Goal: Task Accomplishment & Management: Manage account settings

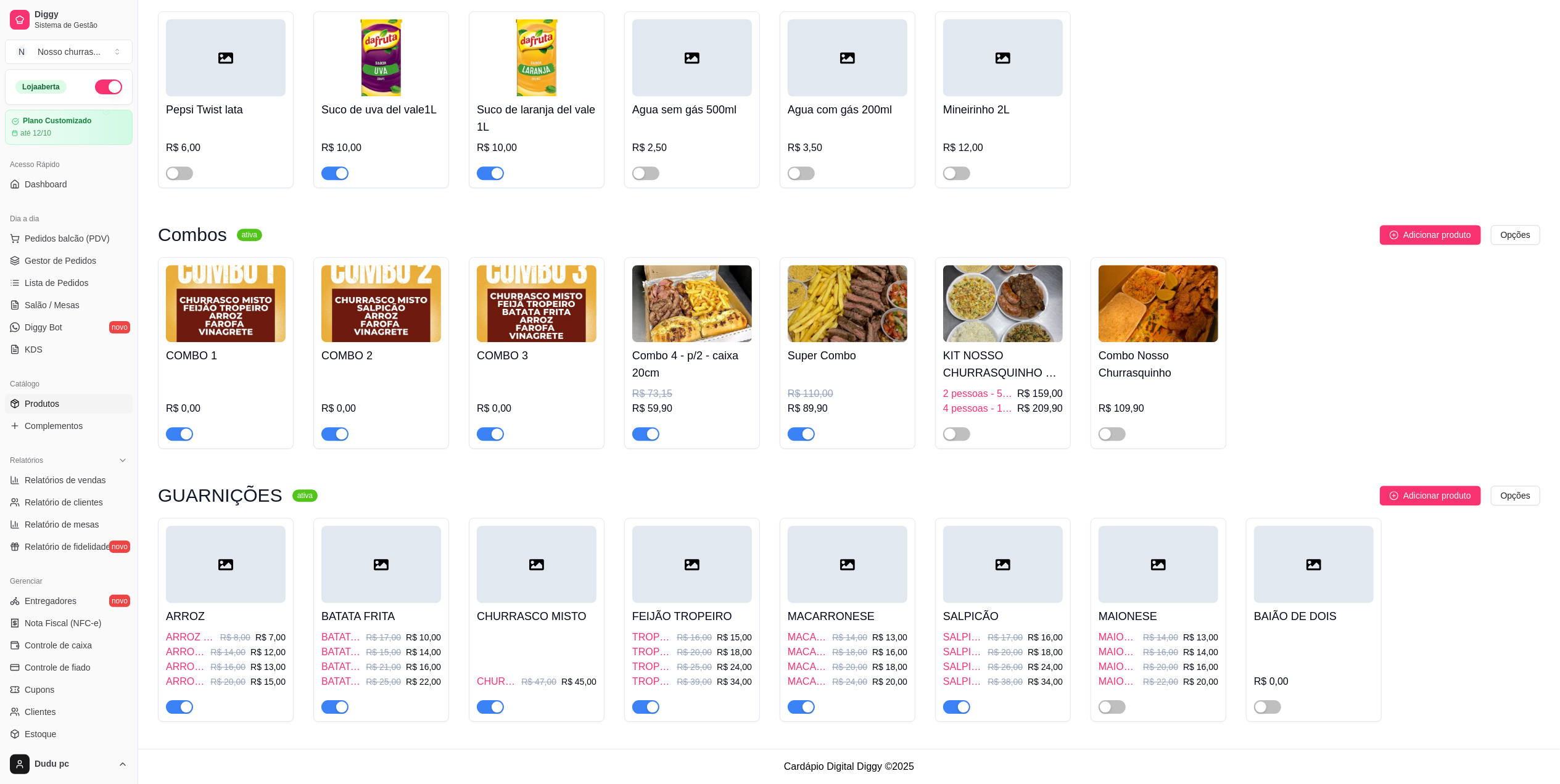
scroll to position [3418, 0]
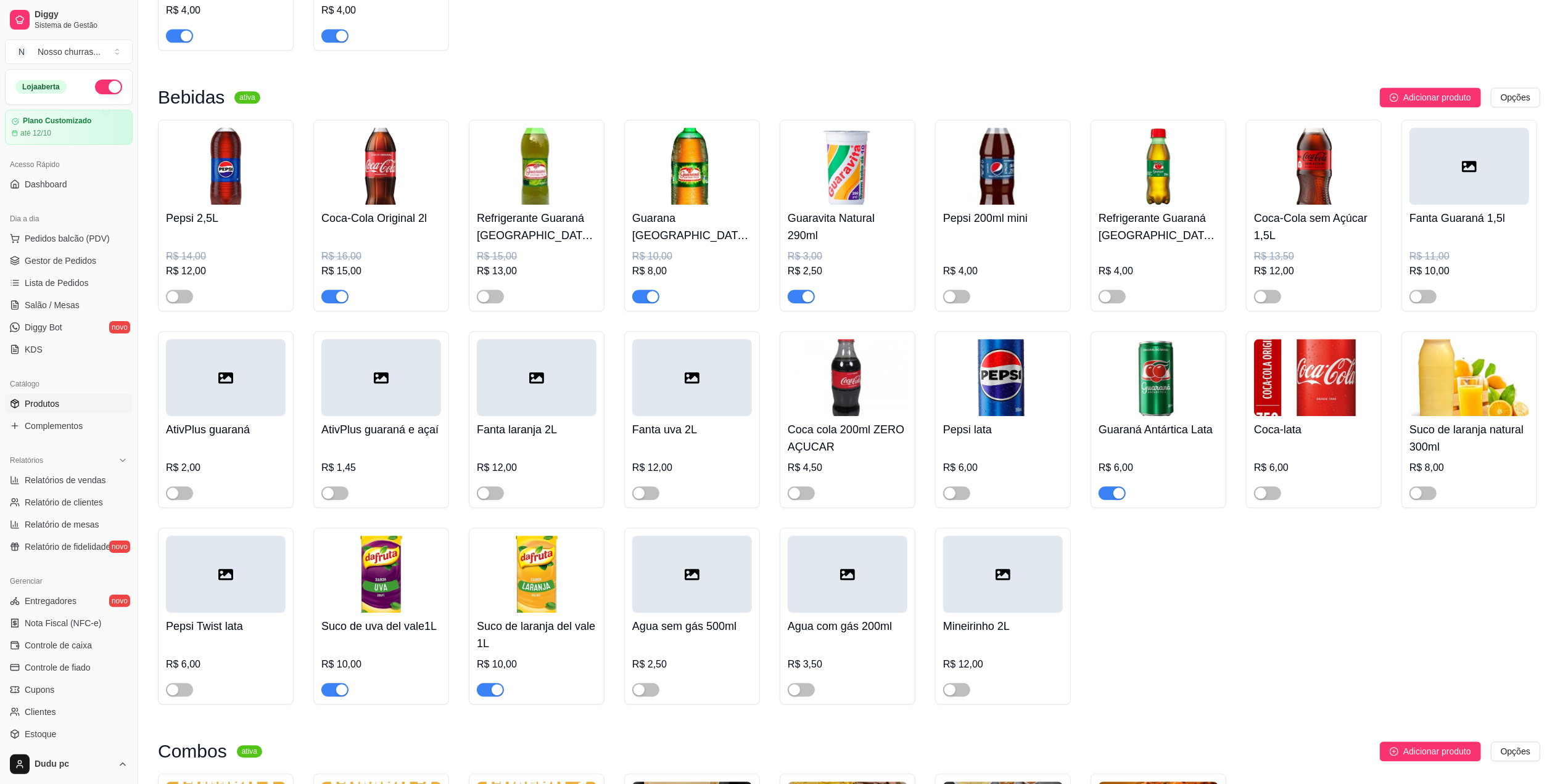
scroll to position [2892, 0]
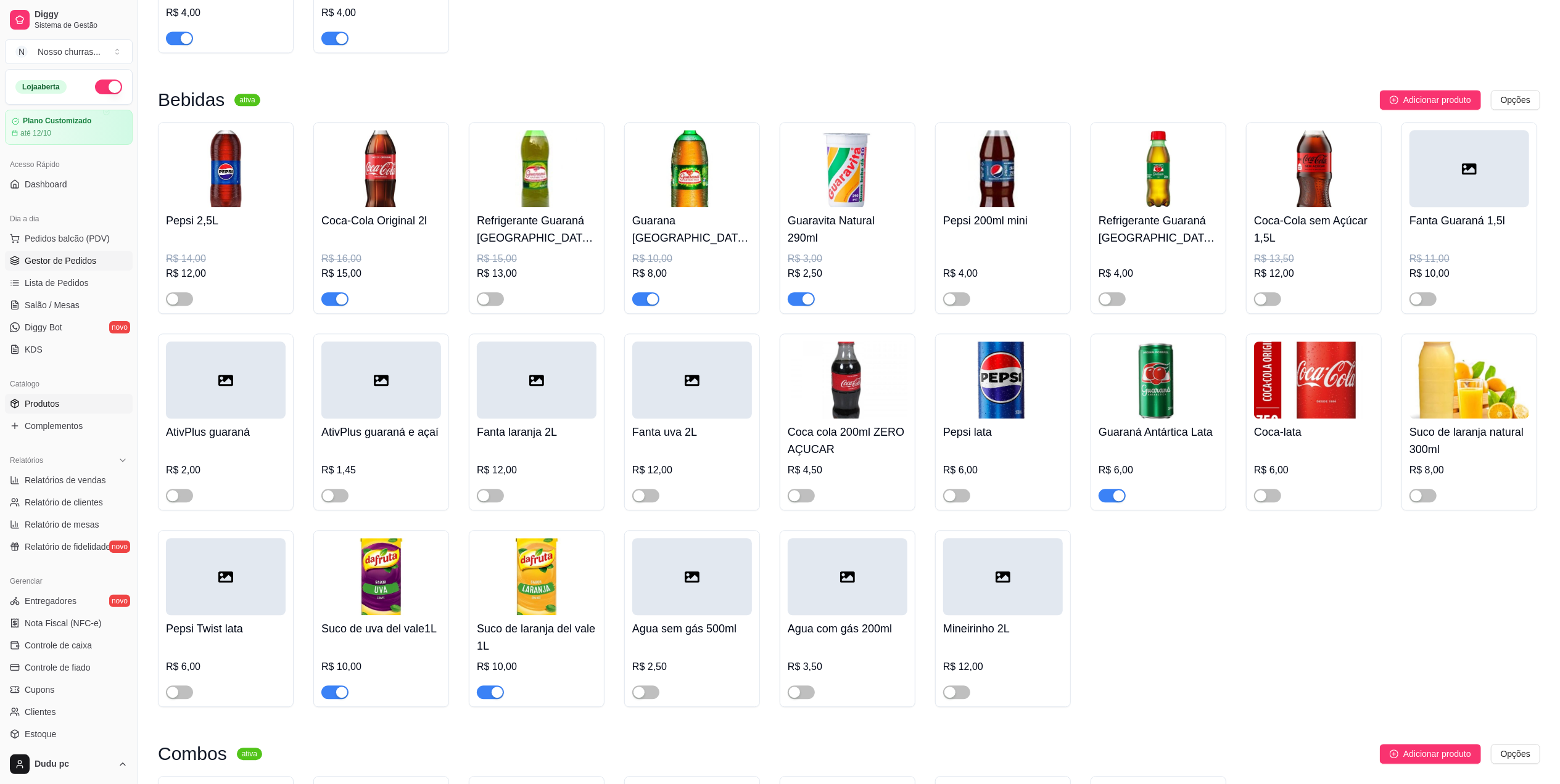
click at [85, 266] on span "Gestor de Pedidos" at bounding box center [60, 261] width 72 height 12
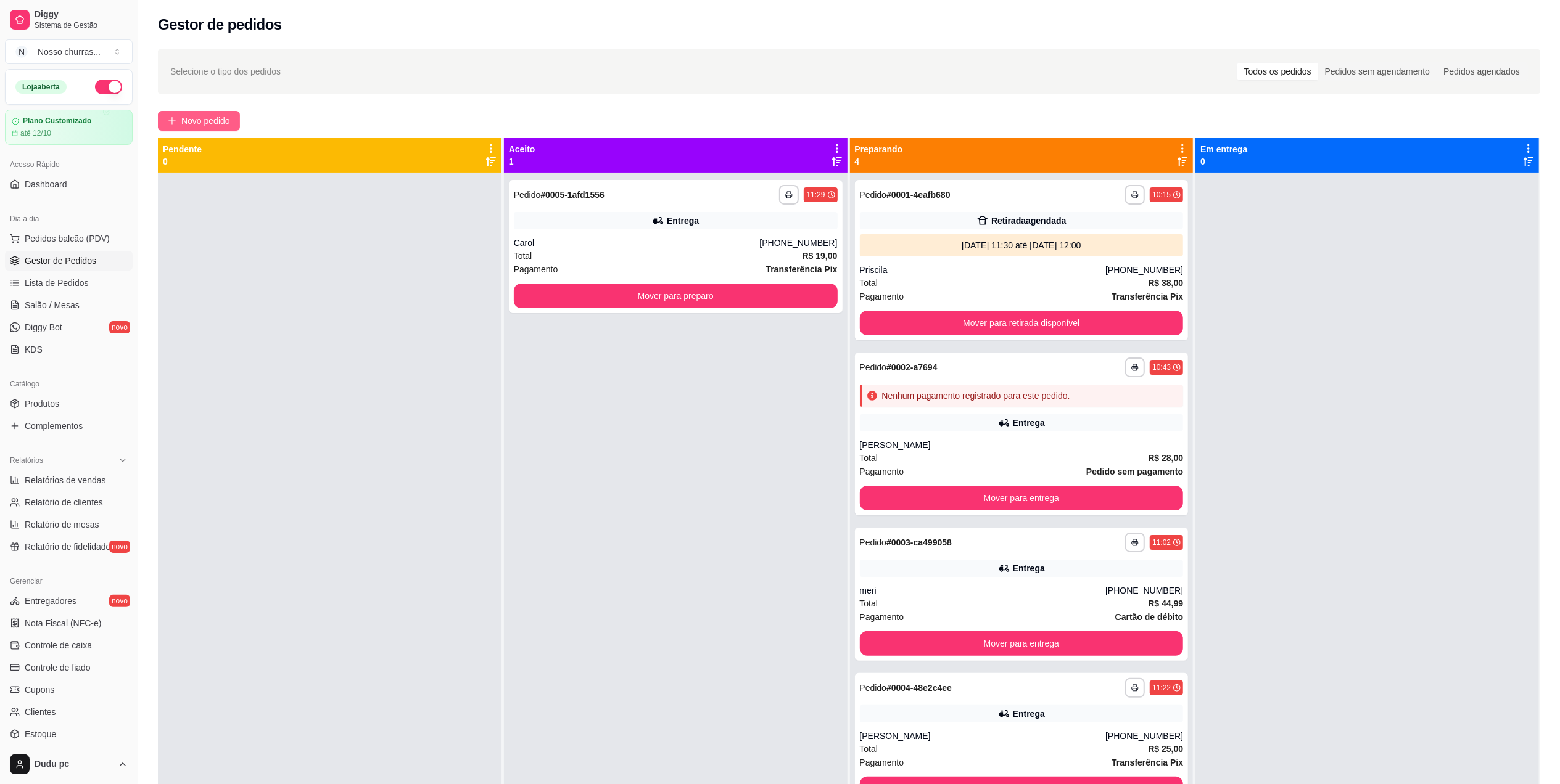
drag, startPoint x: 232, startPoint y: 130, endPoint x: 188, endPoint y: 117, distance: 45.9
drag, startPoint x: 188, startPoint y: 117, endPoint x: 176, endPoint y: 117, distance: 12.0
click at [176, 117] on icon "plus" at bounding box center [172, 121] width 9 height 9
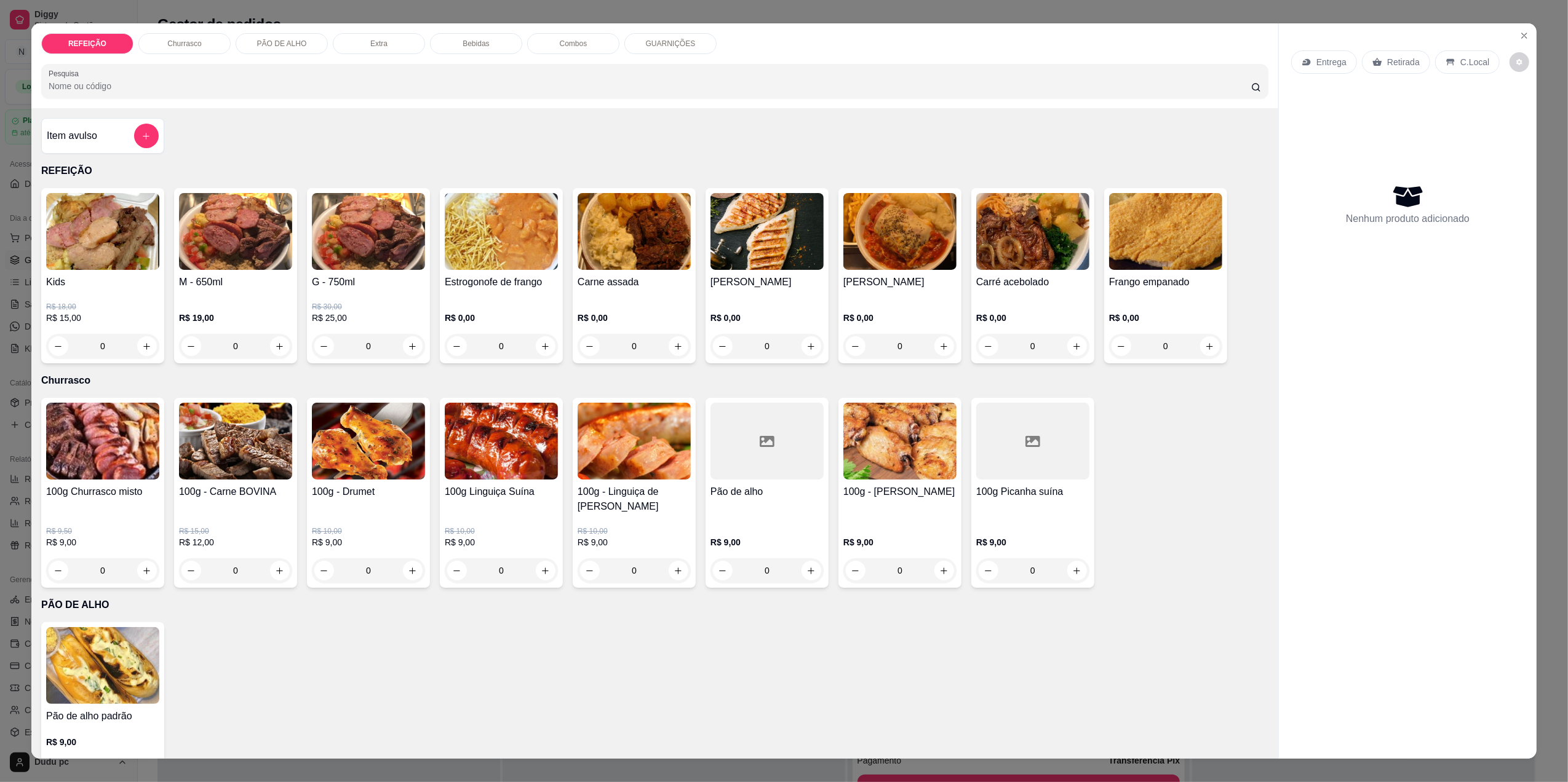
drag, startPoint x: 1202, startPoint y: 353, endPoint x: 1171, endPoint y: 344, distance: 32.3
drag, startPoint x: 1171, startPoint y: 344, endPoint x: 1206, endPoint y: 341, distance: 35.1
drag, startPoint x: 1206, startPoint y: 341, endPoint x: 1195, endPoint y: 336, distance: 12.1
click at [1195, 336] on div "0" at bounding box center [1166, 346] width 113 height 25
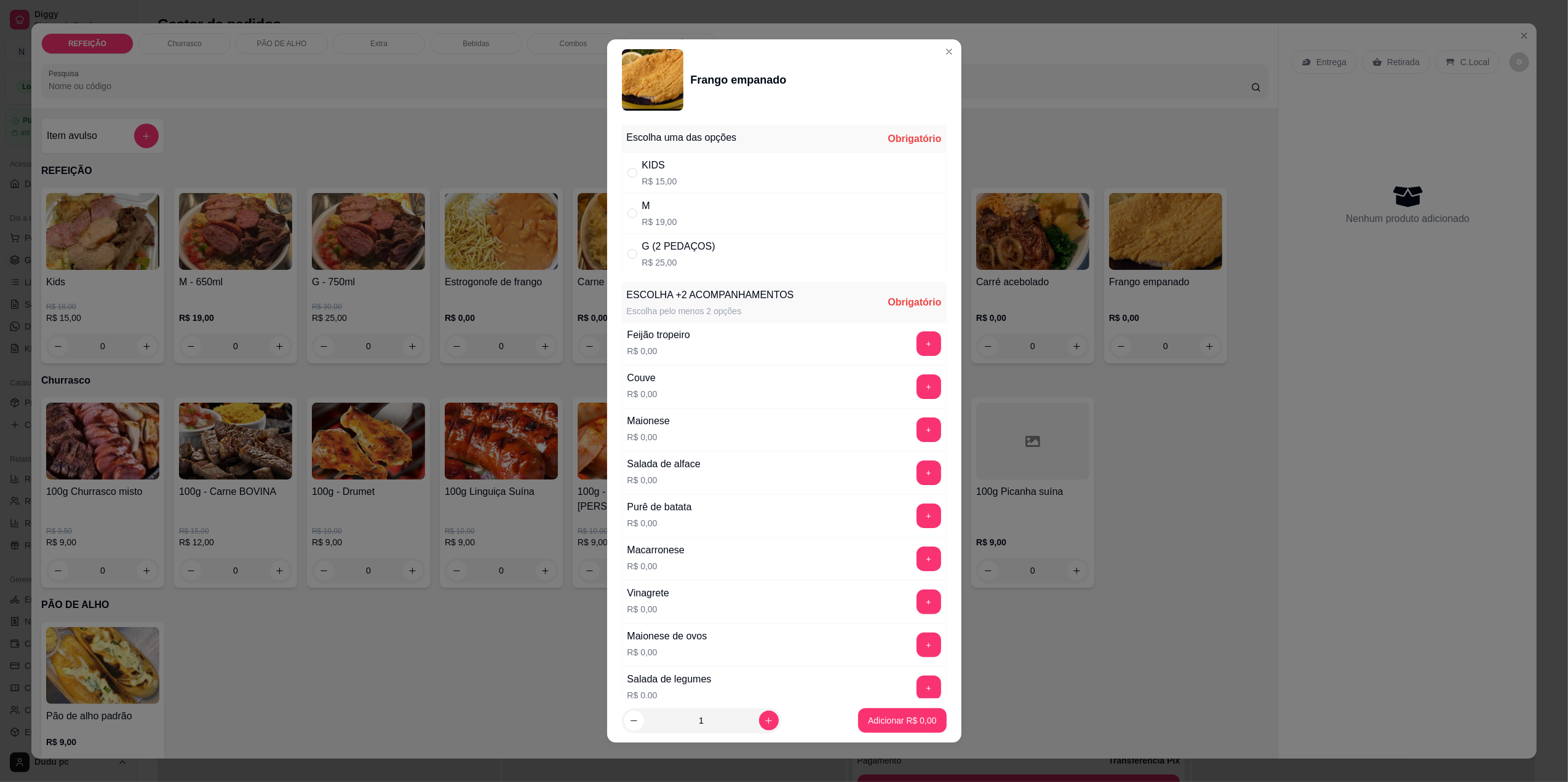
click at [794, 239] on div "G (2 PEDAÇOS) R$ 25,00" at bounding box center [784, 254] width 325 height 41
radio input "true"
click at [916, 434] on button "+" at bounding box center [928, 429] width 24 height 24
click at [916, 510] on button "+" at bounding box center [929, 516] width 25 height 25
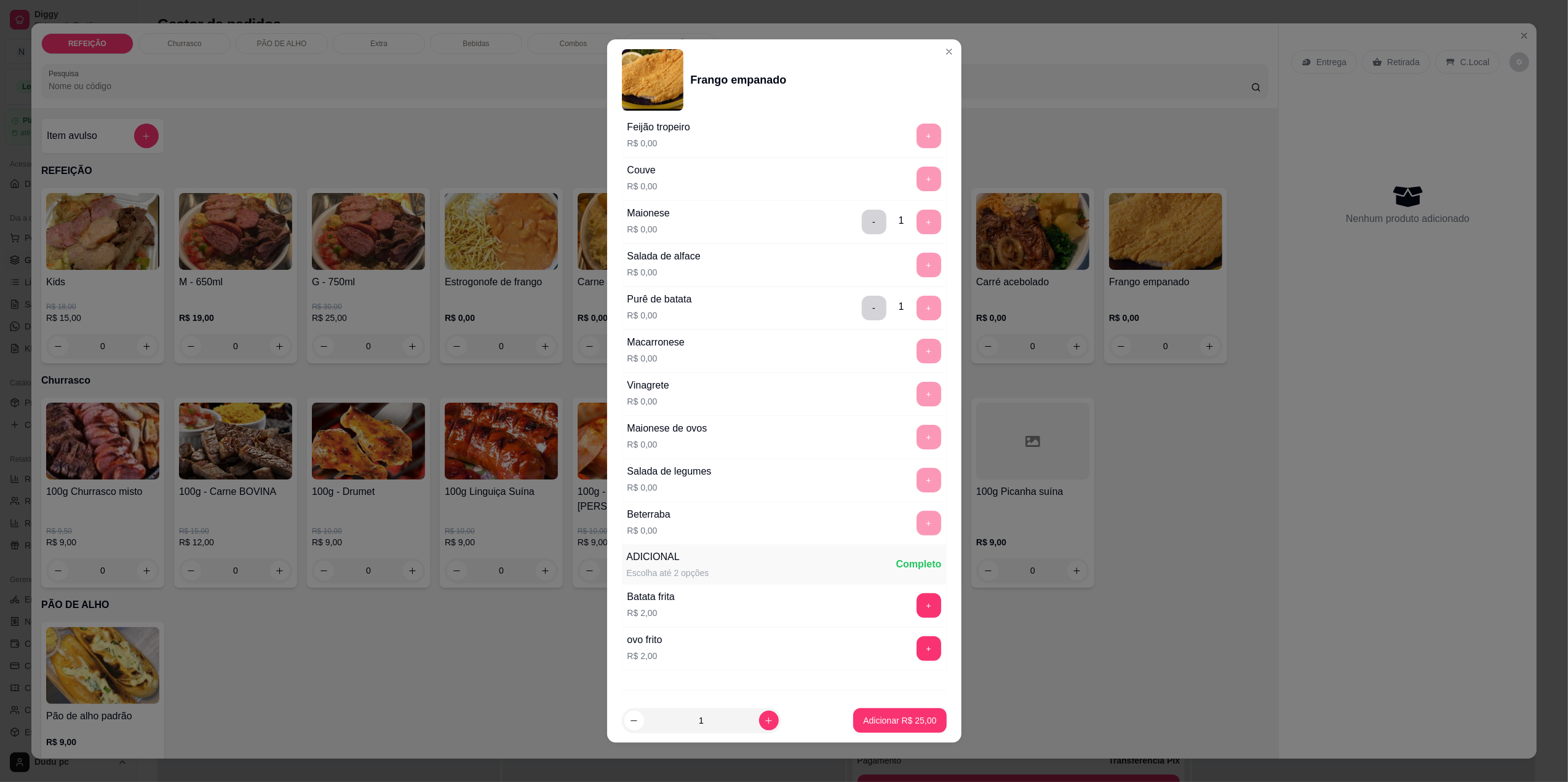
scroll to position [278, 0]
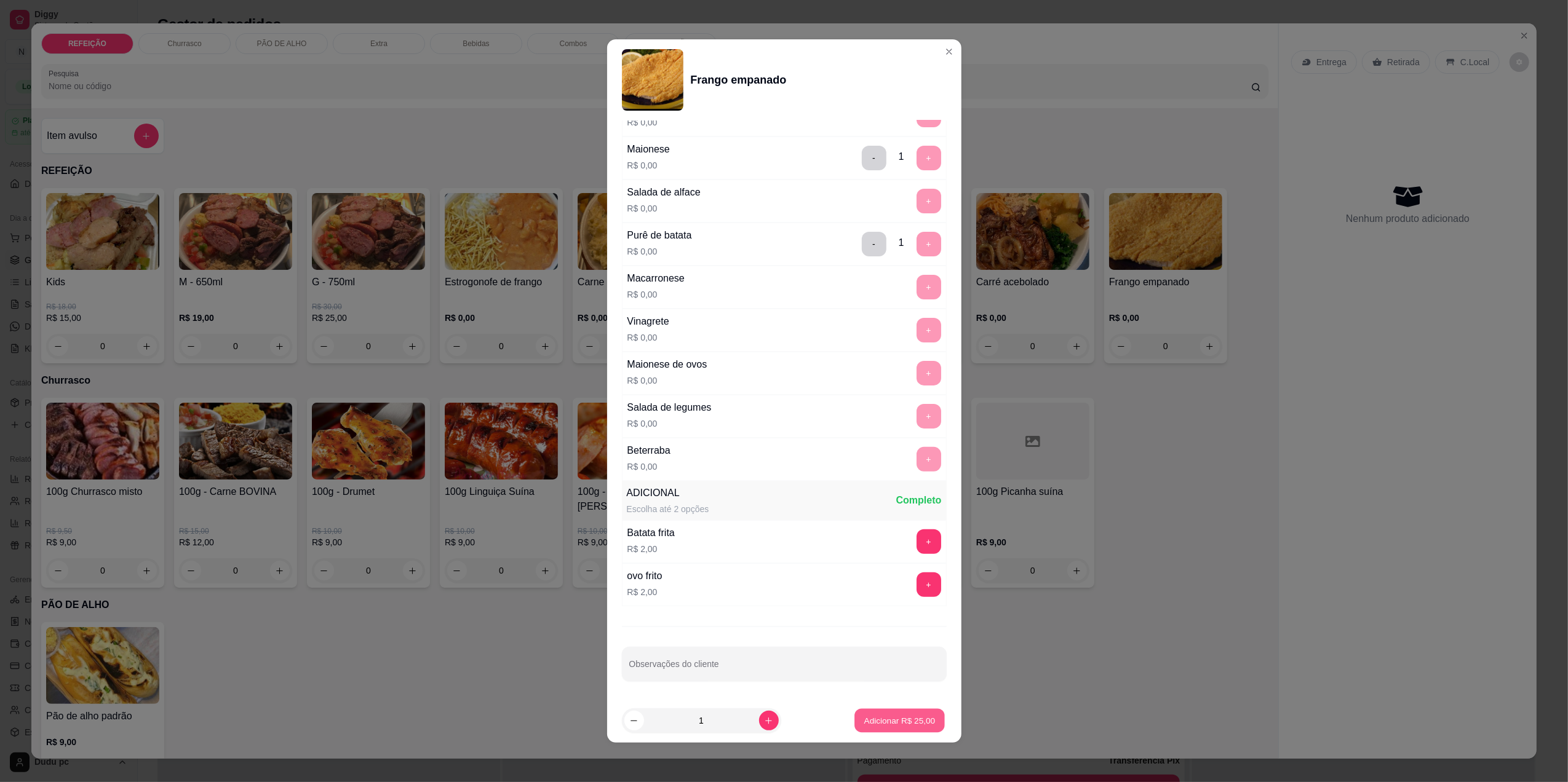
click at [916, 728] on button "Adicionar R$ 25,00" at bounding box center [900, 721] width 91 height 24
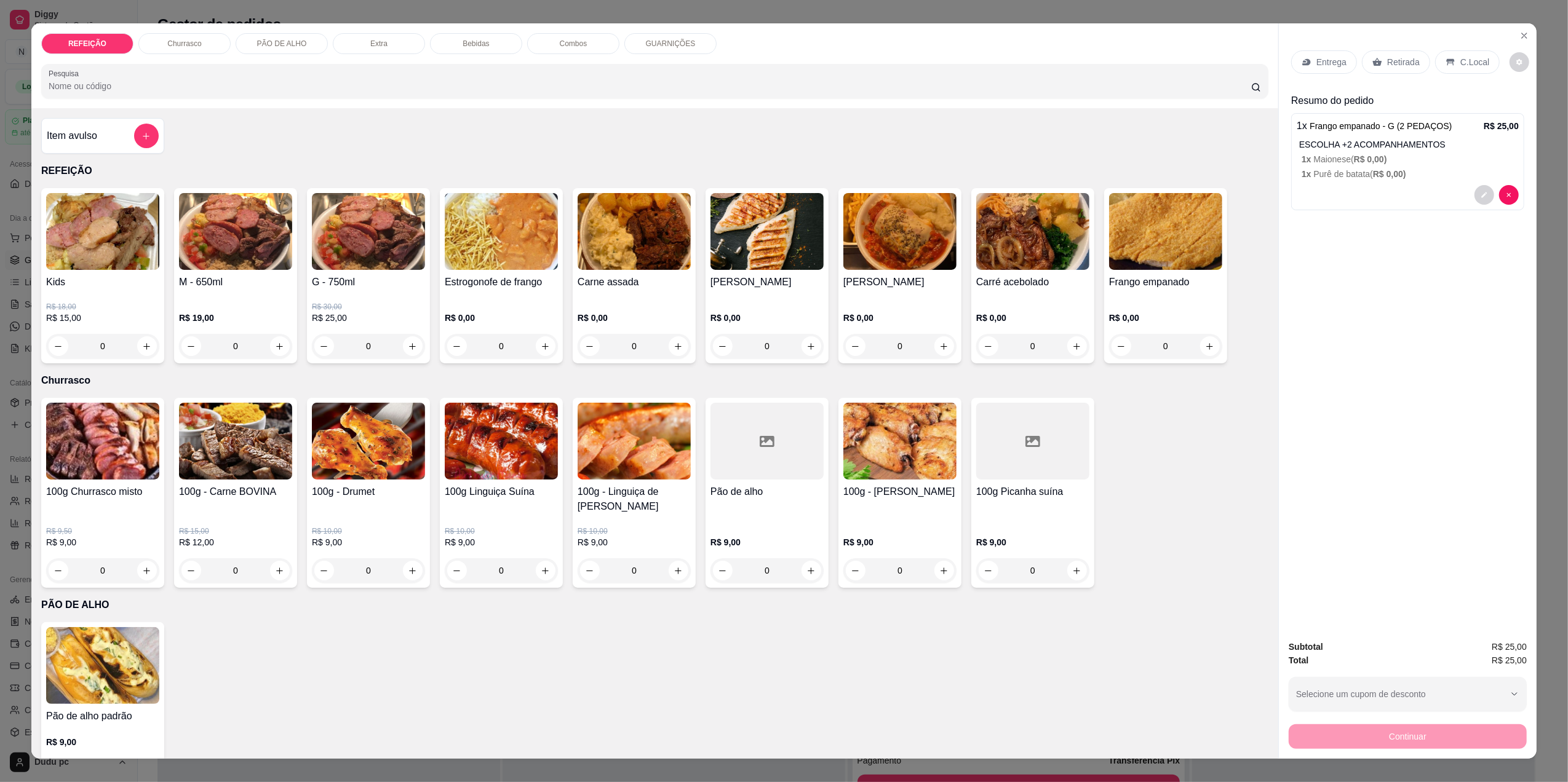
click at [1330, 67] on p "Entrega" at bounding box center [1332, 62] width 30 height 12
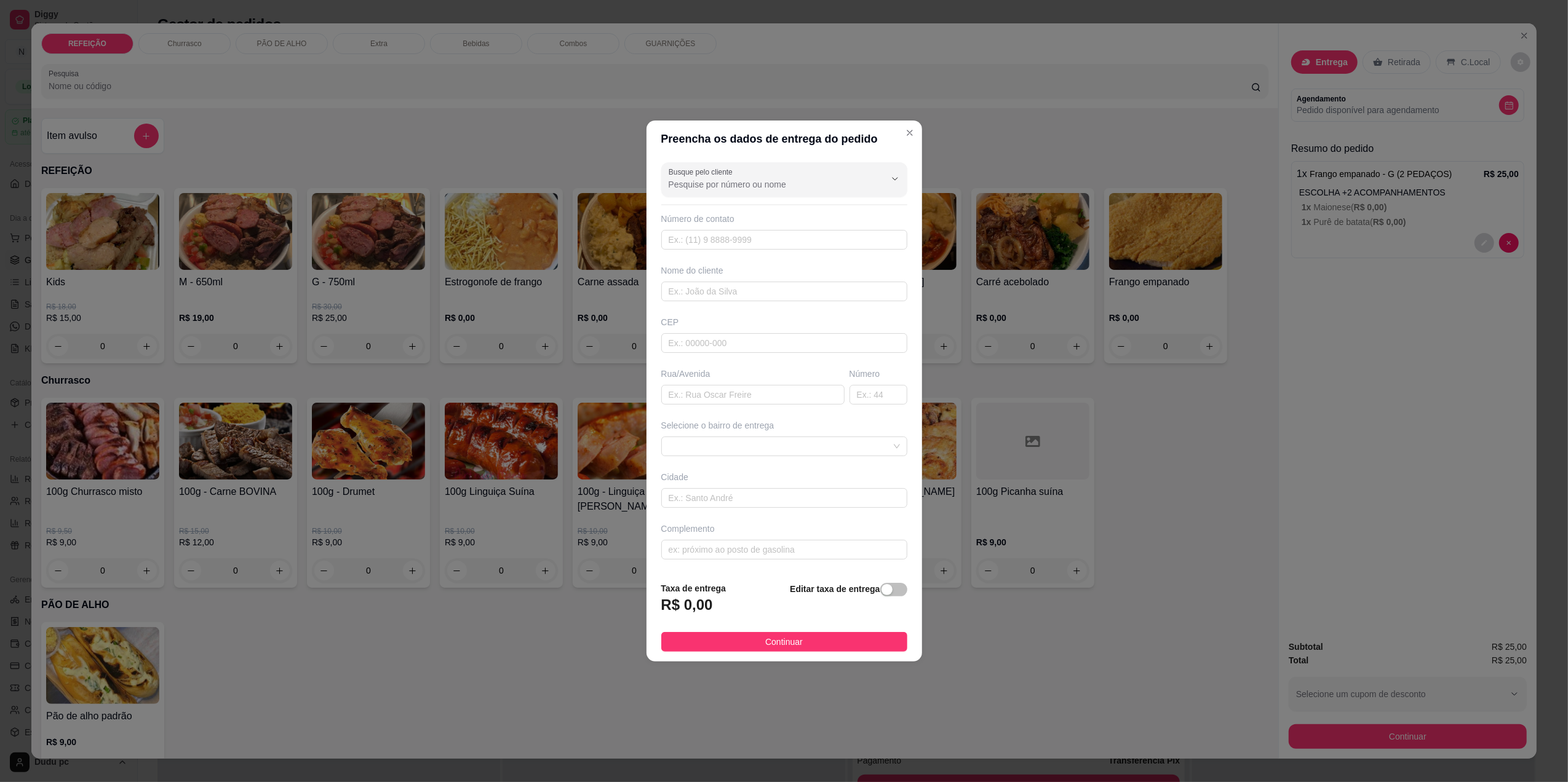
click at [711, 407] on div "Busque pelo cliente Número de contato Nome do cliente CEP Rua/[GEOGRAPHIC_DATA]…" at bounding box center [784, 364] width 276 height 414
click at [707, 404] on input "text" at bounding box center [752, 395] width 183 height 20
type input "RUA DAS MARRECAS"
click at [869, 393] on input "text" at bounding box center [878, 395] width 58 height 20
type input "261"
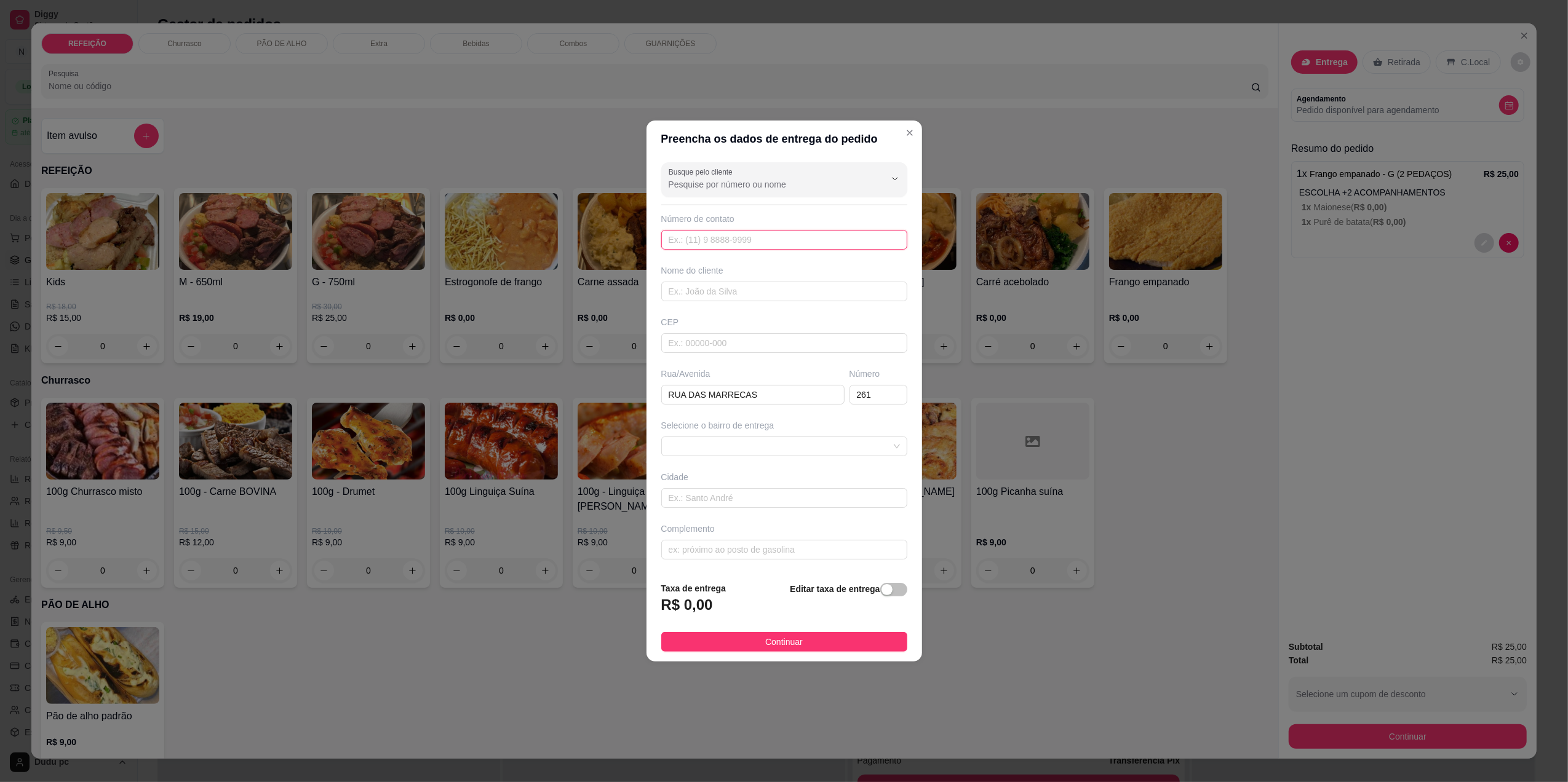
click at [820, 233] on input "text" at bounding box center [784, 240] width 246 height 20
click at [802, 291] on input "text" at bounding box center [784, 291] width 246 height 20
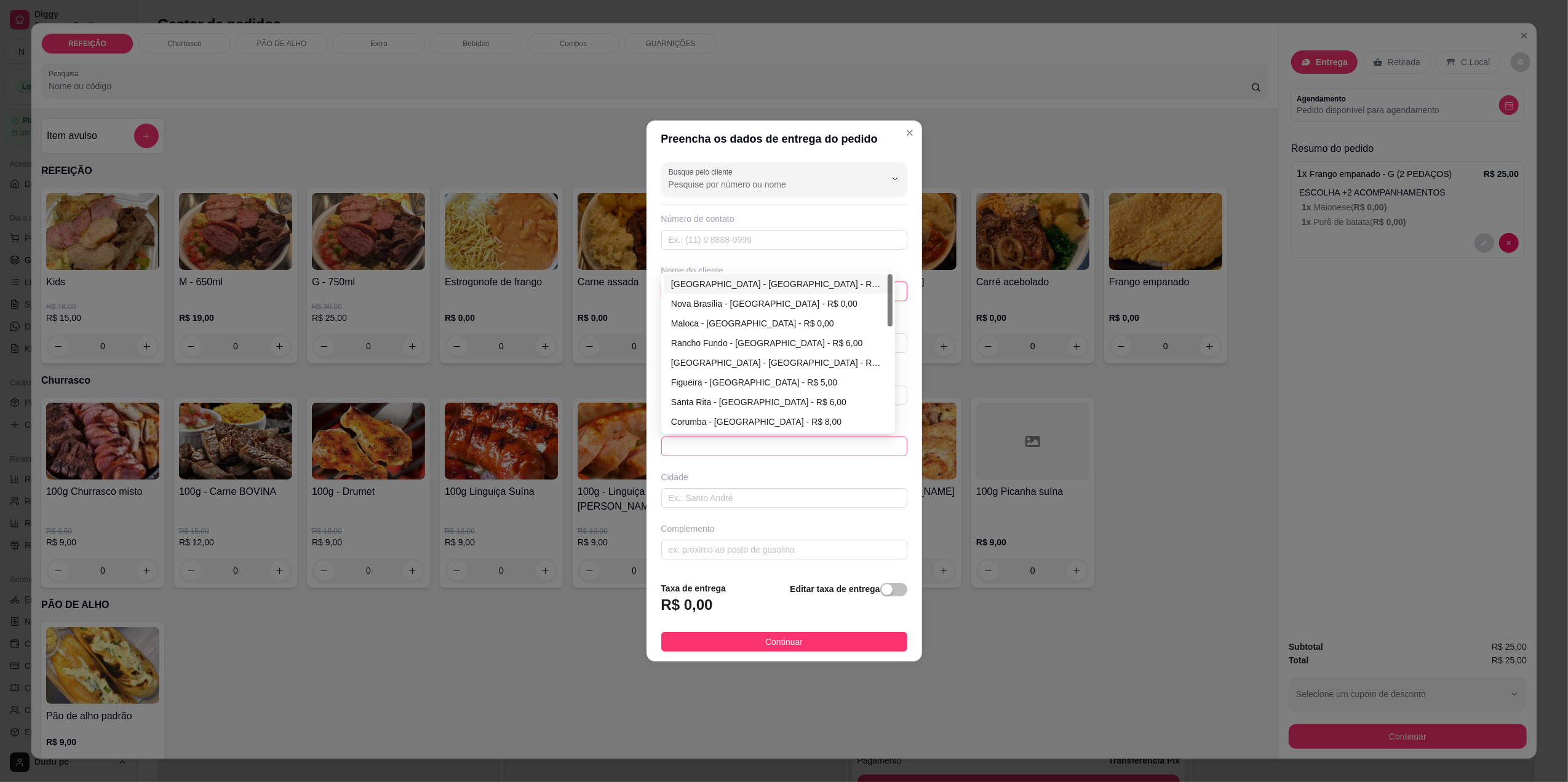
click at [763, 451] on span at bounding box center [784, 446] width 231 height 18
type input "BAR DA [PERSON_NAME] ENTREGAR"
click at [784, 282] on div "[GEOGRAPHIC_DATA] - [GEOGRAPHIC_DATA] - R$ 0,00" at bounding box center [778, 284] width 214 height 14
type input "[GEOGRAPHIC_DATA]"
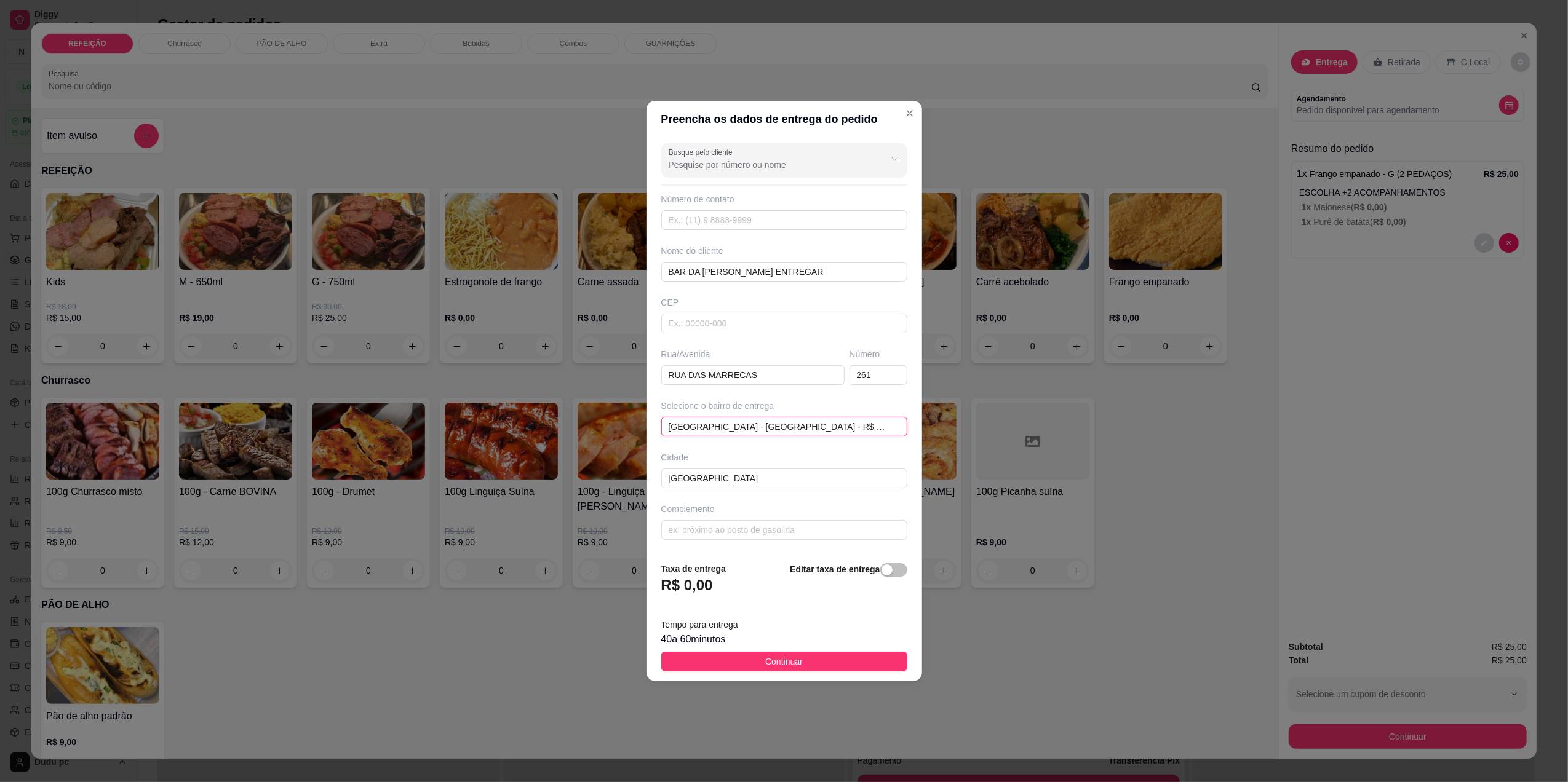
click at [803, 429] on span "[GEOGRAPHIC_DATA] - [GEOGRAPHIC_DATA] - R$ 0,00" at bounding box center [784, 427] width 231 height 18
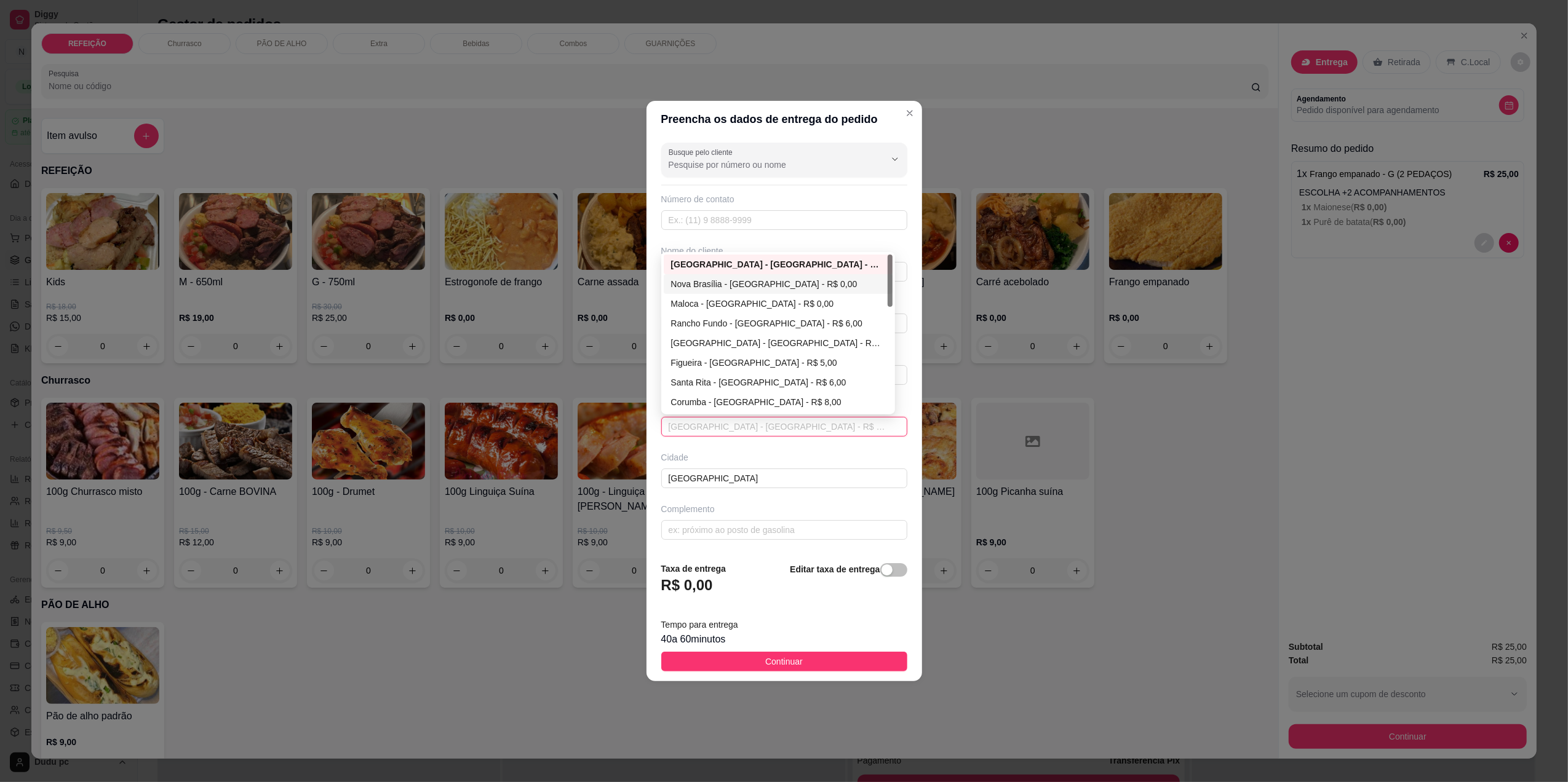
click at [803, 282] on div "Nova Brasília - [GEOGRAPHIC_DATA] - R$ 0,00" at bounding box center [778, 284] width 214 height 14
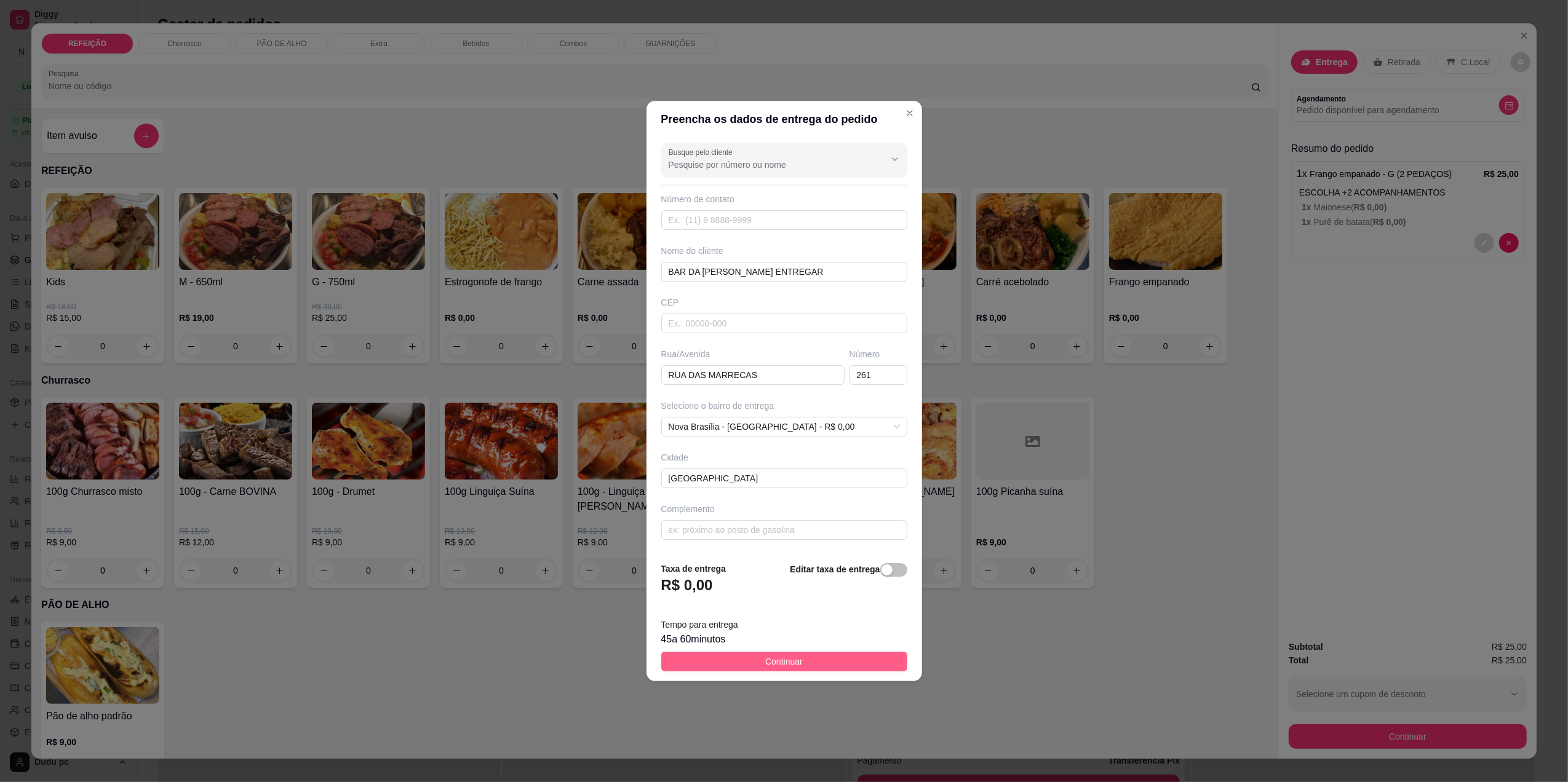
click at [829, 658] on button "Continuar" at bounding box center [784, 662] width 246 height 20
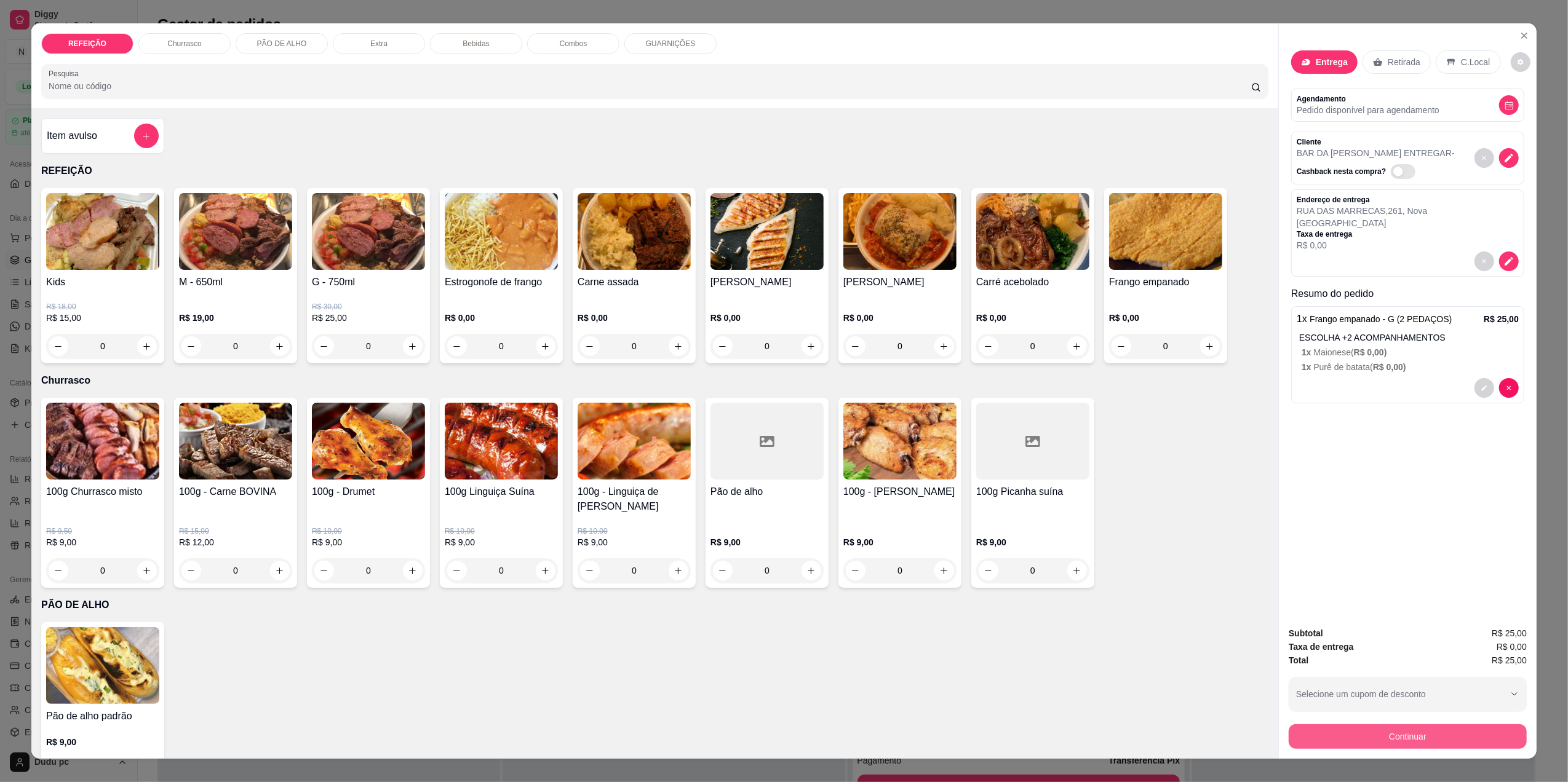
click at [1358, 732] on button "Continuar" at bounding box center [1408, 736] width 238 height 25
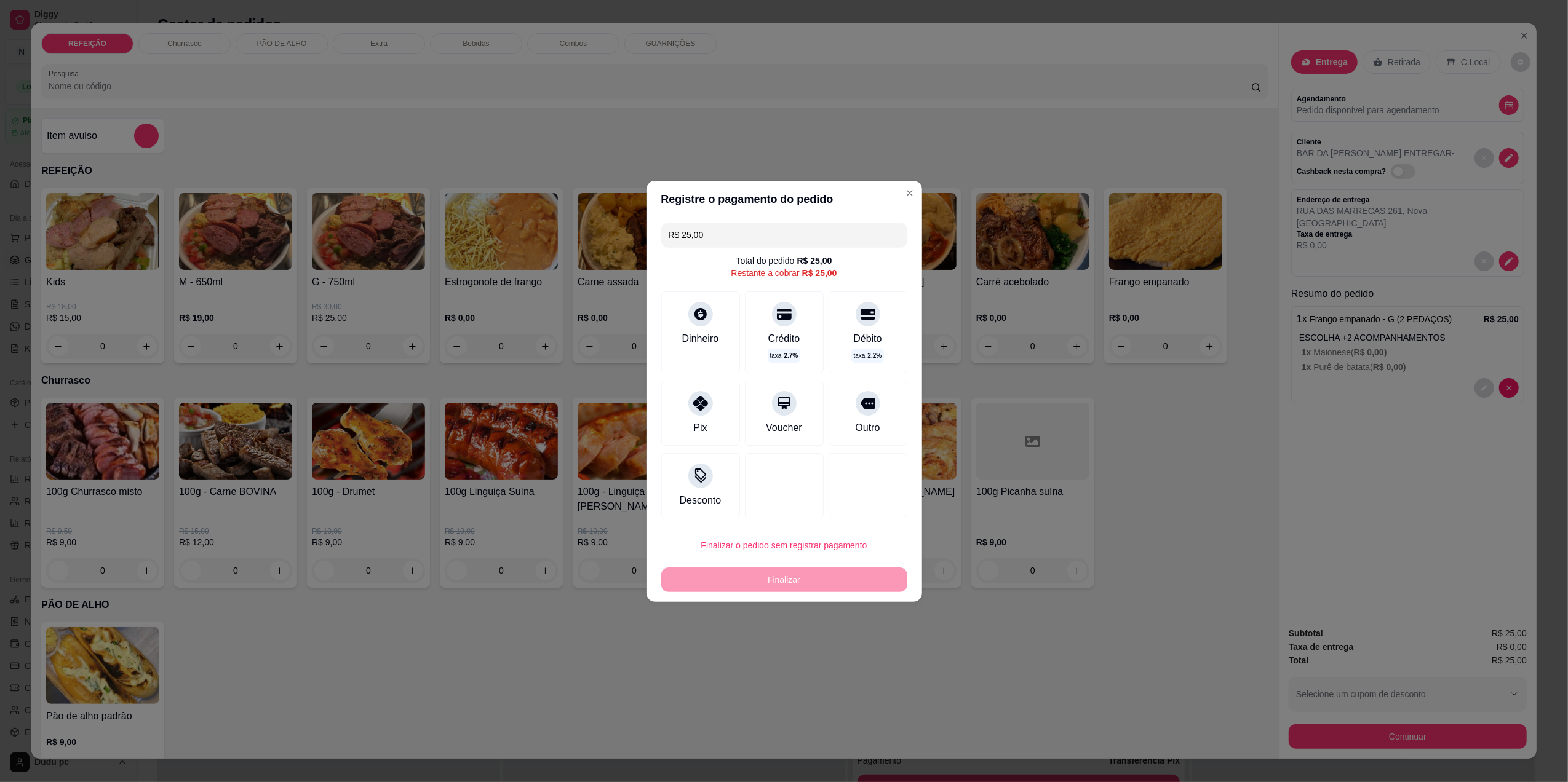
drag, startPoint x: 698, startPoint y: 303, endPoint x: 656, endPoint y: 453, distance: 155.8
drag, startPoint x: 656, startPoint y: 453, endPoint x: 818, endPoint y: 501, distance: 169.0
drag, startPoint x: 818, startPoint y: 501, endPoint x: 688, endPoint y: 325, distance: 218.8
drag, startPoint x: 688, startPoint y: 325, endPoint x: 697, endPoint y: 285, distance: 41.0
click at [697, 285] on div "Dinheiro" at bounding box center [700, 329] width 86 height 90
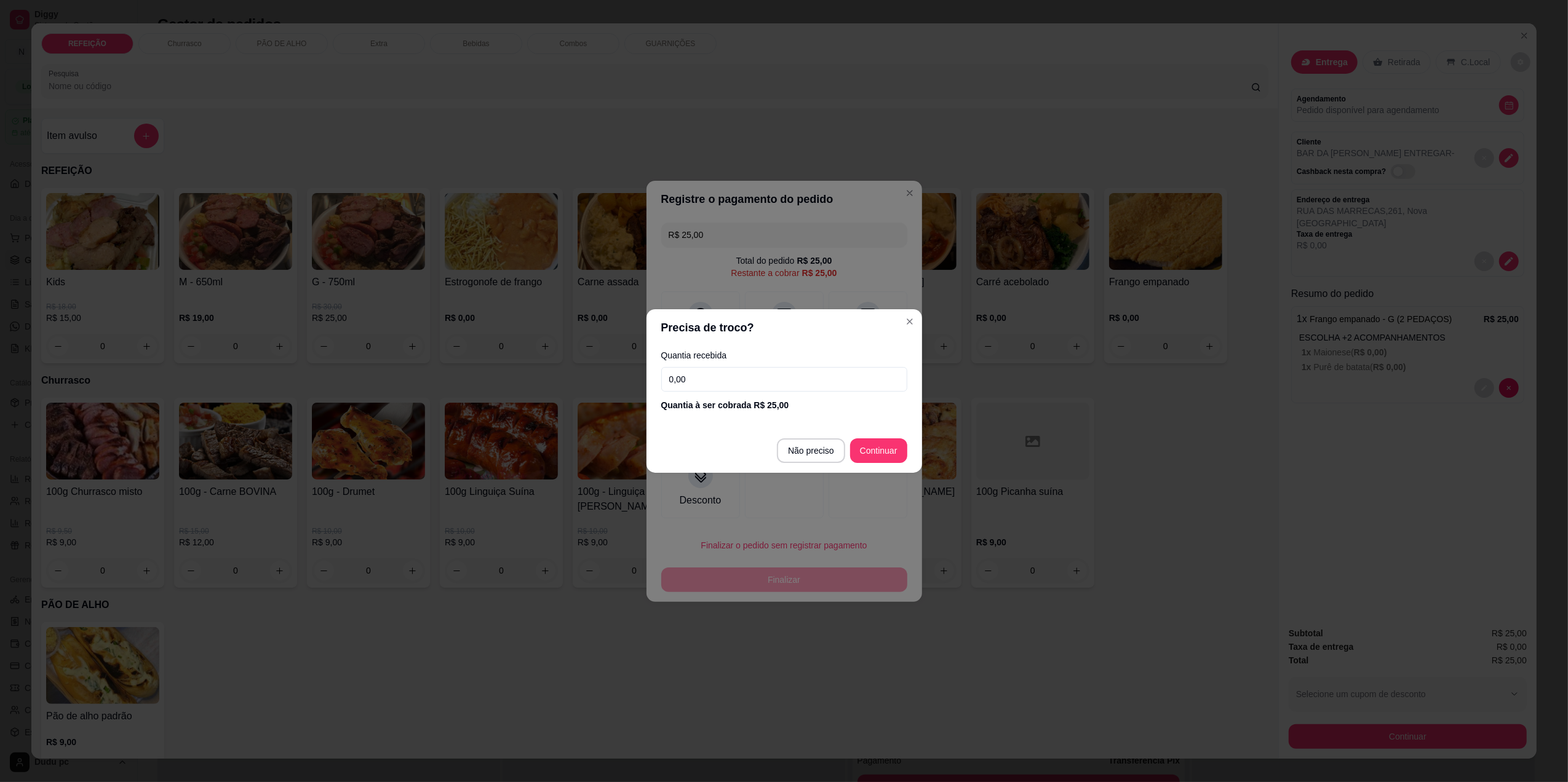
click at [720, 382] on input "0,00" at bounding box center [784, 379] width 246 height 25
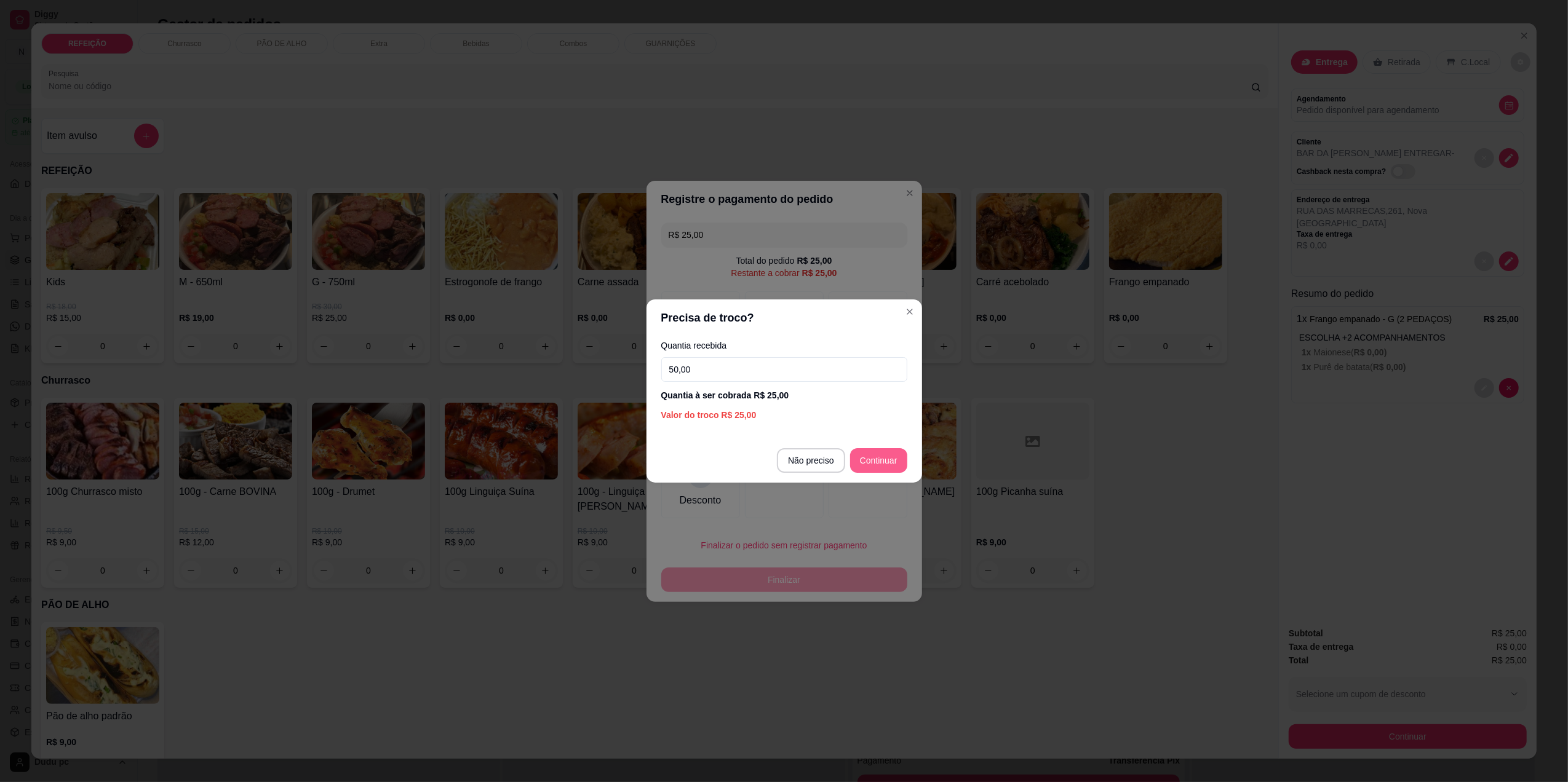
type input "50,00"
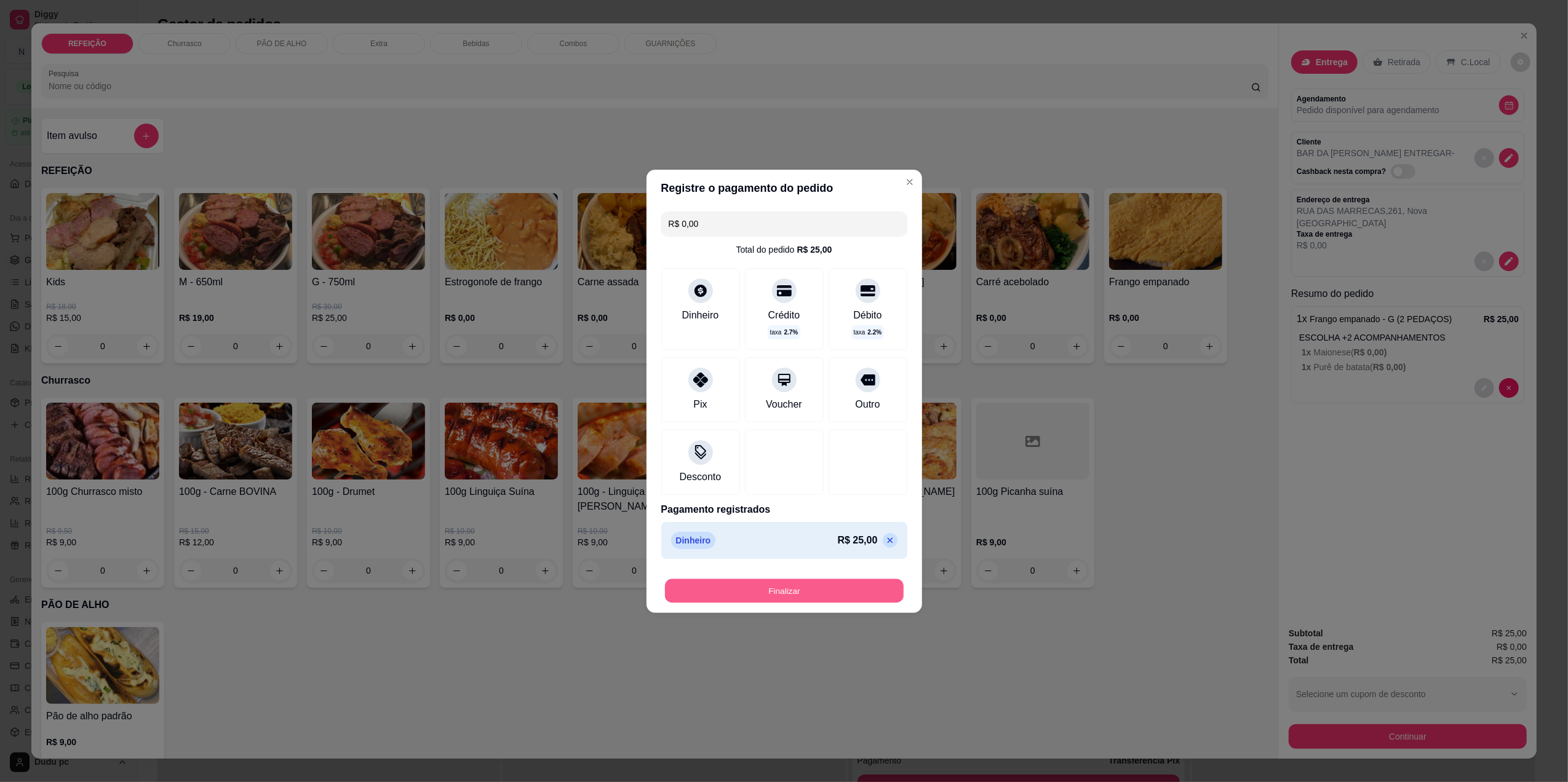
click at [855, 596] on button "Finalizar" at bounding box center [784, 590] width 239 height 24
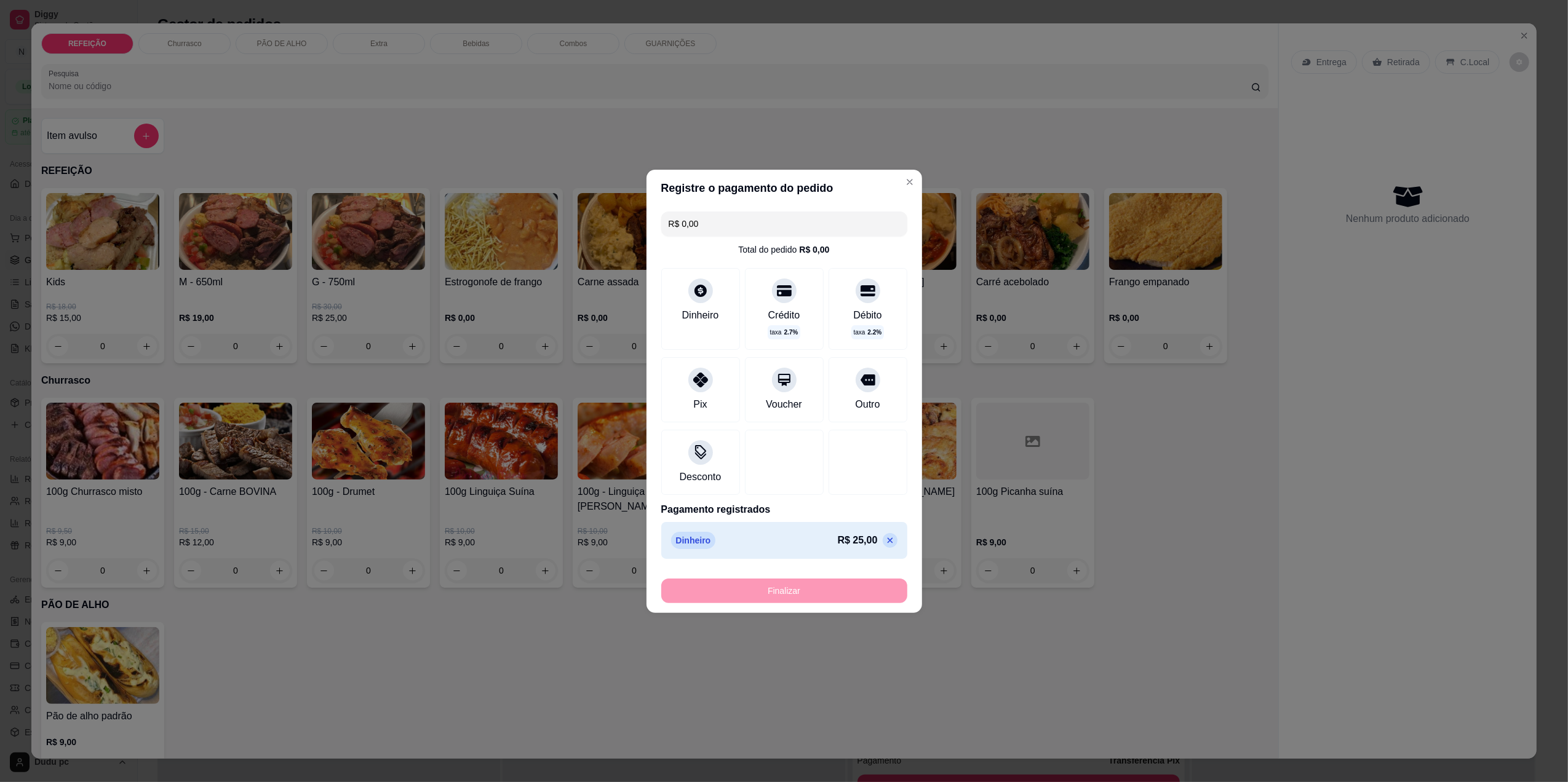
type input "-R$ 25,00"
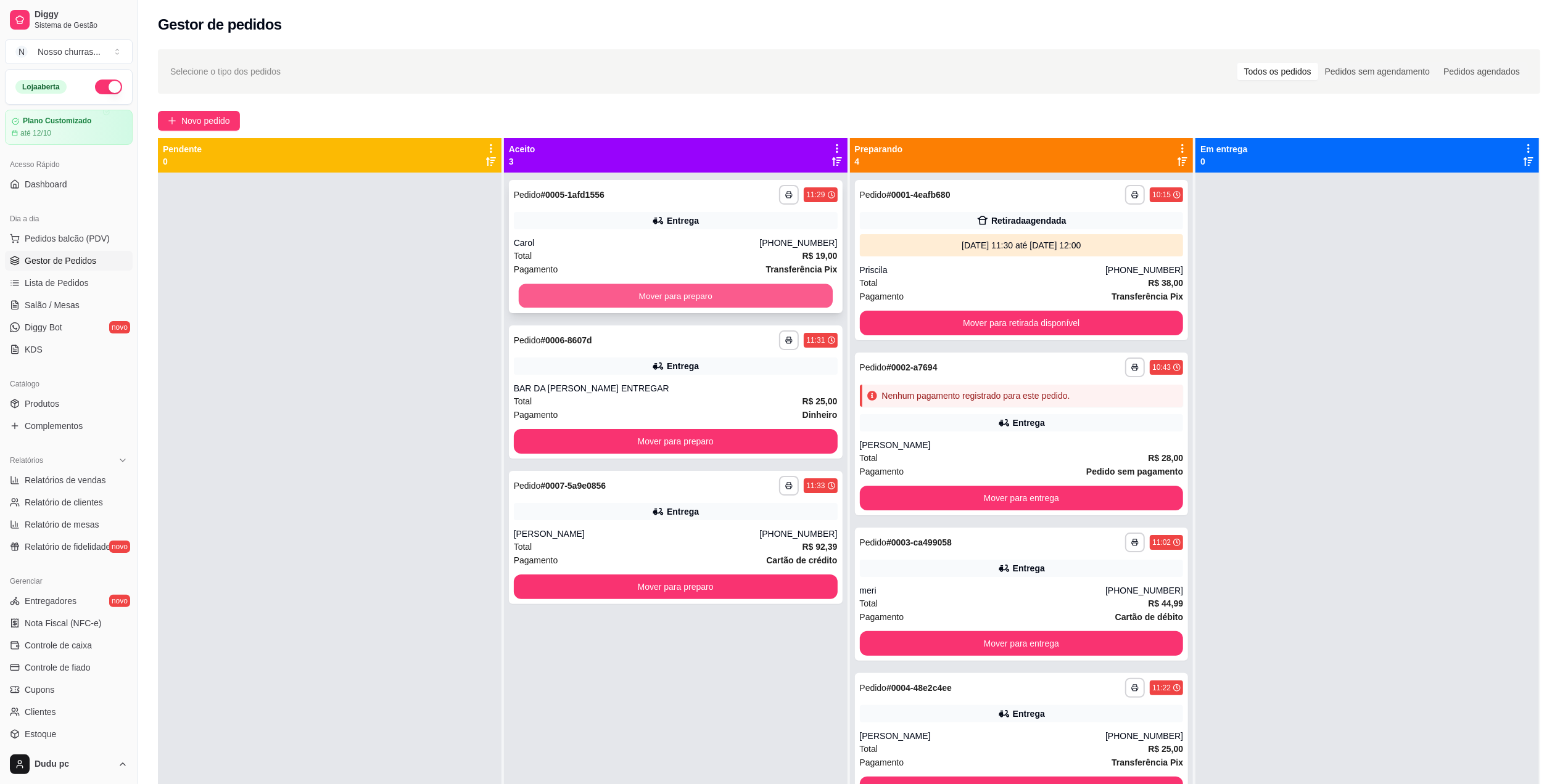
click at [812, 289] on button "Mover para preparo" at bounding box center [676, 296] width 314 height 24
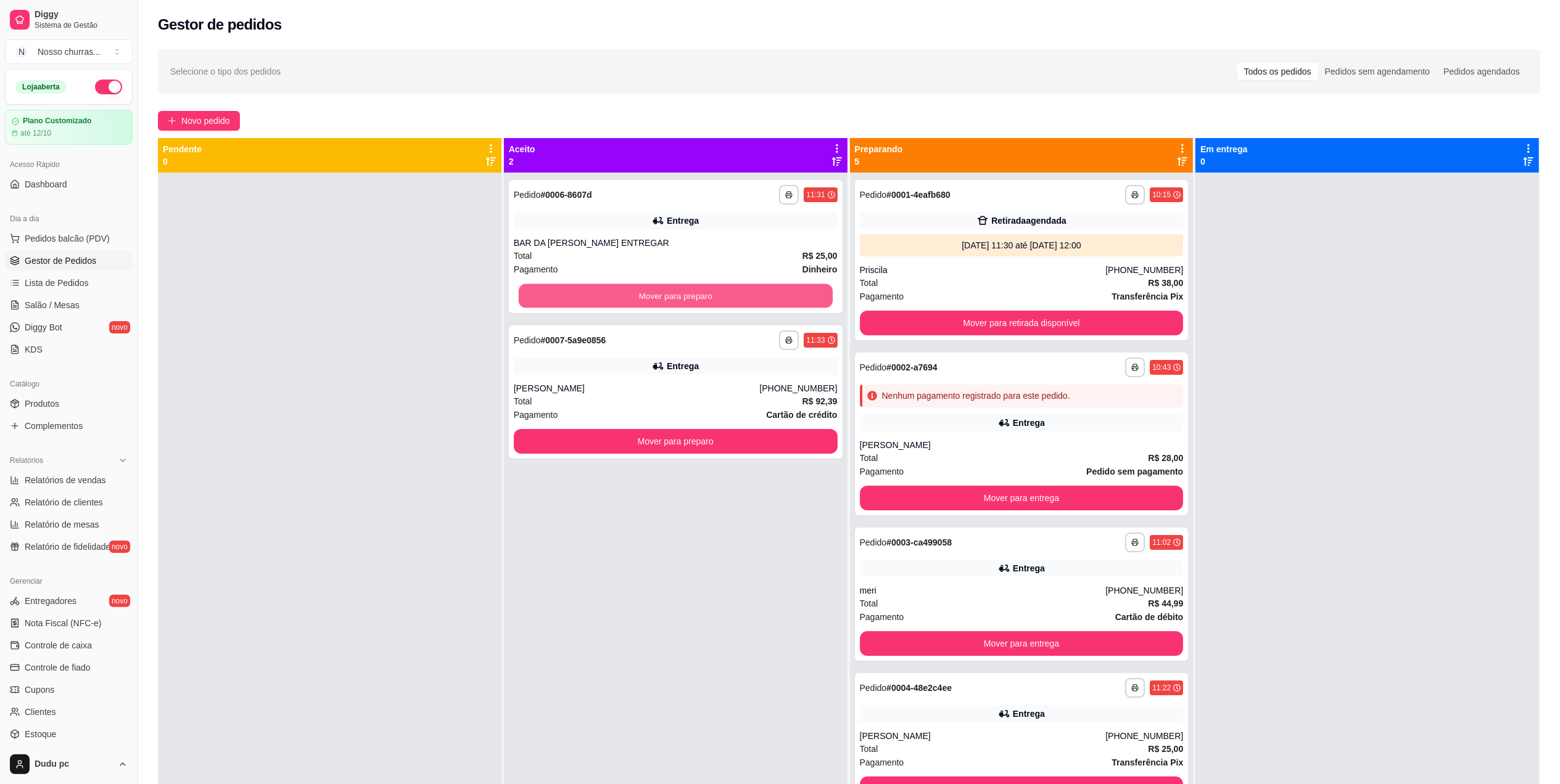
click at [812, 289] on button "Mover para preparo" at bounding box center [676, 296] width 314 height 24
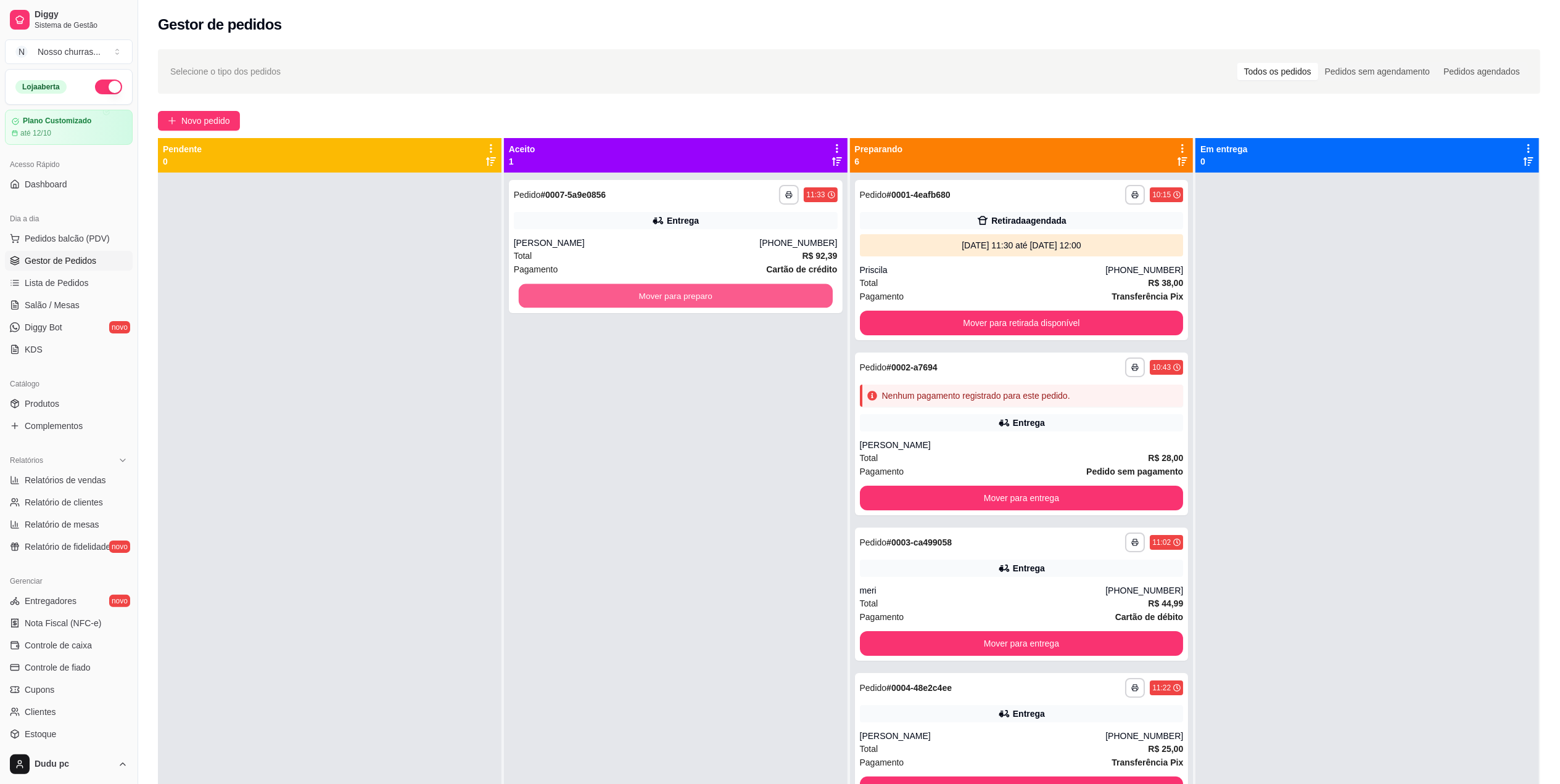
click at [812, 289] on button "Mover para preparo" at bounding box center [676, 296] width 314 height 24
click at [644, 290] on button "Mover para preparo" at bounding box center [676, 296] width 314 height 24
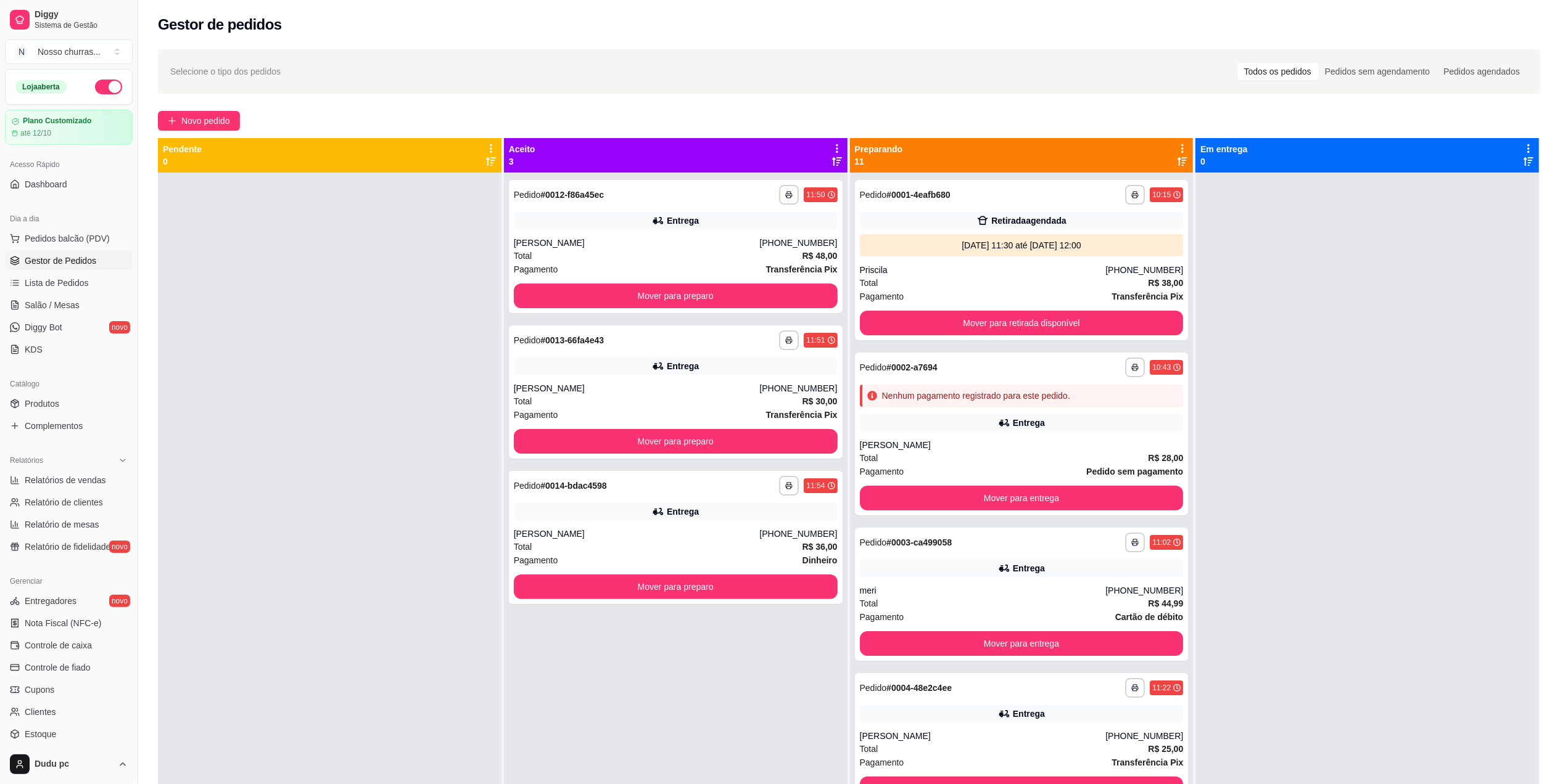
drag, startPoint x: 961, startPoint y: 424, endPoint x: 1237, endPoint y: 474, distance: 280.5
click at [1237, 474] on div at bounding box center [1367, 564] width 343 height 784
click at [1133, 371] on rect "button" at bounding box center [1135, 369] width 3 height 3
click at [1104, 413] on button "IMPRESSORA" at bounding box center [1081, 410] width 87 height 19
click at [1157, 319] on button "Mover para retirada disponível" at bounding box center [1022, 323] width 324 height 25
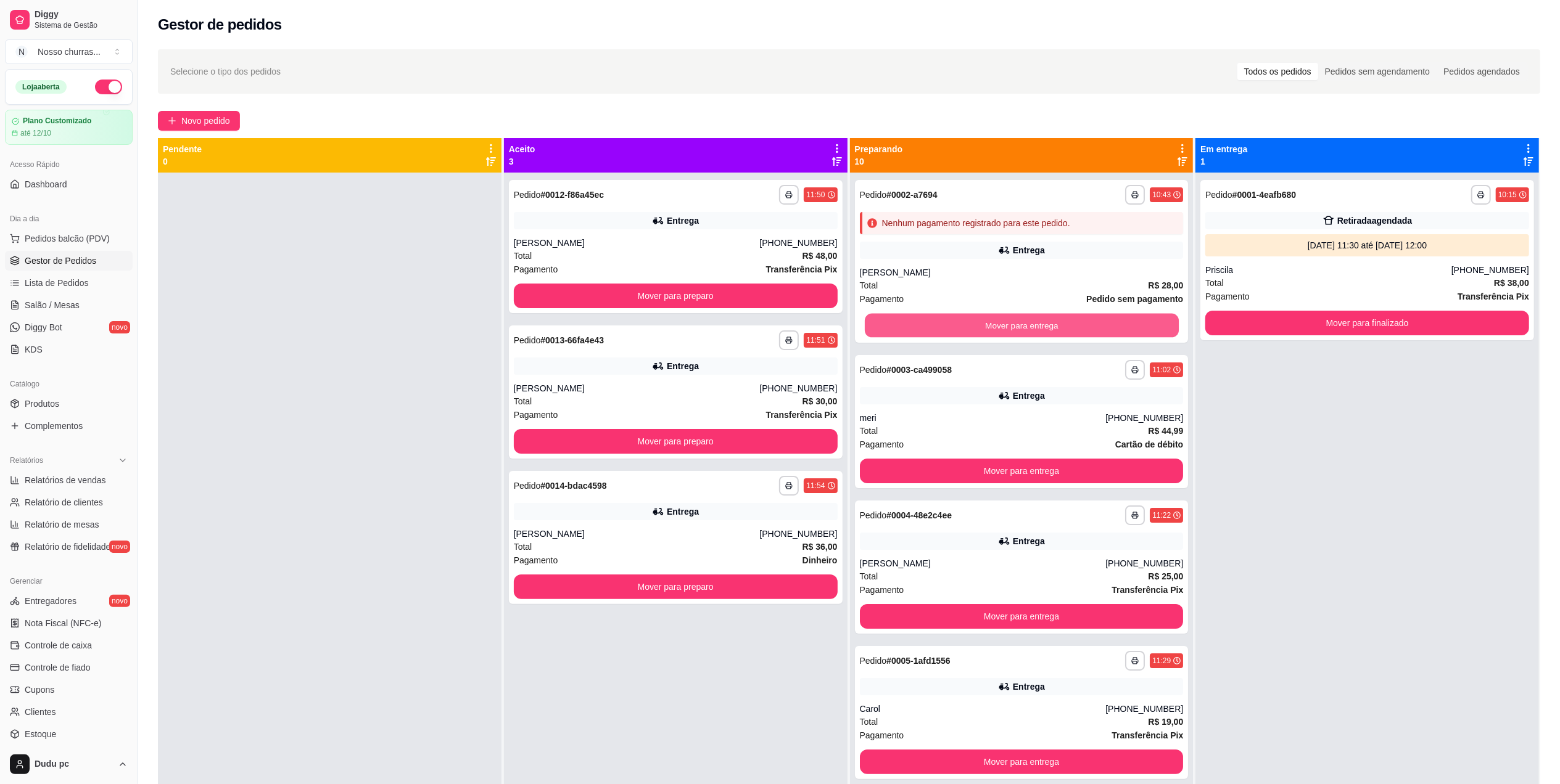
click at [1157, 319] on button "Mover para entrega" at bounding box center [1021, 325] width 314 height 24
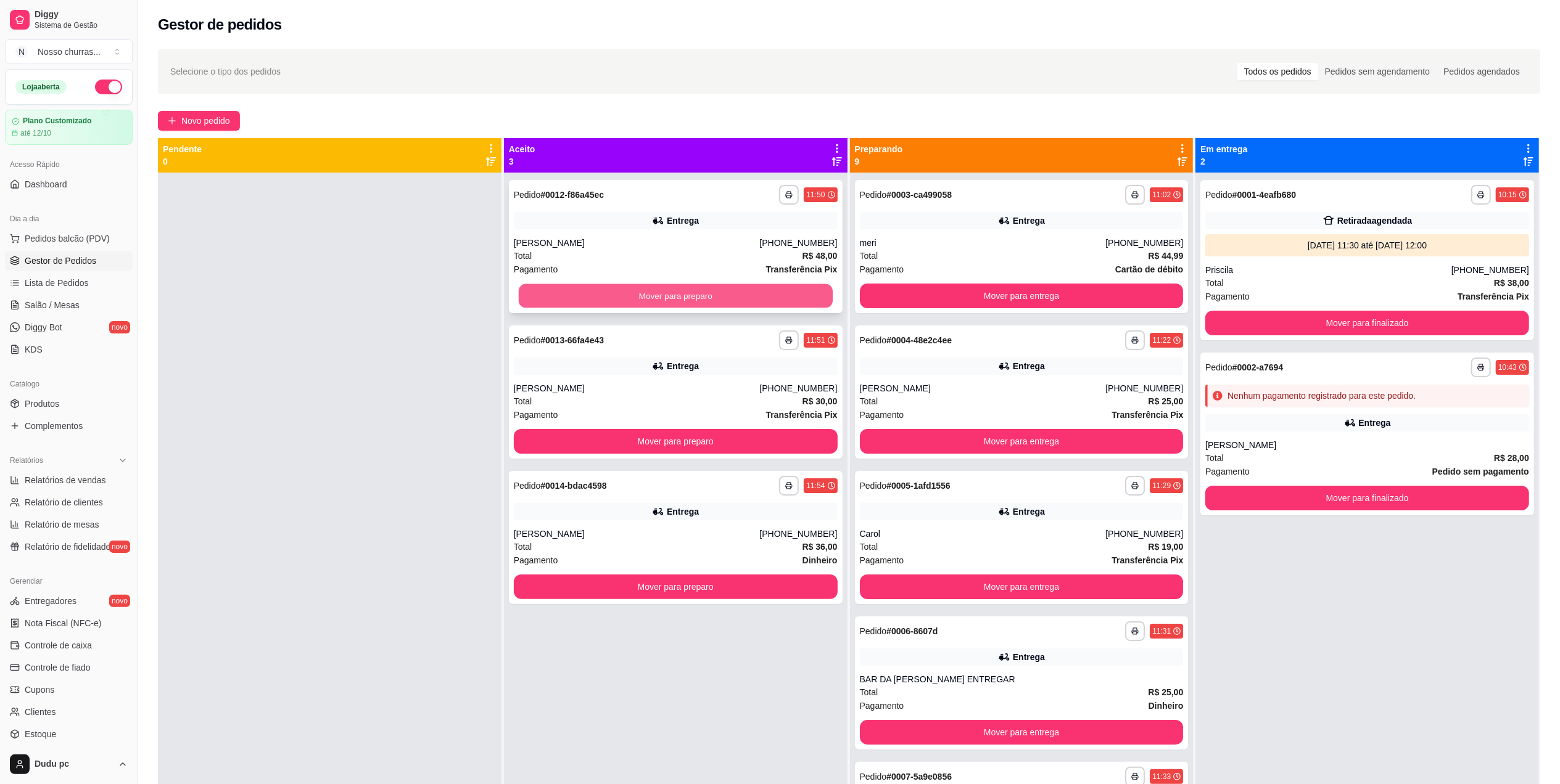
click at [786, 304] on button "Mover para preparo" at bounding box center [676, 296] width 314 height 24
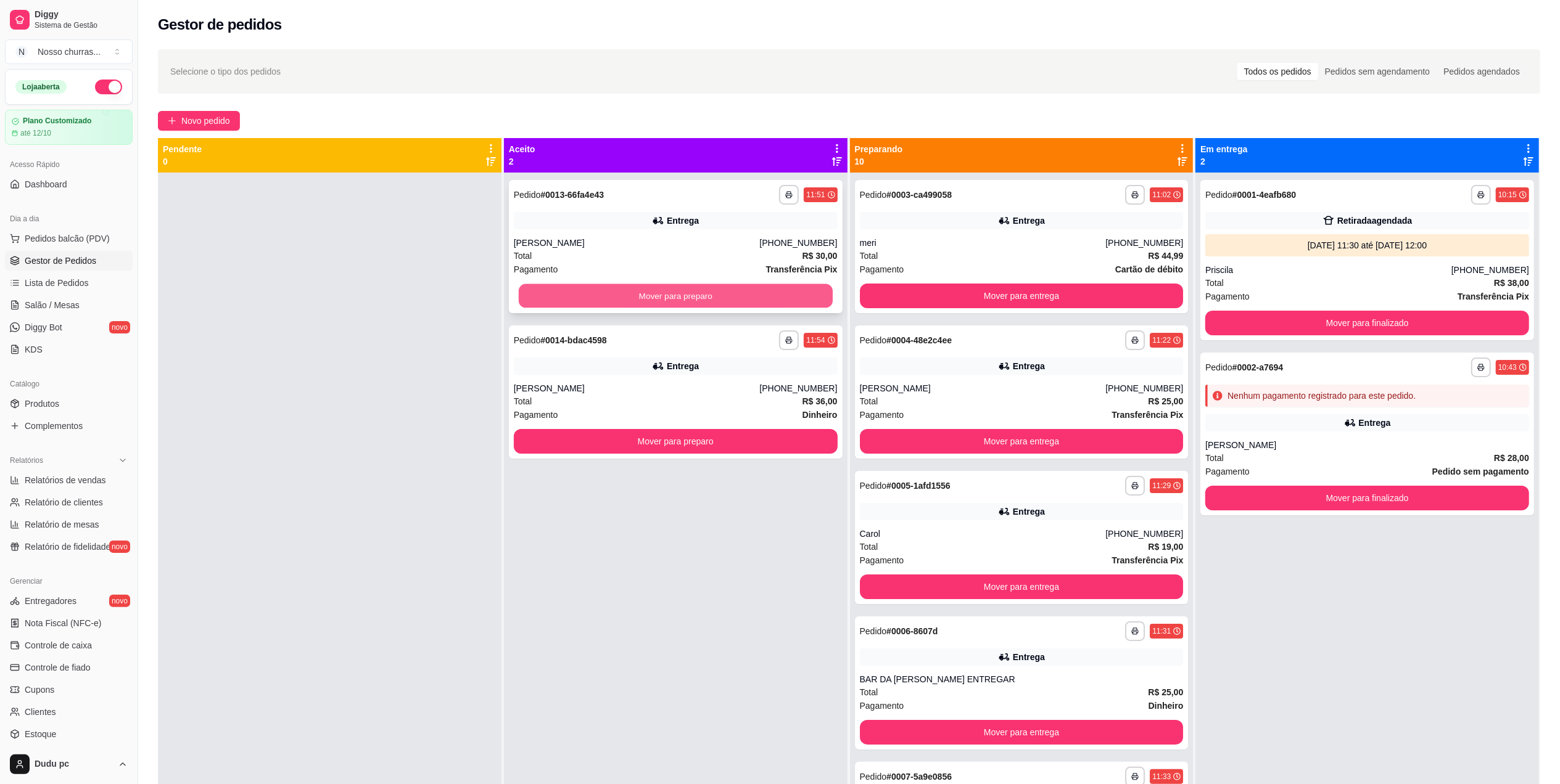
click at [773, 299] on button "Mover para preparo" at bounding box center [676, 296] width 314 height 24
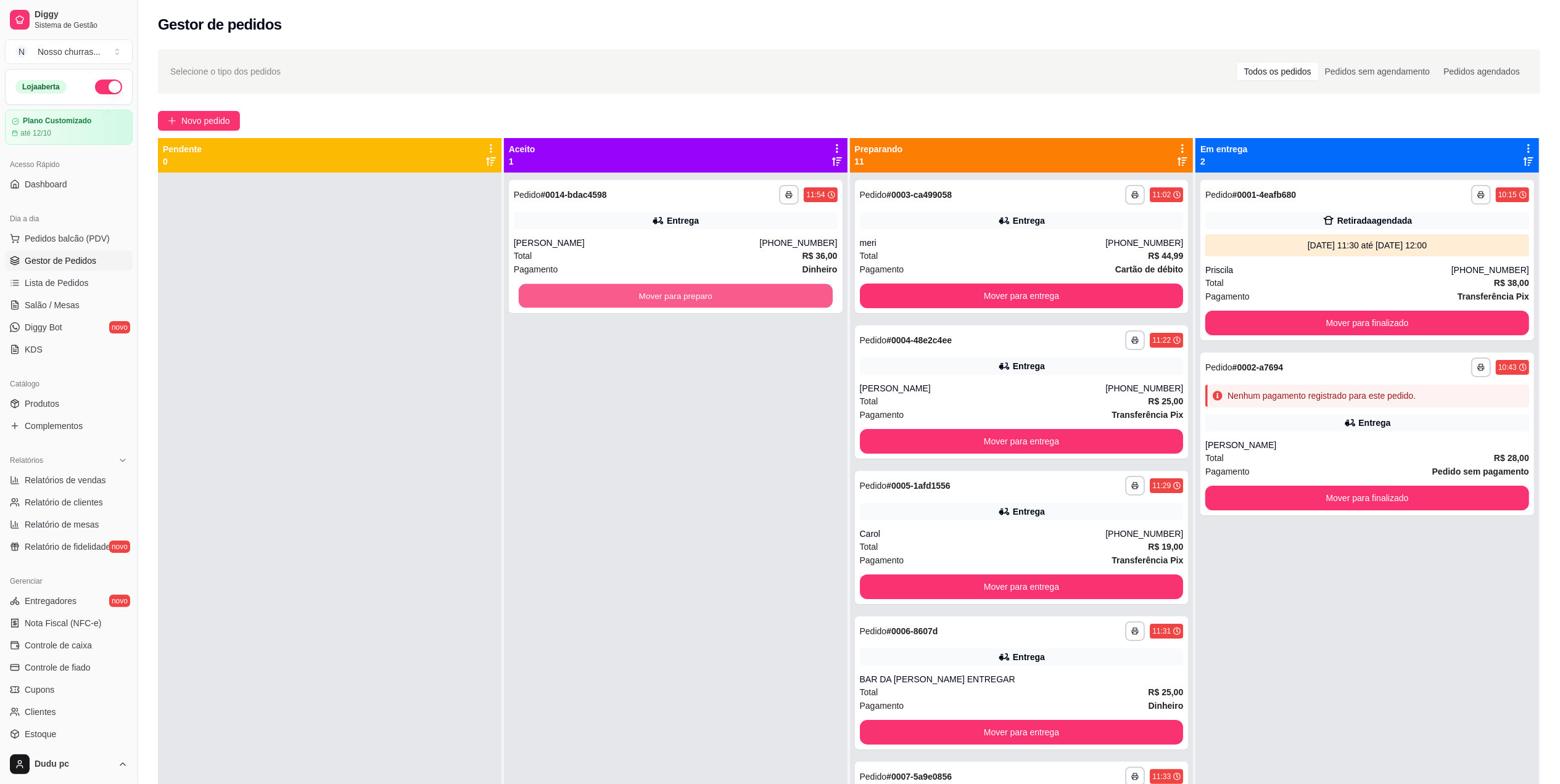
click at [773, 299] on button "Mover para preparo" at bounding box center [676, 296] width 314 height 24
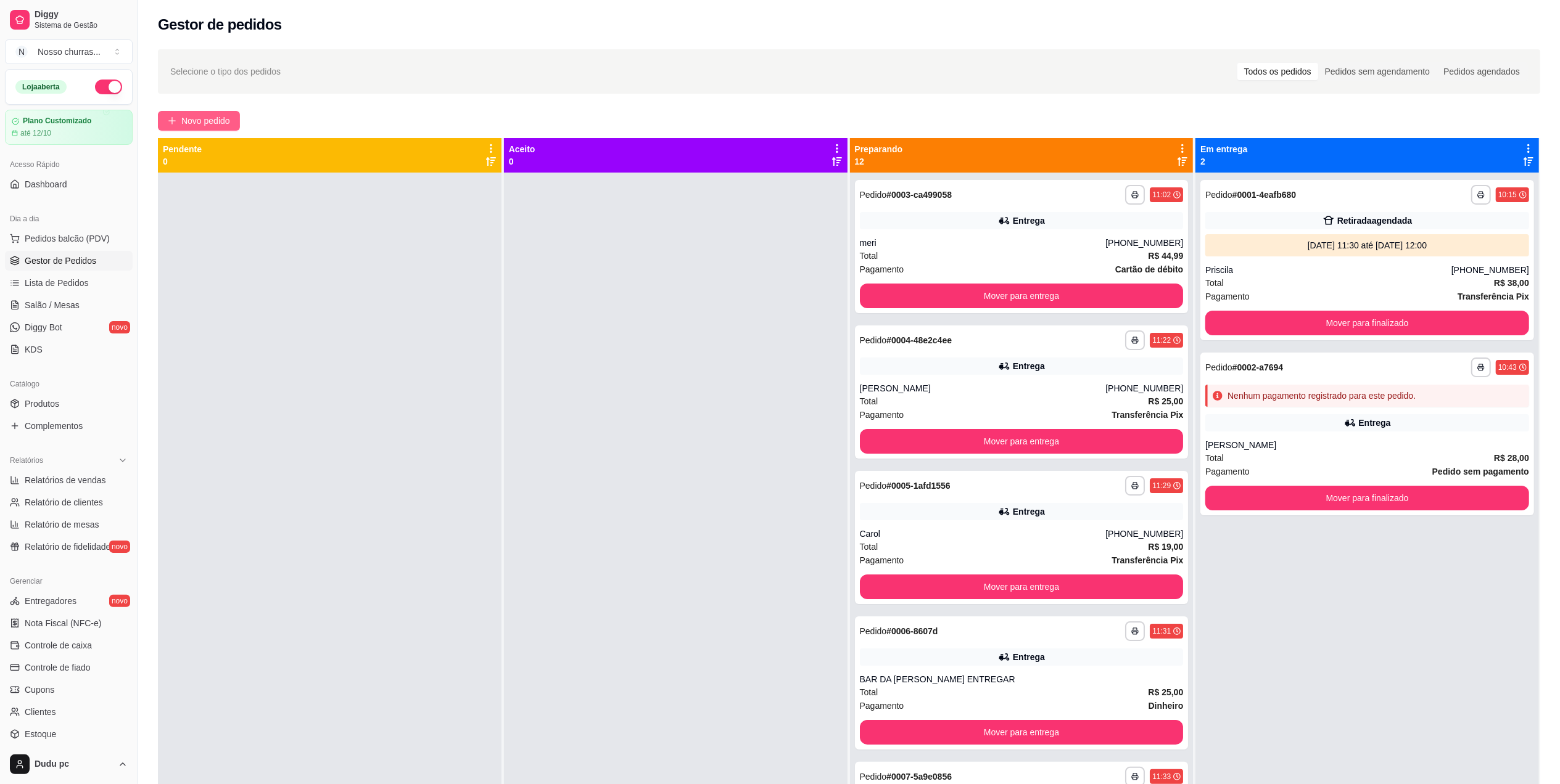
click at [225, 122] on span "Novo pedido" at bounding box center [205, 121] width 48 height 14
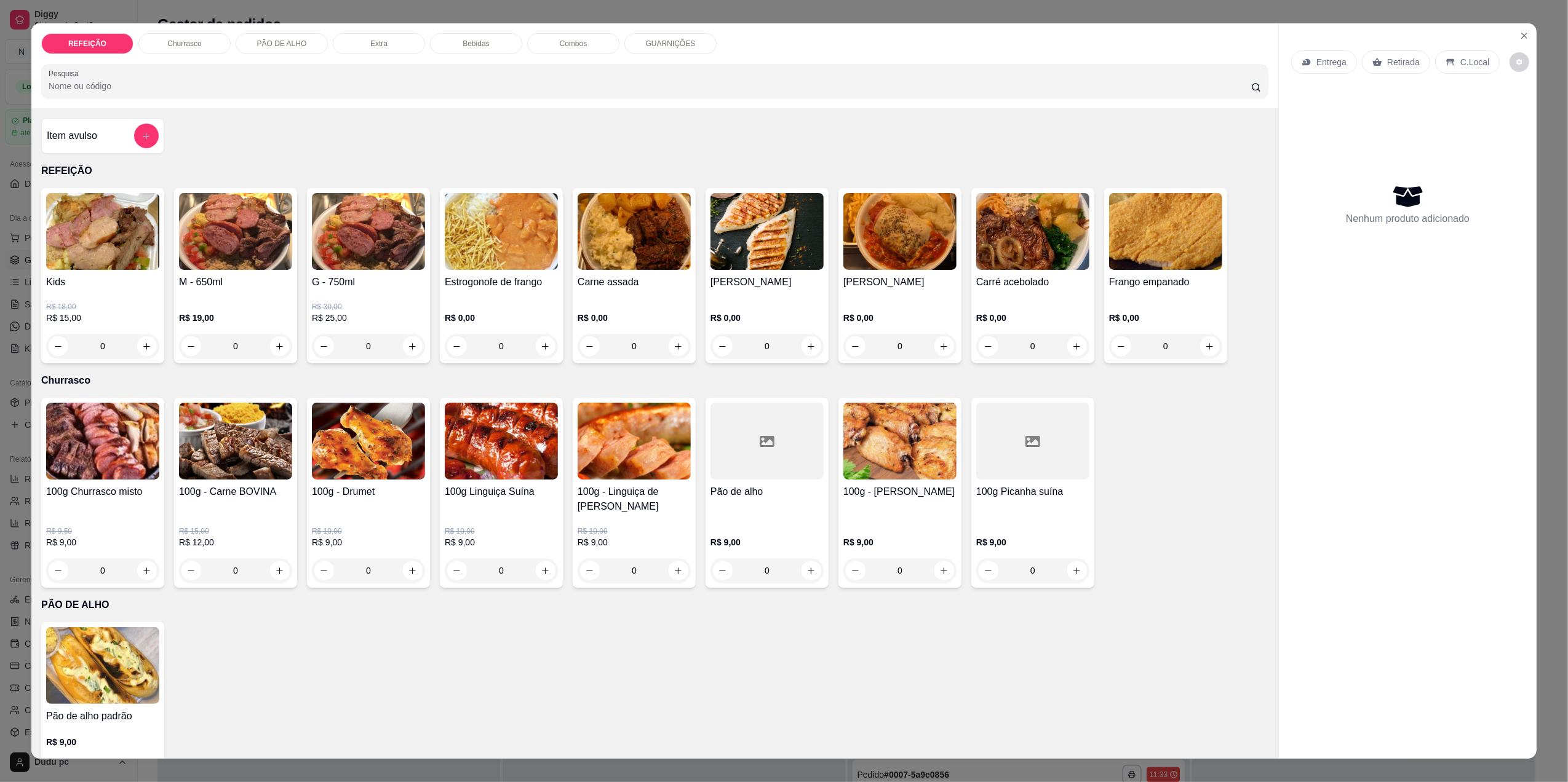
click at [602, 220] on img at bounding box center [634, 231] width 113 height 77
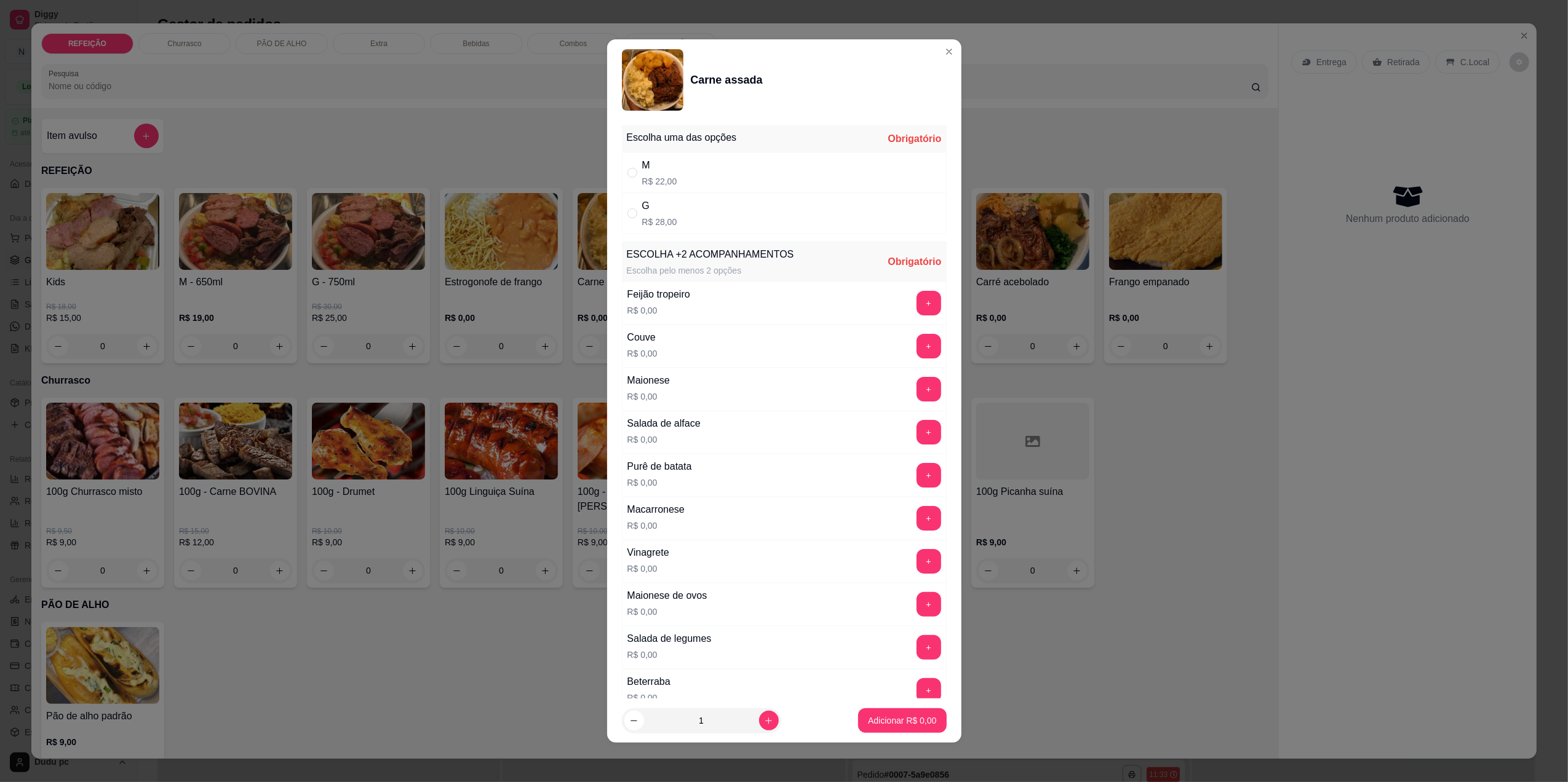
click at [784, 171] on div "M R$ 22,00" at bounding box center [784, 173] width 325 height 41
radio input "true"
click at [916, 303] on button "+" at bounding box center [928, 302] width 24 height 24
click at [916, 390] on button "+" at bounding box center [929, 389] width 25 height 25
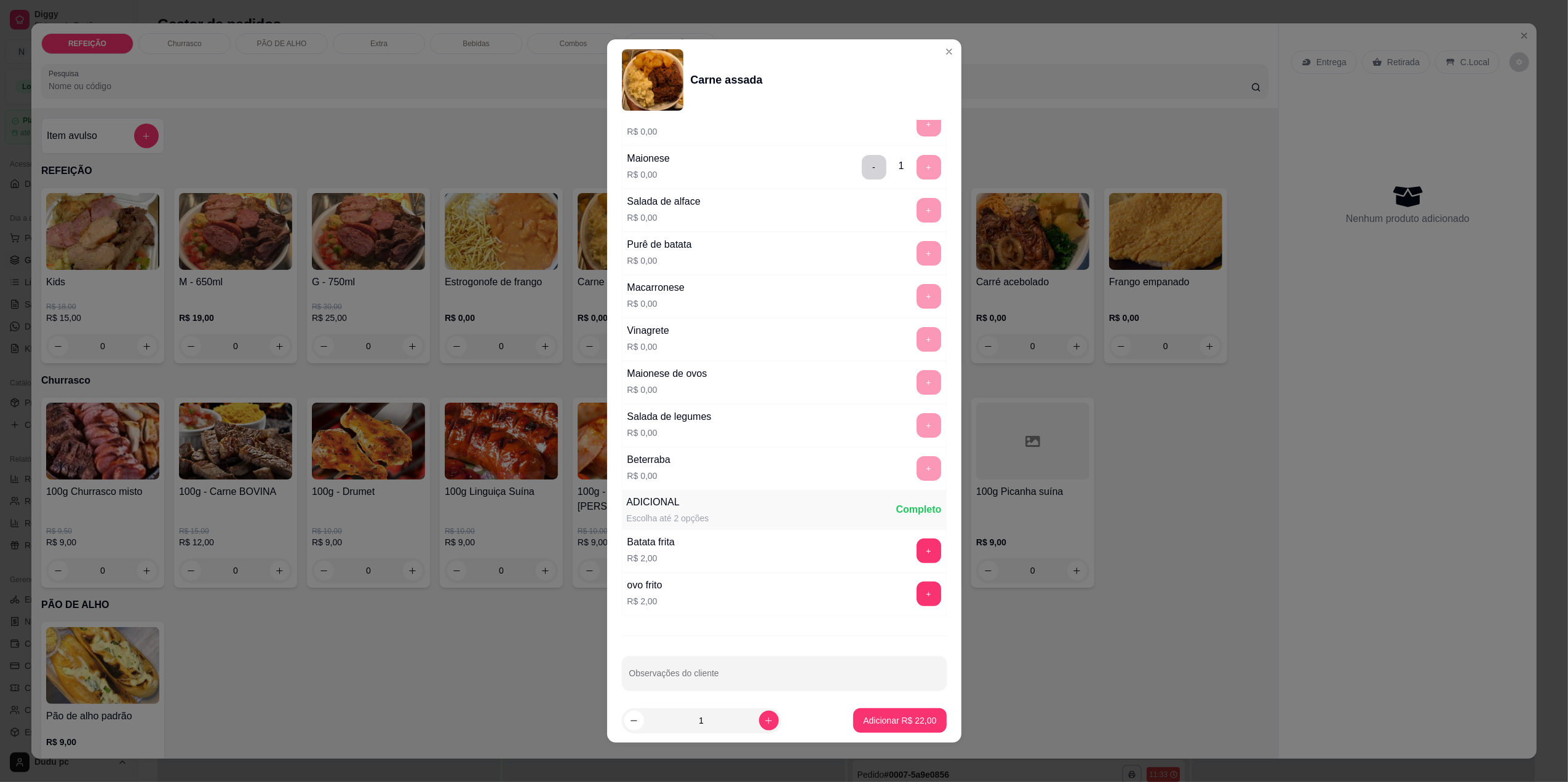
scroll to position [237, 0]
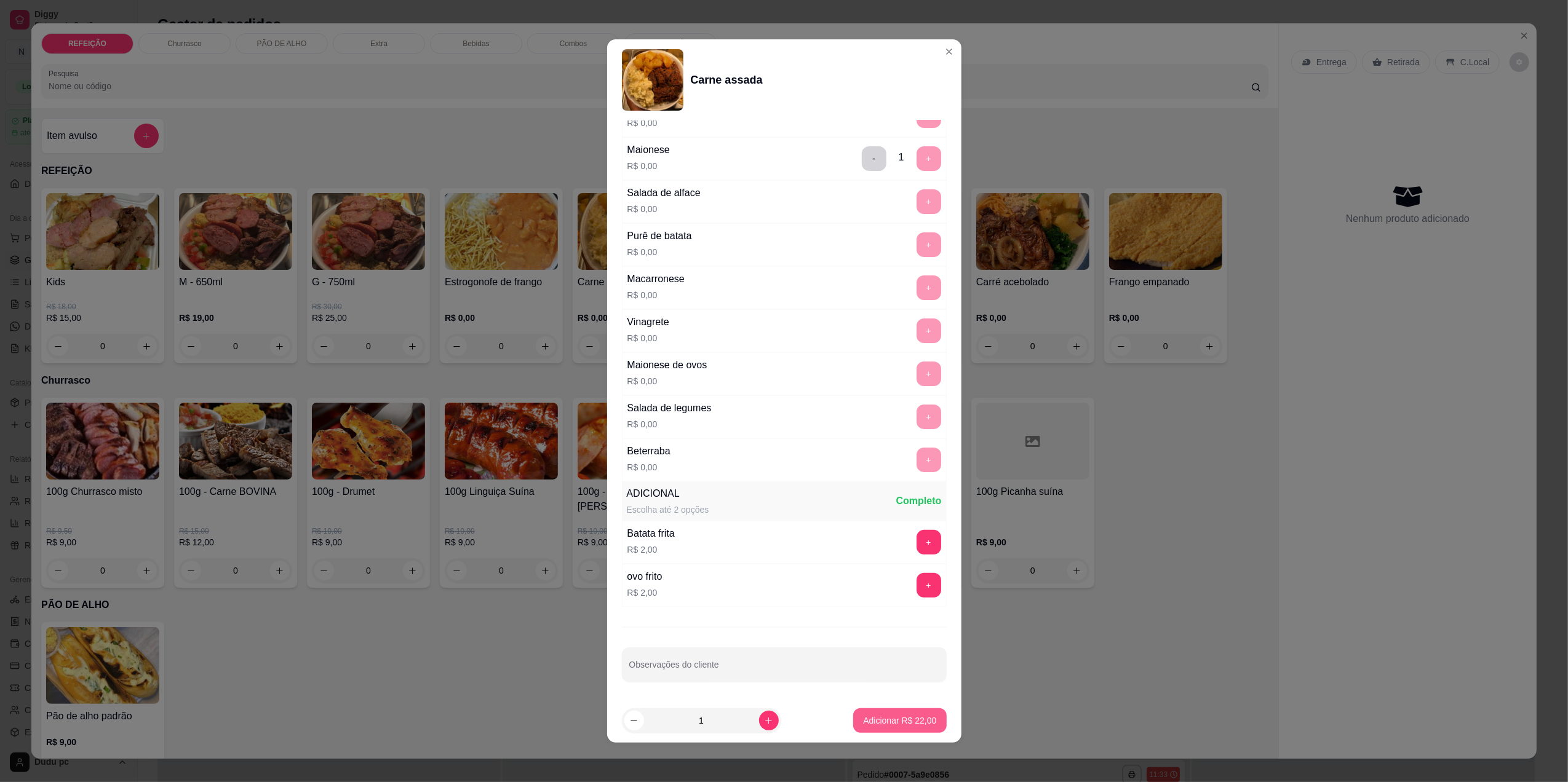
click at [884, 723] on p "Adicionar R$ 22,00" at bounding box center [900, 721] width 74 height 12
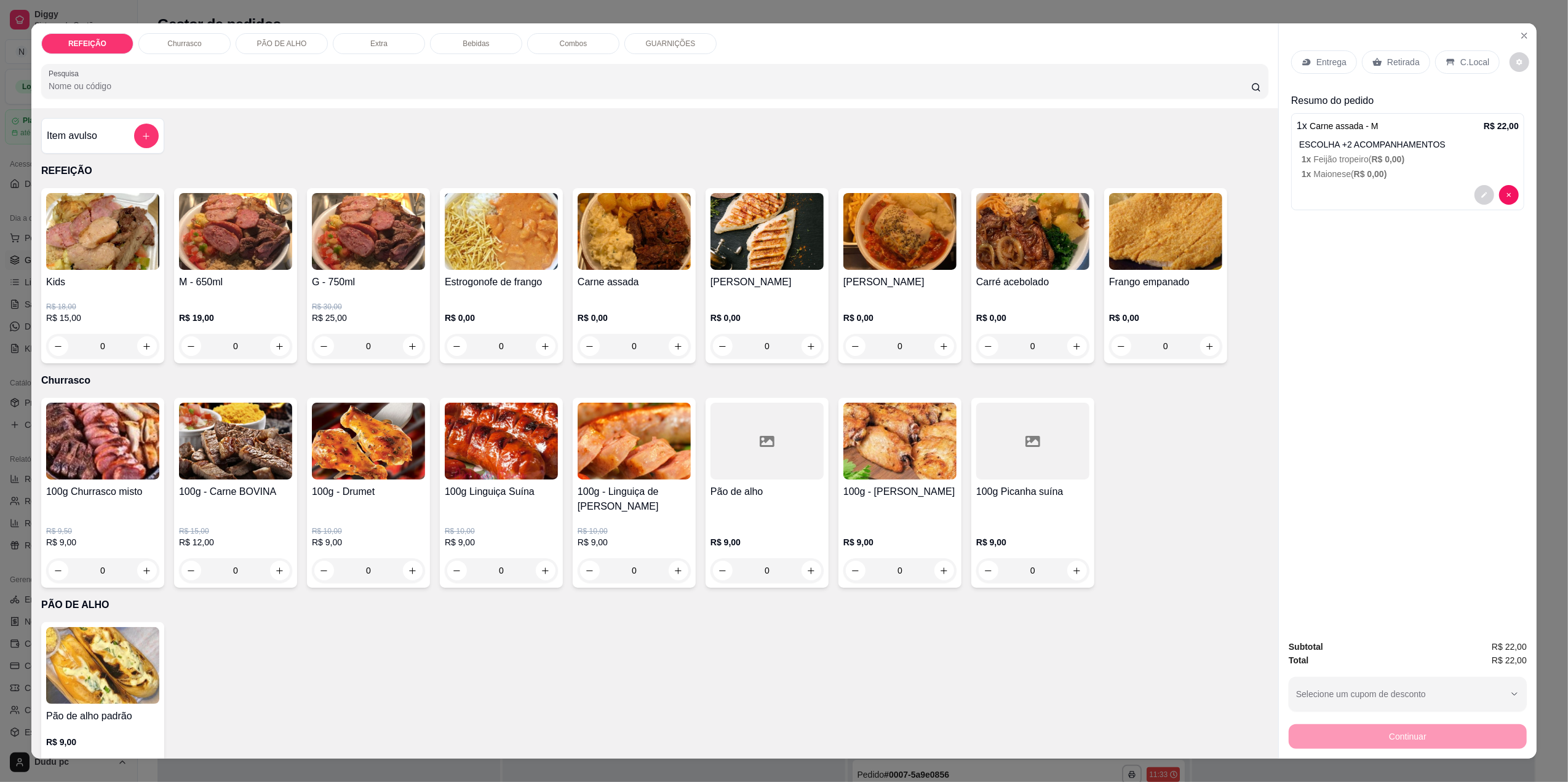
click at [1308, 61] on div "Entrega" at bounding box center [1324, 62] width 66 height 23
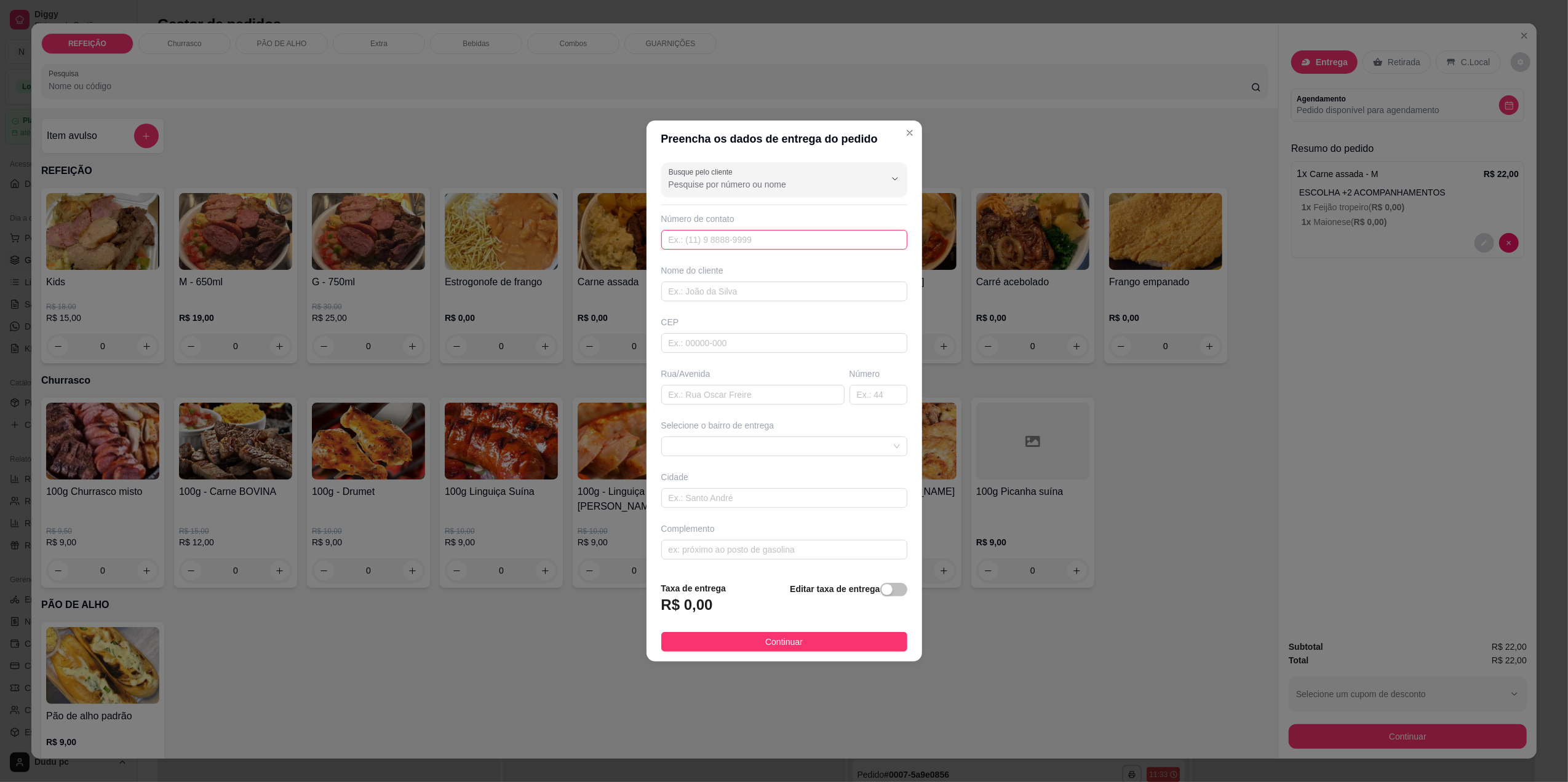
click at [882, 235] on input "text" at bounding box center [784, 240] width 246 height 20
type input "[PHONE_NUMBER]"
click at [788, 300] on input "text" at bounding box center [784, 291] width 246 height 20
type input "VITORIA"
click at [756, 395] on input "text" at bounding box center [752, 395] width 183 height 20
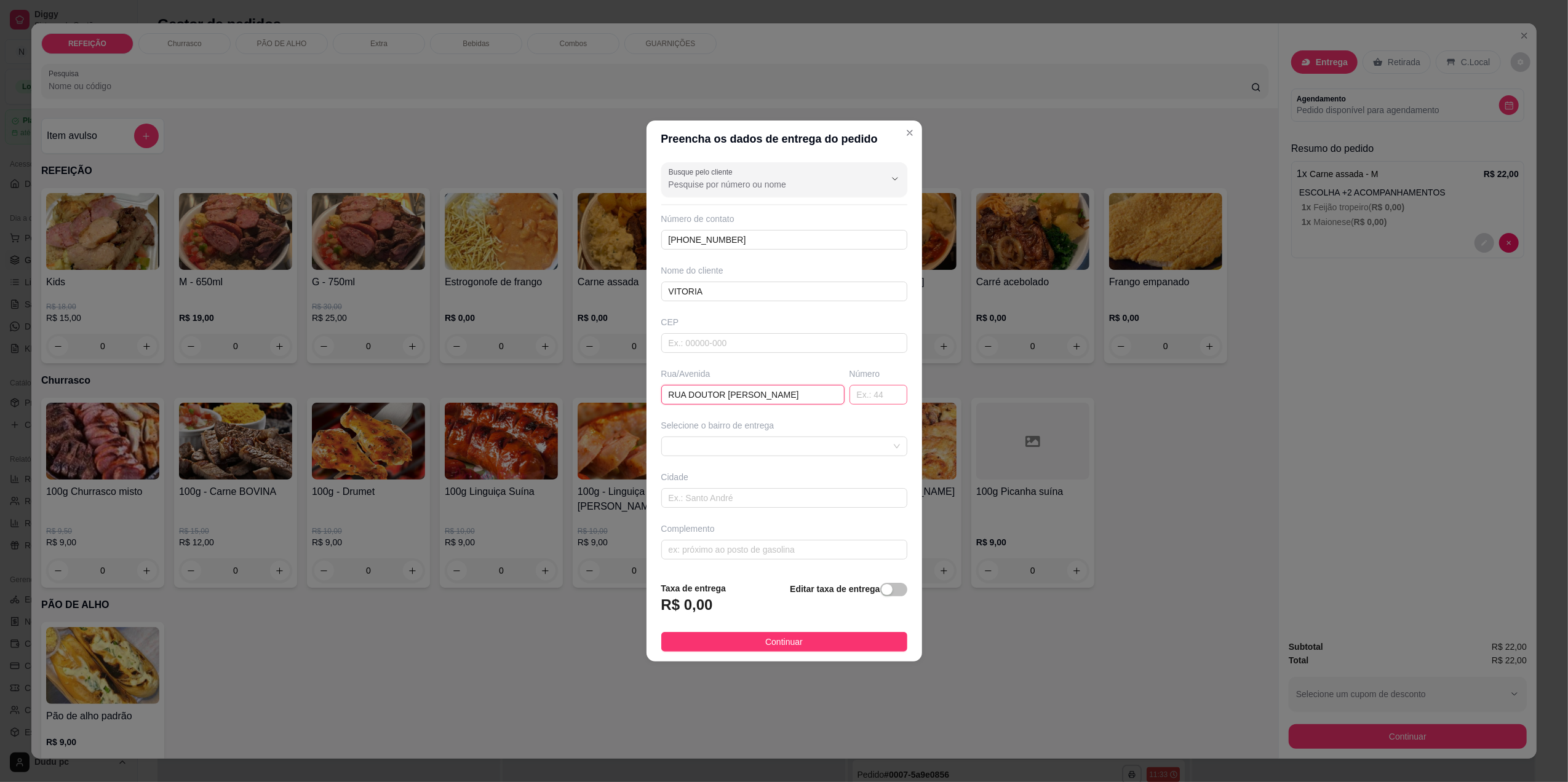
type input "RUA DOUTOR [PERSON_NAME]"
click at [867, 394] on input "text" at bounding box center [878, 395] width 58 height 20
click at [886, 444] on span at bounding box center [784, 446] width 231 height 18
type input "55"
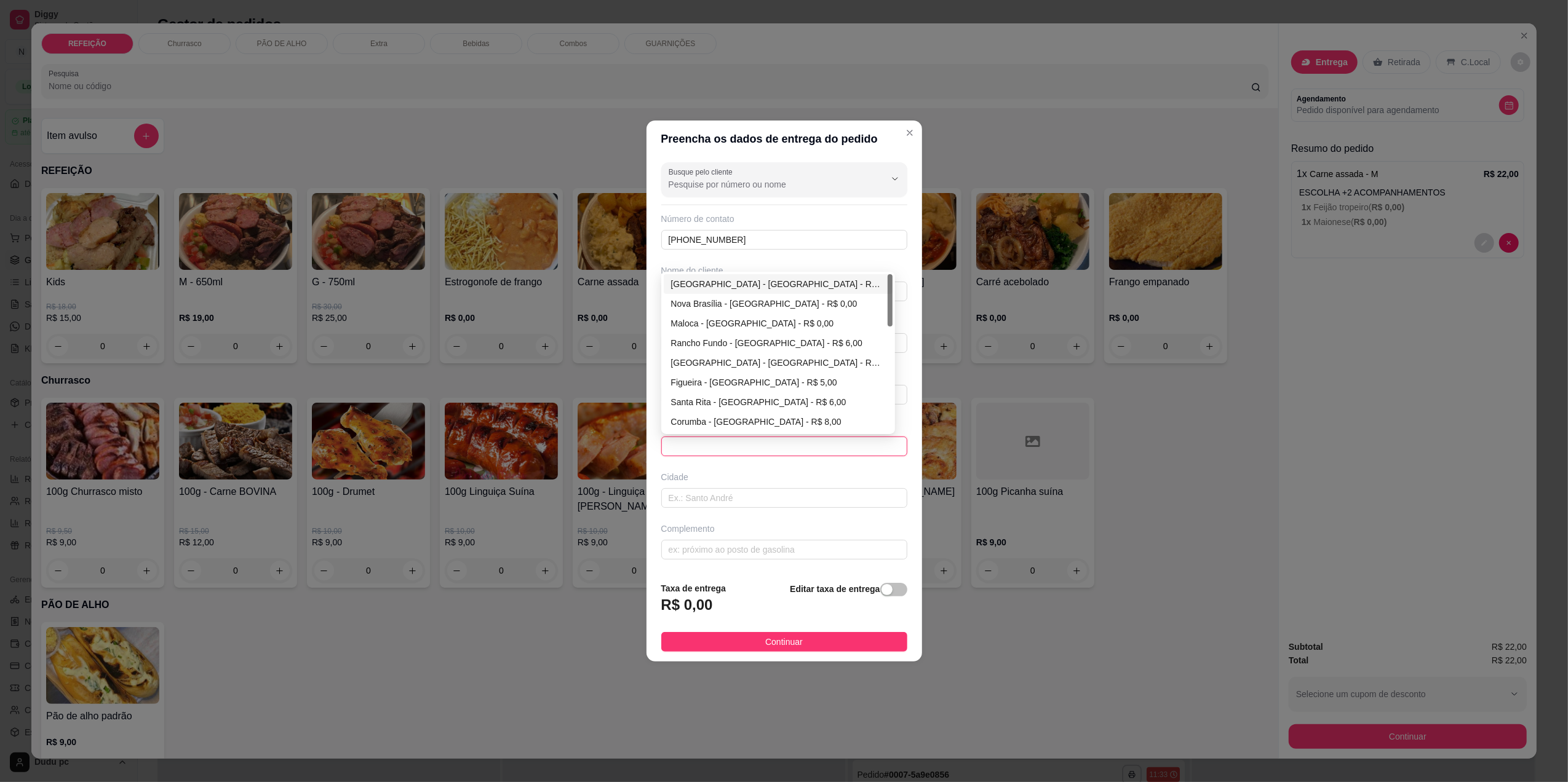
click at [782, 287] on div "[GEOGRAPHIC_DATA] - [GEOGRAPHIC_DATA] - R$ 0,00" at bounding box center [778, 284] width 214 height 14
type input "[GEOGRAPHIC_DATA]"
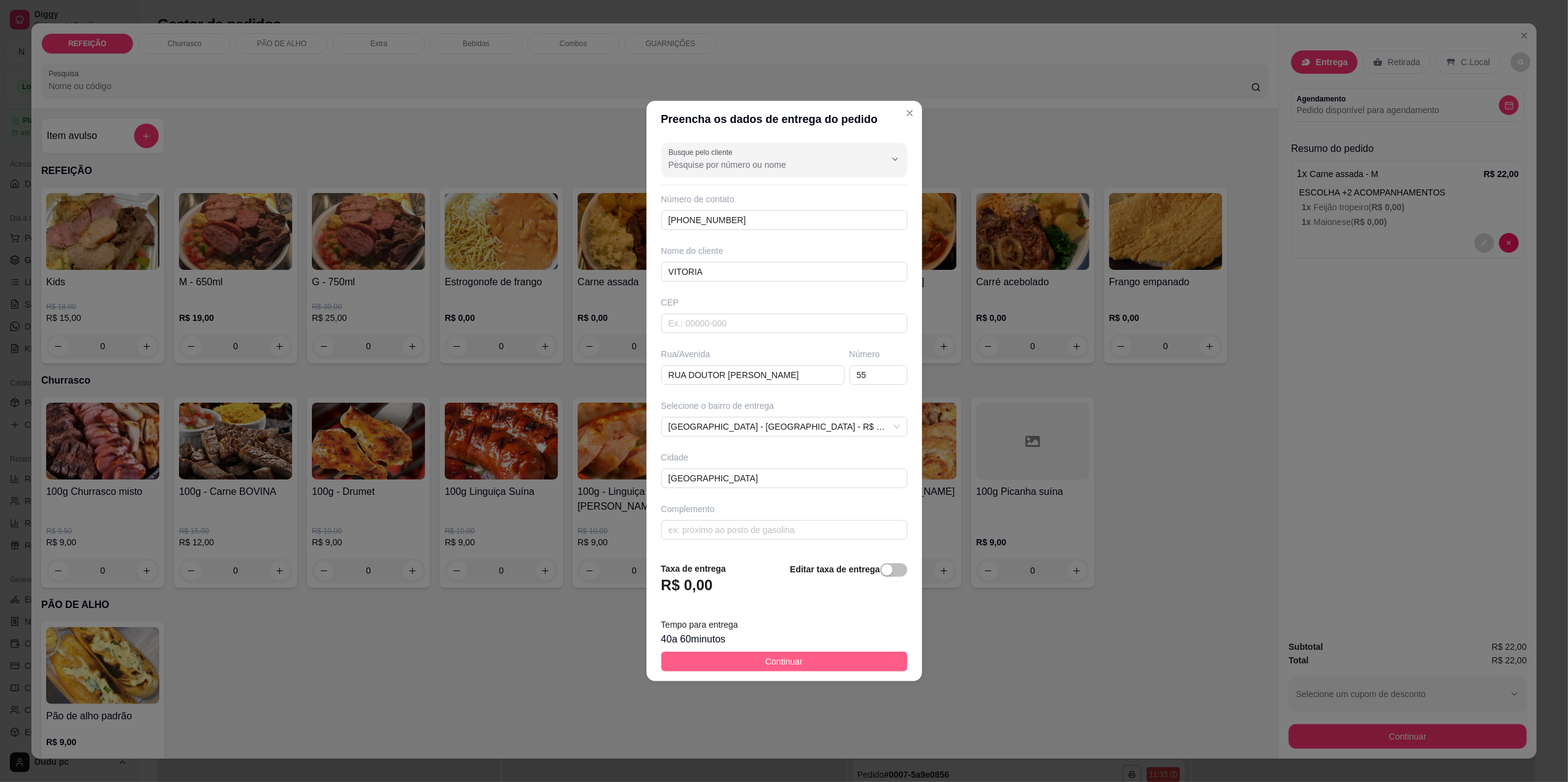
click at [779, 667] on span "Continuar" at bounding box center [784, 662] width 37 height 14
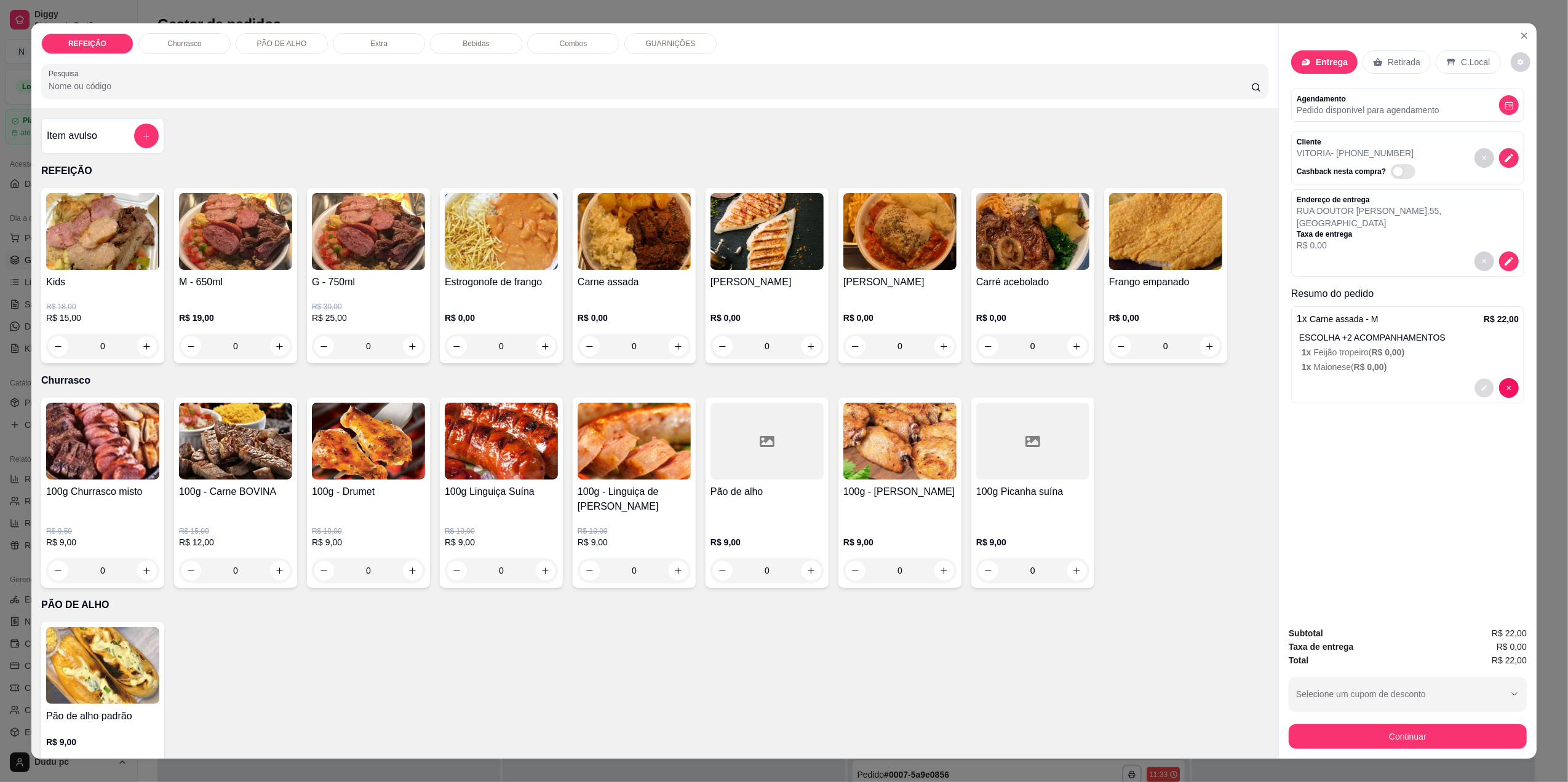
click at [1475, 379] on button "decrease-product-quantity" at bounding box center [1484, 389] width 19 height 19
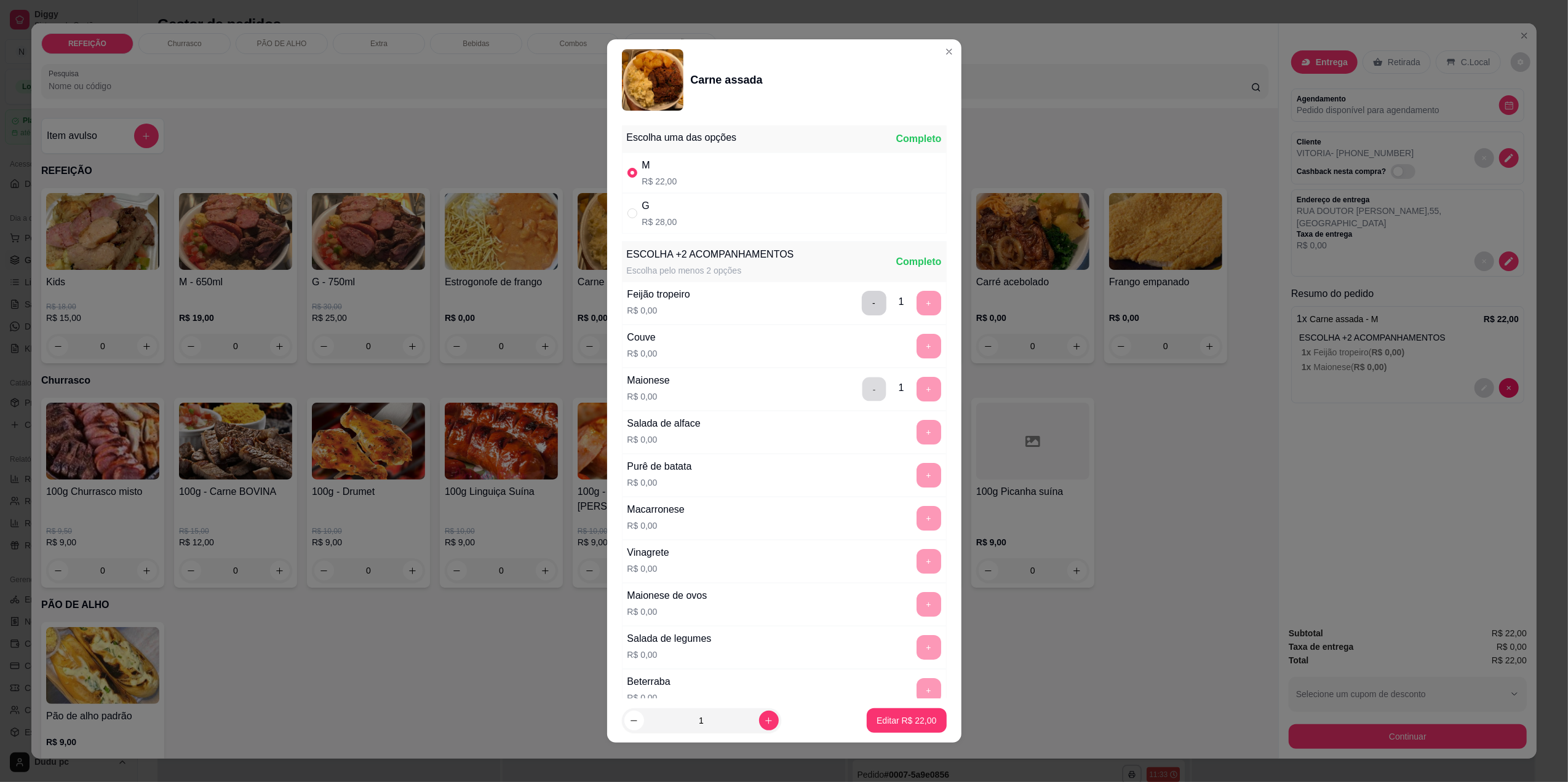
click at [862, 393] on button "-" at bounding box center [874, 389] width 24 height 24
click at [862, 306] on button "-" at bounding box center [874, 302] width 24 height 24
click at [916, 478] on button "+" at bounding box center [928, 474] width 24 height 24
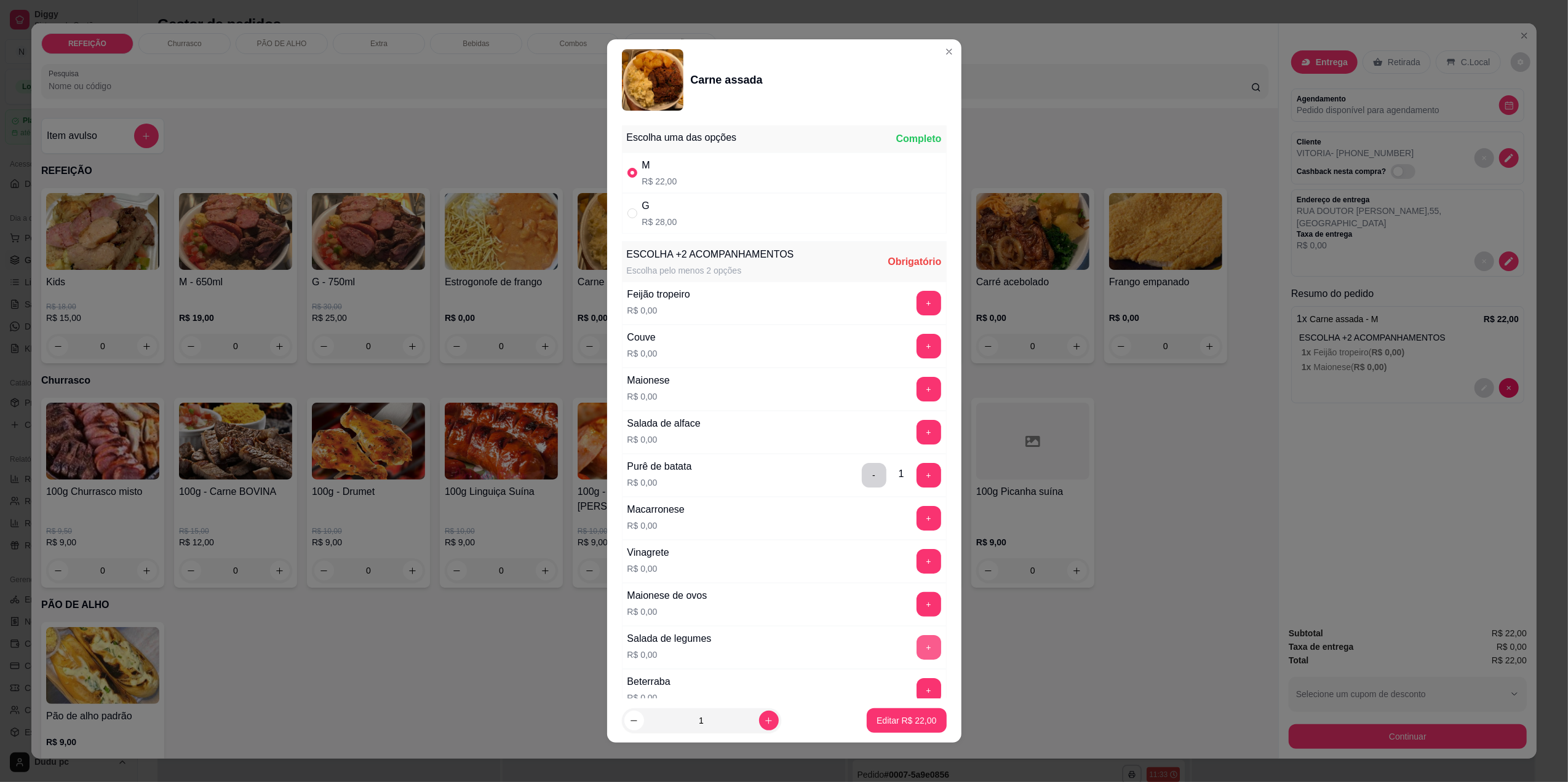
click at [916, 655] on button "+" at bounding box center [929, 647] width 25 height 25
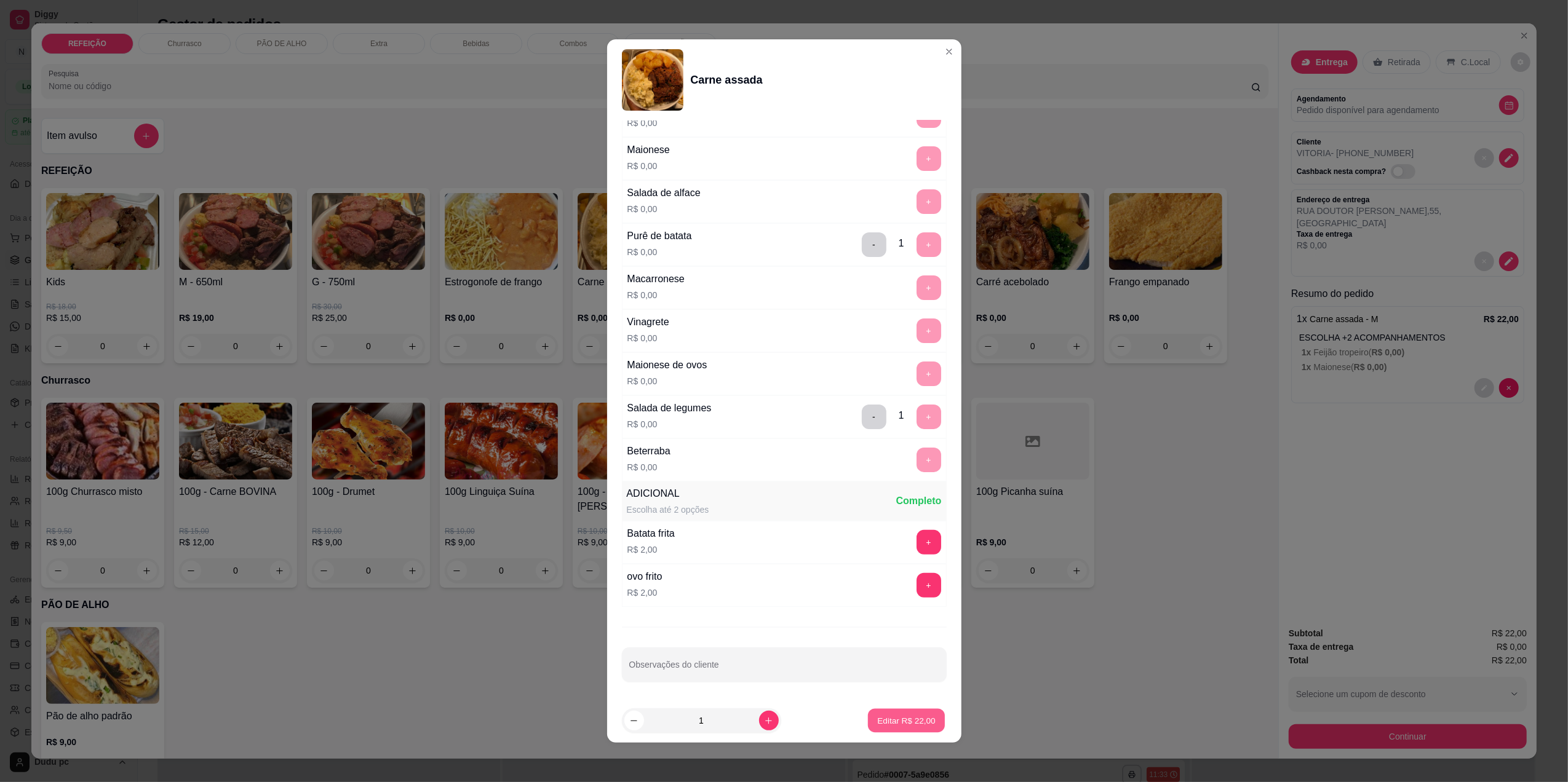
click at [901, 726] on p "Editar R$ 22,00" at bounding box center [906, 721] width 58 height 12
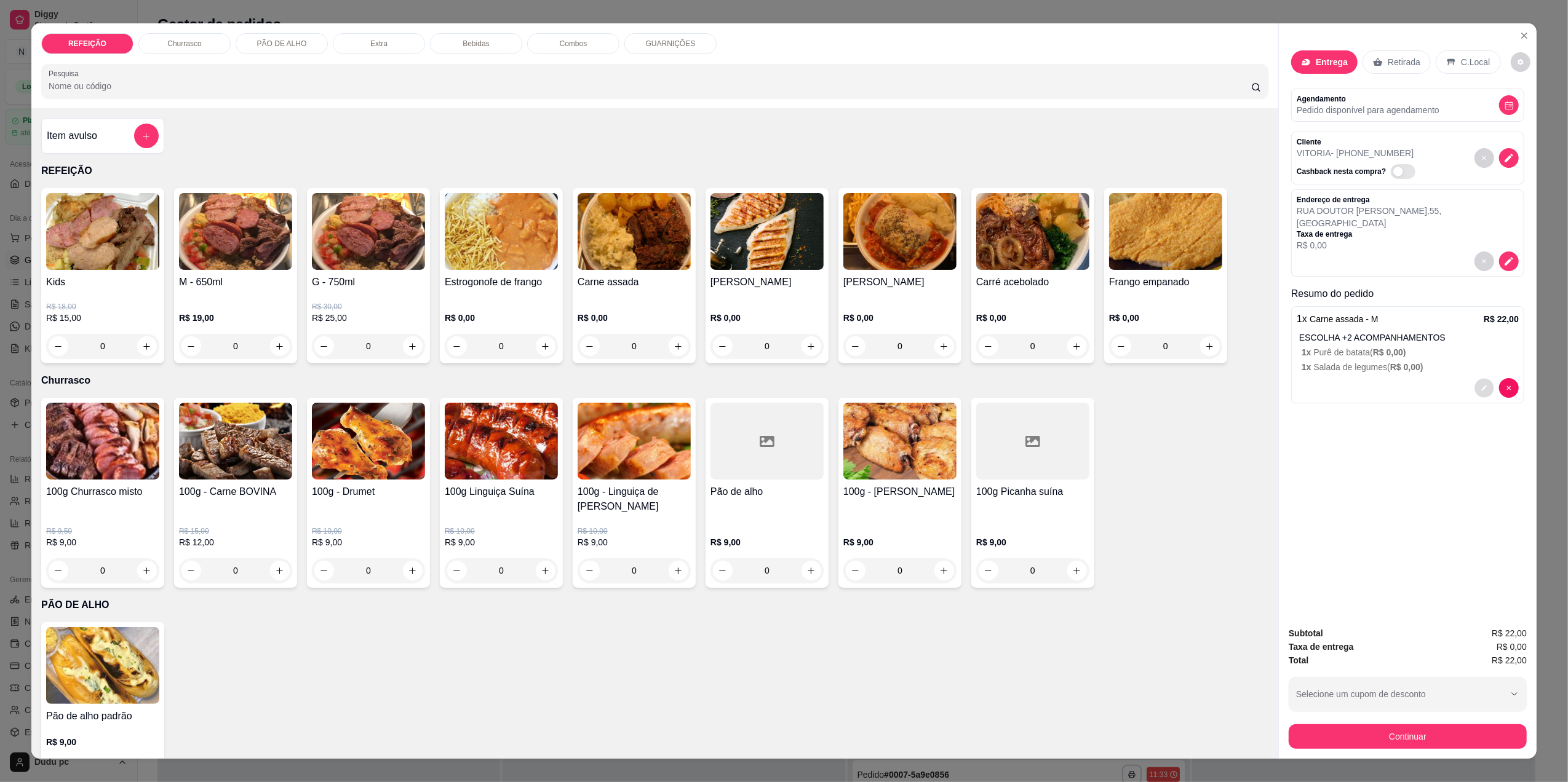
click at [1482, 386] on icon "decrease-product-quantity" at bounding box center [1485, 389] width 5 height 5
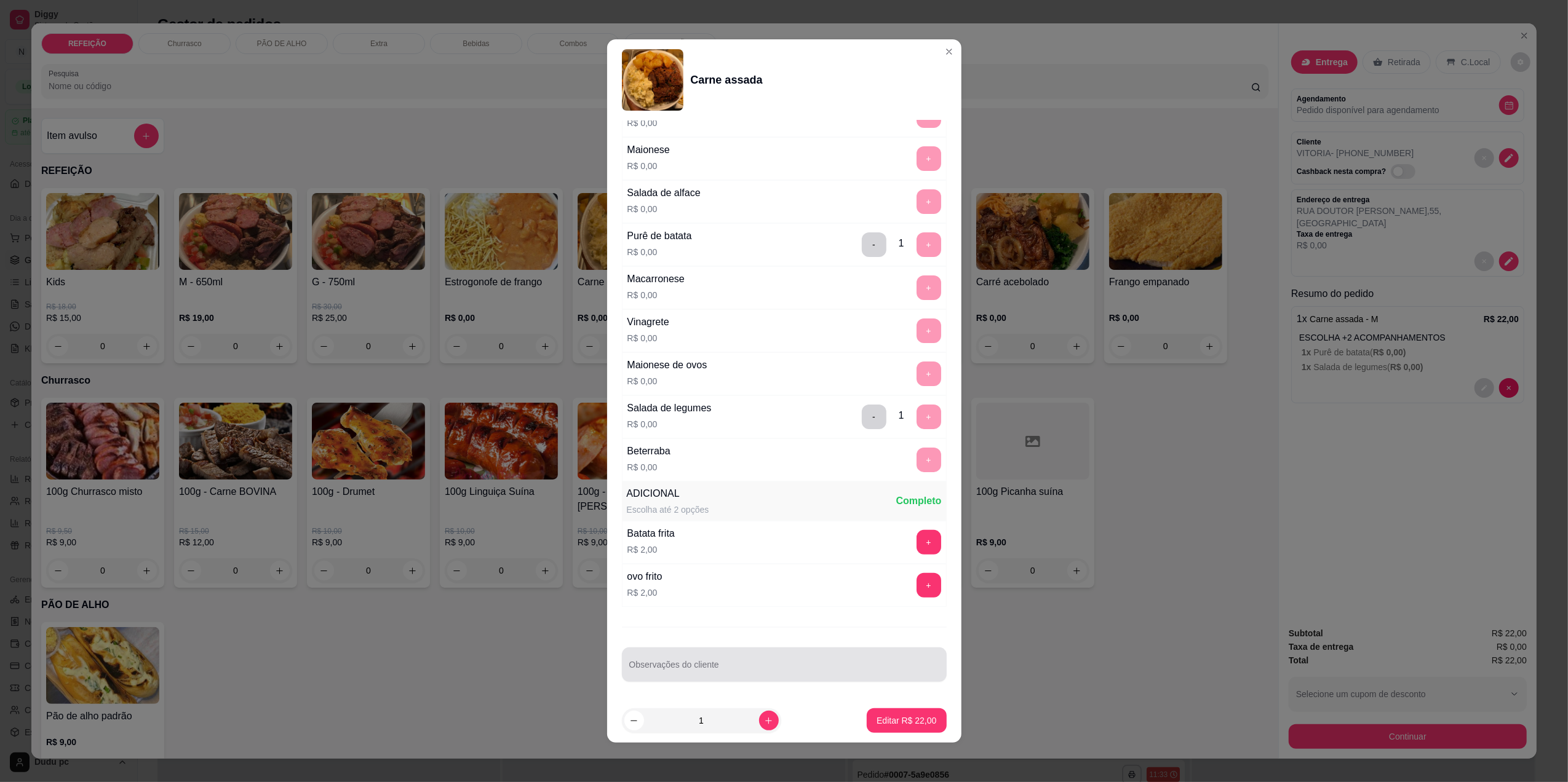
click at [800, 669] on input "Observações do cliente" at bounding box center [784, 670] width 310 height 12
type input "SEM MACARRÃO"
click at [868, 719] on button "Editar R$ 22,00" at bounding box center [906, 721] width 77 height 24
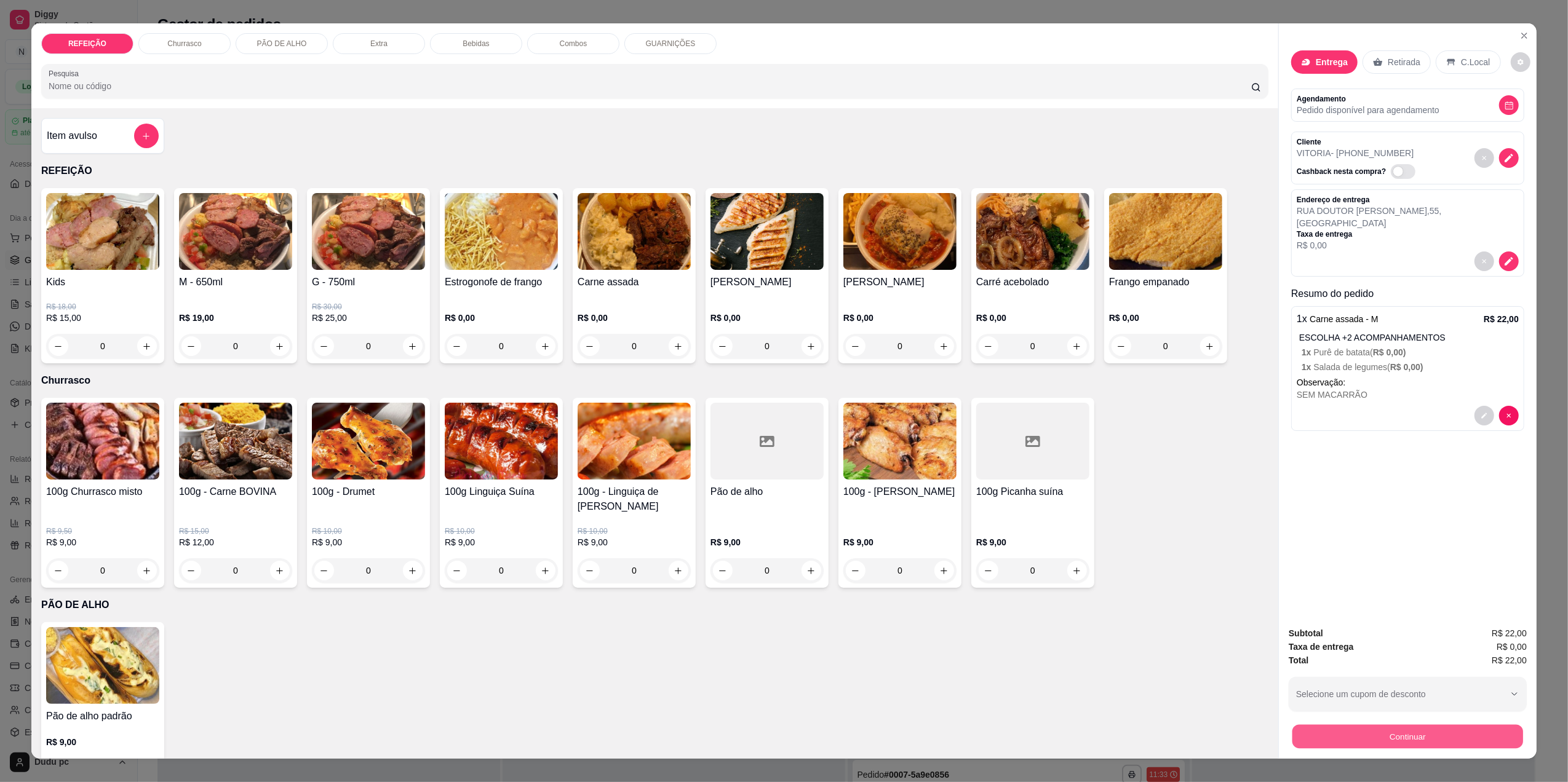
click at [1351, 730] on button "Continuar" at bounding box center [1408, 736] width 231 height 24
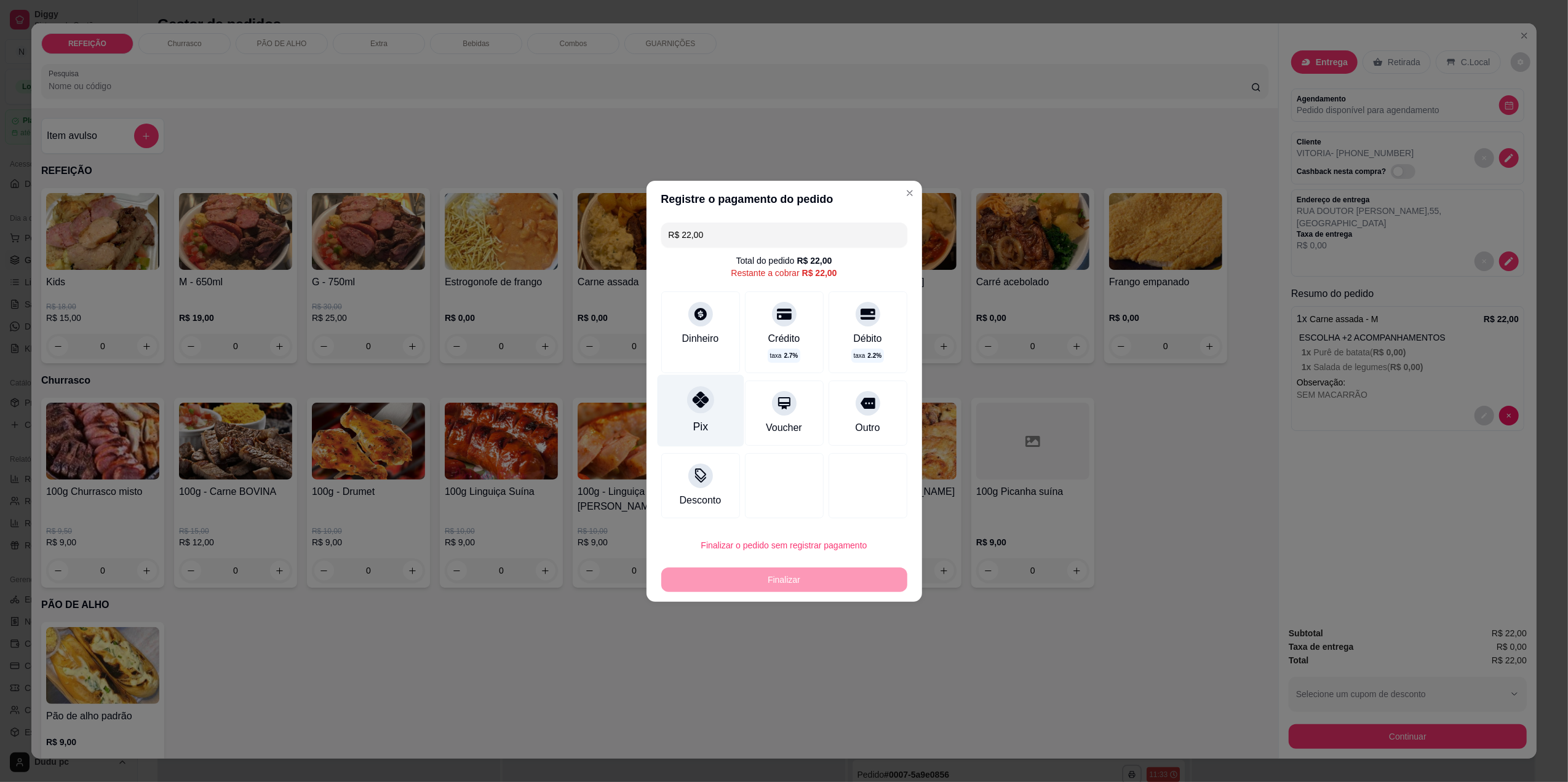
click at [697, 417] on div "Pix" at bounding box center [700, 410] width 86 height 72
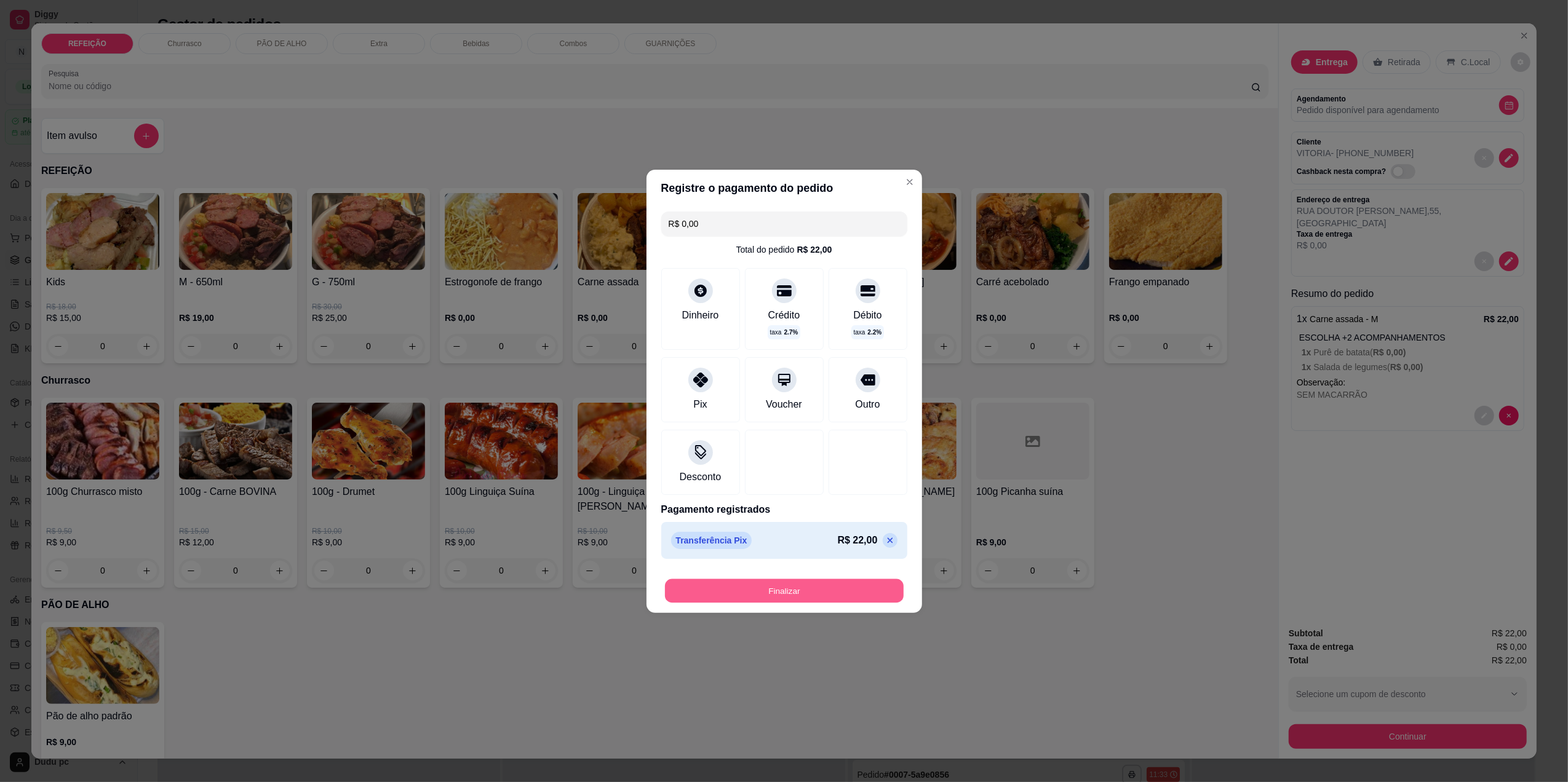
click at [750, 598] on button "Finalizar" at bounding box center [784, 590] width 239 height 24
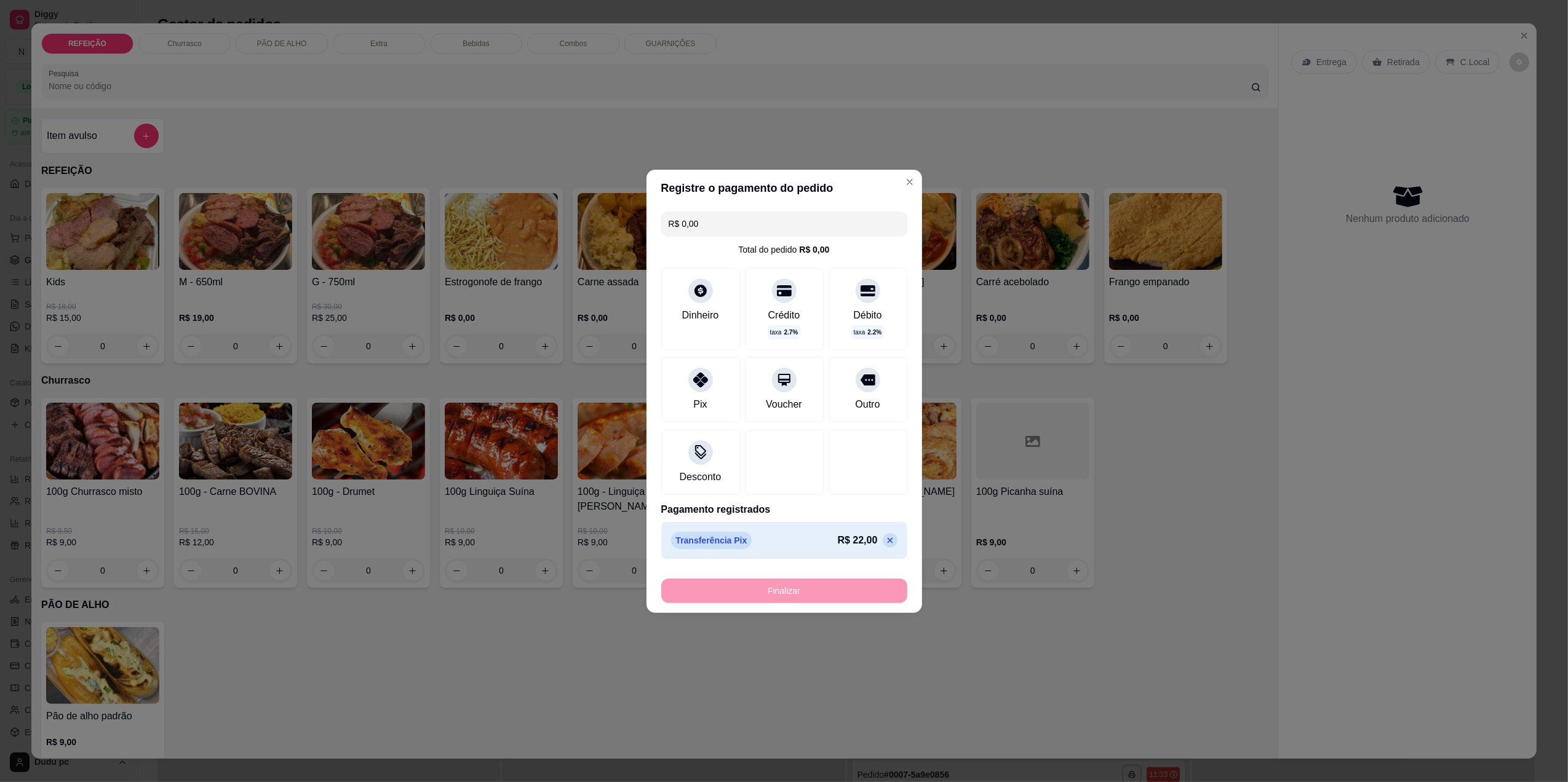
type input "-R$ 22,00"
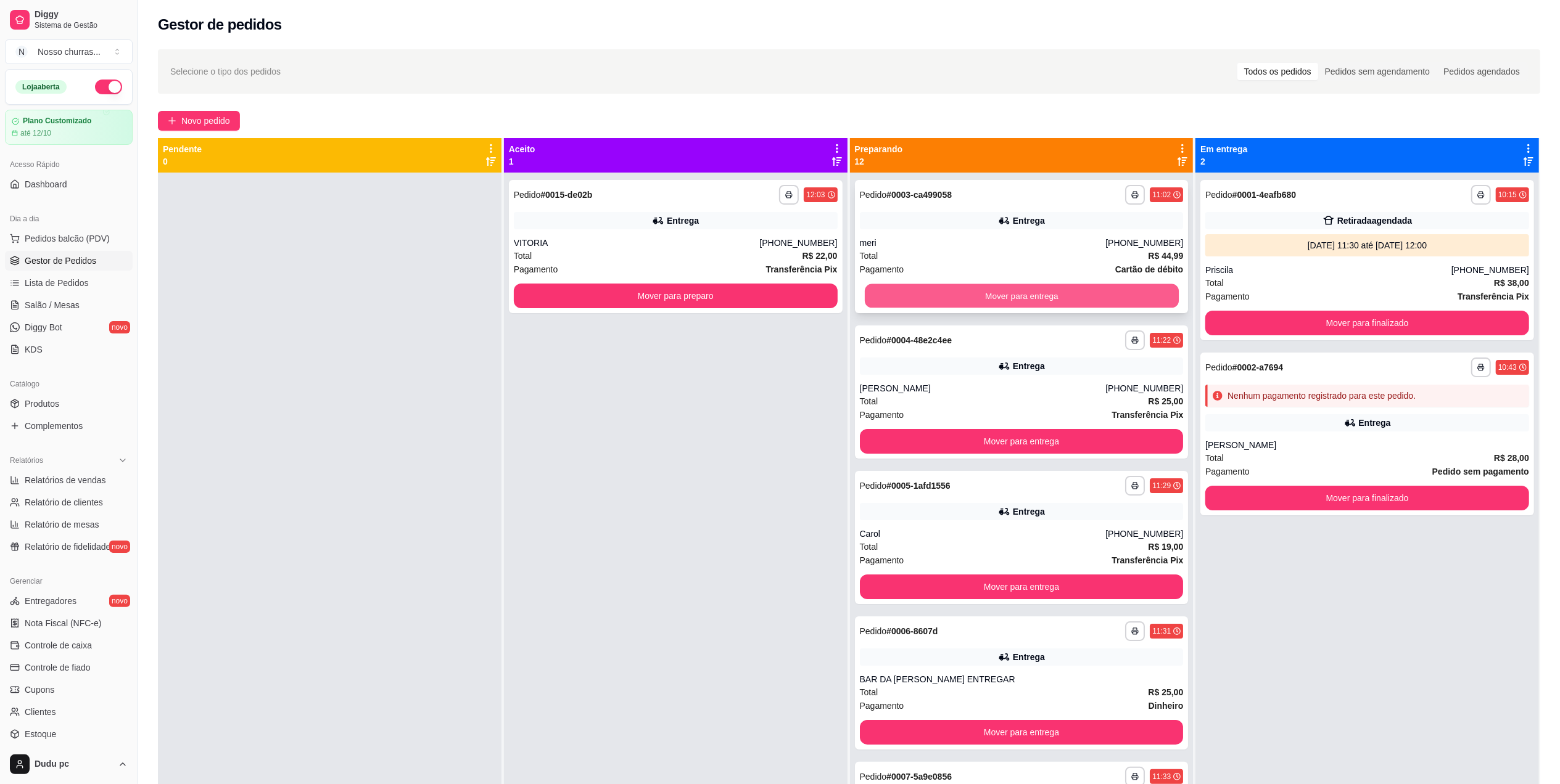
click at [902, 293] on button "Mover para entrega" at bounding box center [1021, 296] width 314 height 24
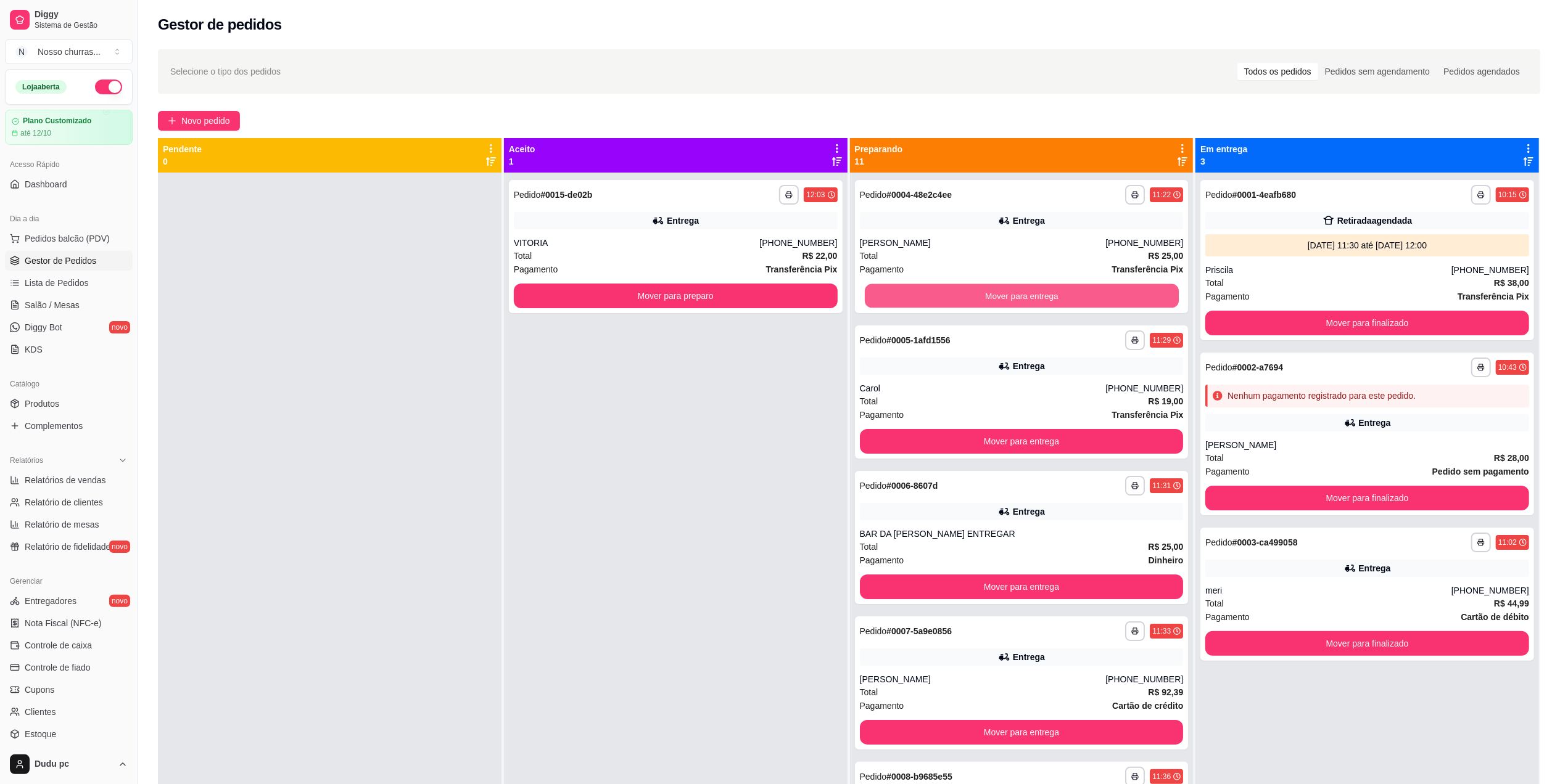
click at [902, 293] on button "Mover para entrega" at bounding box center [1021, 296] width 314 height 24
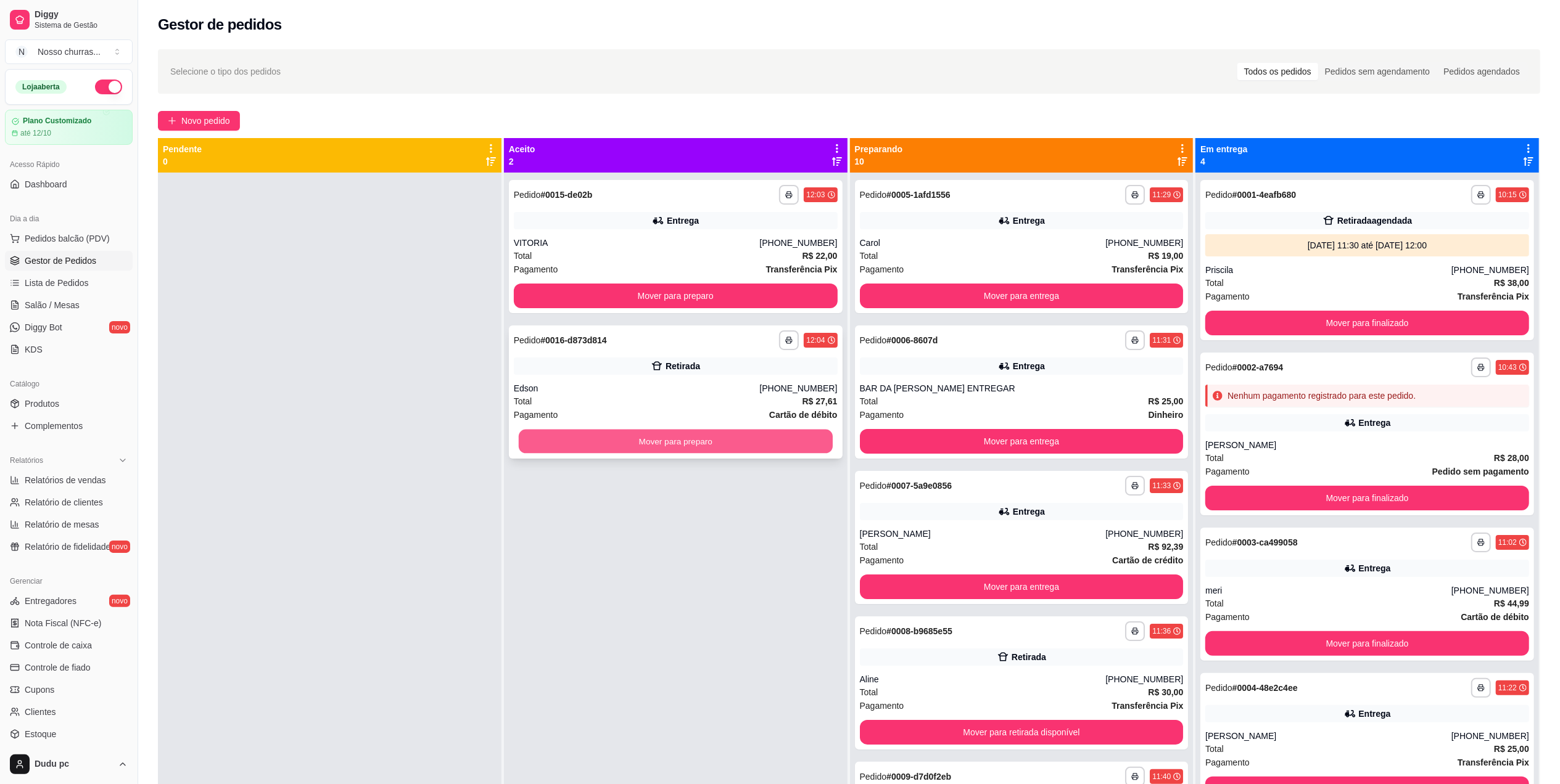
click at [694, 445] on button "Mover para preparo" at bounding box center [676, 441] width 314 height 24
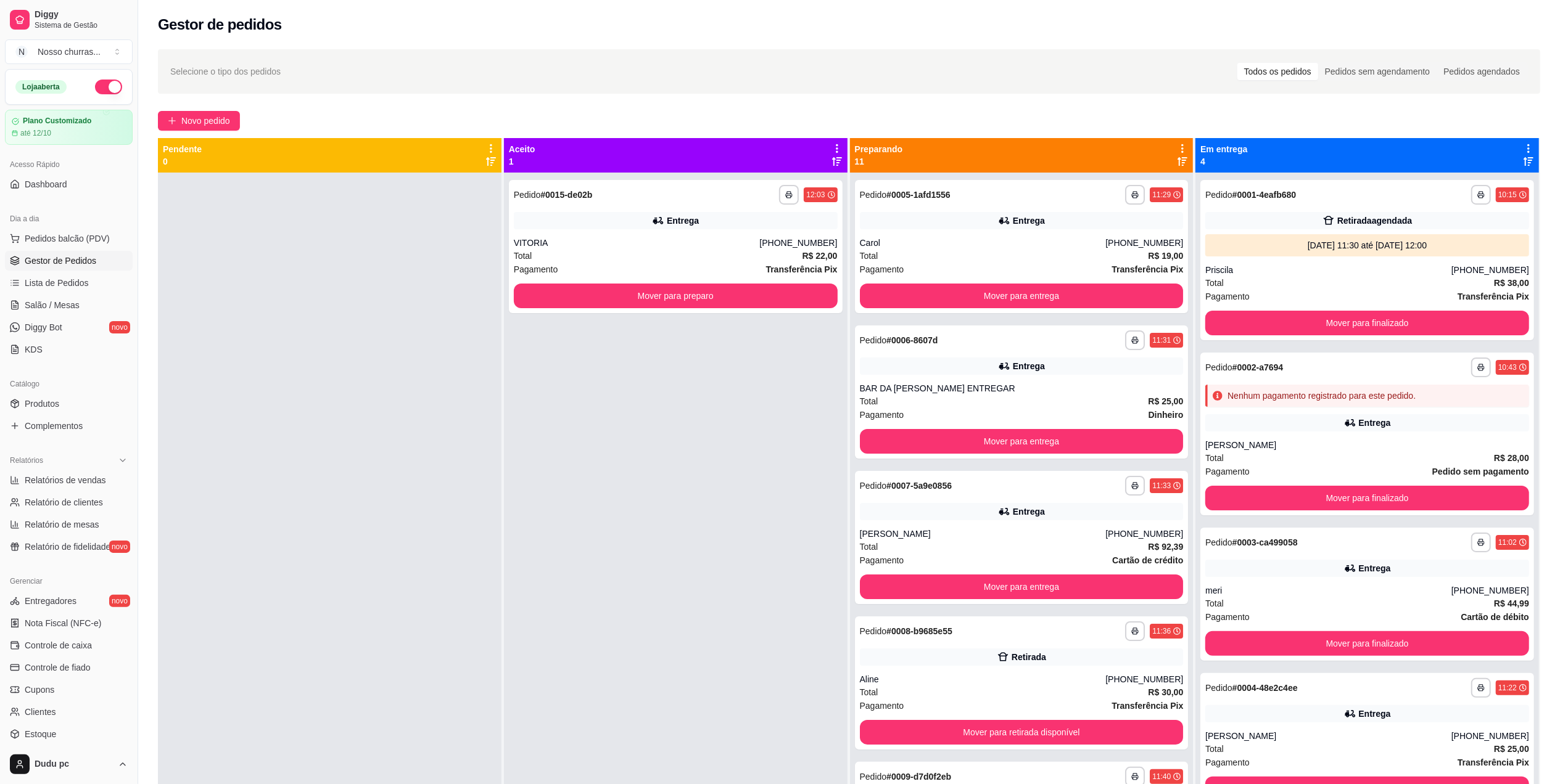
click at [694, 445] on div "**********" at bounding box center [675, 564] width 343 height 784
click at [1006, 272] on div "Pagamento Transferência Pix" at bounding box center [1022, 270] width 324 height 14
click at [1027, 409] on div "Pagamento Dinheiro" at bounding box center [1022, 415] width 324 height 14
click at [992, 301] on button "Mover para entrega" at bounding box center [1021, 296] width 314 height 24
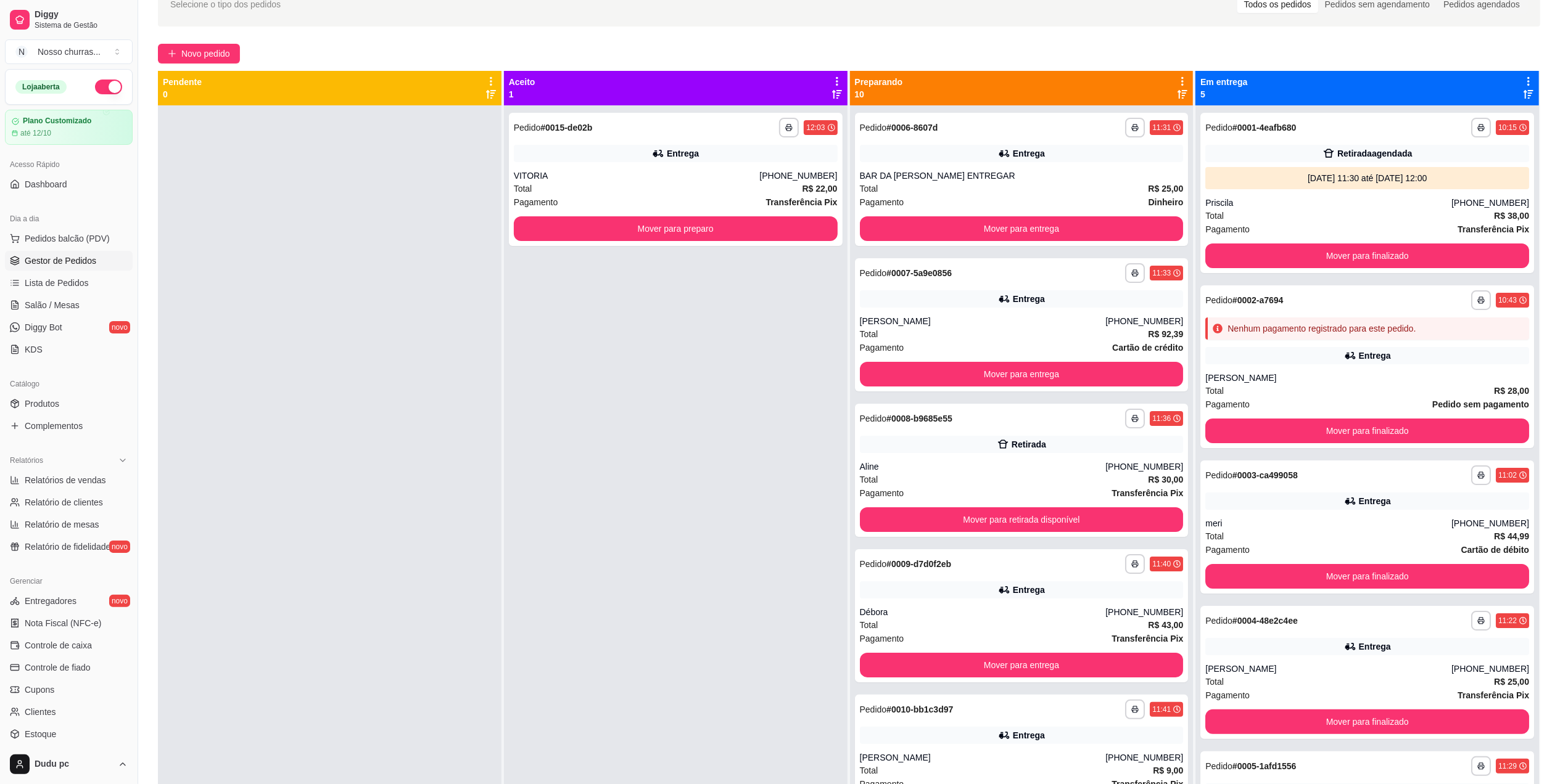
scroll to position [188, 0]
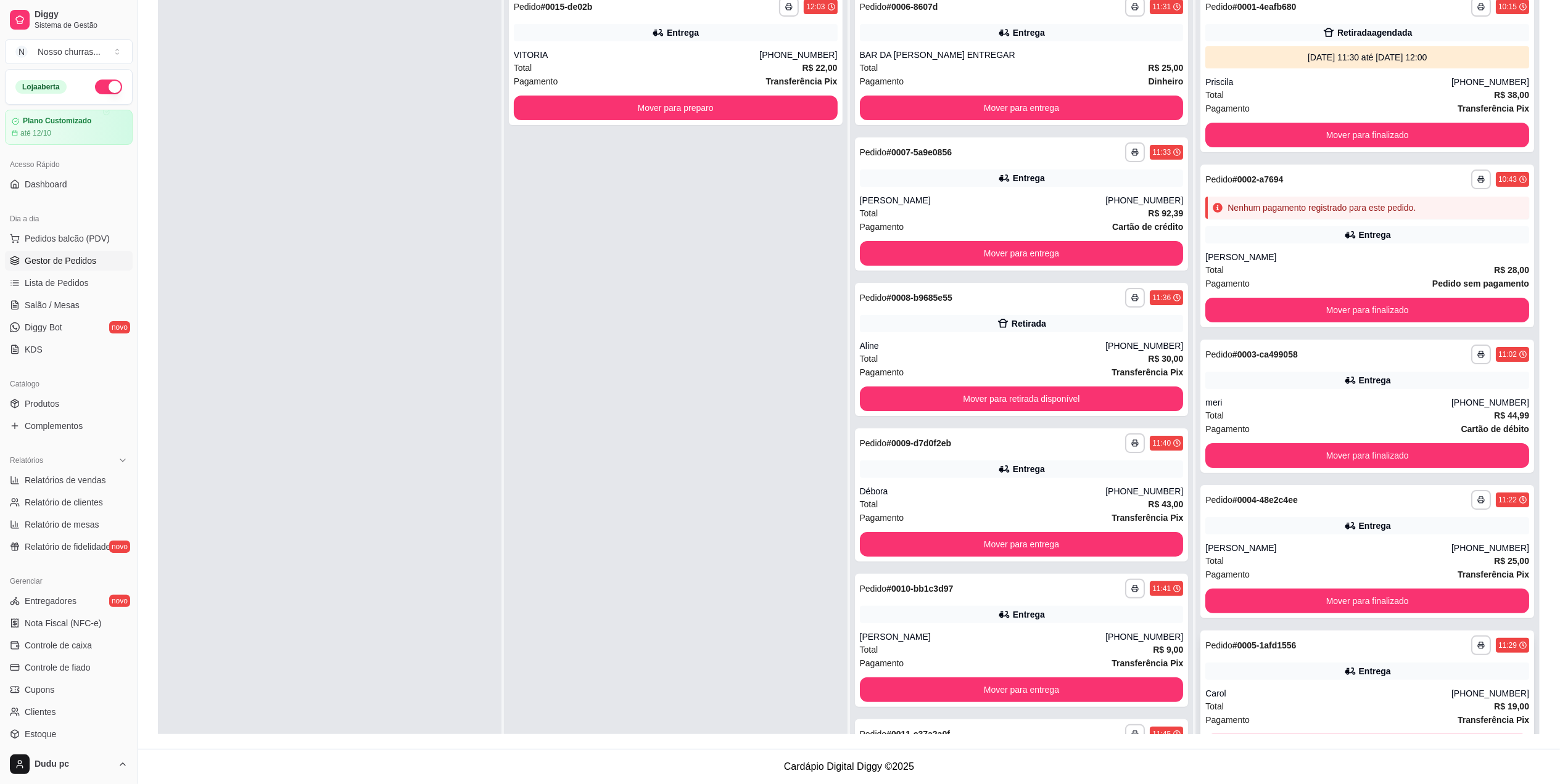
click at [1459, 688] on div "[PHONE_NUMBER]" at bounding box center [1490, 694] width 78 height 12
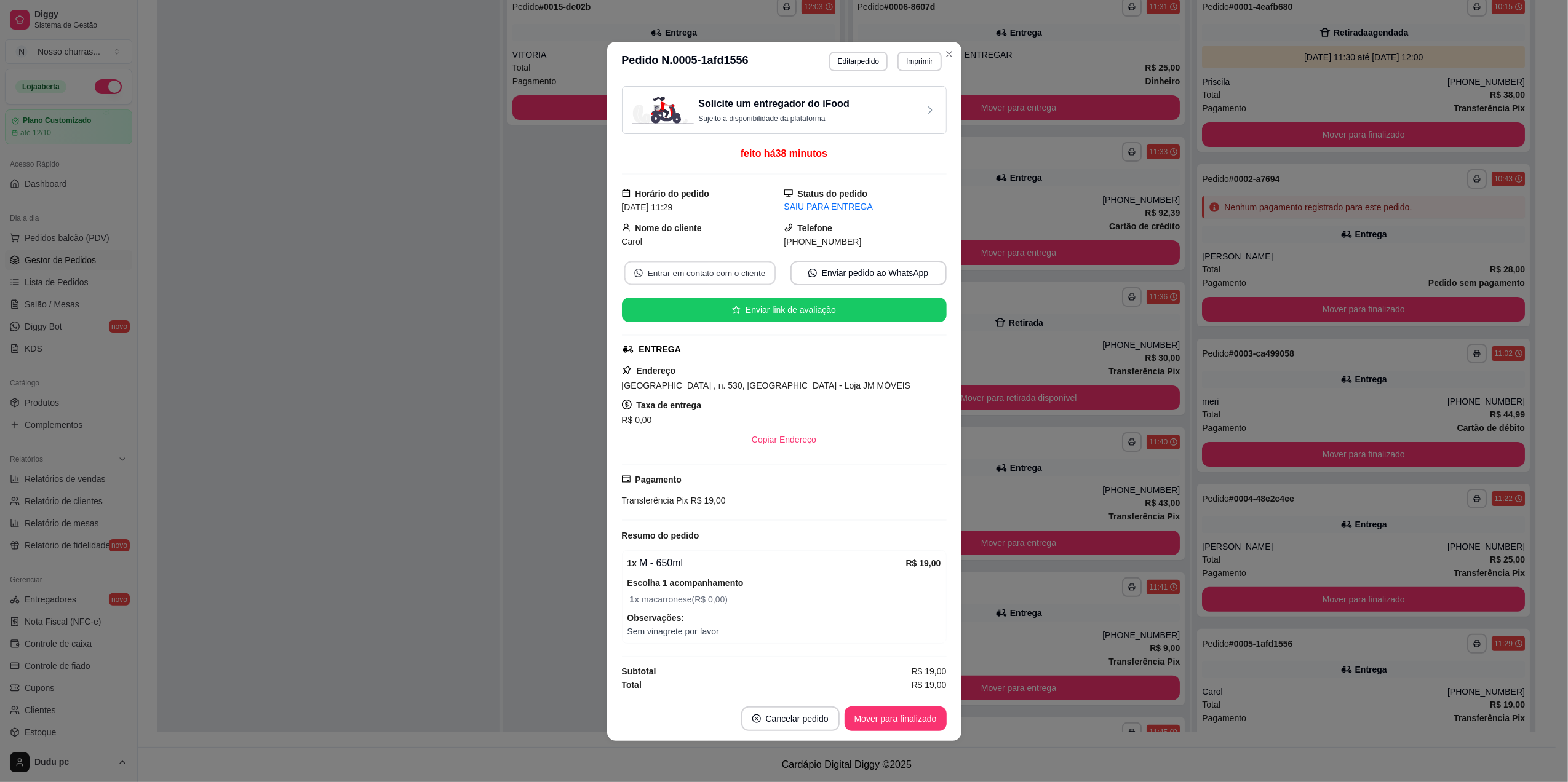
click at [677, 262] on button "Entrar em contato com o cliente" at bounding box center [699, 272] width 151 height 24
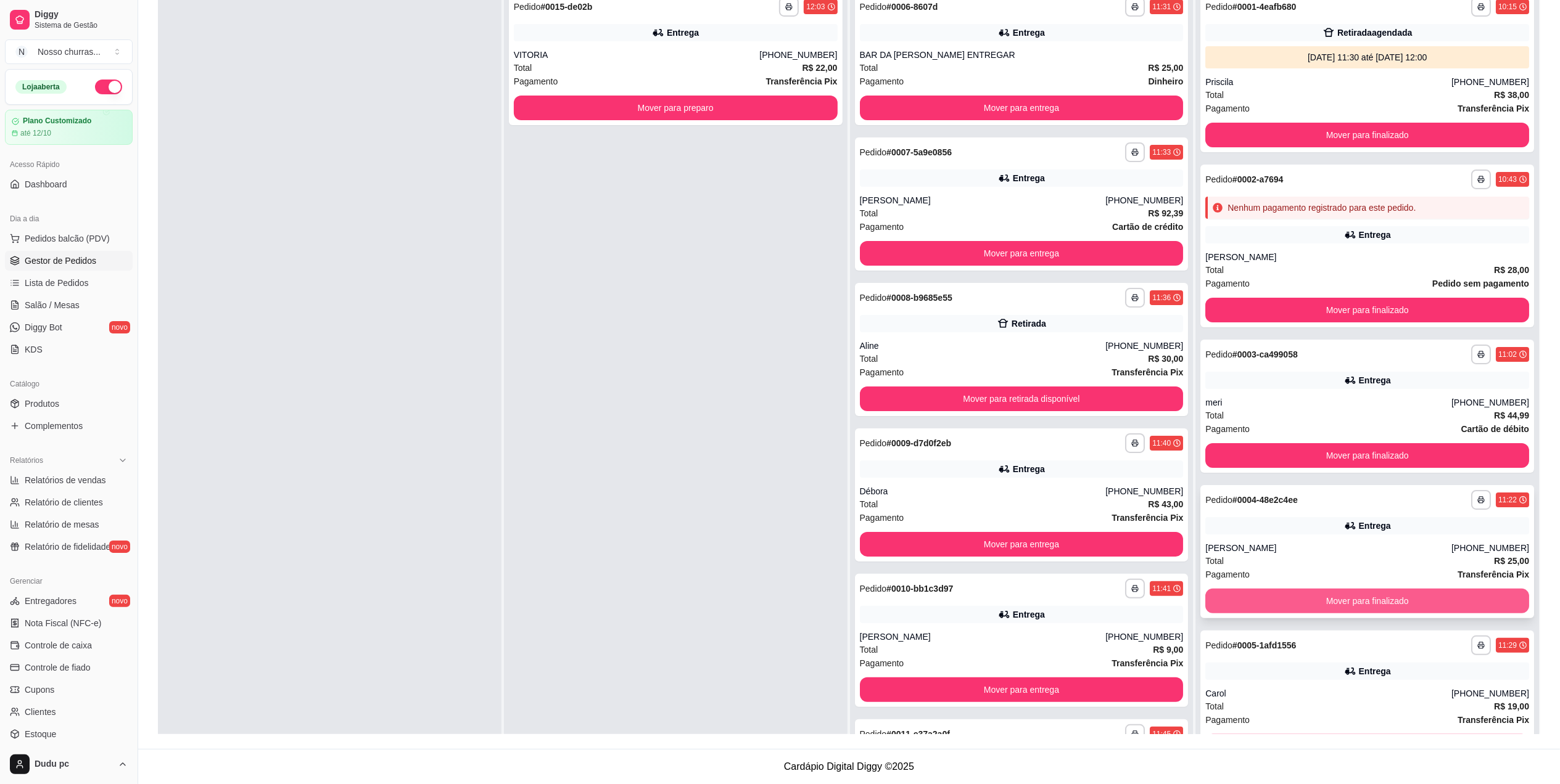
click at [1245, 600] on button "Mover para finalizado" at bounding box center [1367, 601] width 324 height 25
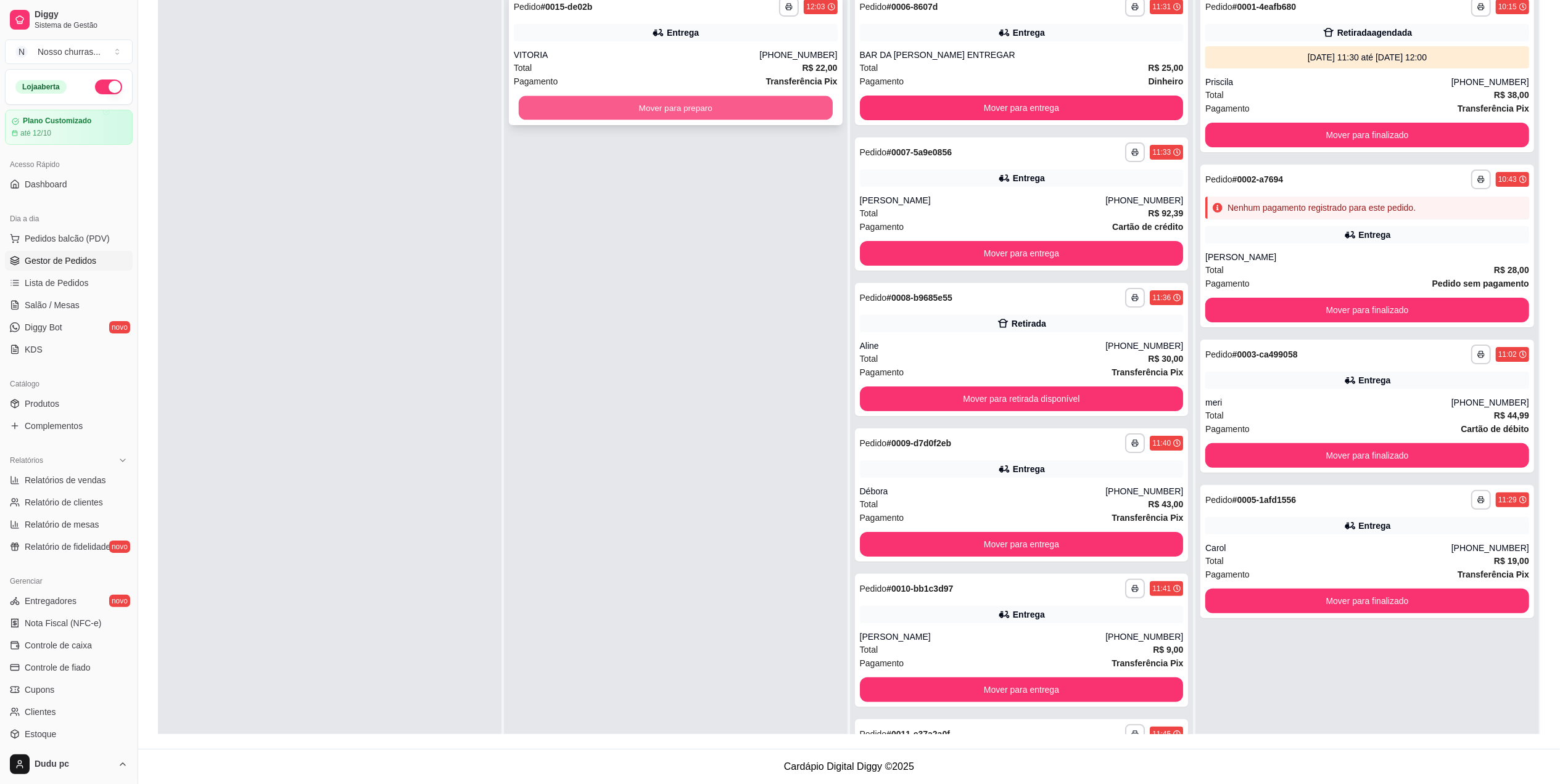
click at [746, 111] on button "Mover para preparo" at bounding box center [676, 108] width 314 height 24
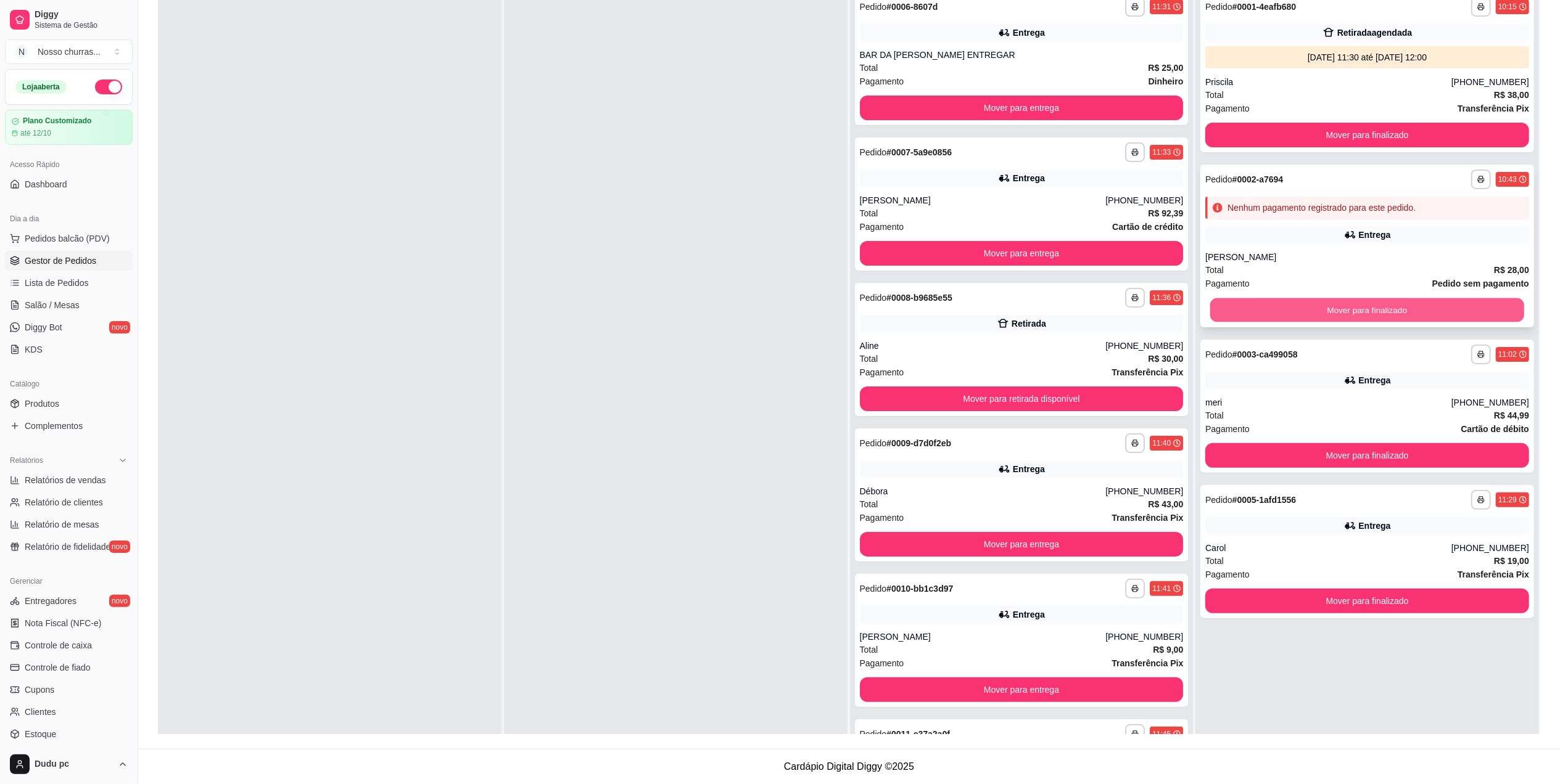
click at [1407, 306] on button "Mover para finalizado" at bounding box center [1367, 310] width 314 height 24
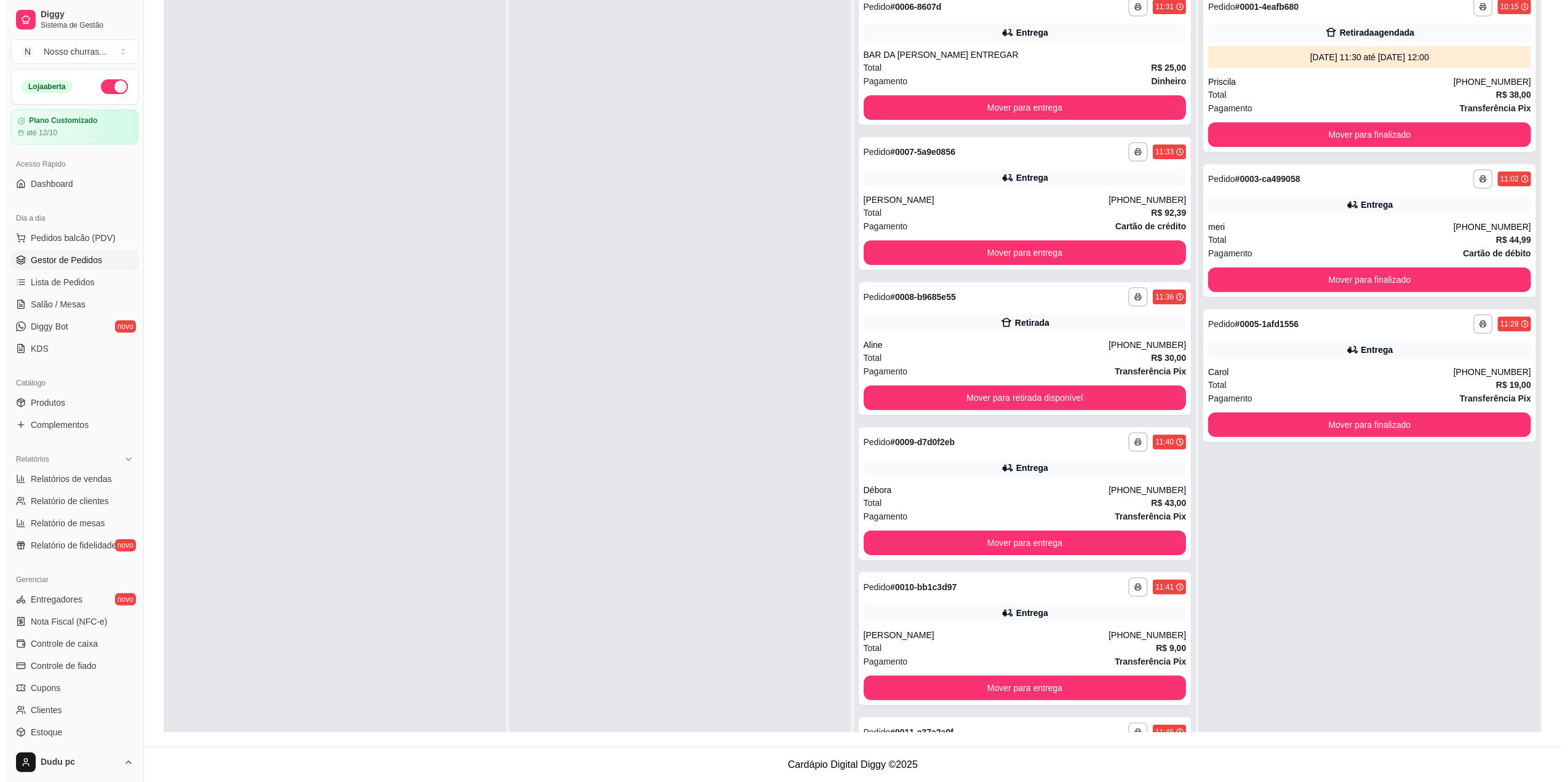
scroll to position [0, 0]
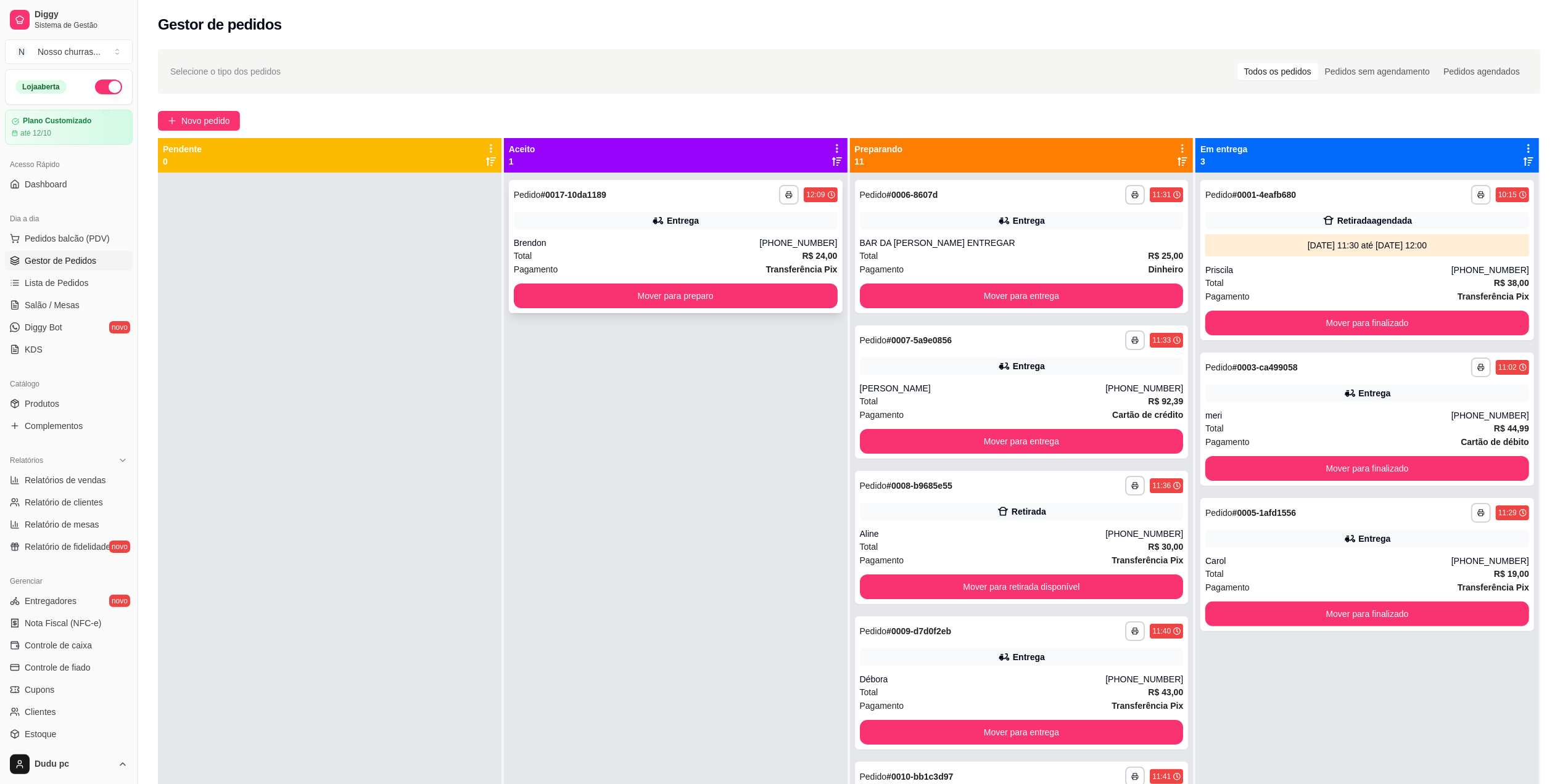
click at [744, 250] on div "Total R$ 24,00" at bounding box center [676, 256] width 324 height 14
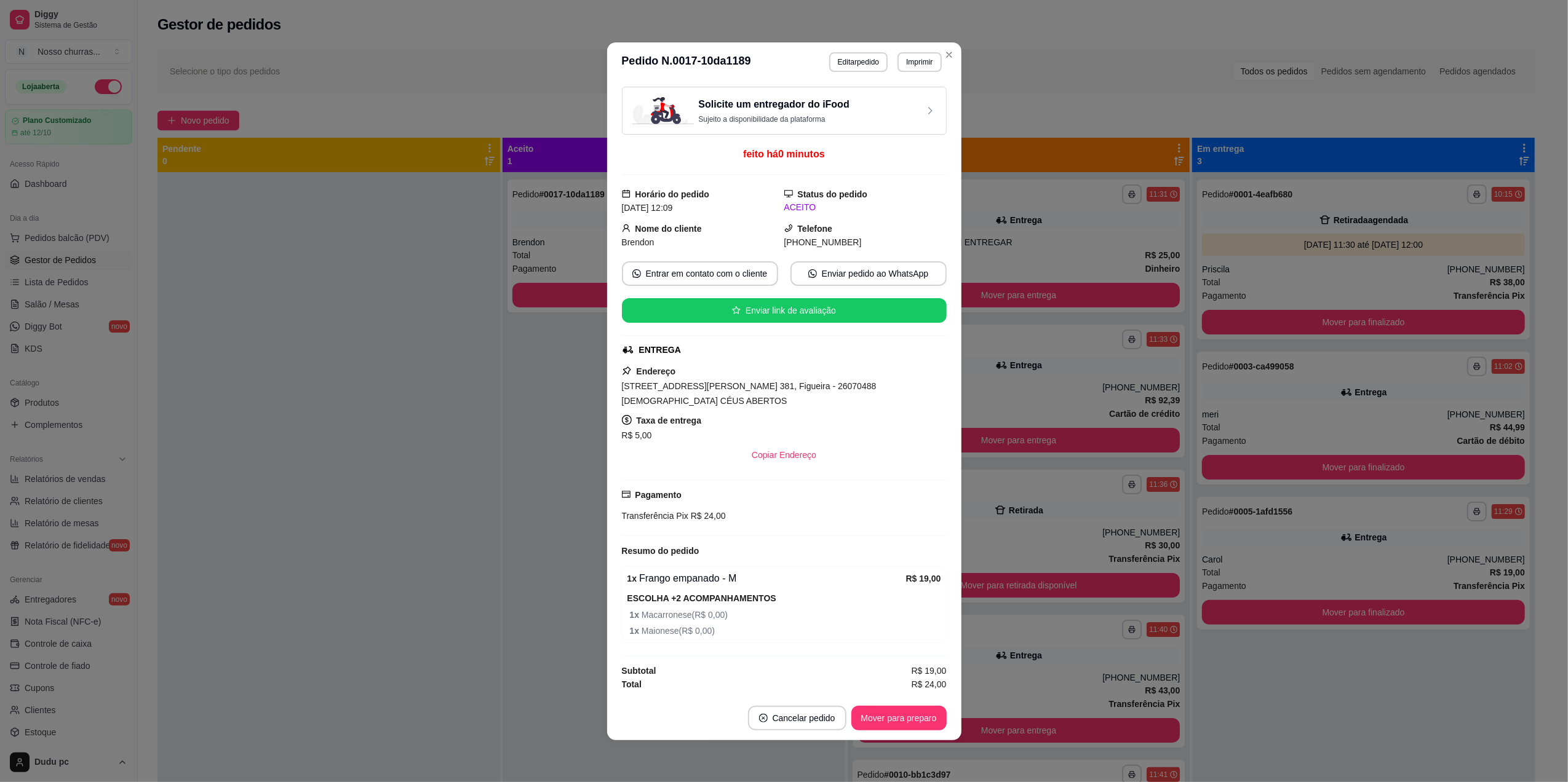
click at [859, 247] on div "[PHONE_NUMBER]" at bounding box center [865, 242] width 163 height 14
click at [849, 285] on button "Enviar pedido ao WhatsApp" at bounding box center [868, 273] width 151 height 24
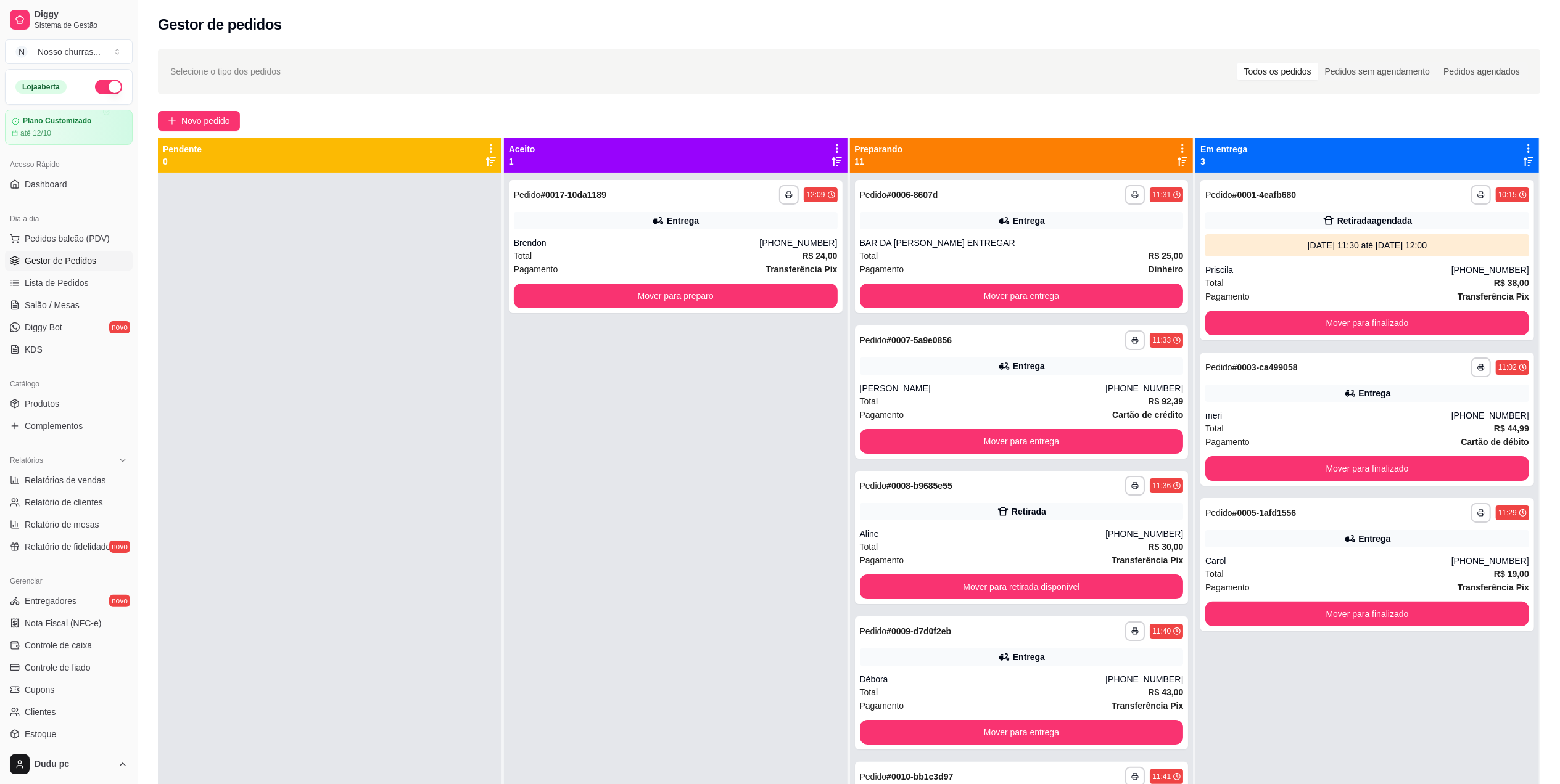
click at [1195, 491] on div "**********" at bounding box center [1367, 564] width 343 height 784
click at [756, 300] on button "Mover para preparo" at bounding box center [676, 296] width 324 height 25
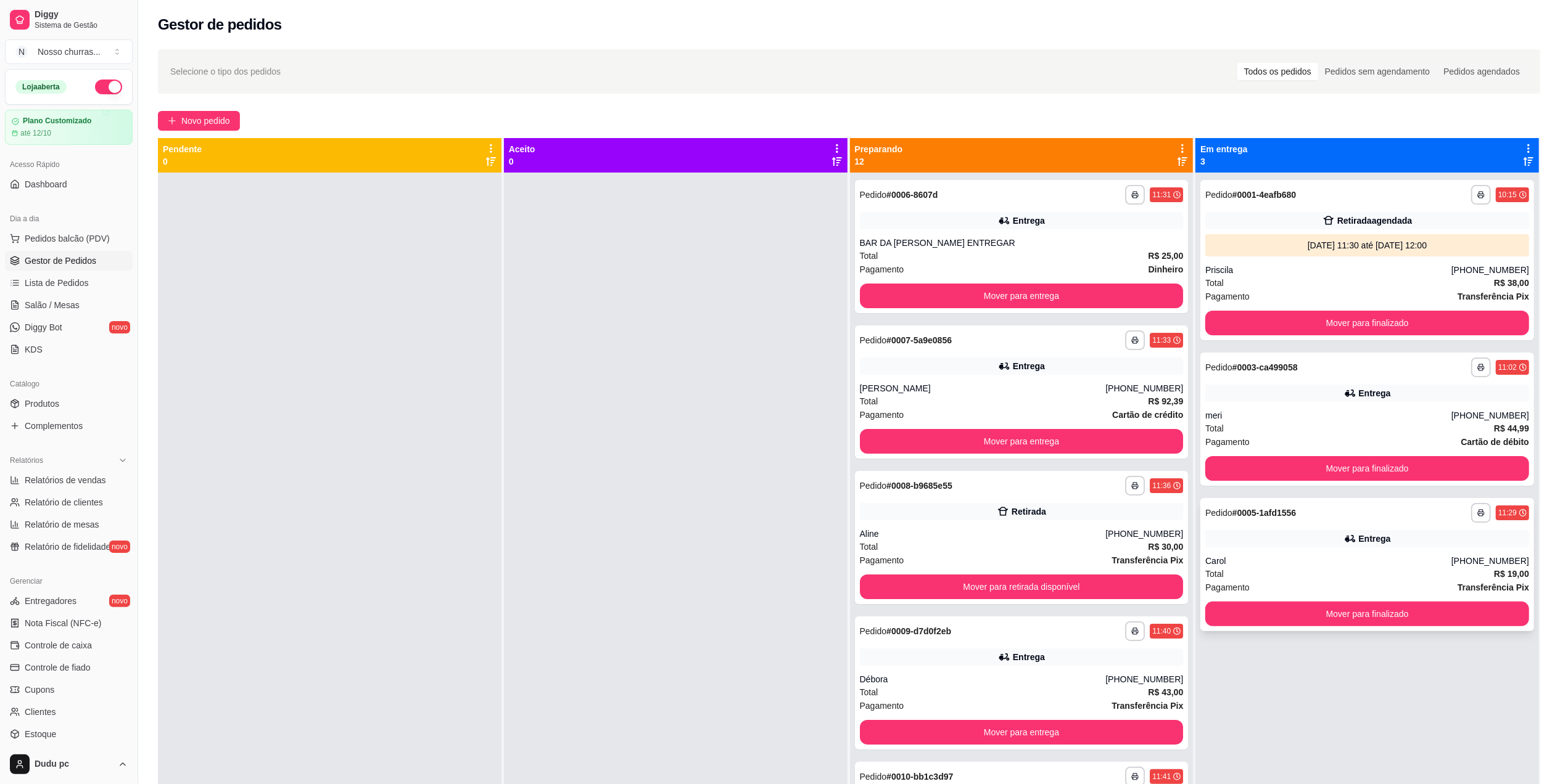
click at [1316, 540] on div "Entrega" at bounding box center [1367, 538] width 324 height 17
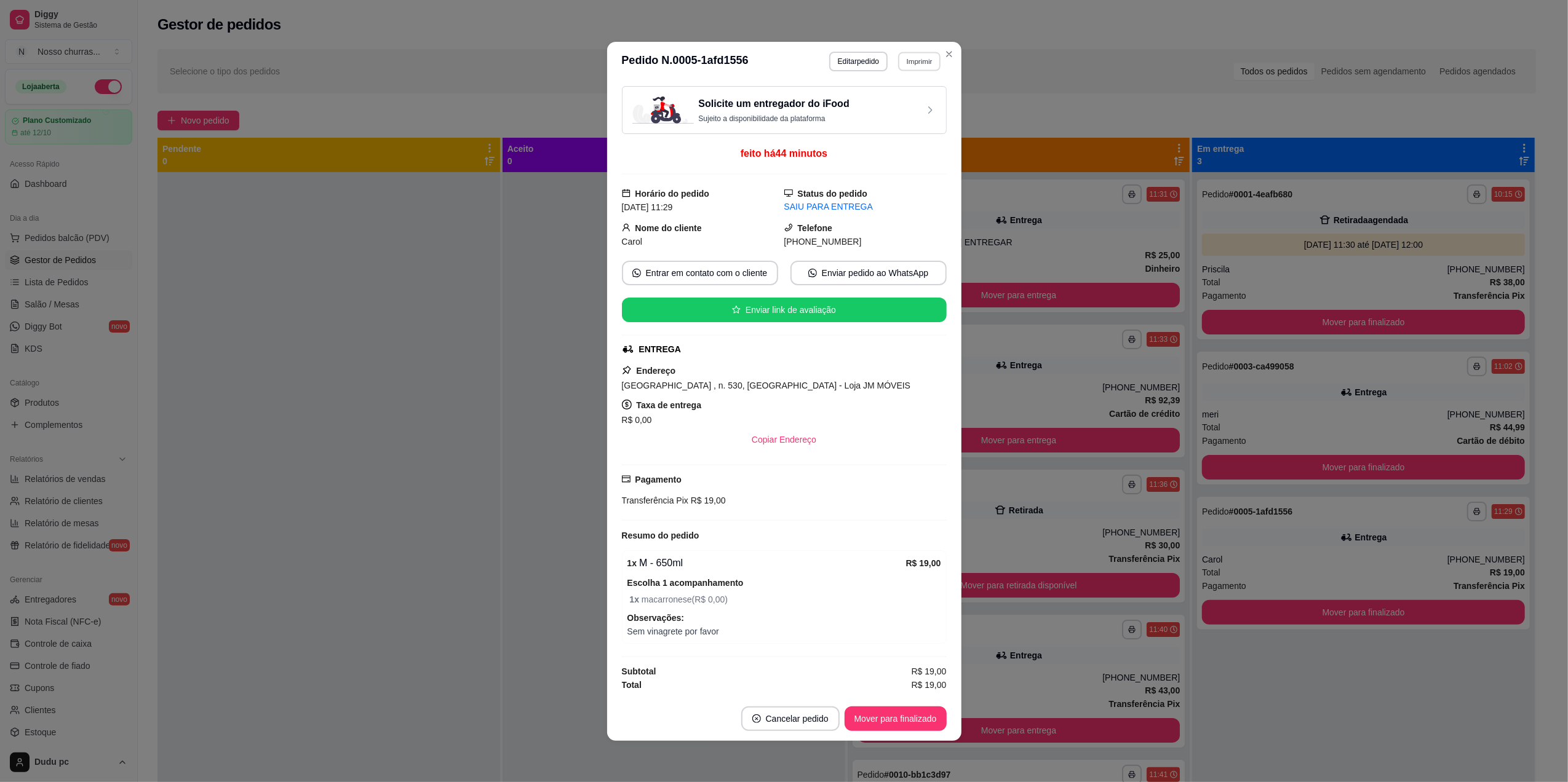
click at [911, 61] on button "Imprimir" at bounding box center [919, 61] width 42 height 19
click at [887, 97] on button "IMPRESSORA" at bounding box center [891, 101] width 86 height 19
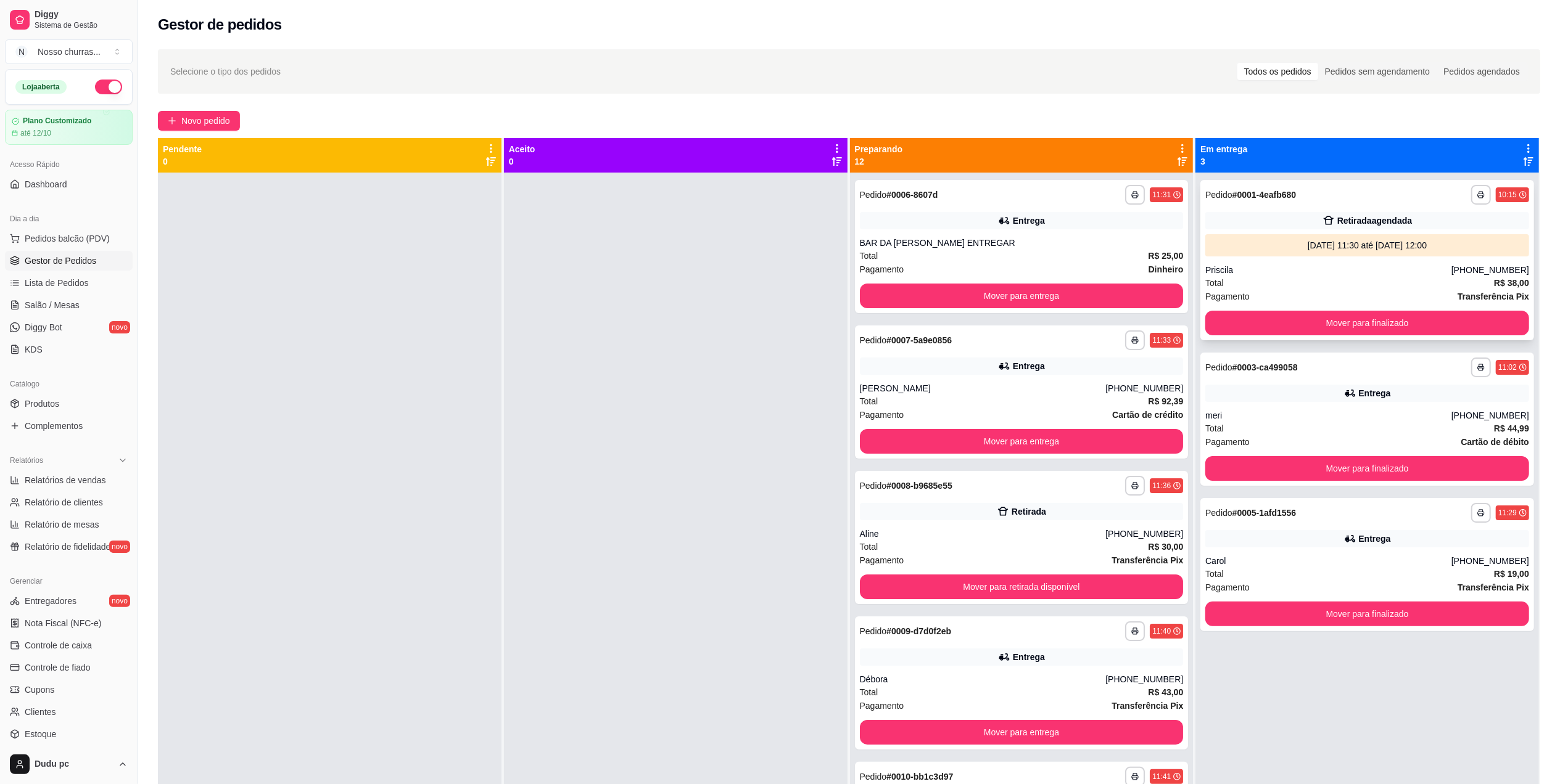
click at [1316, 233] on div "**********" at bounding box center [1367, 260] width 334 height 160
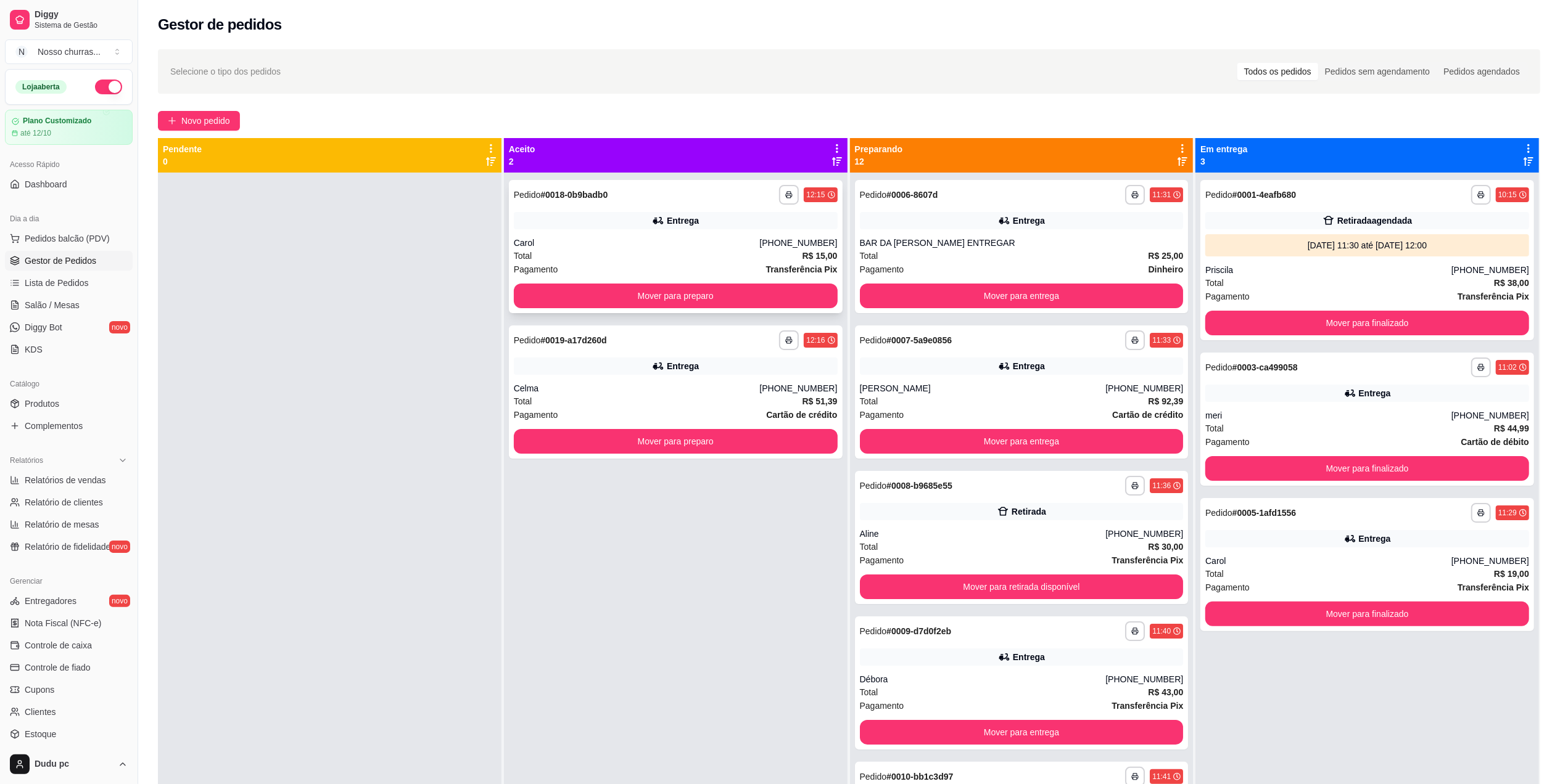
click at [576, 252] on div "Total R$ 15,00" at bounding box center [676, 256] width 324 height 14
click at [633, 297] on button "Mover para preparo" at bounding box center [676, 296] width 314 height 24
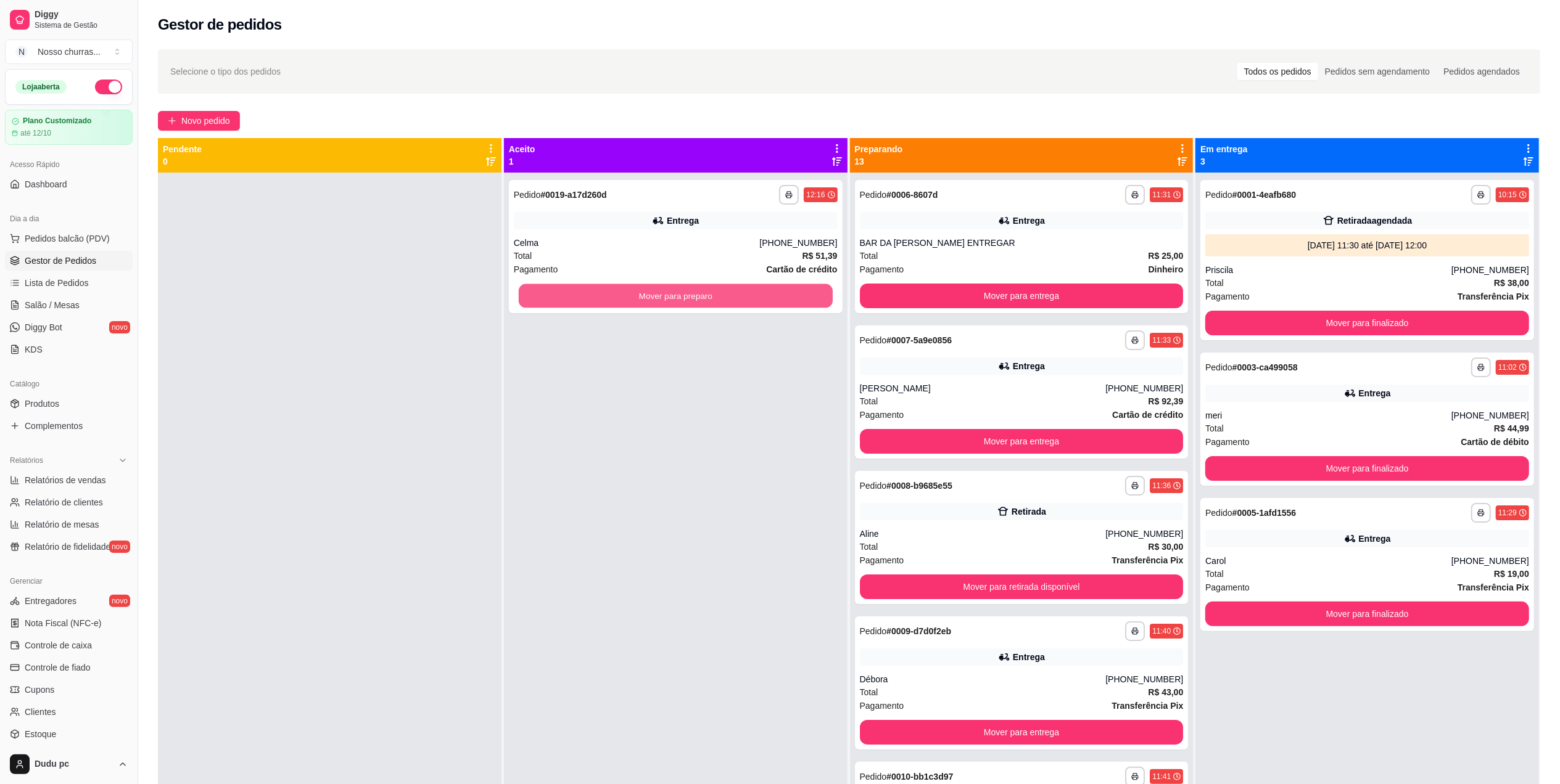
click at [633, 297] on button "Mover para preparo" at bounding box center [676, 296] width 314 height 24
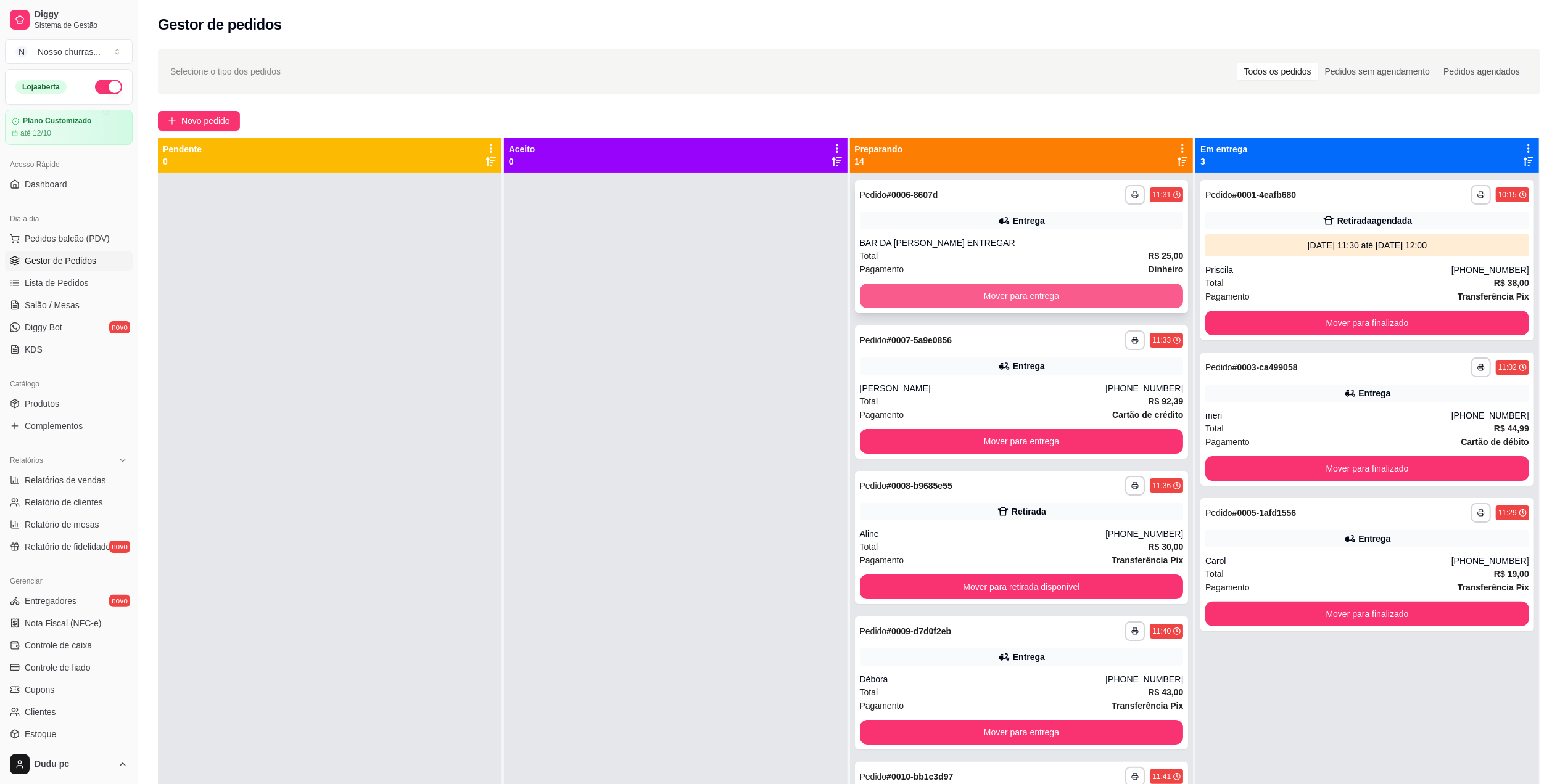
click at [908, 292] on button "Mover para entrega" at bounding box center [1022, 296] width 324 height 25
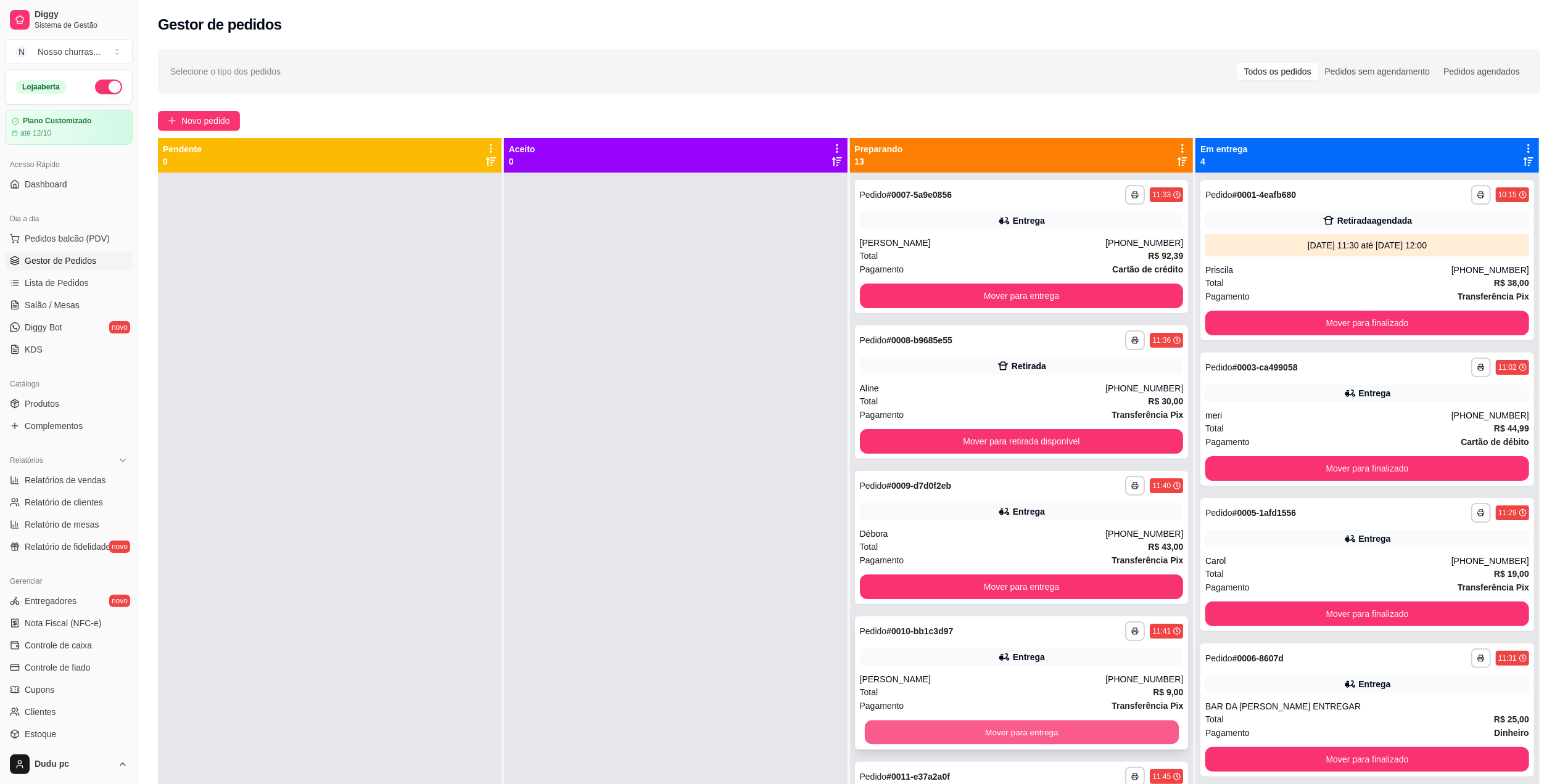
click at [1101, 731] on button "Mover para entrega" at bounding box center [1021, 732] width 314 height 24
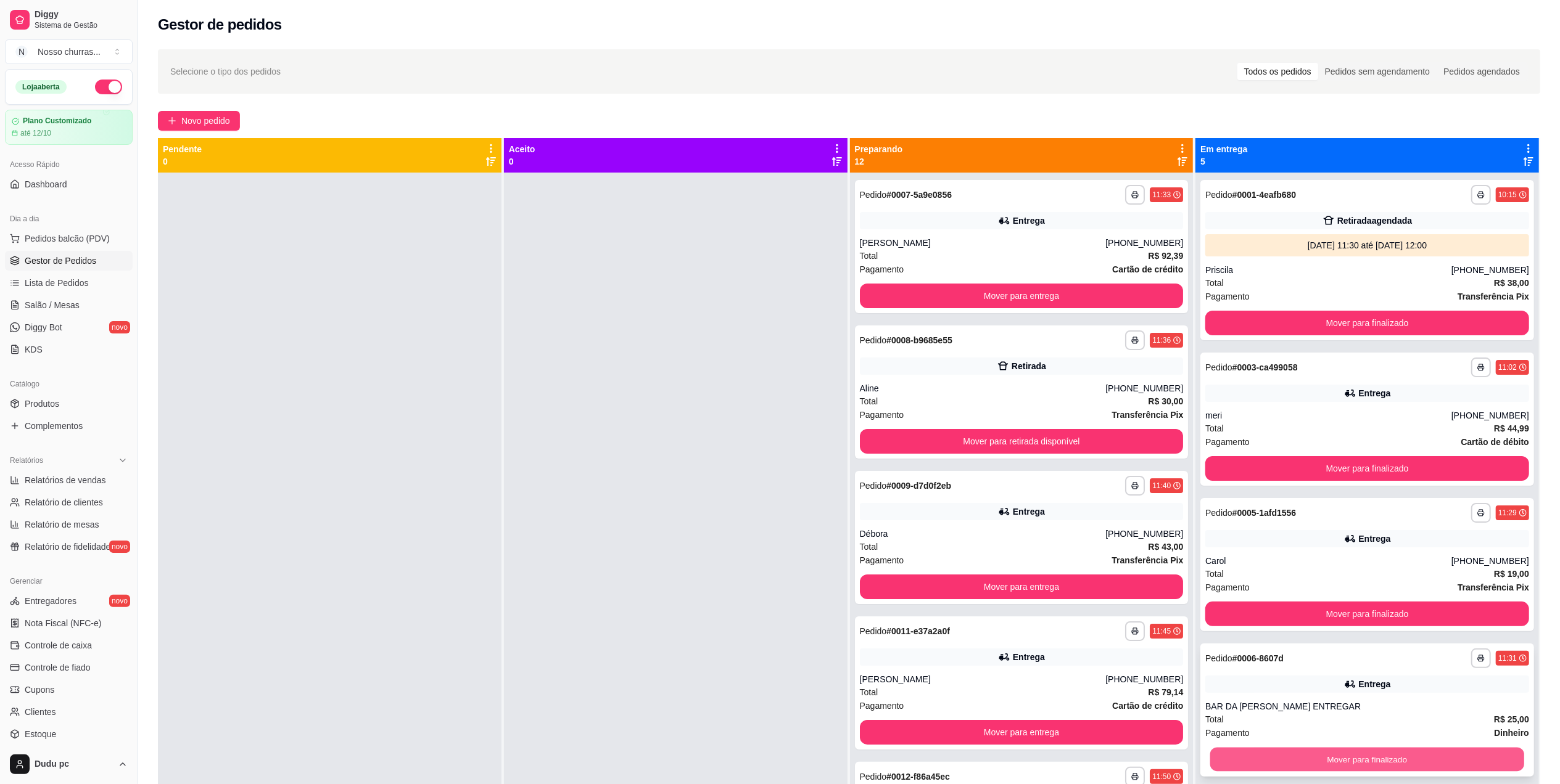
click at [1296, 757] on button "Mover para finalizado" at bounding box center [1367, 759] width 314 height 24
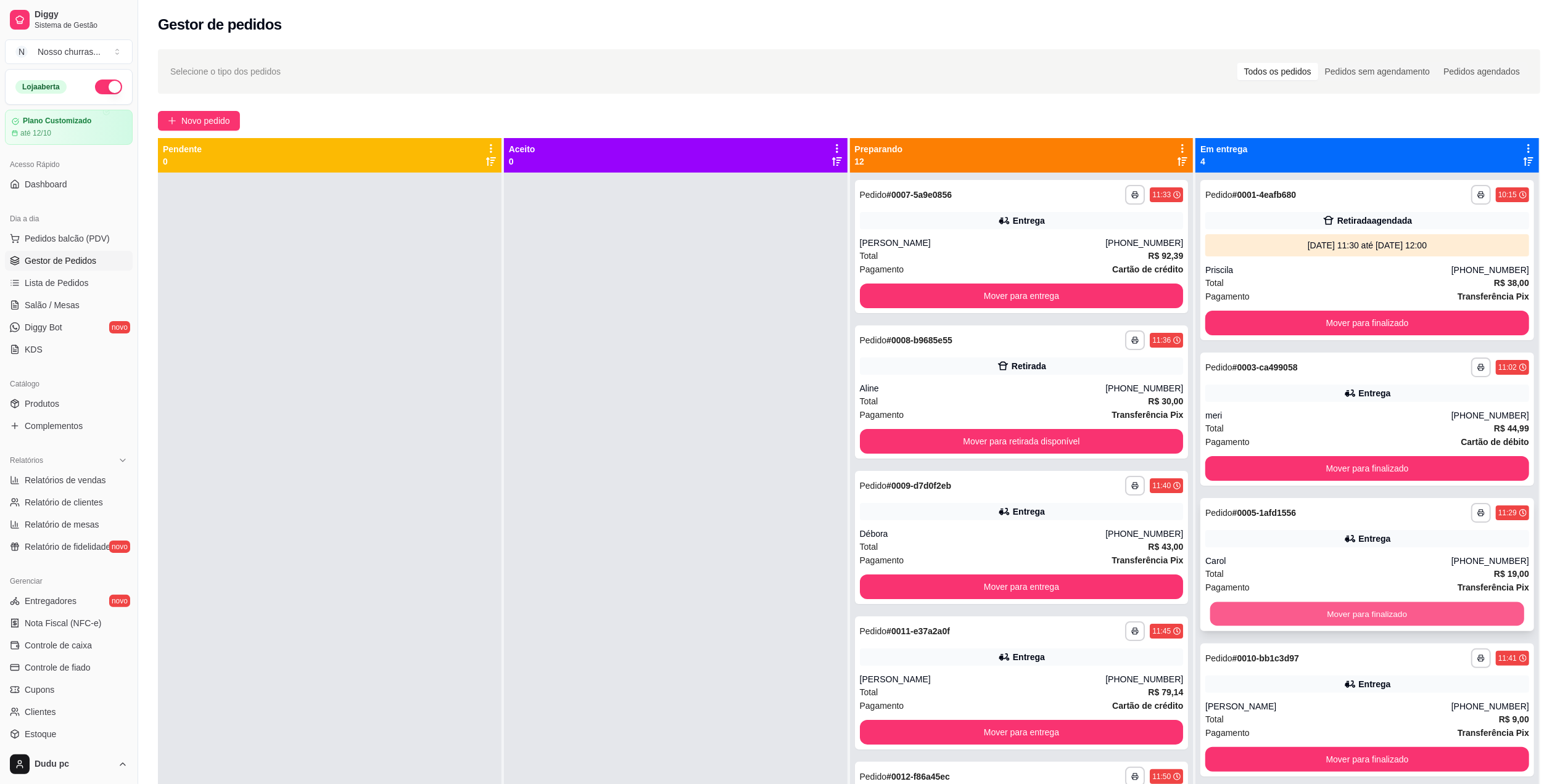
click at [1290, 613] on button "Mover para finalizado" at bounding box center [1367, 614] width 314 height 24
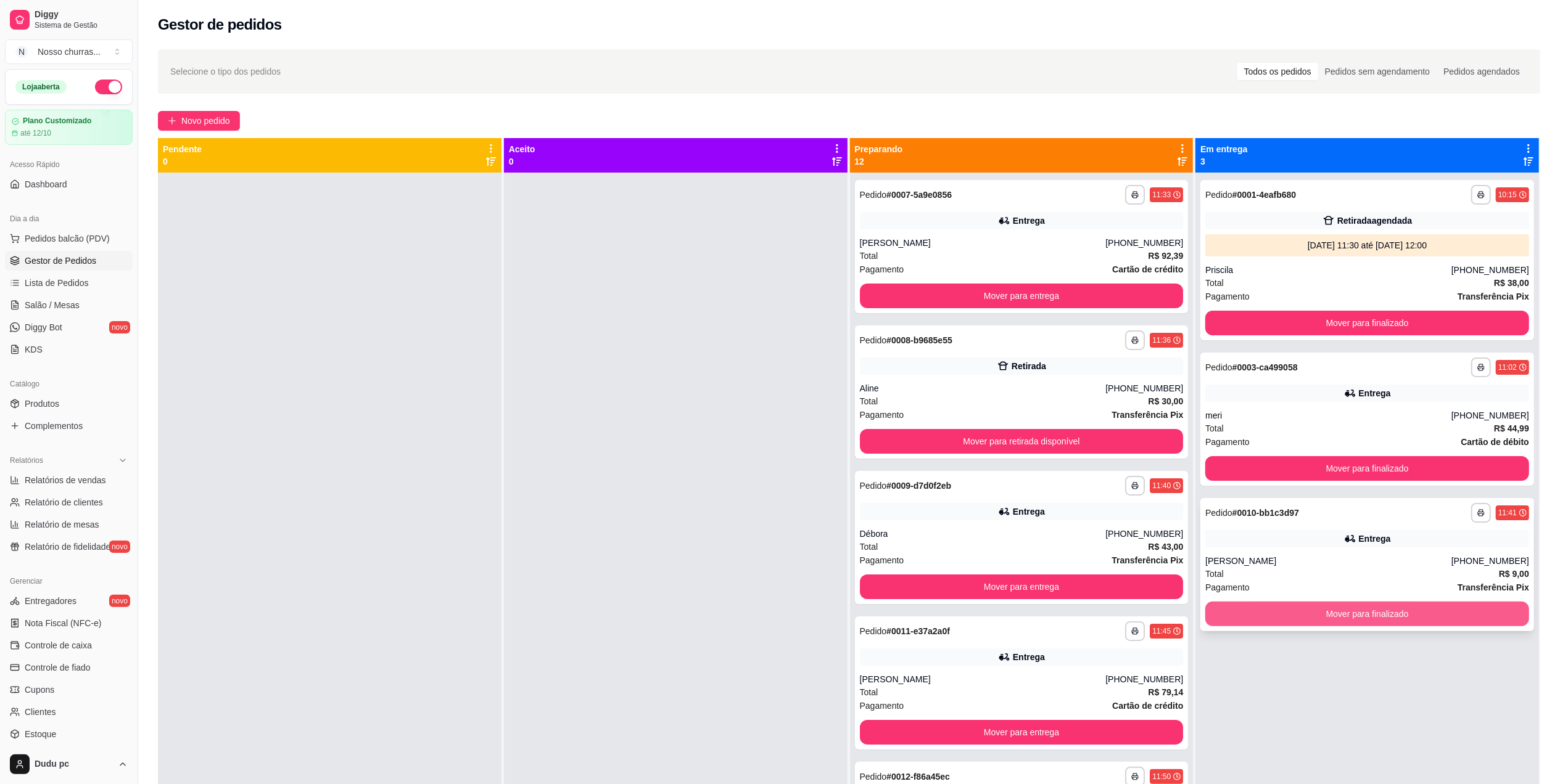
click at [1287, 611] on button "Mover para finalizado" at bounding box center [1367, 614] width 324 height 25
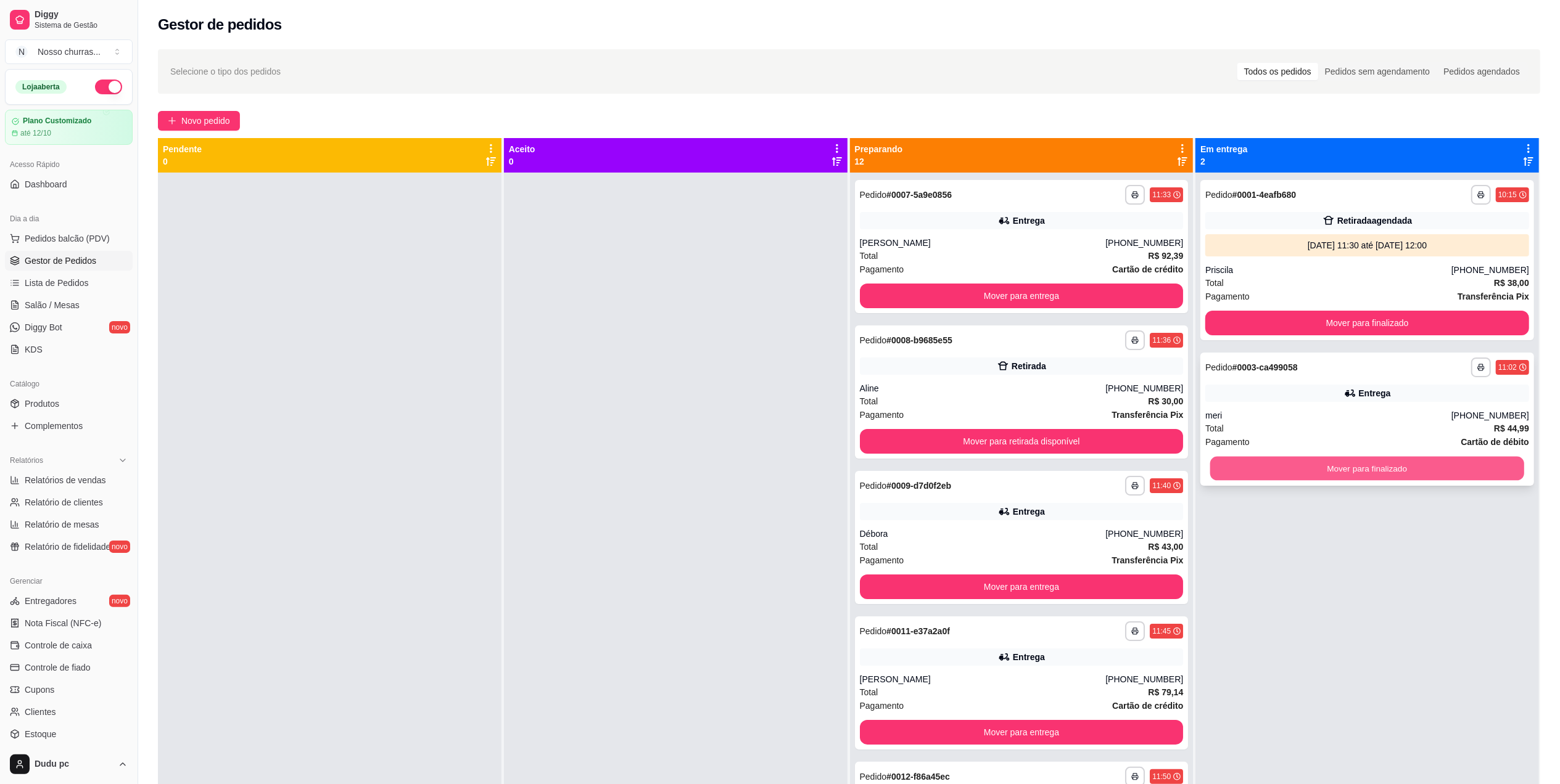
click at [1323, 475] on button "Mover para finalizado" at bounding box center [1367, 469] width 314 height 24
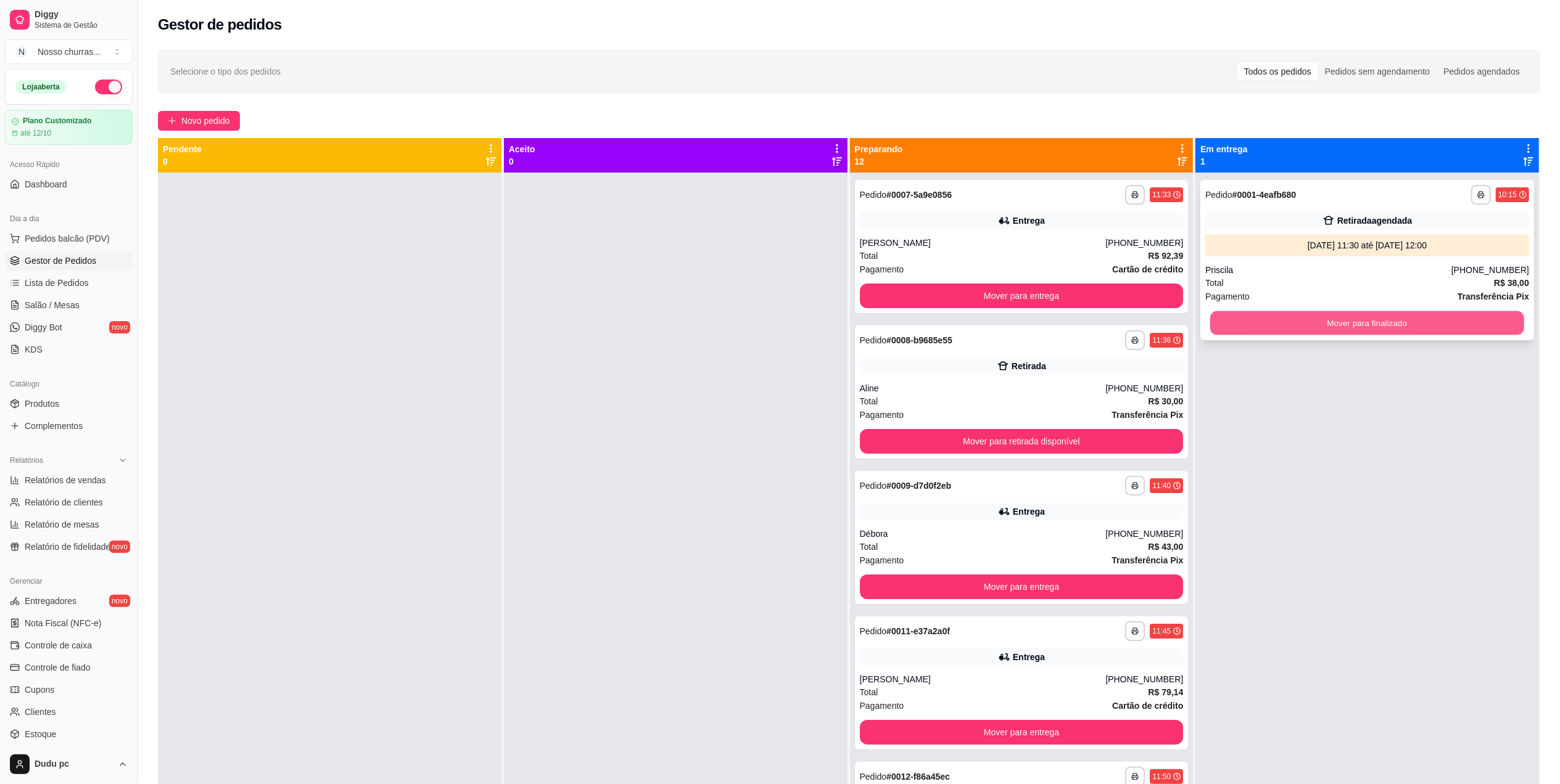
click at [1361, 323] on button "Mover para finalizado" at bounding box center [1367, 323] width 314 height 24
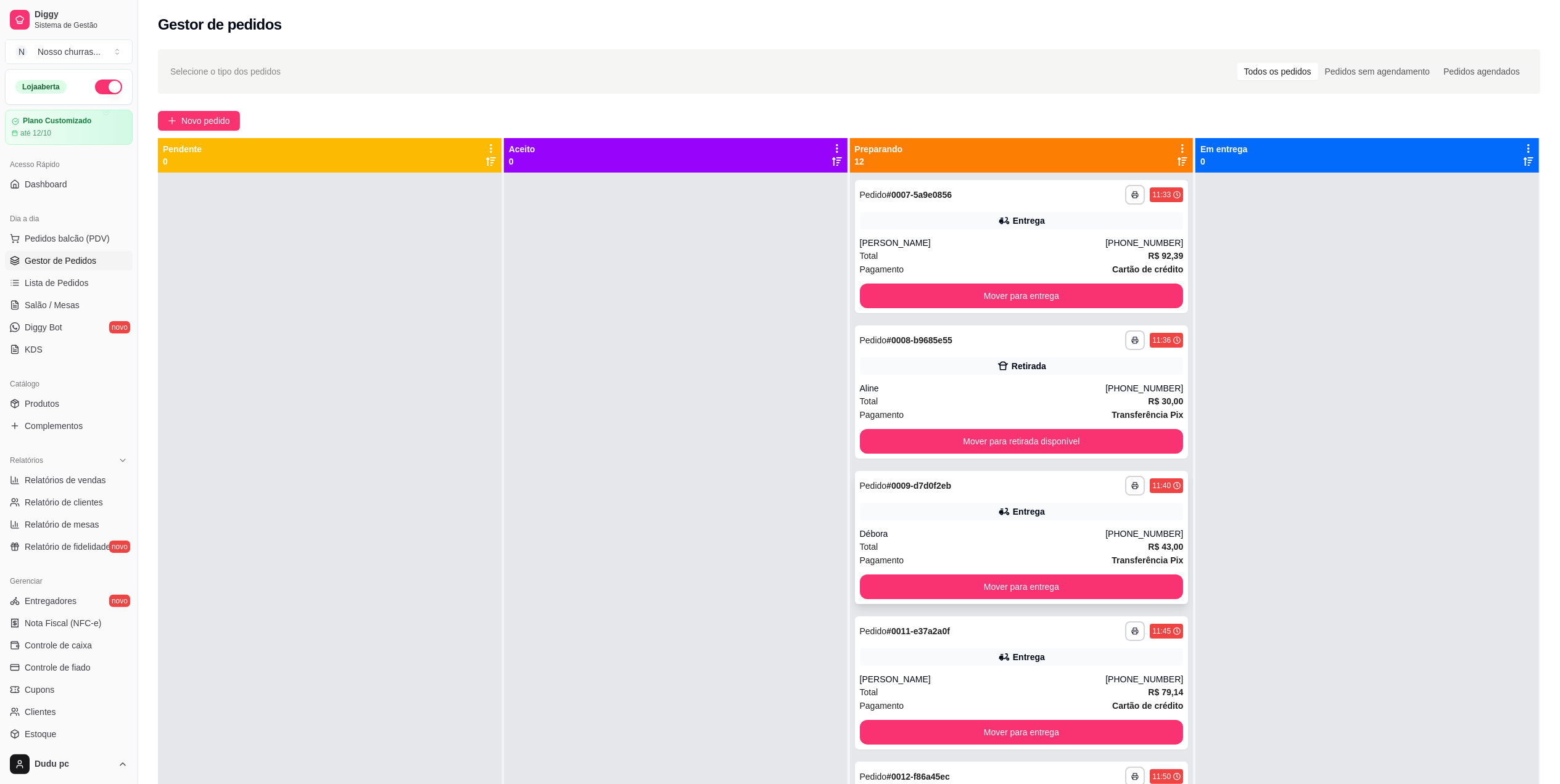
click at [1118, 545] on div "Total R$ 43,00" at bounding box center [1022, 547] width 324 height 14
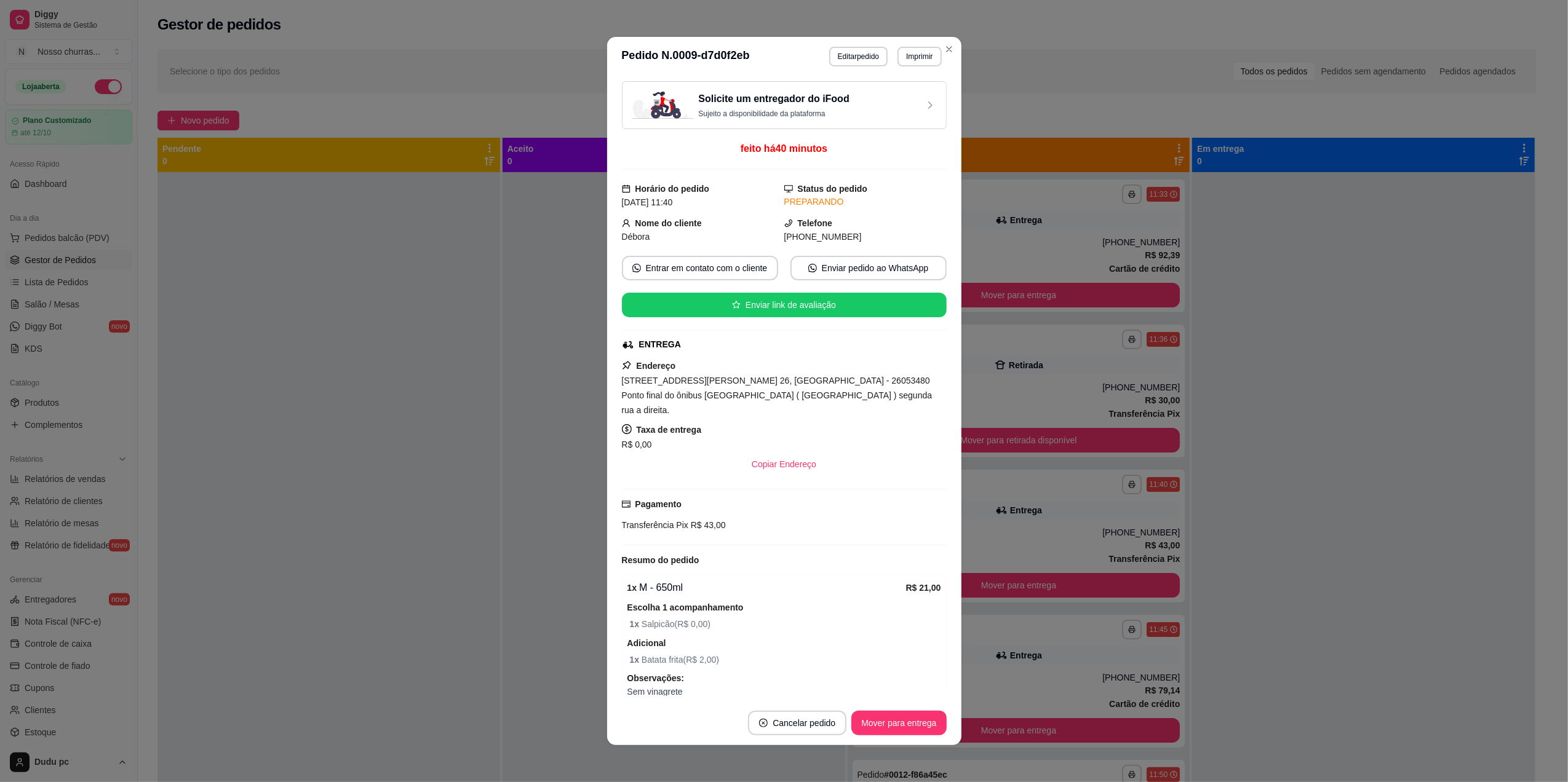
click at [942, 632] on div "Solicite um entregador do iFood Sujeito a disponibilidade da plataforma feito h…" at bounding box center [784, 389] width 354 height 625
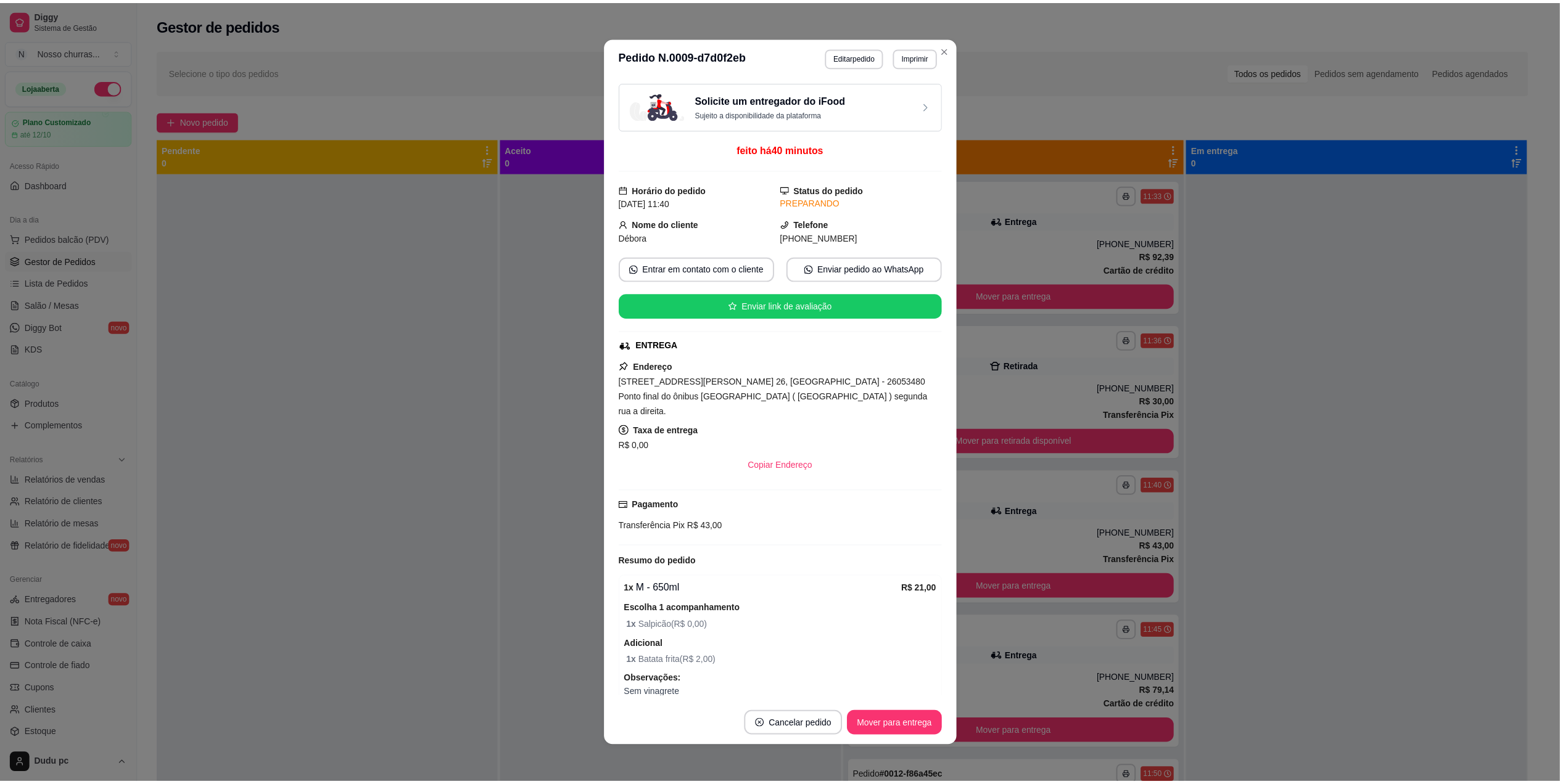
scroll to position [141, 0]
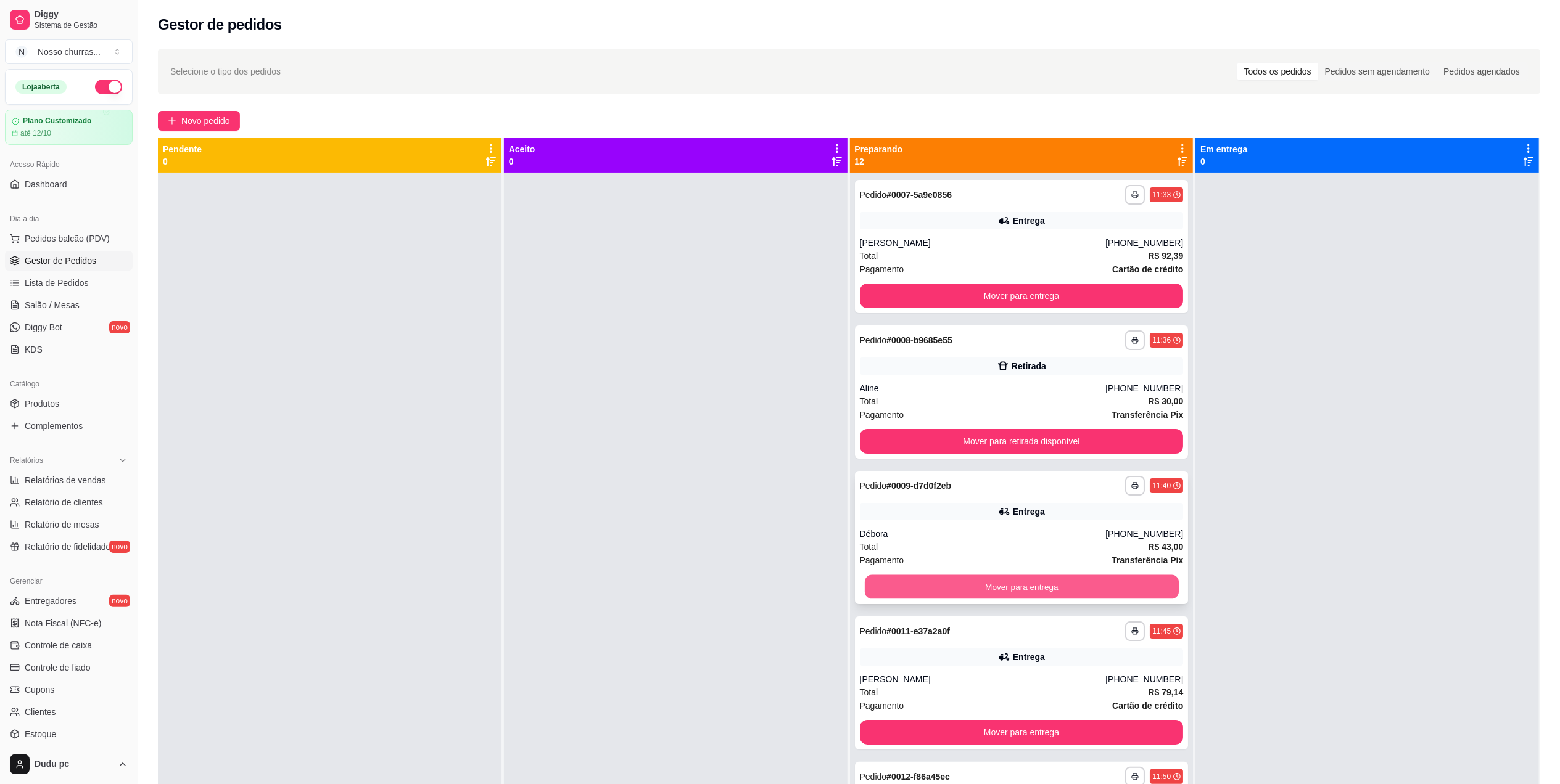
click at [1097, 590] on button "Mover para entrega" at bounding box center [1021, 587] width 314 height 24
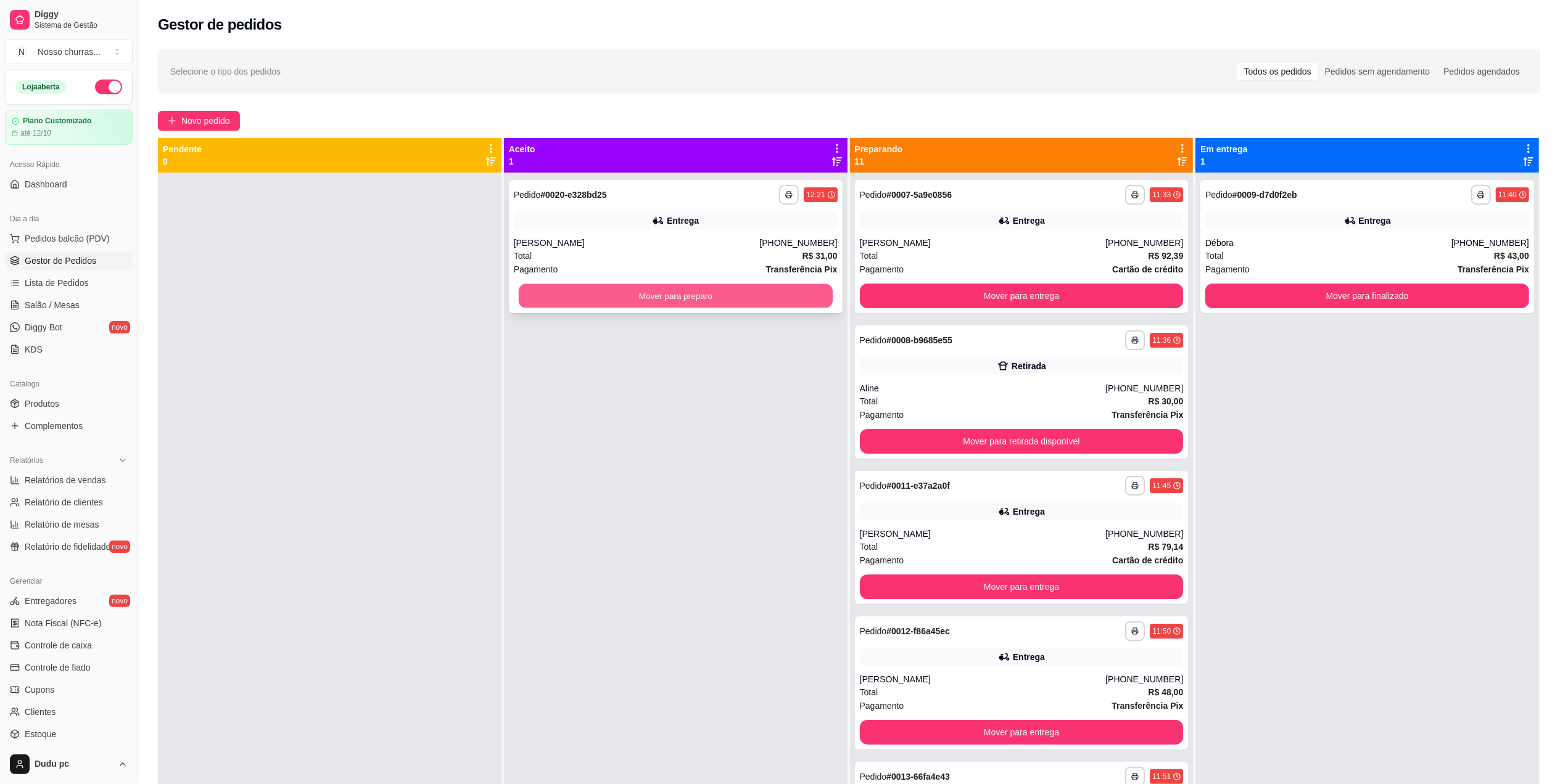
click at [781, 296] on button "Mover para preparo" at bounding box center [676, 296] width 314 height 24
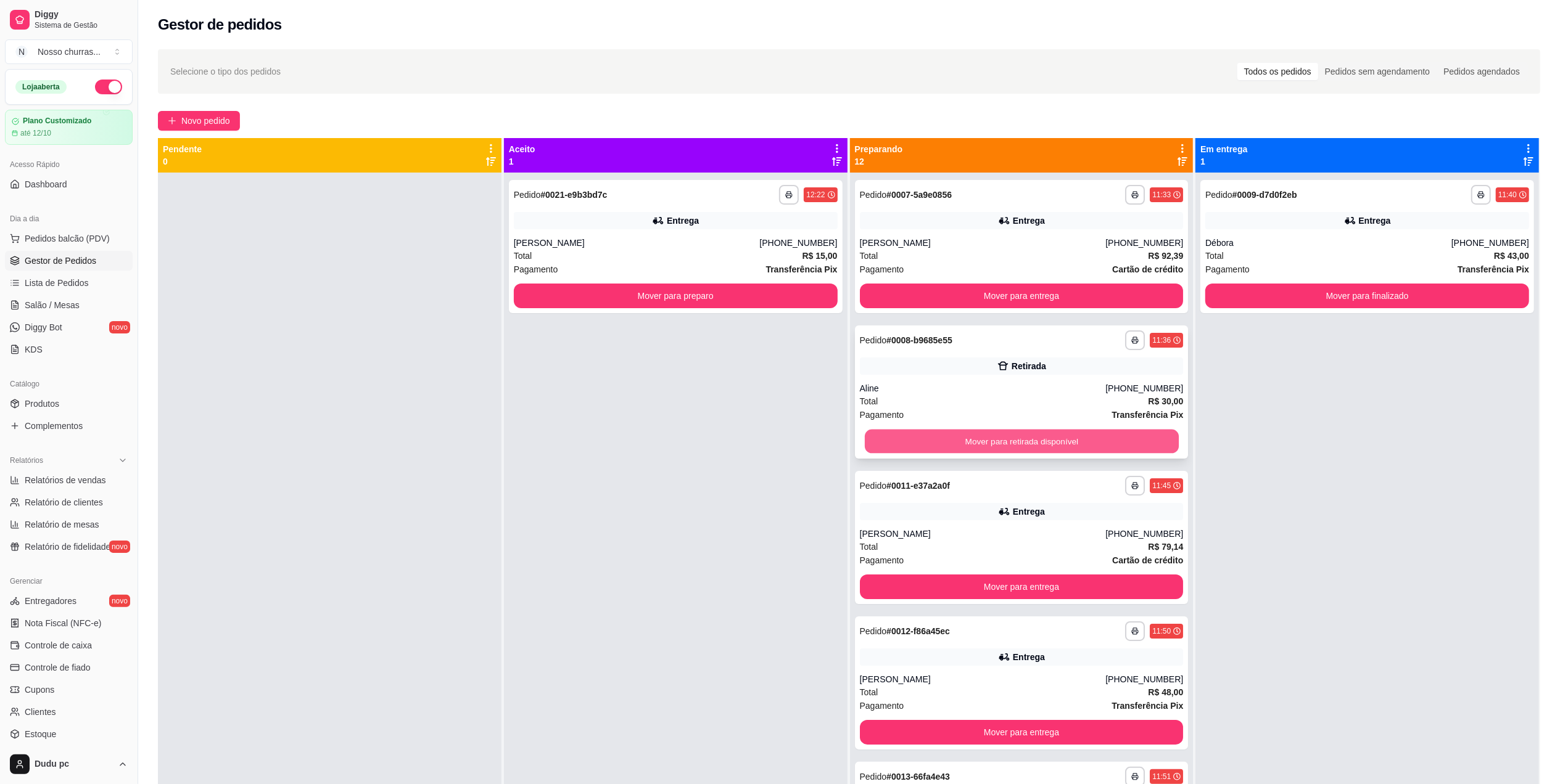
click at [1064, 443] on button "Mover para retirada disponível" at bounding box center [1021, 441] width 314 height 24
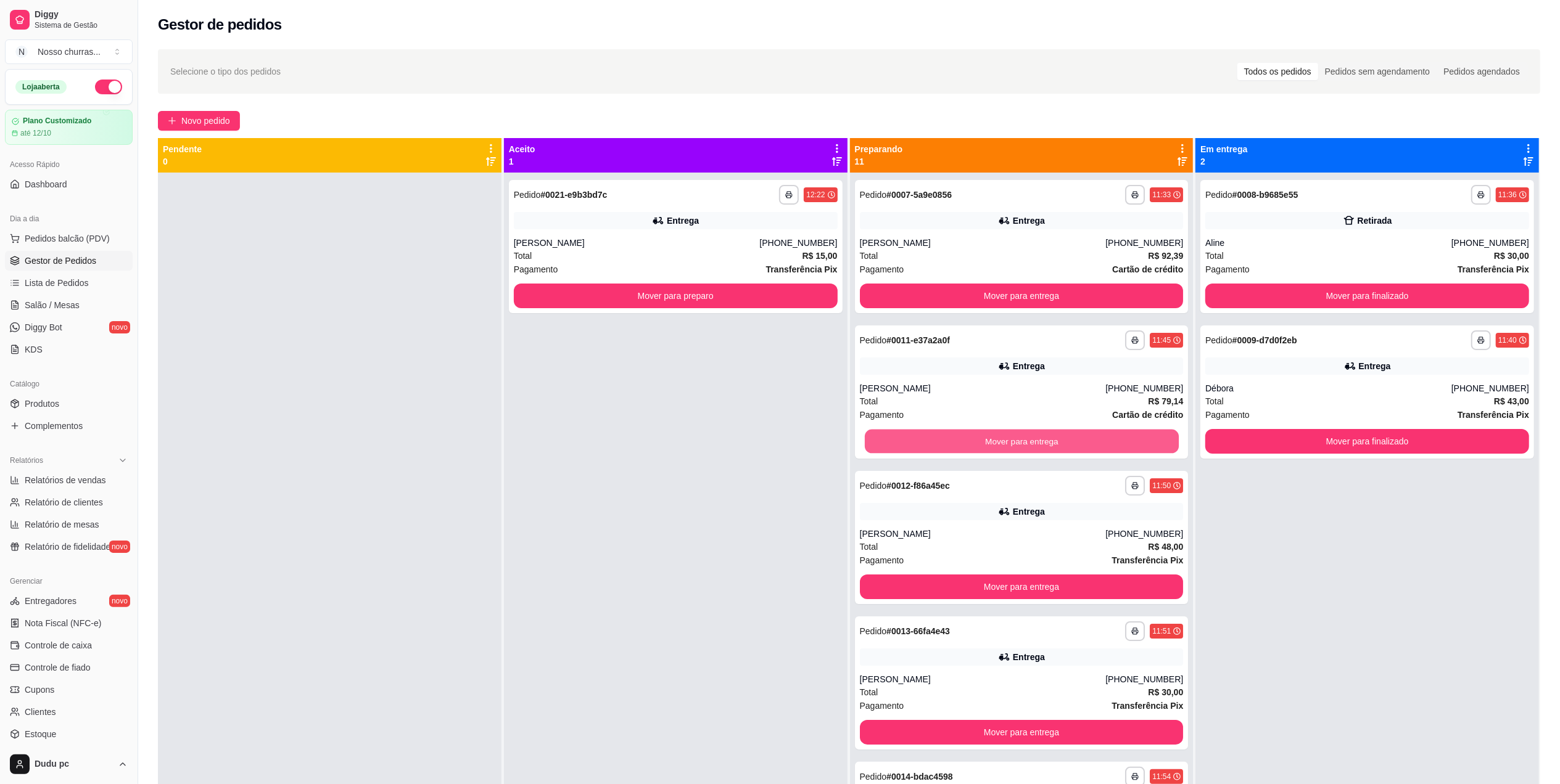
click at [1064, 443] on button "Mover para entrega" at bounding box center [1021, 441] width 314 height 24
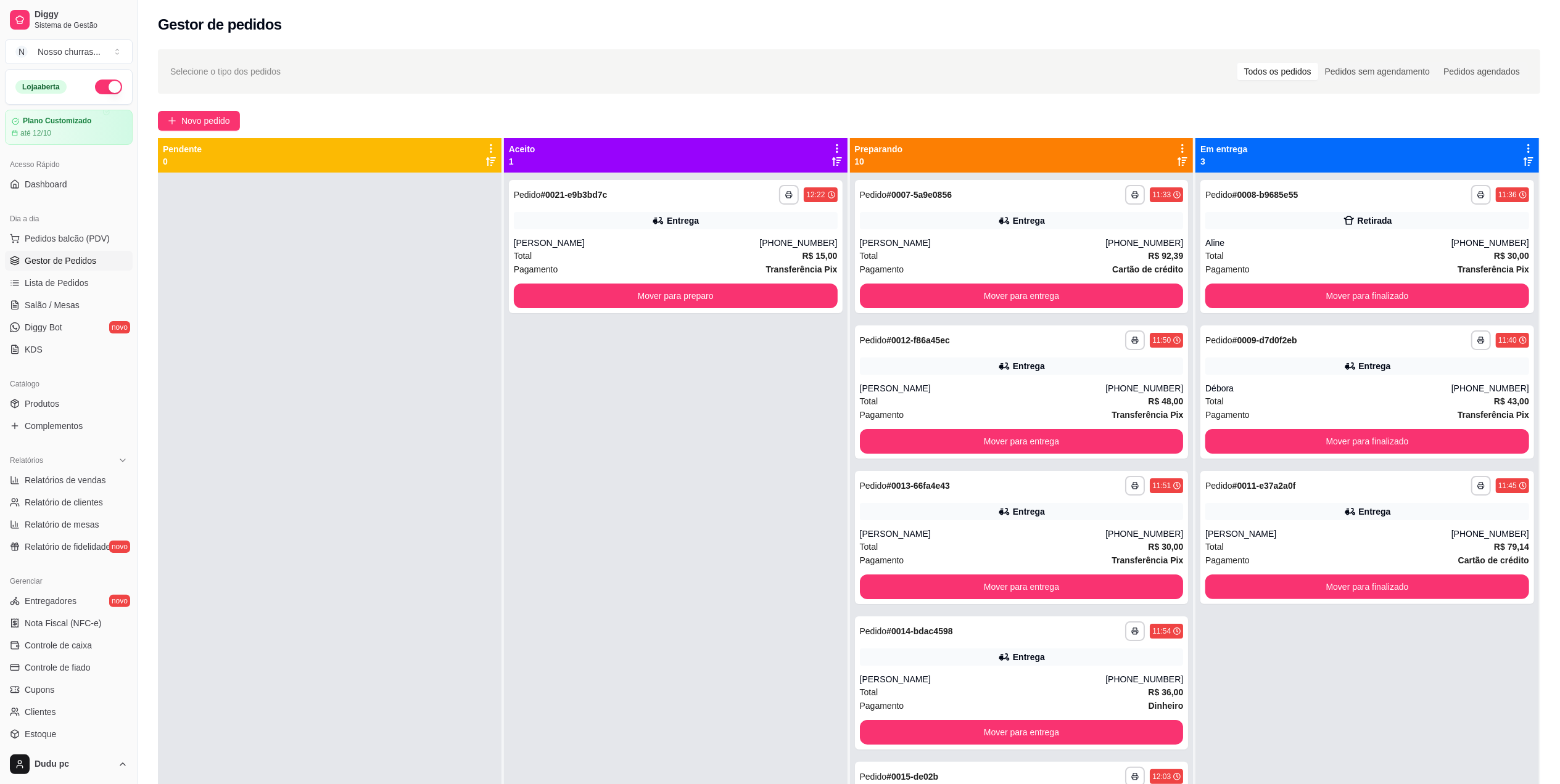
scroll to position [683, 0]
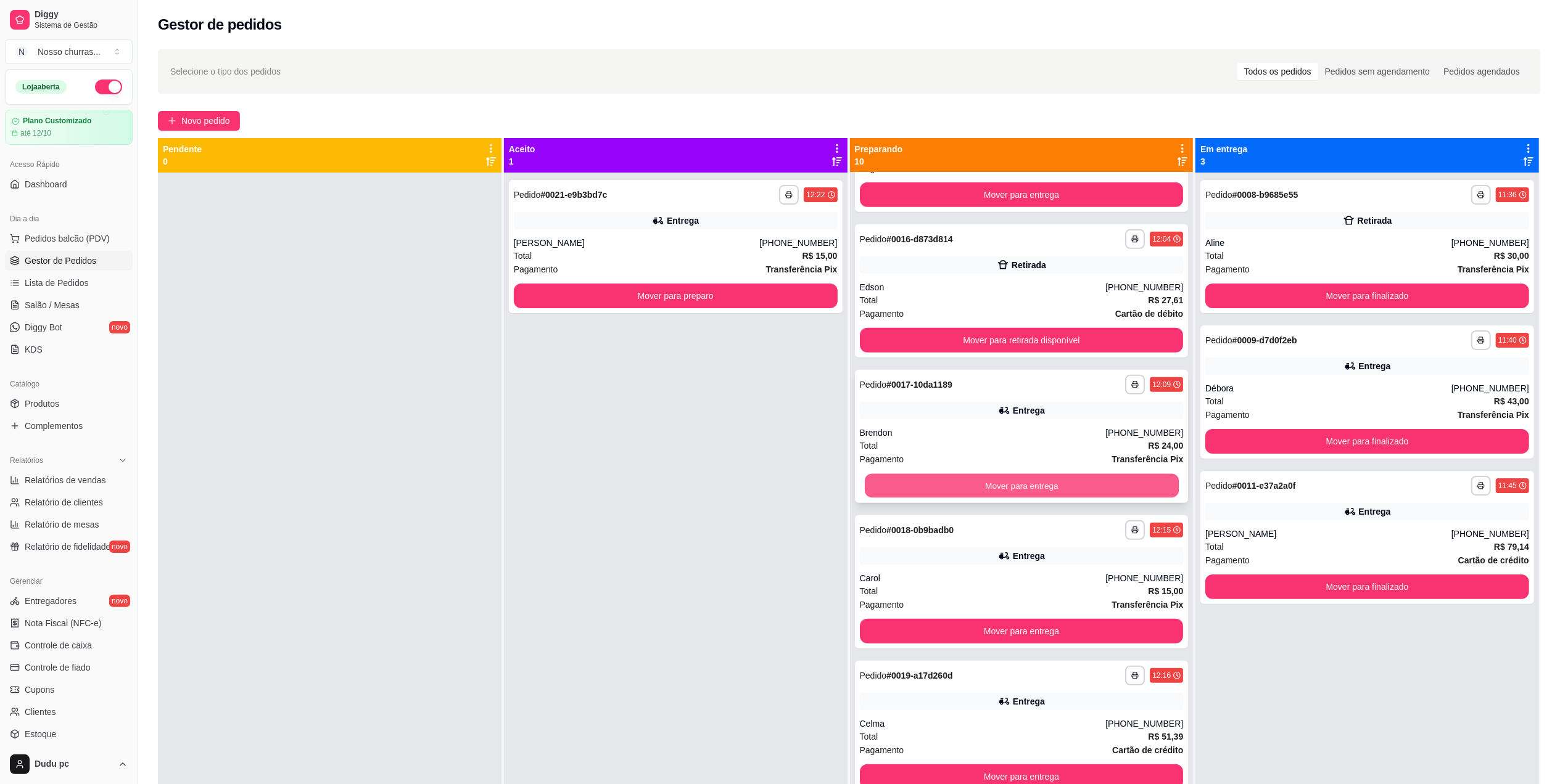
click at [1125, 487] on button "Mover para entrega" at bounding box center [1021, 486] width 314 height 24
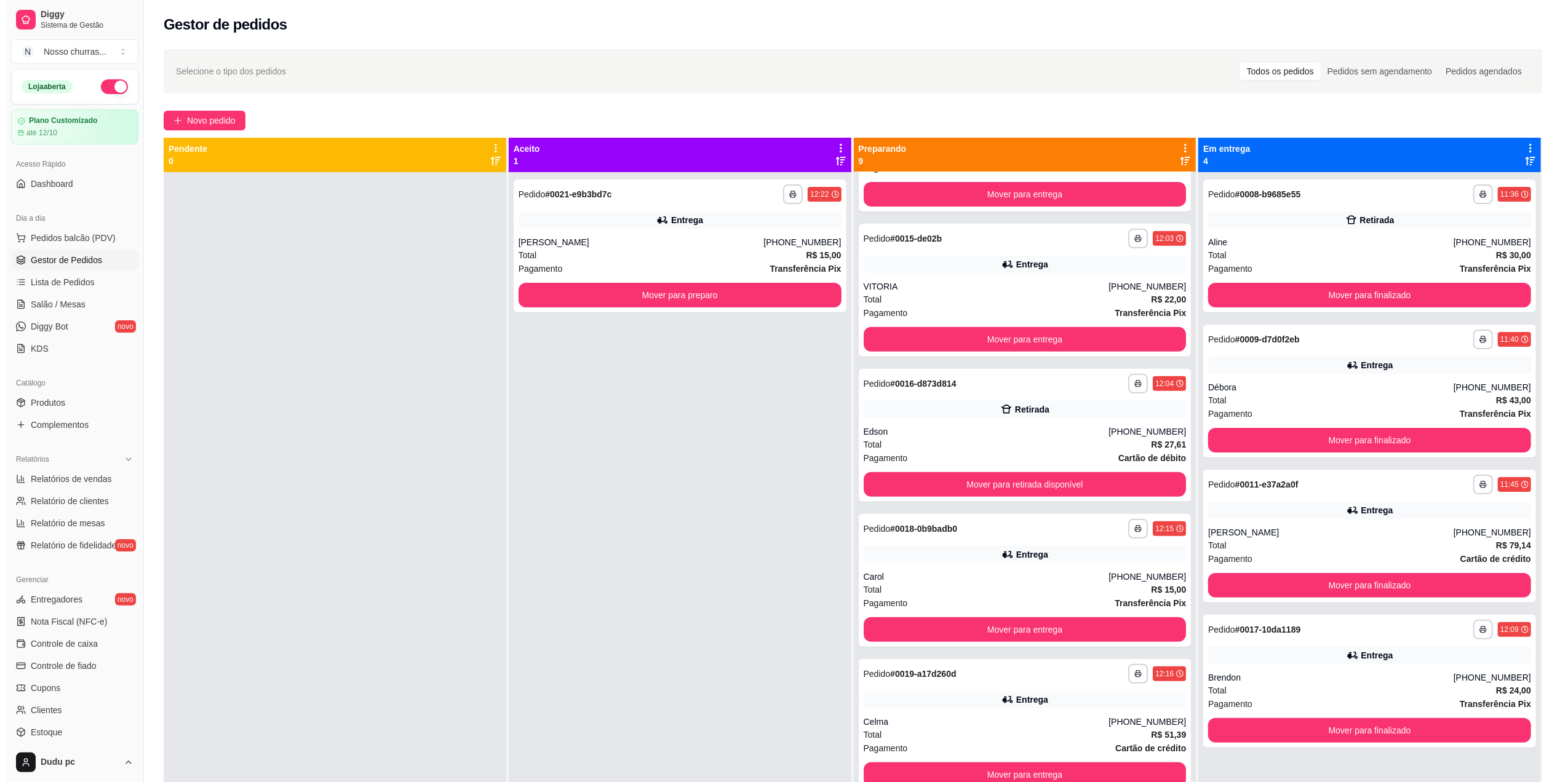
scroll to position [0, 0]
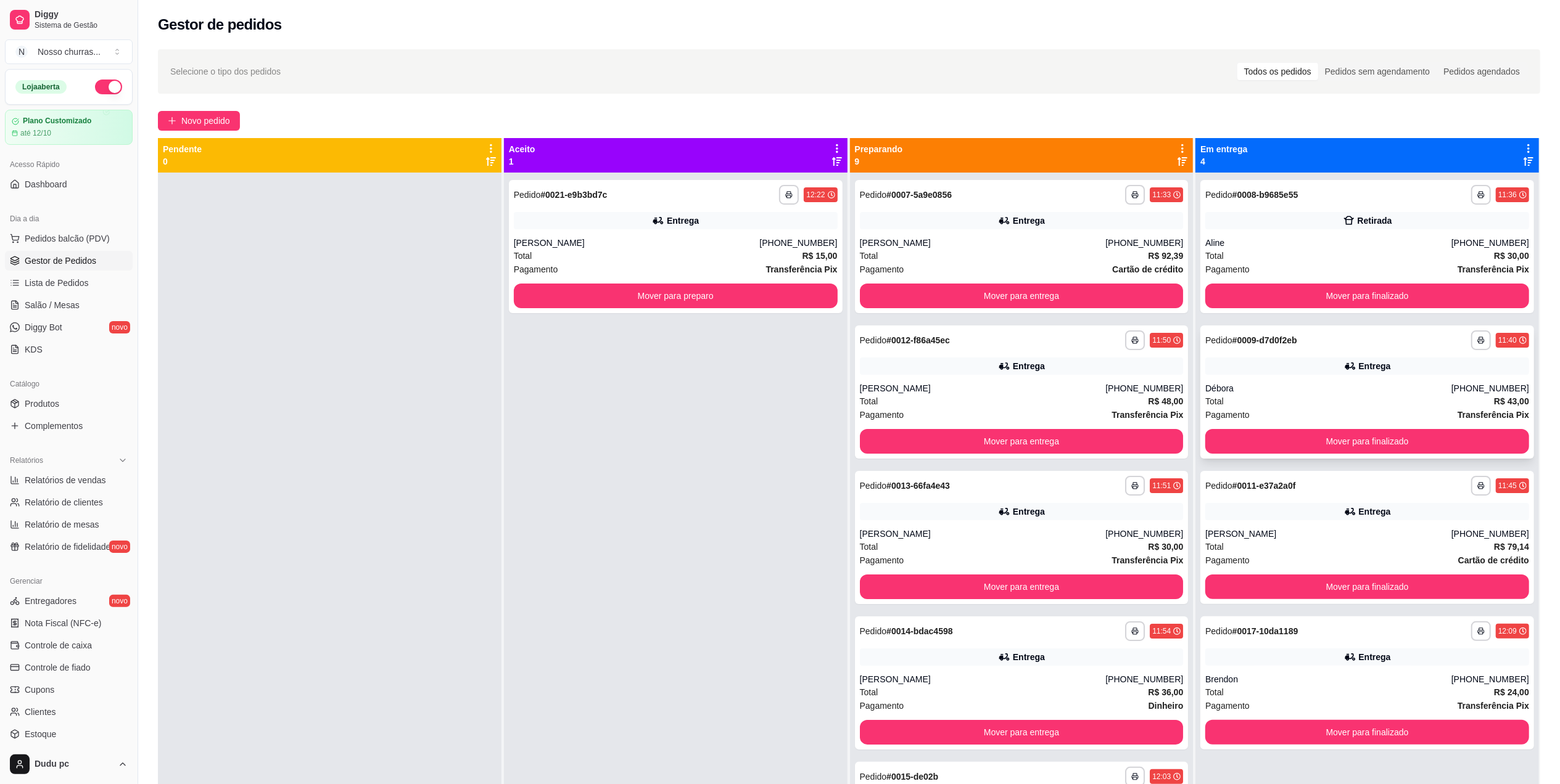
click at [1251, 394] on div "Débora" at bounding box center [1329, 388] width 246 height 12
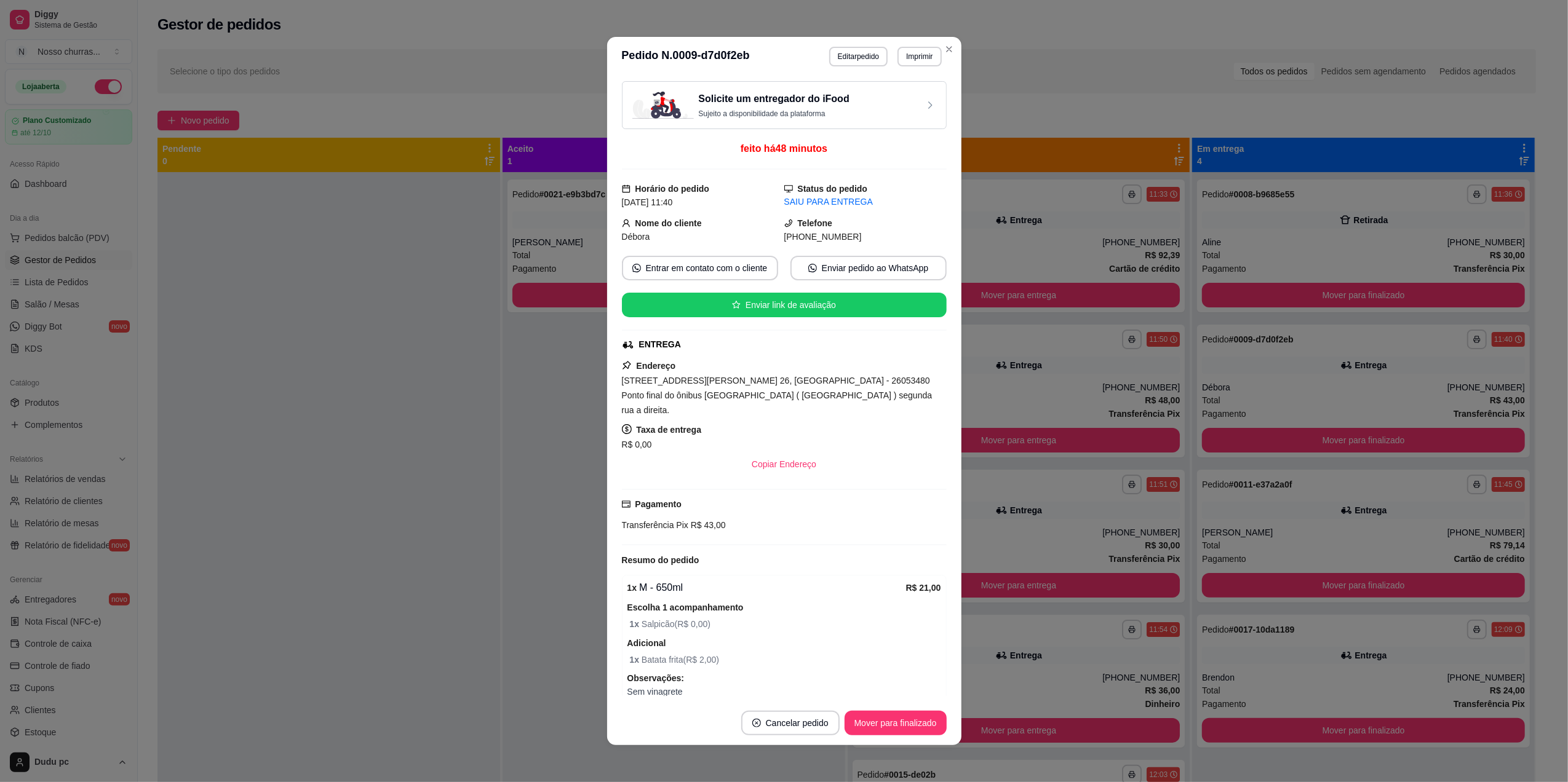
click at [945, 608] on div "Solicite um entregador do iFood Sujeito a disponibilidade da plataforma feito h…" at bounding box center [784, 389] width 354 height 625
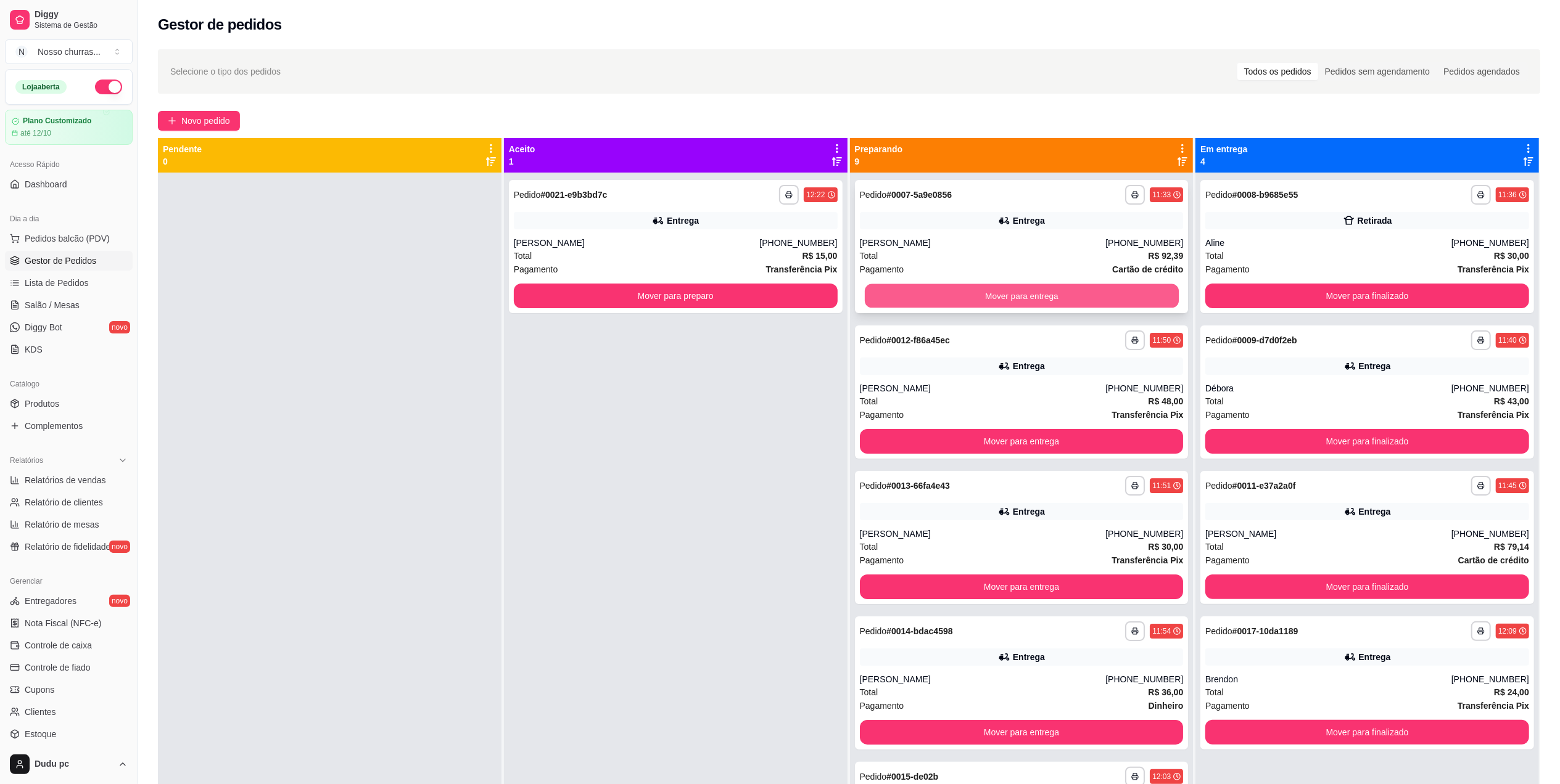
click at [980, 299] on button "Mover para entrega" at bounding box center [1021, 296] width 314 height 24
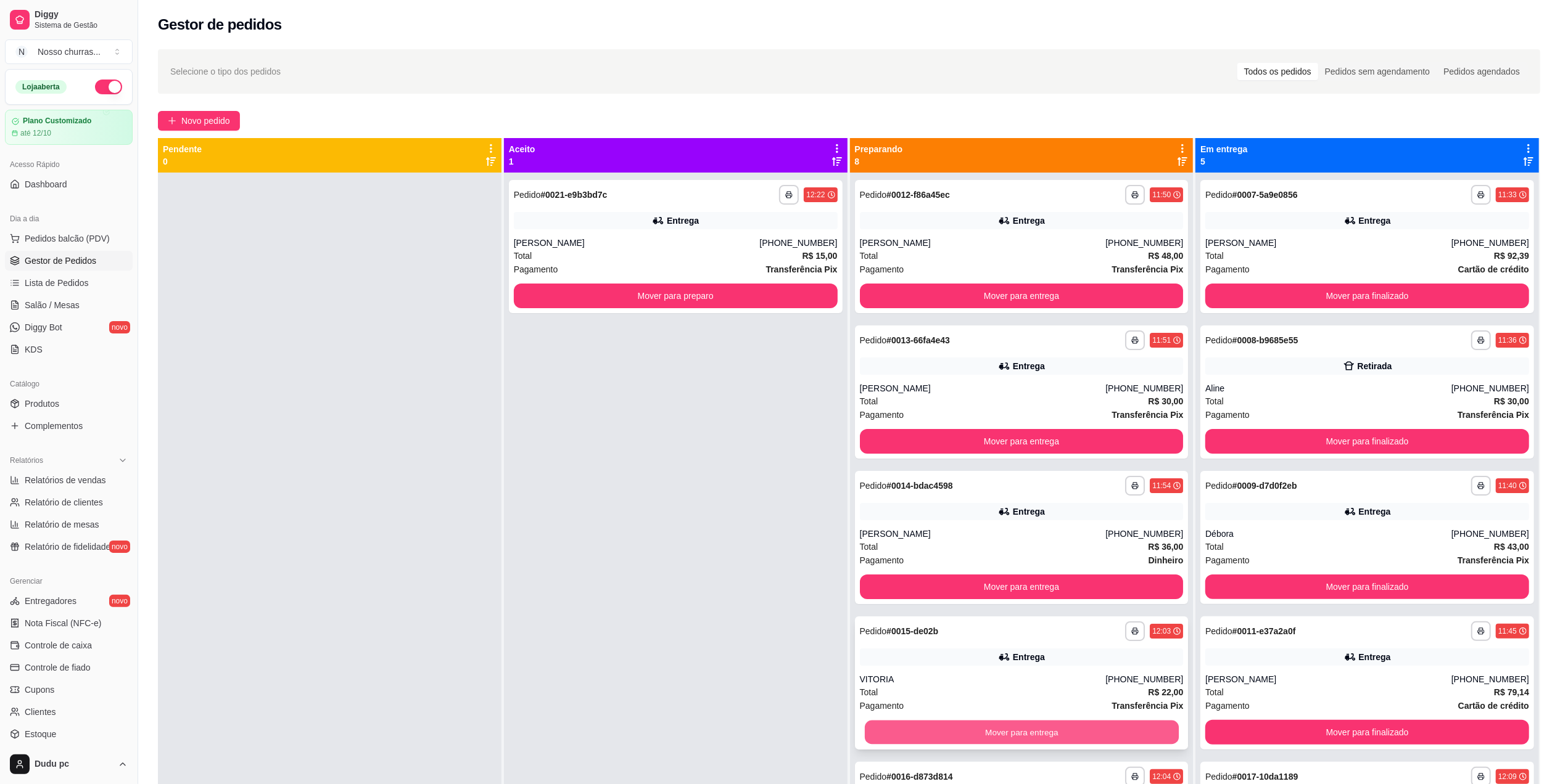
click at [1044, 730] on button "Mover para entrega" at bounding box center [1021, 732] width 314 height 24
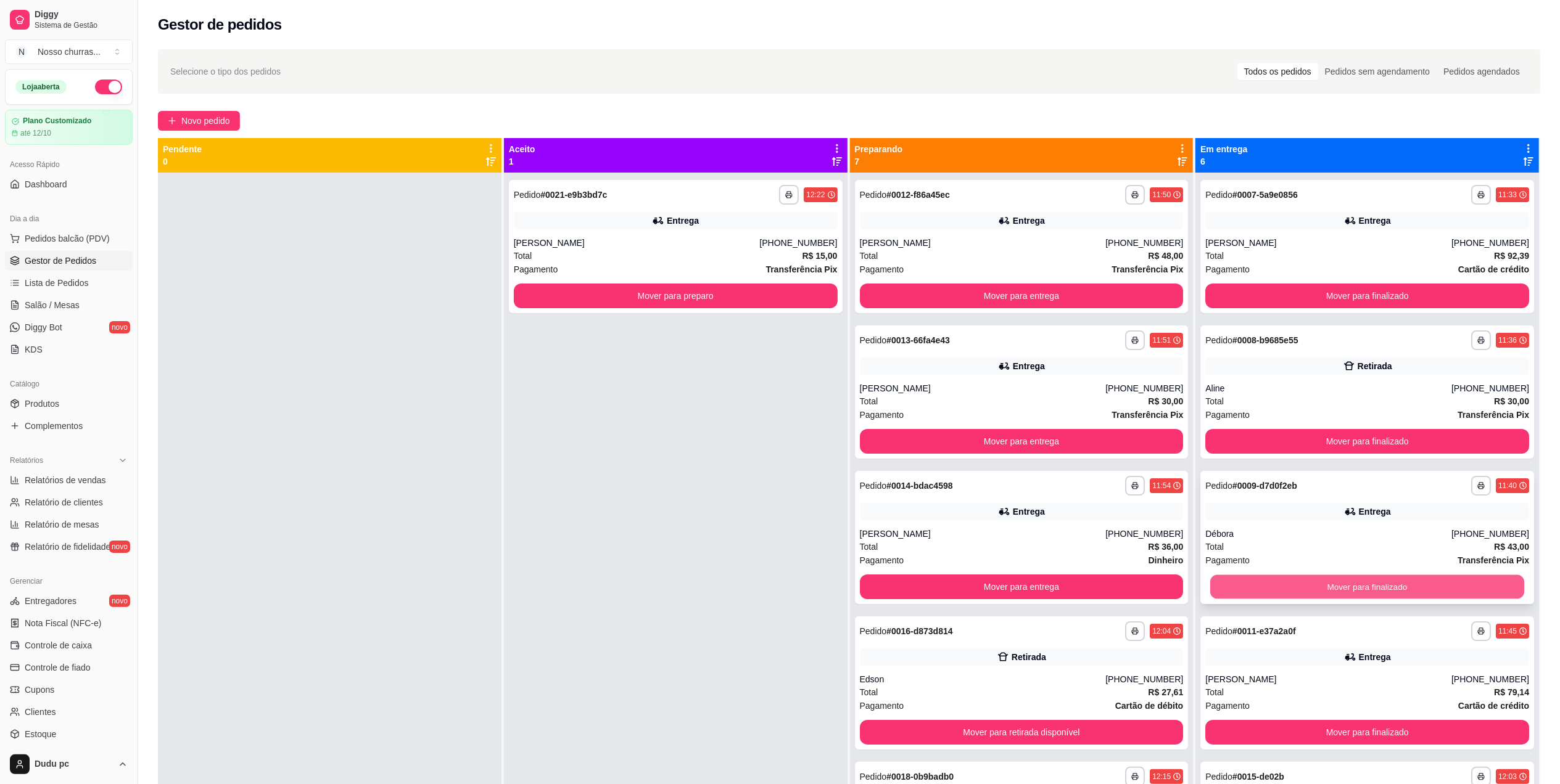
click at [1262, 583] on button "Mover para finalizado" at bounding box center [1367, 587] width 314 height 24
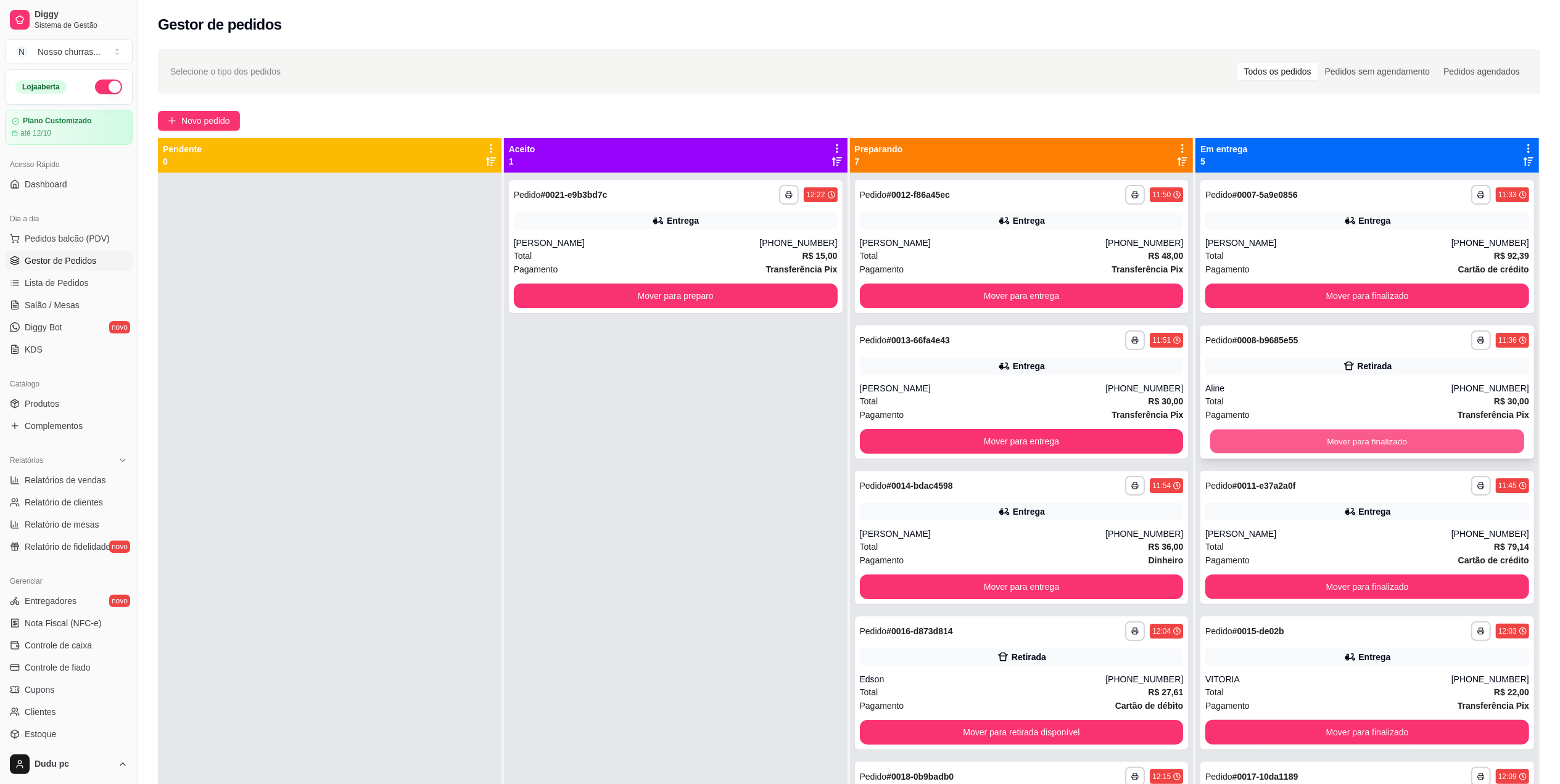
click at [1293, 443] on button "Mover para finalizado" at bounding box center [1367, 441] width 314 height 24
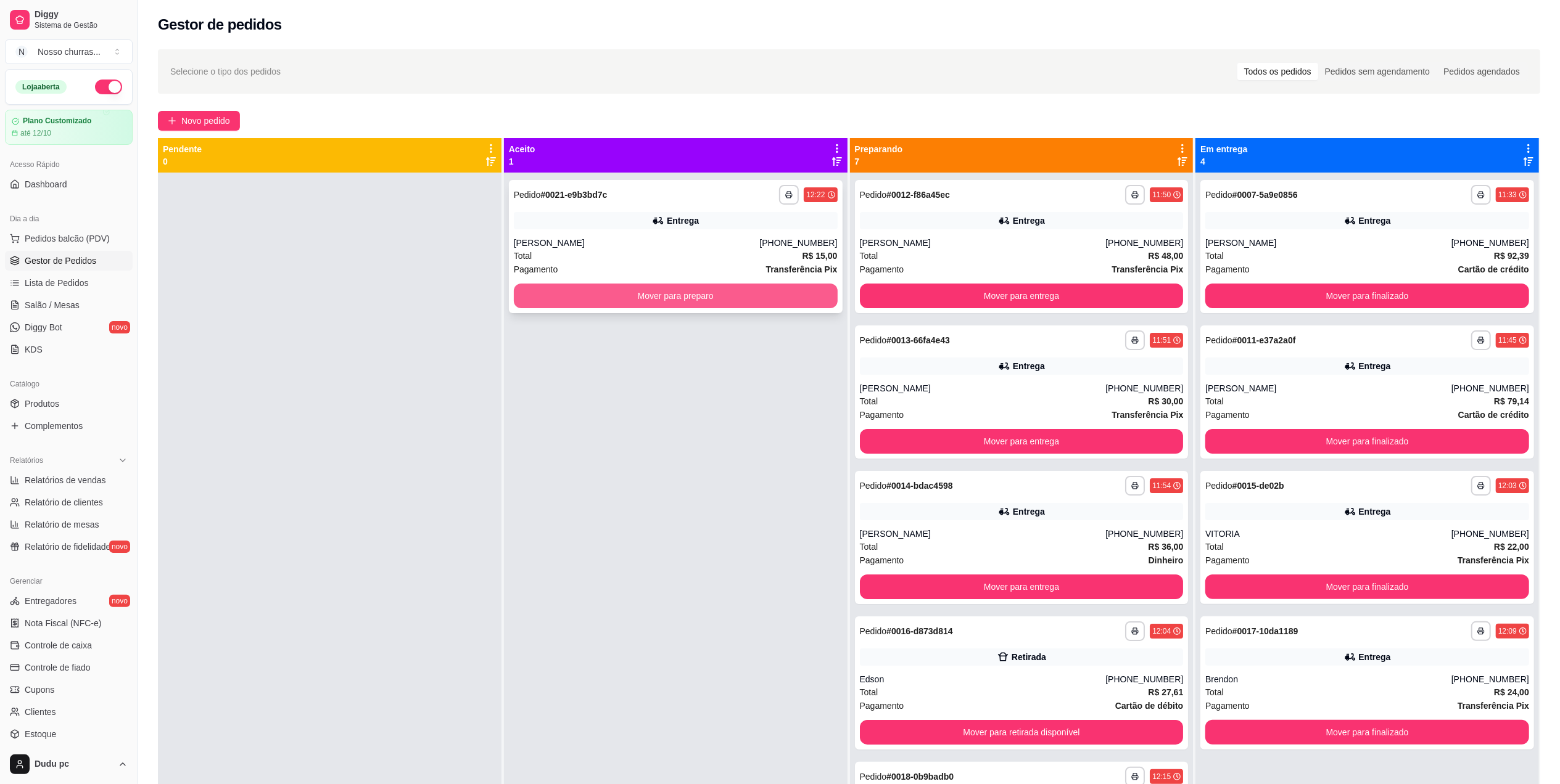
click at [804, 300] on button "Mover para preparo" at bounding box center [676, 296] width 324 height 25
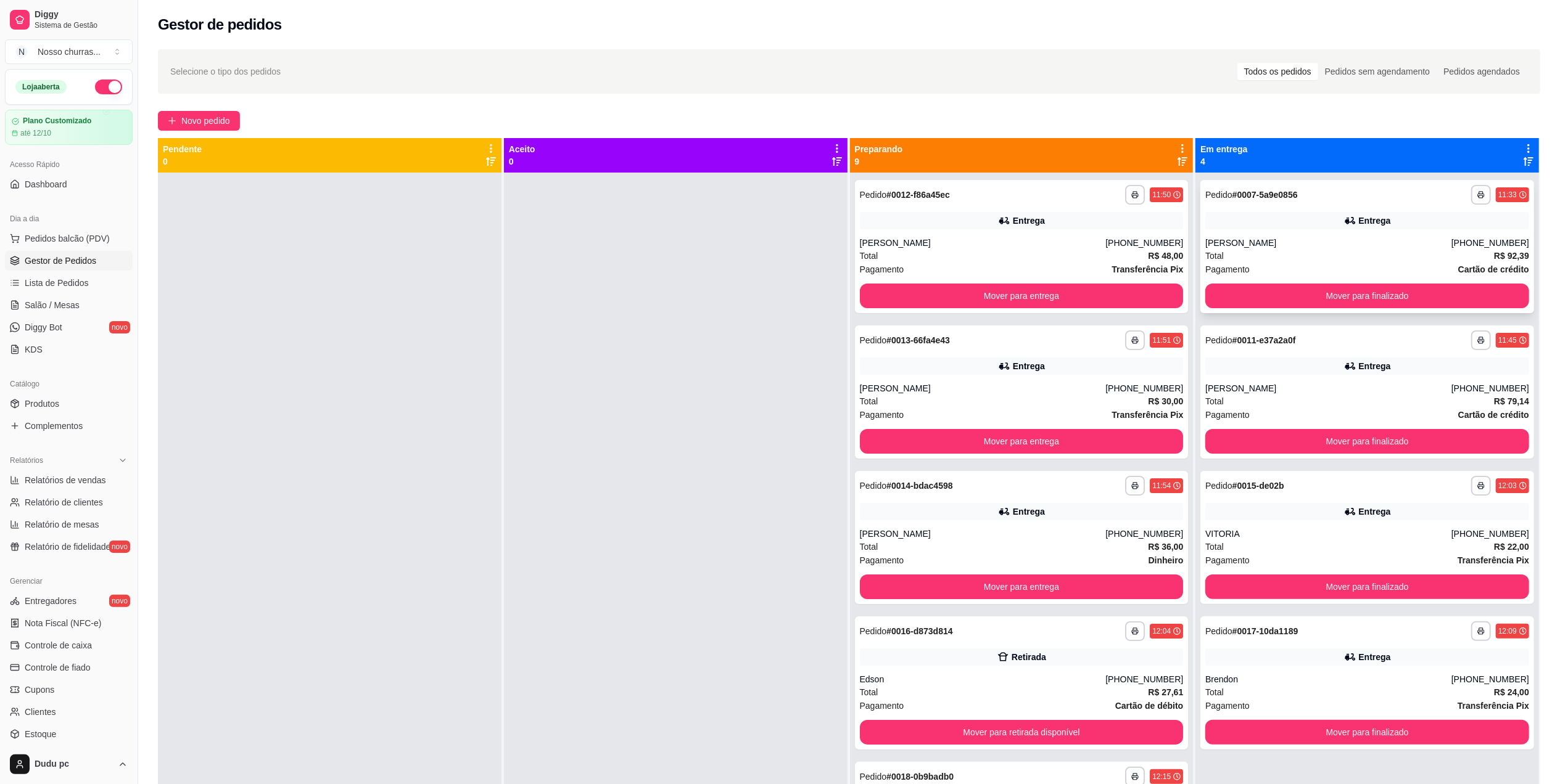
click at [1356, 233] on div "**********" at bounding box center [1367, 246] width 334 height 133
click at [1310, 353] on div "**********" at bounding box center [1367, 392] width 334 height 133
click at [1292, 496] on div "**********" at bounding box center [1367, 537] width 334 height 133
click at [1108, 216] on div "Entrega" at bounding box center [1022, 220] width 324 height 17
click at [210, 121] on span "Novo pedido" at bounding box center [205, 121] width 48 height 14
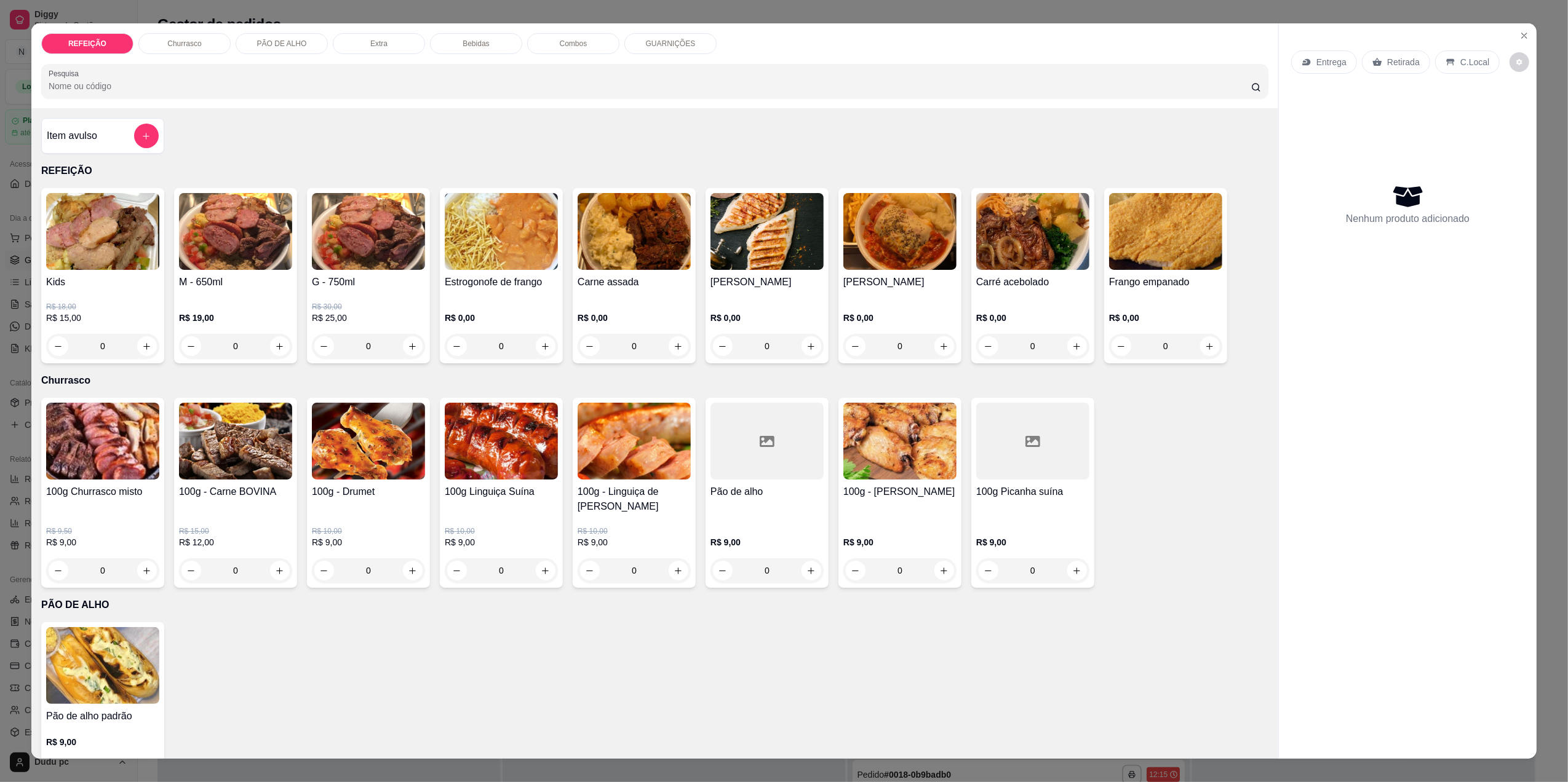
click at [407, 354] on div "0" at bounding box center [368, 346] width 113 height 25
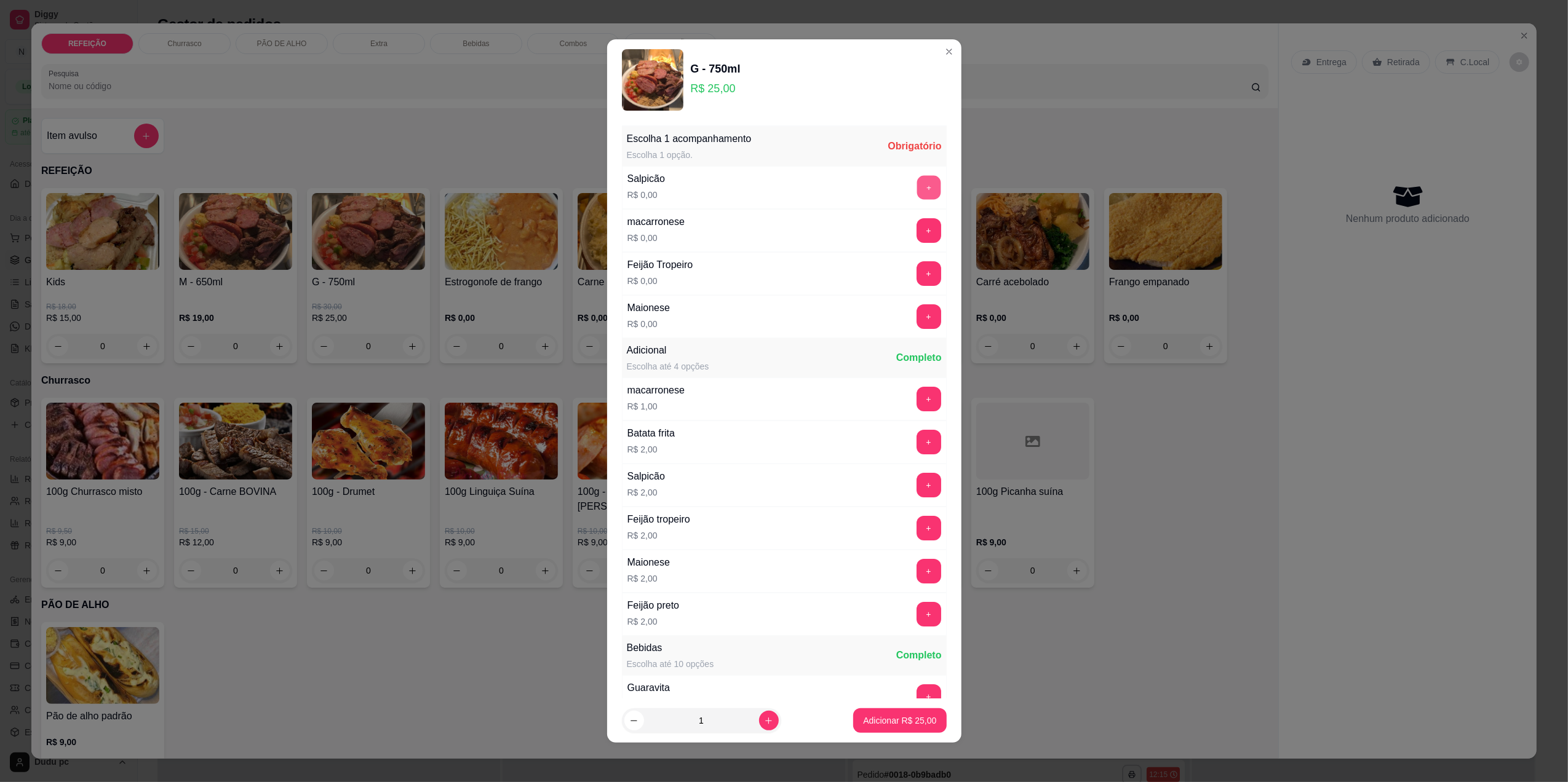
click at [916, 190] on button "+" at bounding box center [928, 187] width 24 height 24
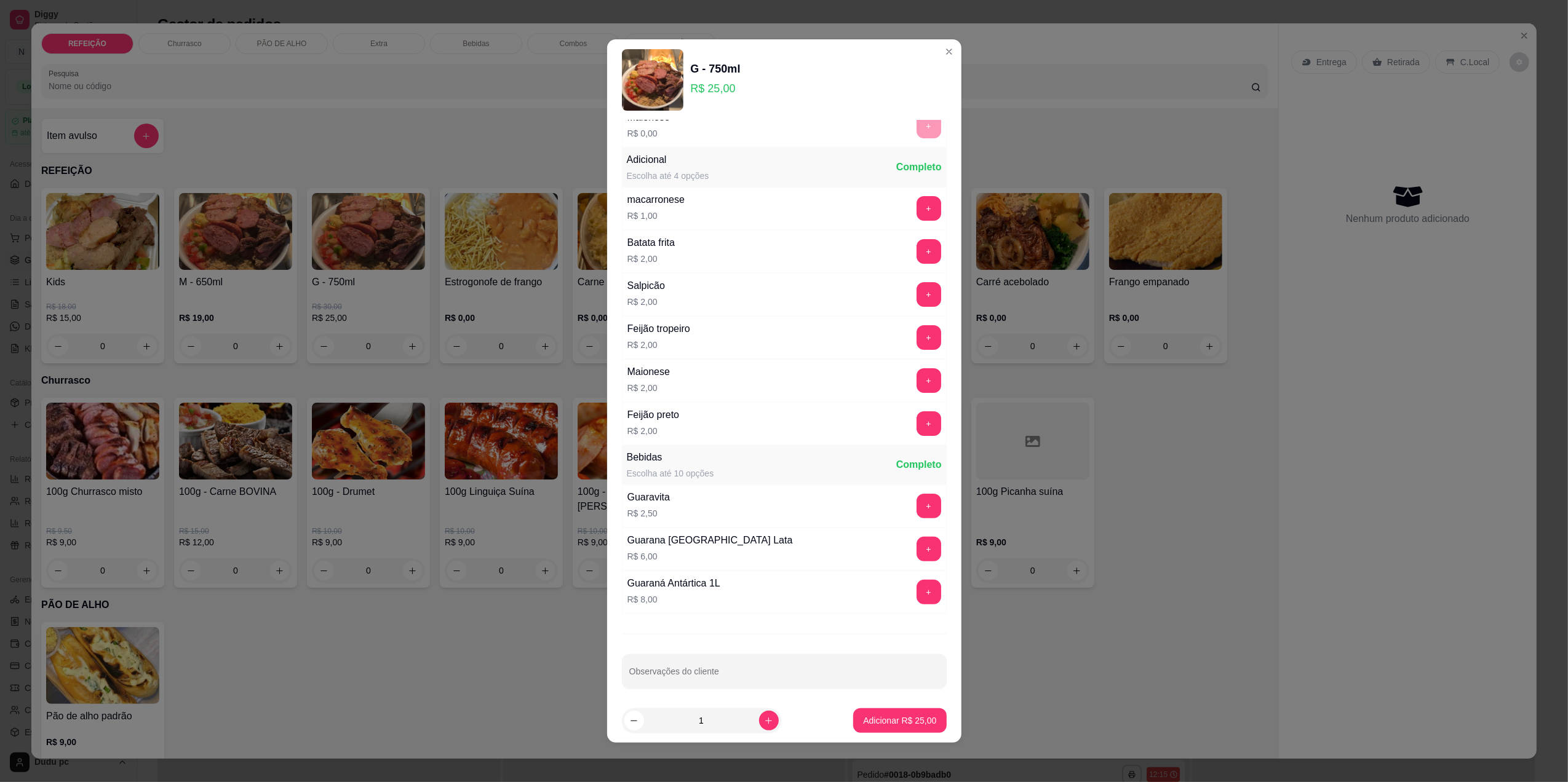
scroll to position [203, 0]
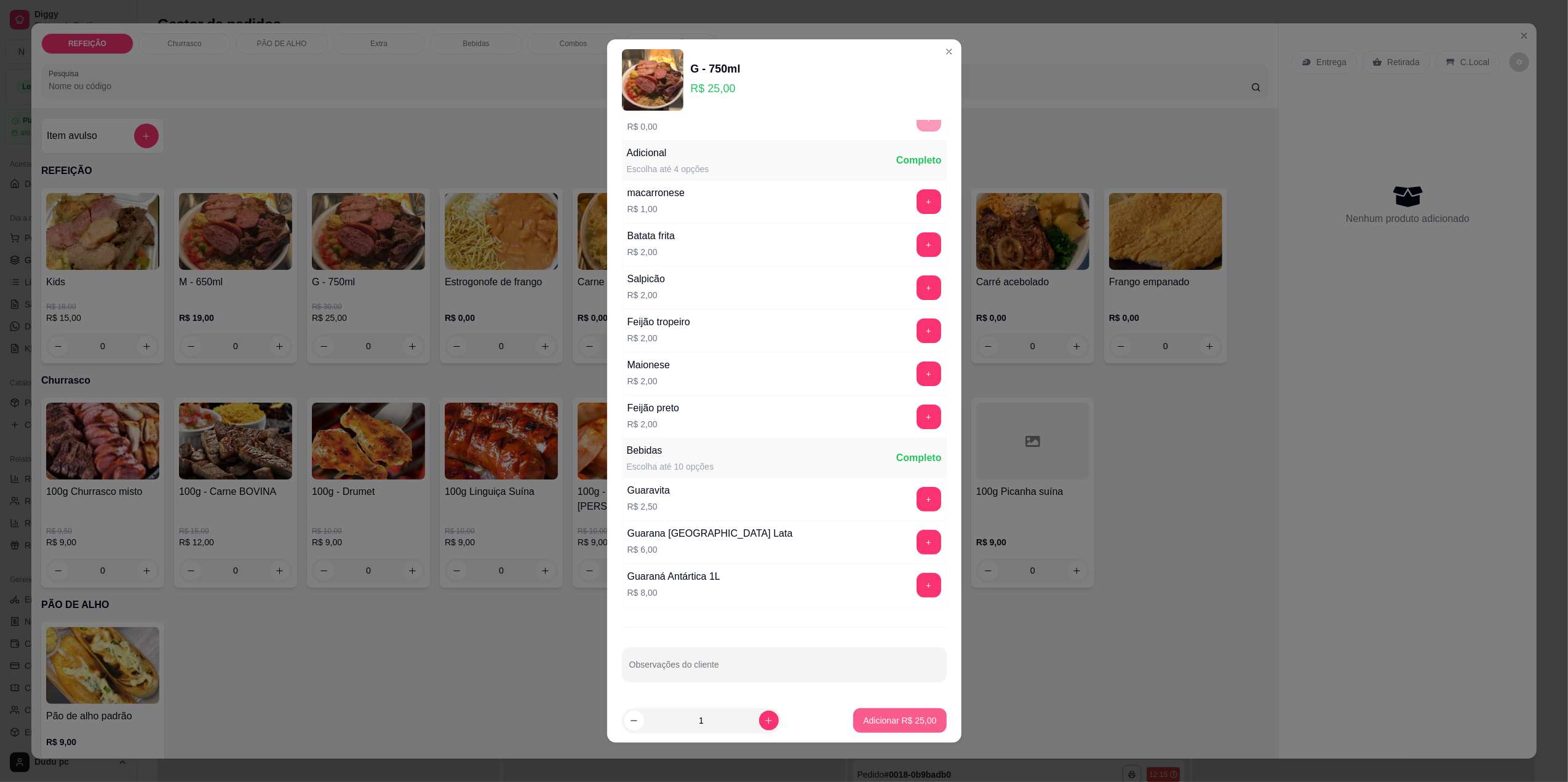
click at [876, 721] on p "Adicionar R$ 25,00" at bounding box center [900, 721] width 74 height 12
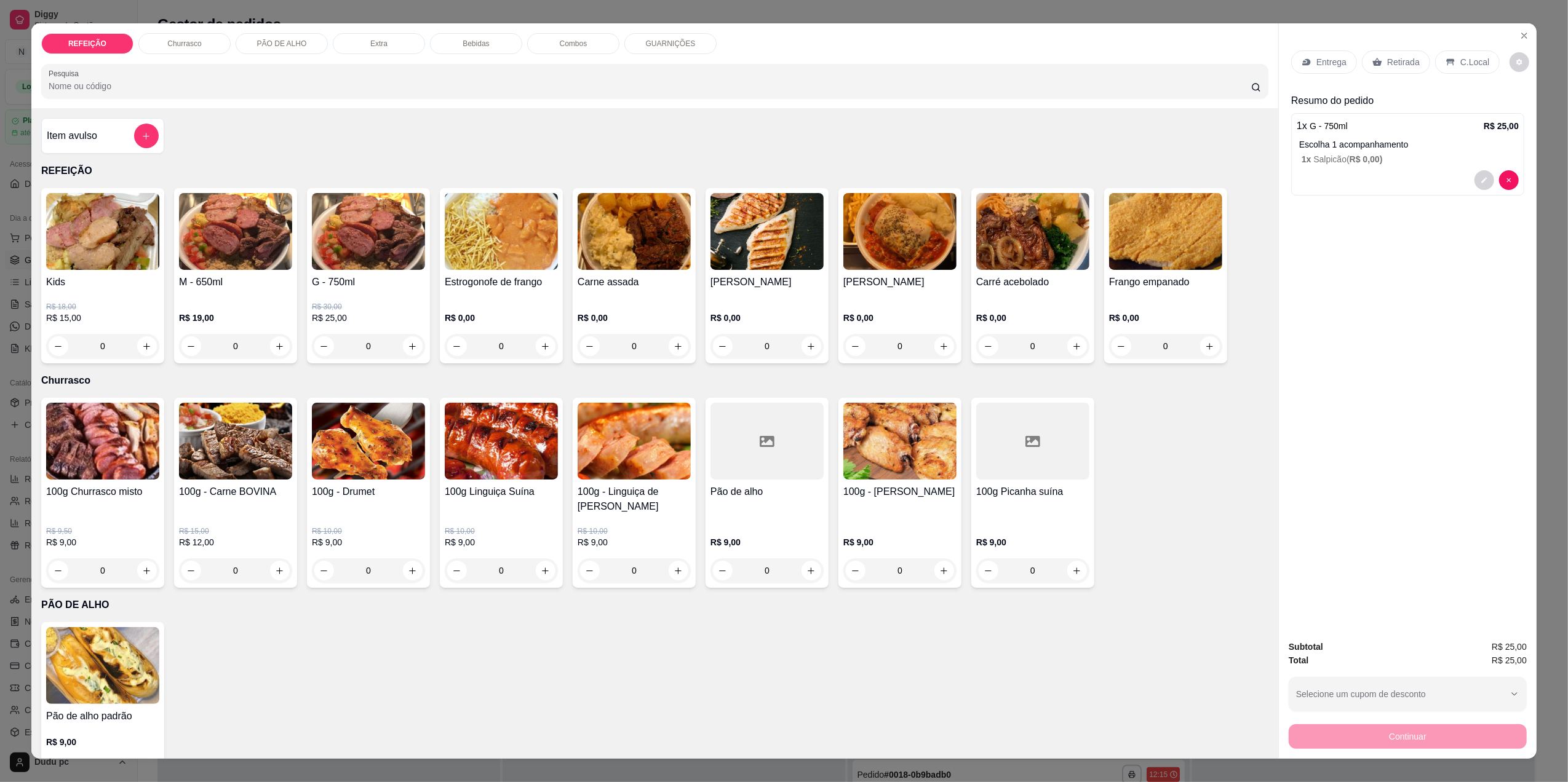
click at [297, 41] on p "PÃO DE ALHO" at bounding box center [282, 44] width 50 height 10
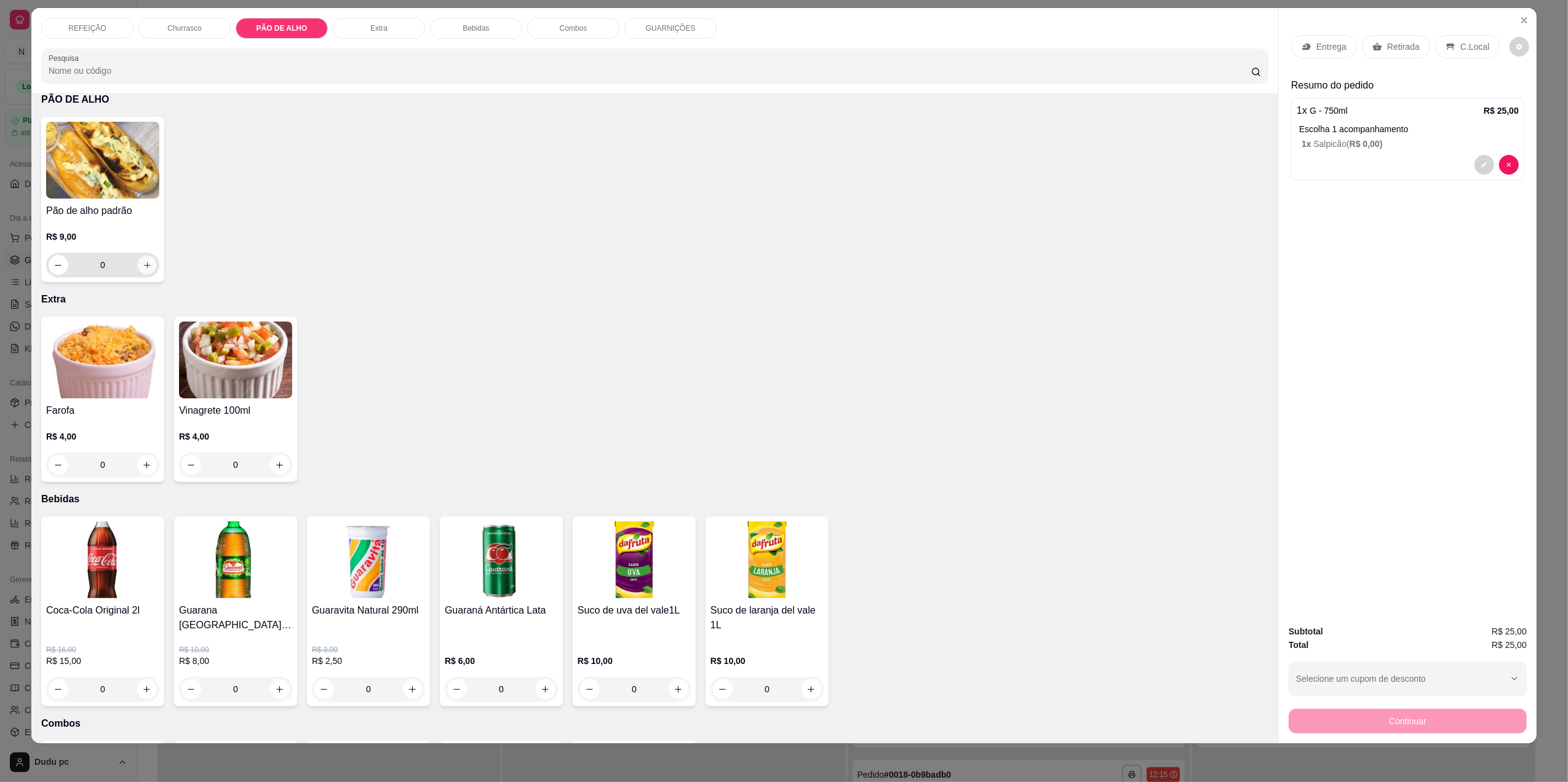
click at [143, 264] on icon "increase-product-quantity" at bounding box center [148, 265] width 10 height 10
click at [144, 271] on button "increase-product-quantity" at bounding box center [146, 266] width 19 height 19
click at [1391, 47] on p "Retirada" at bounding box center [1404, 47] width 33 height 12
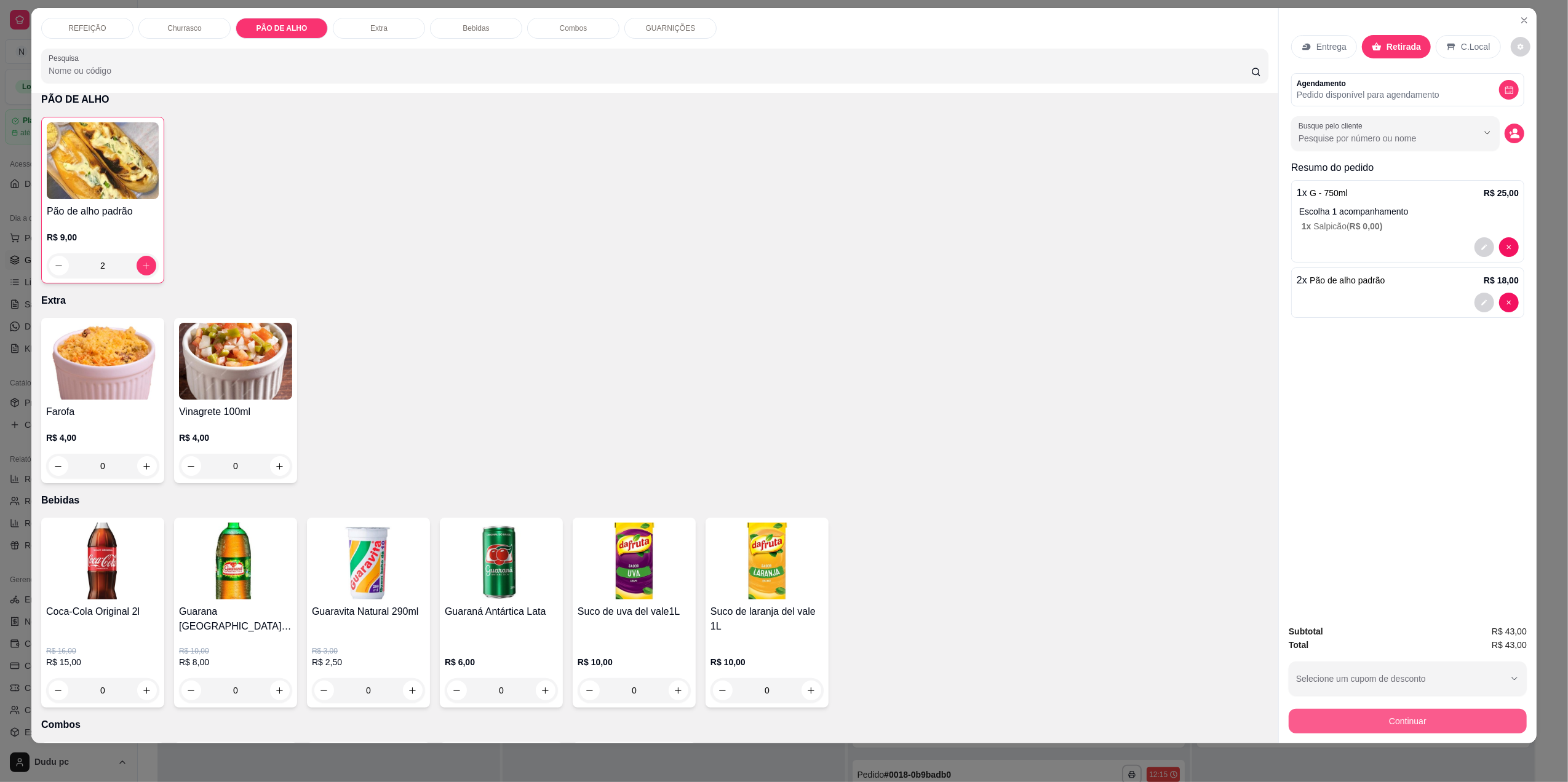
click at [1420, 724] on button "Continuar" at bounding box center [1408, 721] width 238 height 25
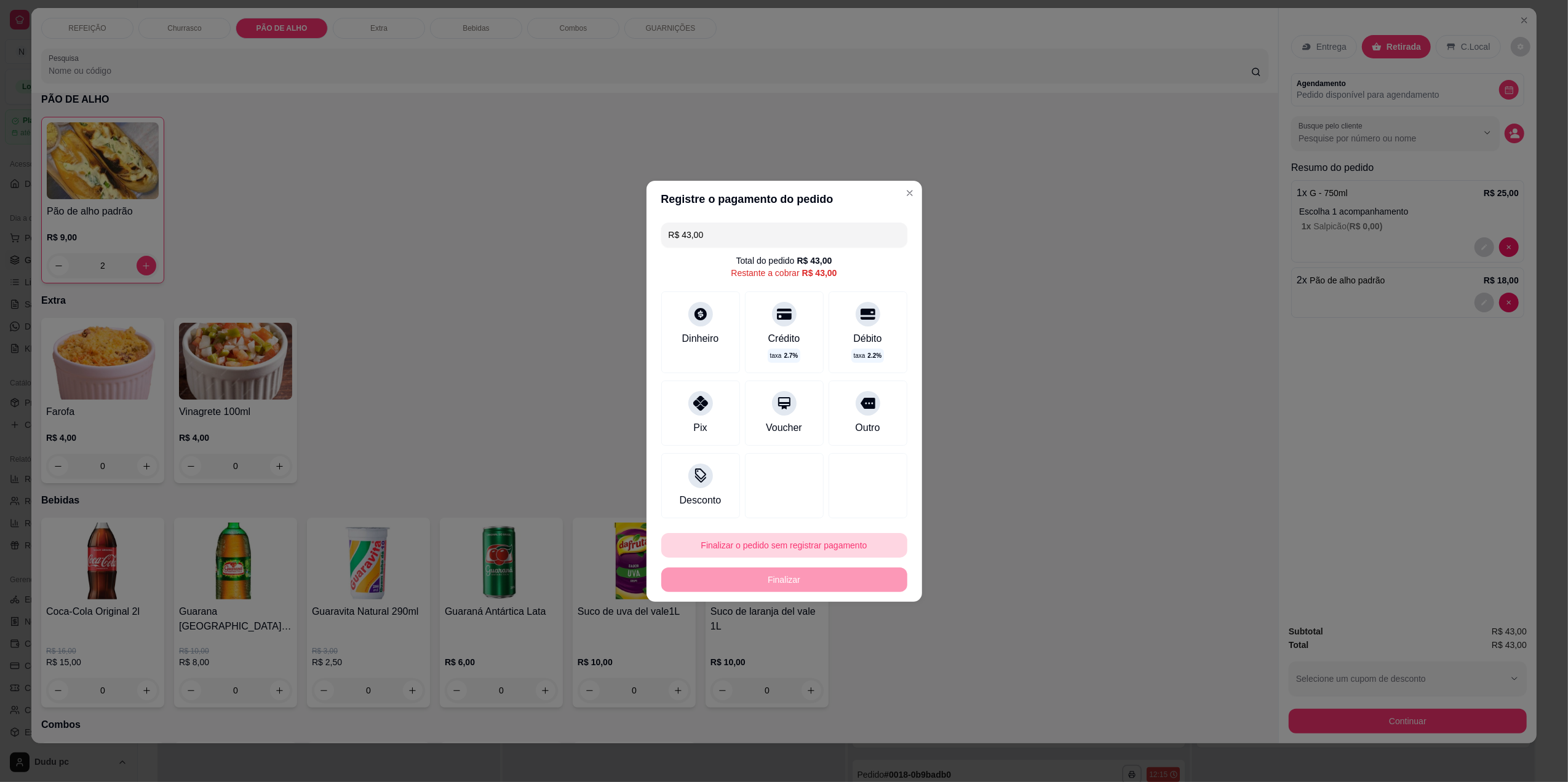
click at [790, 549] on button "Finalizar o pedido sem registrar pagamento" at bounding box center [784, 545] width 246 height 25
click at [869, 647] on button "Confirmar" at bounding box center [860, 647] width 46 height 19
type input "0"
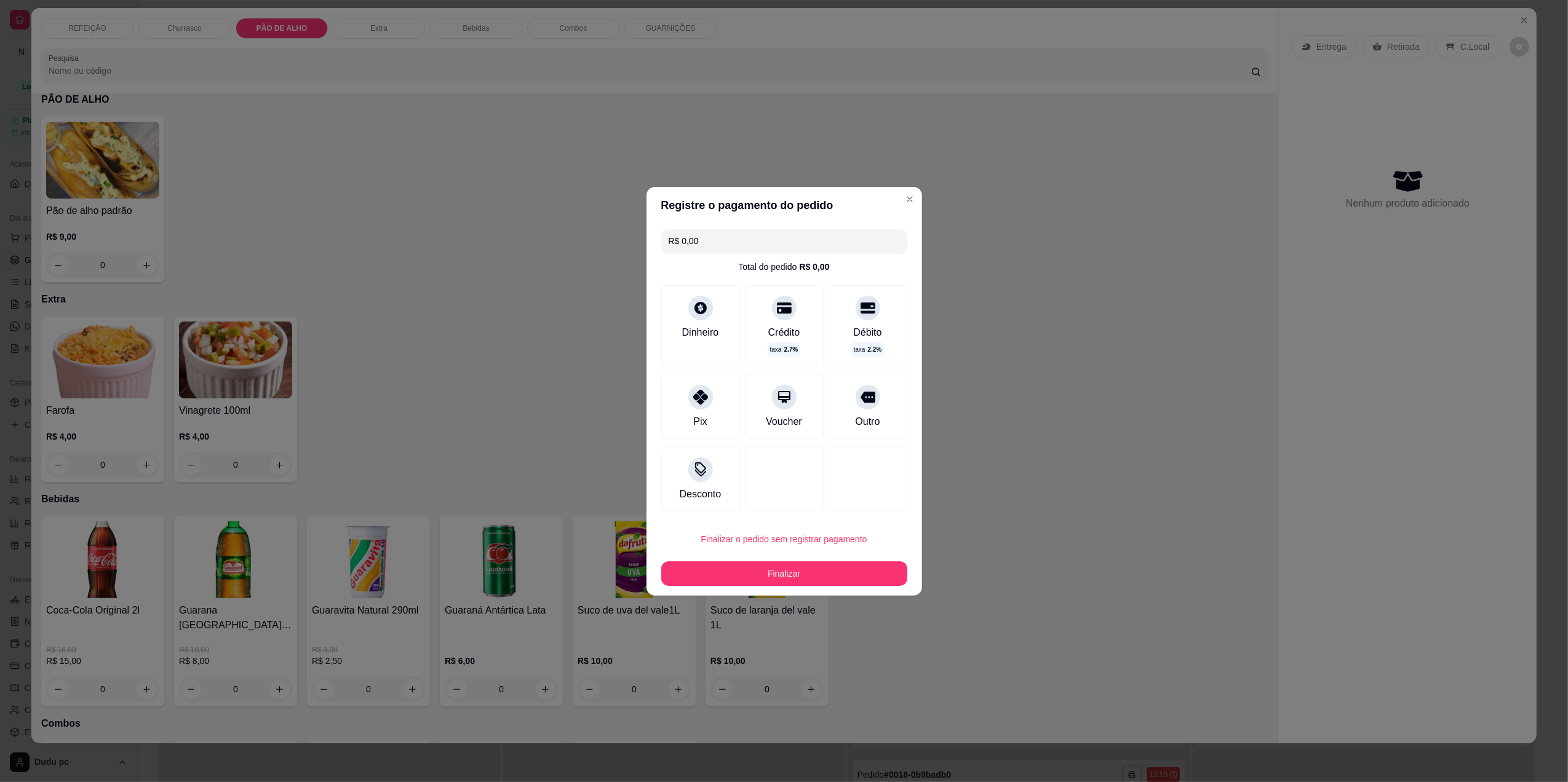
type input "R$ 0,00"
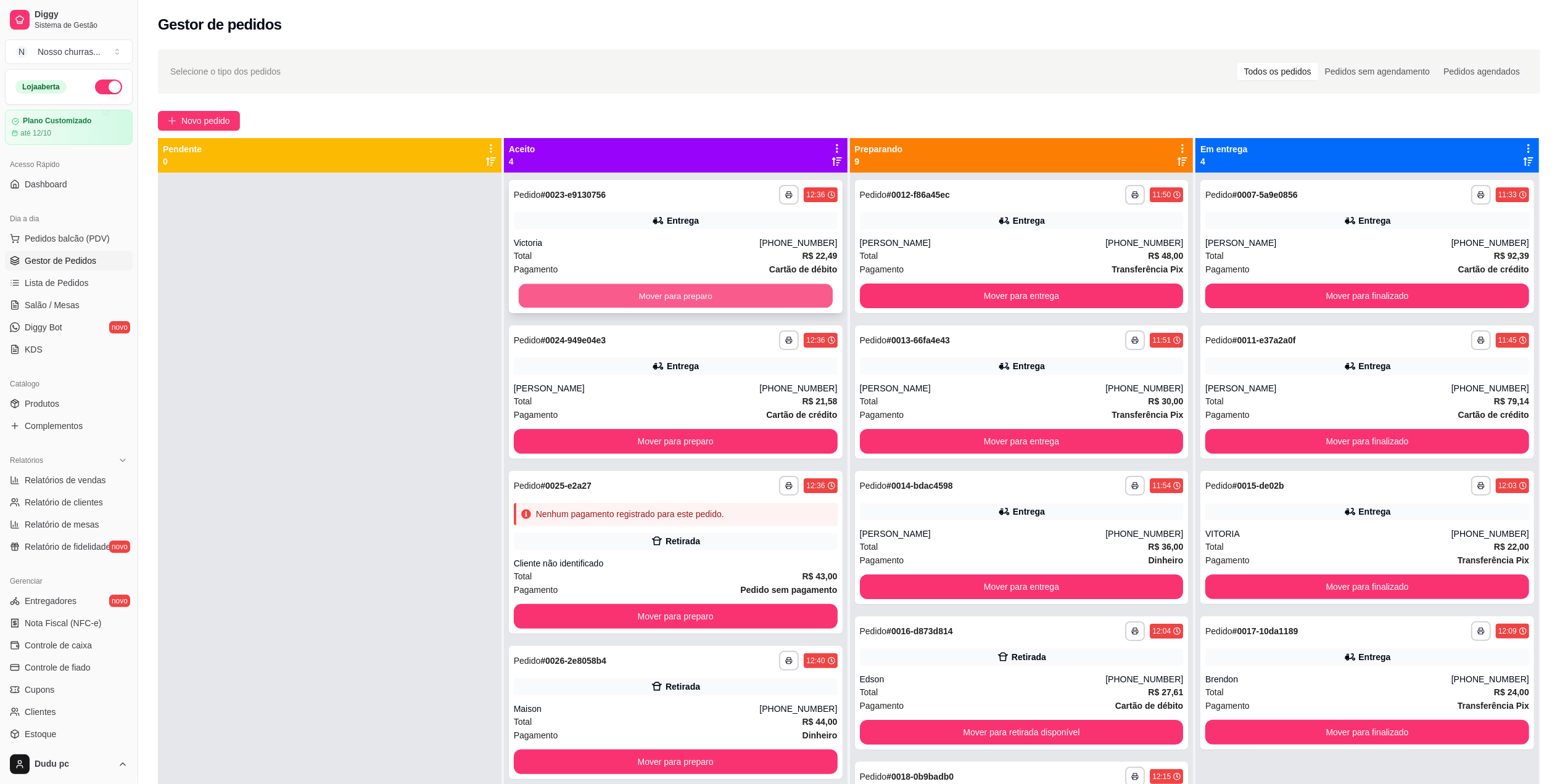
click at [662, 299] on button "Mover para preparo" at bounding box center [676, 296] width 314 height 24
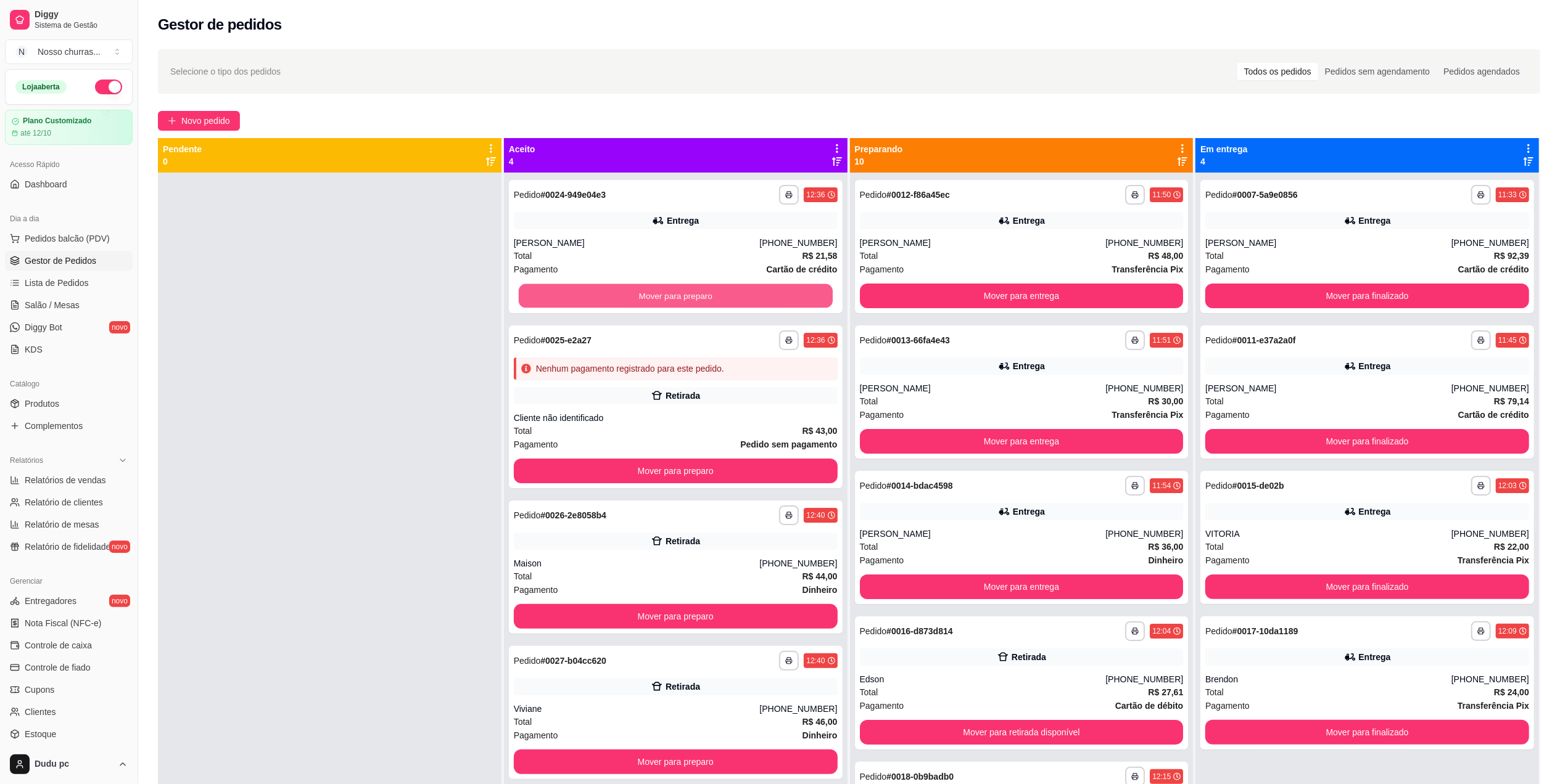
click at [662, 299] on button "Mover para preparo" at bounding box center [676, 296] width 314 height 24
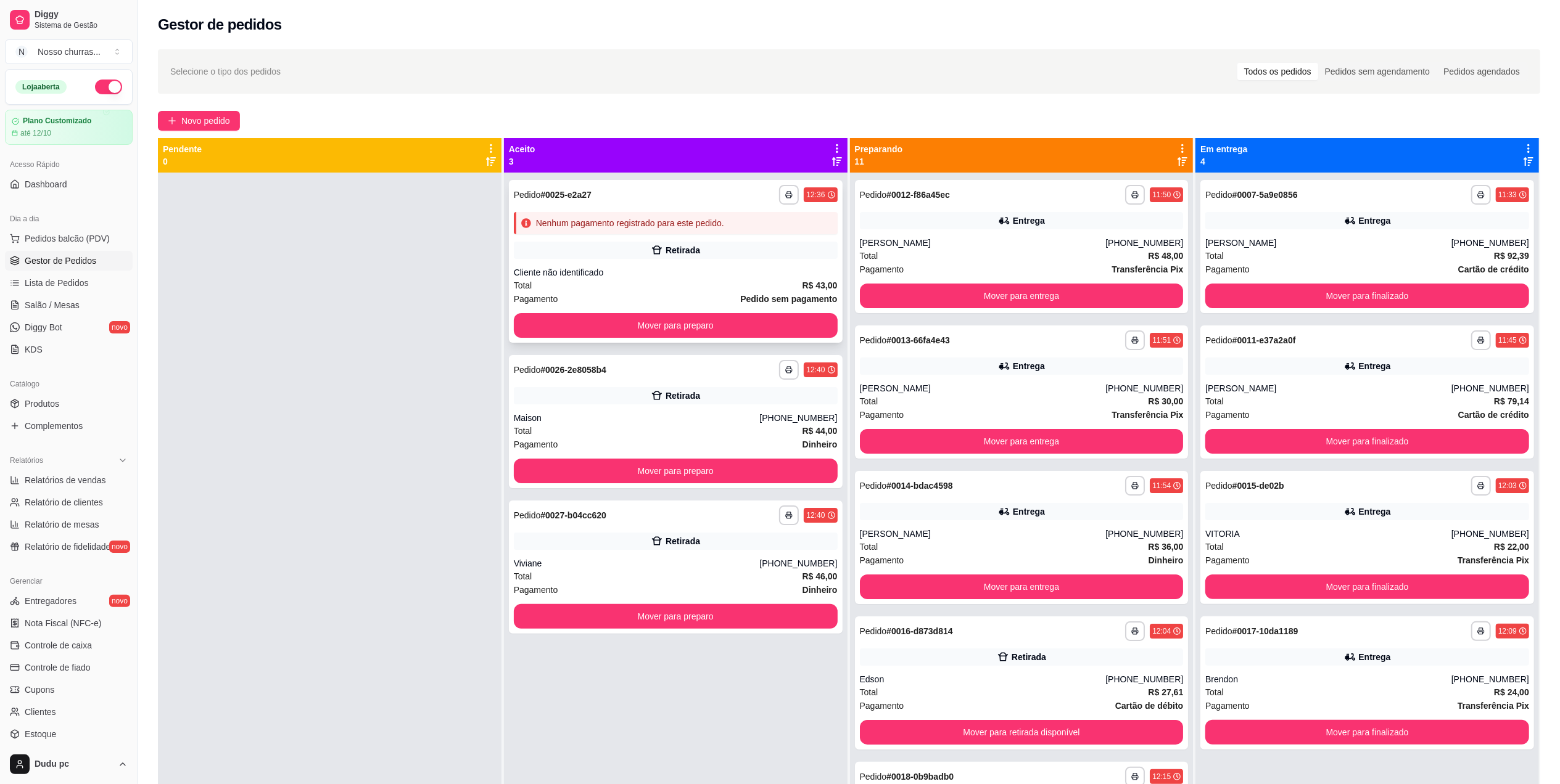
click at [590, 275] on div "Cliente não identificado" at bounding box center [676, 272] width 324 height 12
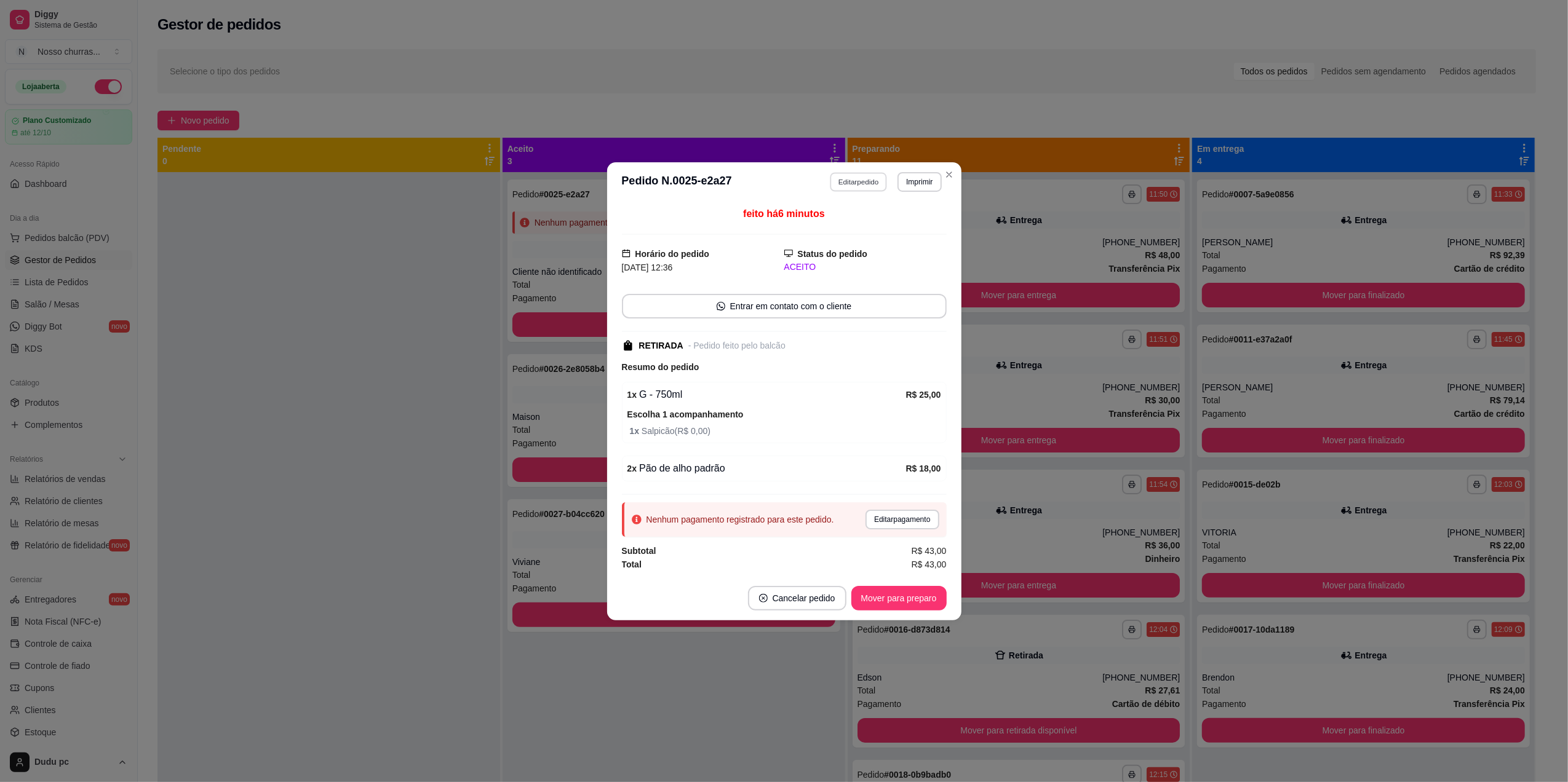
click at [857, 176] on button "Editar pedido" at bounding box center [859, 182] width 57 height 19
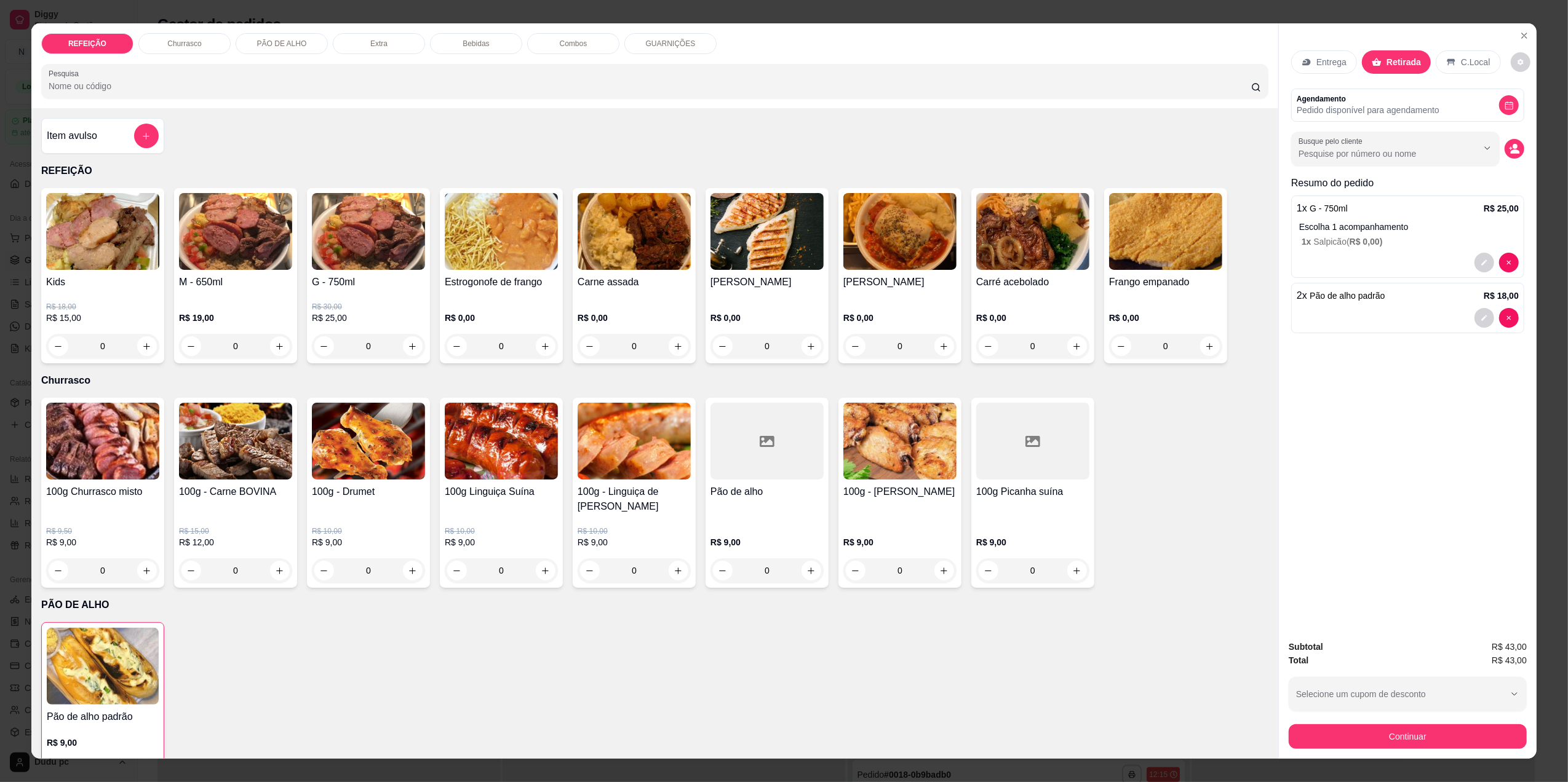
click at [456, 43] on div "Bebidas" at bounding box center [477, 44] width 93 height 21
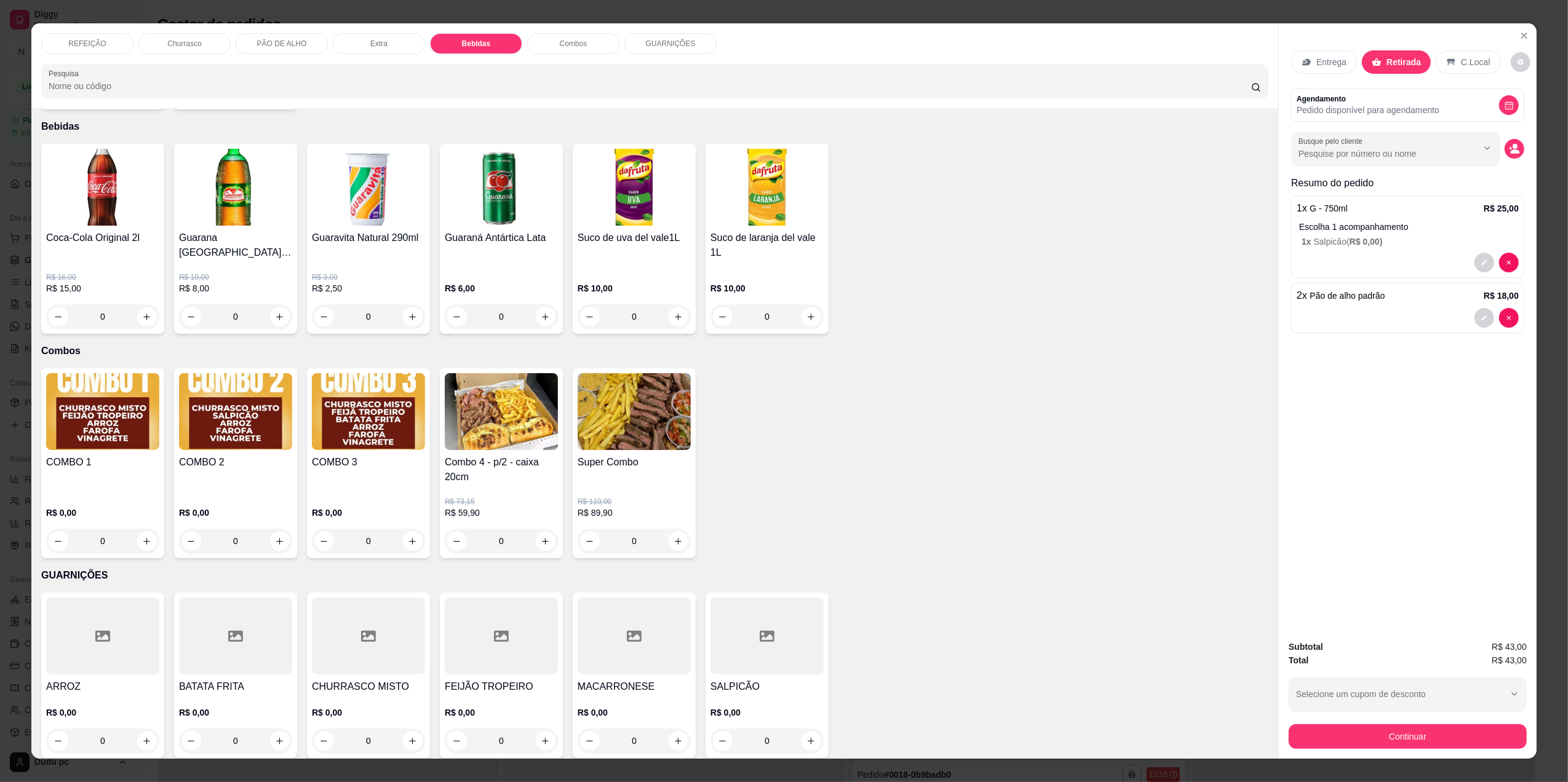
scroll to position [16, 0]
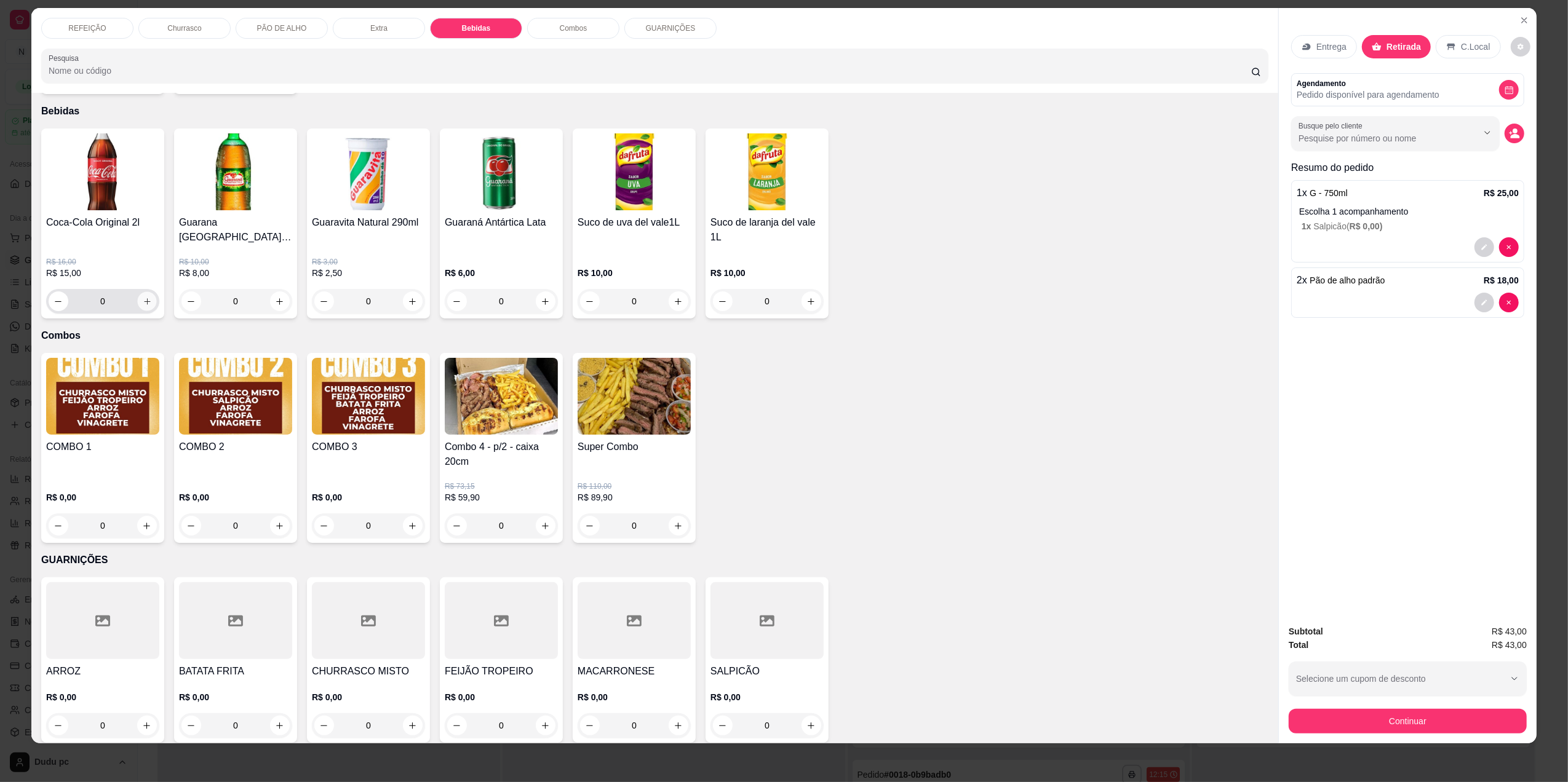
click at [138, 292] on button "increase-product-quantity" at bounding box center [147, 302] width 19 height 19
type input "1"
click at [1428, 716] on button "Continuar" at bounding box center [1408, 721] width 231 height 24
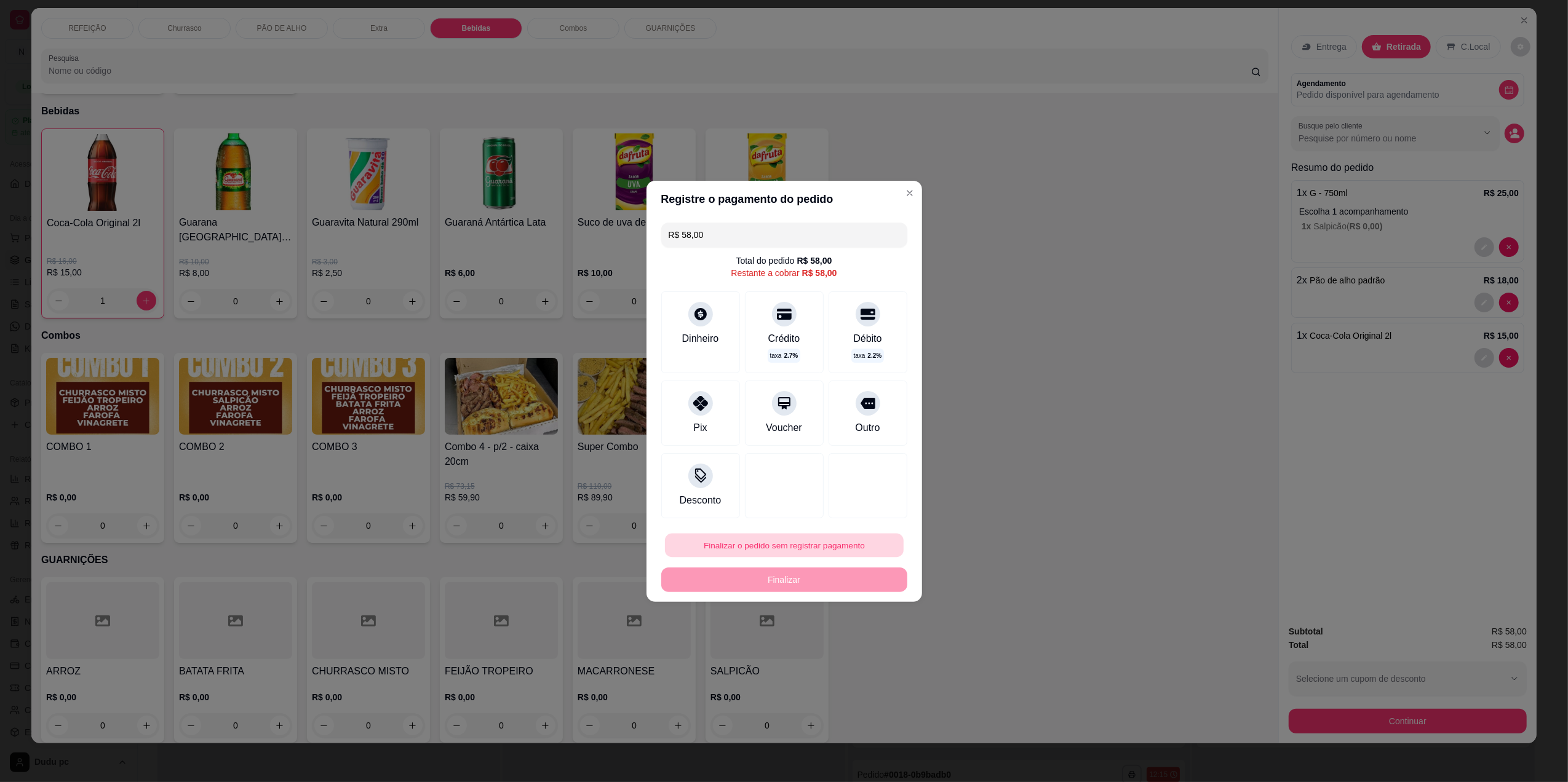
click at [850, 545] on button "Finalizar o pedido sem registrar pagamento" at bounding box center [784, 544] width 239 height 24
click at [858, 648] on button "Confirmar" at bounding box center [859, 646] width 44 height 18
type input "0"
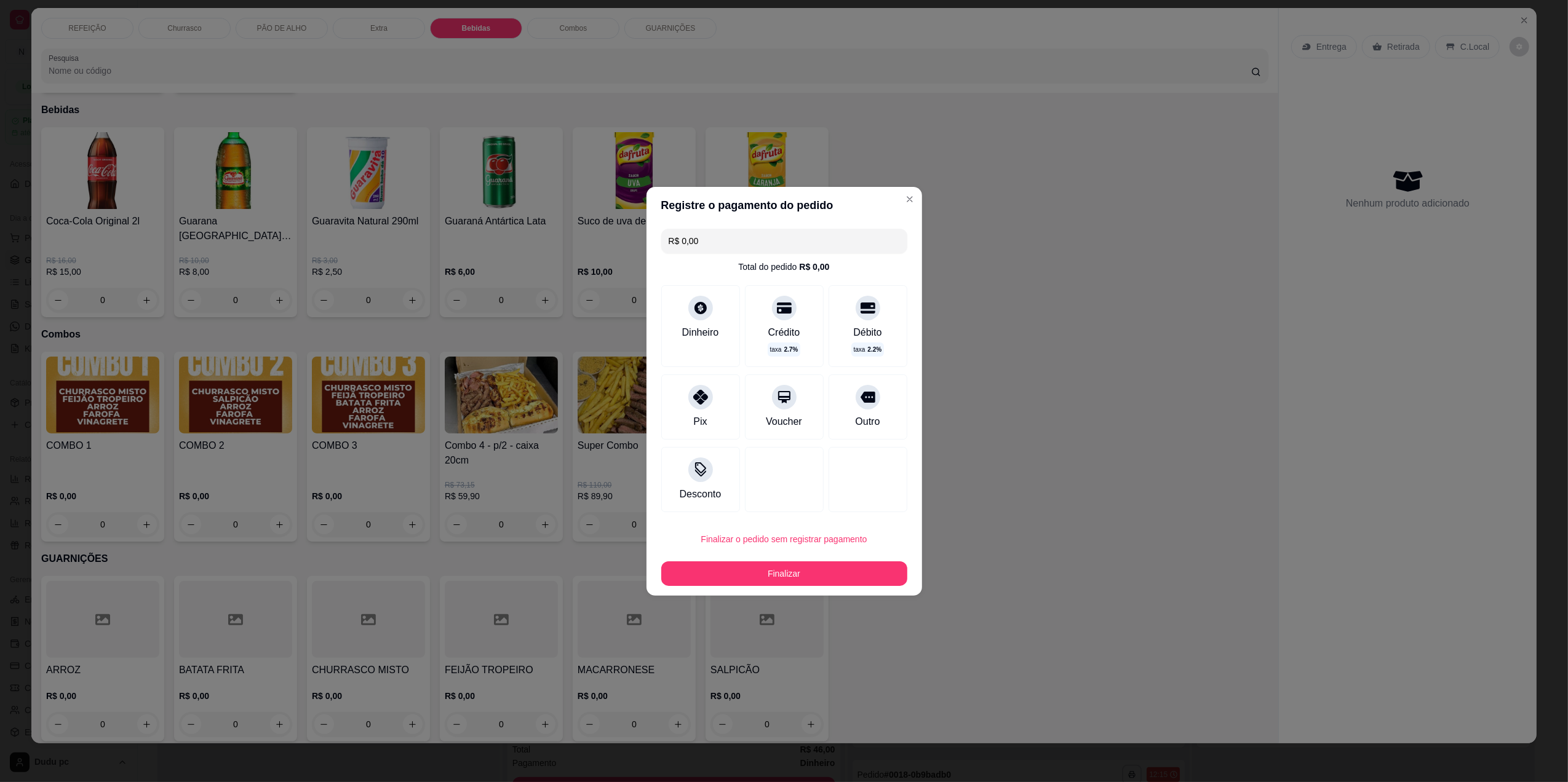
type input "R$ 0,00"
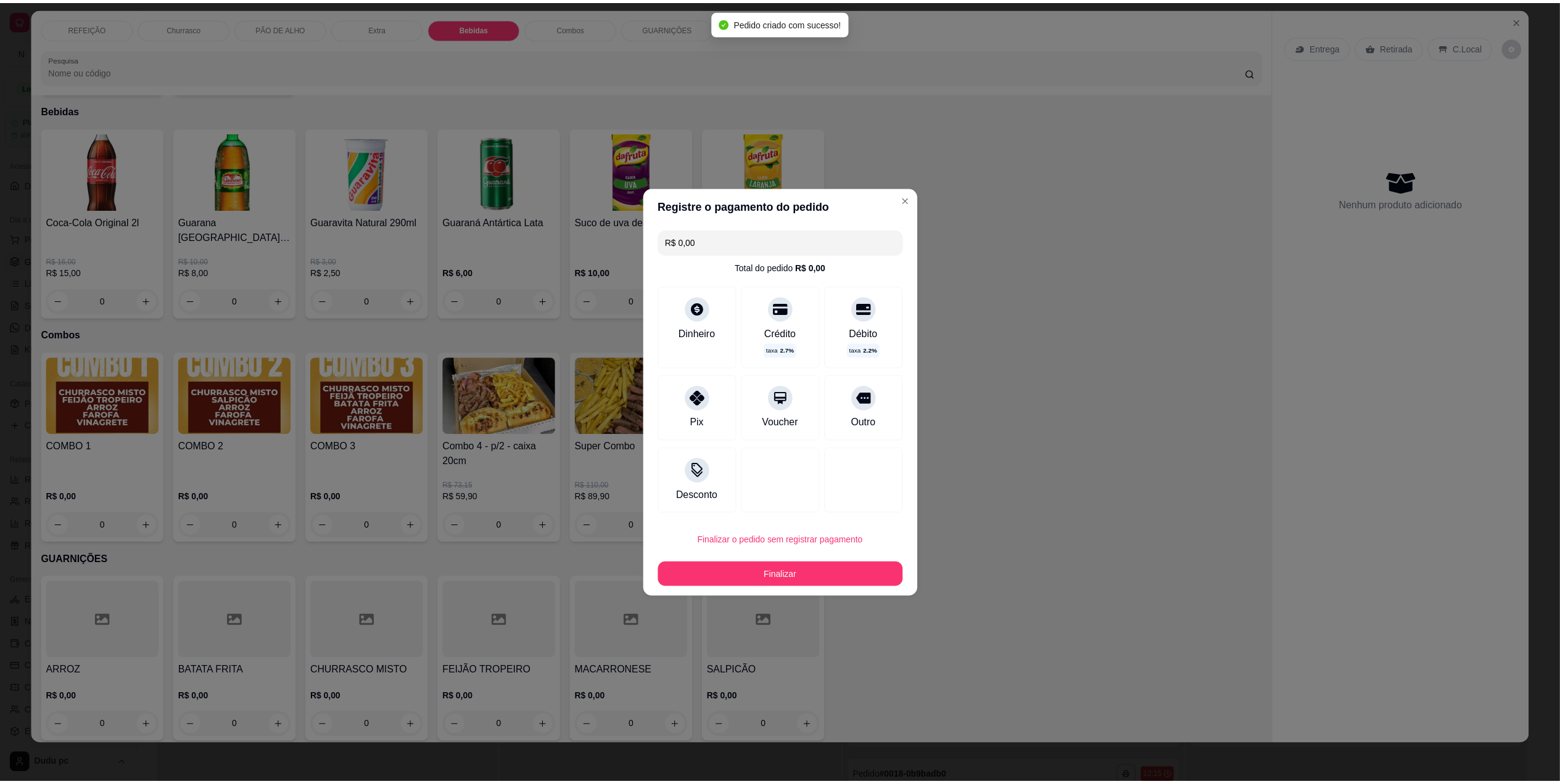
scroll to position [880, 0]
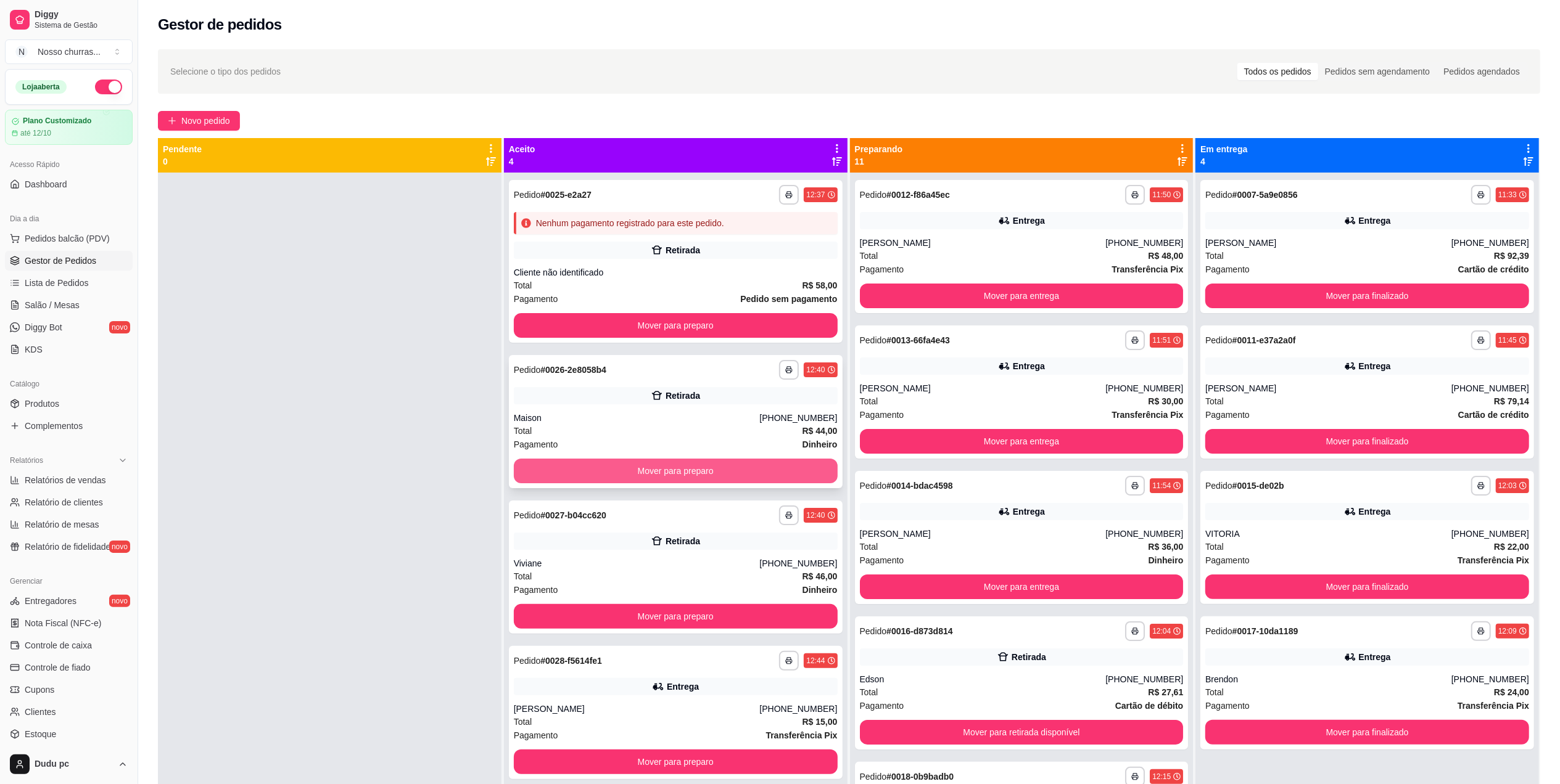
click at [687, 465] on button "Mover para preparo" at bounding box center [676, 471] width 324 height 25
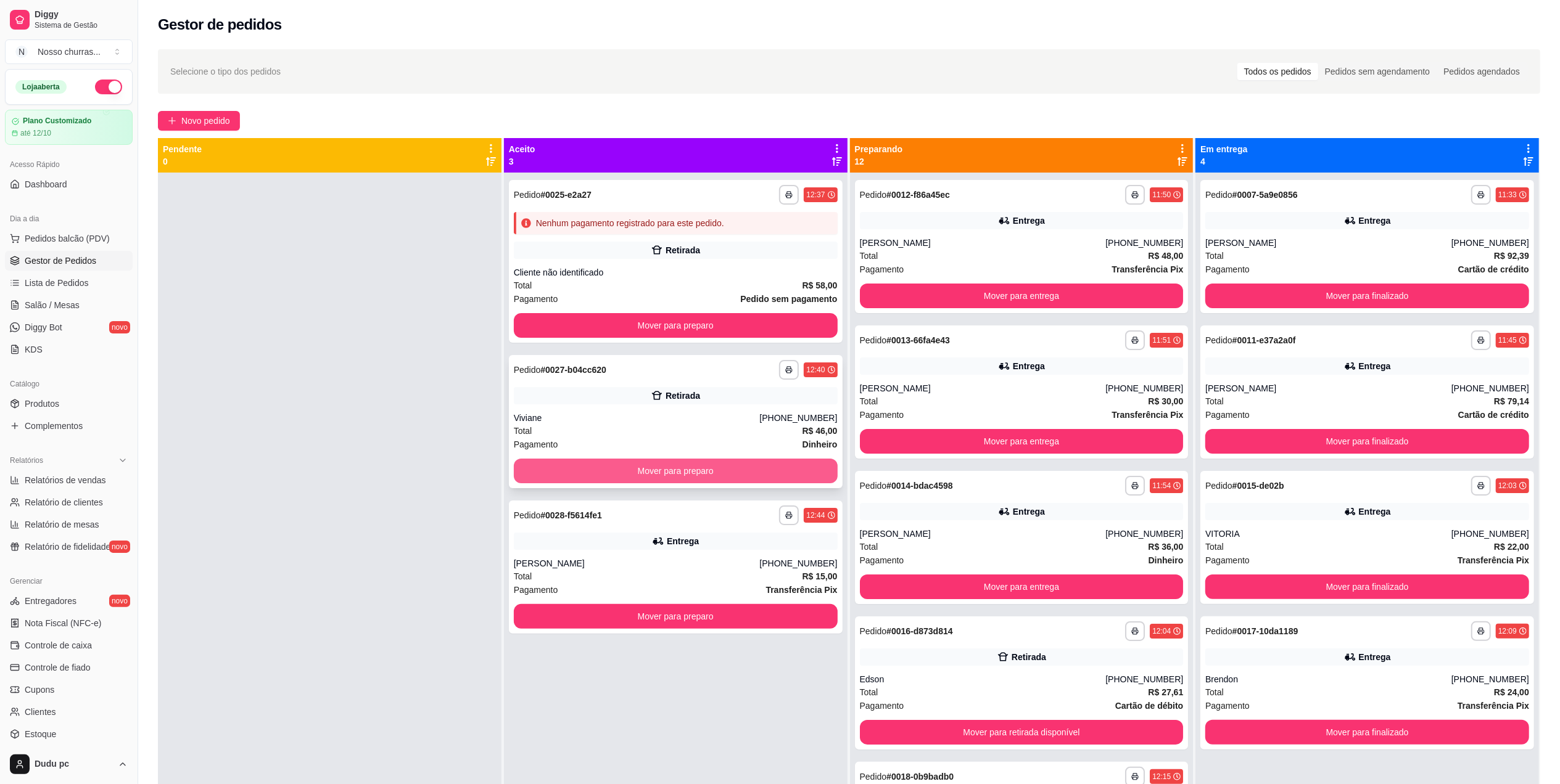
click at [689, 465] on button "Mover para preparo" at bounding box center [676, 471] width 324 height 25
click at [47, 407] on span "Produtos" at bounding box center [42, 404] width 35 height 12
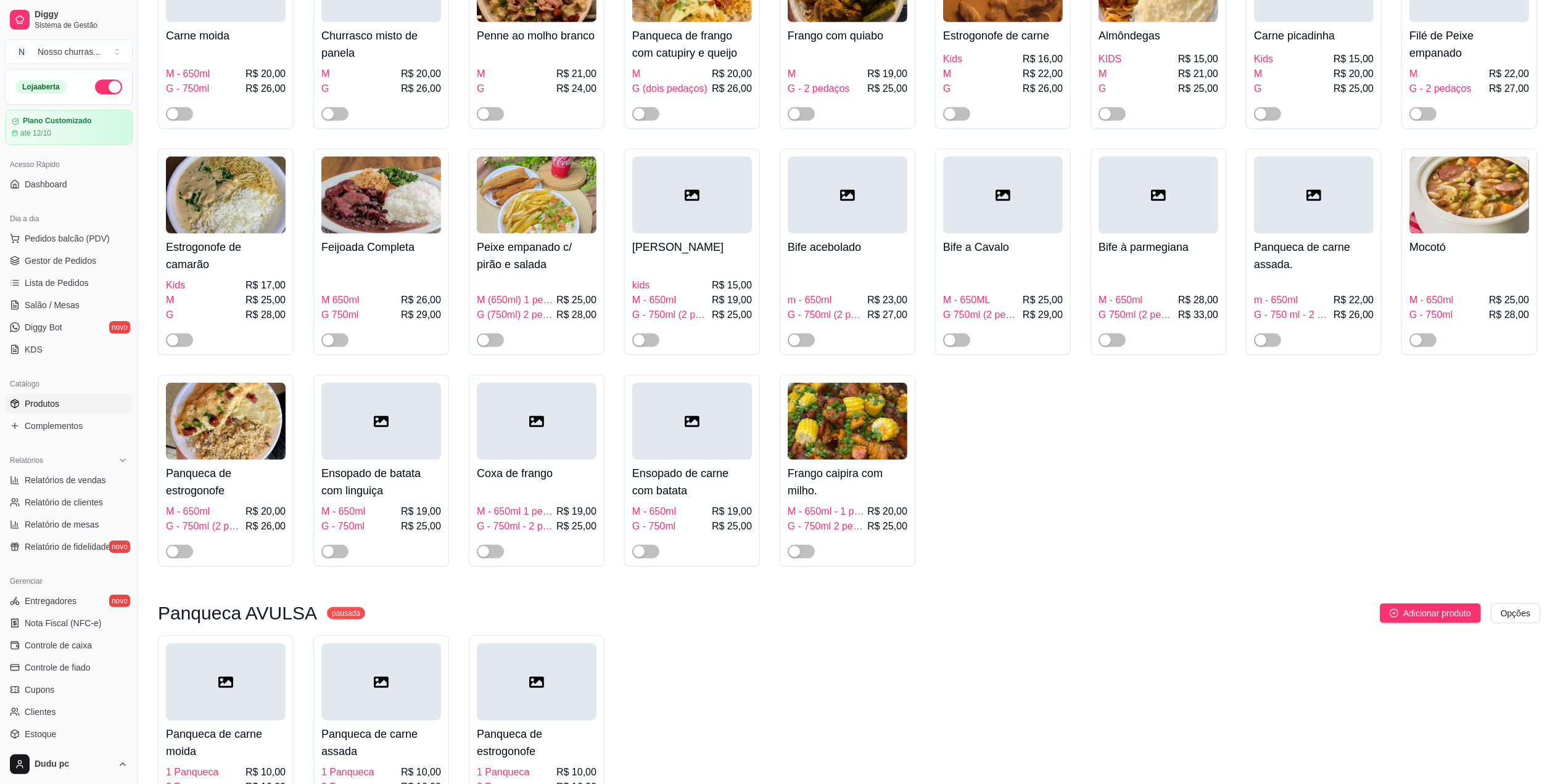
scroll to position [1371, 0]
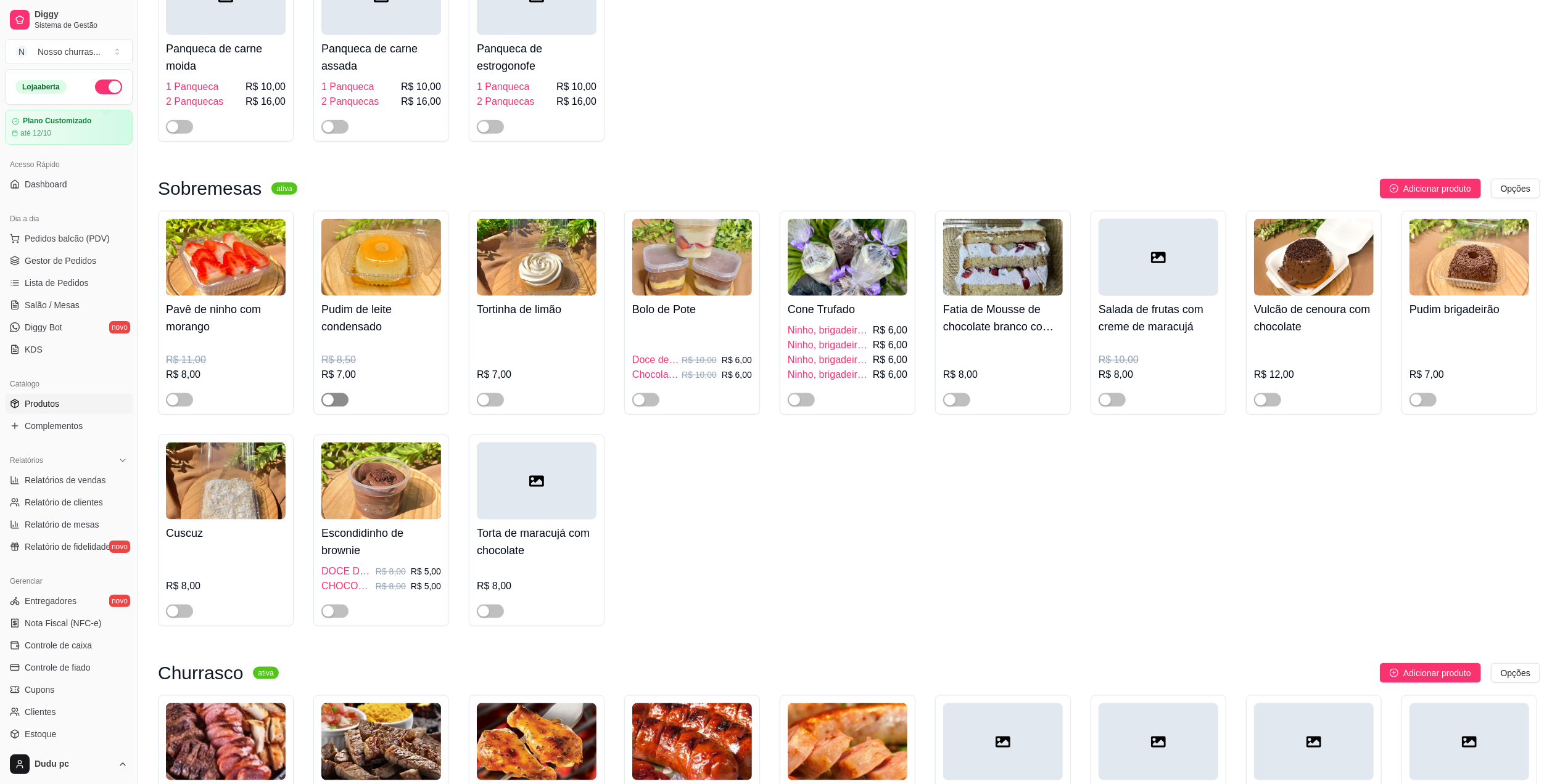
click at [336, 407] on span "button" at bounding box center [335, 401] width 27 height 14
click at [176, 406] on div "button" at bounding box center [173, 400] width 11 height 11
click at [487, 406] on div "button" at bounding box center [483, 400] width 11 height 11
click at [80, 270] on link "Gestor de Pedidos" at bounding box center [68, 261] width 128 height 20
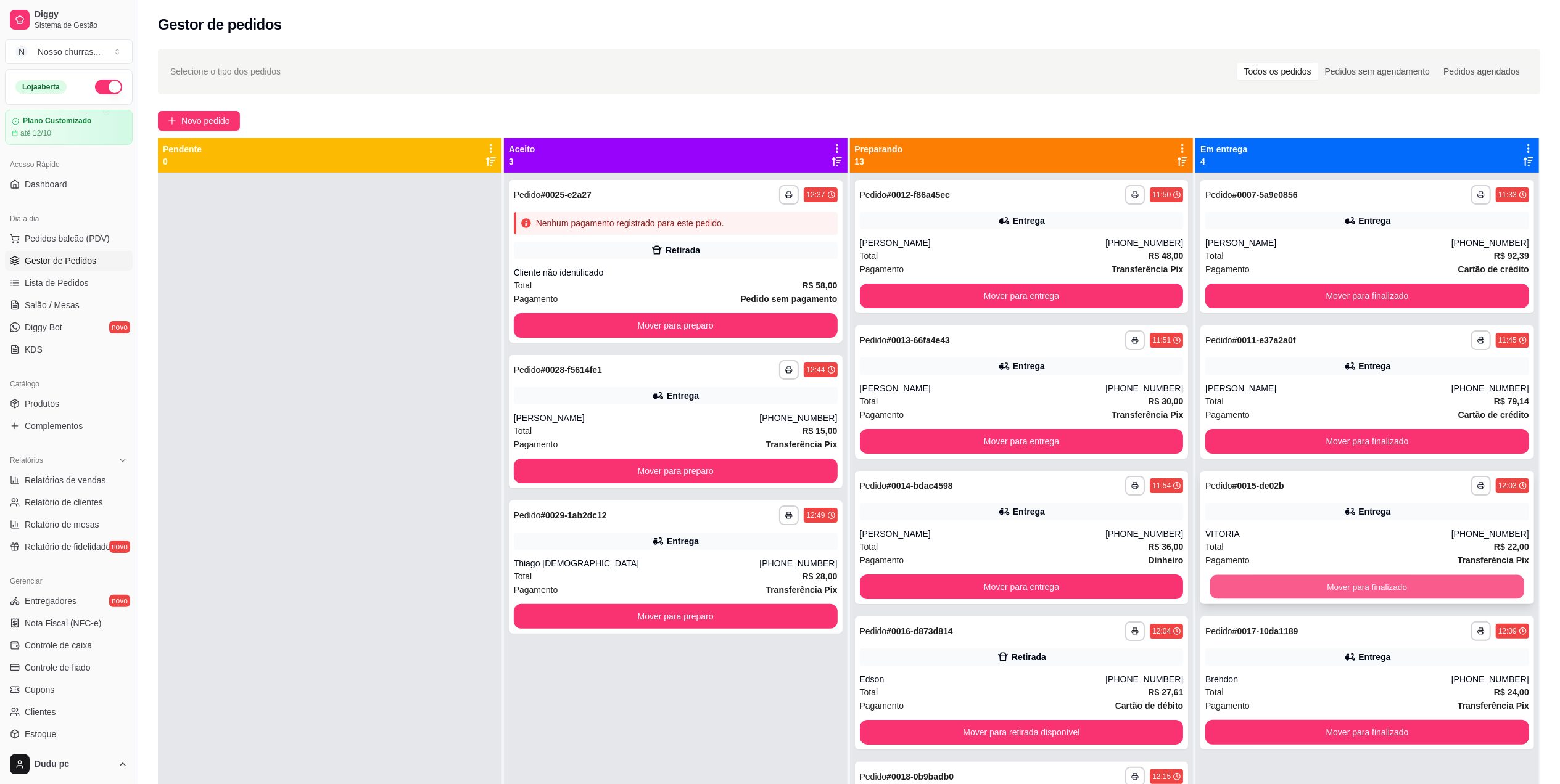
click at [1346, 585] on button "Mover para finalizado" at bounding box center [1367, 587] width 314 height 24
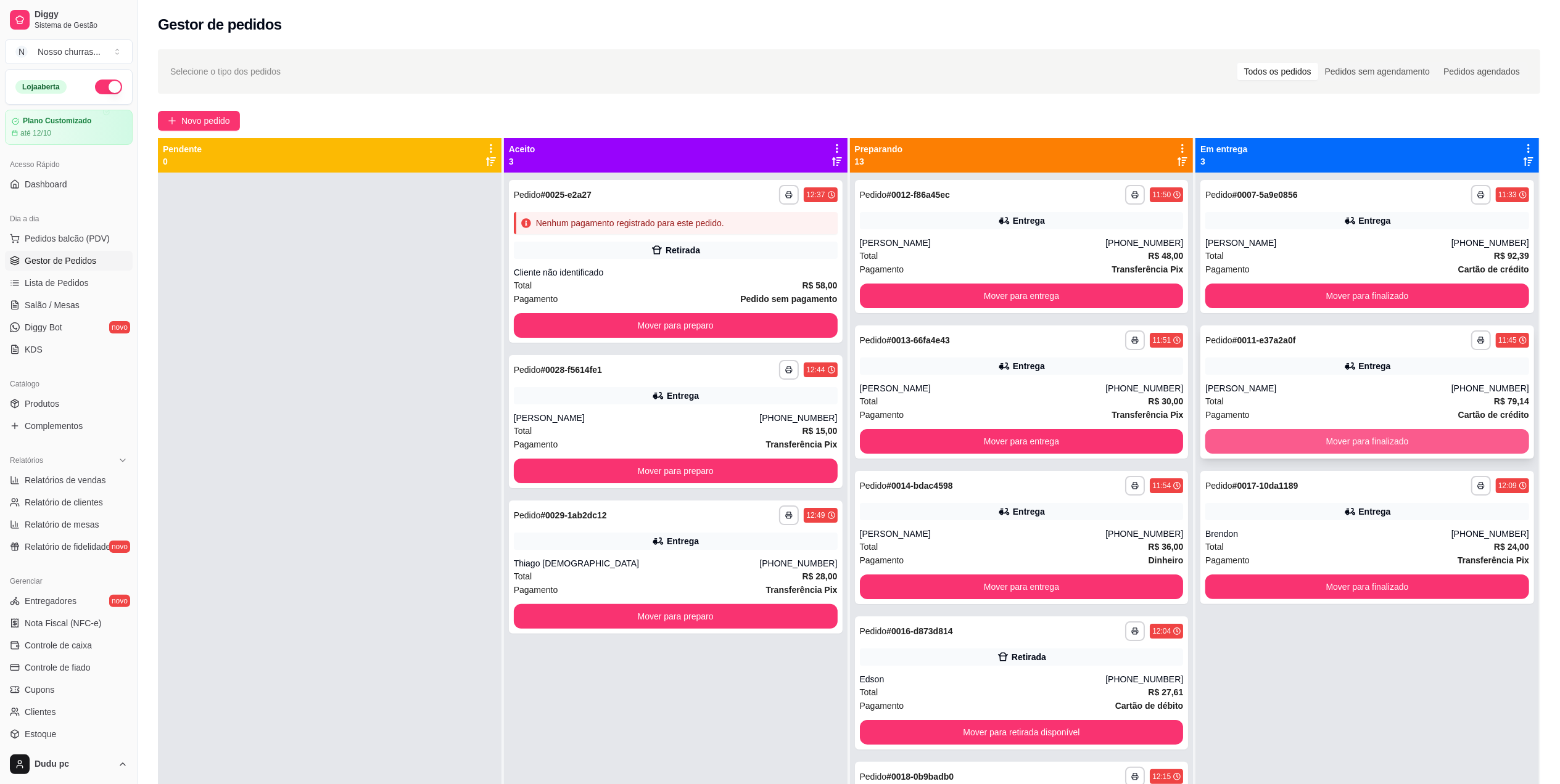
click at [1301, 431] on button "Mover para finalizado" at bounding box center [1367, 441] width 324 height 25
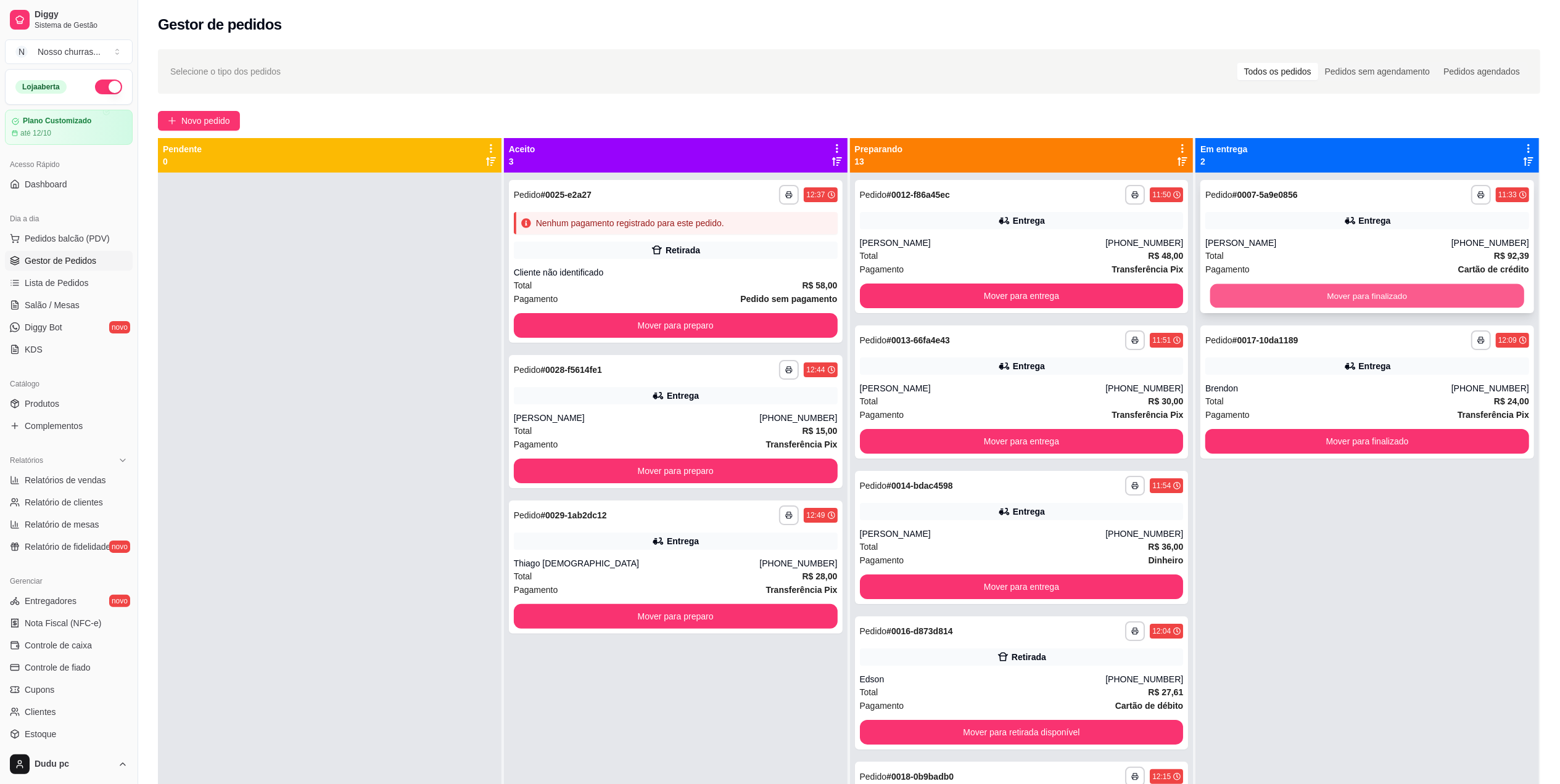
click at [1277, 291] on button "Mover para finalizado" at bounding box center [1367, 296] width 314 height 24
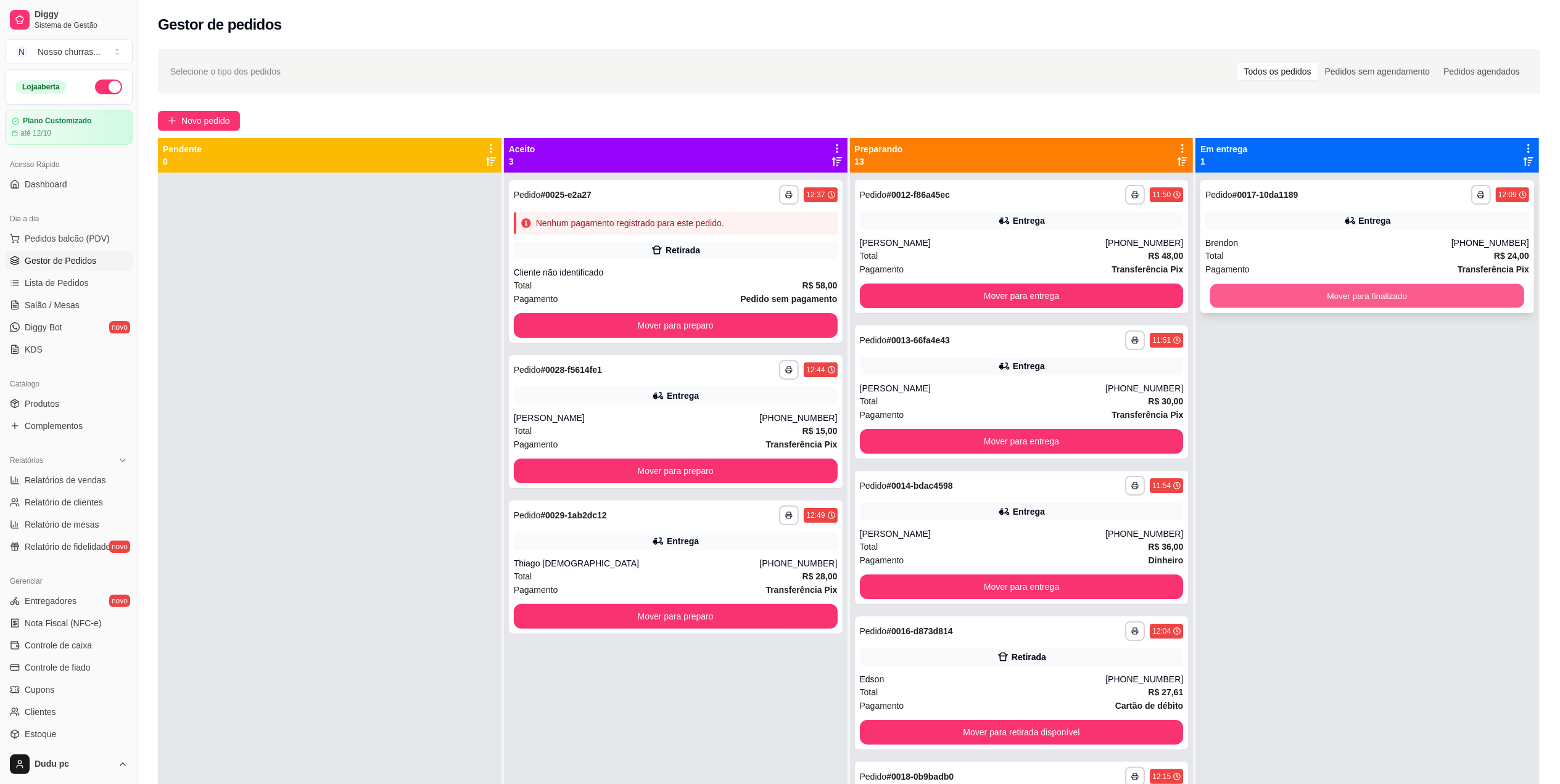
click at [1276, 292] on button "Mover para finalizado" at bounding box center [1367, 296] width 314 height 24
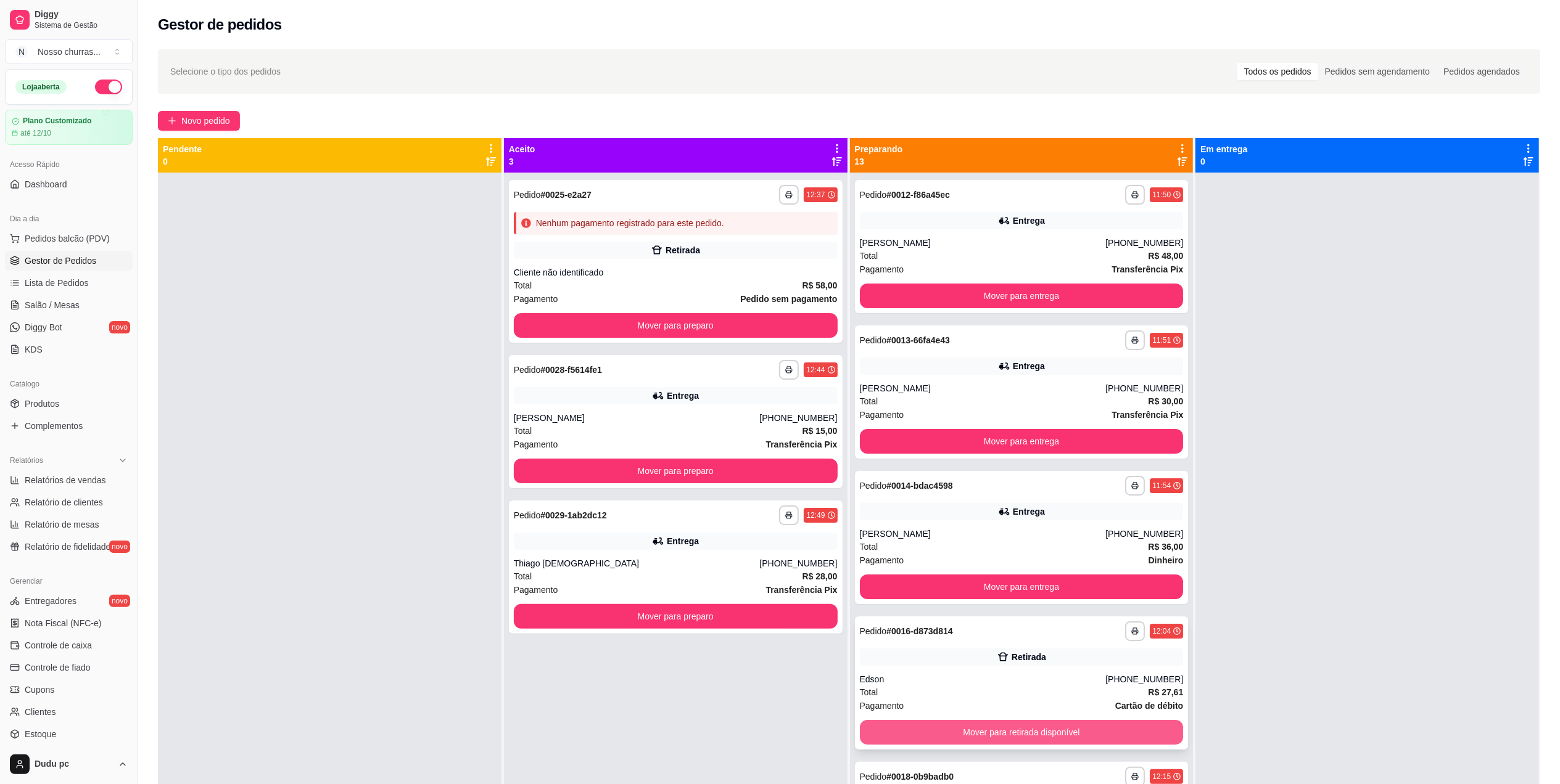
click at [943, 730] on button "Mover para retirada disponível" at bounding box center [1022, 732] width 324 height 25
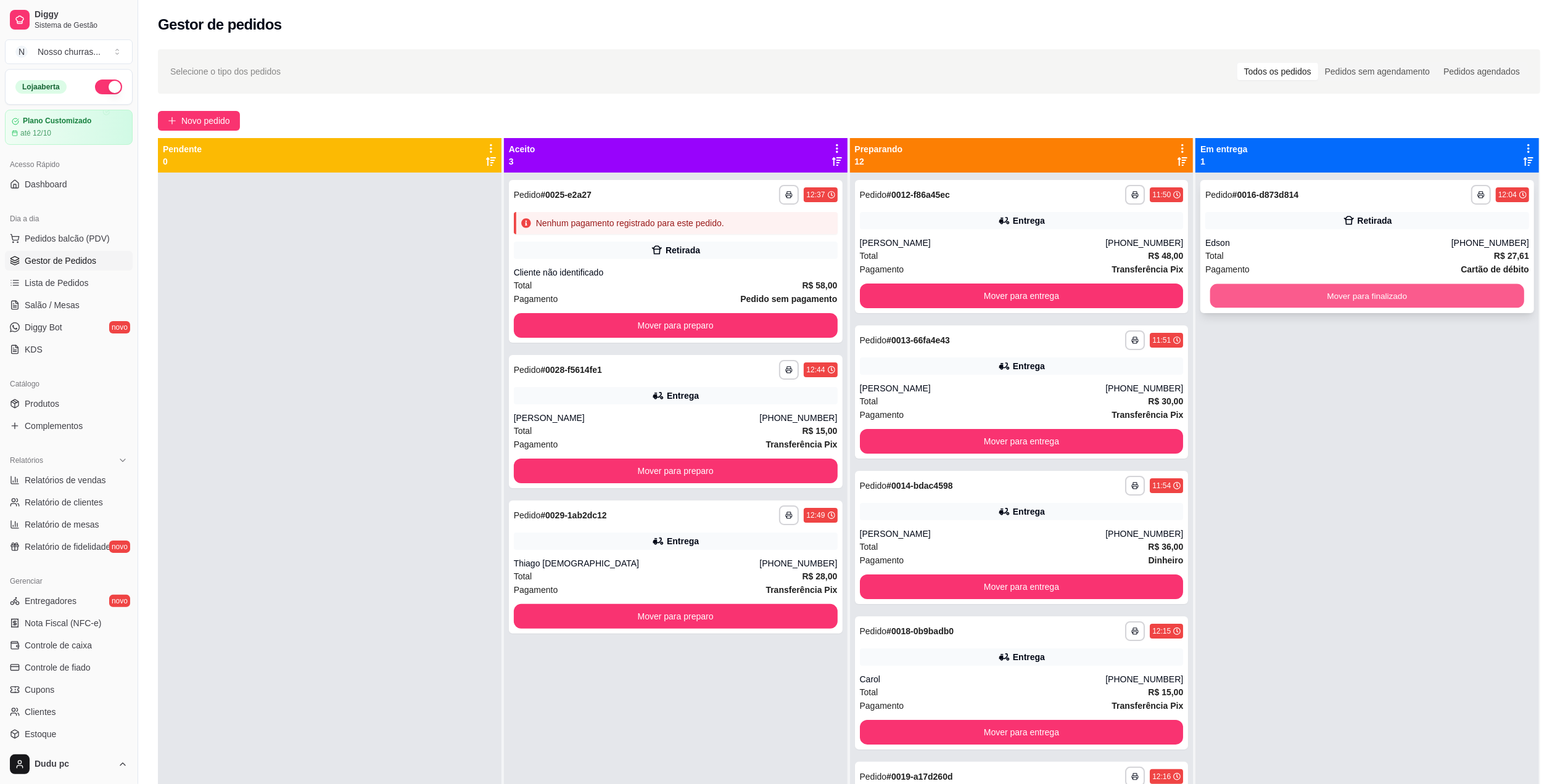
click at [1246, 293] on button "Mover para finalizado" at bounding box center [1367, 296] width 314 height 24
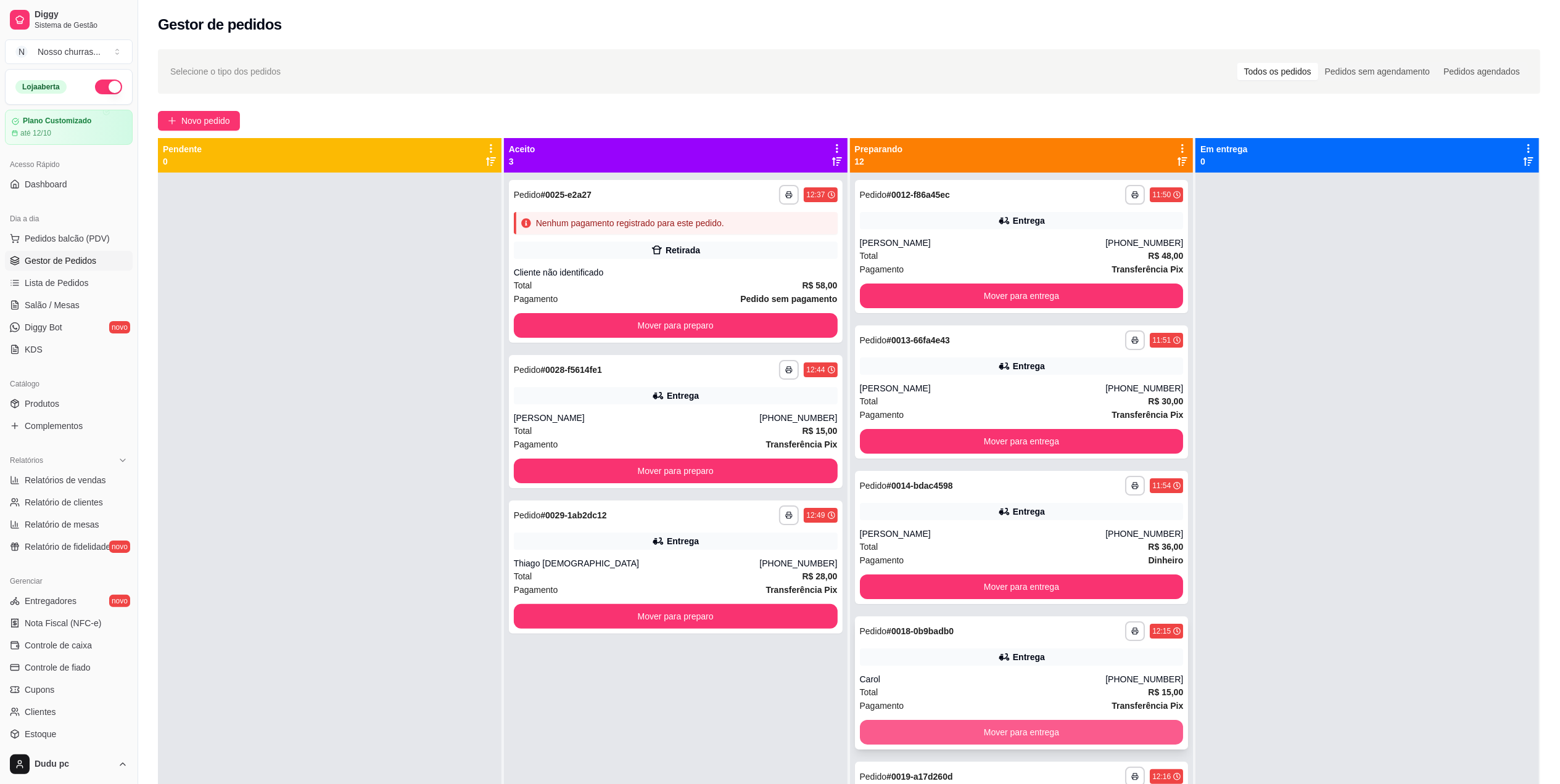
click at [936, 735] on button "Mover para entrega" at bounding box center [1022, 732] width 324 height 25
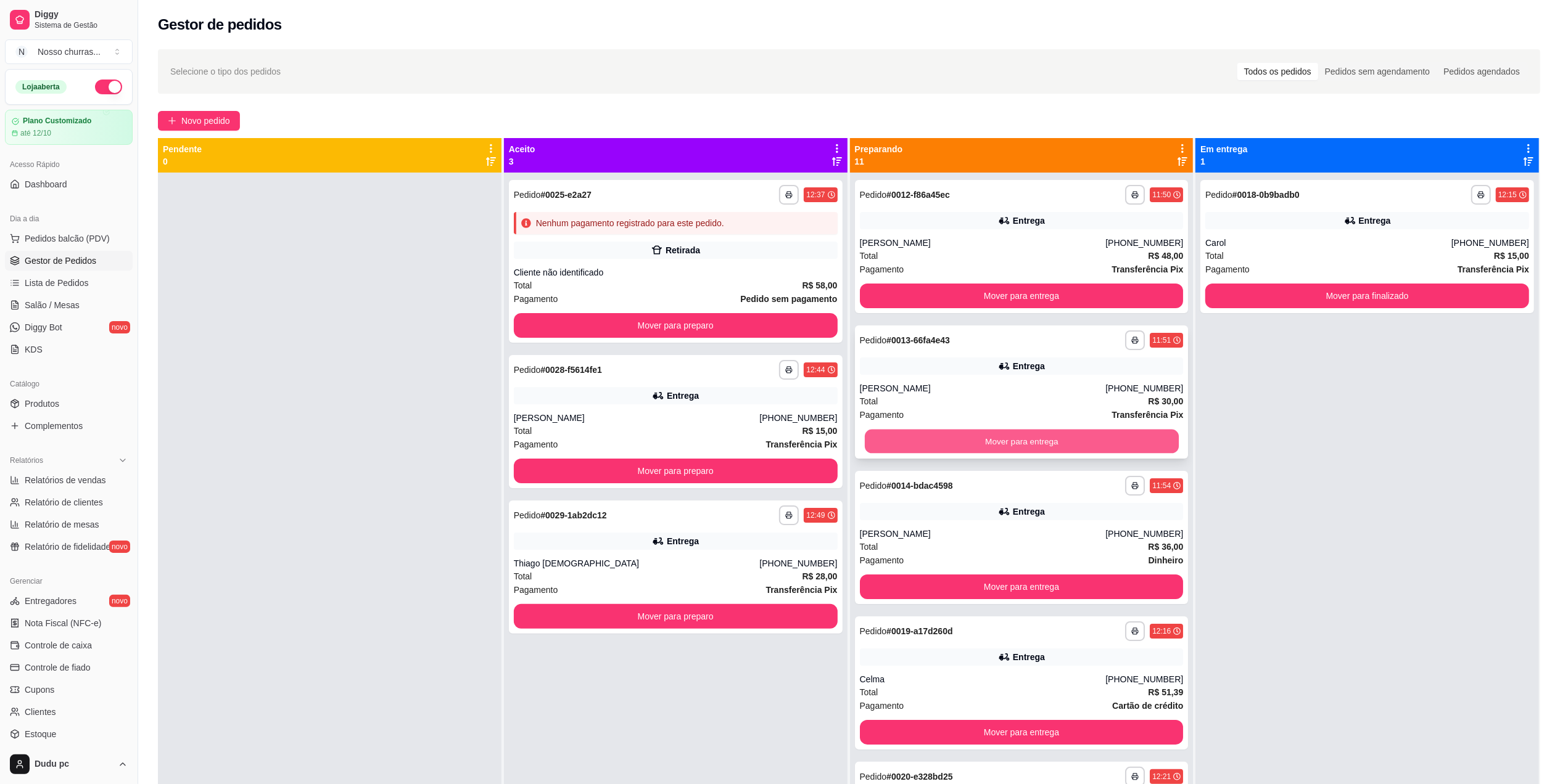
click at [1040, 439] on button "Mover para entrega" at bounding box center [1021, 441] width 314 height 24
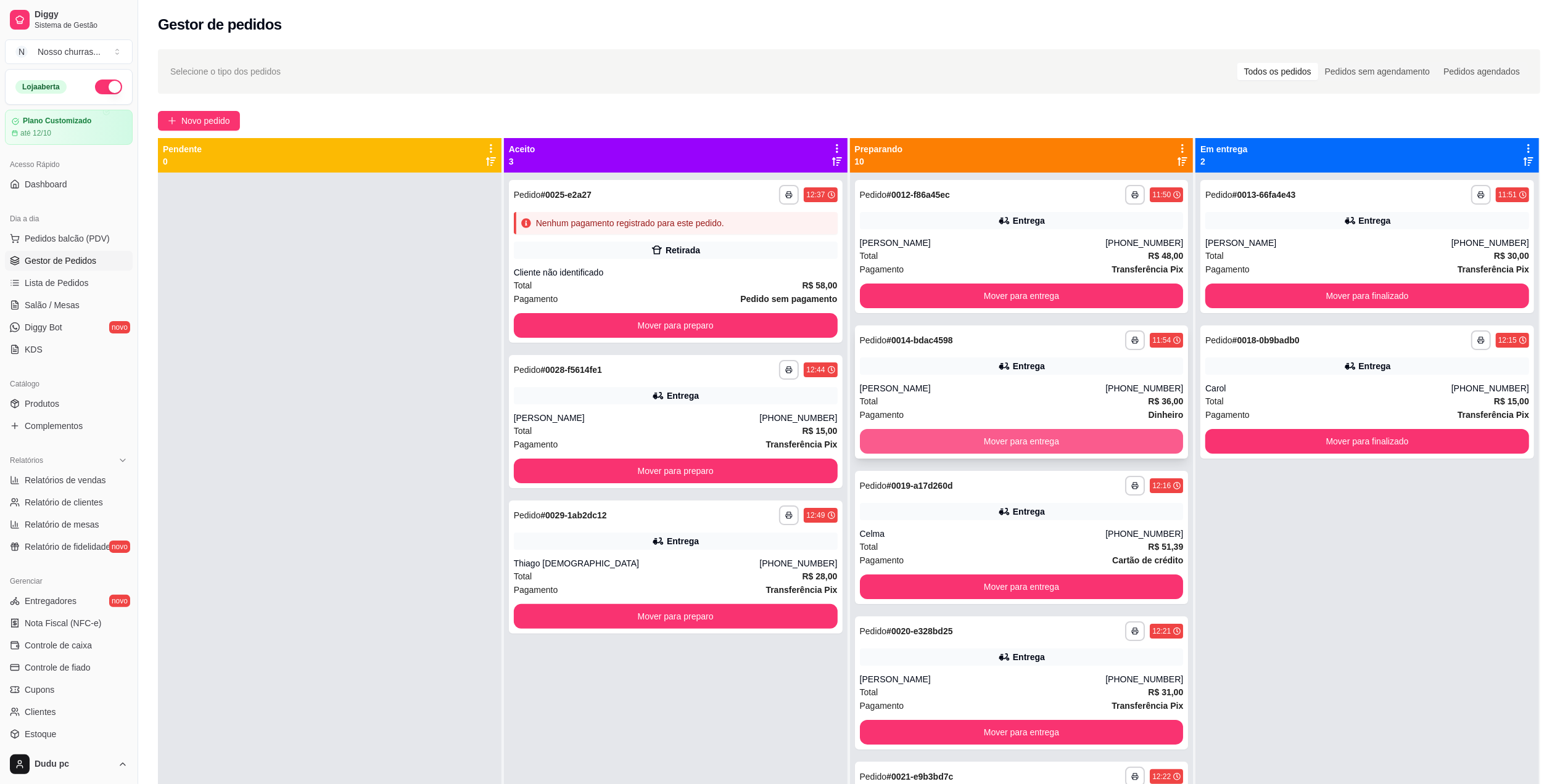
click at [959, 441] on button "Mover para entrega" at bounding box center [1022, 441] width 324 height 25
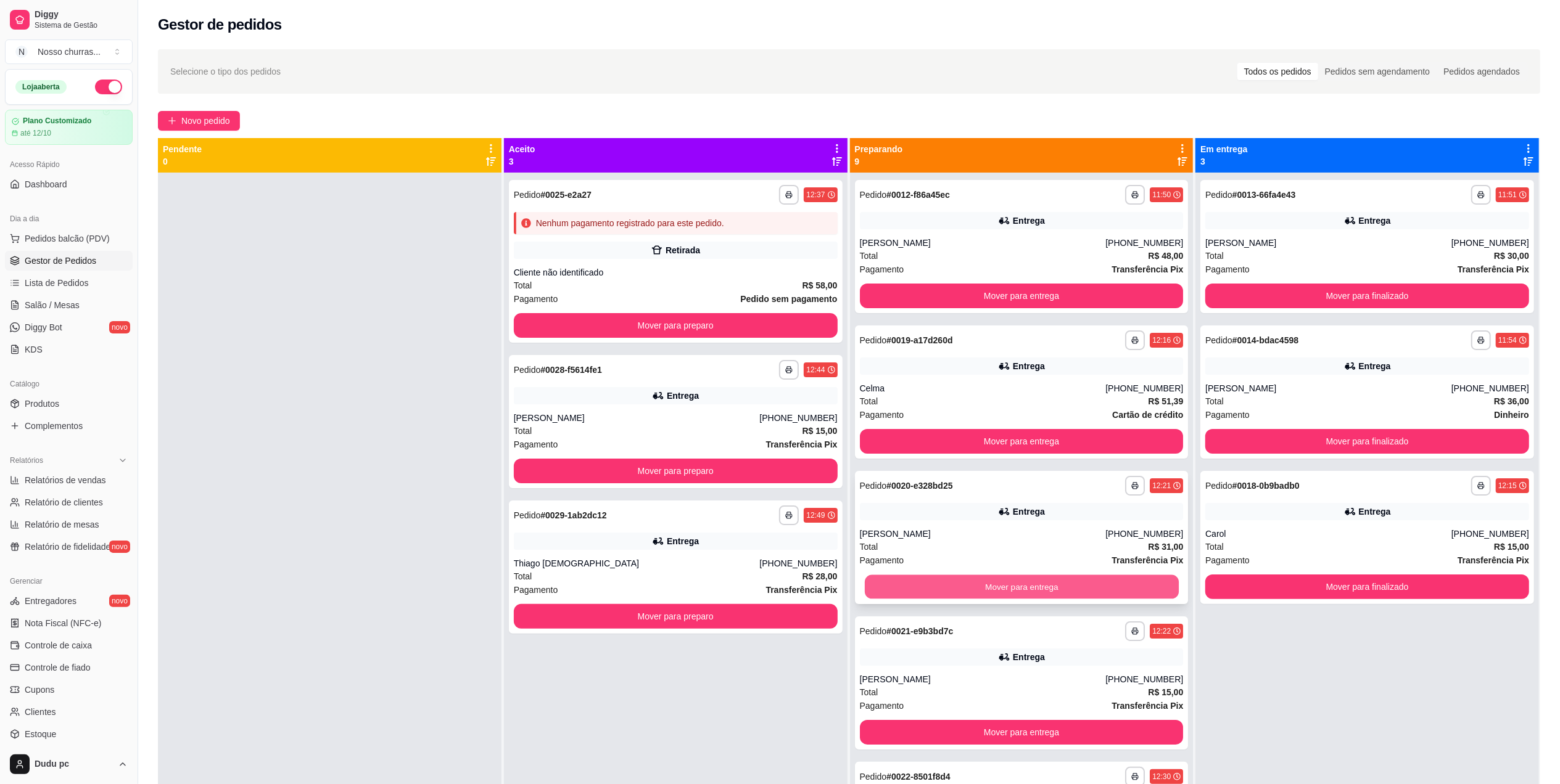
click at [936, 590] on button "Mover para entrega" at bounding box center [1021, 587] width 314 height 24
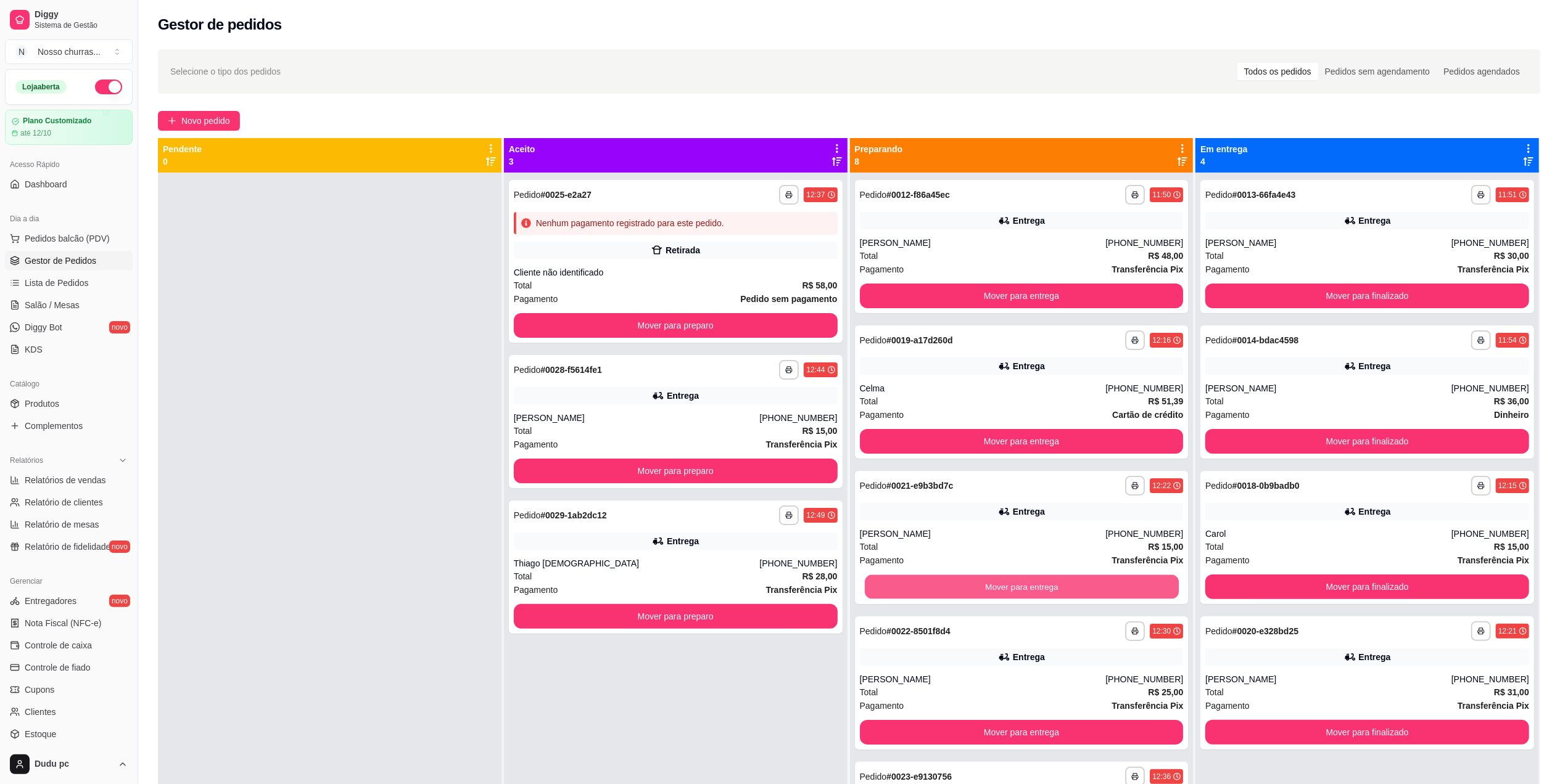
click at [936, 590] on button "Mover para entrega" at bounding box center [1021, 587] width 314 height 24
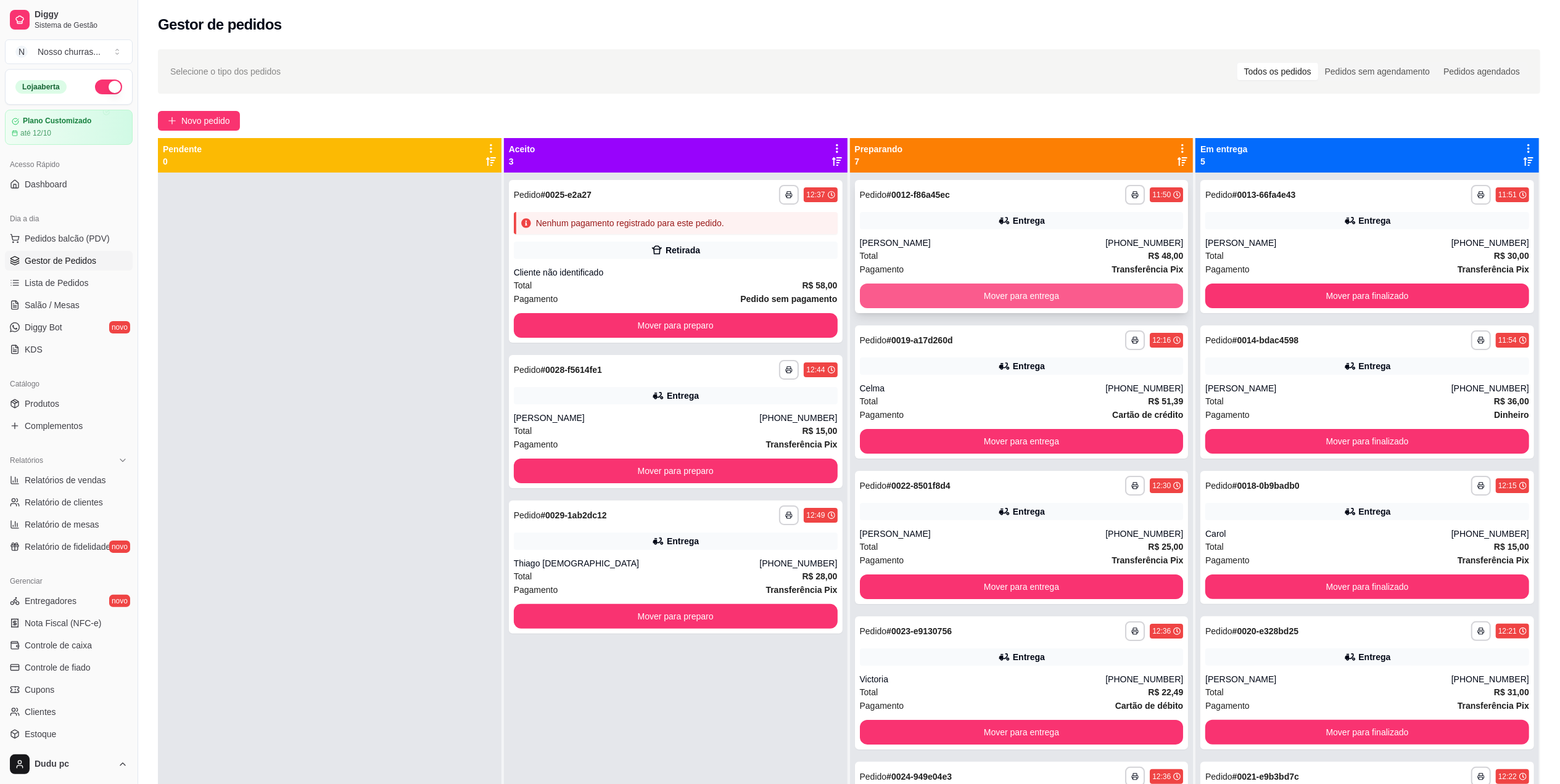
click at [904, 291] on button "Mover para entrega" at bounding box center [1022, 296] width 324 height 25
click at [892, 297] on button "Mover para entrega" at bounding box center [1021, 296] width 314 height 24
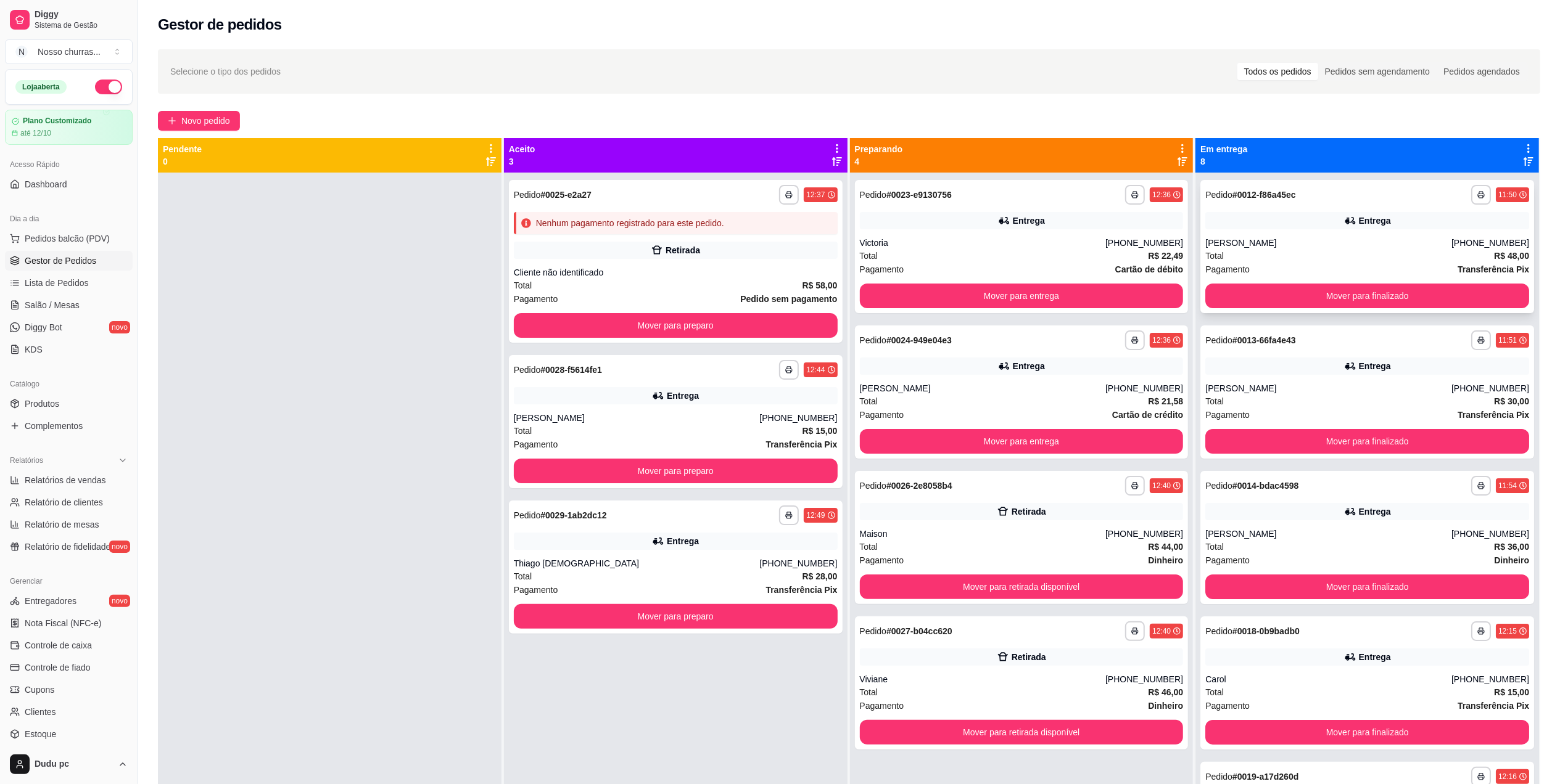
click at [1262, 255] on div "Total R$ 48,00" at bounding box center [1367, 256] width 324 height 14
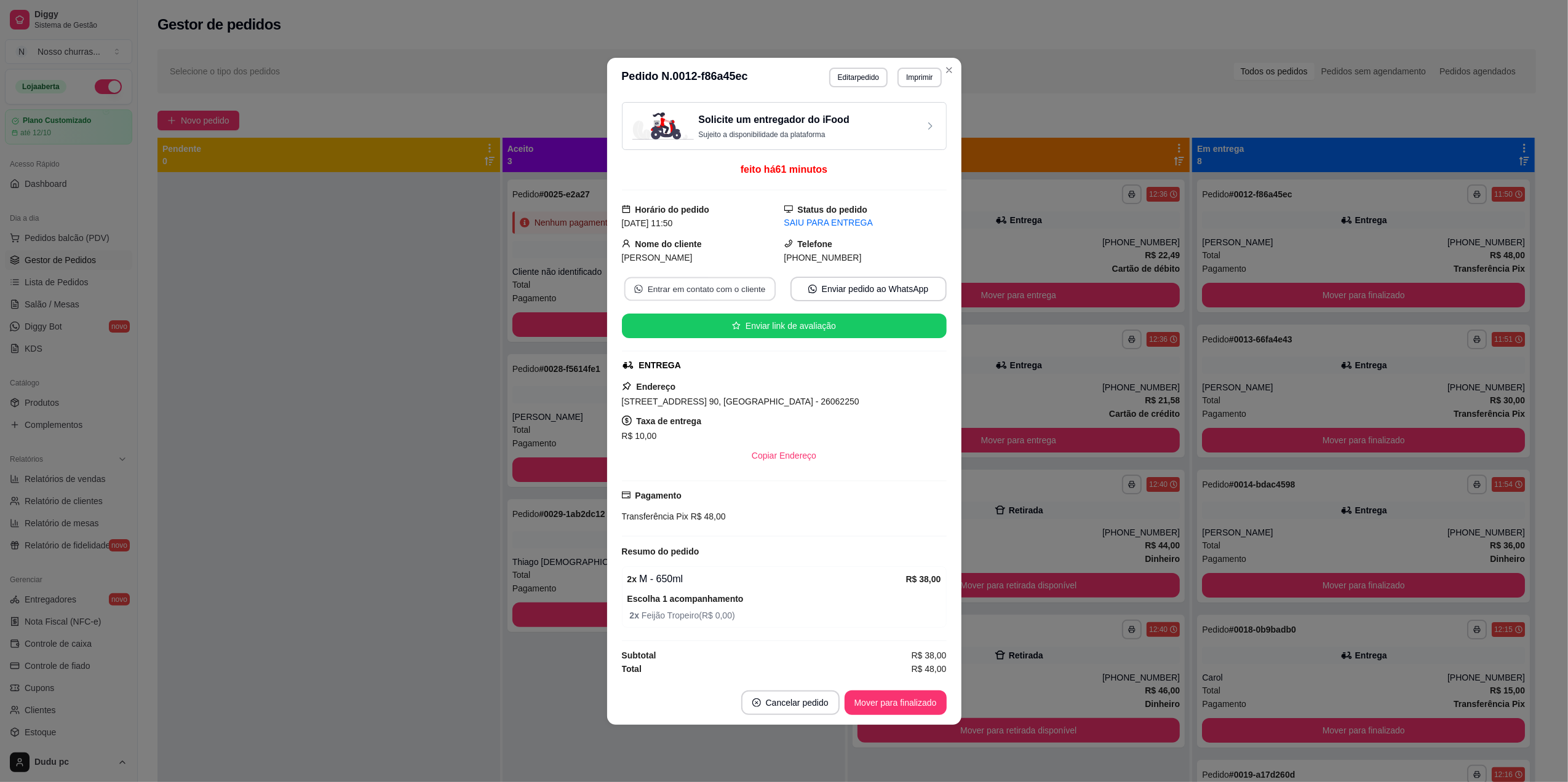
click at [756, 283] on button "Entrar em contato com o cliente" at bounding box center [699, 289] width 151 height 24
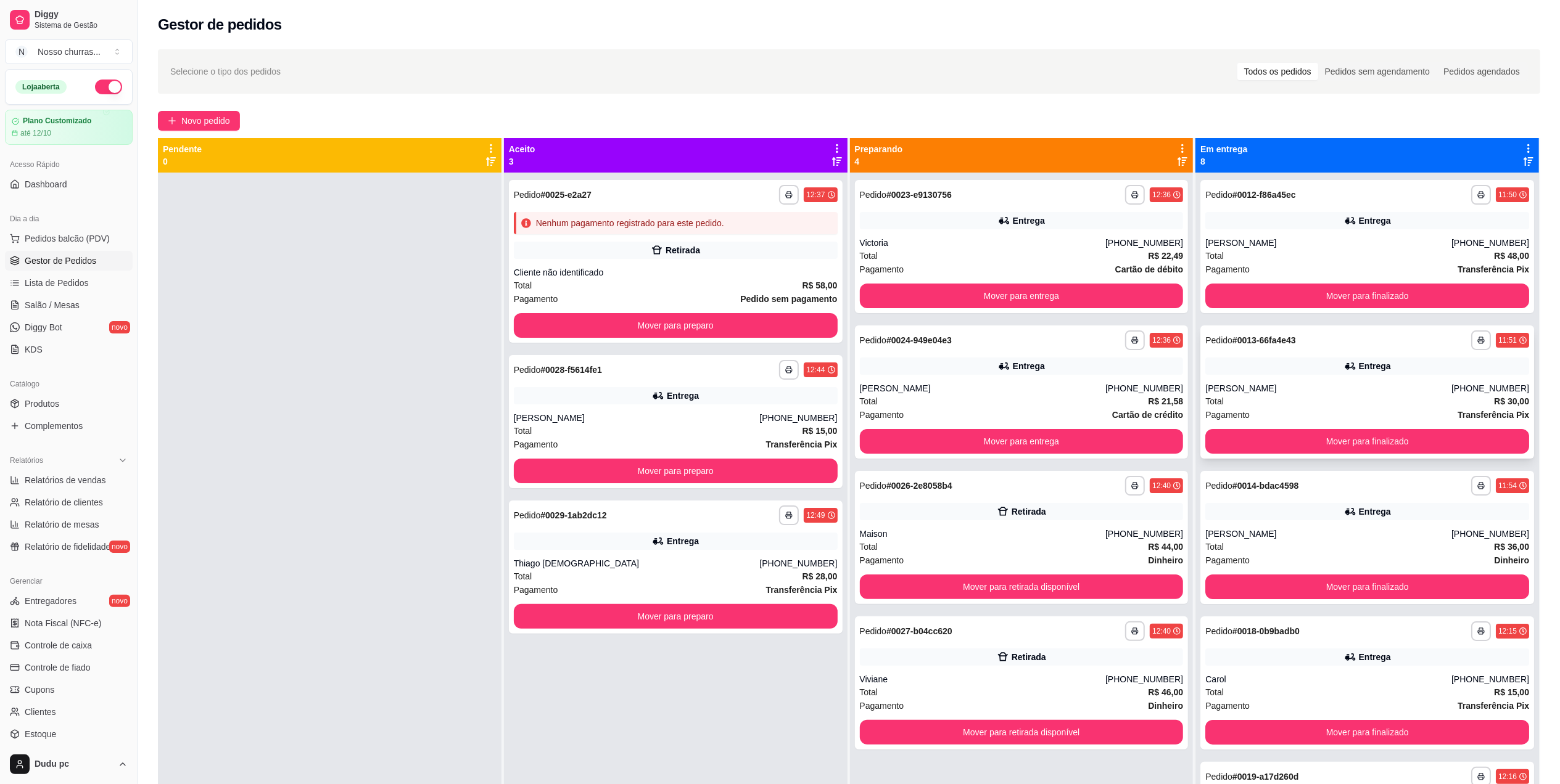
click at [1264, 383] on div "[PERSON_NAME]" at bounding box center [1329, 388] width 246 height 12
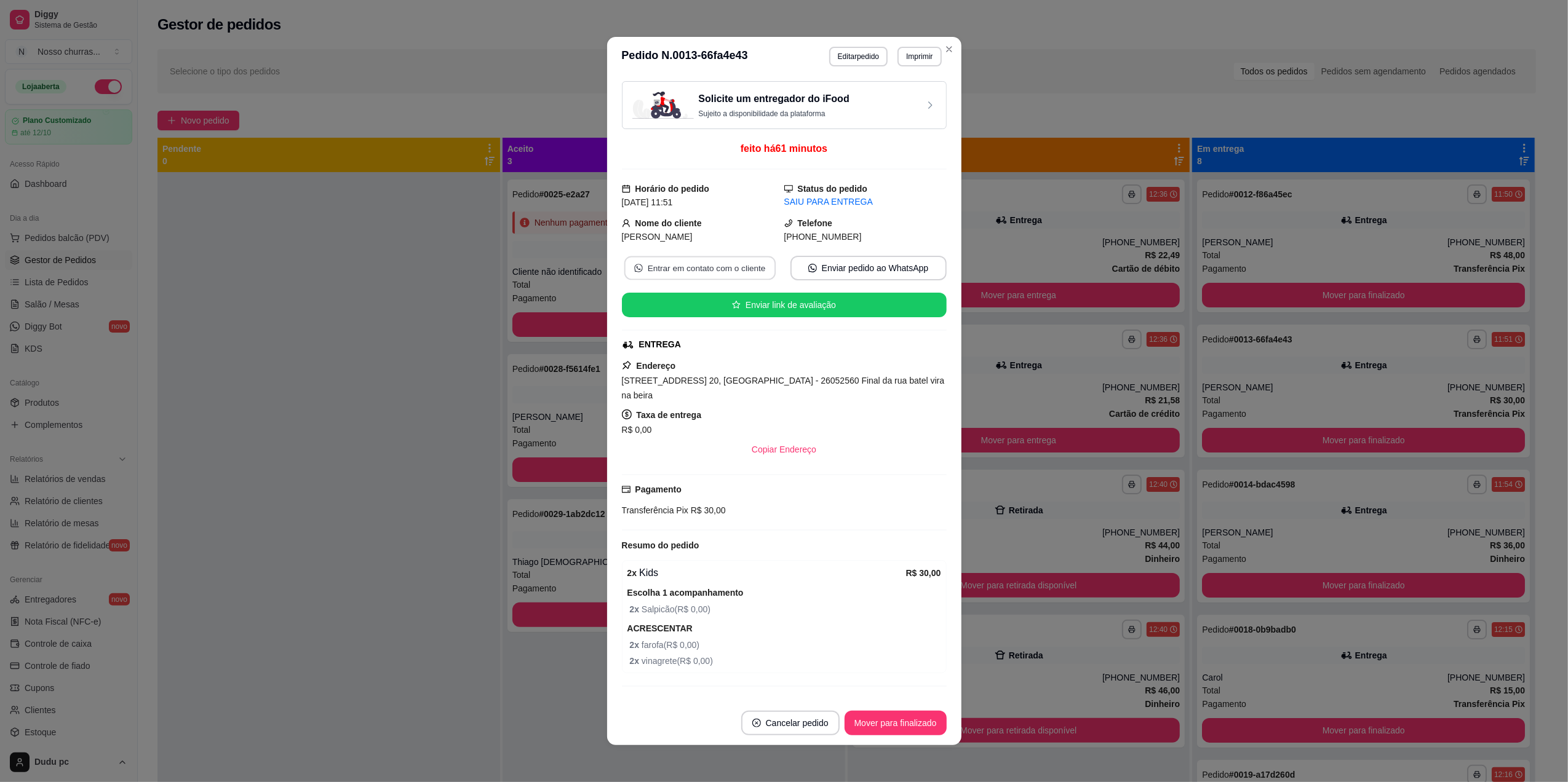
click at [720, 271] on button "Entrar em contato com o cliente" at bounding box center [699, 268] width 151 height 24
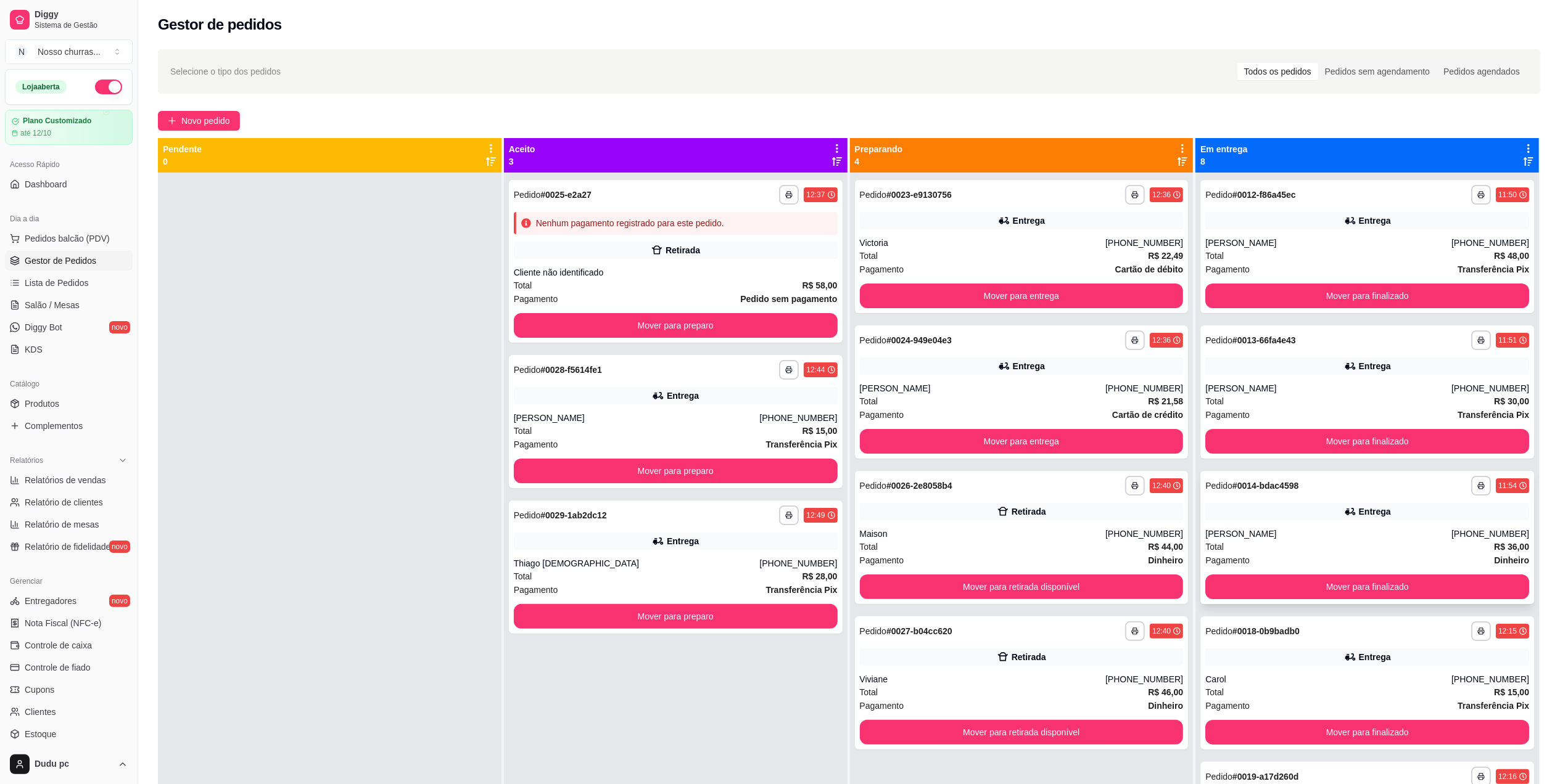
click at [1259, 545] on div "Total R$ 36,00" at bounding box center [1367, 547] width 324 height 14
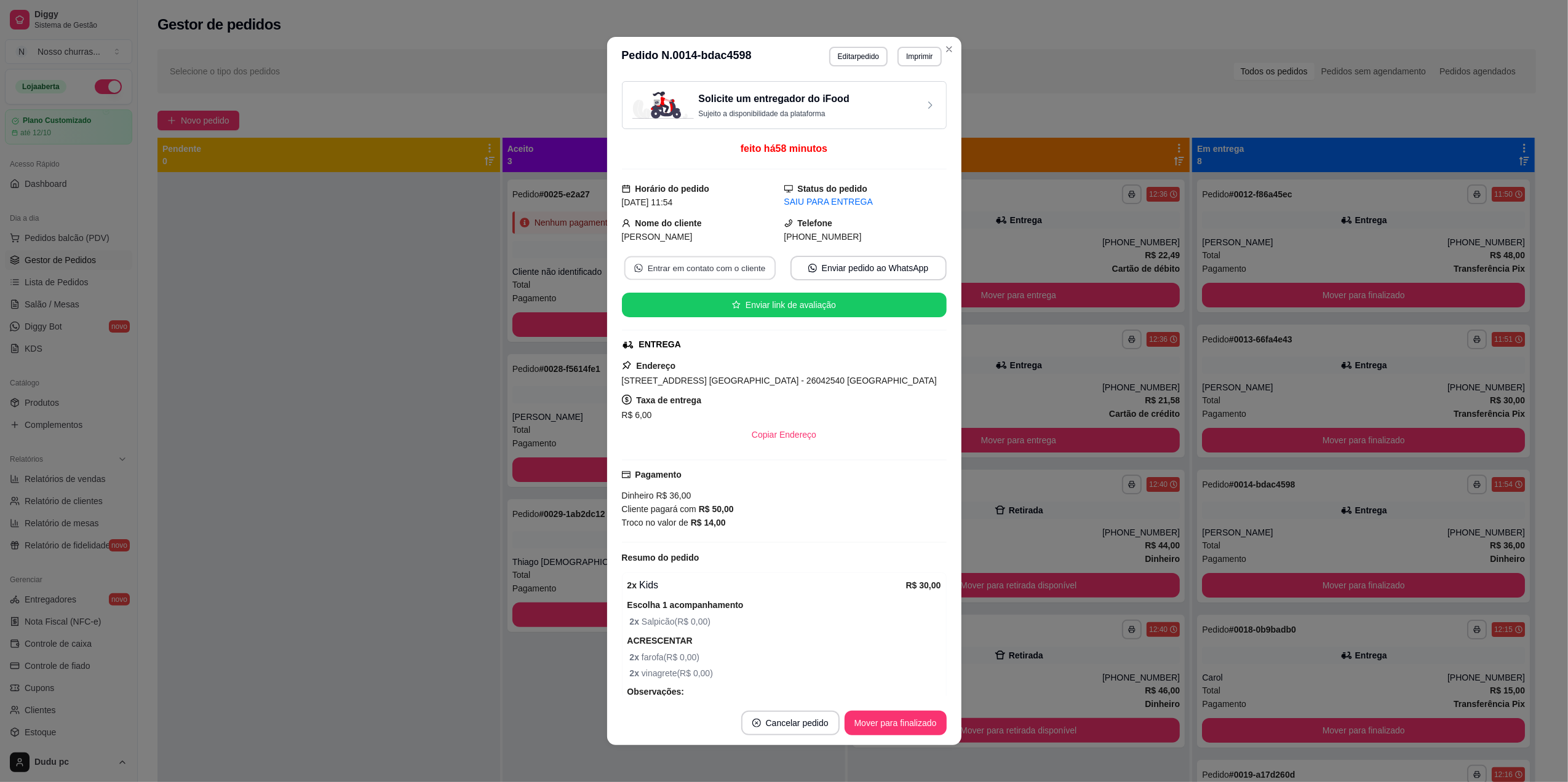
click at [731, 271] on button "Entrar em contato com o cliente" at bounding box center [699, 268] width 151 height 24
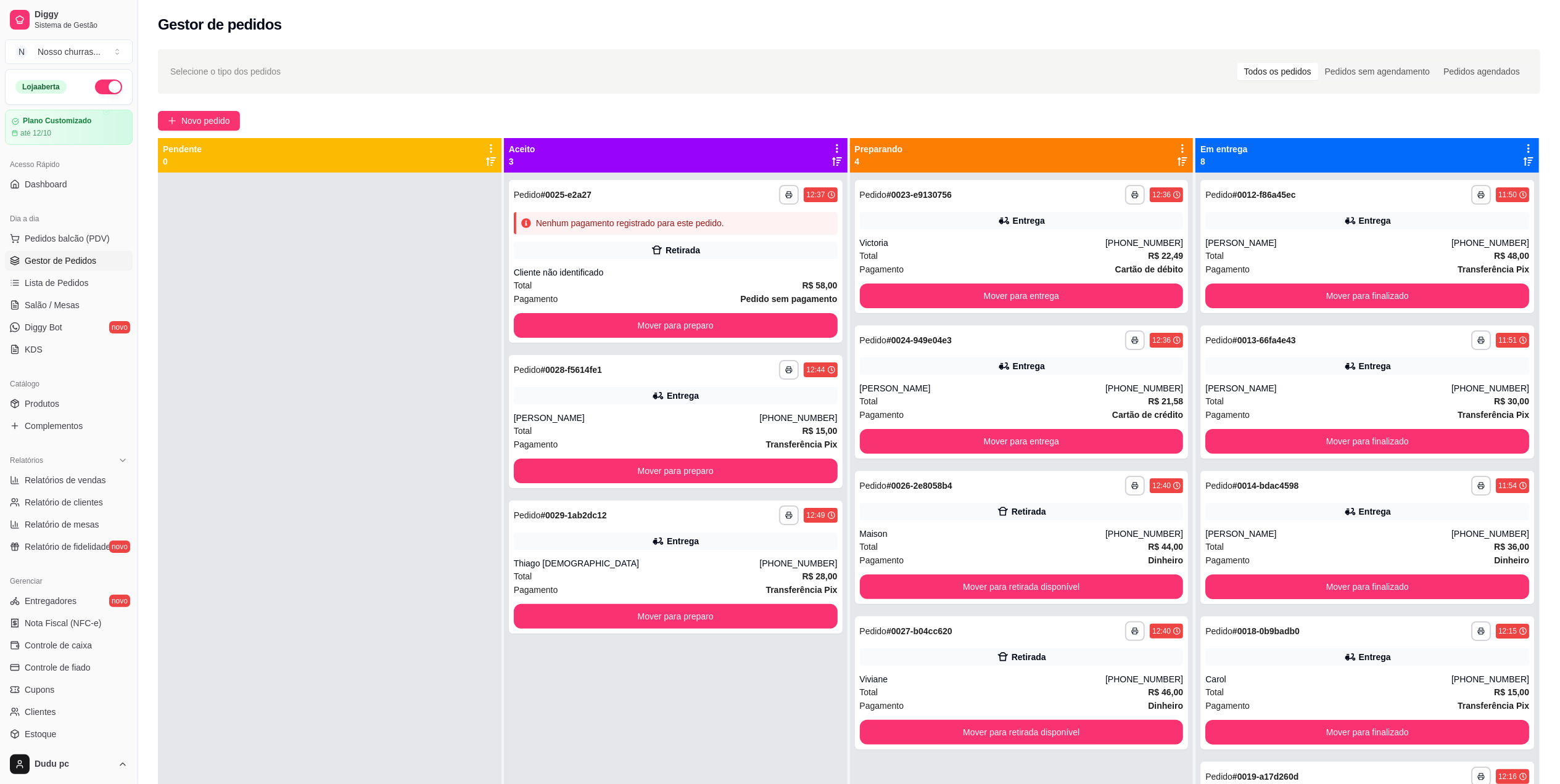
click at [1232, 691] on div "Total R$ 15,00" at bounding box center [1367, 693] width 324 height 14
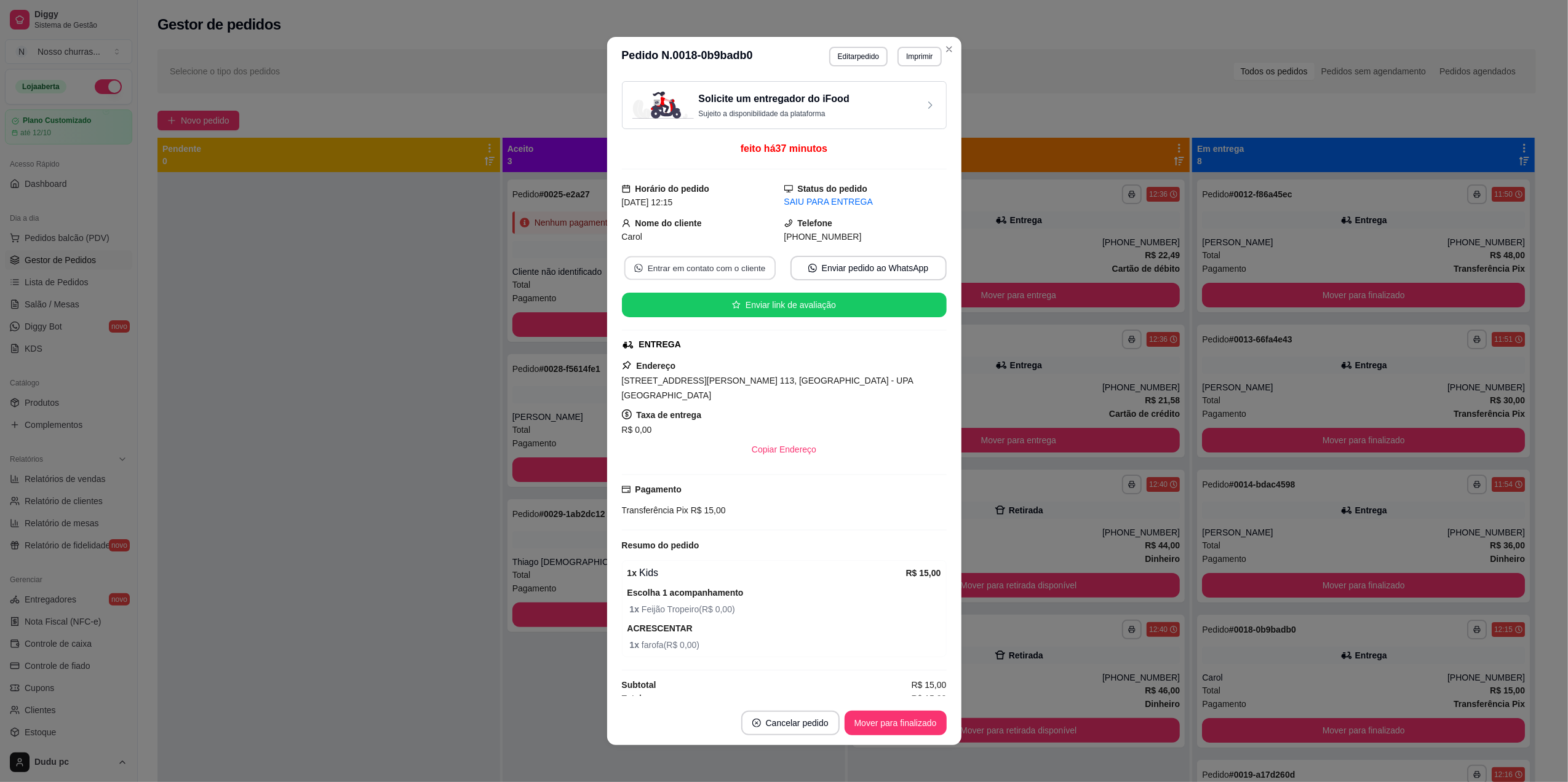
click at [739, 271] on button "Entrar em contato com o cliente" at bounding box center [699, 268] width 151 height 24
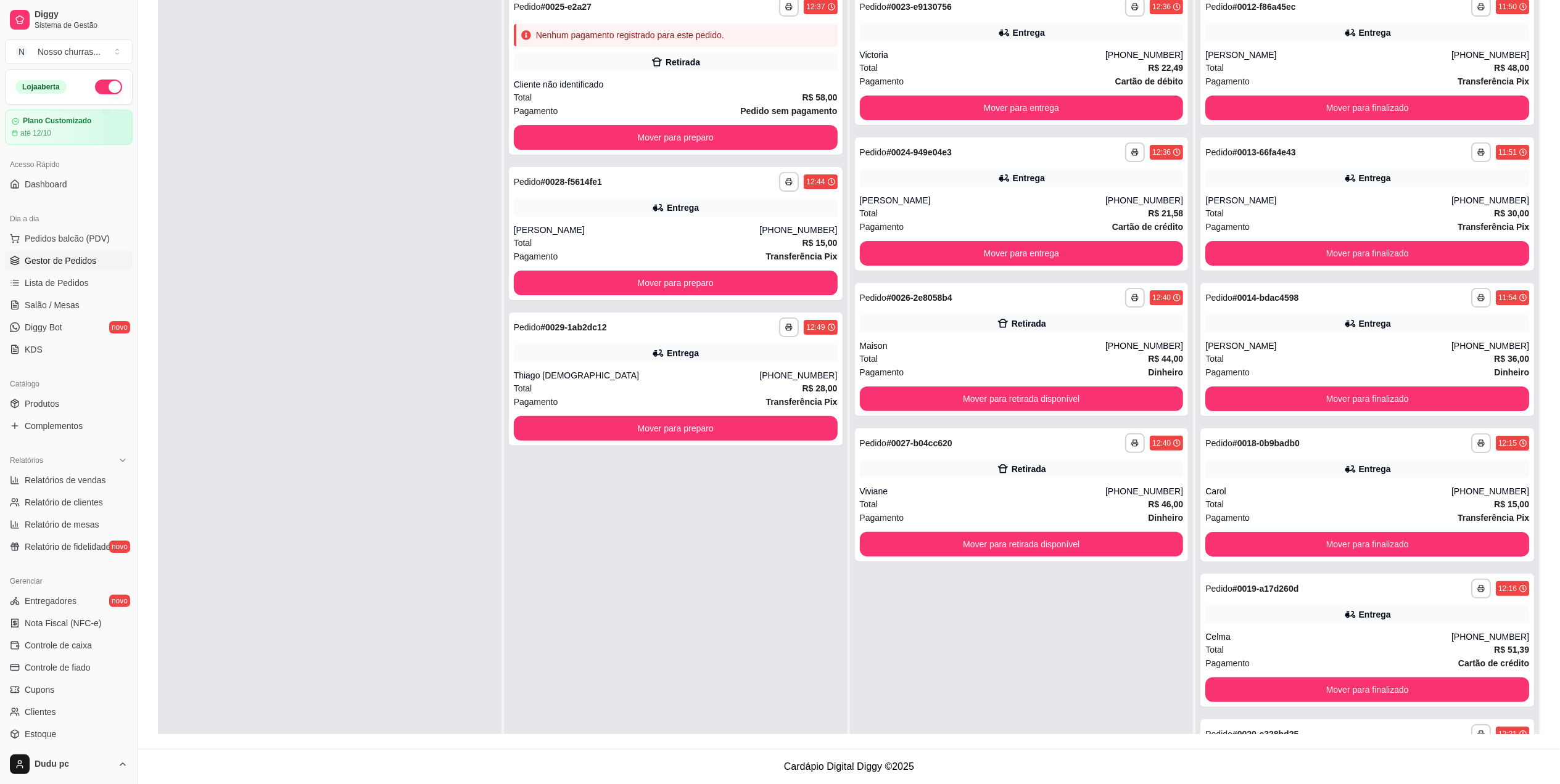
scroll to position [392, 0]
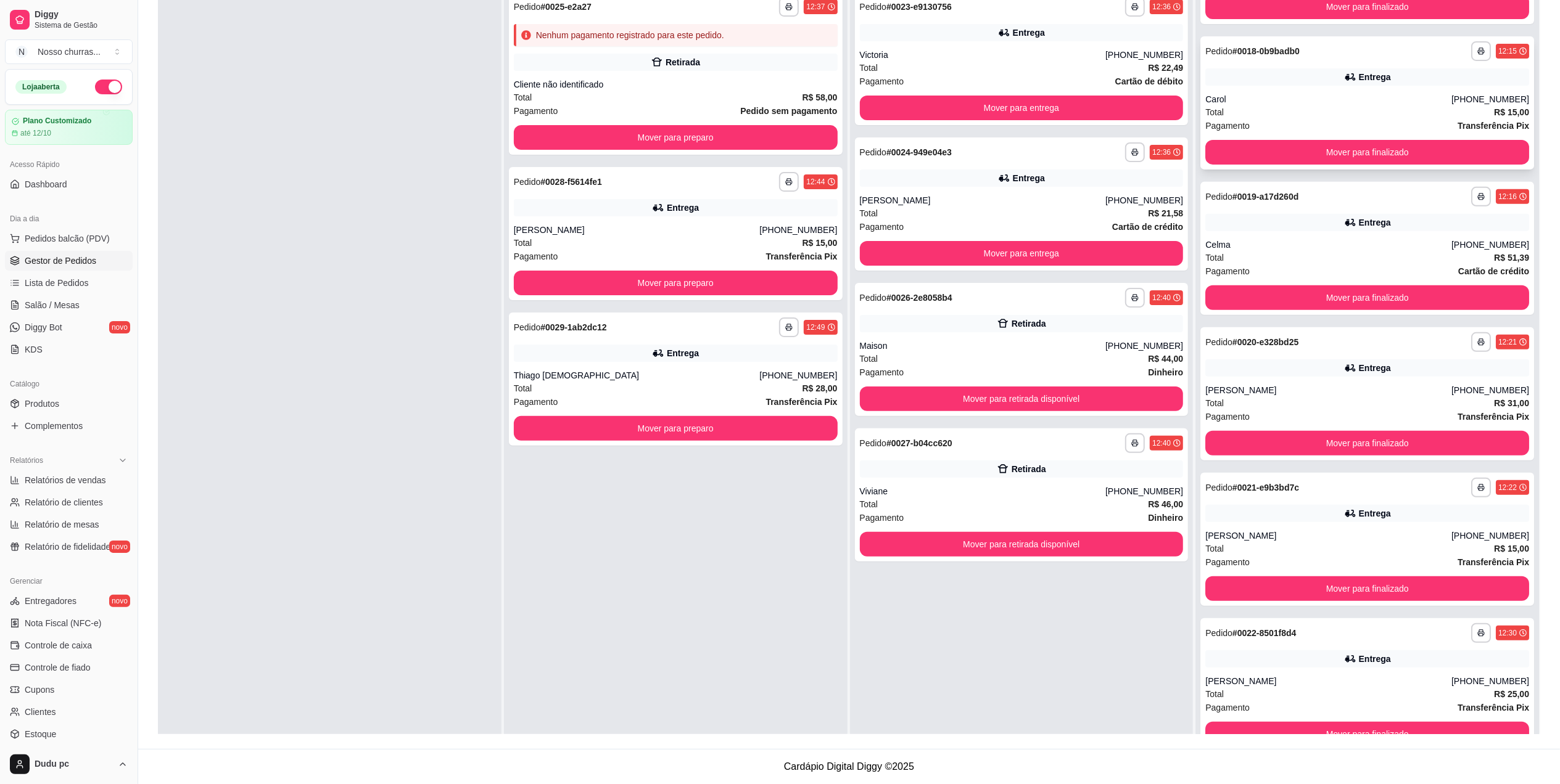
click at [1316, 99] on div "Carol" at bounding box center [1329, 99] width 246 height 12
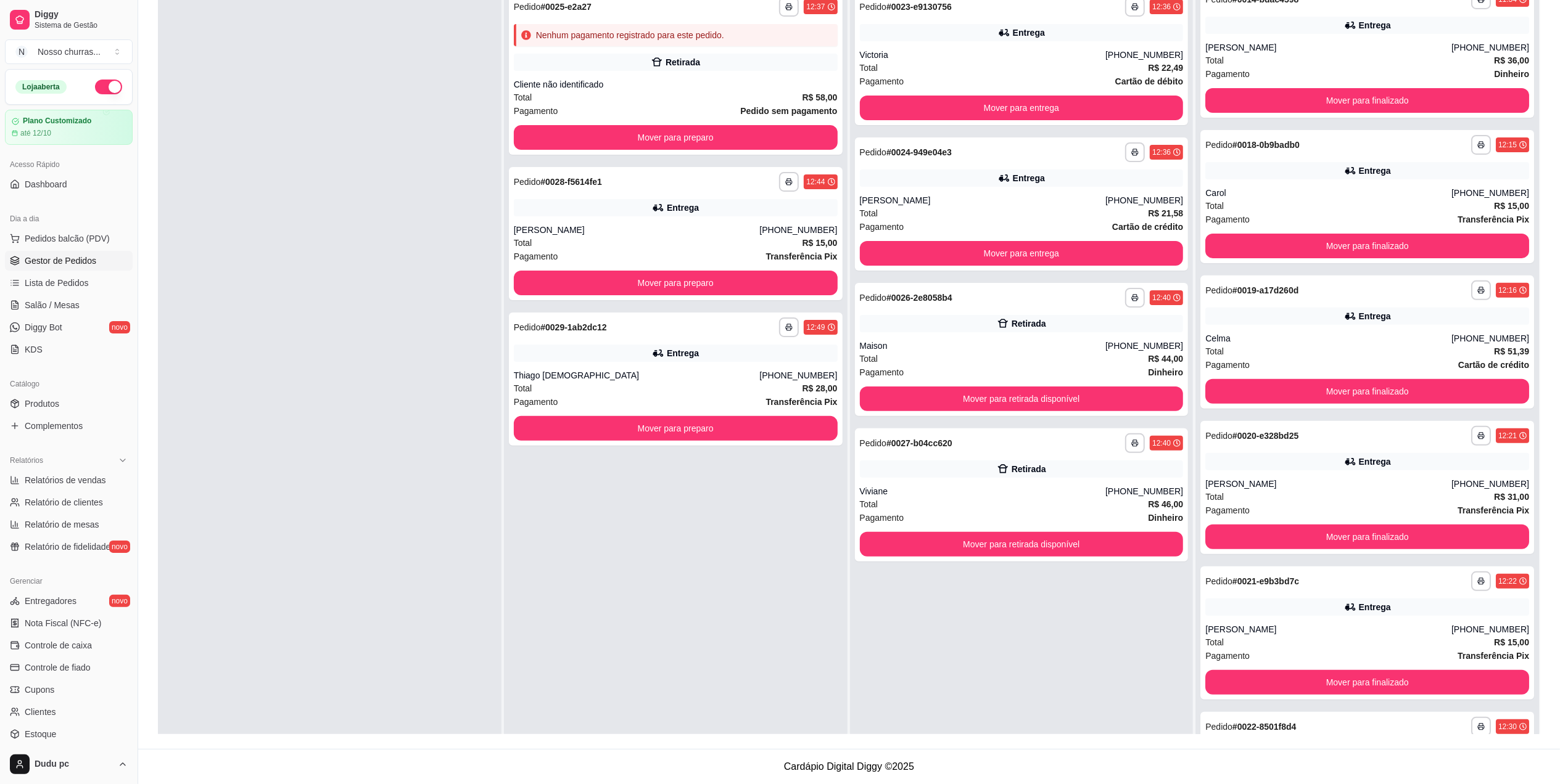
scroll to position [290, 0]
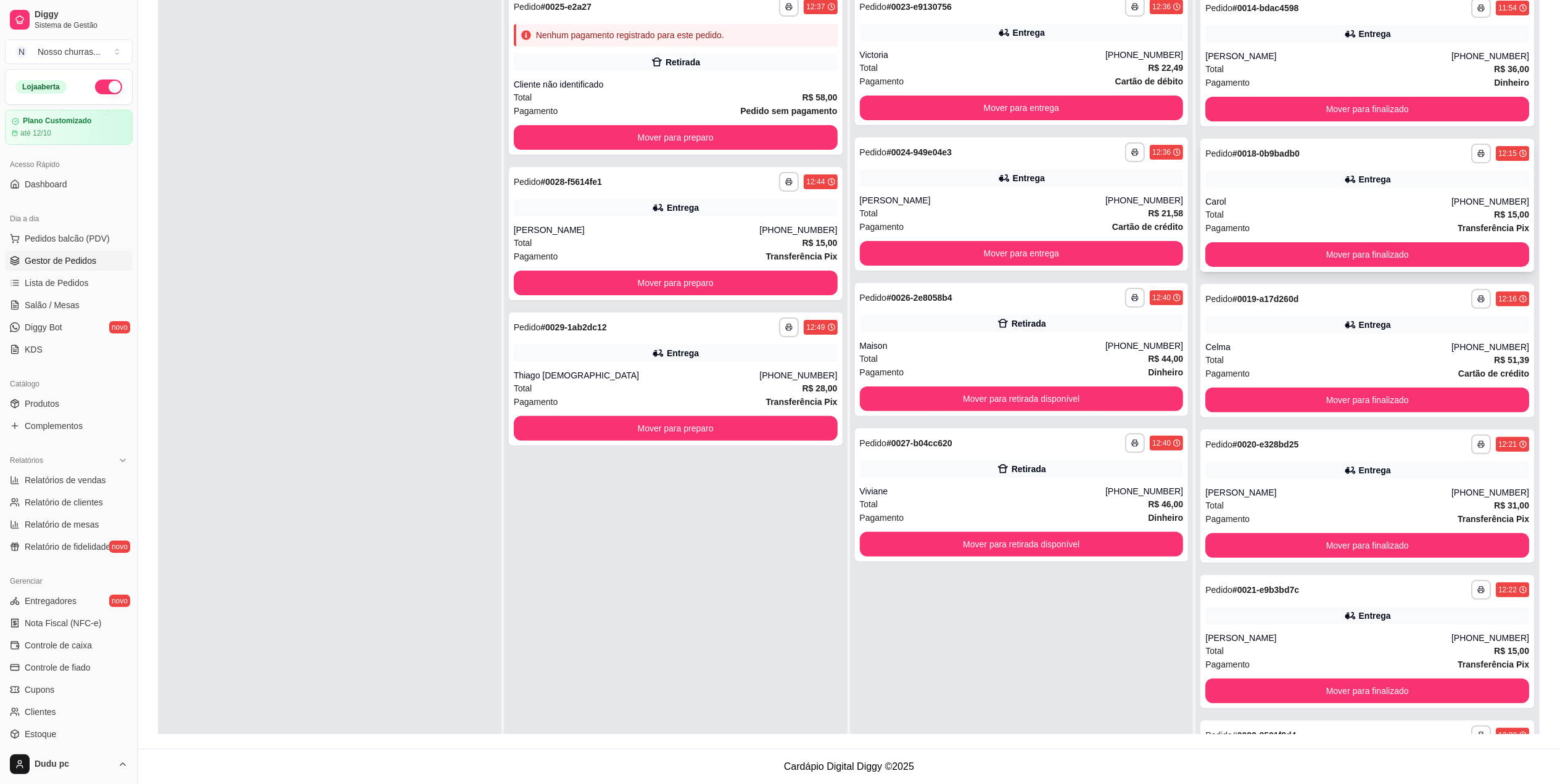
click at [1413, 186] on div "Entrega" at bounding box center [1367, 179] width 324 height 17
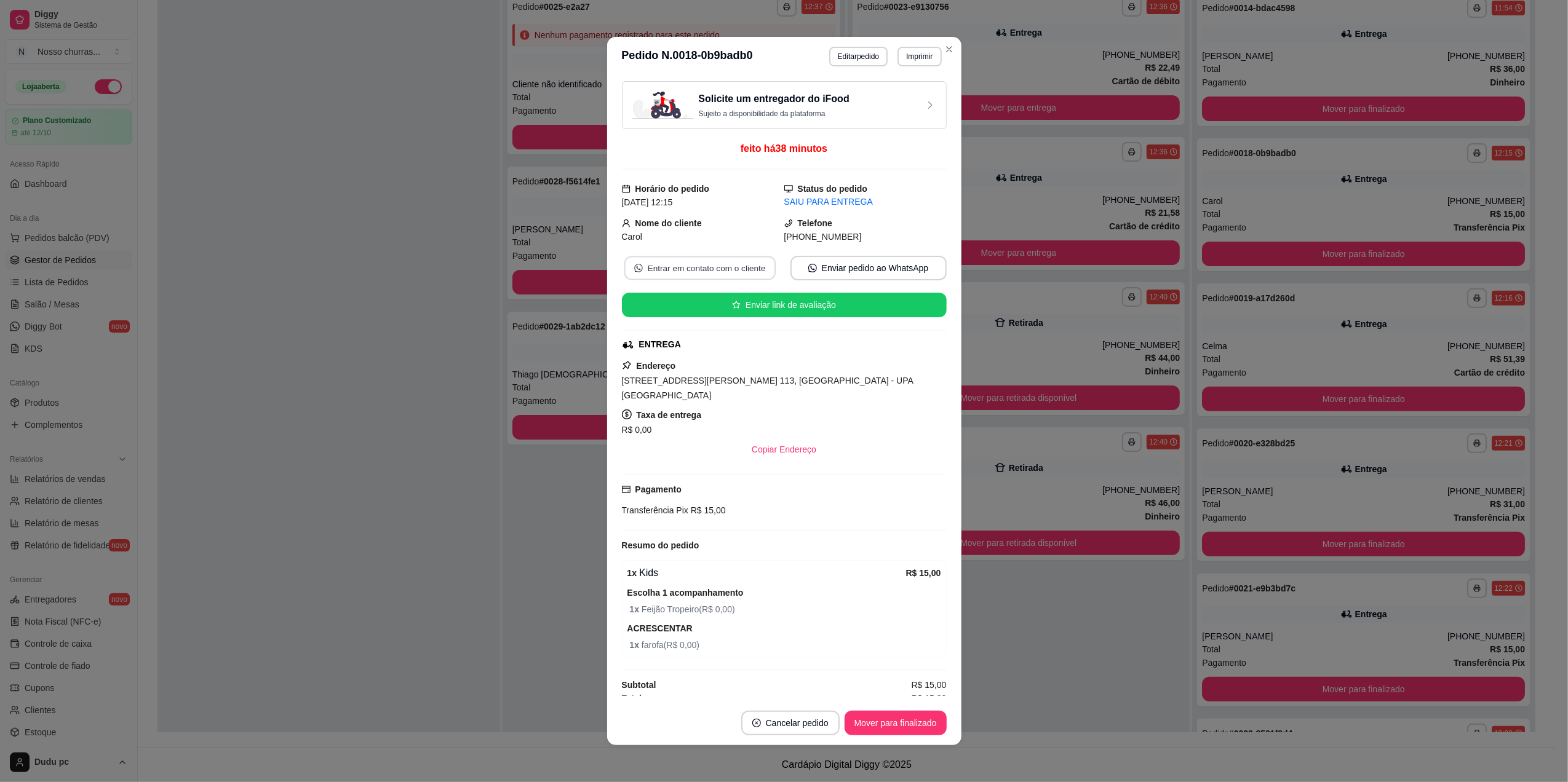
click at [748, 264] on button "Entrar em contato com o cliente" at bounding box center [699, 268] width 151 height 24
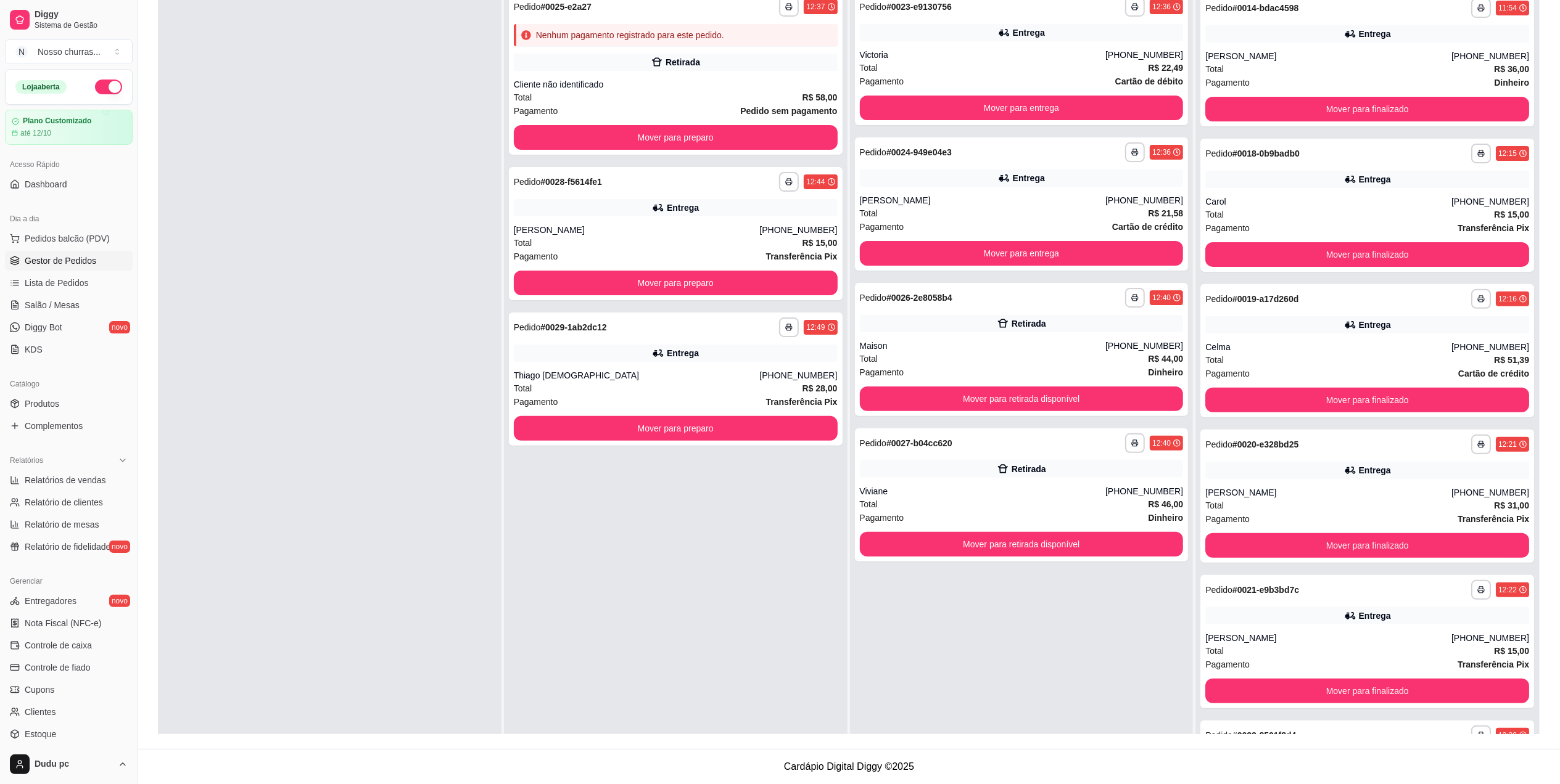
click at [1294, 354] on div "Total R$ 51,39" at bounding box center [1367, 360] width 324 height 14
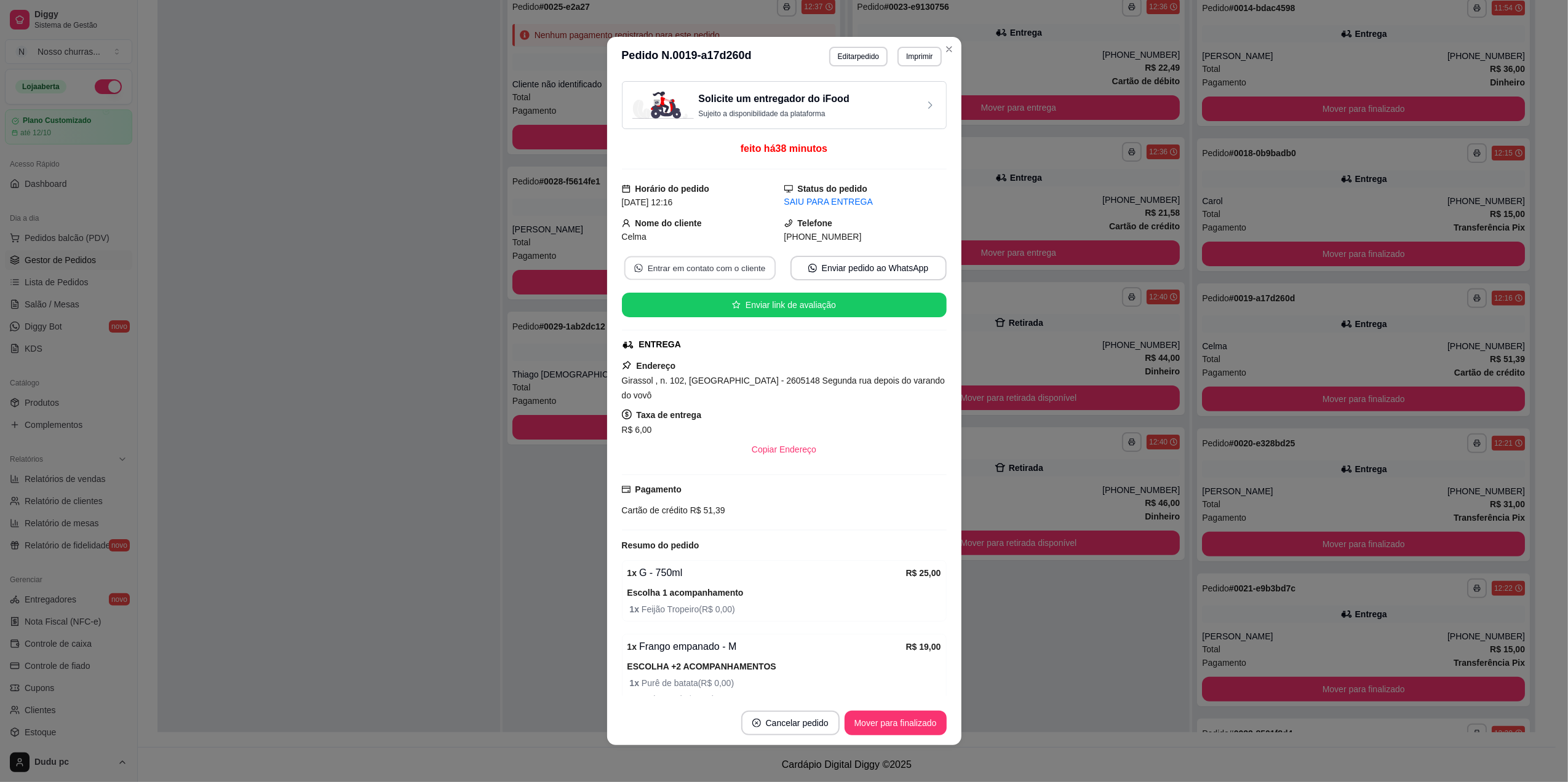
click at [722, 266] on button "Entrar em contato com o cliente" at bounding box center [699, 268] width 151 height 24
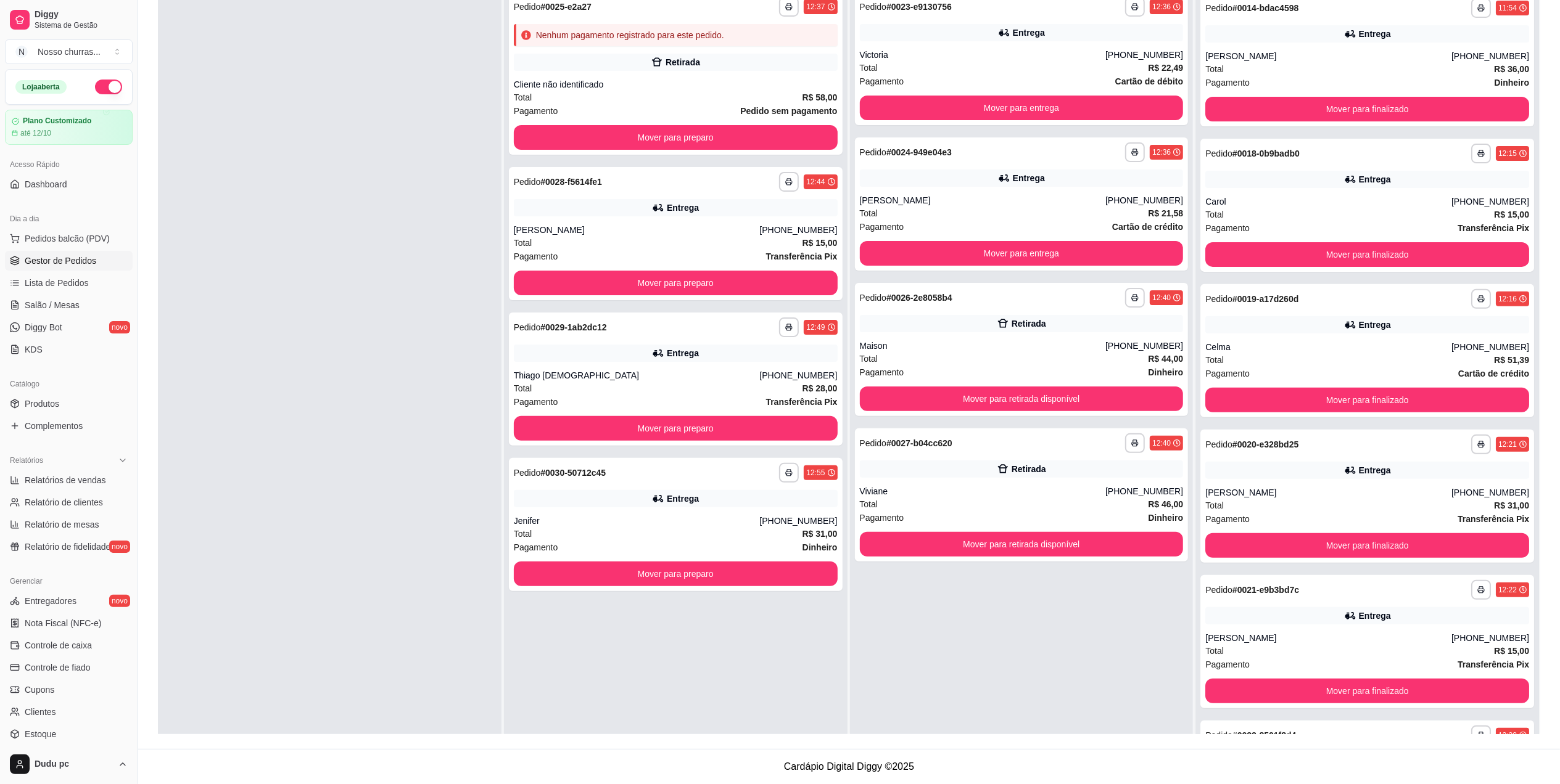
click at [1262, 517] on div "Pagamento Transferência Pix" at bounding box center [1367, 519] width 324 height 14
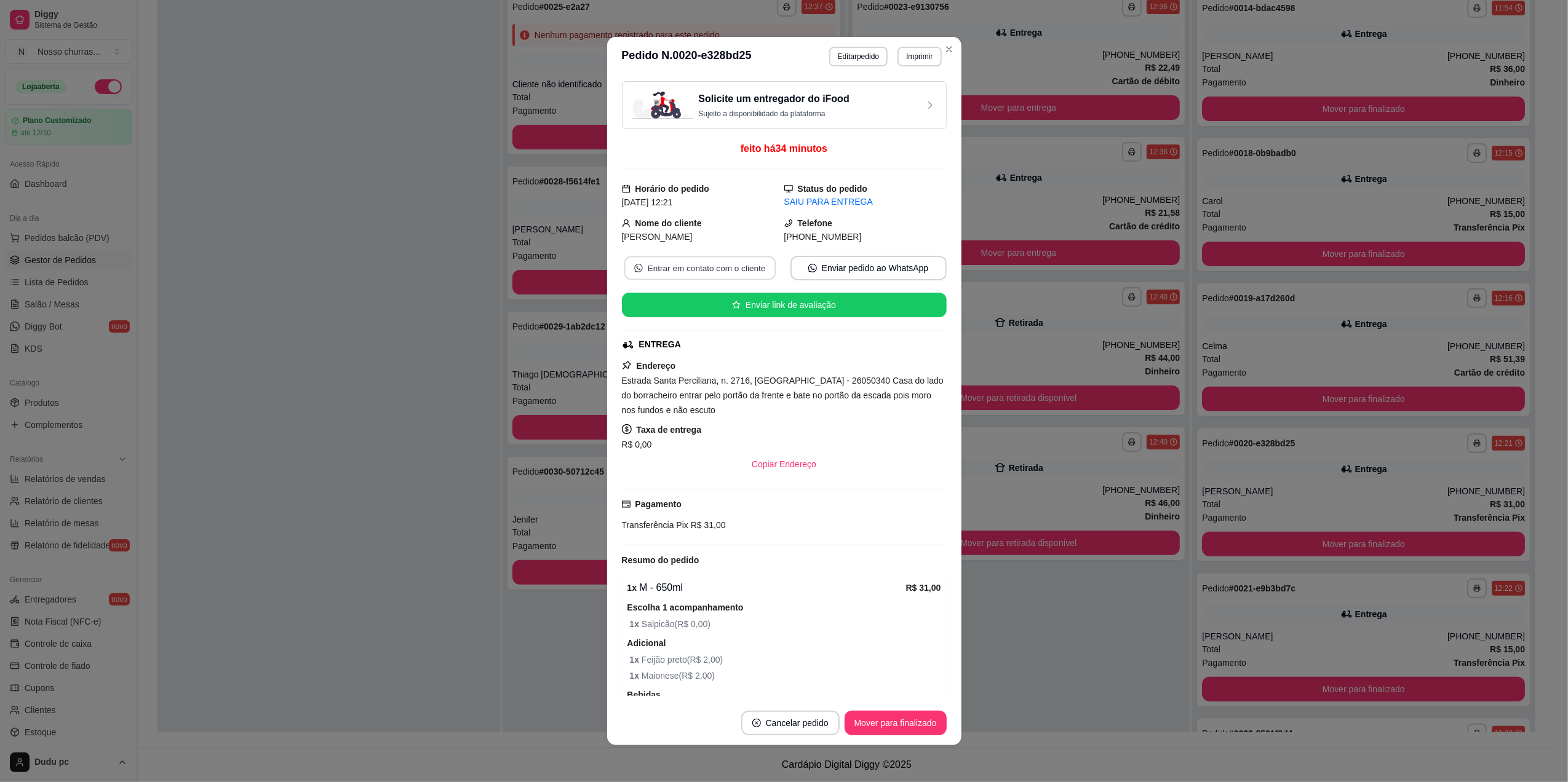
click at [750, 271] on button "Entrar em contato com o cliente" at bounding box center [699, 268] width 151 height 24
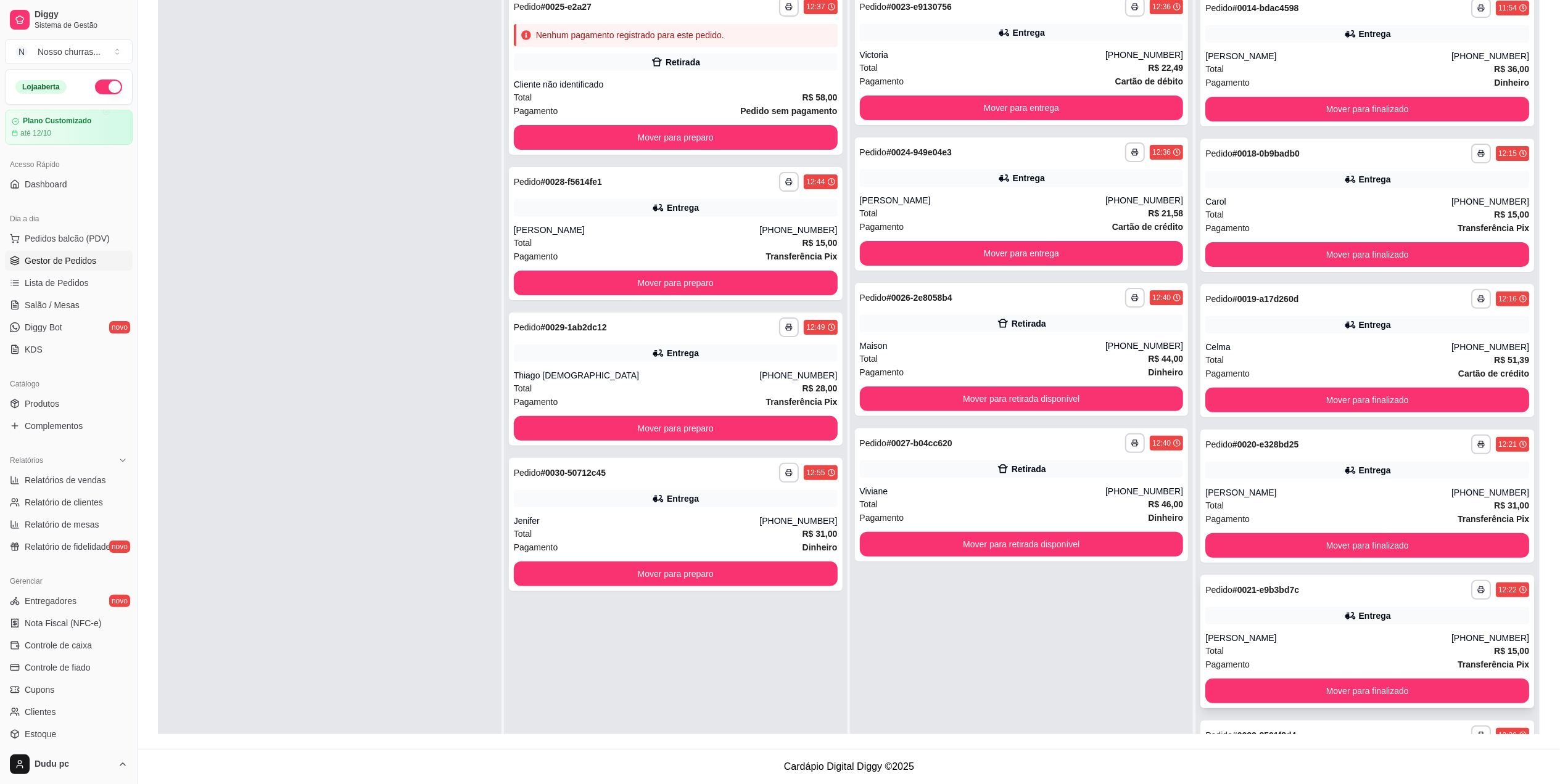
click at [1304, 629] on div "**********" at bounding box center [1367, 641] width 334 height 133
click at [1382, 622] on div "Entrega" at bounding box center [1367, 615] width 324 height 17
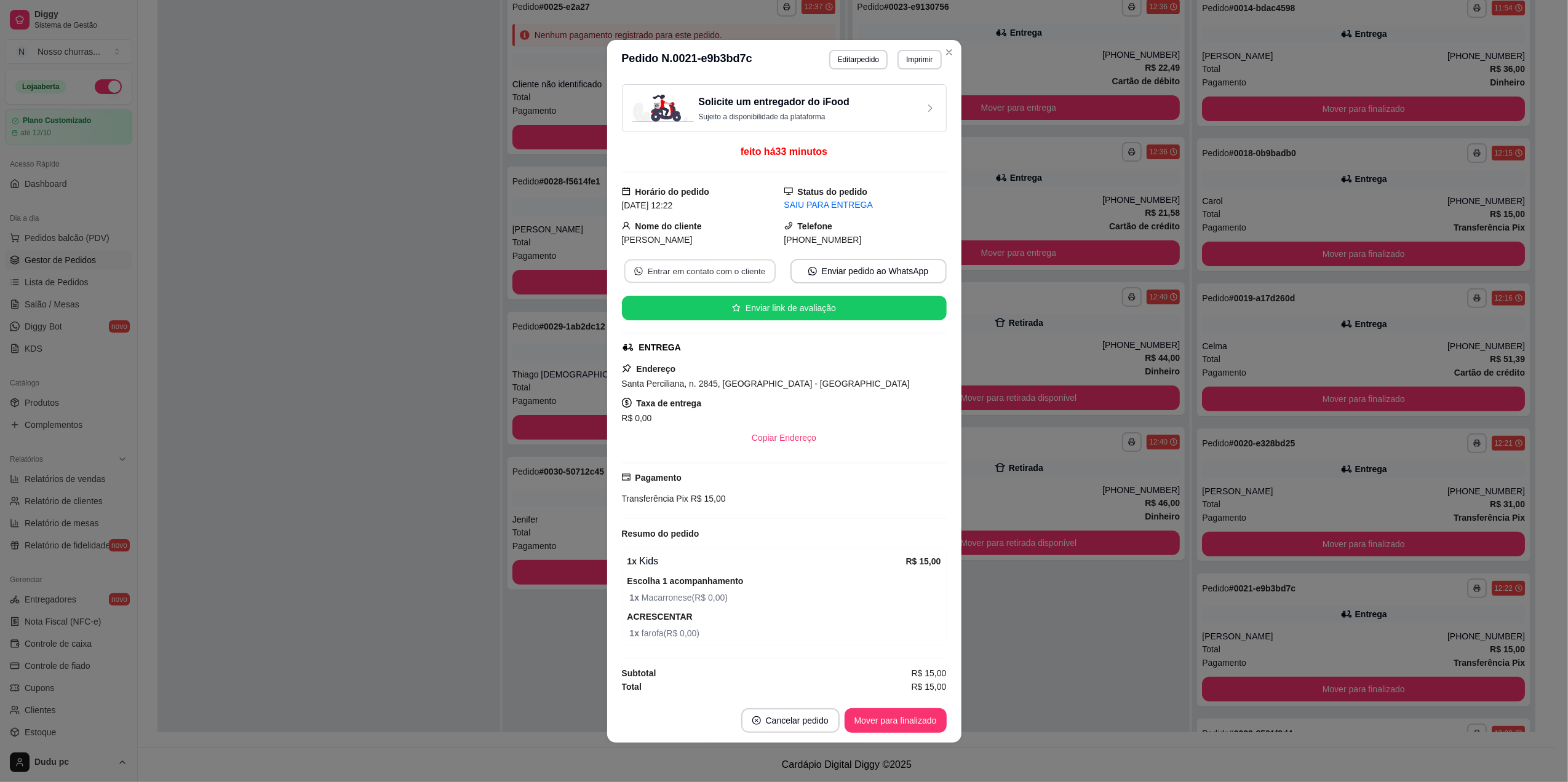
click at [734, 265] on button "Entrar em contato com o cliente" at bounding box center [699, 270] width 151 height 24
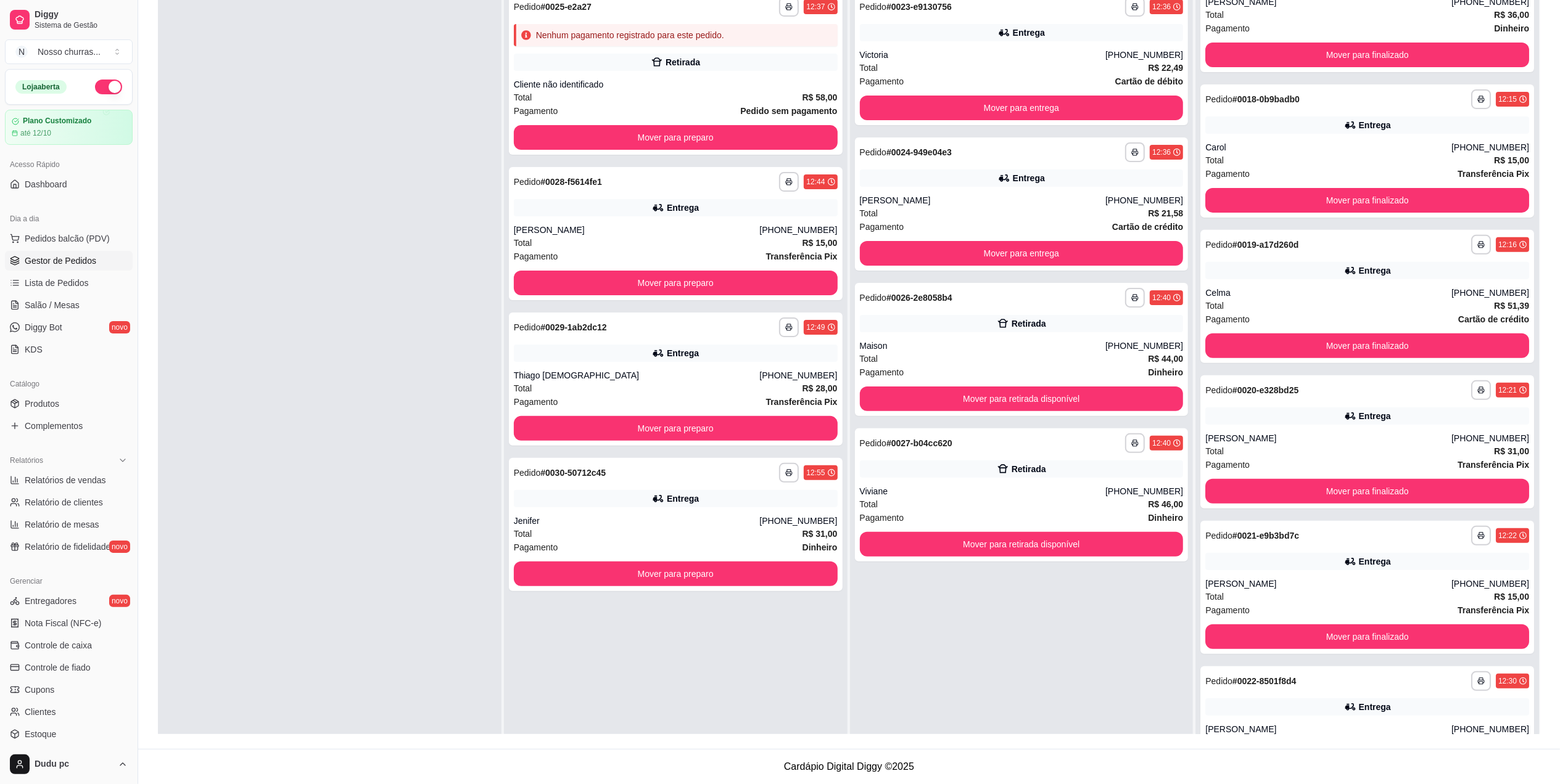
scroll to position [392, 0]
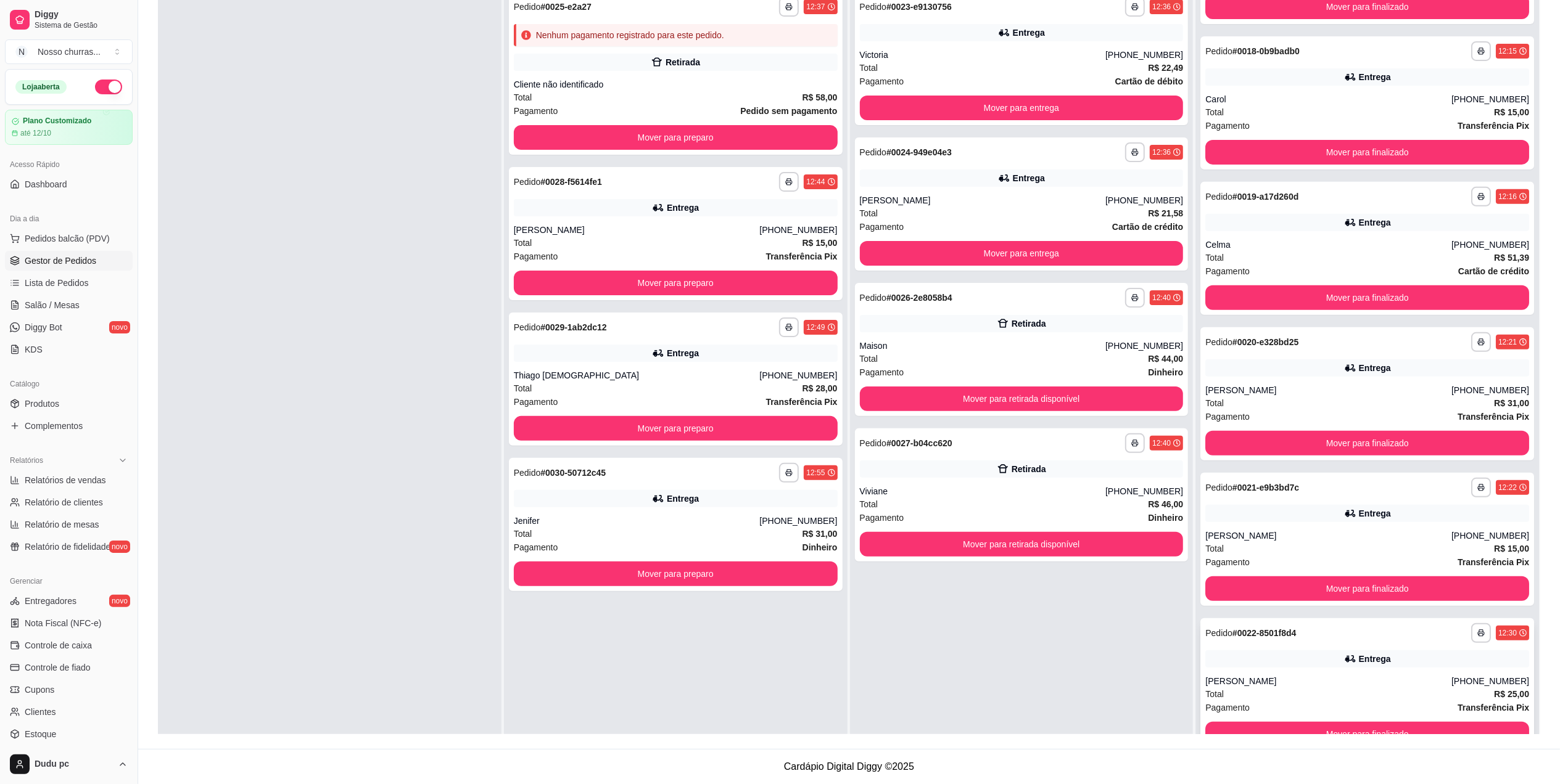
click at [1390, 650] on div "**********" at bounding box center [1367, 684] width 334 height 133
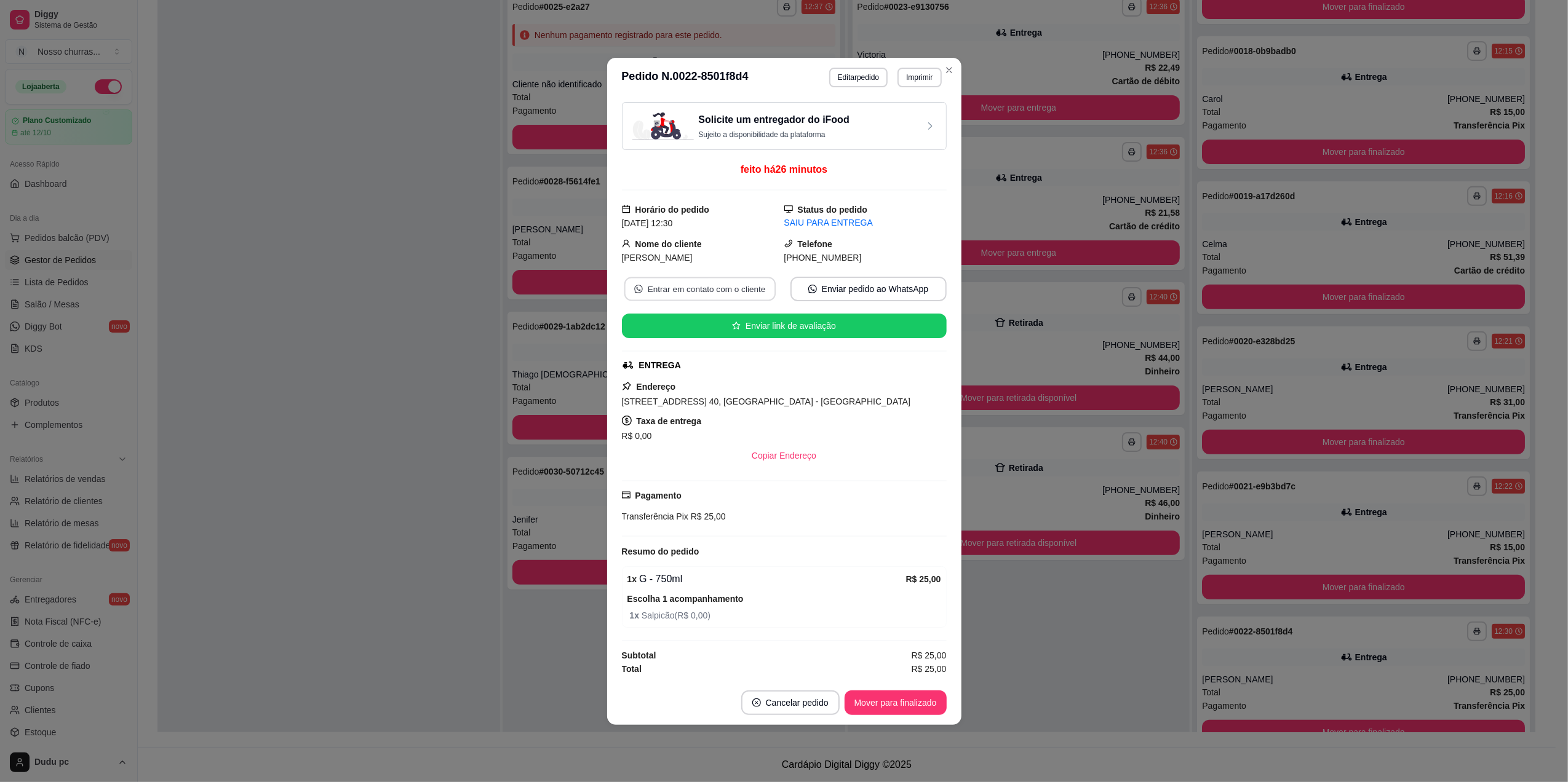
click at [705, 289] on button "Entrar em contato com o cliente" at bounding box center [699, 289] width 151 height 24
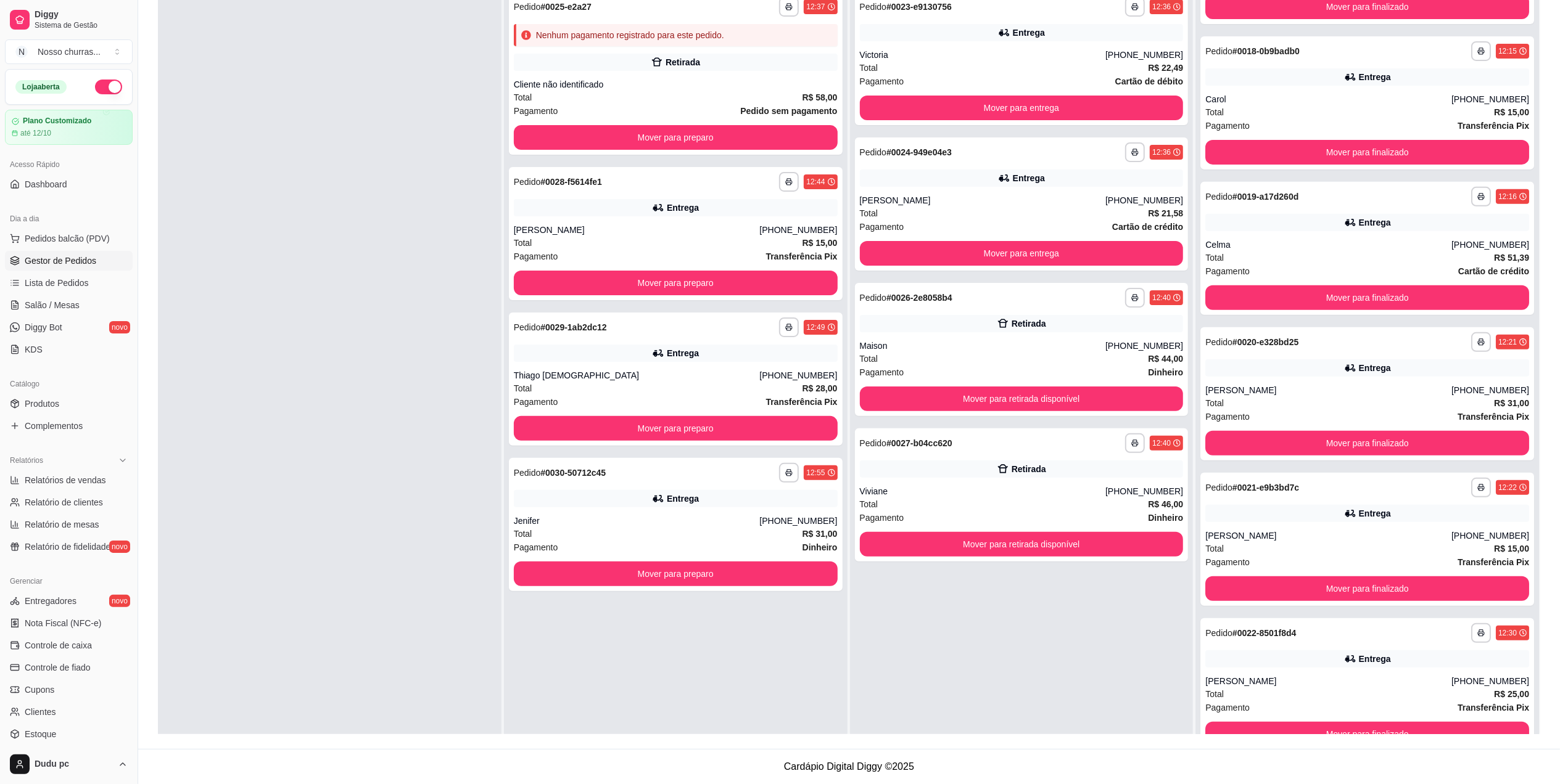
click at [385, 136] on div at bounding box center [329, 376] width 343 height 784
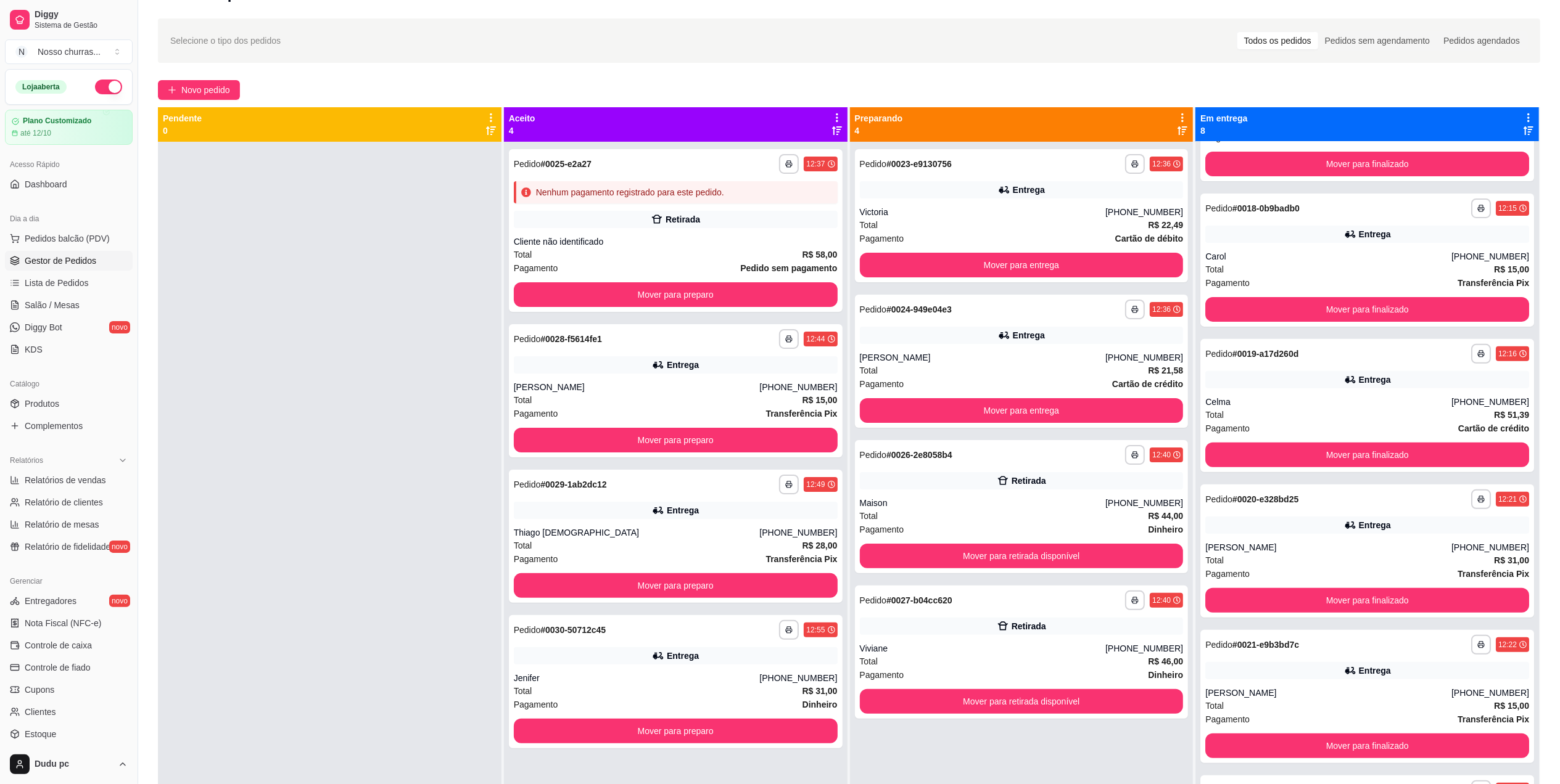
scroll to position [0, 0]
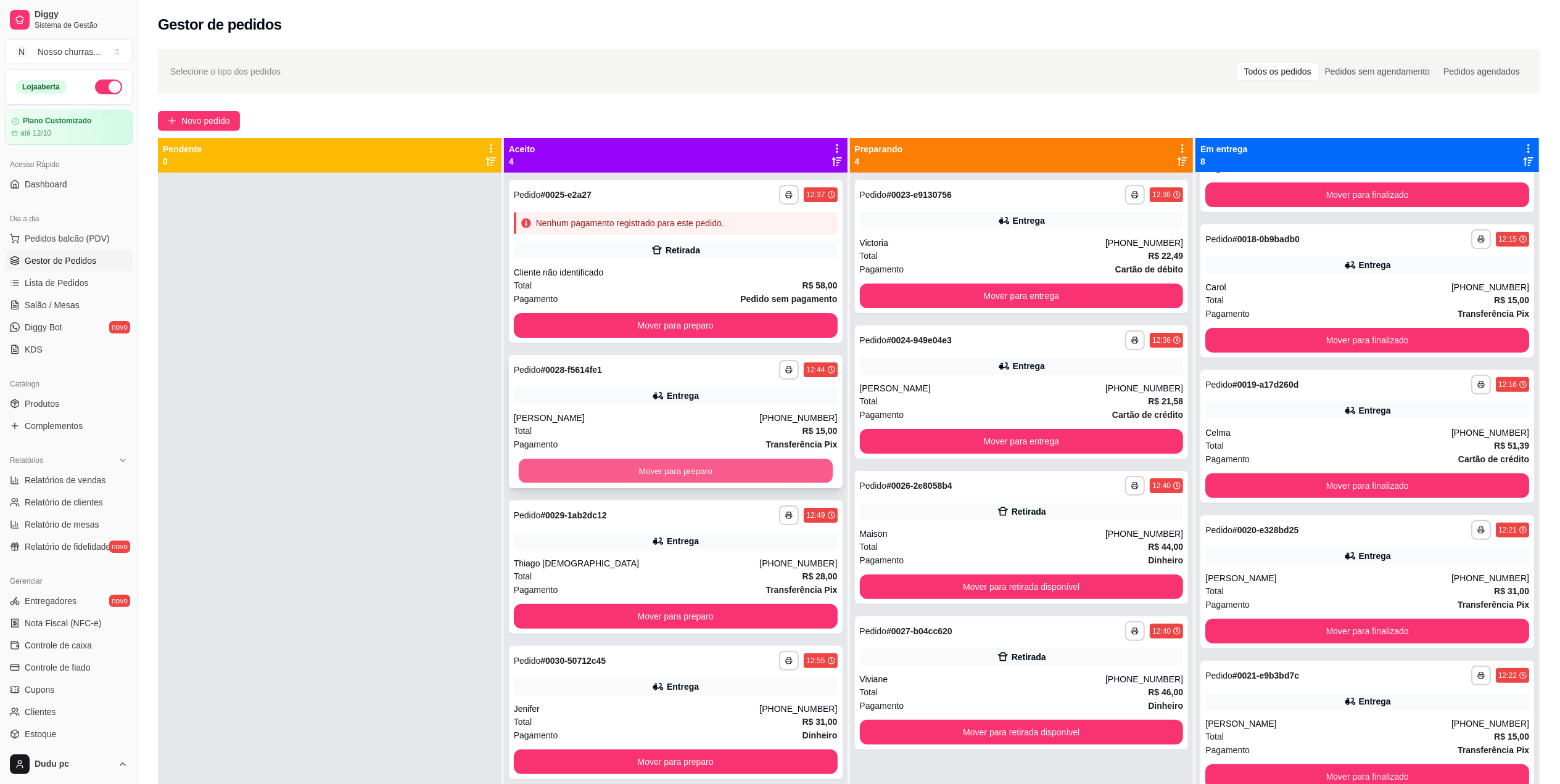
click at [763, 466] on button "Mover para preparo" at bounding box center [676, 471] width 314 height 24
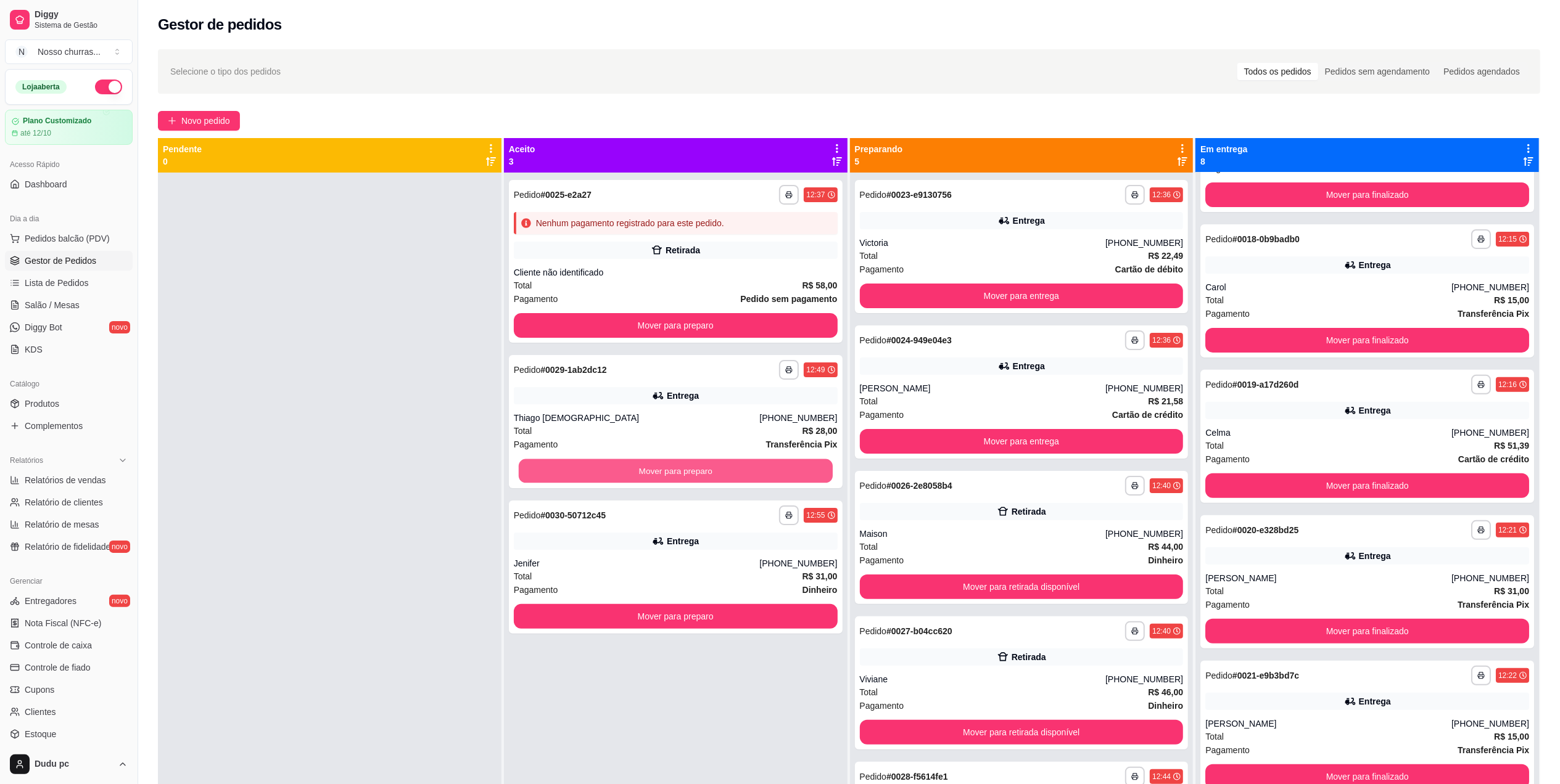
click at [763, 466] on button "Mover para preparo" at bounding box center [676, 471] width 314 height 24
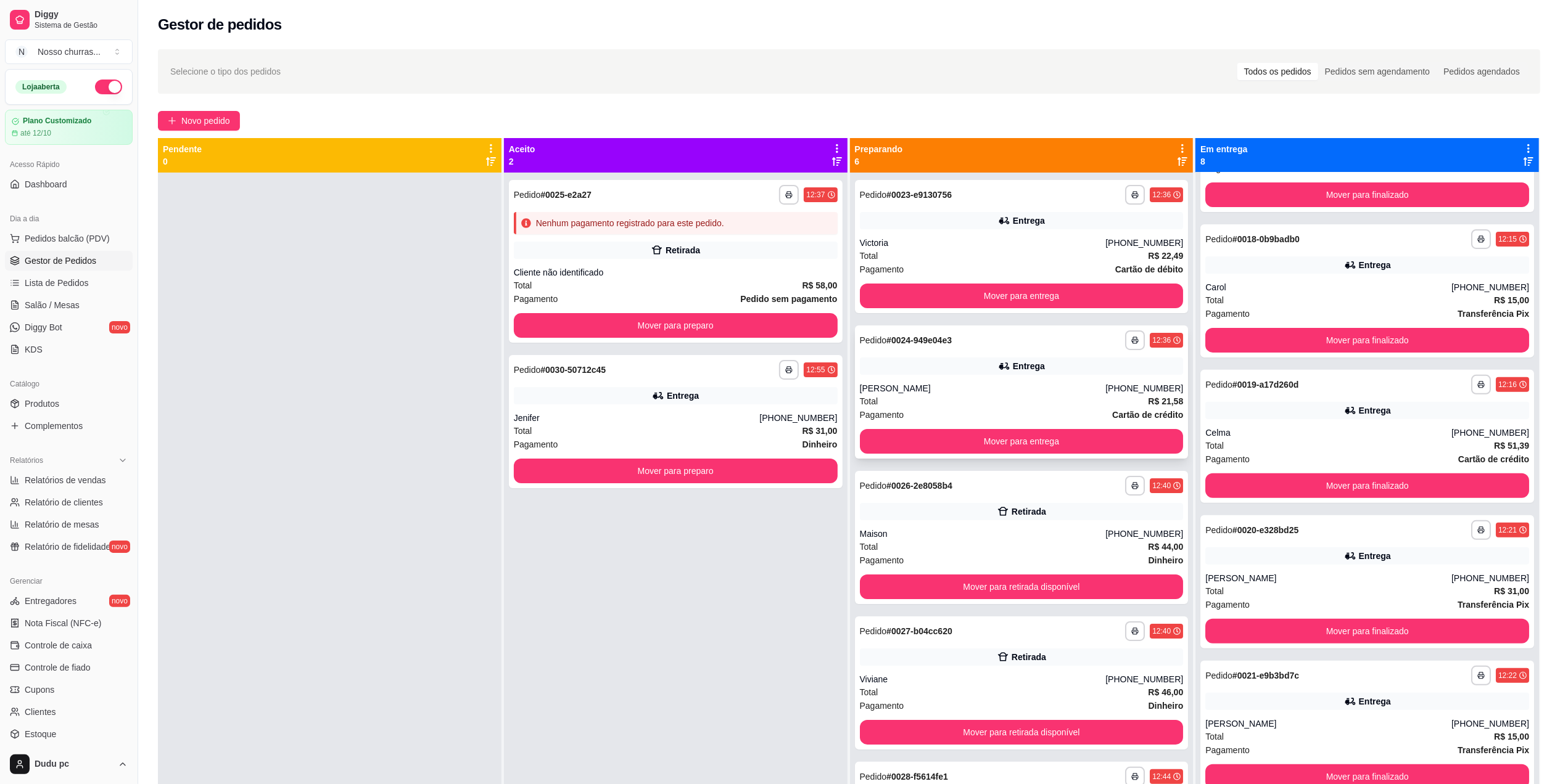
click at [963, 398] on div "Total R$ 21,58" at bounding box center [1022, 401] width 324 height 14
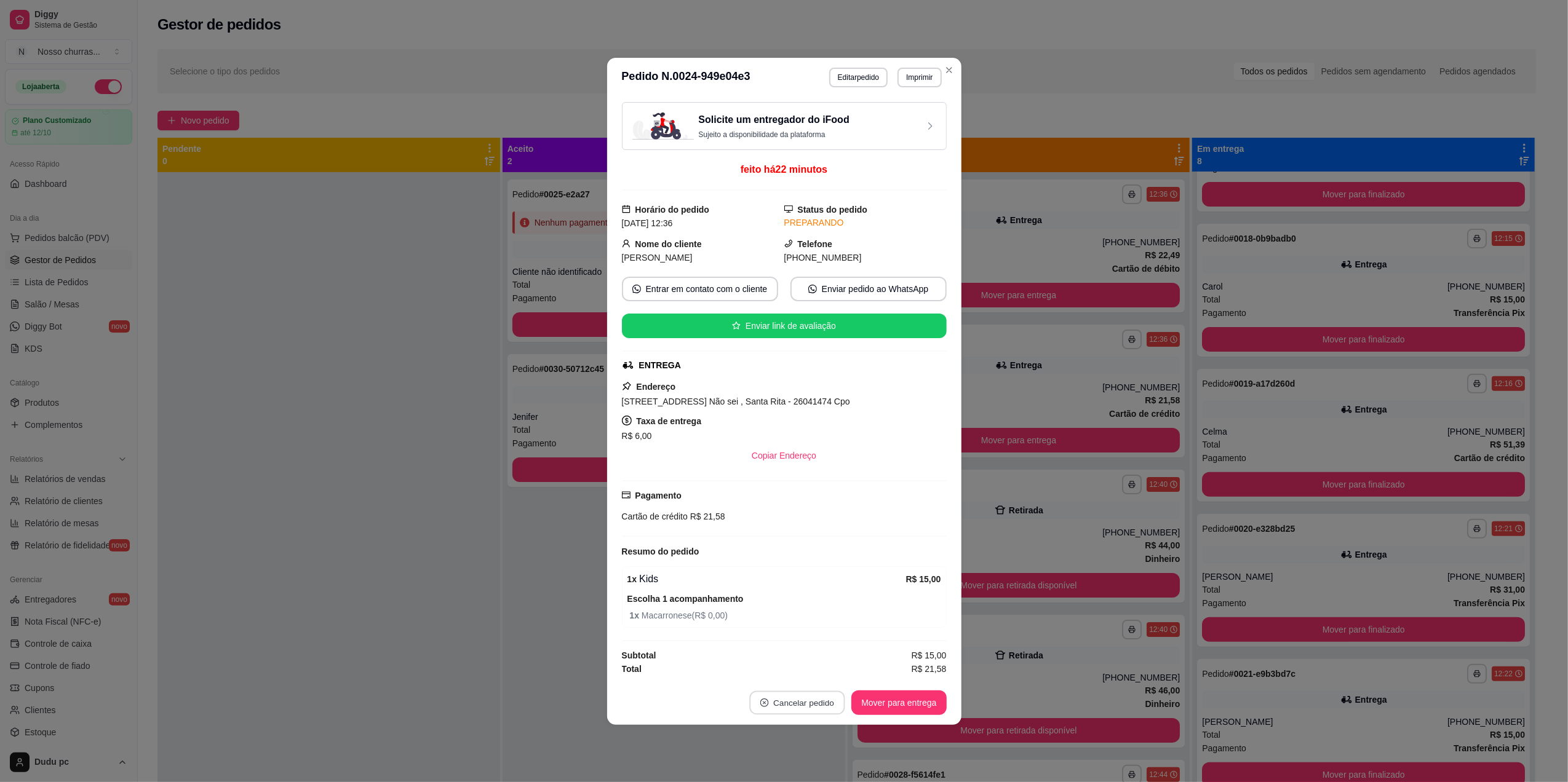
click at [795, 715] on button "Cancelar pedido" at bounding box center [798, 702] width 95 height 24
click at [818, 678] on button "Sim" at bounding box center [832, 675] width 48 height 24
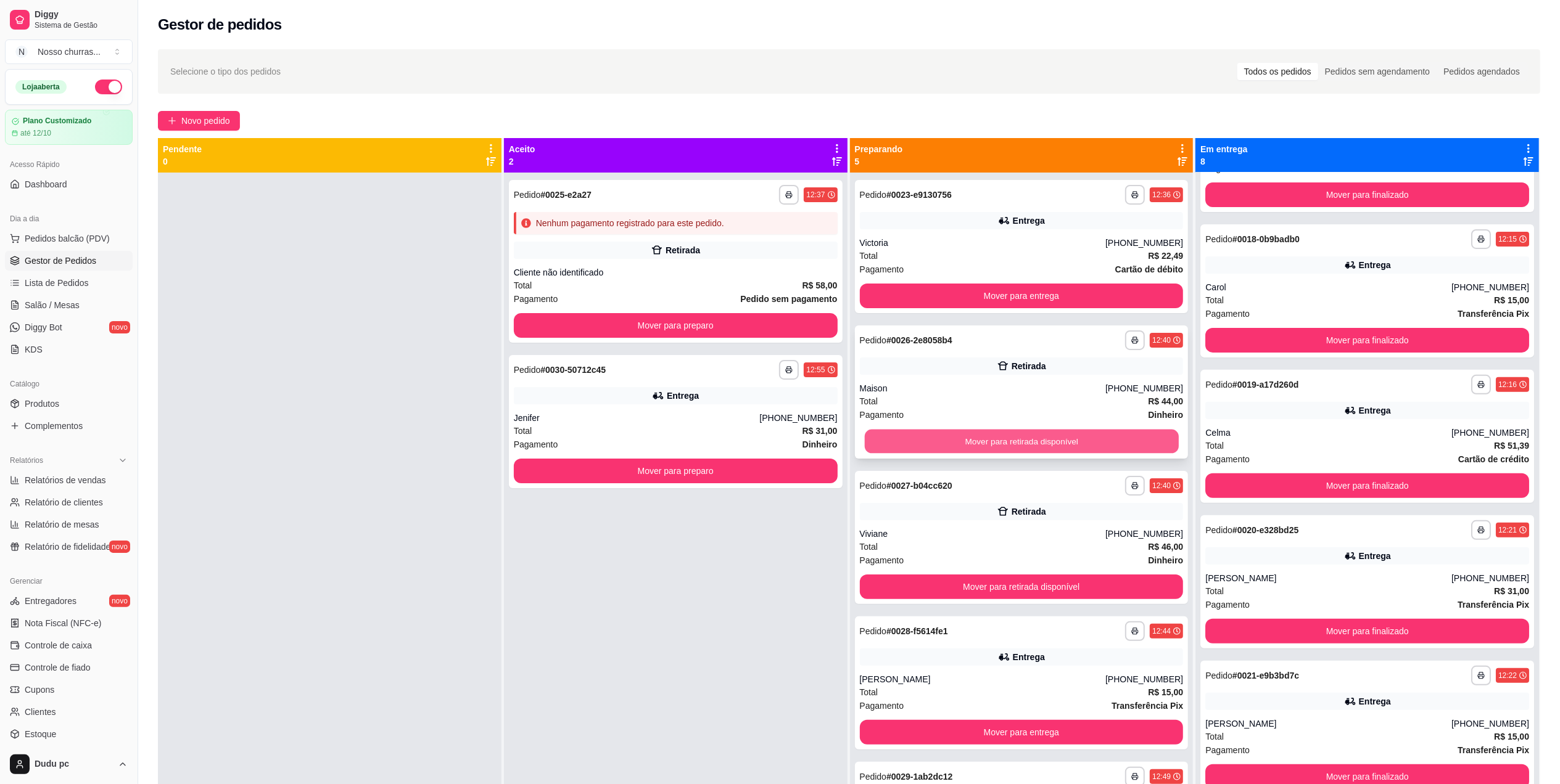
click at [980, 452] on button "Mover para retirada disponível" at bounding box center [1021, 441] width 314 height 24
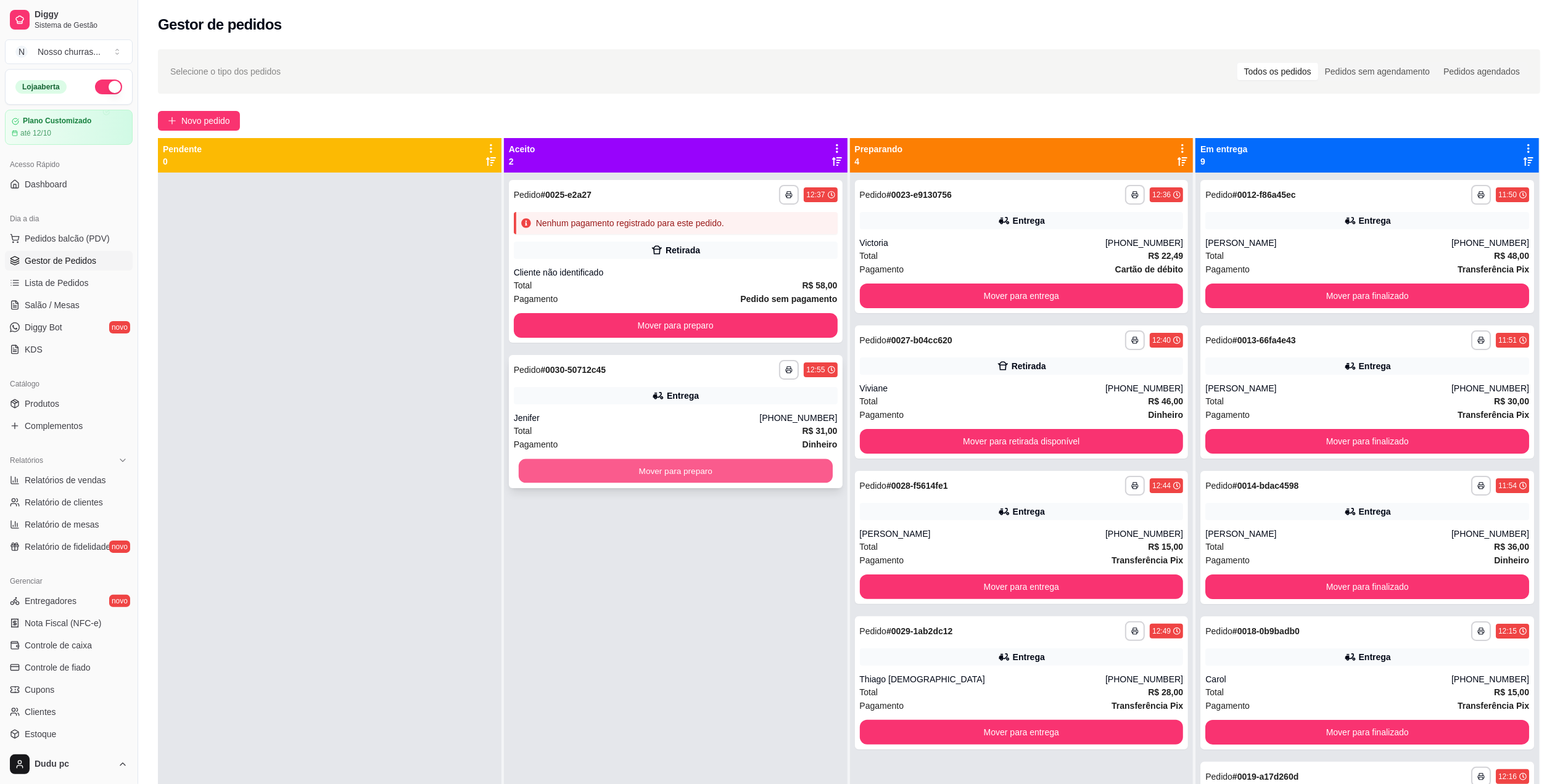
click at [787, 478] on button "Mover para preparo" at bounding box center [676, 471] width 314 height 24
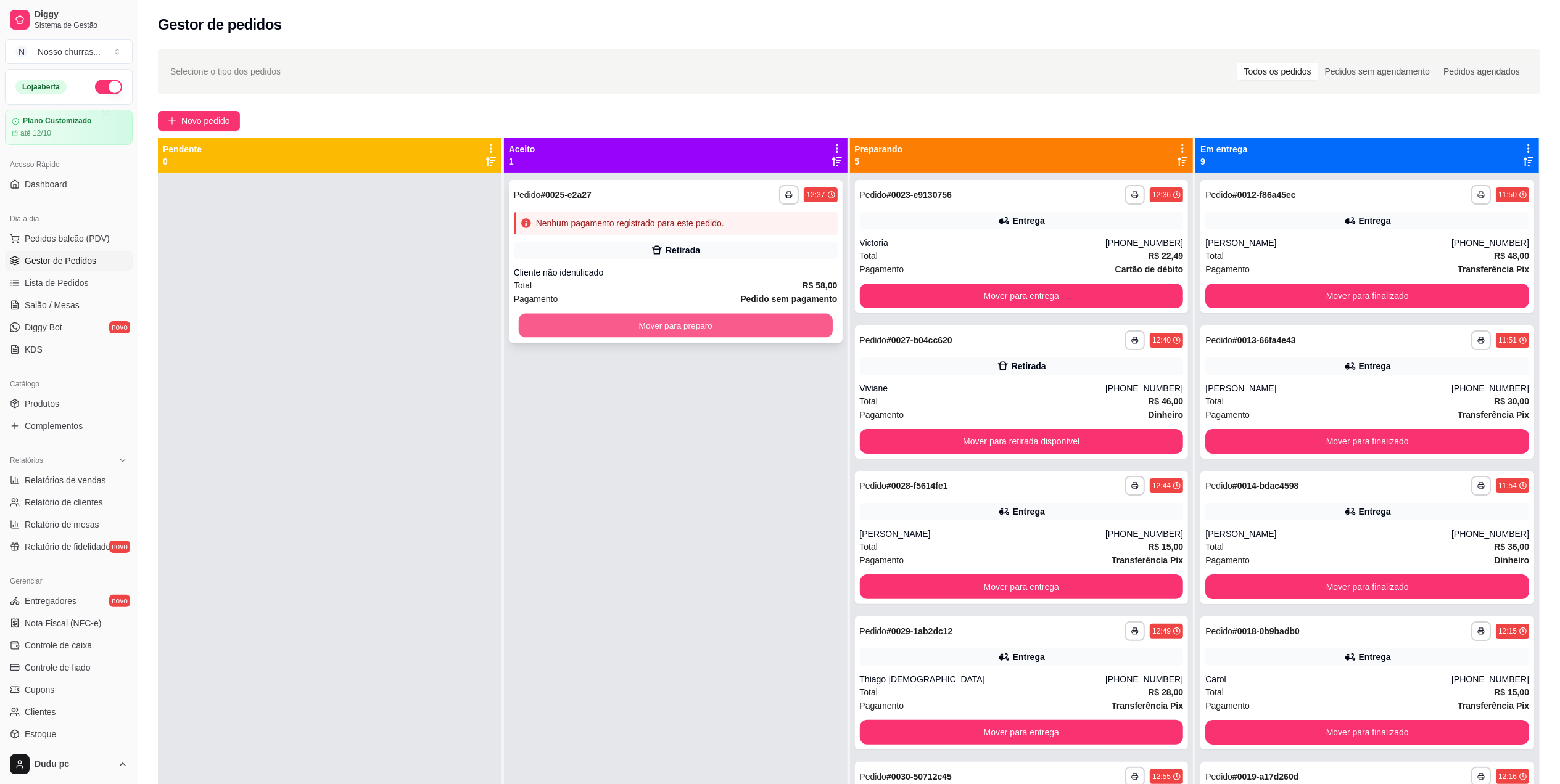
click at [763, 329] on button "Mover para preparo" at bounding box center [676, 325] width 314 height 24
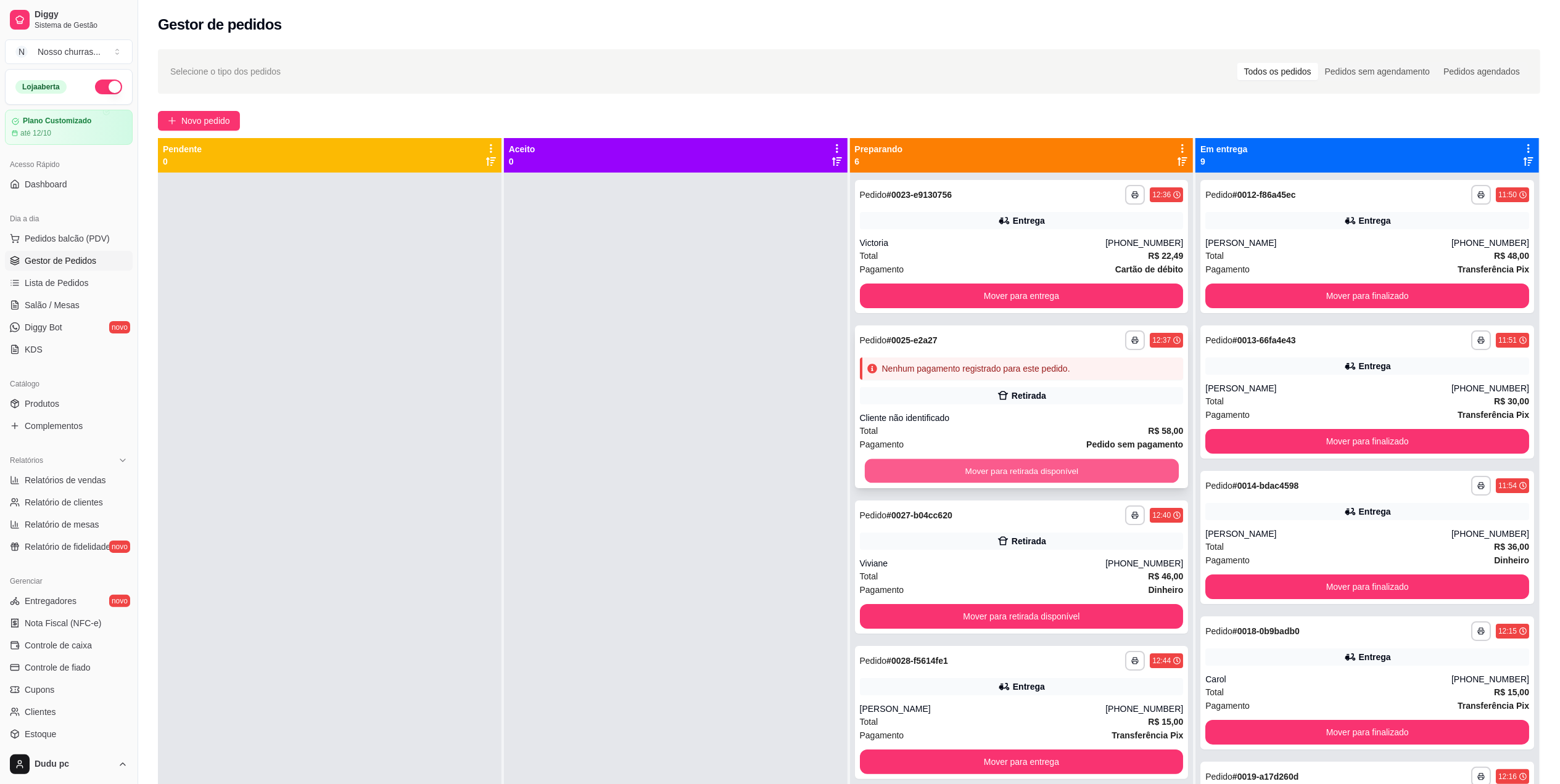
click at [1023, 469] on button "Mover para retirada disponível" at bounding box center [1021, 471] width 314 height 24
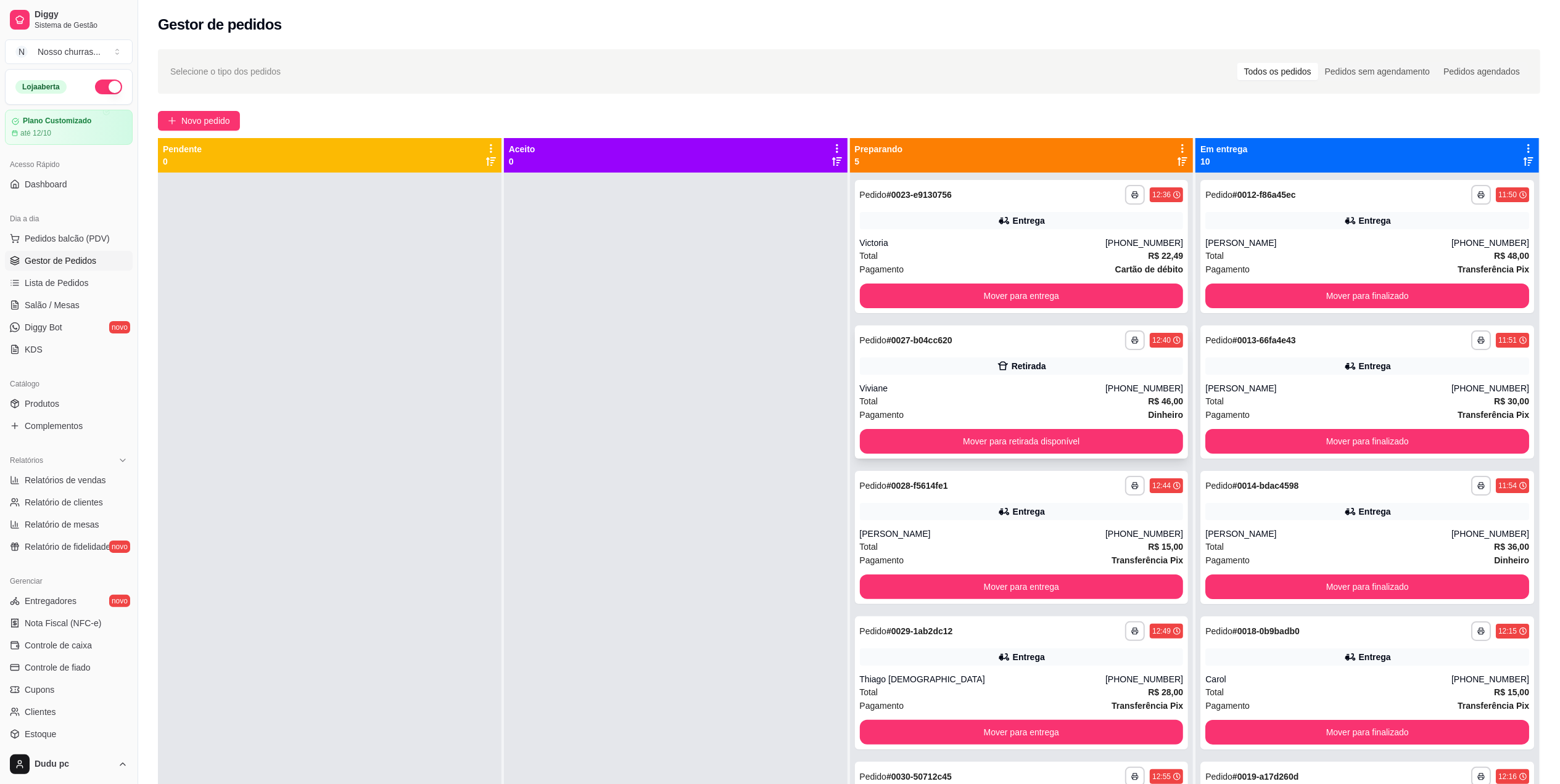
click at [889, 388] on div "Viviane" at bounding box center [983, 388] width 246 height 12
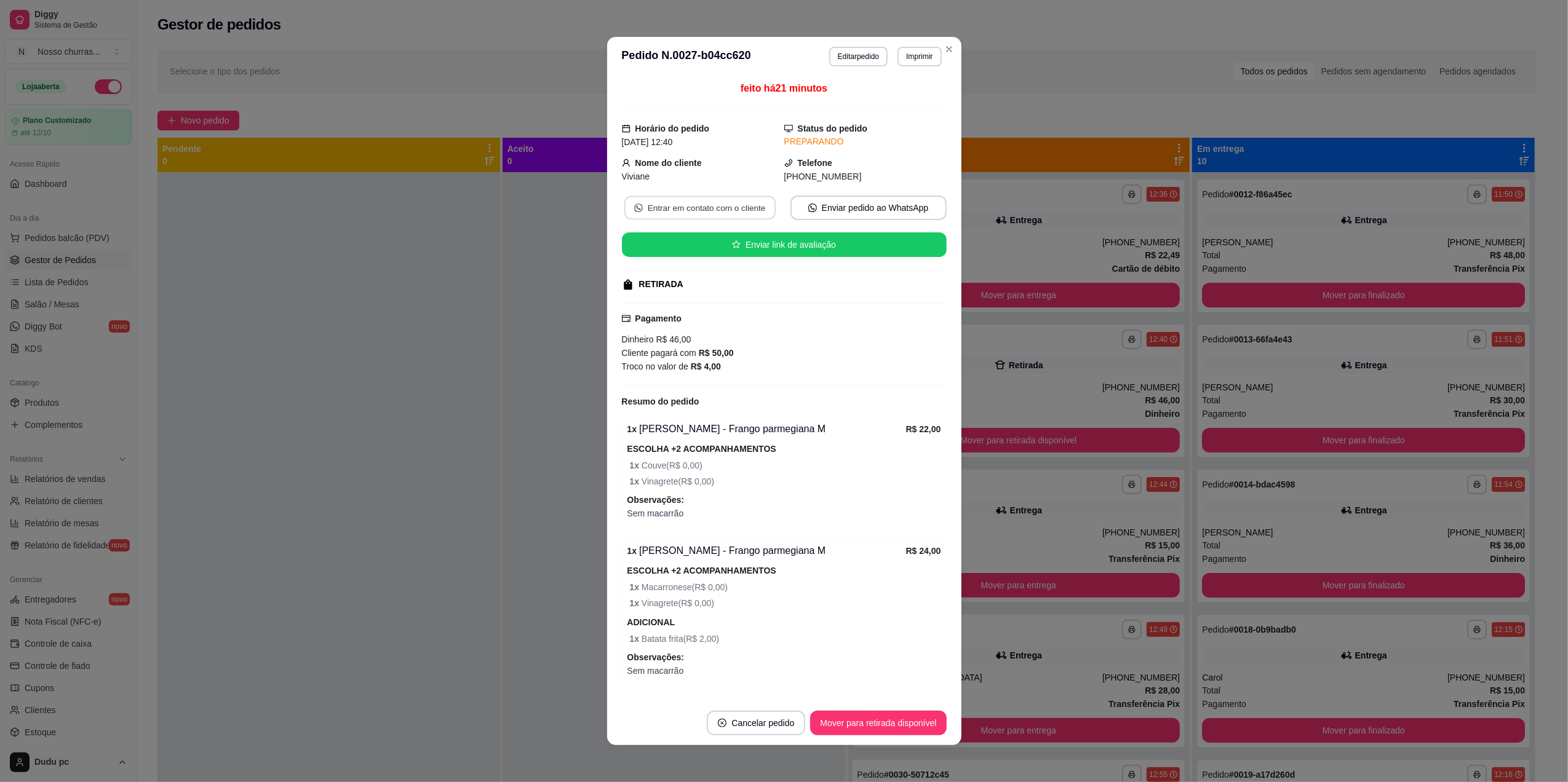
click at [715, 208] on button "Entrar em contato com o cliente" at bounding box center [699, 208] width 151 height 24
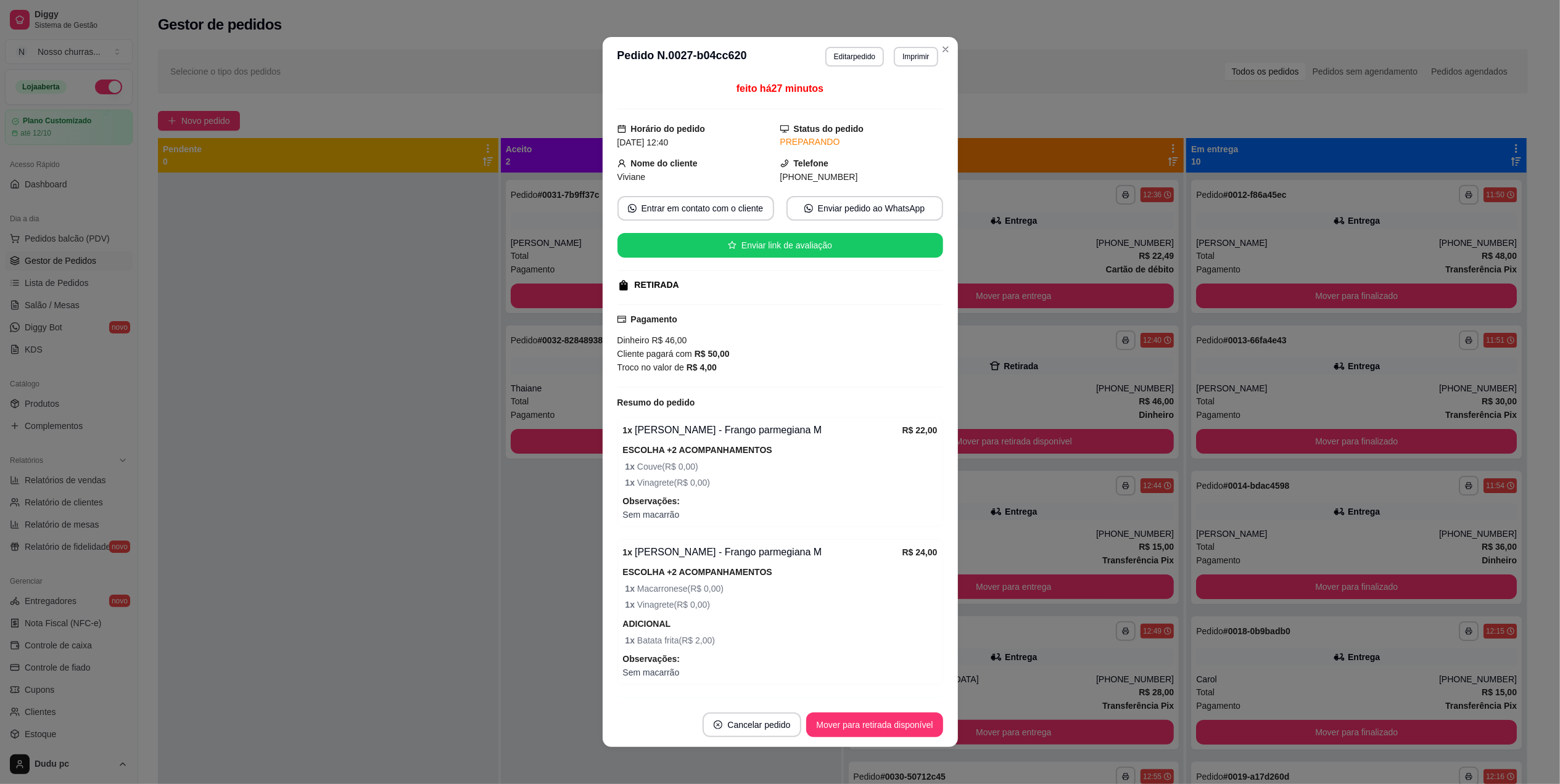
click at [566, 387] on div "Thaiane" at bounding box center [632, 388] width 243 height 12
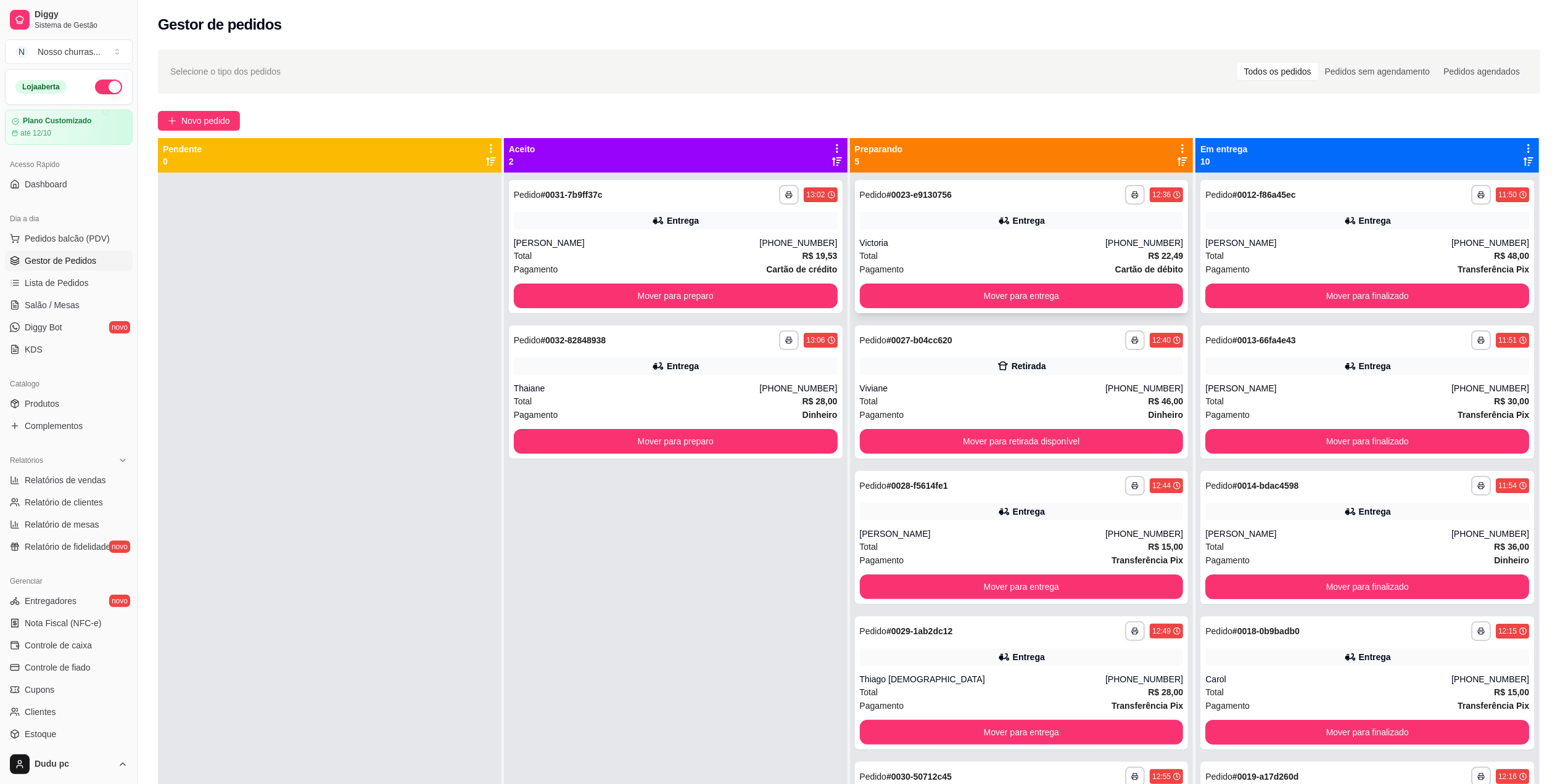
click at [1022, 255] on div "Total R$ 22,49" at bounding box center [1022, 256] width 324 height 14
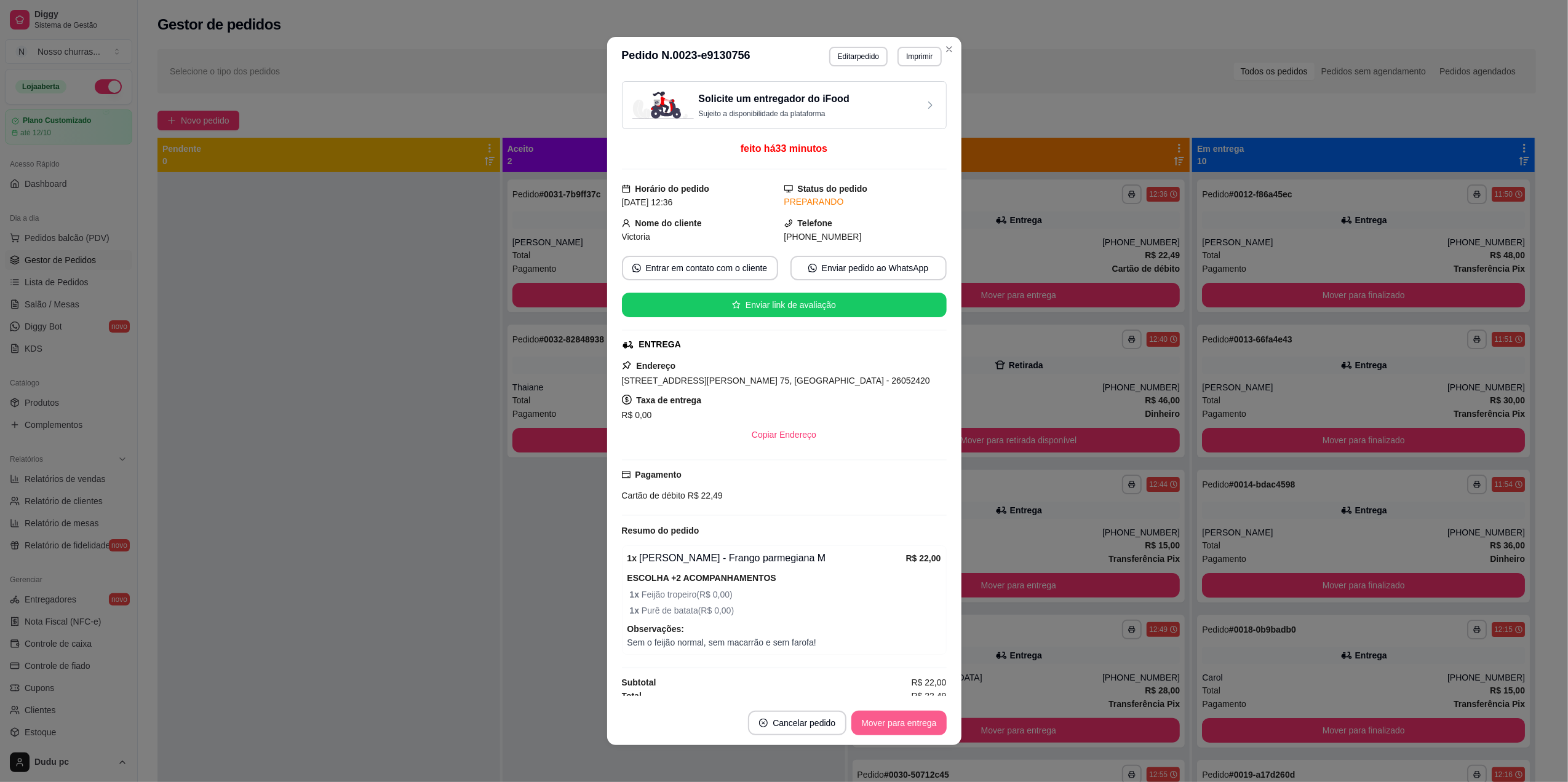
click at [884, 721] on button "Mover para entrega" at bounding box center [899, 723] width 95 height 25
click at [884, 721] on button "Mover para finalizado" at bounding box center [895, 723] width 99 height 24
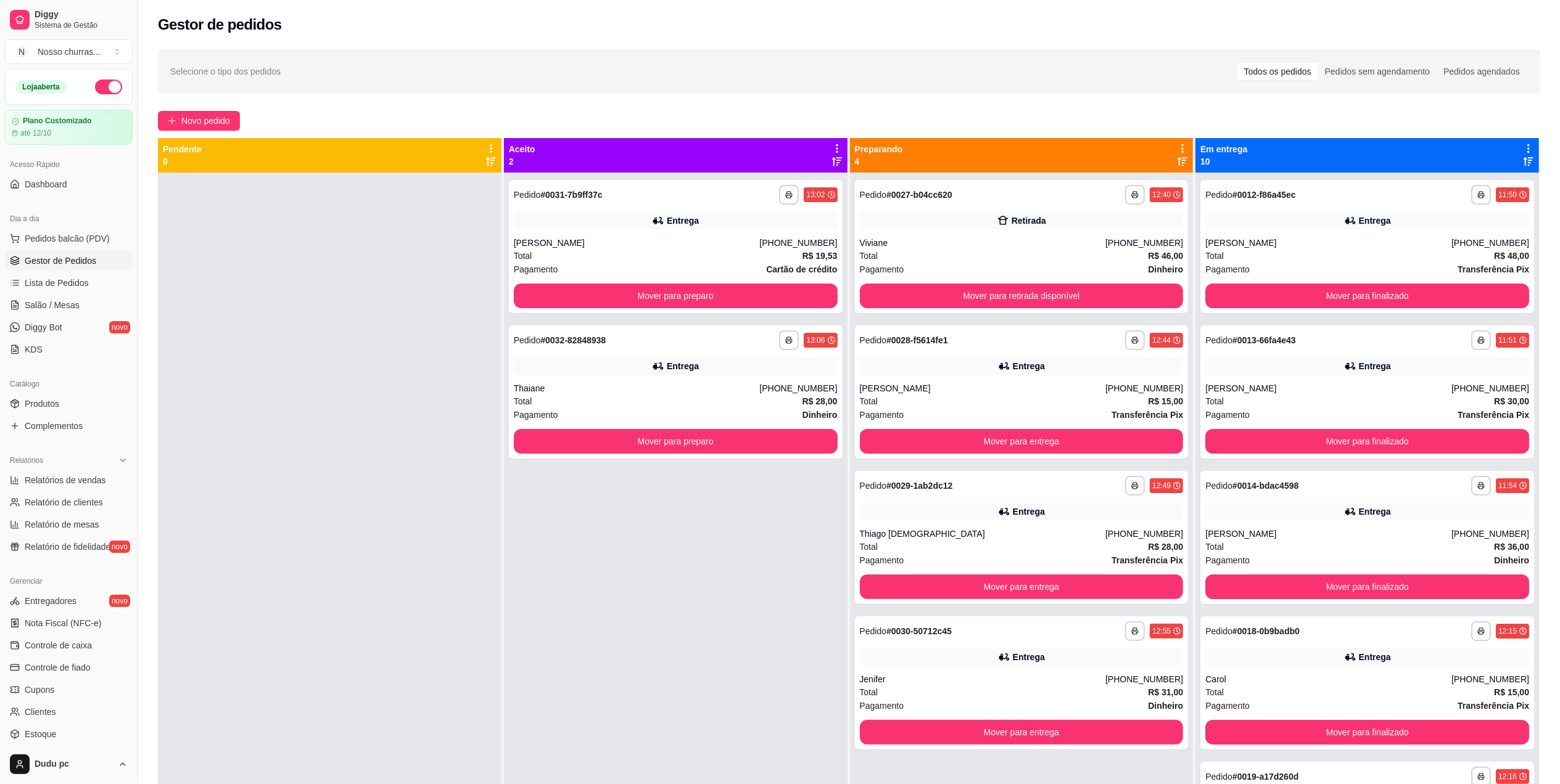
scroll to position [686, 0]
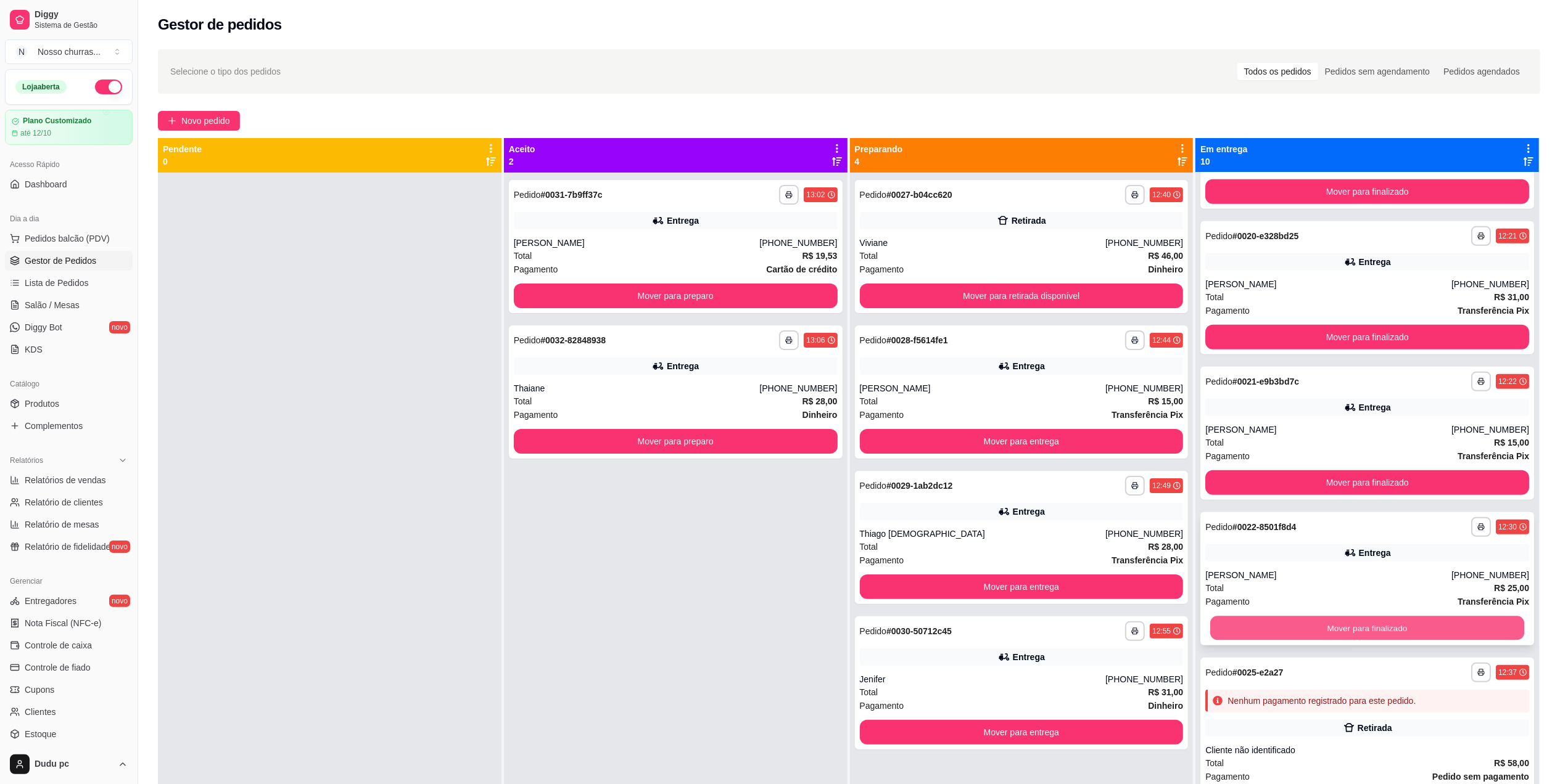
click at [1324, 630] on button "Mover para finalizado" at bounding box center [1367, 628] width 314 height 24
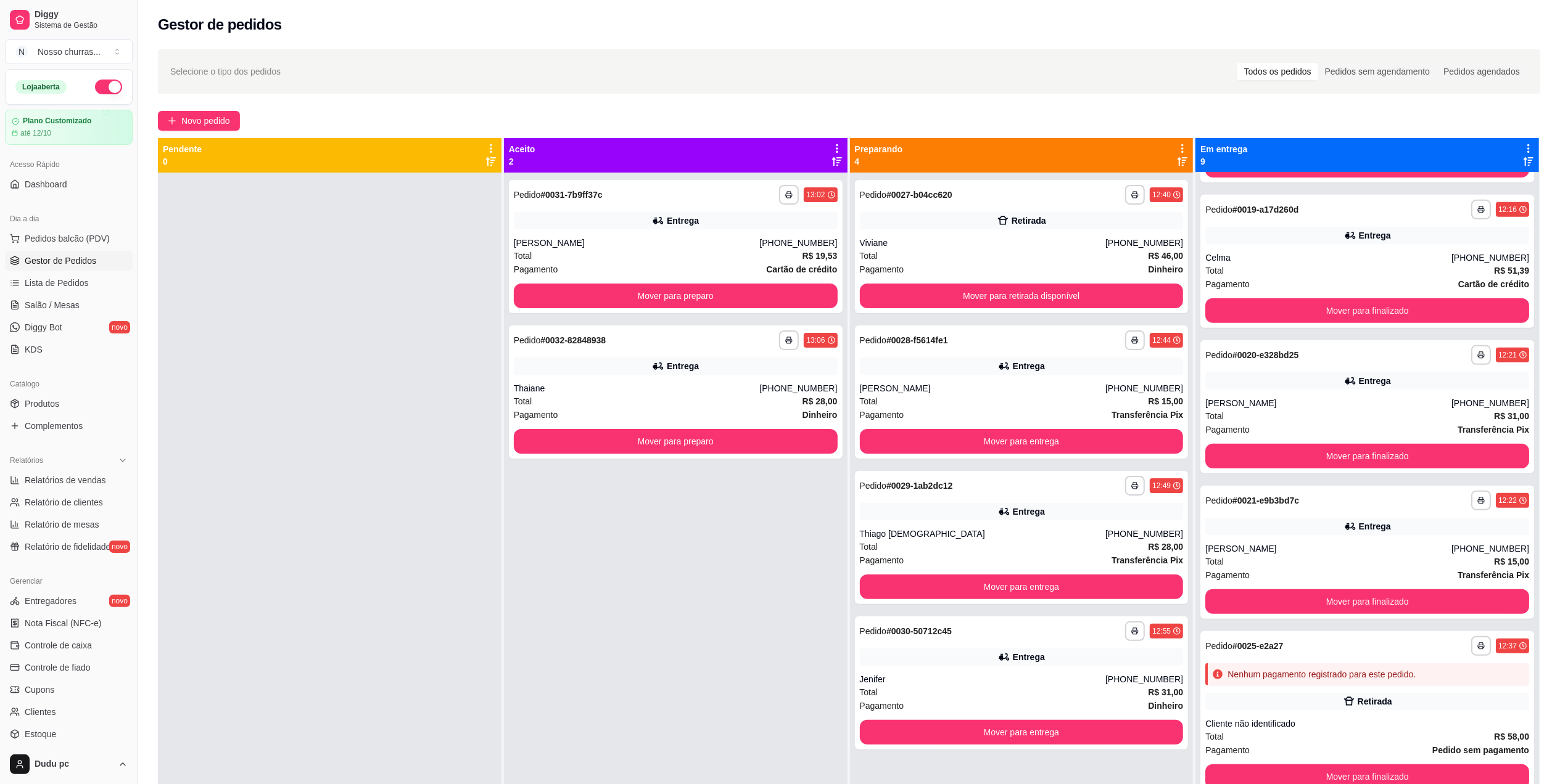
scroll to position [567, 0]
click at [1262, 771] on button "Mover para finalizado" at bounding box center [1367, 776] width 314 height 24
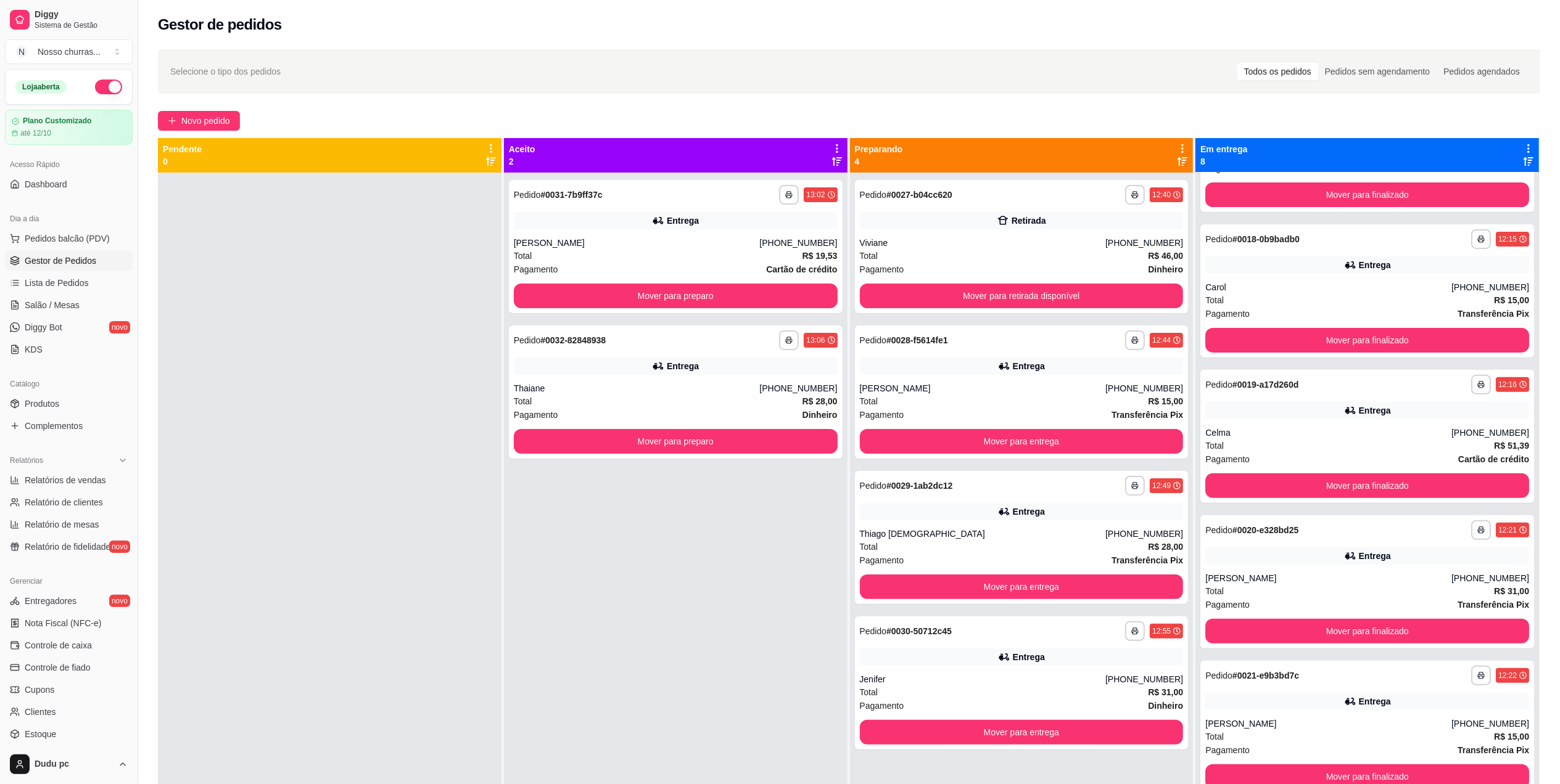
scroll to position [0, 0]
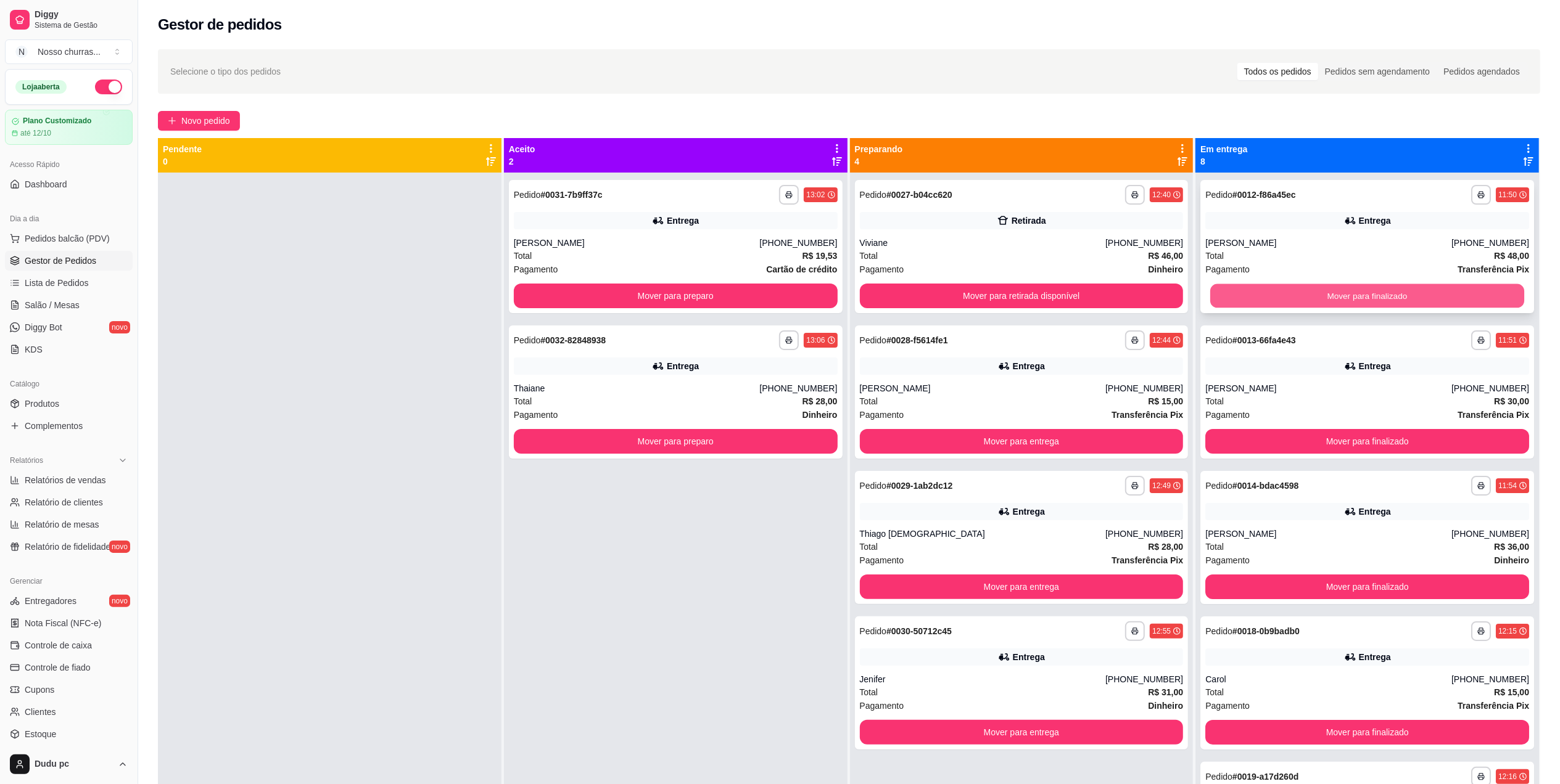
click at [1441, 298] on button "Mover para finalizado" at bounding box center [1367, 296] width 314 height 24
click at [1559, 701] on div "**********" at bounding box center [849, 489] width 1422 height 895
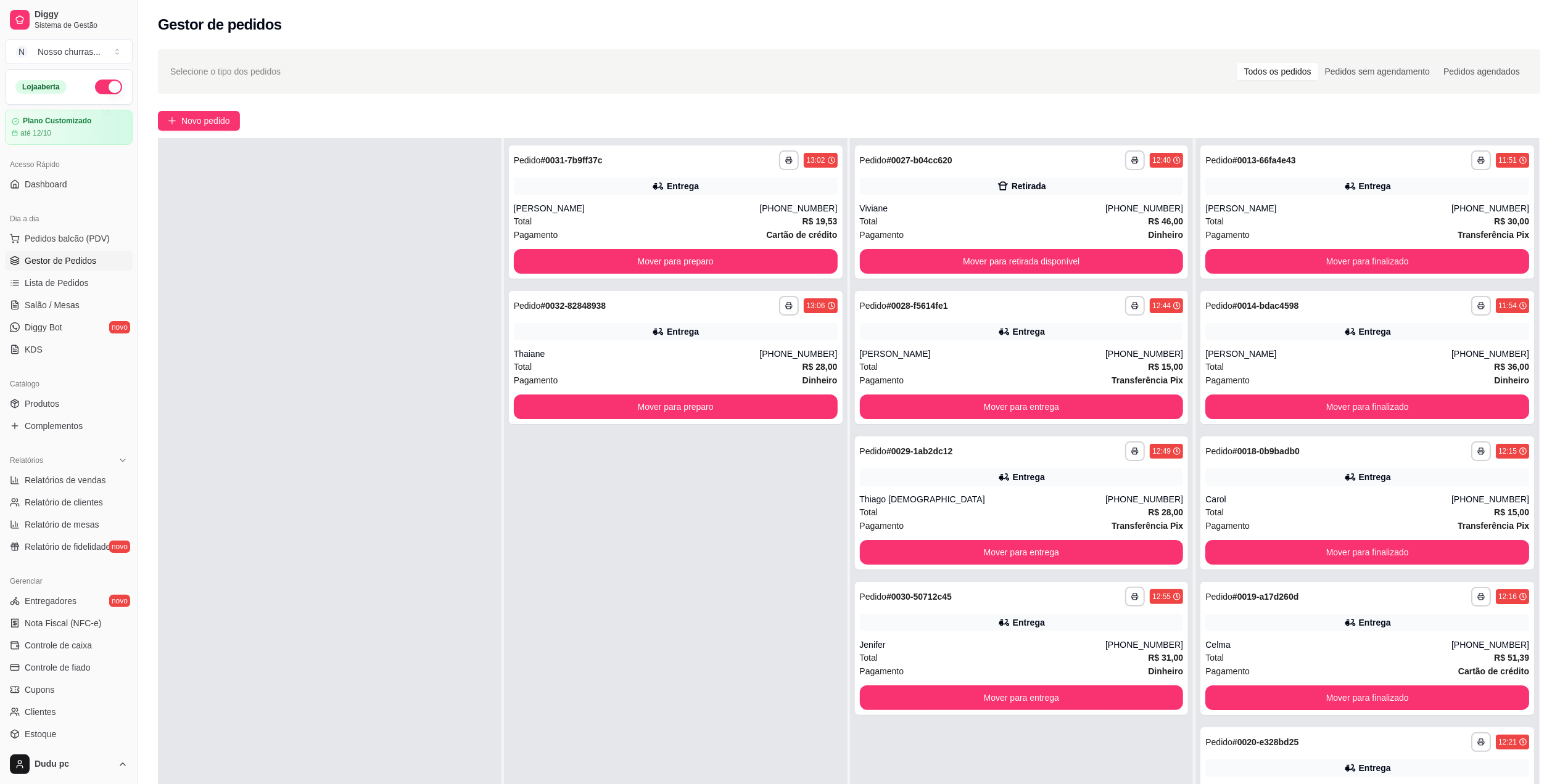
click at [1541, 169] on div "**********" at bounding box center [849, 489] width 1422 height 895
click at [793, 265] on button "Mover para preparo" at bounding box center [676, 261] width 314 height 24
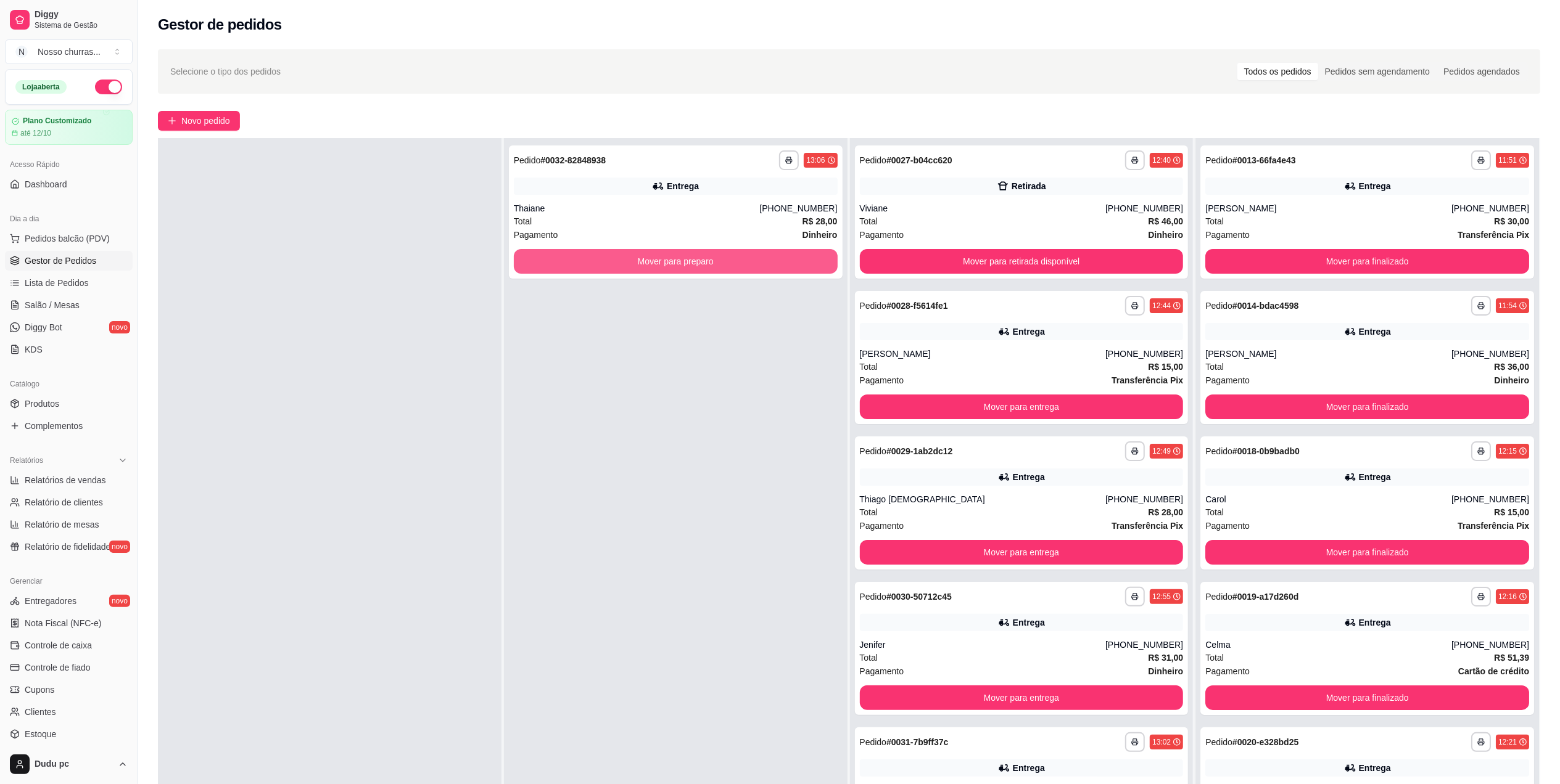
click at [793, 265] on button "Mover para preparo" at bounding box center [676, 261] width 324 height 25
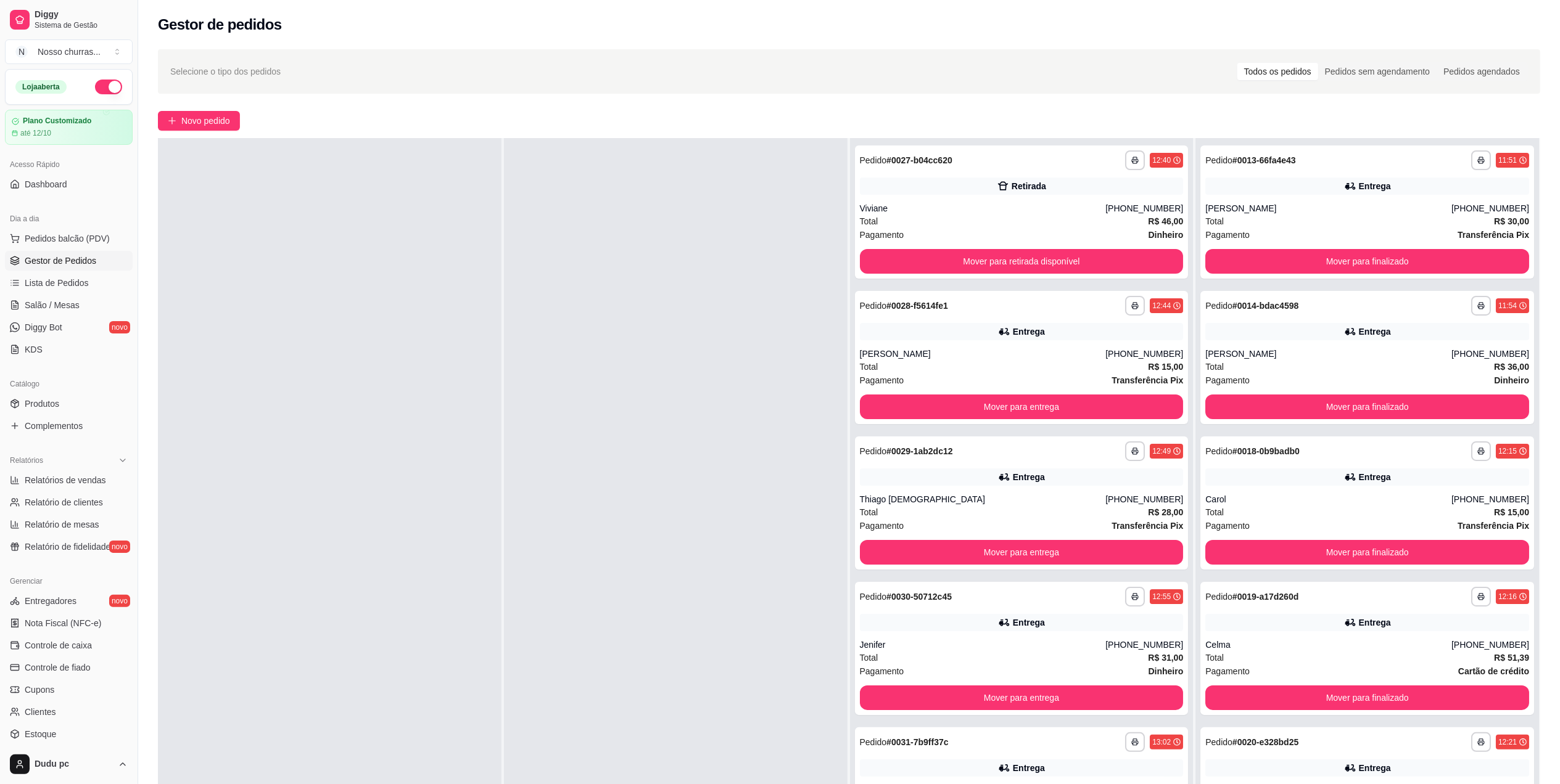
click at [1548, 163] on div "**********" at bounding box center [849, 489] width 1422 height 895
click at [1542, 176] on div "**********" at bounding box center [849, 489] width 1422 height 895
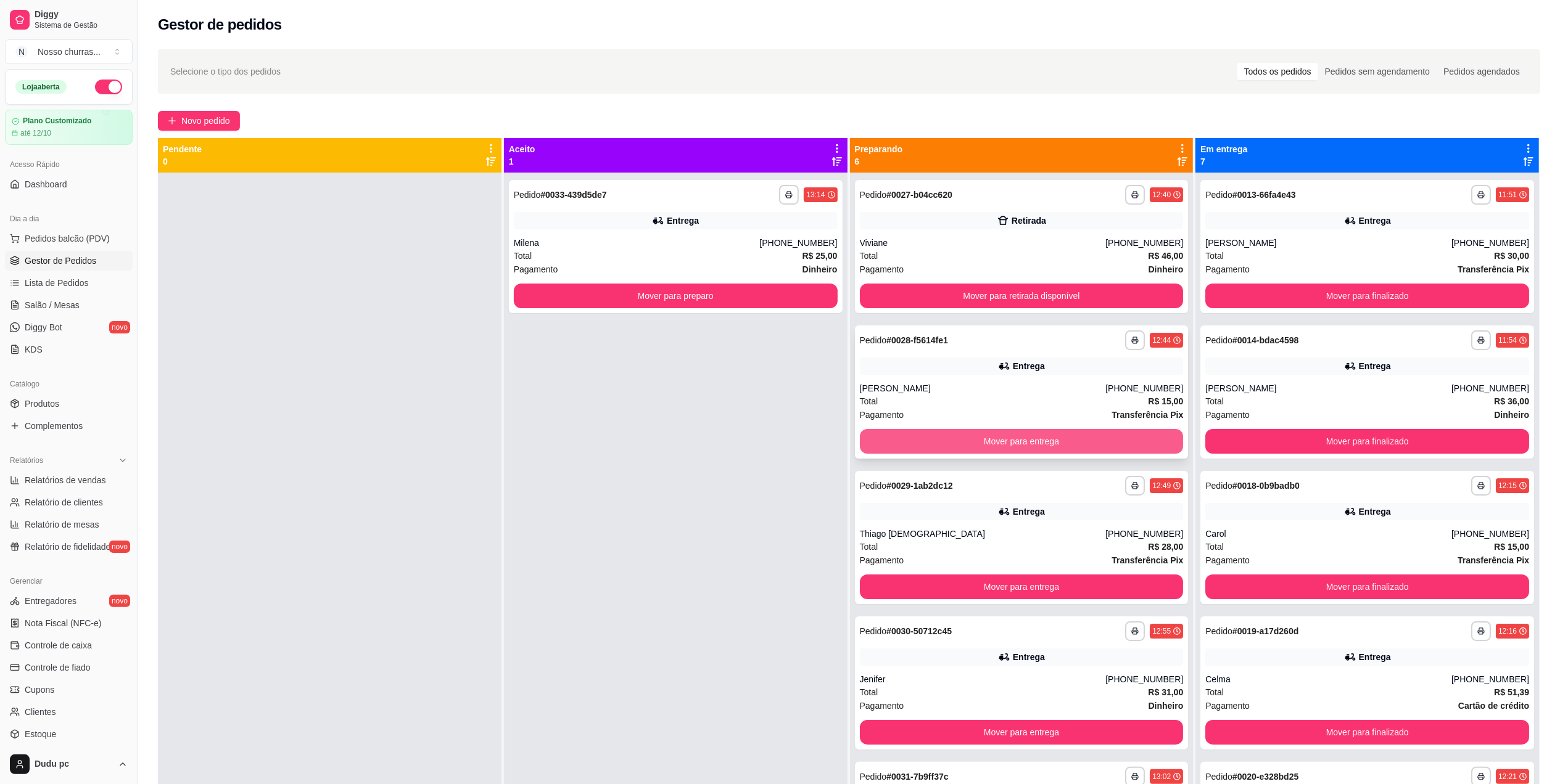
click at [1034, 440] on button "Mover para entrega" at bounding box center [1022, 441] width 324 height 25
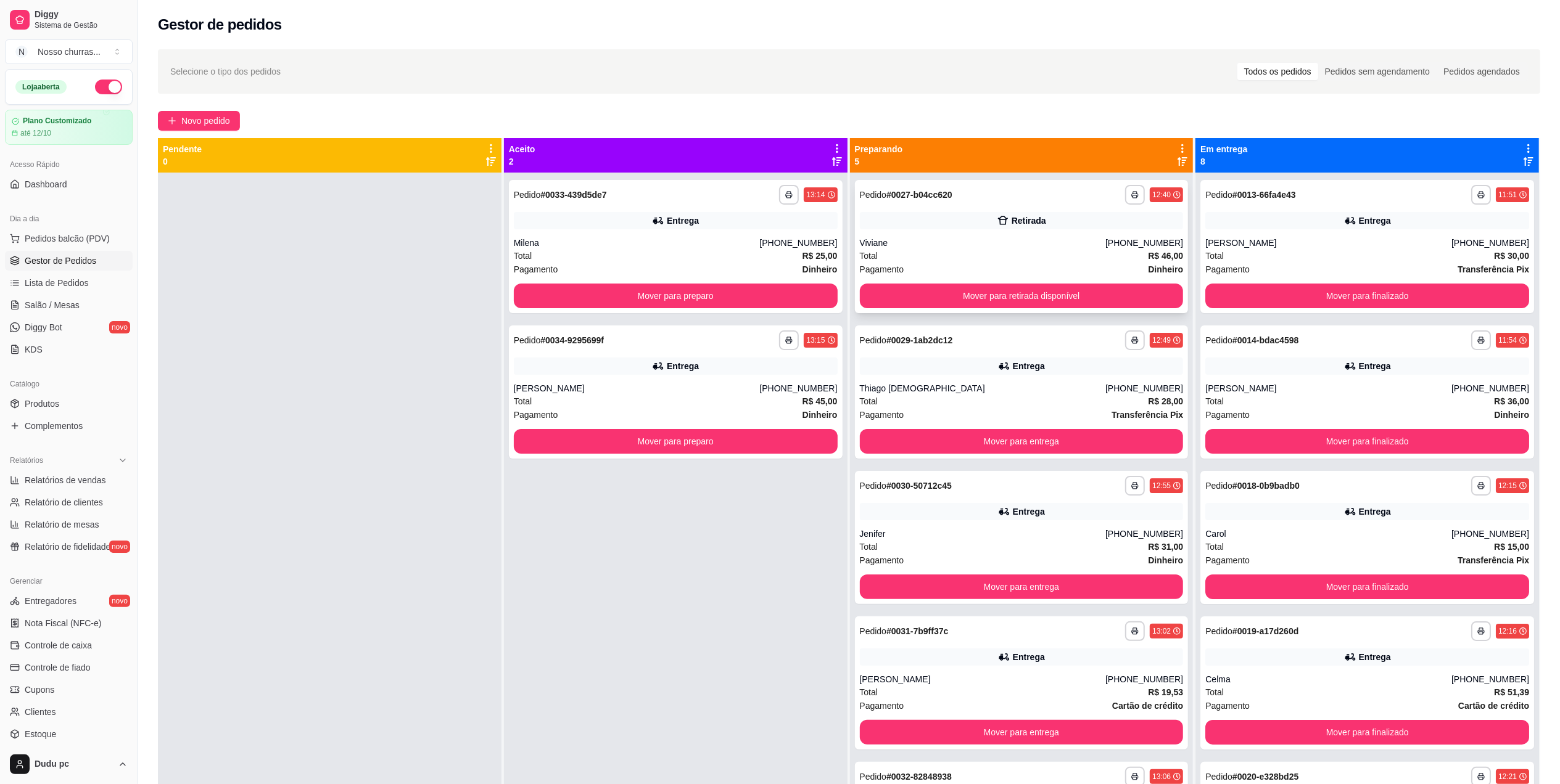
click at [992, 245] on div "Viviane" at bounding box center [983, 243] width 246 height 12
click at [615, 293] on button "Mover para preparo" at bounding box center [676, 296] width 314 height 24
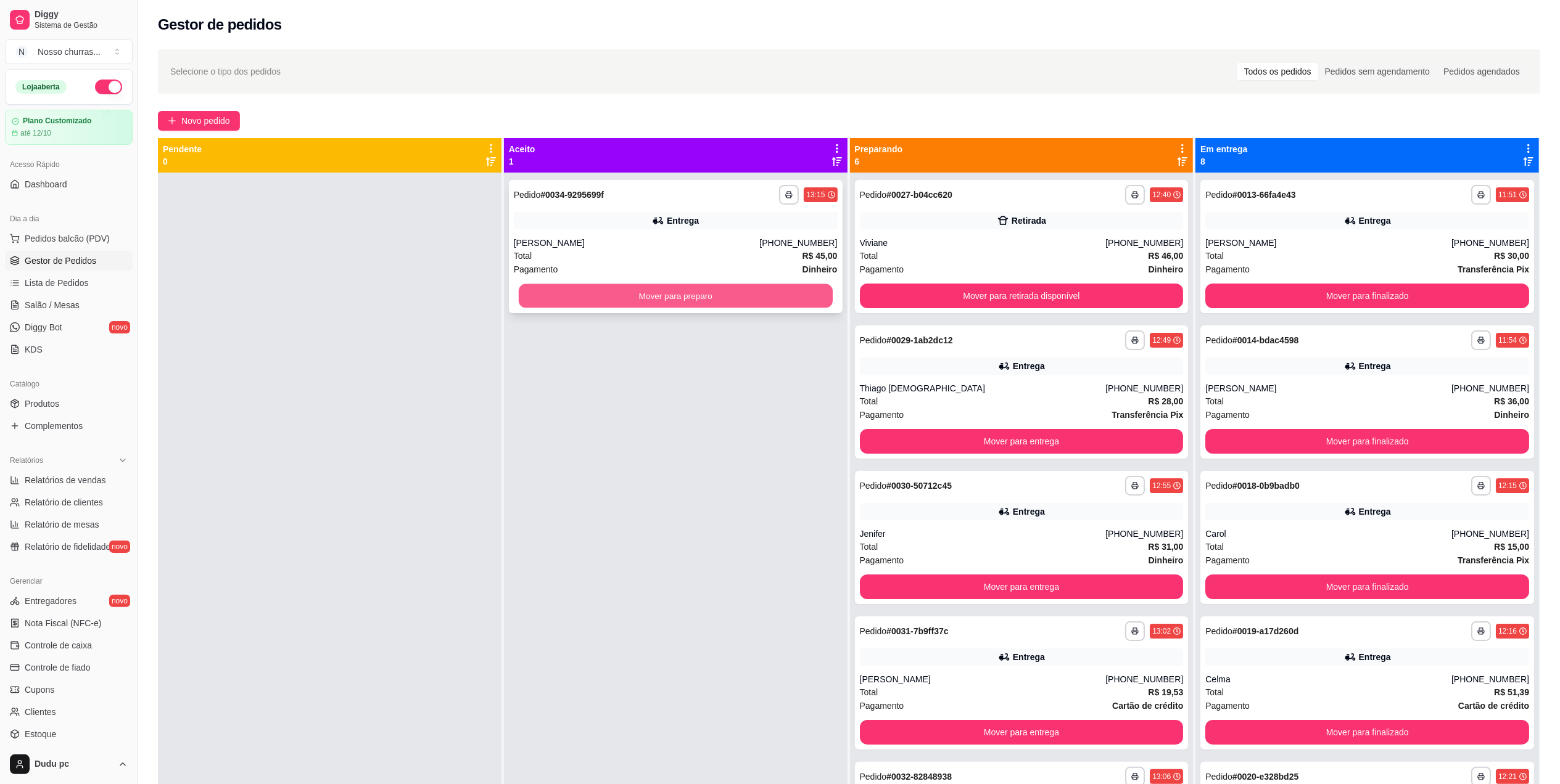
click at [618, 304] on button "Mover para preparo" at bounding box center [676, 296] width 314 height 24
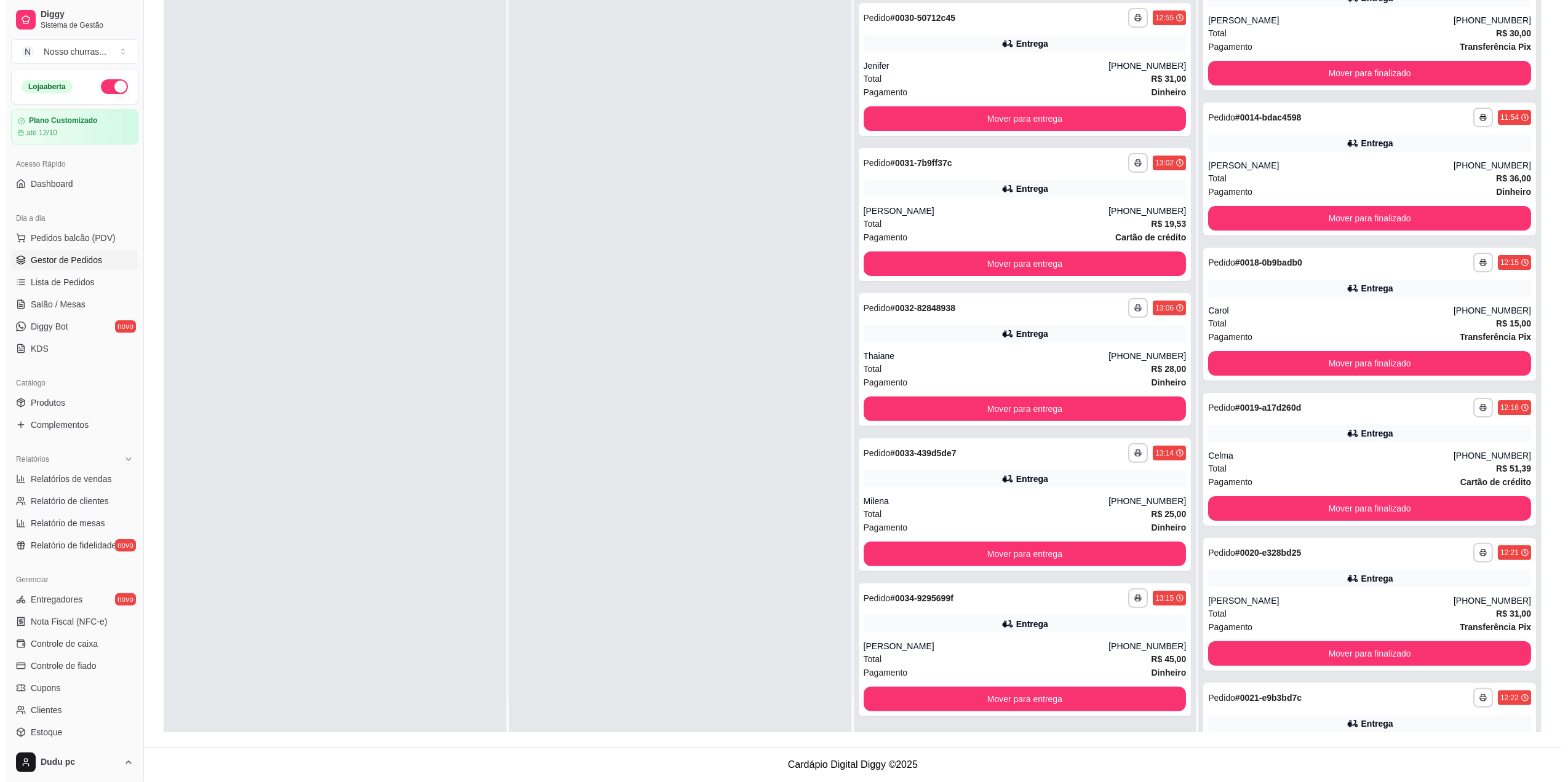
scroll to position [246, 0]
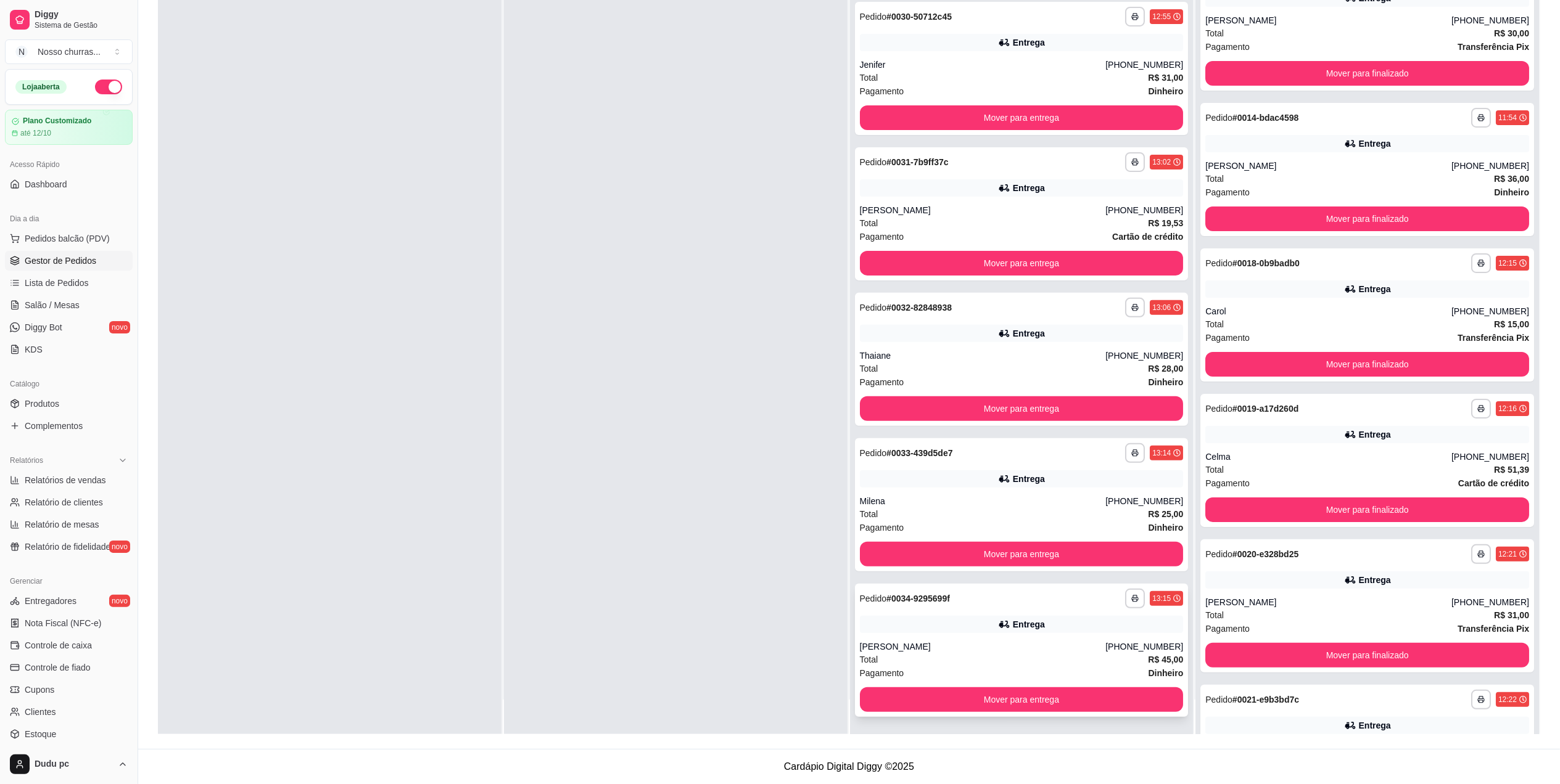
click at [1113, 654] on div "Total R$ 45,00" at bounding box center [1022, 660] width 324 height 14
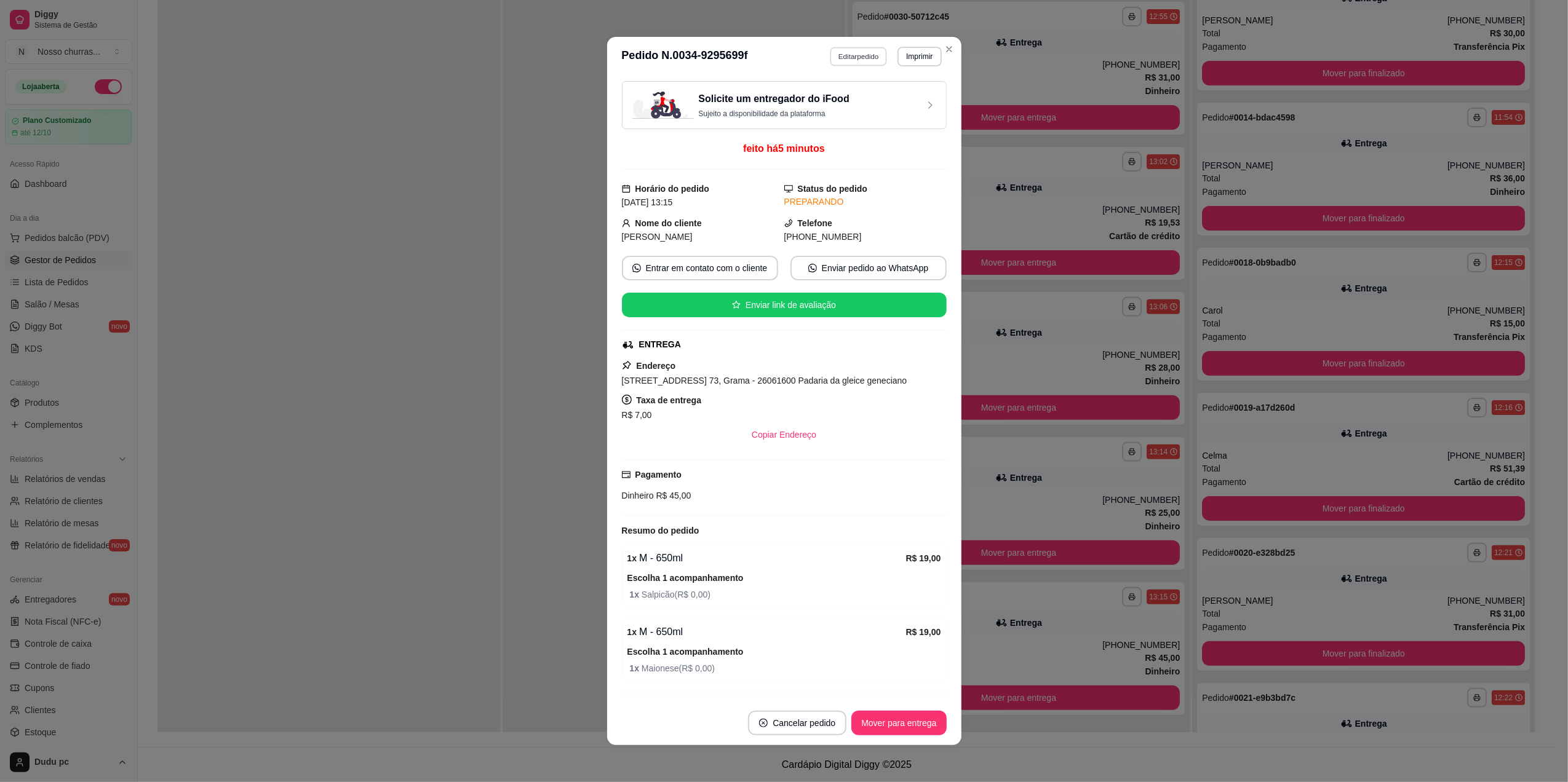
click at [861, 60] on button "Editar pedido" at bounding box center [859, 56] width 57 height 19
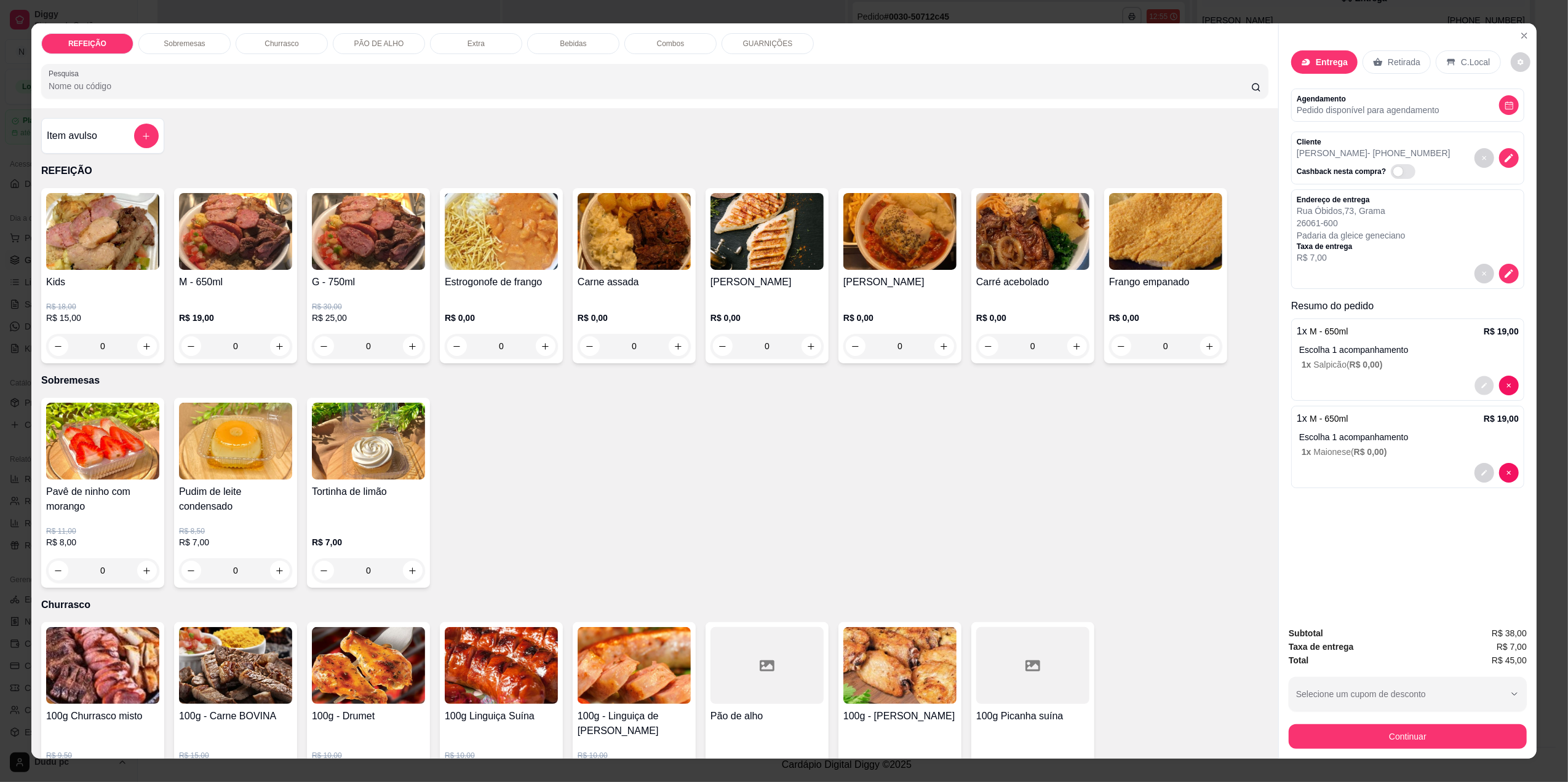
click at [1482, 385] on button "decrease-product-quantity" at bounding box center [1484, 386] width 19 height 19
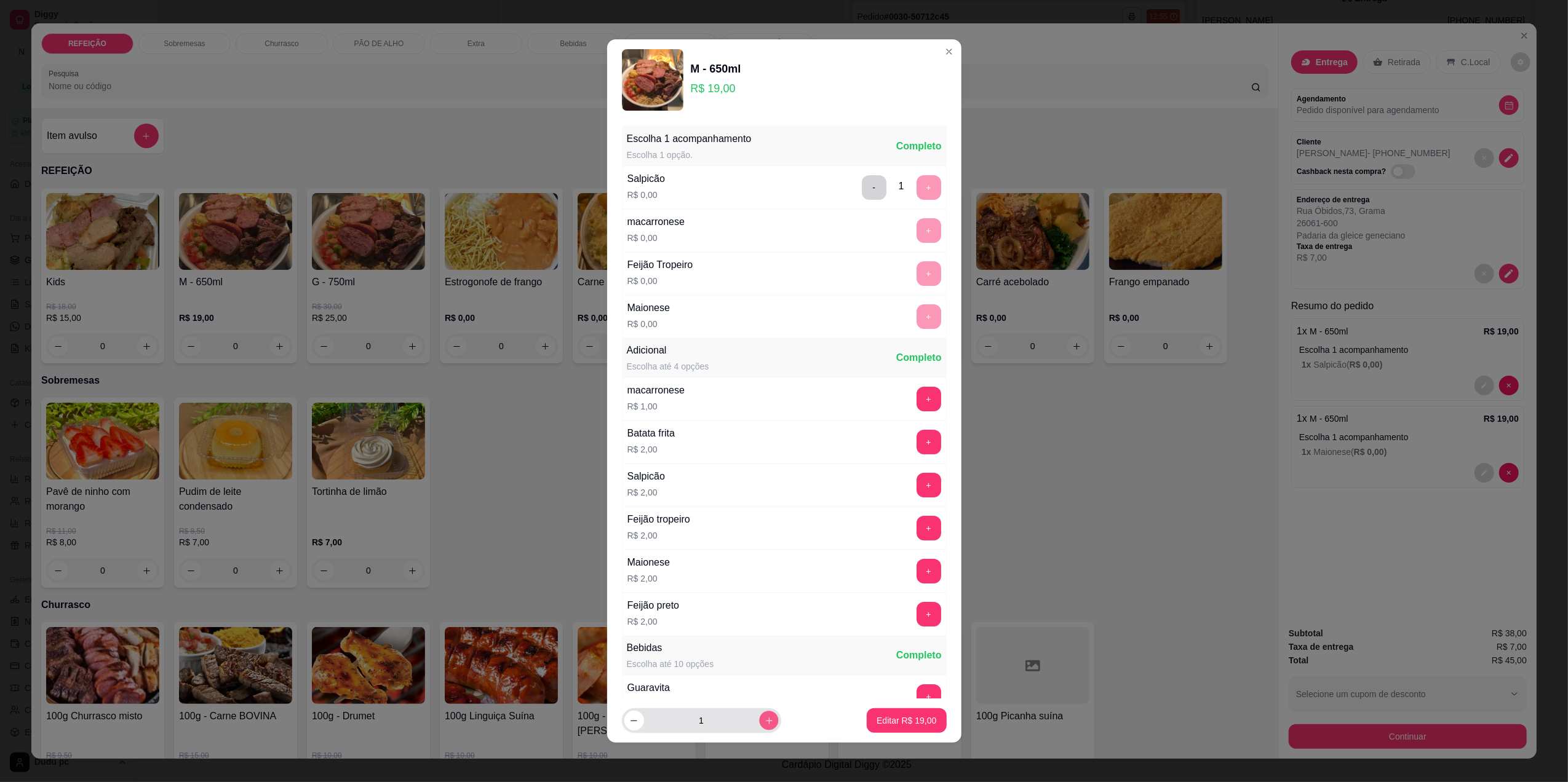
click at [764, 717] on icon "increase-product-quantity" at bounding box center [769, 721] width 10 height 10
type input "2"
click at [874, 711] on button "Editar R$ 38,00" at bounding box center [906, 721] width 77 height 24
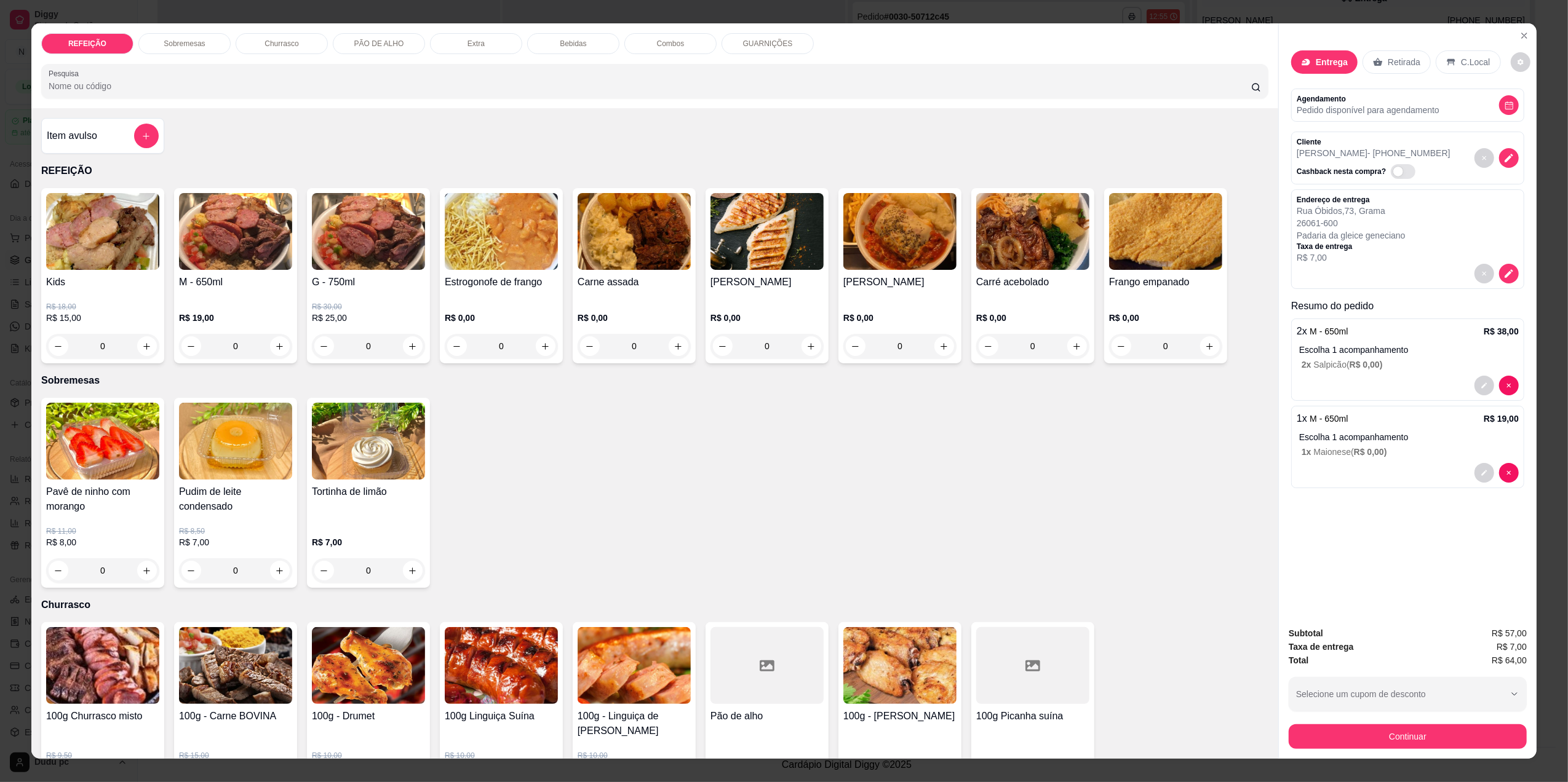
click at [1356, 451] on span "R$ 0,00 )" at bounding box center [1371, 452] width 33 height 10
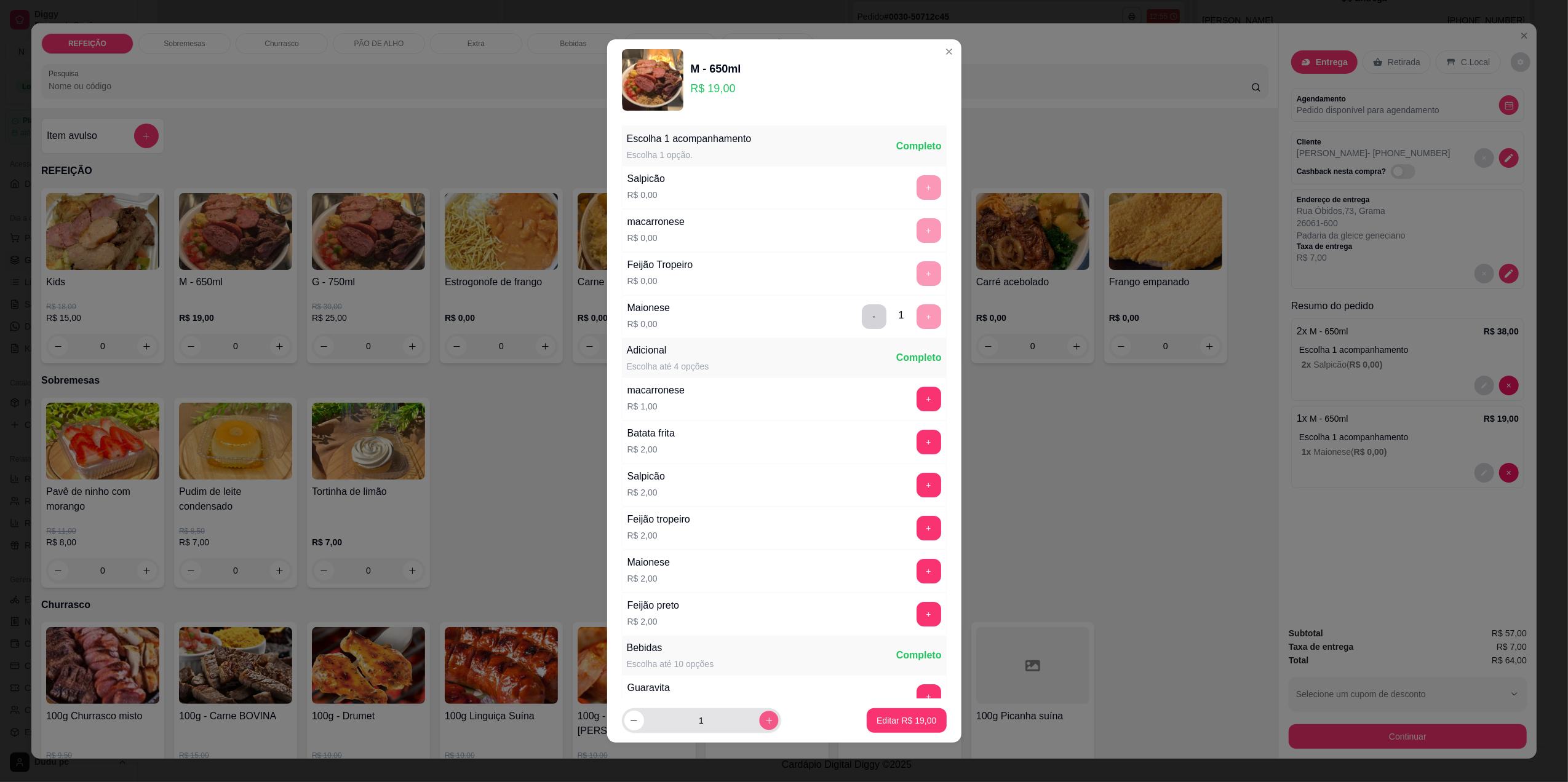
click at [766, 724] on button "increase-product-quantity" at bounding box center [769, 721] width 19 height 19
type input "2"
click at [899, 719] on p "Editar R$ 38,00" at bounding box center [907, 721] width 60 height 12
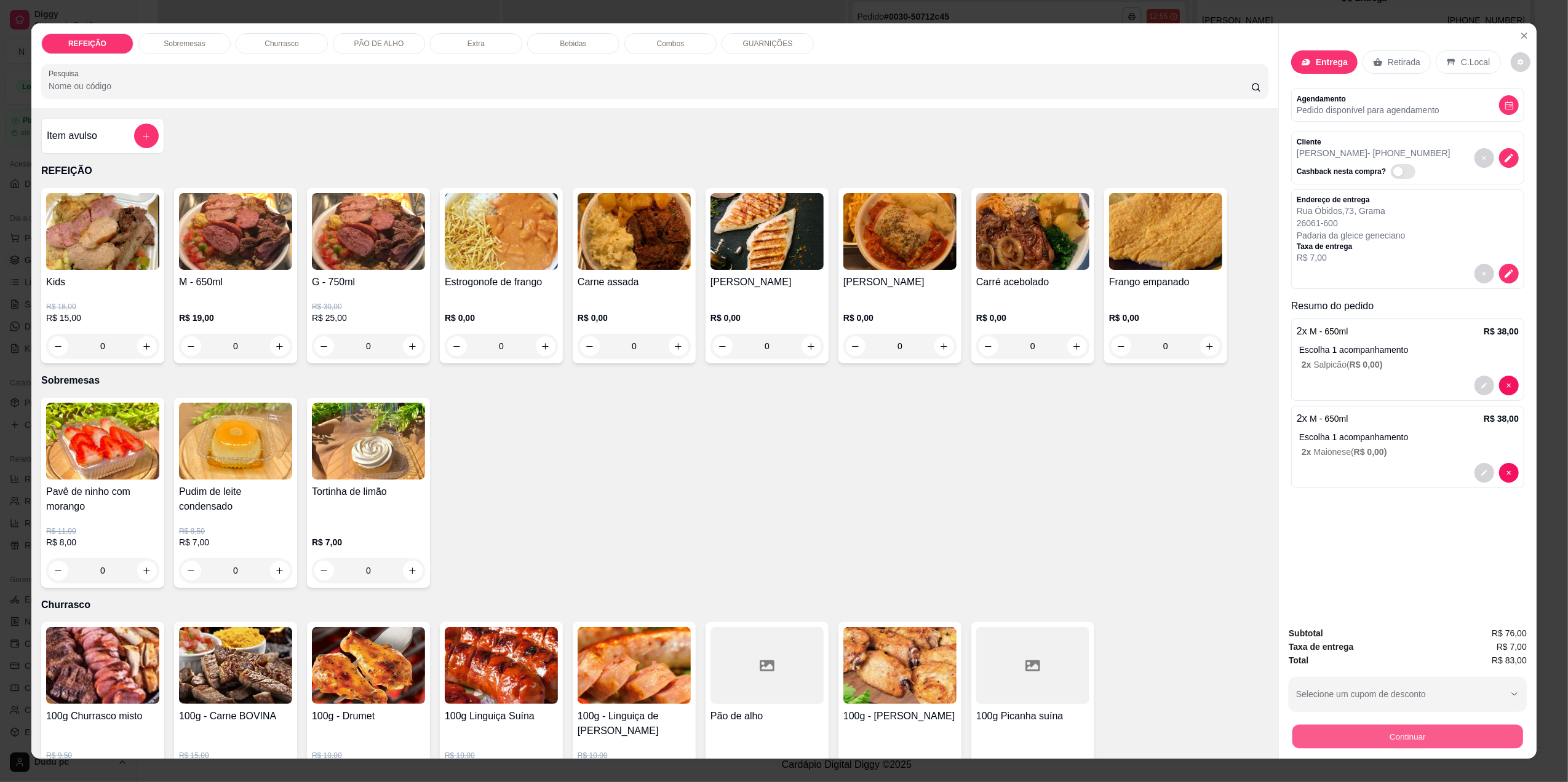
click at [1320, 726] on button "Continuar" at bounding box center [1408, 736] width 231 height 24
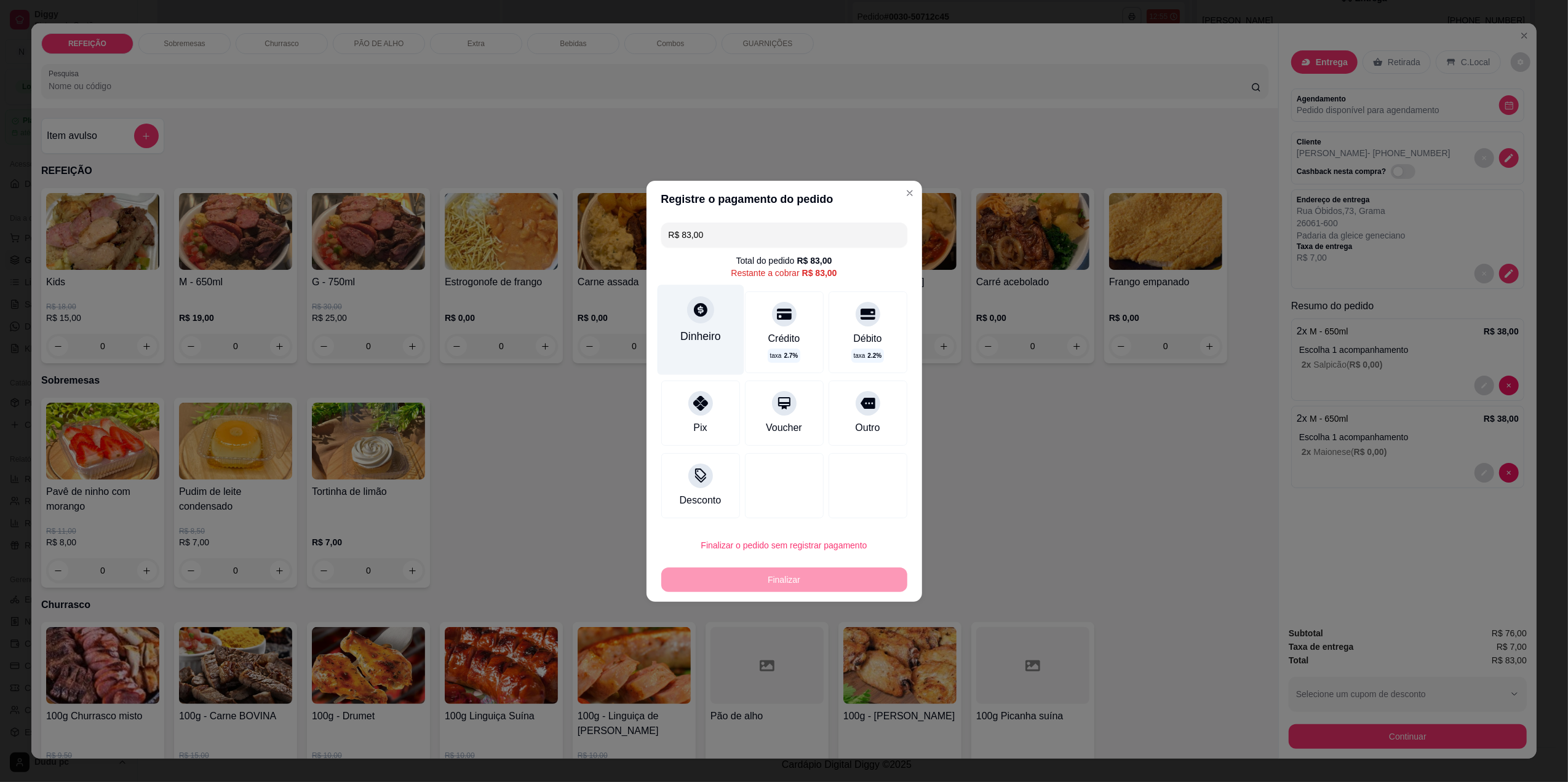
click at [697, 310] on icon at bounding box center [701, 310] width 14 height 14
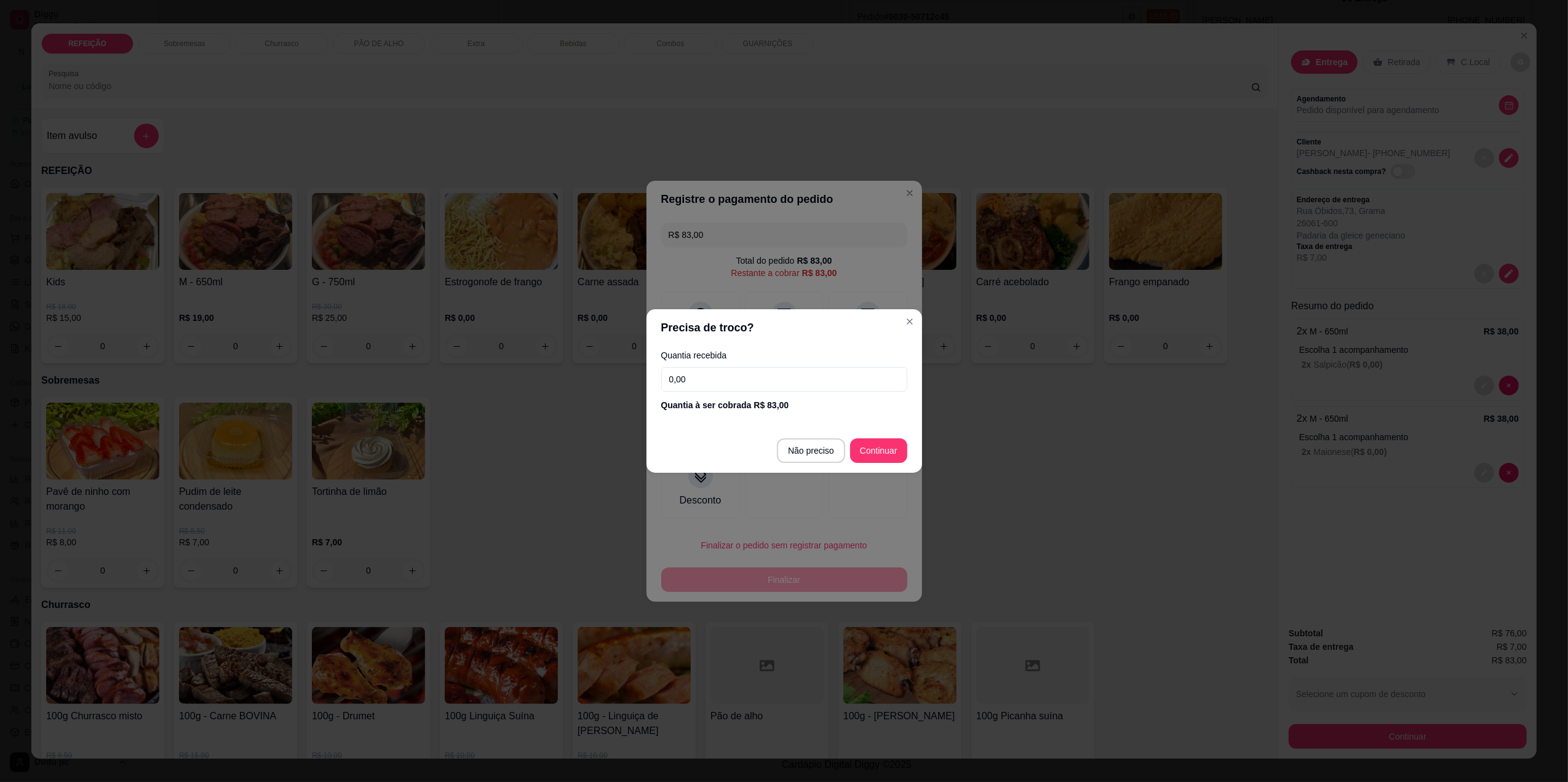
click at [769, 372] on input "0,00" at bounding box center [784, 379] width 246 height 25
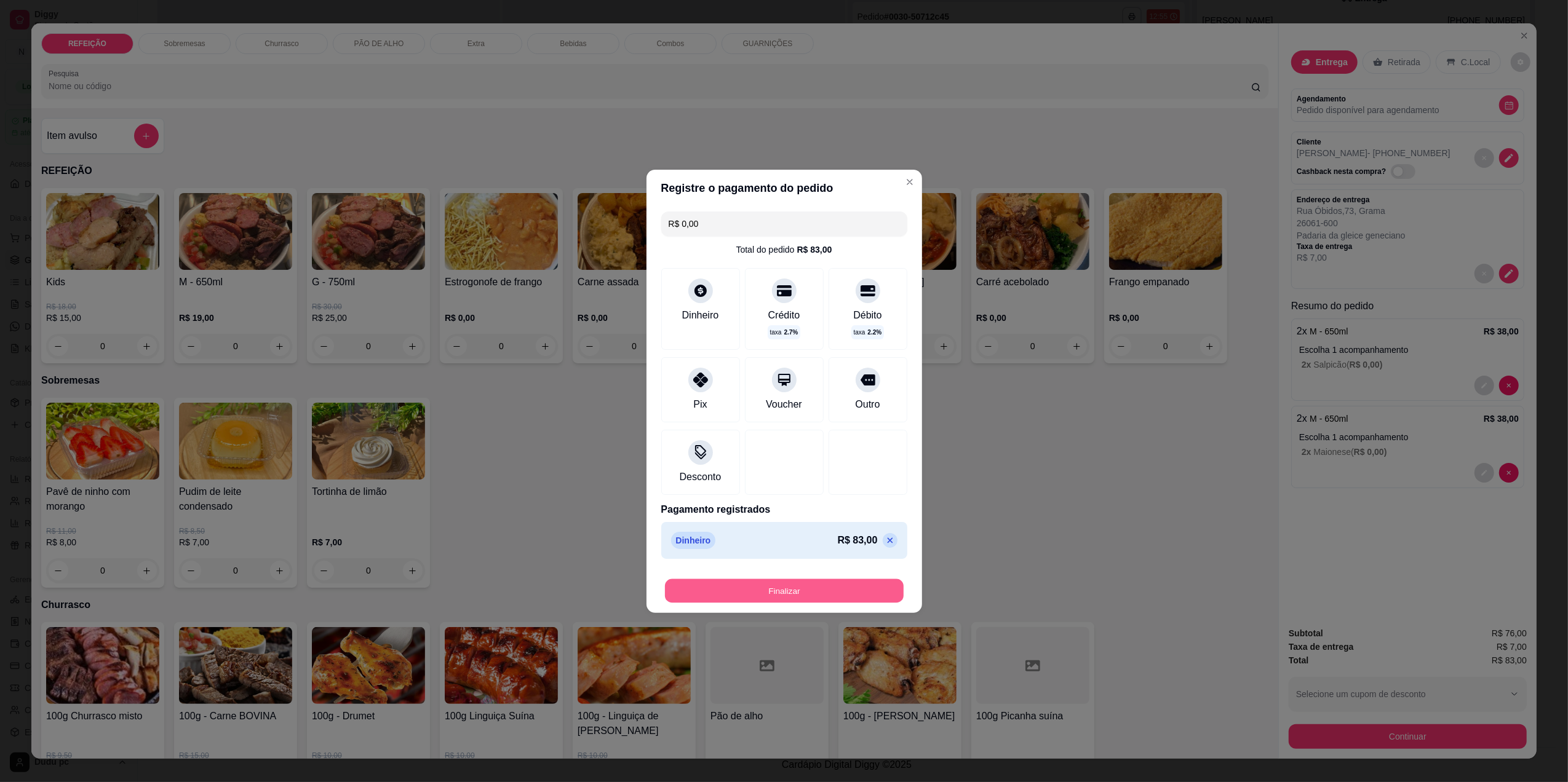
click at [829, 593] on button "Finalizar" at bounding box center [784, 590] width 239 height 24
type input "-R$ 83,00"
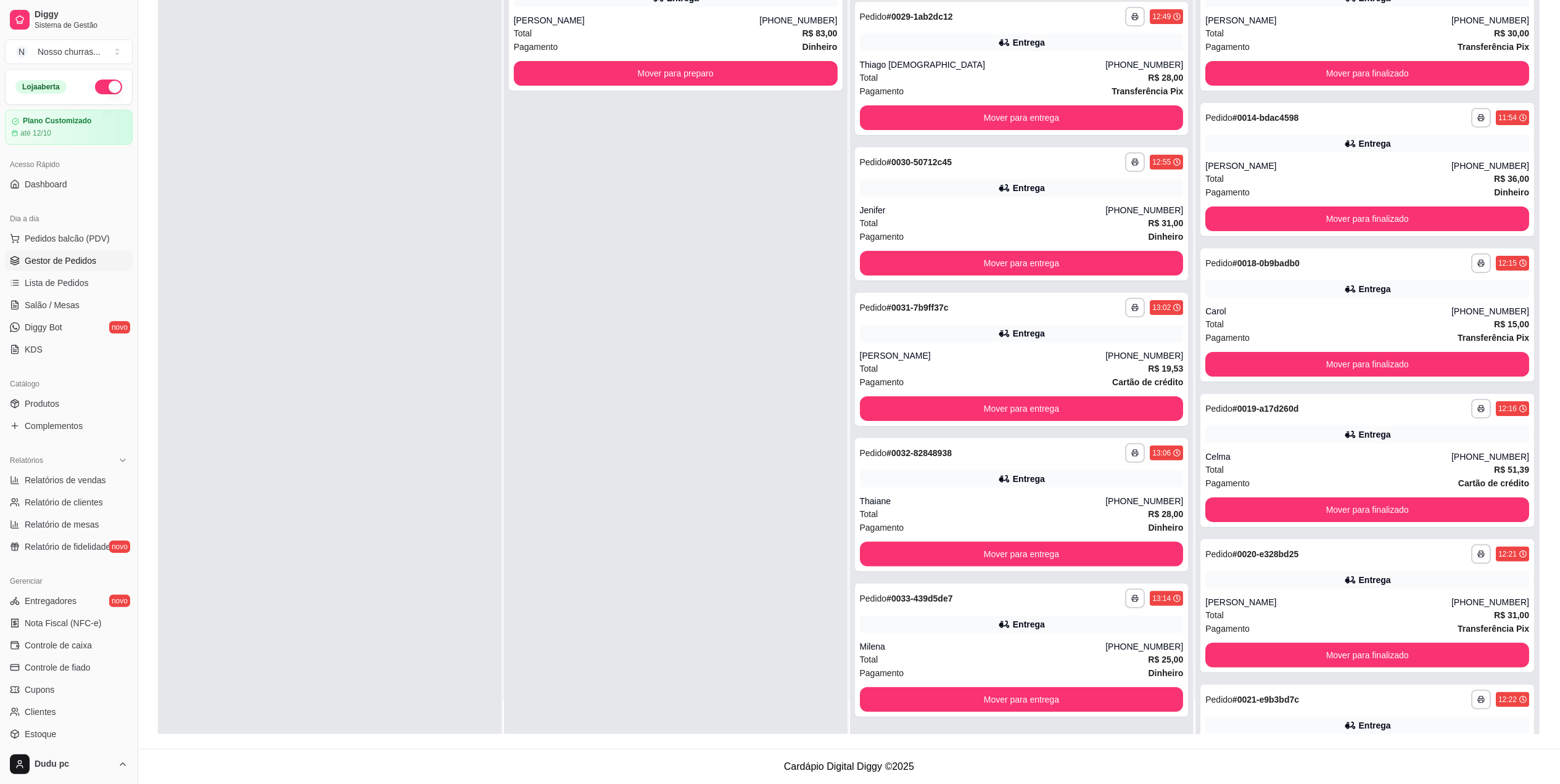
scroll to position [392, 0]
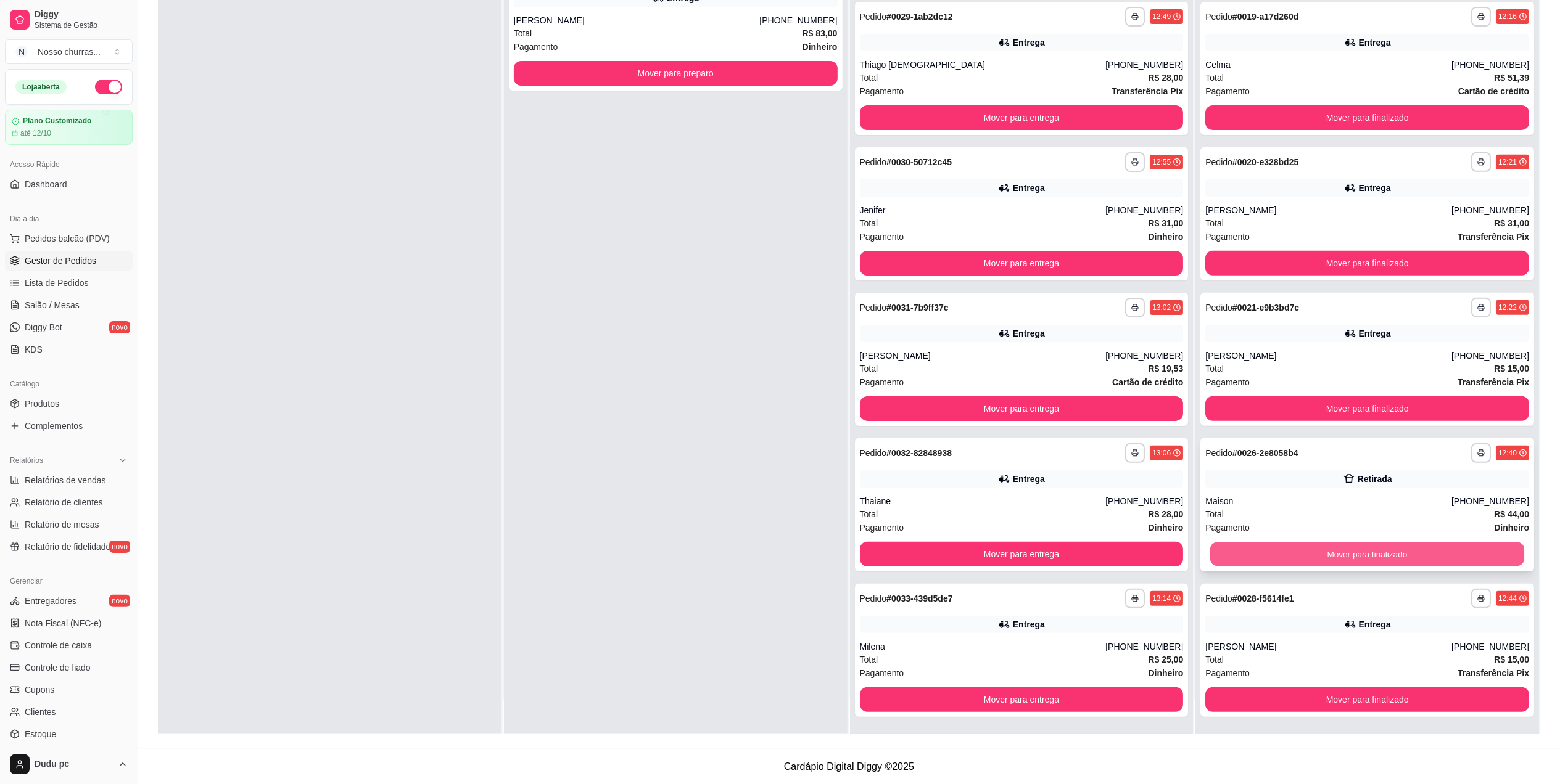
click at [1366, 557] on button "Mover para finalizado" at bounding box center [1367, 554] width 314 height 24
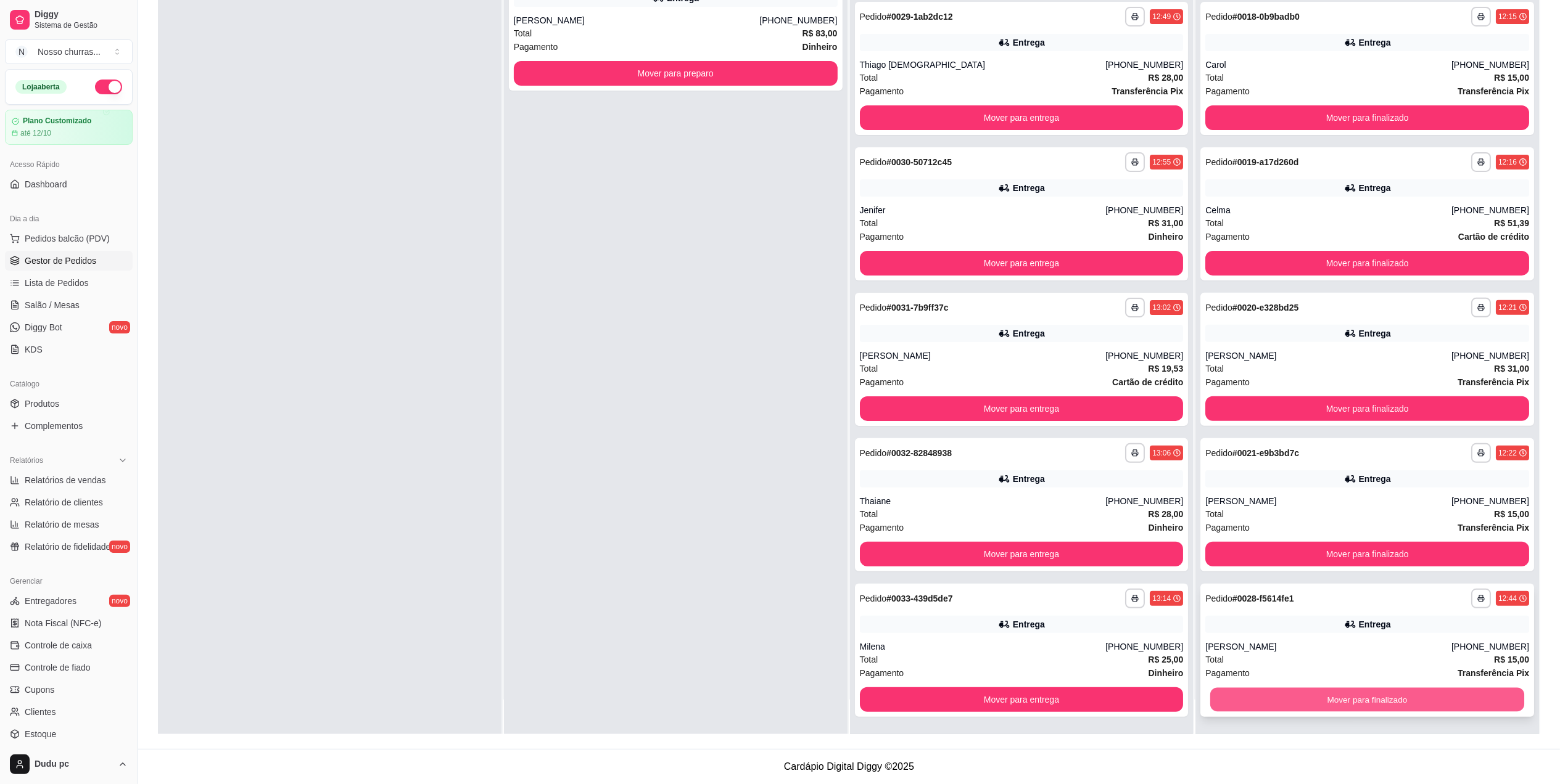
click at [1278, 701] on button "Mover para finalizado" at bounding box center [1367, 699] width 314 height 24
click at [1557, 53] on div "**********" at bounding box center [849, 302] width 1422 height 895
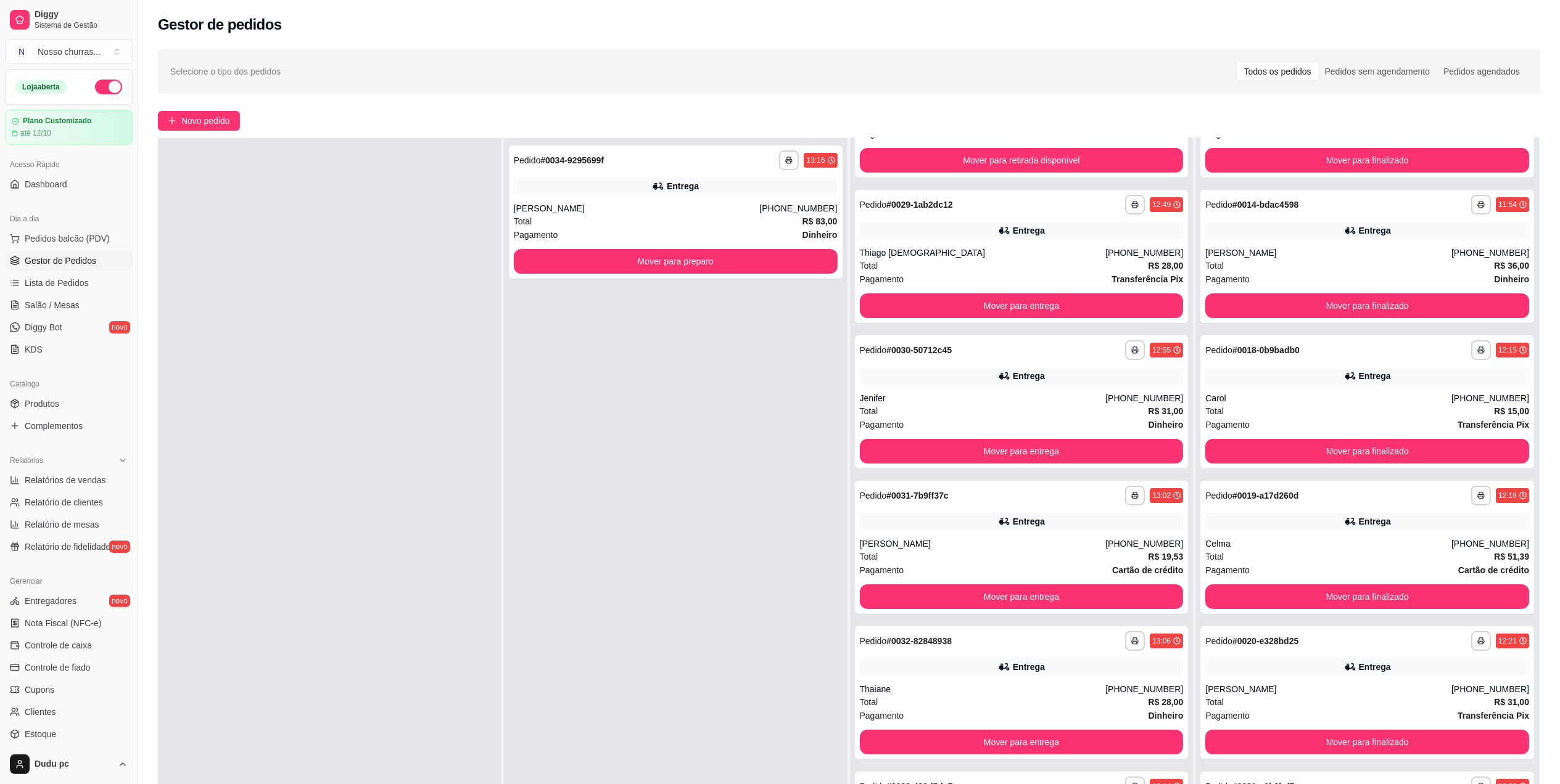
scroll to position [0, 0]
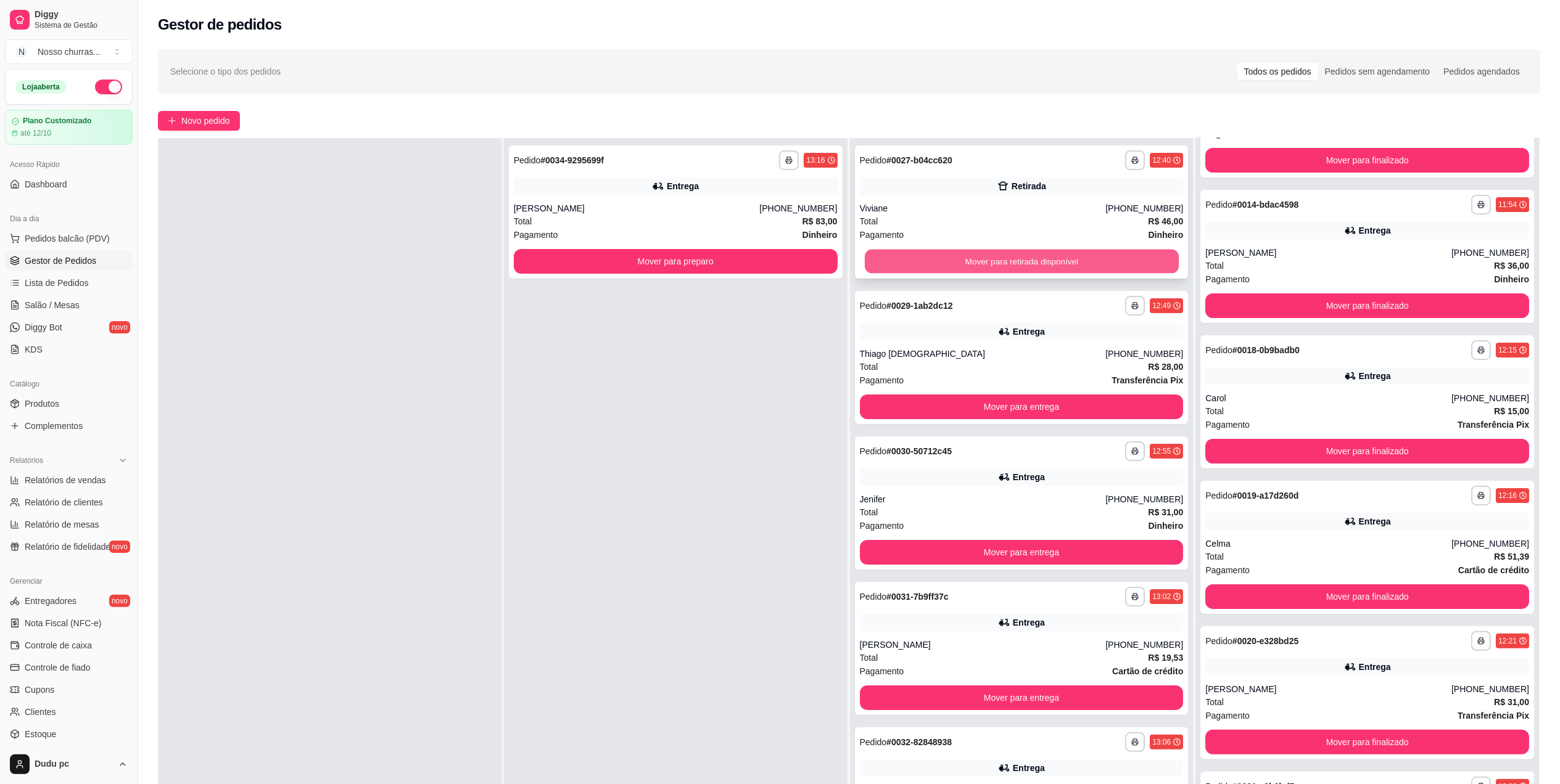
click at [1125, 259] on button "Mover para retirada disponível" at bounding box center [1021, 261] width 314 height 24
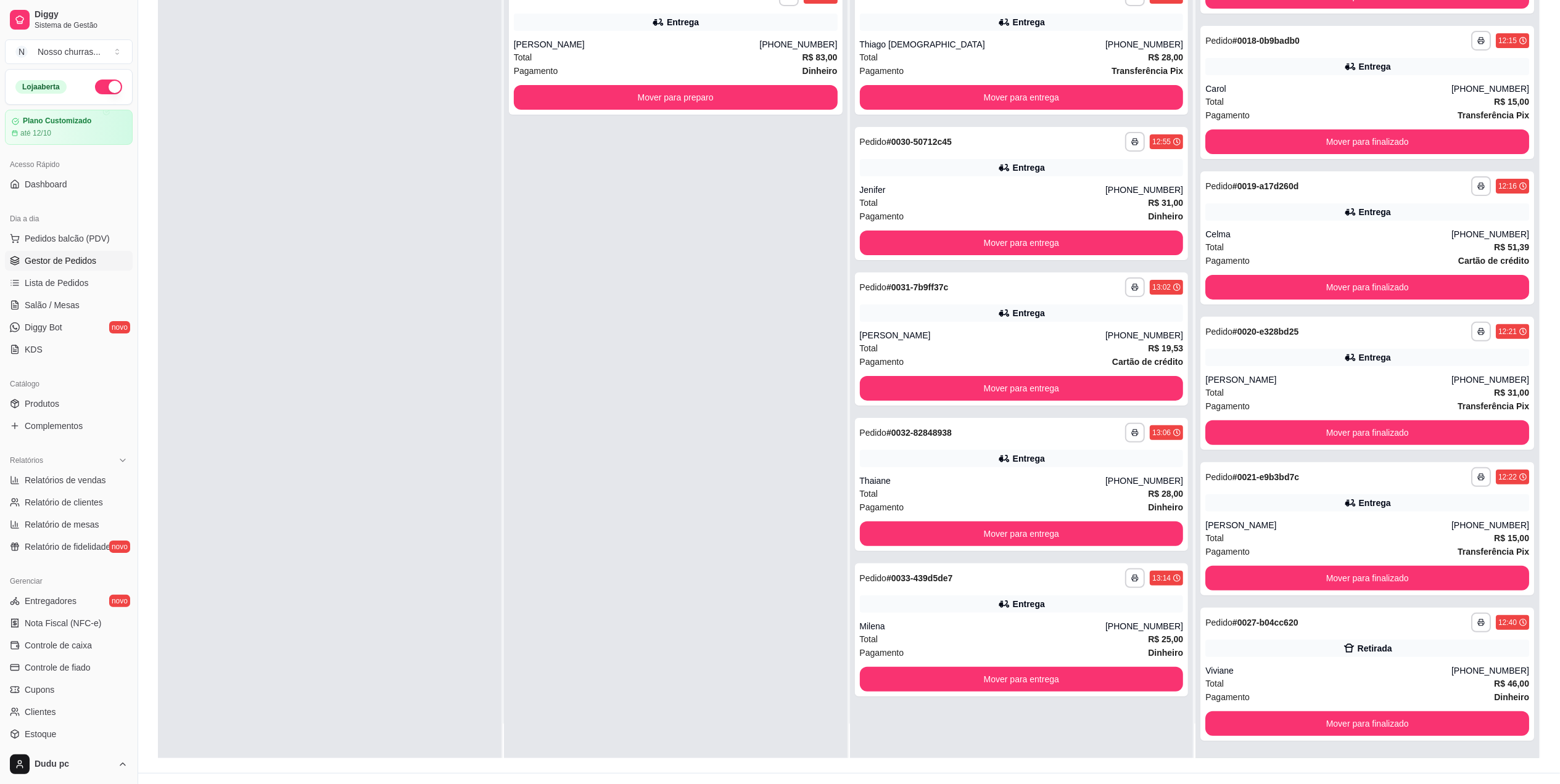
scroll to position [188, 0]
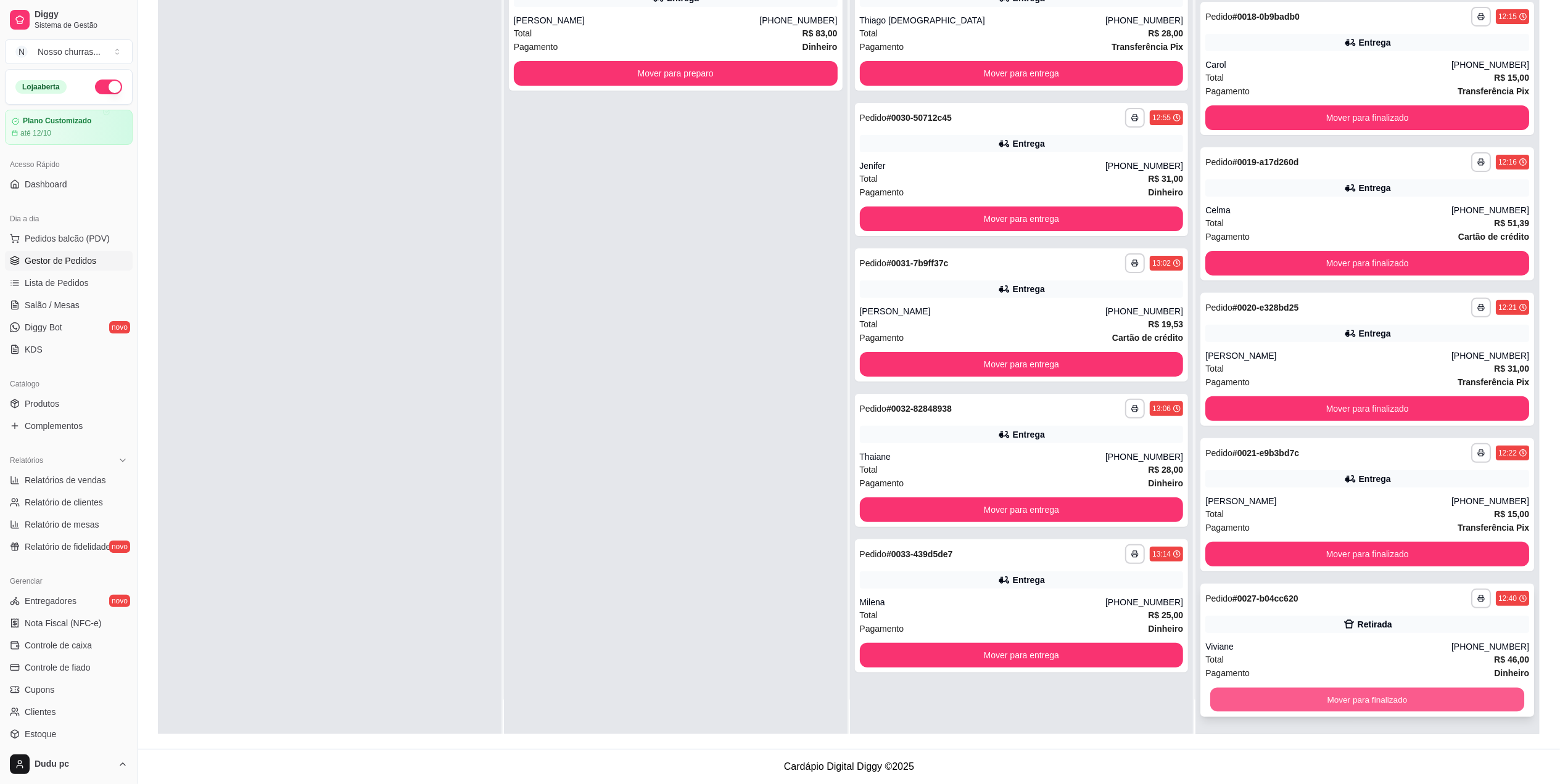
click at [1491, 695] on button "Mover para finalizado" at bounding box center [1367, 699] width 314 height 24
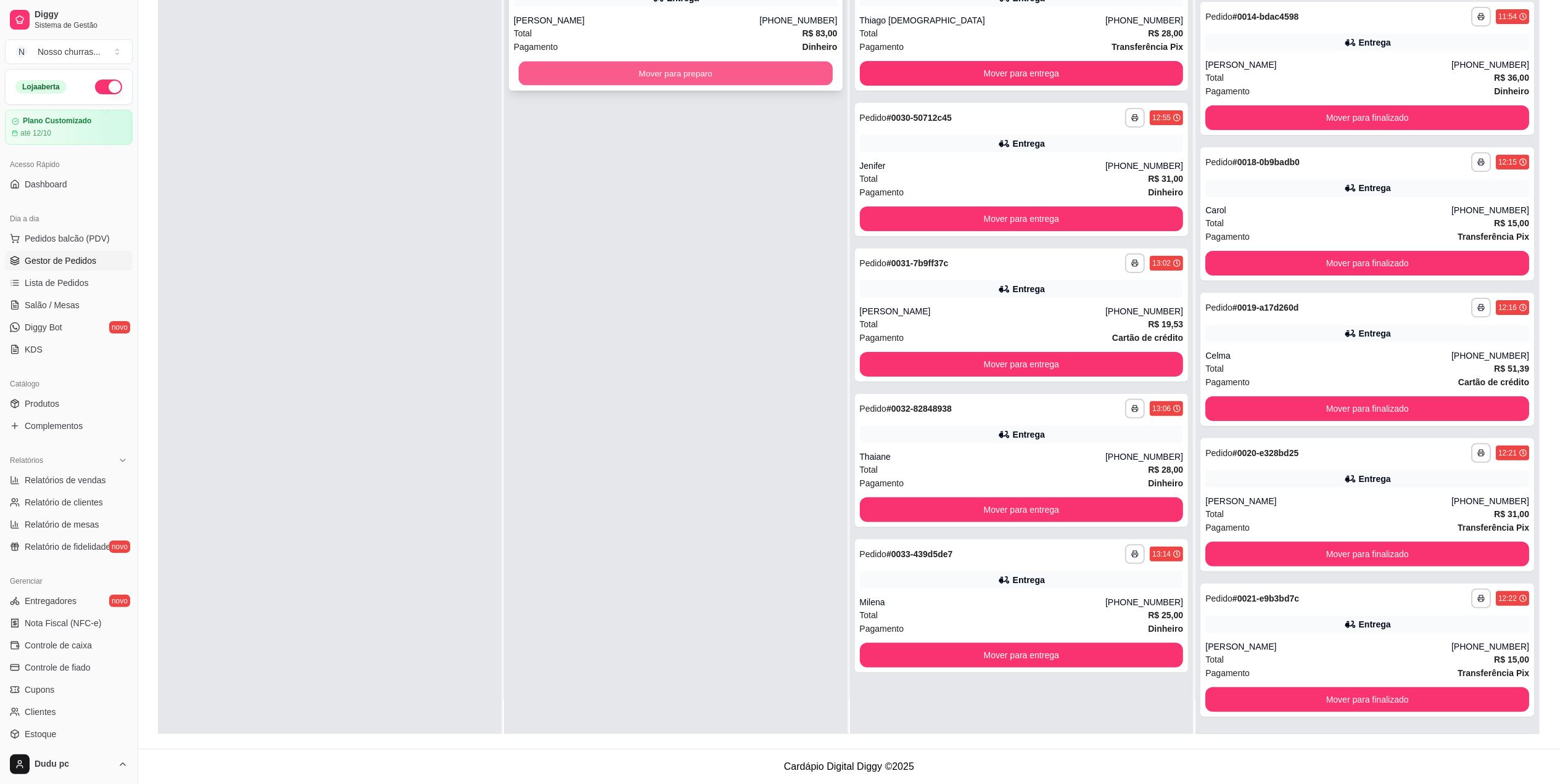
click at [798, 75] on button "Mover para preparo" at bounding box center [676, 73] width 314 height 24
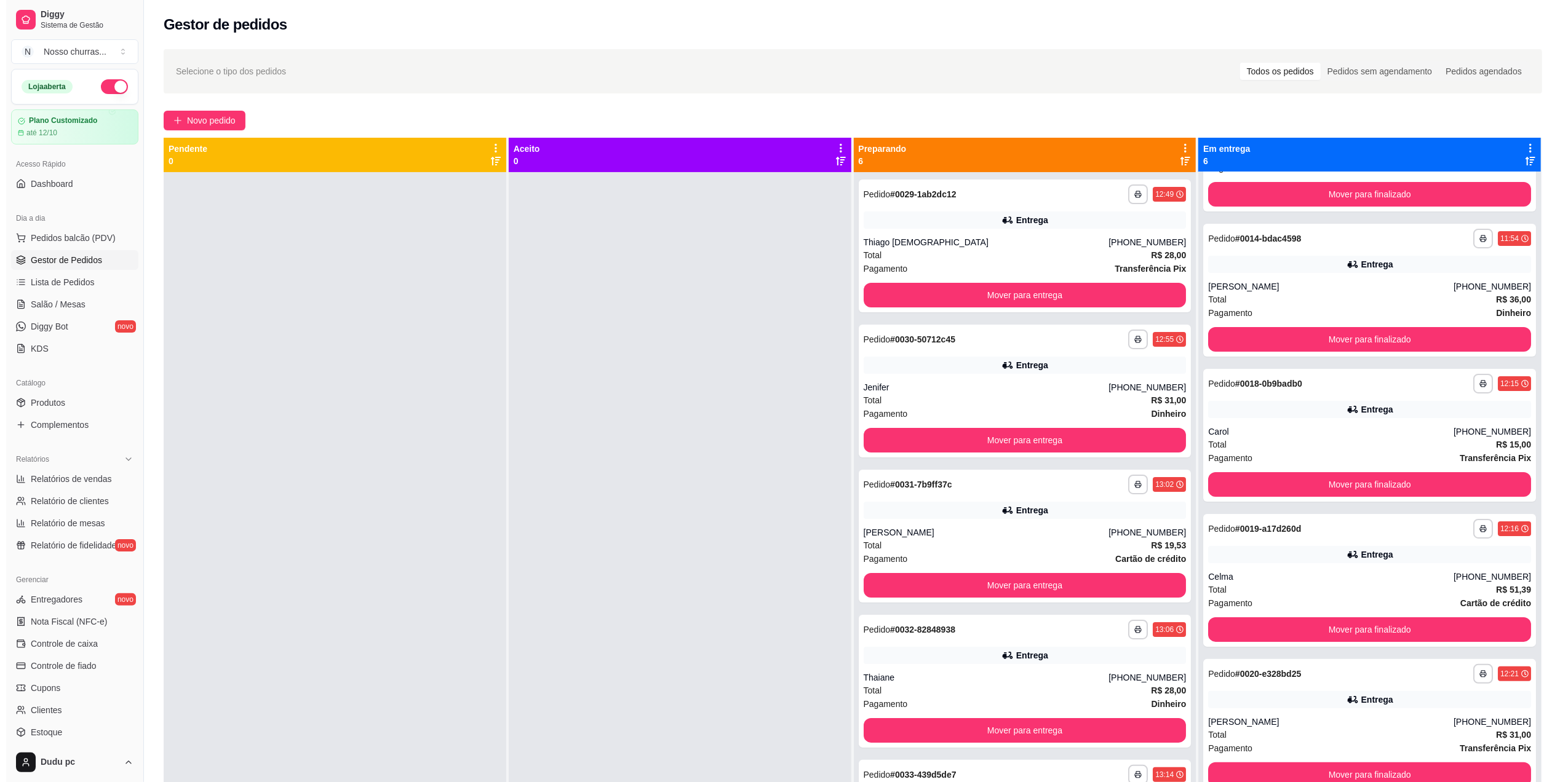
scroll to position [0, 0]
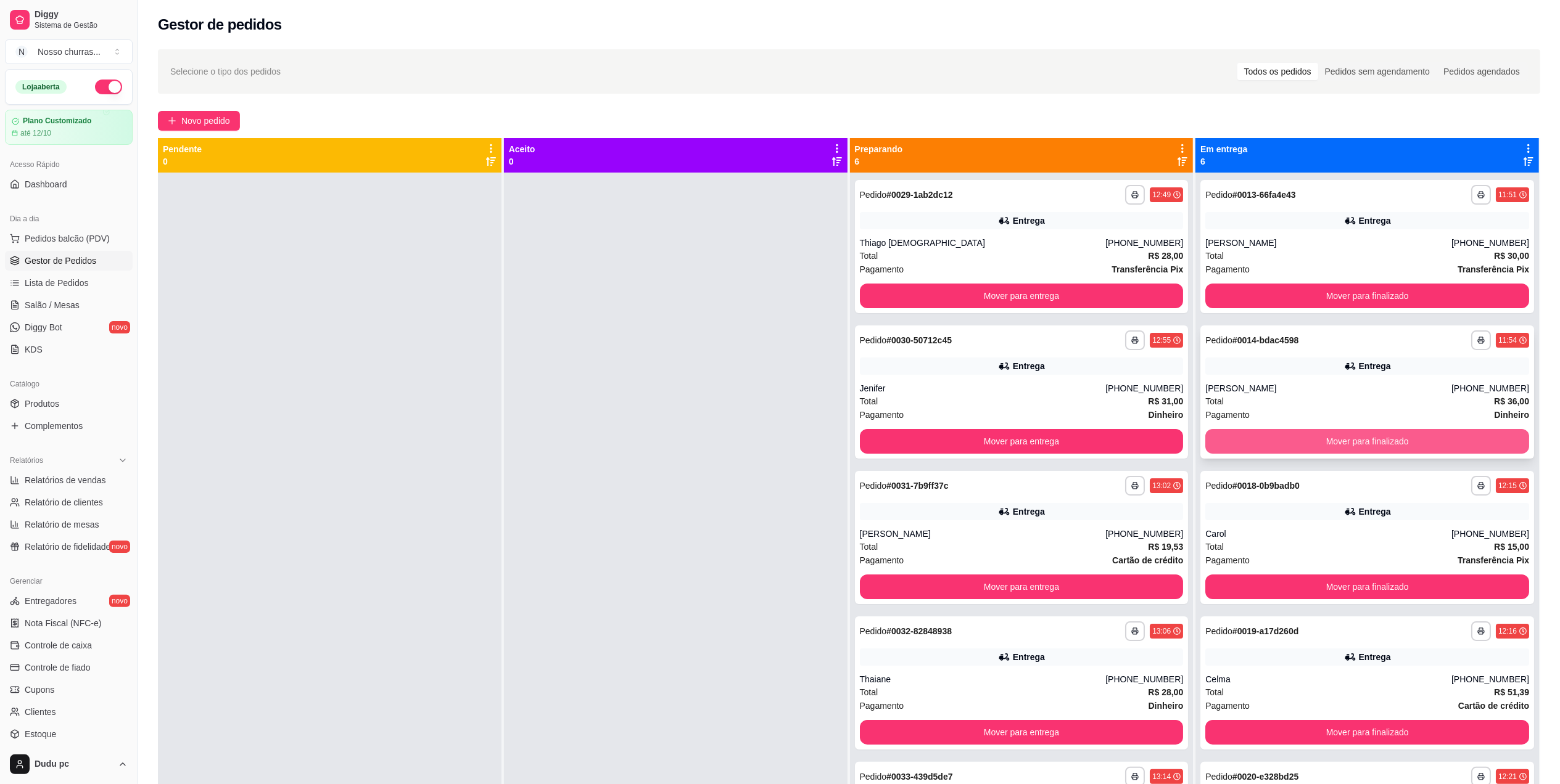
click at [1387, 432] on button "Mover para finalizado" at bounding box center [1367, 441] width 324 height 25
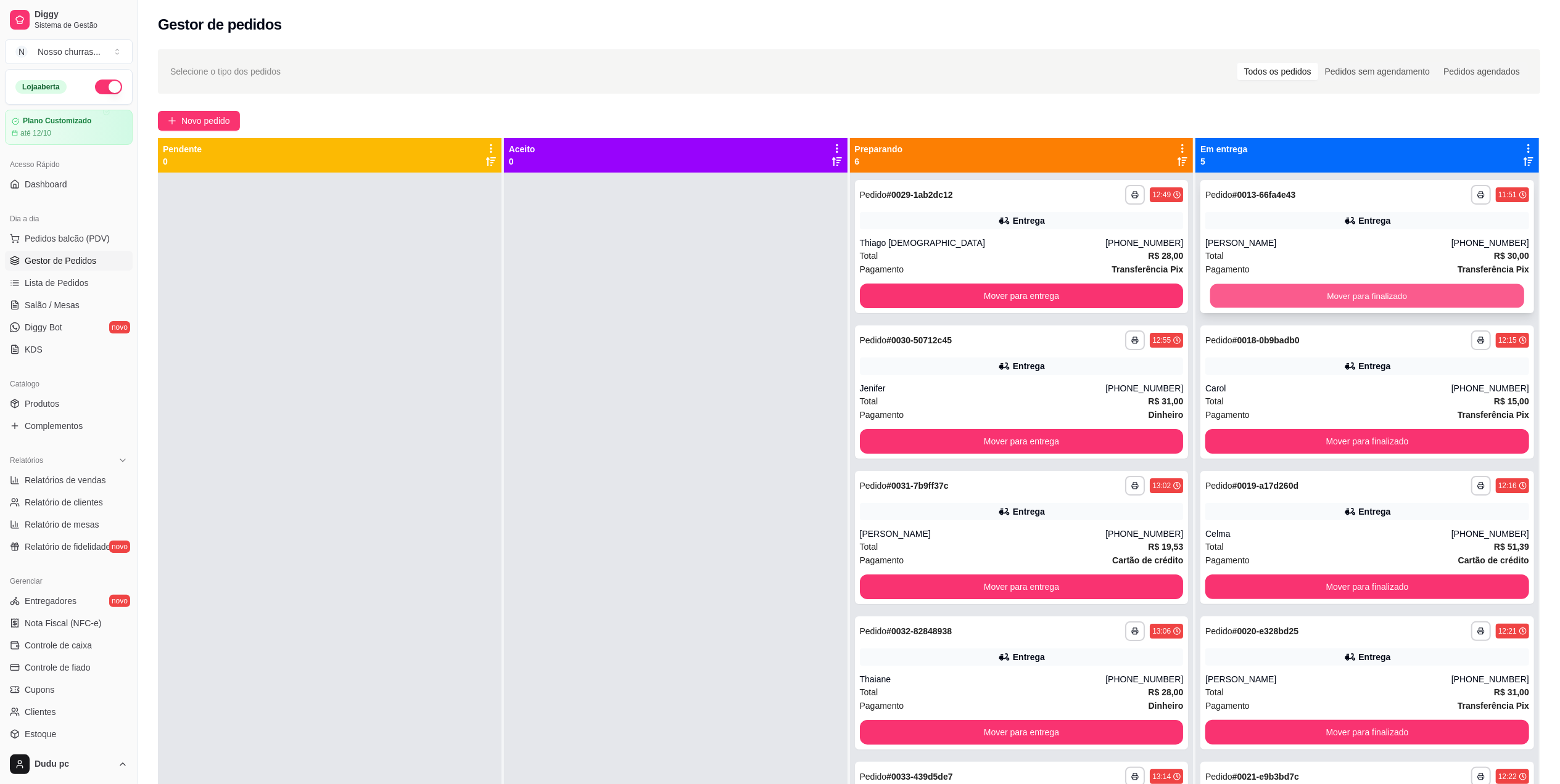
click at [1356, 293] on button "Mover para finalizado" at bounding box center [1367, 296] width 314 height 24
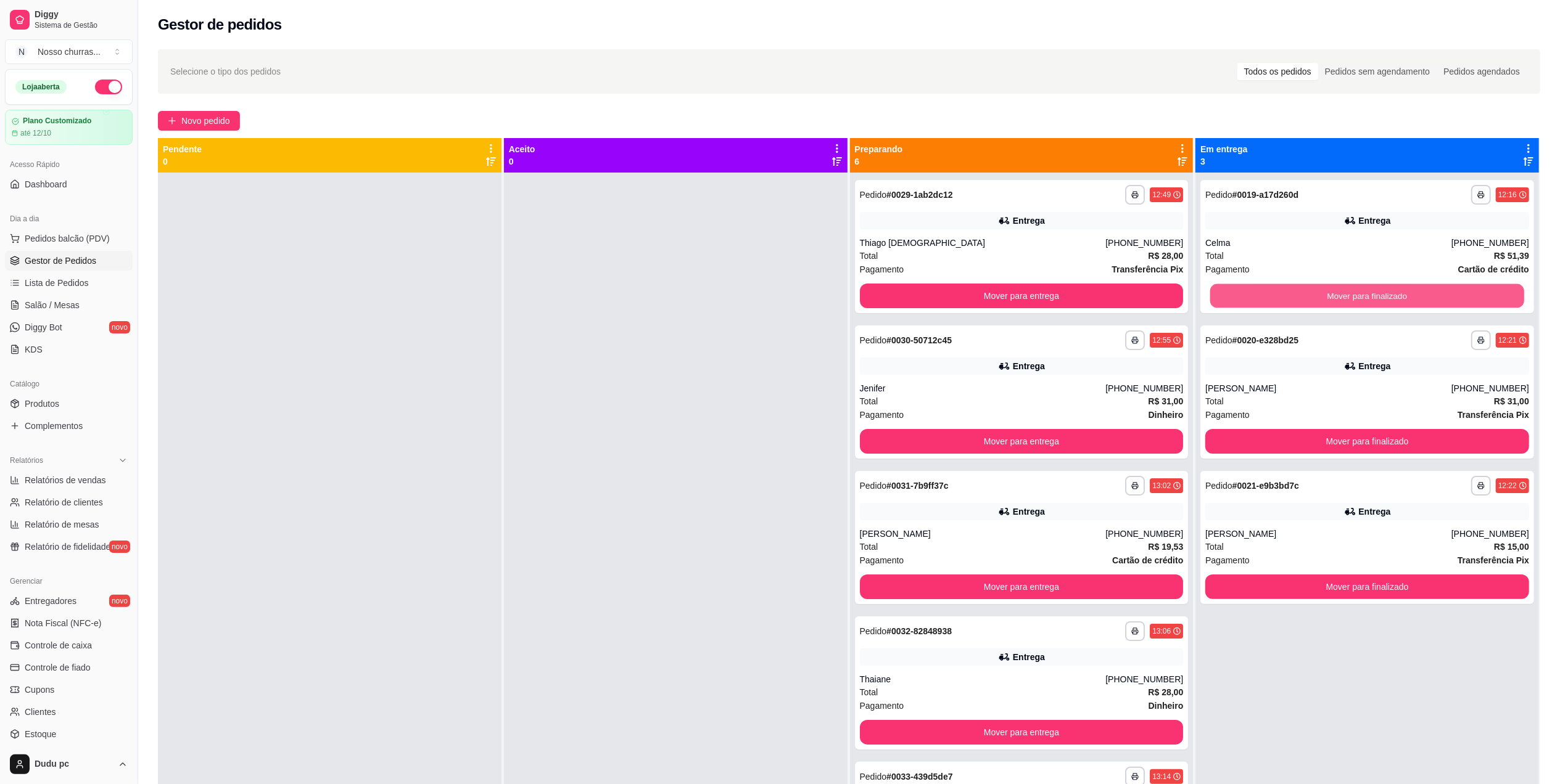
click at [1356, 293] on button "Mover para finalizado" at bounding box center [1367, 296] width 314 height 24
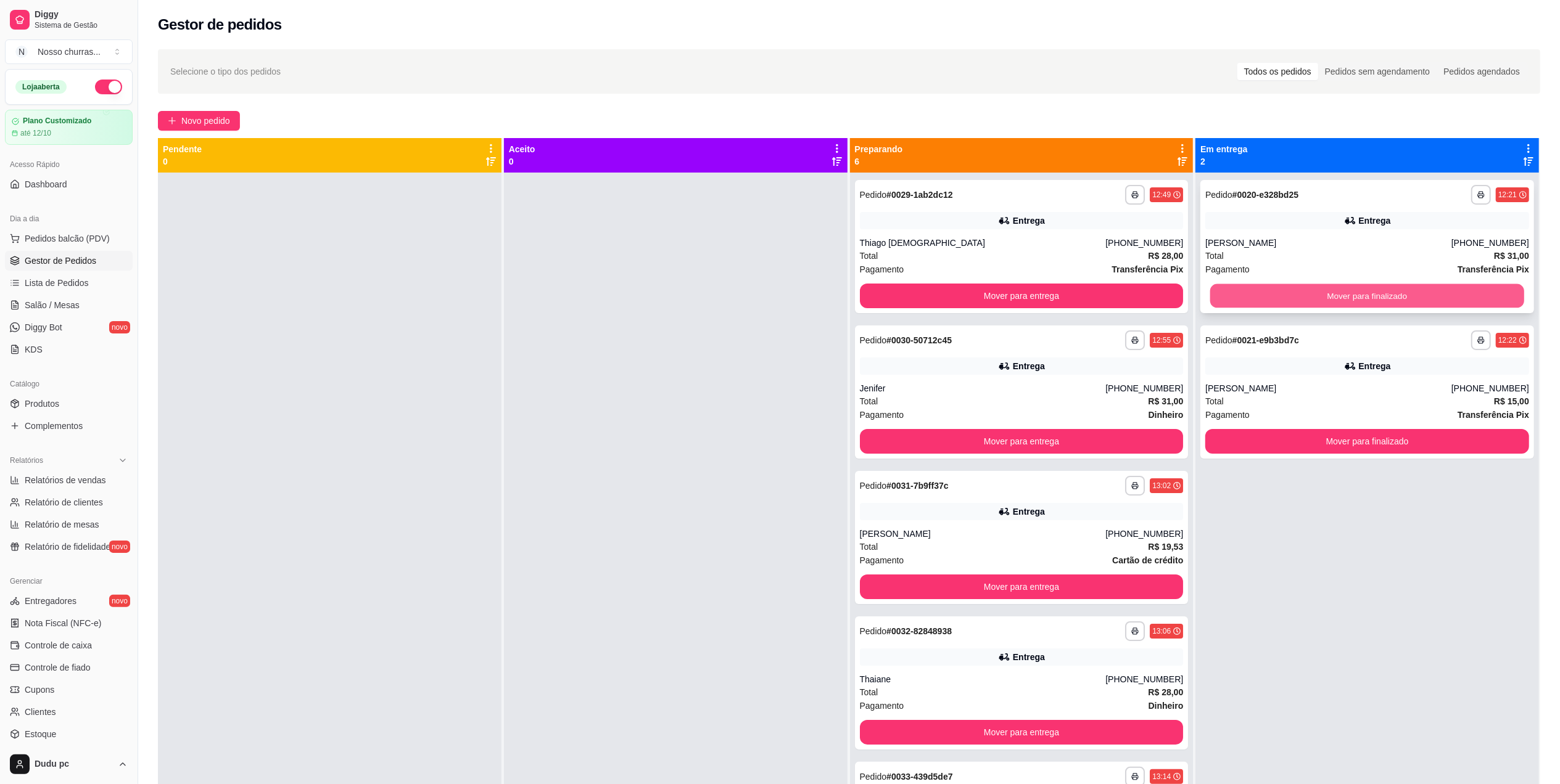
click at [1284, 296] on button "Mover para finalizado" at bounding box center [1367, 296] width 314 height 24
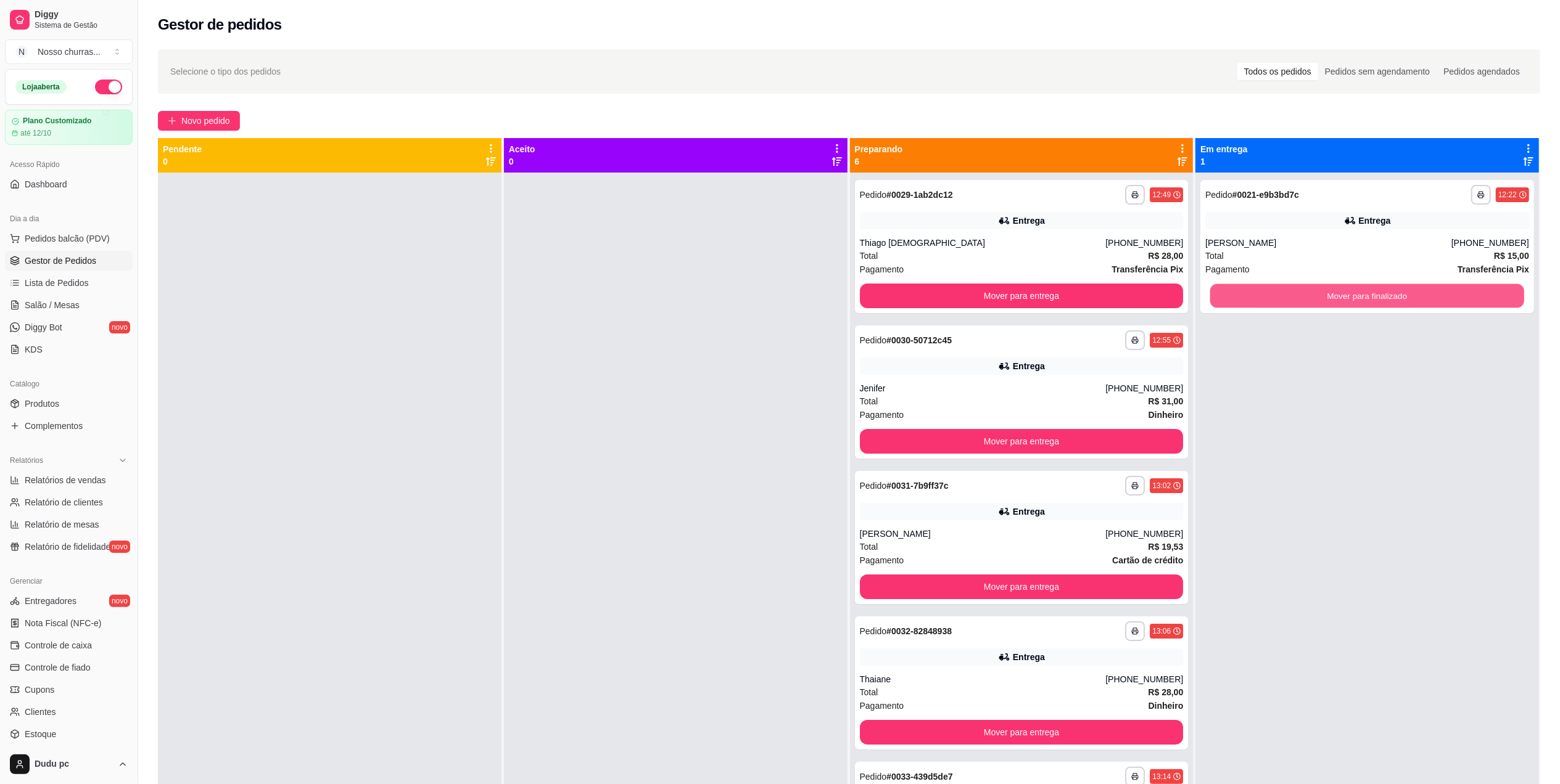
click at [1284, 296] on button "Mover para finalizado" at bounding box center [1367, 296] width 314 height 24
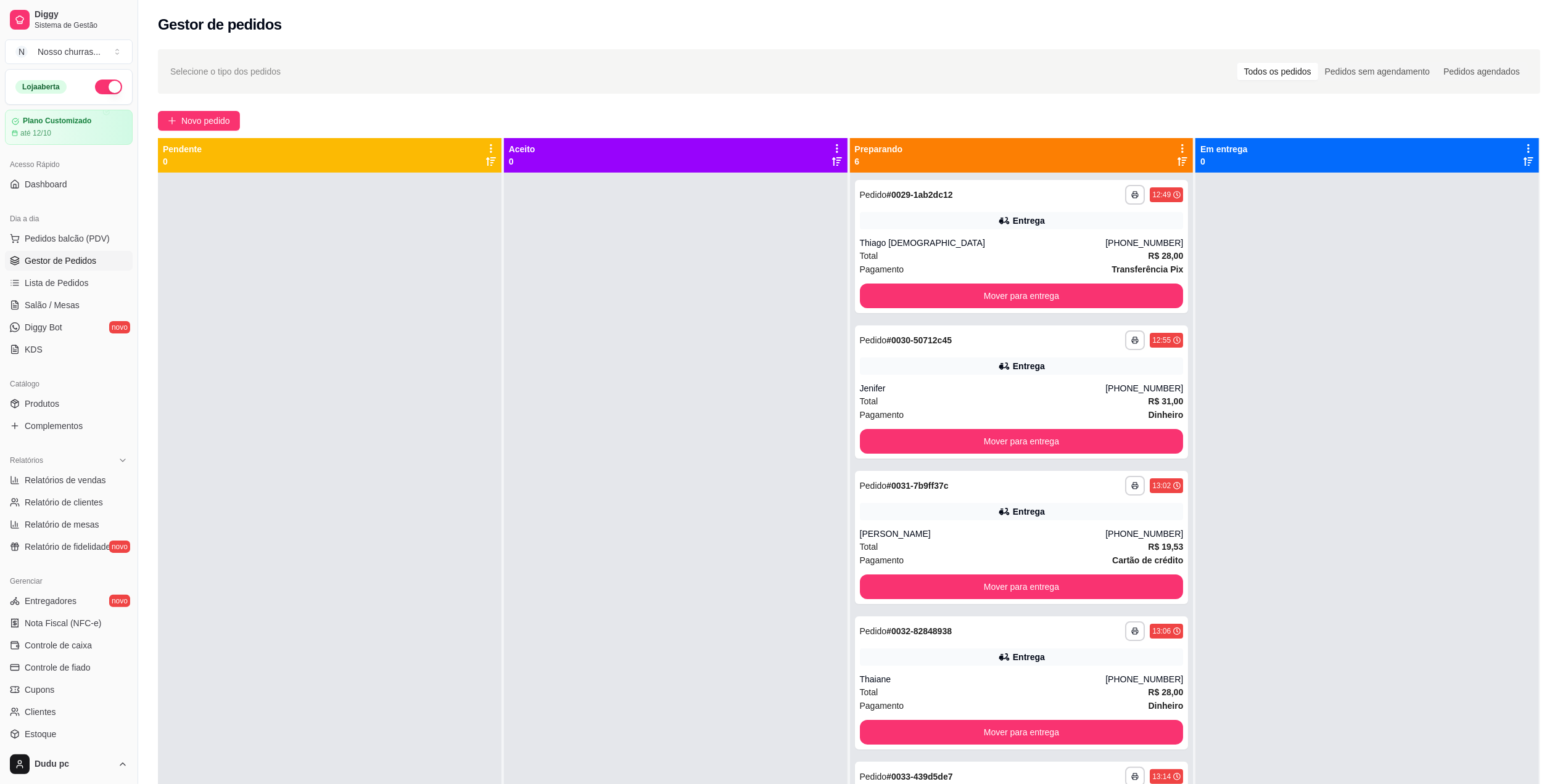
click at [210, 131] on div "**********" at bounding box center [849, 489] width 1422 height 895
click at [197, 117] on span "Novo pedido" at bounding box center [205, 121] width 48 height 14
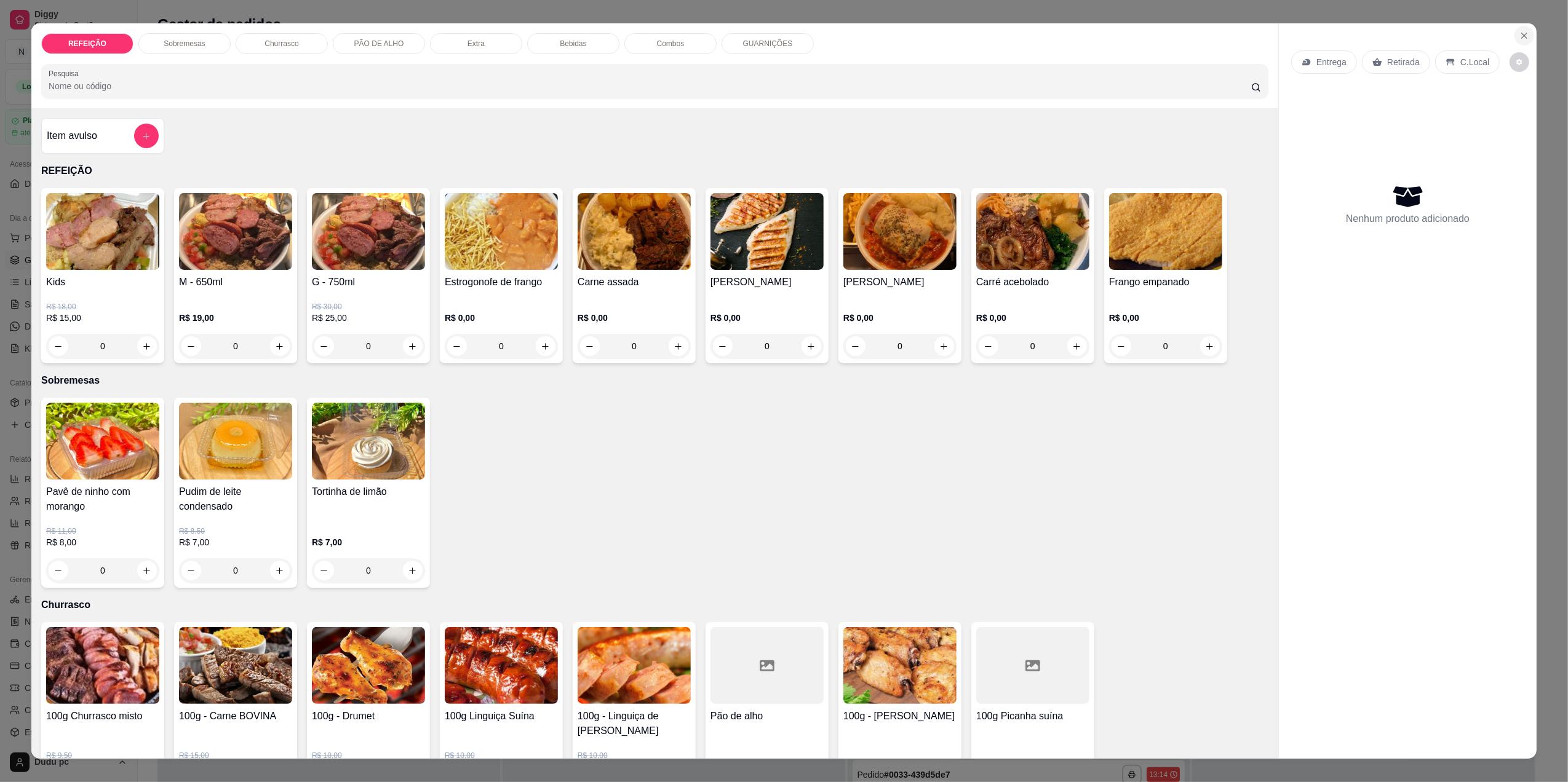
click at [1520, 35] on icon "Close" at bounding box center [1524, 35] width 10 height 10
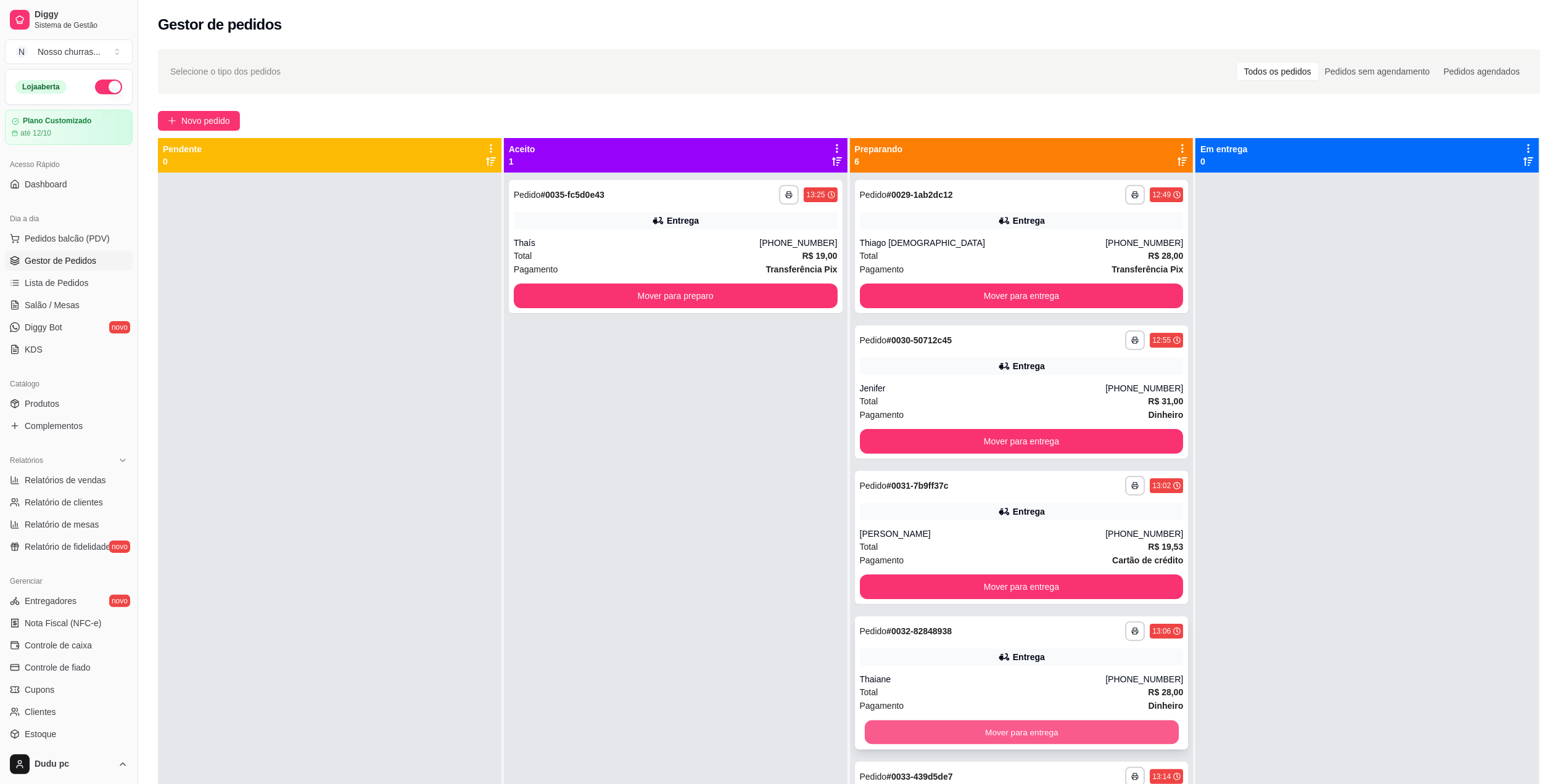
click at [1021, 729] on button "Mover para entrega" at bounding box center [1021, 732] width 314 height 24
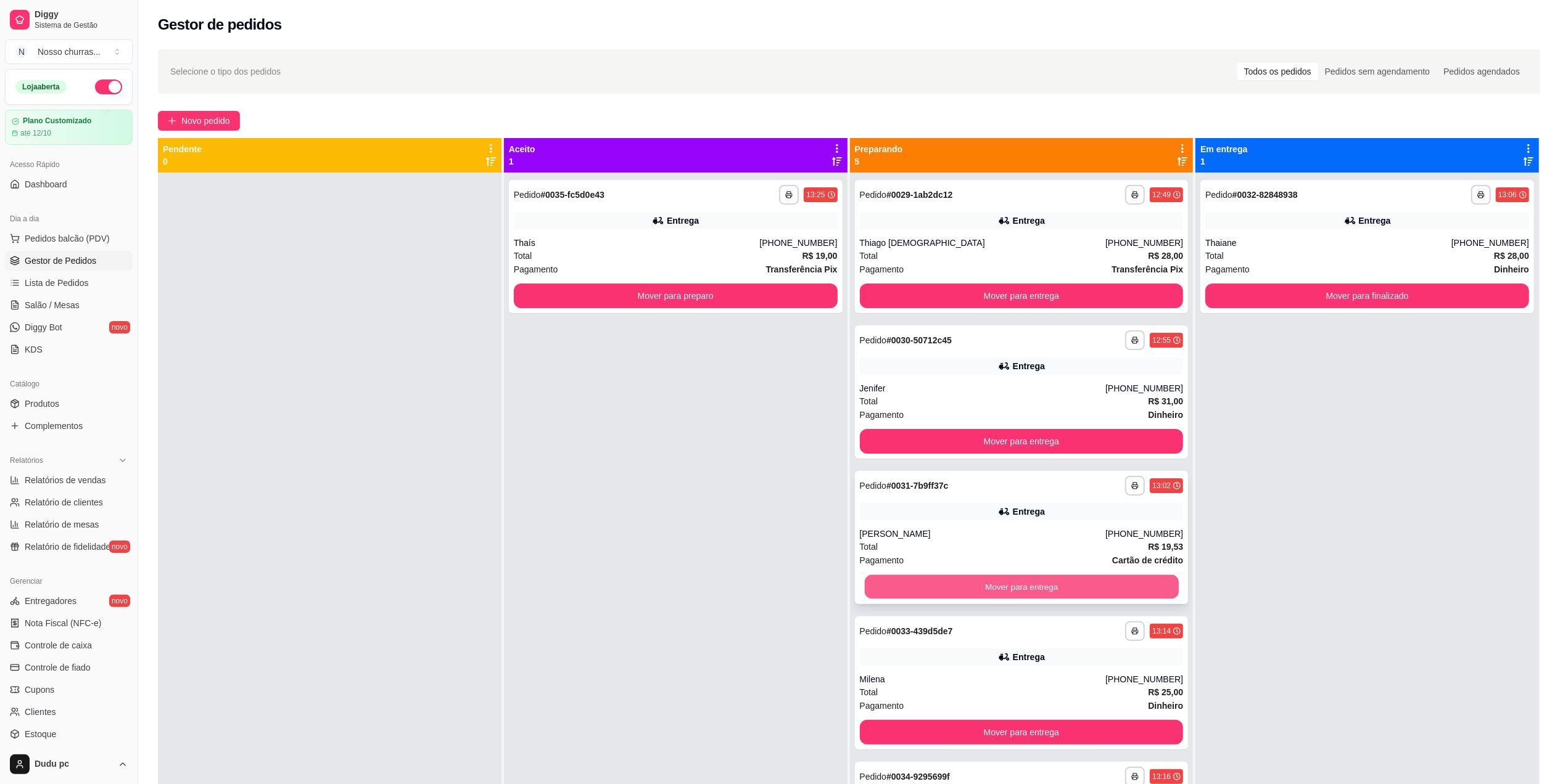
click at [976, 580] on button "Mover para entrega" at bounding box center [1021, 587] width 314 height 24
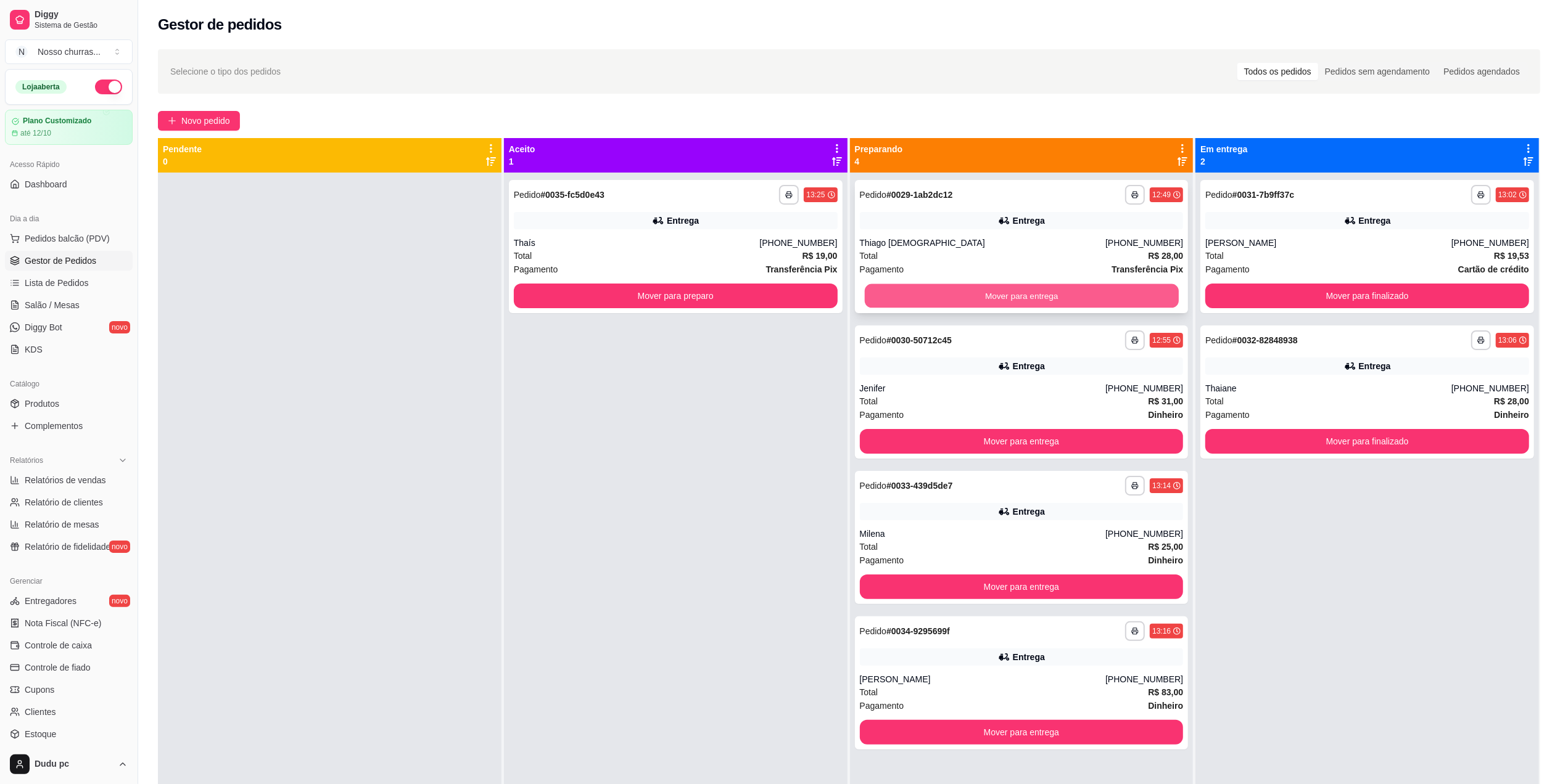
click at [941, 291] on button "Mover para entrega" at bounding box center [1021, 296] width 314 height 24
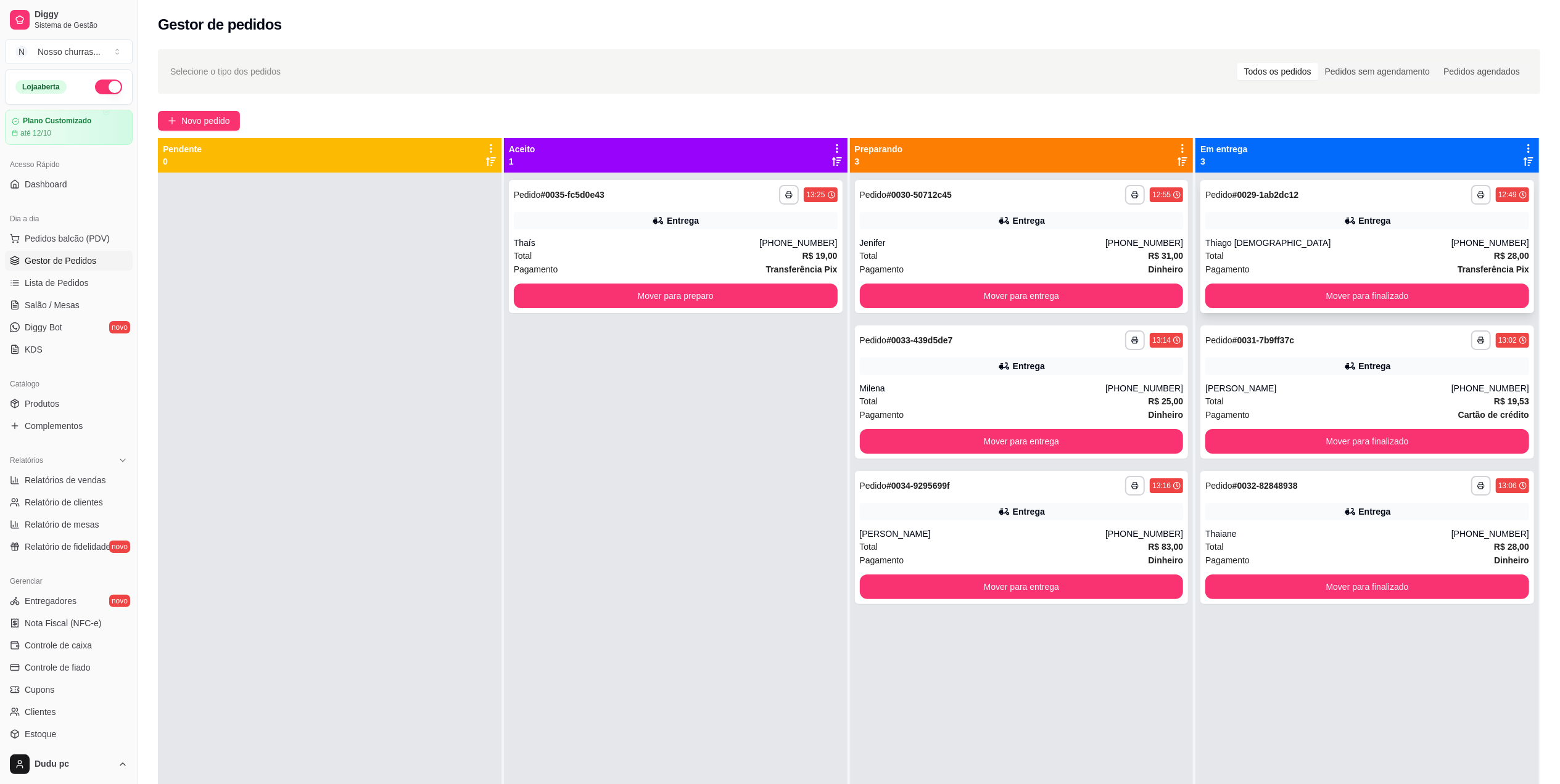
click at [1282, 260] on div "Total R$ 28,00" at bounding box center [1367, 256] width 324 height 14
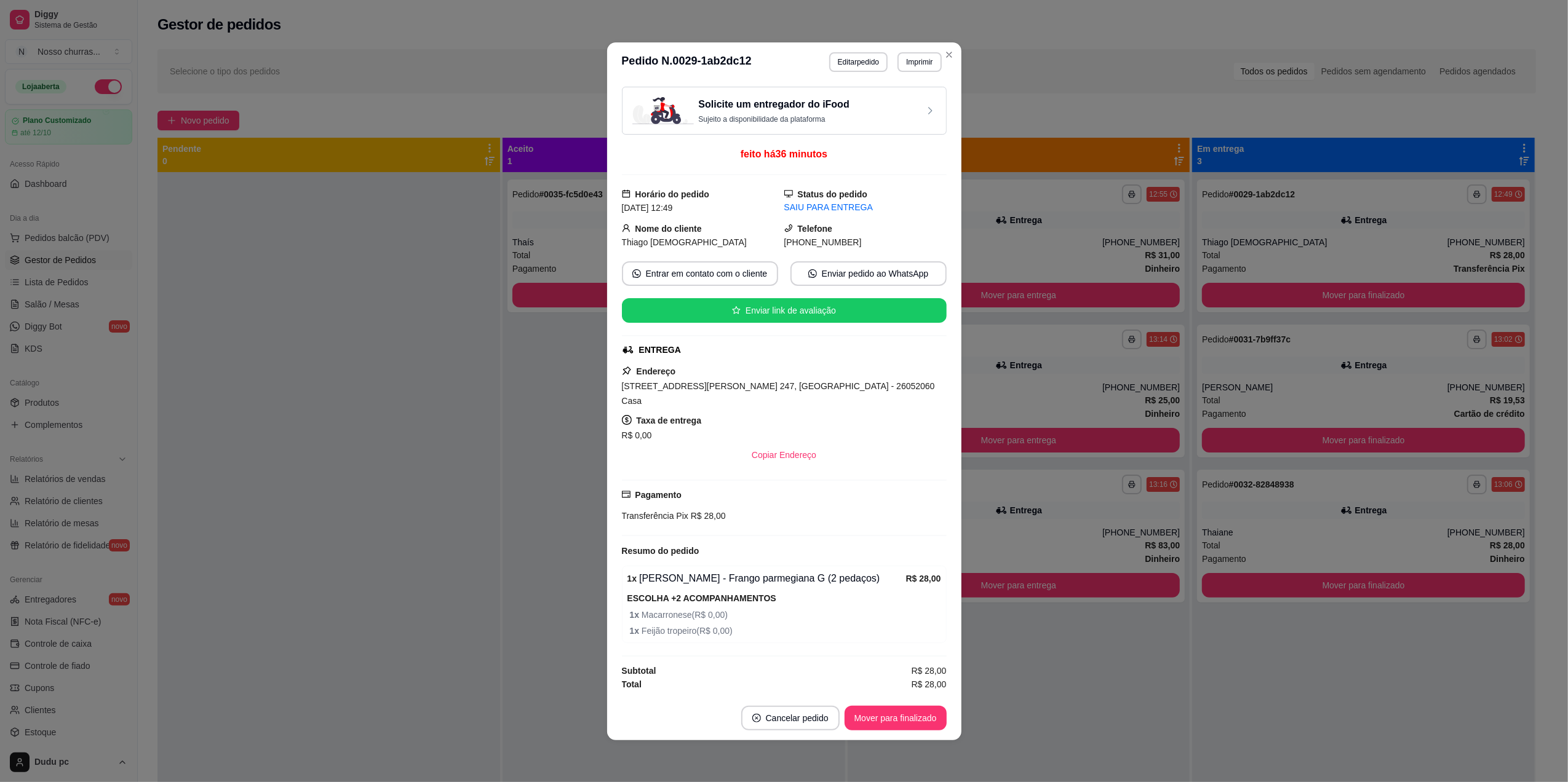
click at [761, 246] on div "Thiago [DEMOGRAPHIC_DATA]" at bounding box center [703, 242] width 163 height 14
click at [736, 278] on button "Entrar em contato com o cliente" at bounding box center [699, 273] width 151 height 24
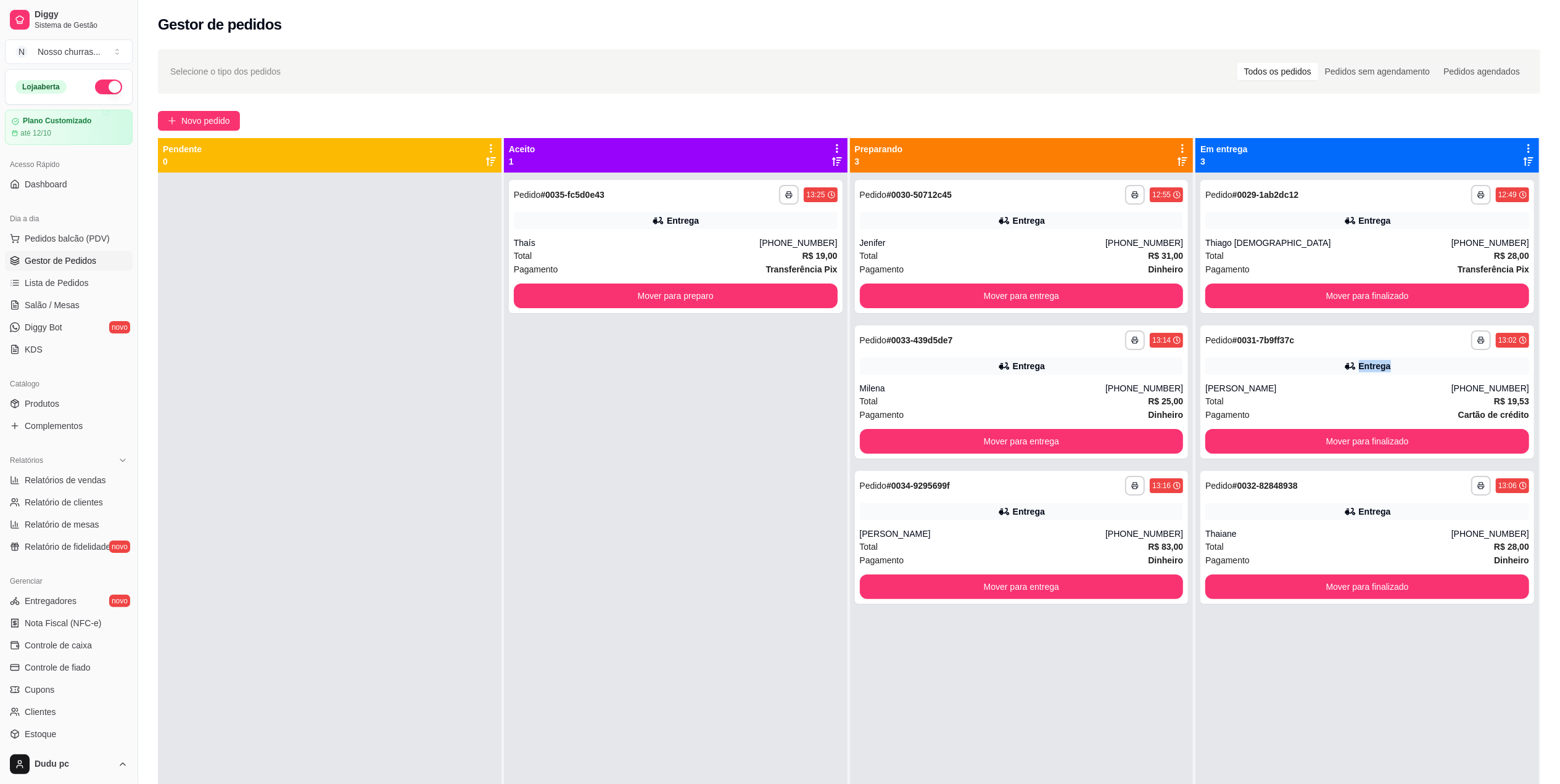
click at [1247, 366] on div "Entrega" at bounding box center [1367, 366] width 324 height 17
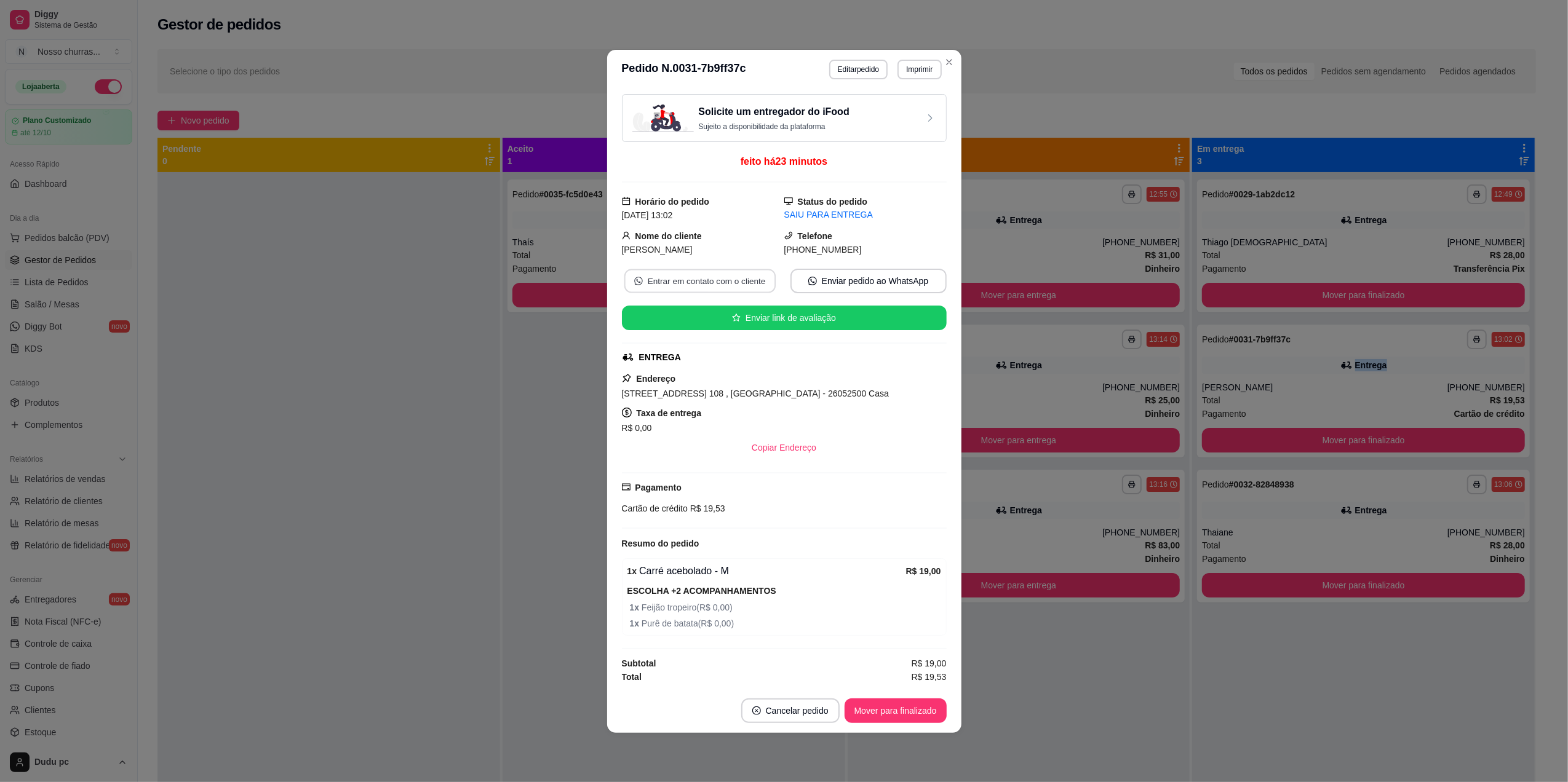
click at [712, 282] on button "Entrar em contato com o cliente" at bounding box center [699, 280] width 151 height 24
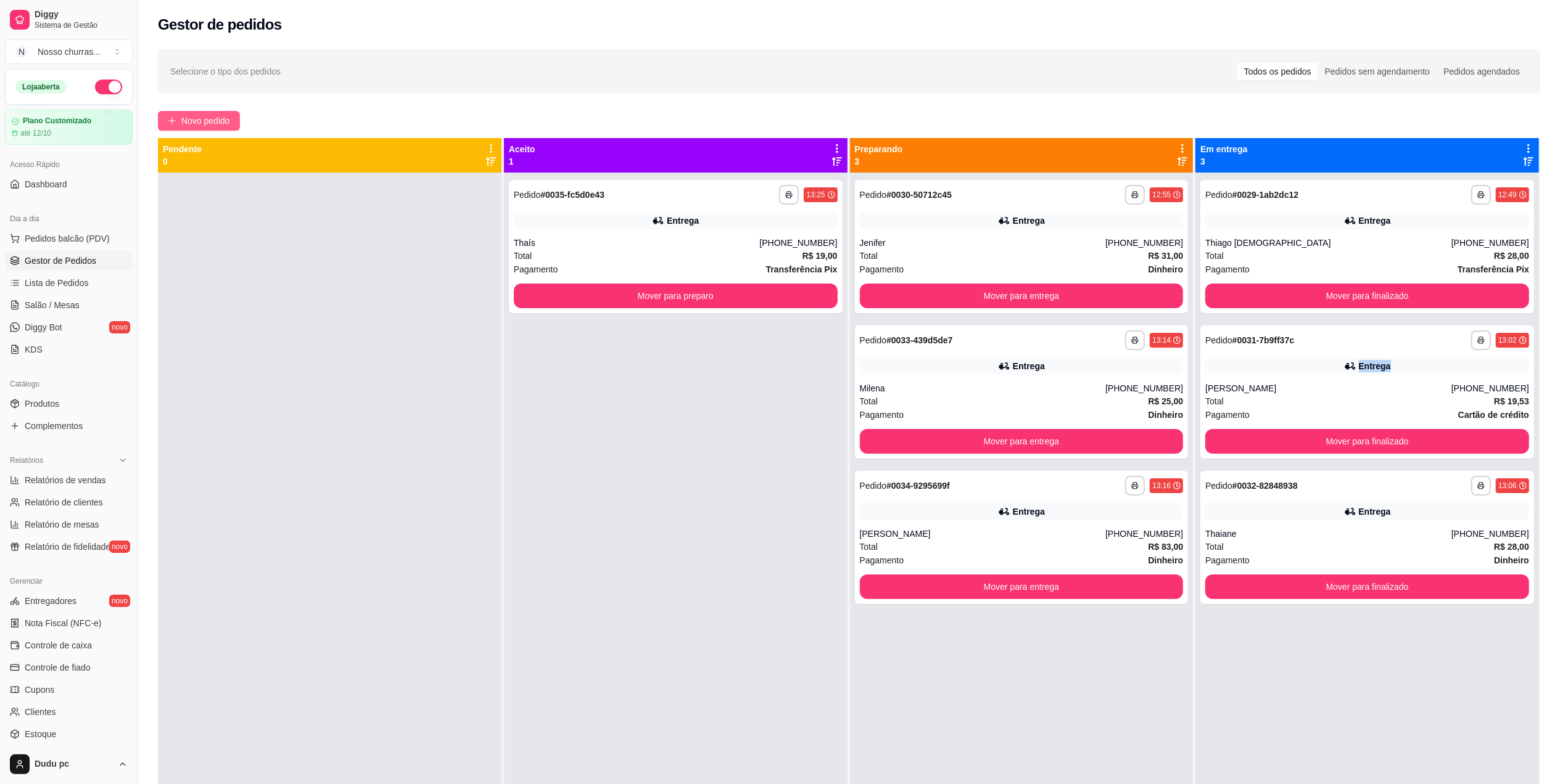
drag, startPoint x: 240, startPoint y: 119, endPoint x: 201, endPoint y: 117, distance: 39.1
click at [201, 117] on span "Novo pedido" at bounding box center [205, 121] width 48 height 14
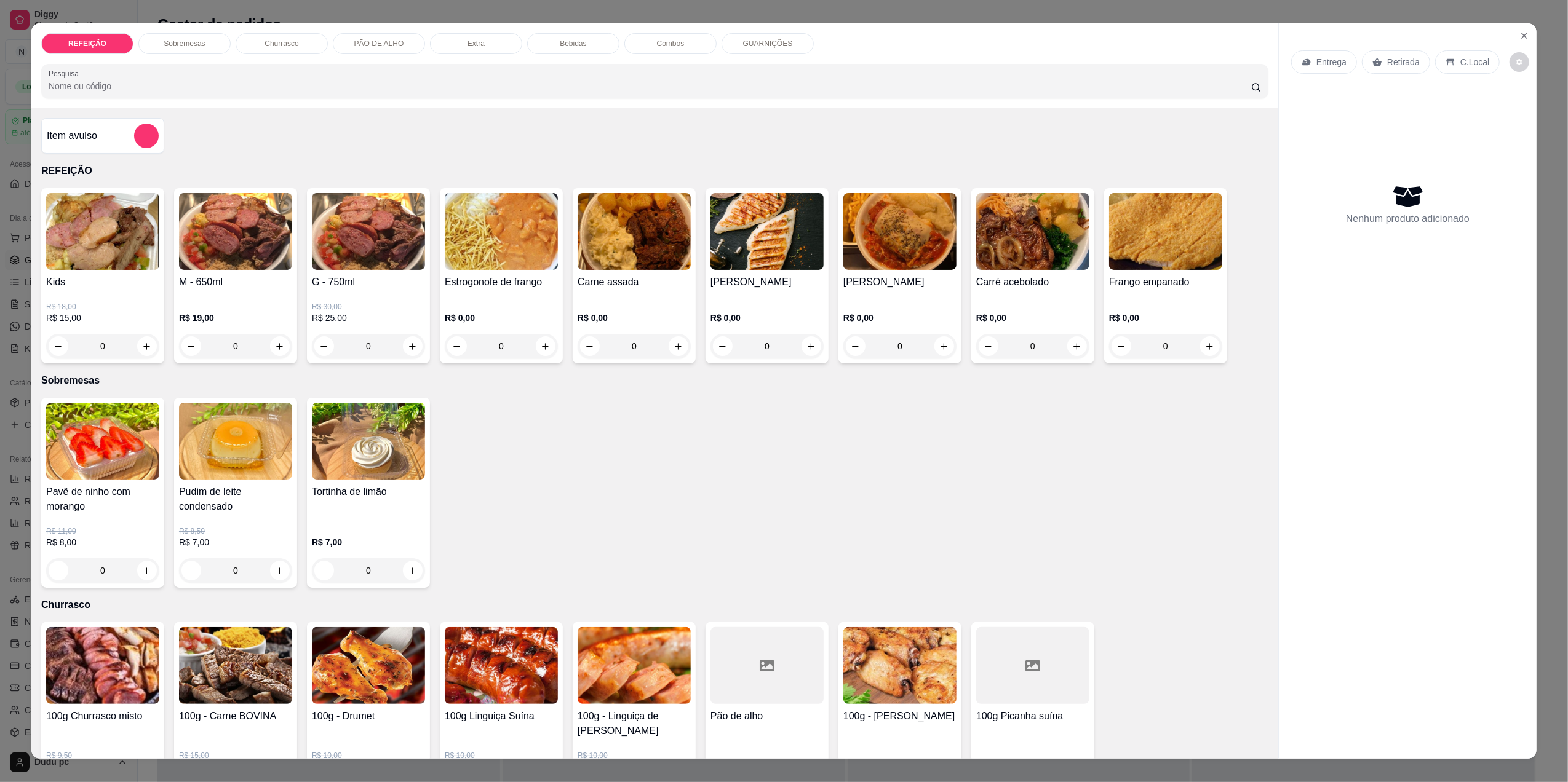
click at [274, 346] on div "0" at bounding box center [236, 346] width 113 height 25
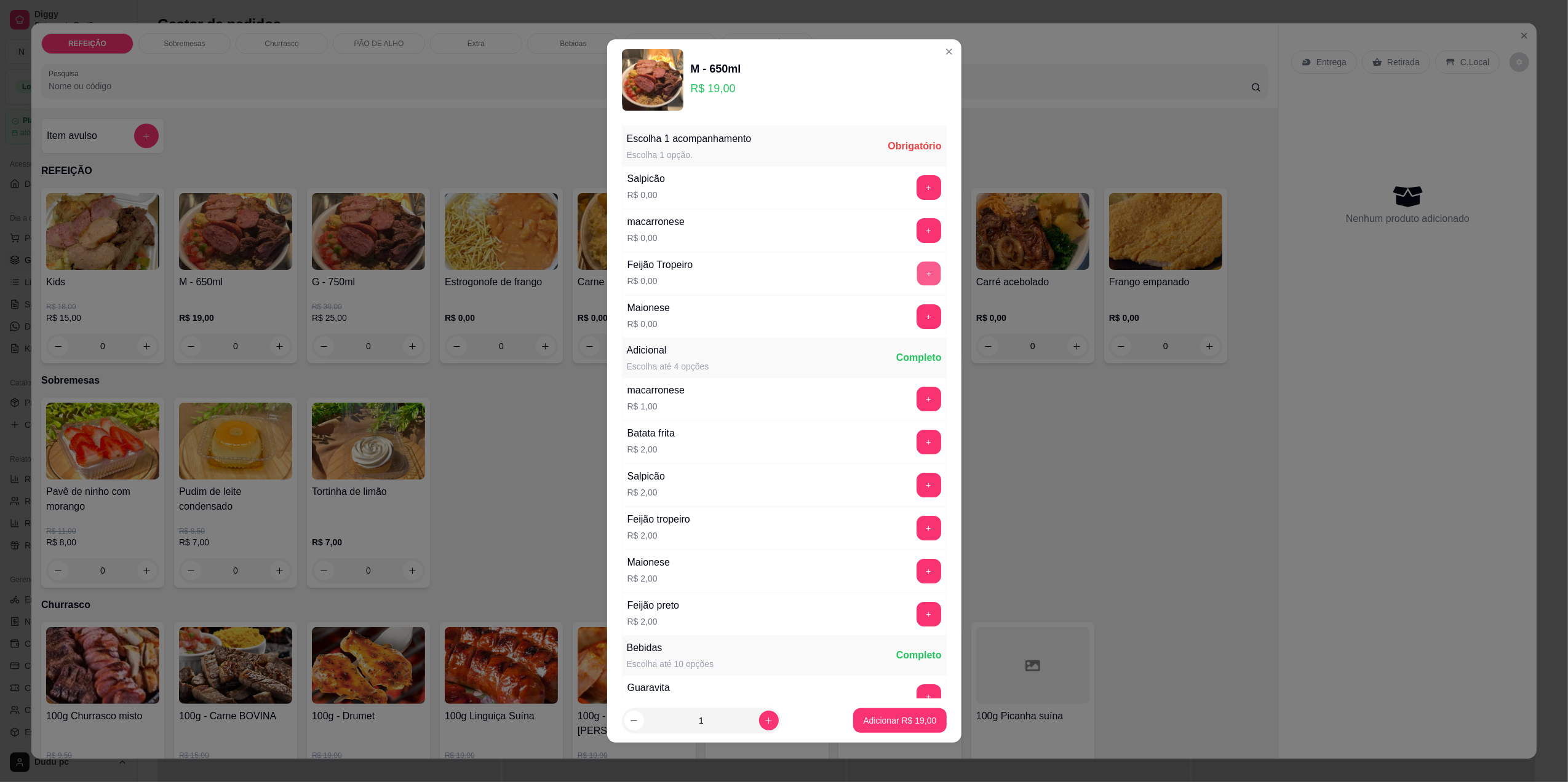
click at [916, 269] on button "+" at bounding box center [928, 273] width 24 height 24
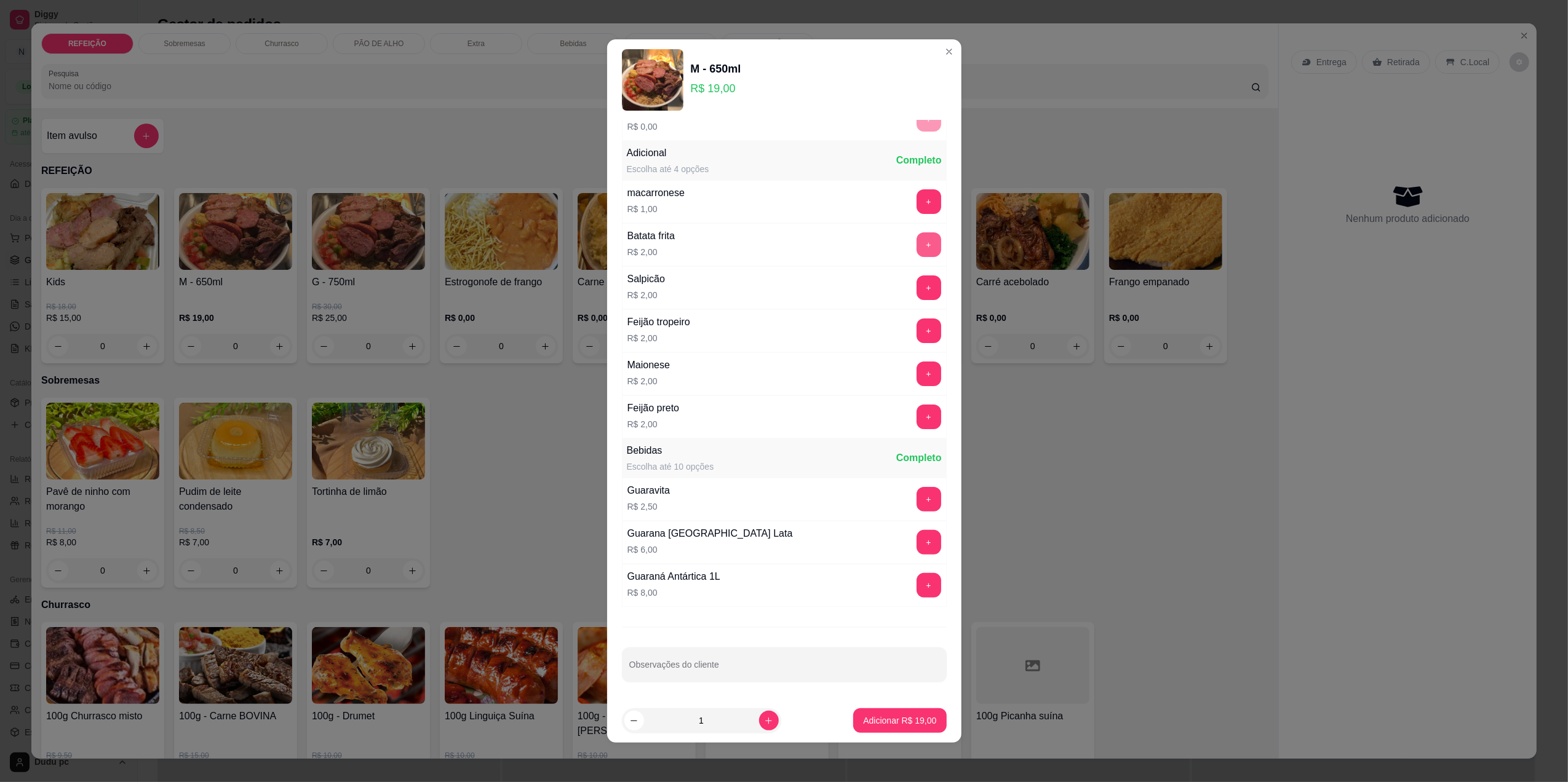
scroll to position [203, 0]
click at [896, 719] on p "Adicionar R$ 19,00" at bounding box center [900, 721] width 74 height 12
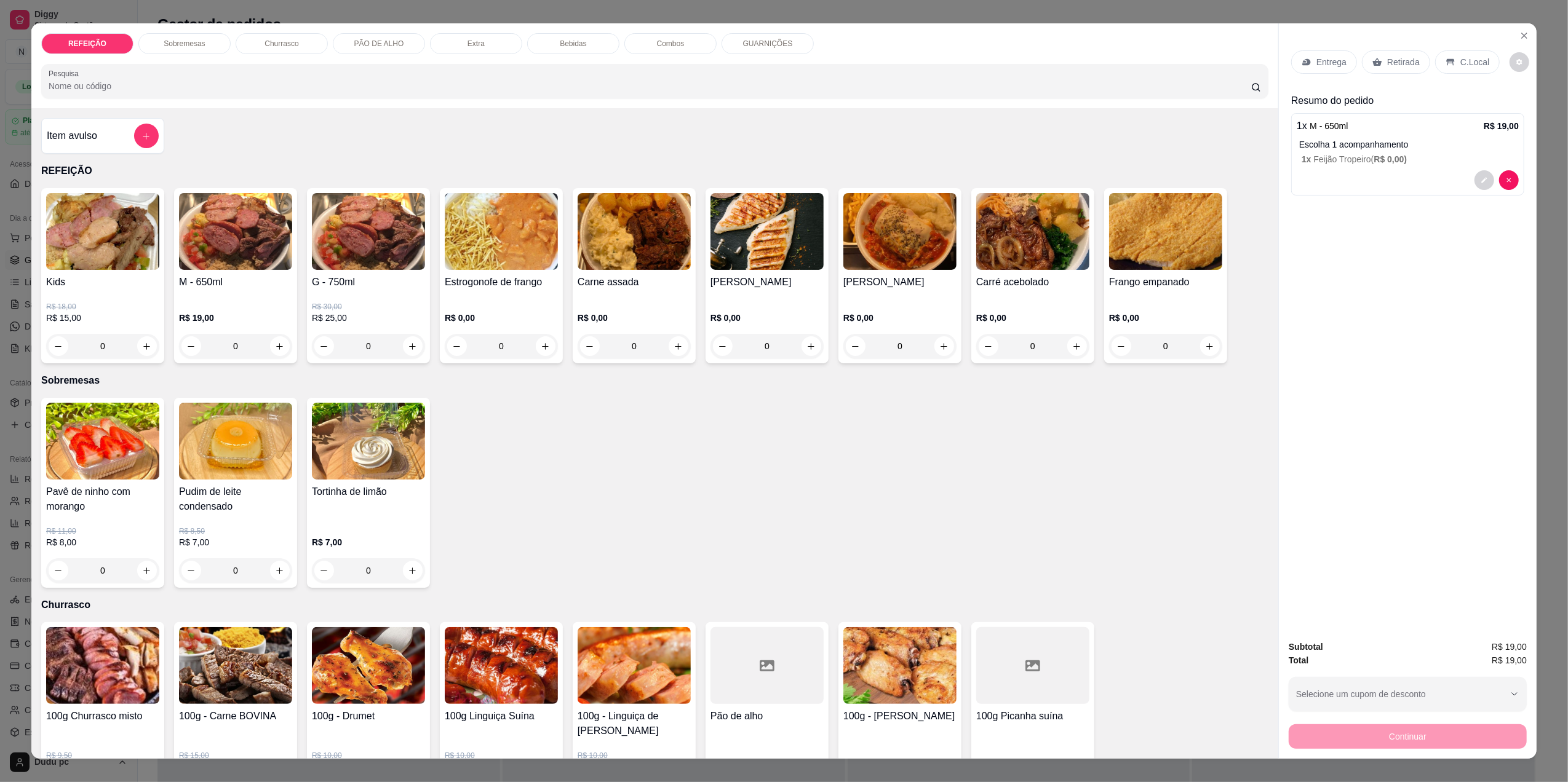
click at [270, 357] on div "0" at bounding box center [236, 346] width 113 height 25
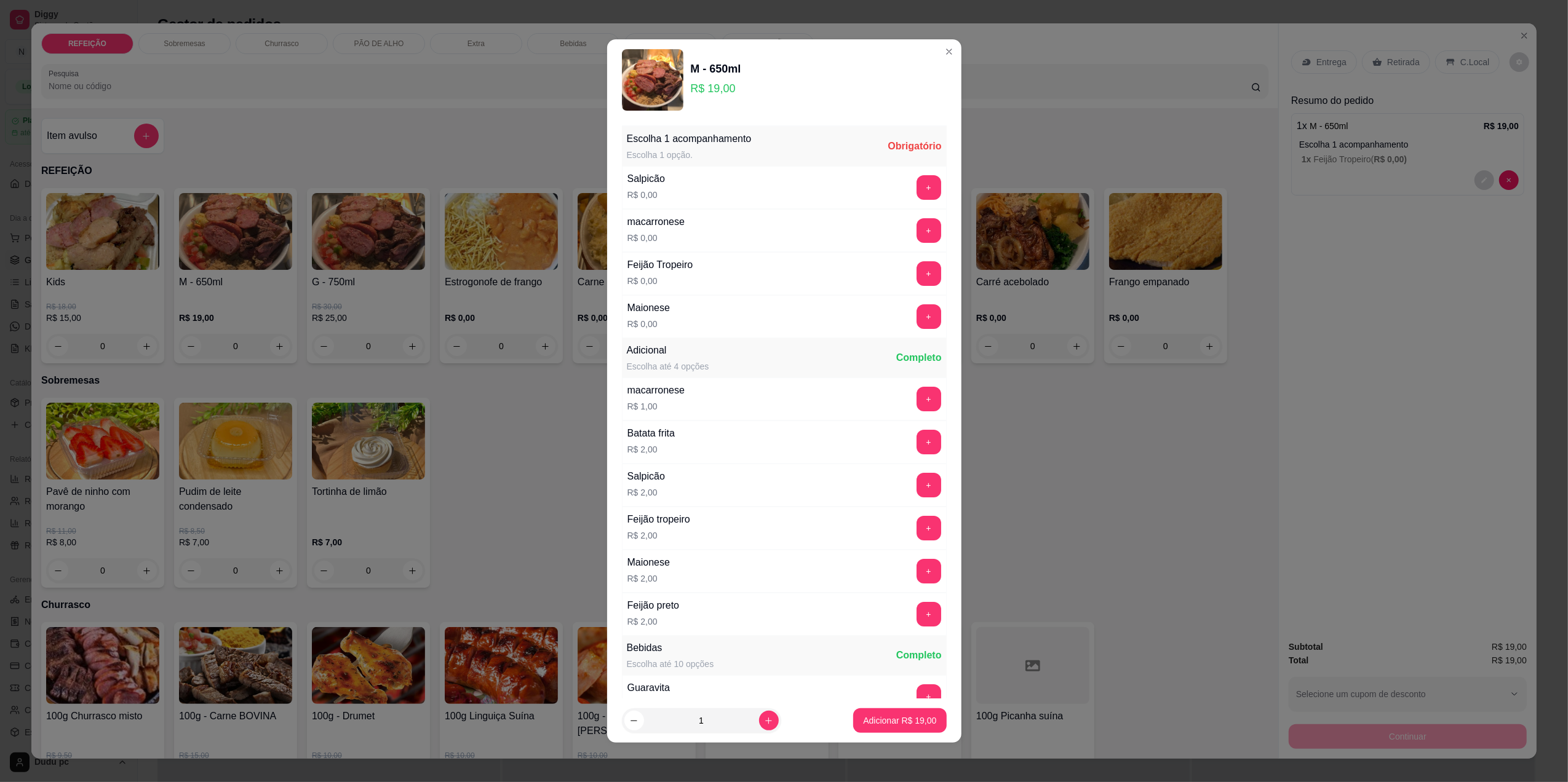
click at [650, 235] on p "R$ 0,00" at bounding box center [656, 238] width 57 height 12
click at [916, 225] on button "+" at bounding box center [929, 231] width 25 height 25
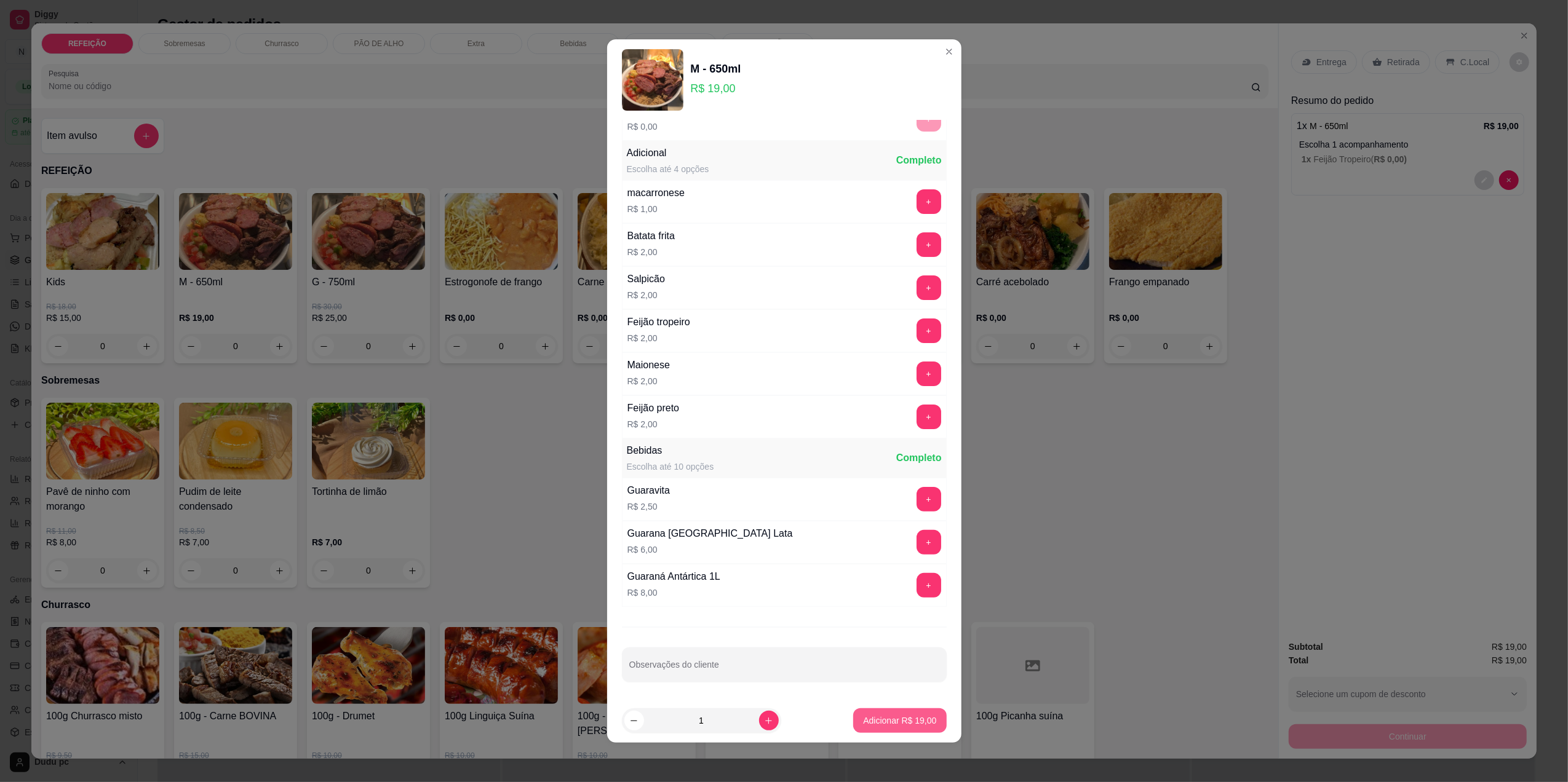
click at [909, 723] on p "Adicionar R$ 19,00" at bounding box center [900, 721] width 74 height 12
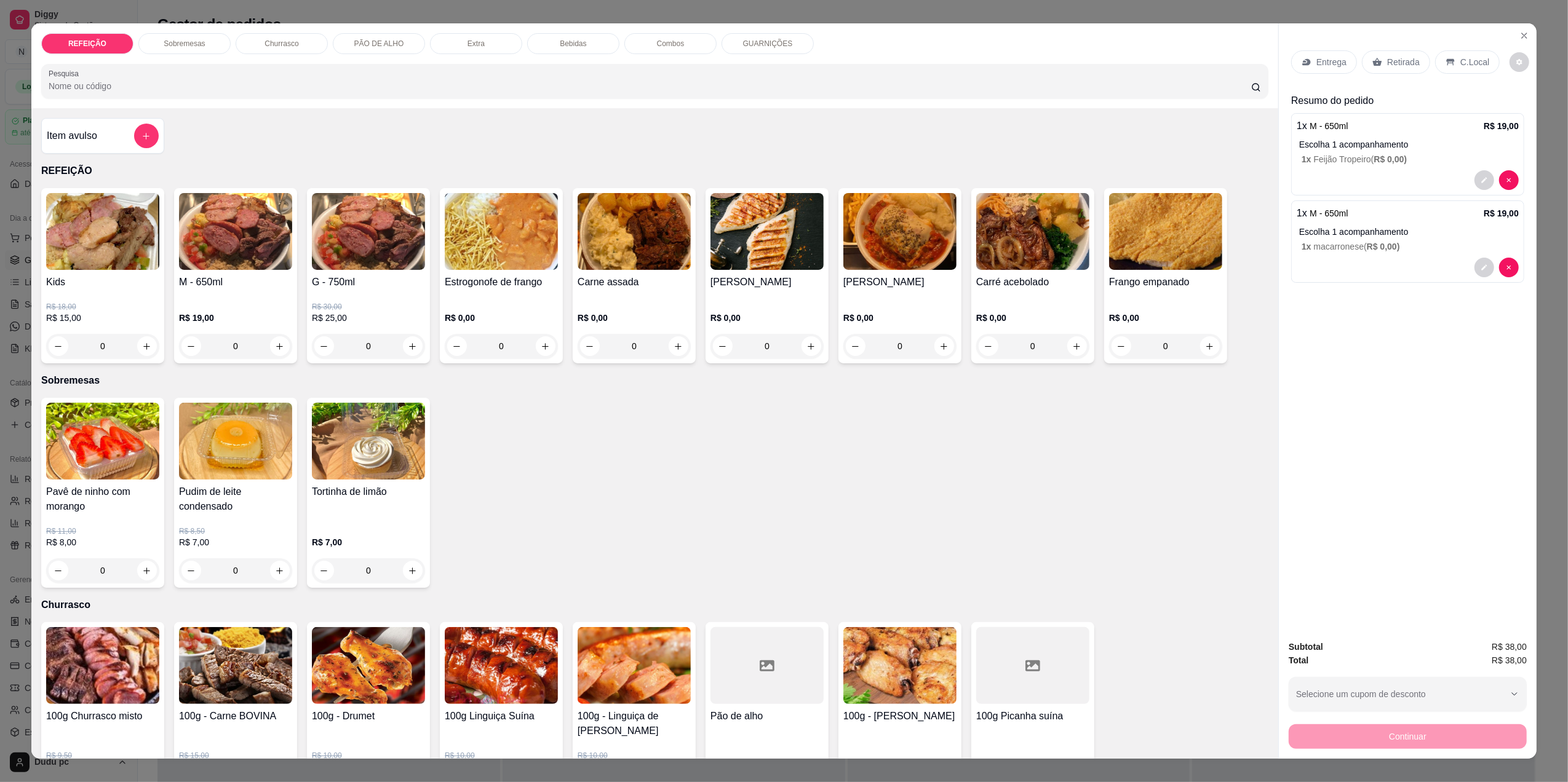
click at [1398, 65] on p "Retirada" at bounding box center [1404, 62] width 33 height 12
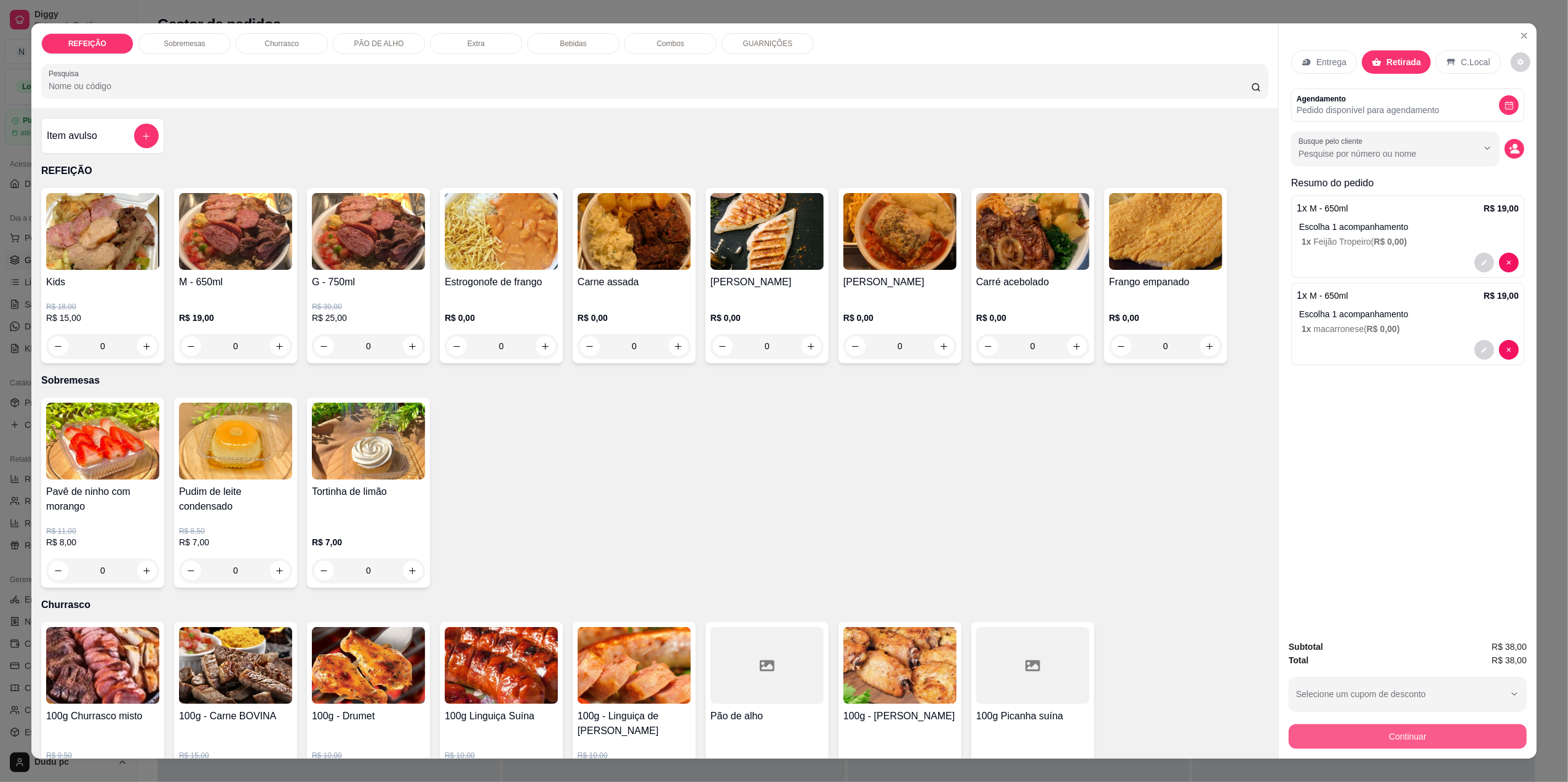
click at [1381, 736] on button "Continuar" at bounding box center [1408, 736] width 238 height 25
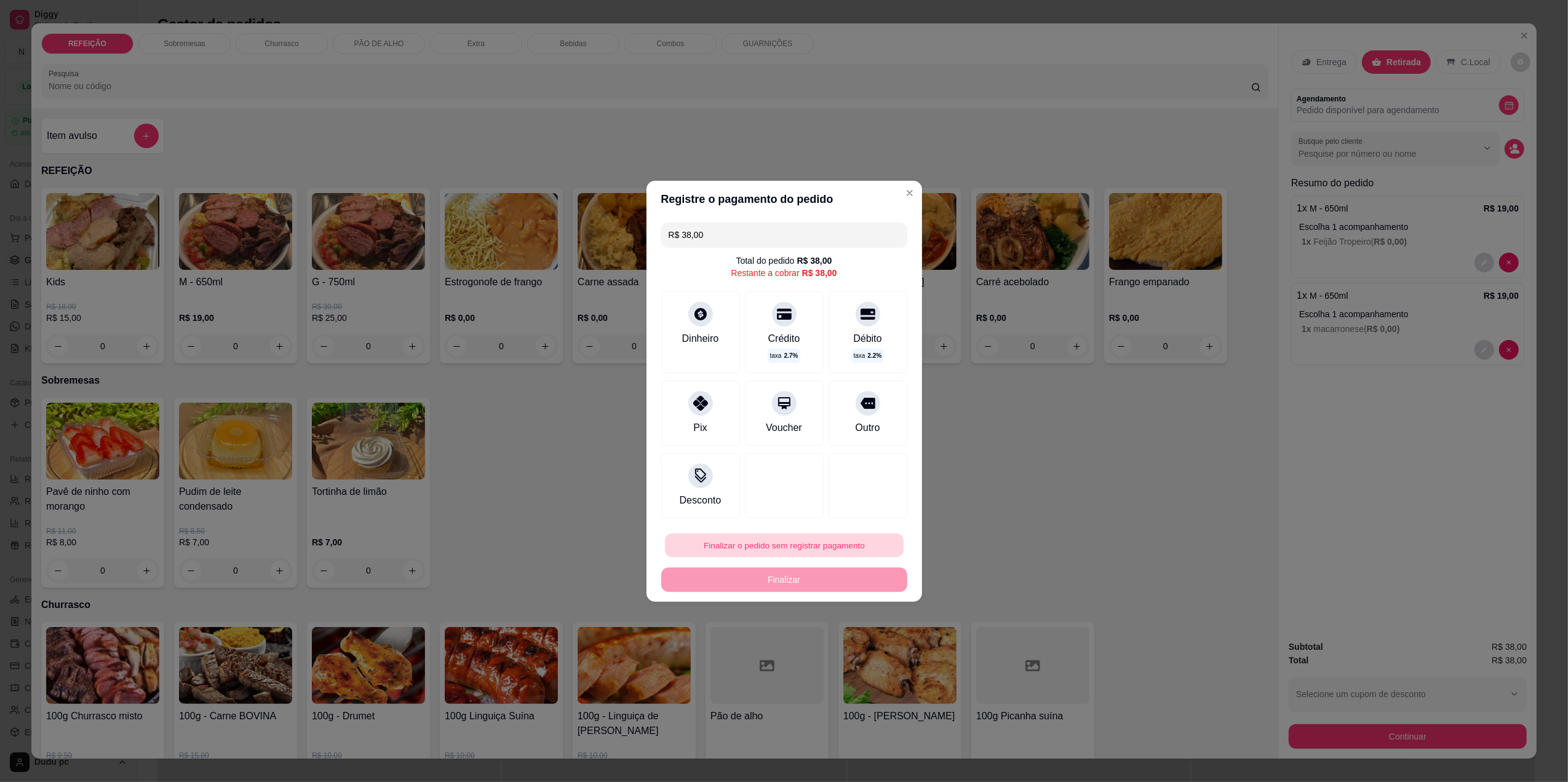
click at [766, 552] on button "Finalizar o pedido sem registrar pagamento" at bounding box center [784, 544] width 239 height 24
click at [859, 653] on button "Confirmar" at bounding box center [859, 646] width 44 height 18
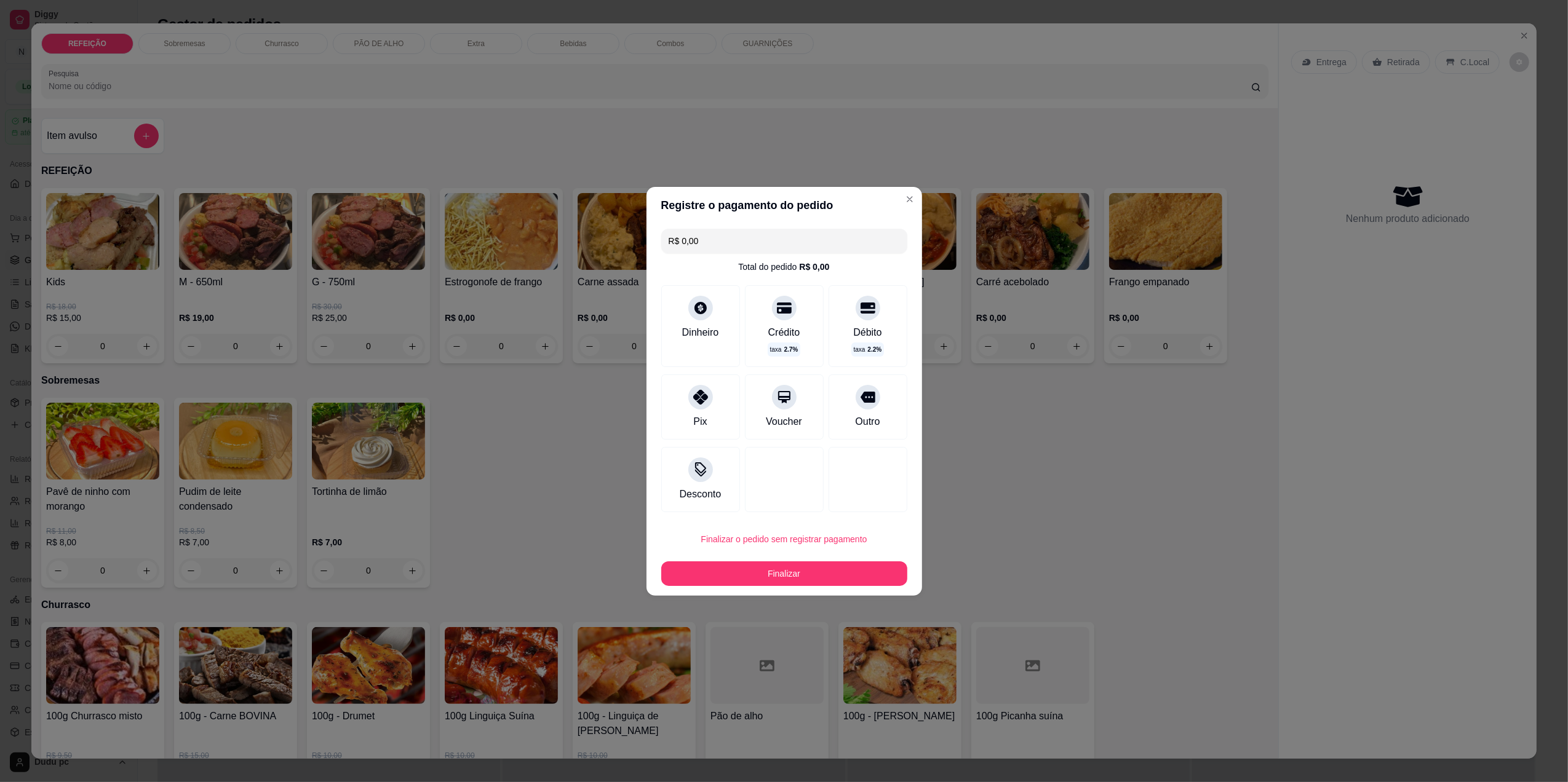
type input "R$ 0,00"
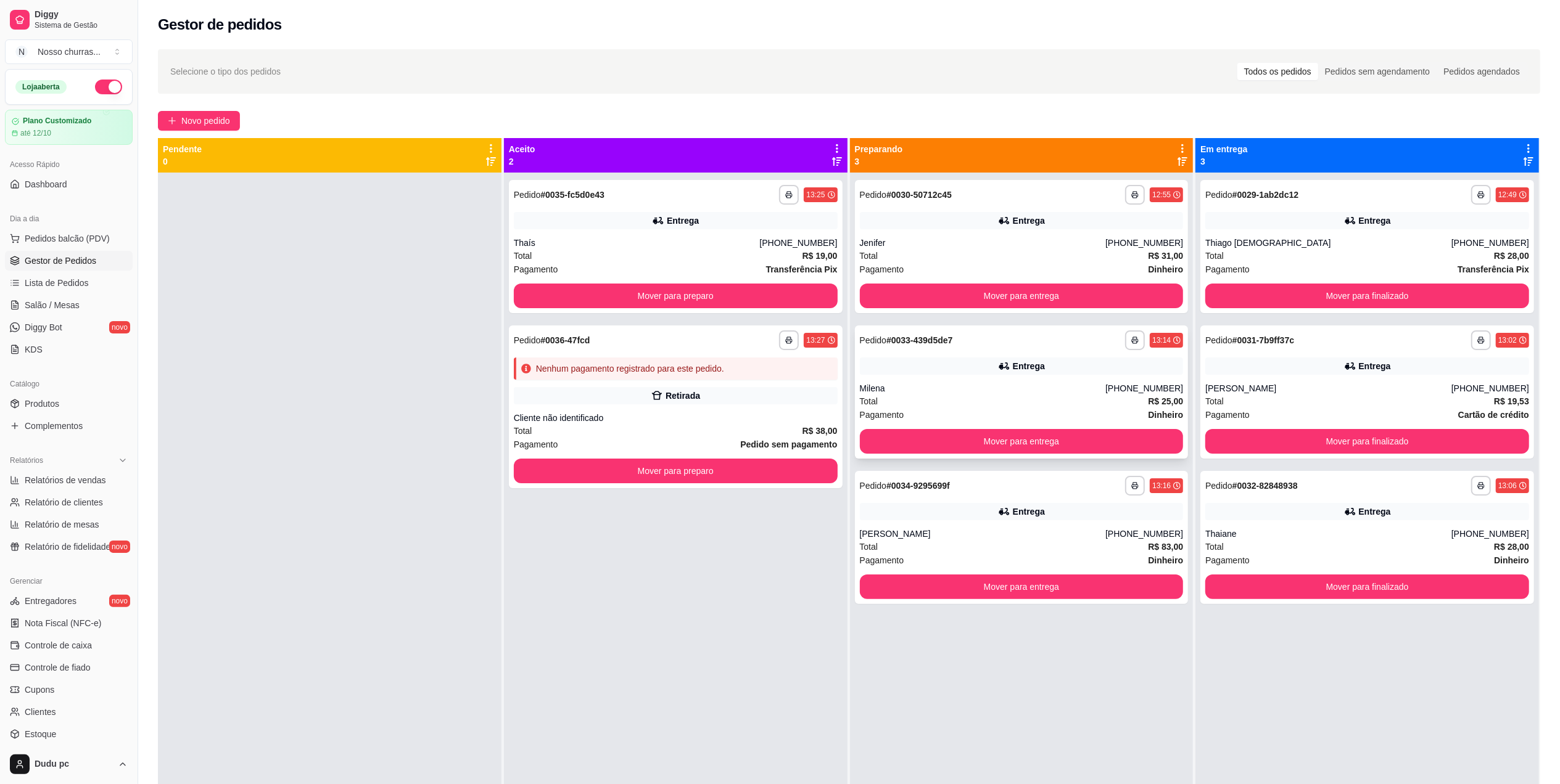
click at [1054, 368] on div "Entrega" at bounding box center [1022, 366] width 324 height 17
click at [1045, 408] on div "Pagamento Dinheiro" at bounding box center [1022, 415] width 324 height 14
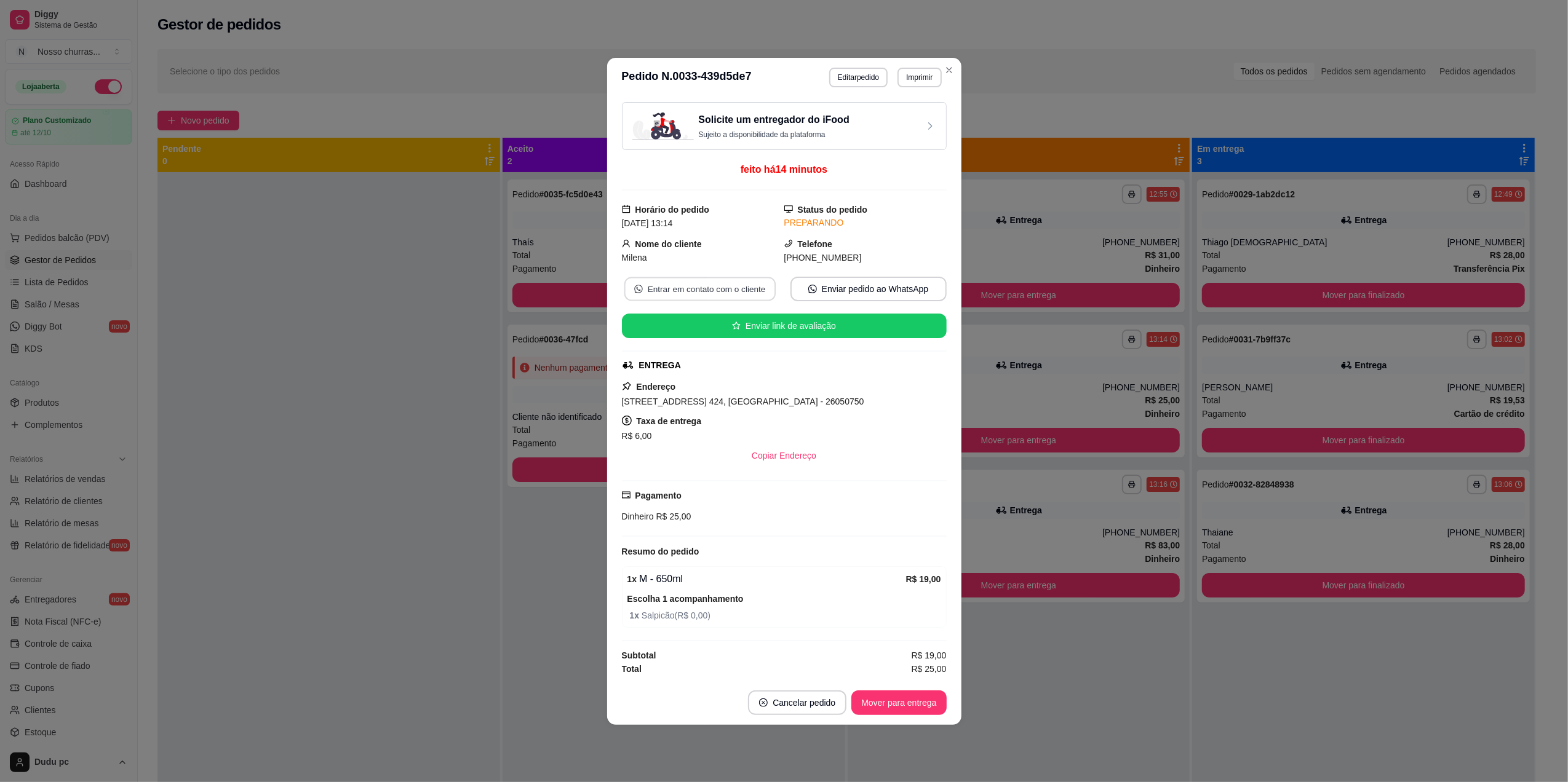
click at [762, 291] on button "Entrar em contato com o cliente" at bounding box center [699, 289] width 151 height 24
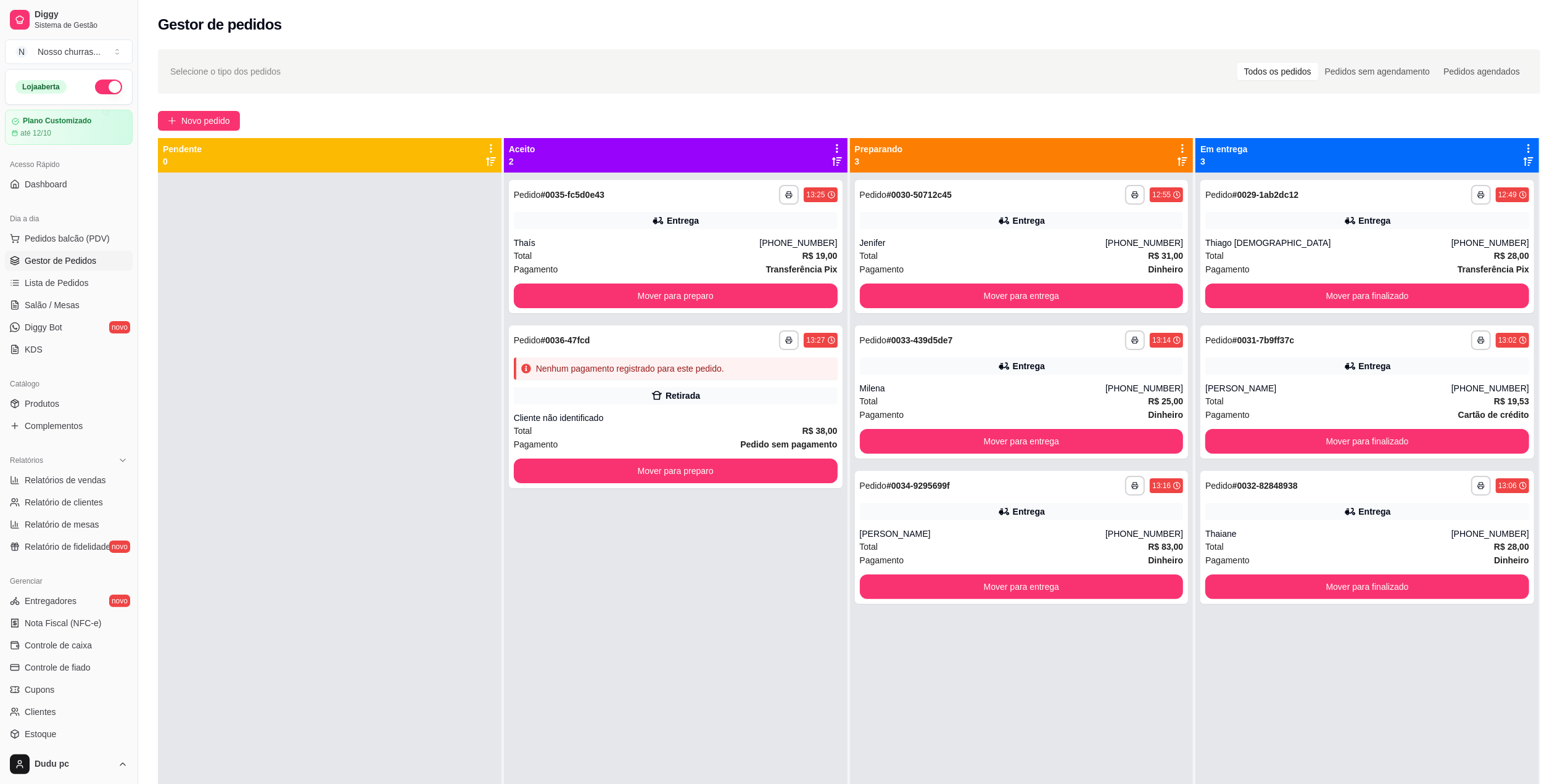
click at [1359, 514] on div "Entrega" at bounding box center [1375, 512] width 32 height 12
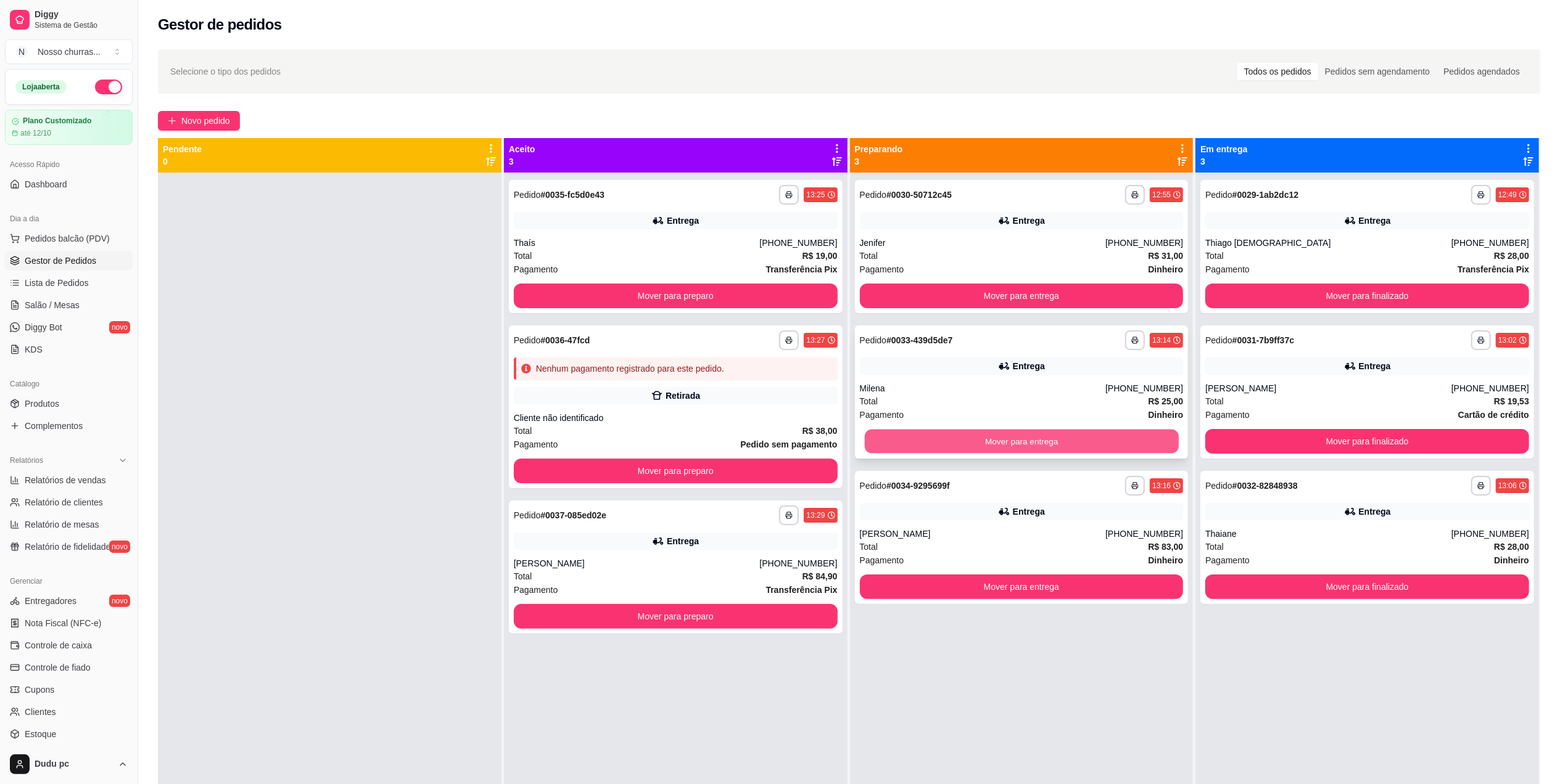
click at [1024, 447] on button "Mover para entrega" at bounding box center [1021, 441] width 314 height 24
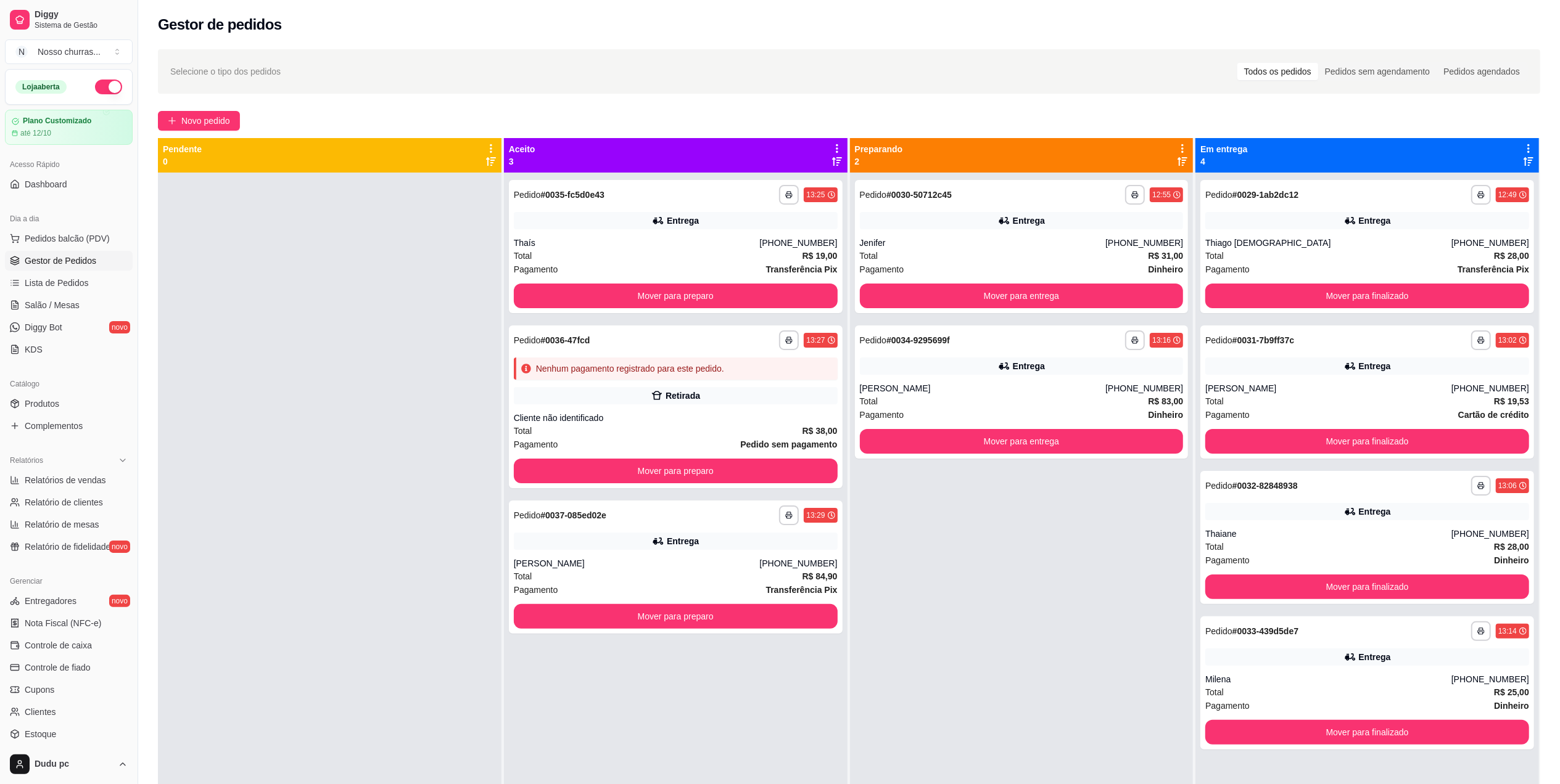
click at [184, 108] on div "**********" at bounding box center [849, 489] width 1422 height 895
click at [193, 121] on span "Novo pedido" at bounding box center [205, 121] width 48 height 14
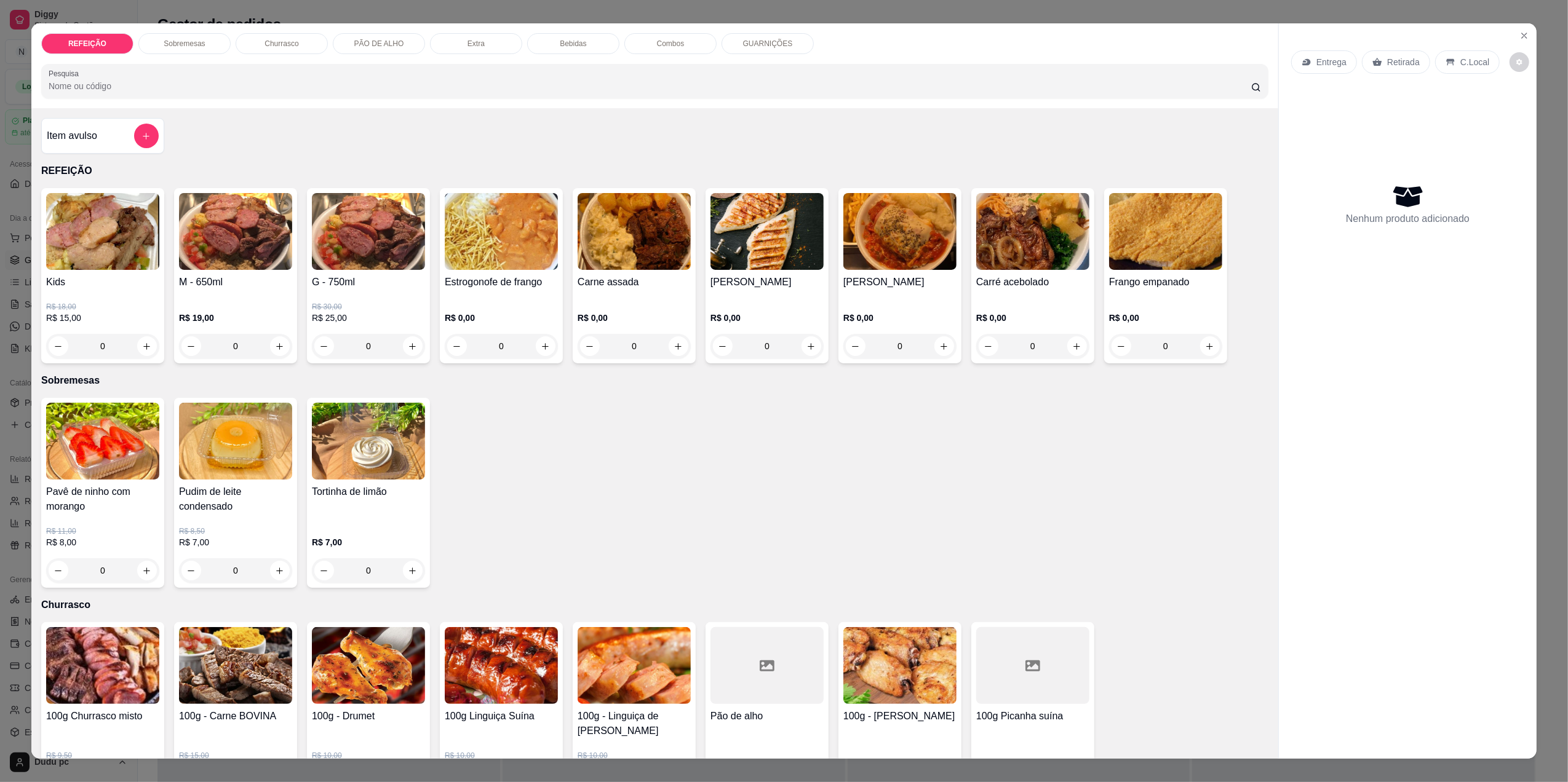
click at [273, 344] on div "0" at bounding box center [236, 346] width 113 height 25
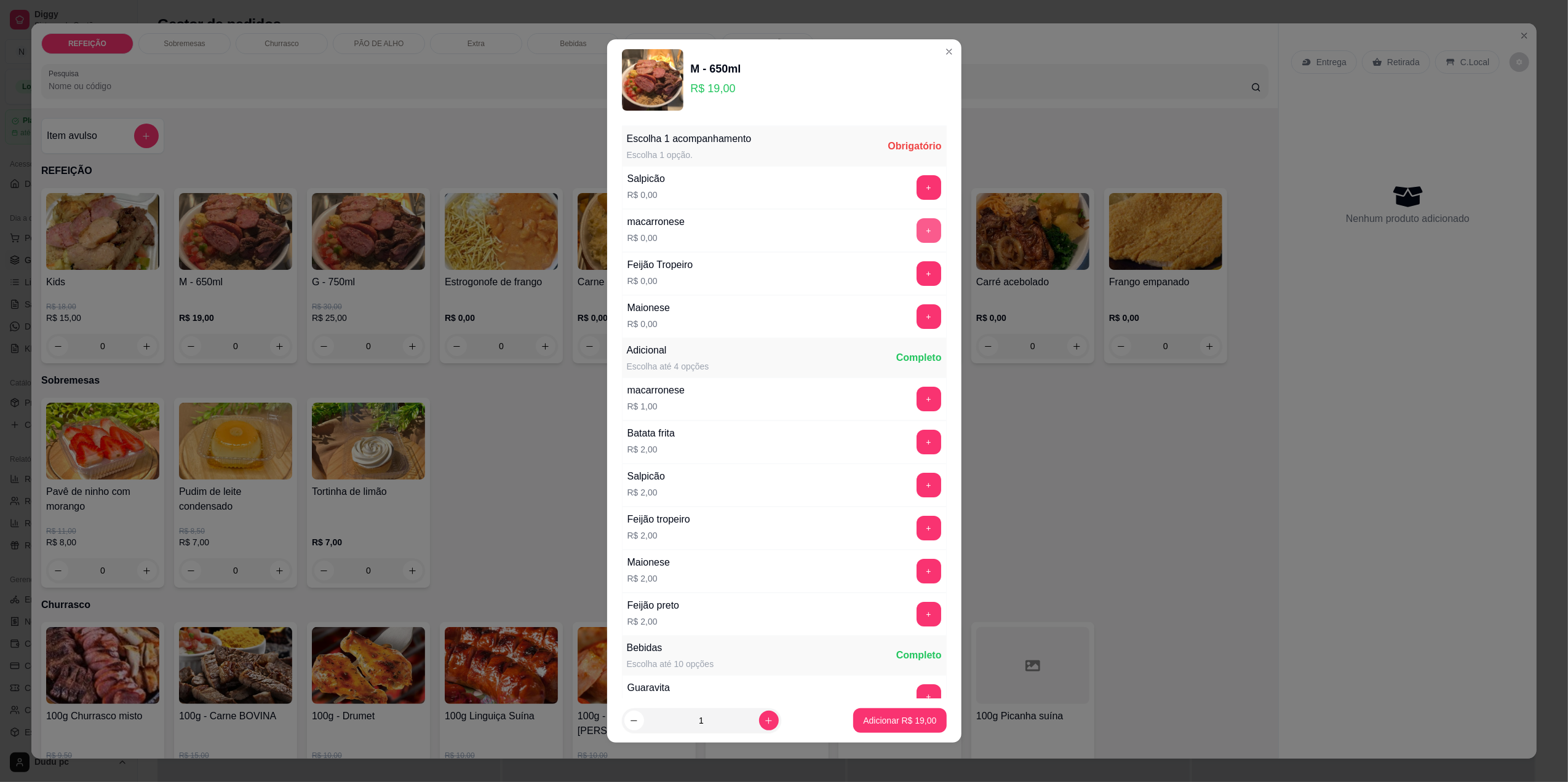
click at [916, 225] on button "+" at bounding box center [929, 231] width 25 height 25
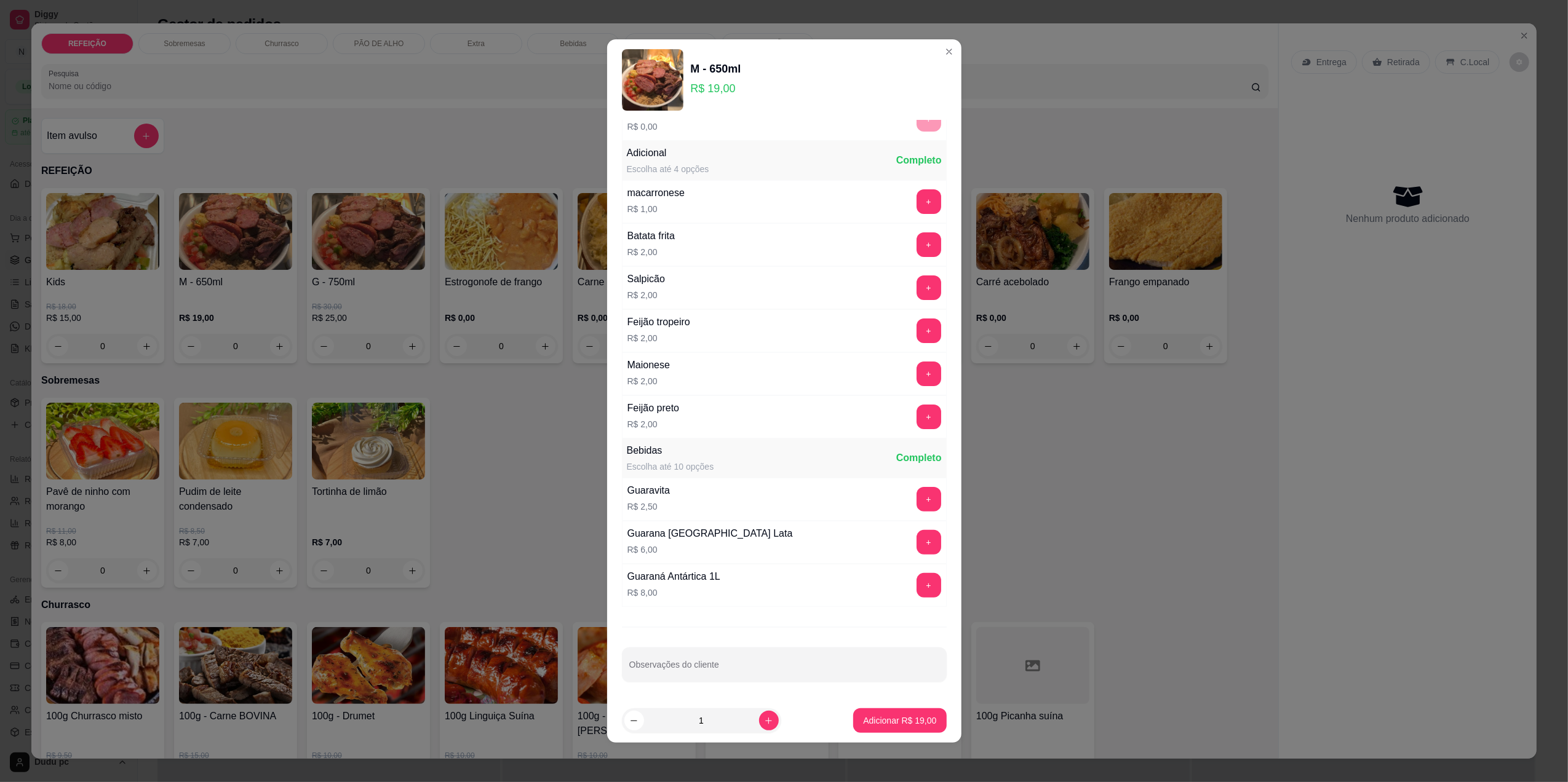
scroll to position [203, 0]
click at [902, 726] on p "Adicionar R$ 19,00" at bounding box center [900, 721] width 71 height 12
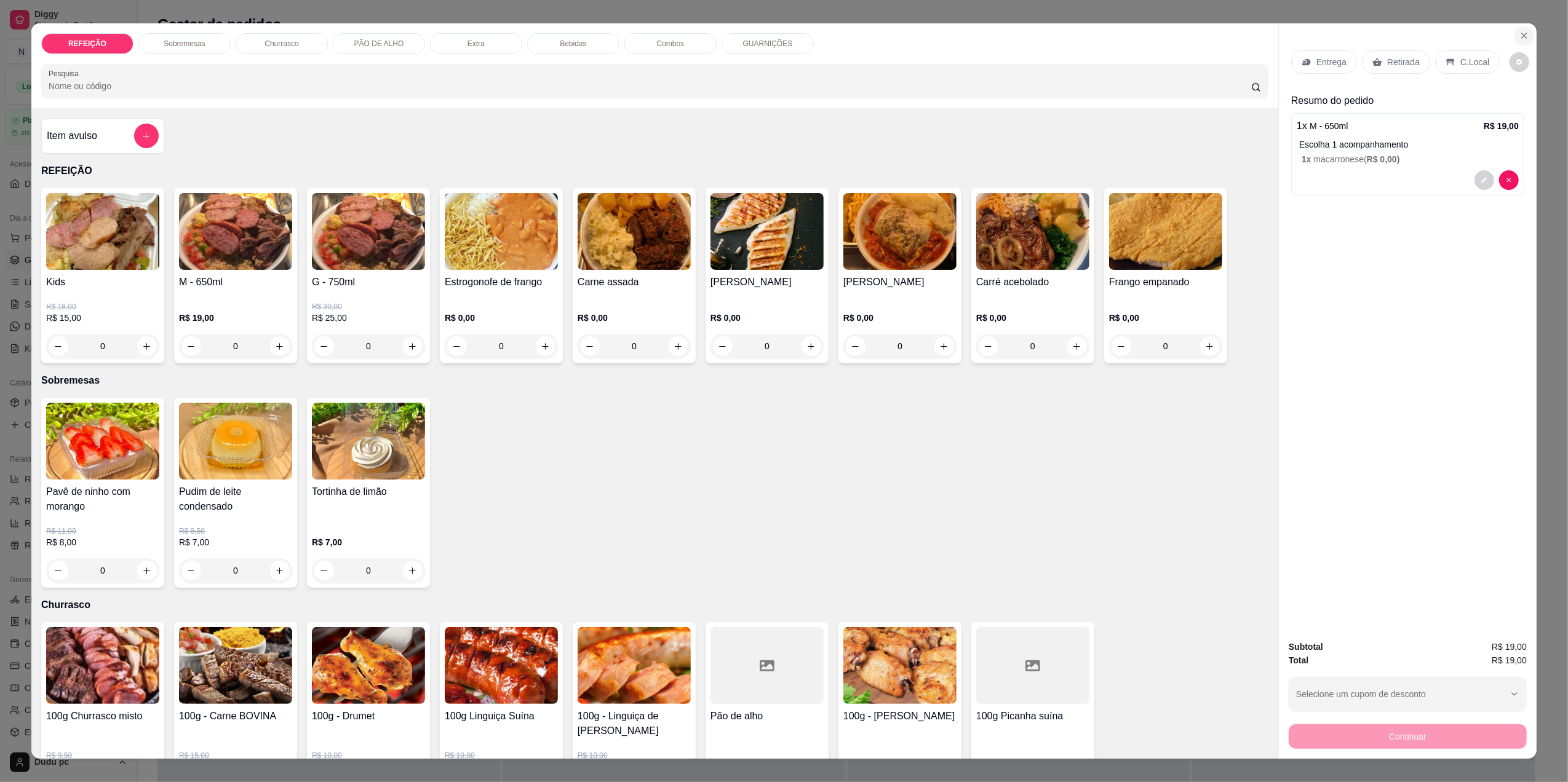
click at [1522, 37] on icon "Close" at bounding box center [1524, 35] width 5 height 5
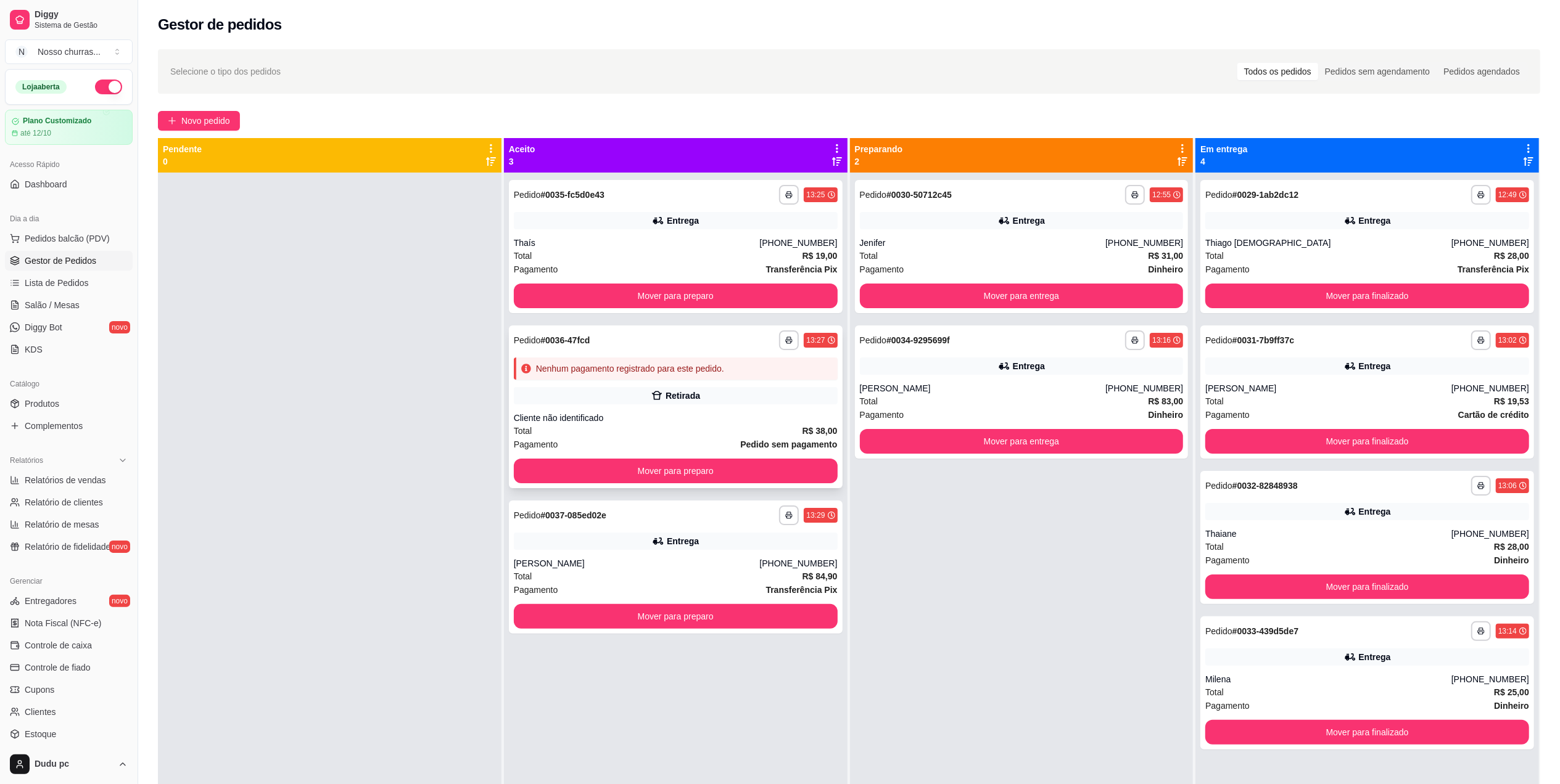
click at [692, 414] on div "Cliente não identificado" at bounding box center [676, 418] width 324 height 12
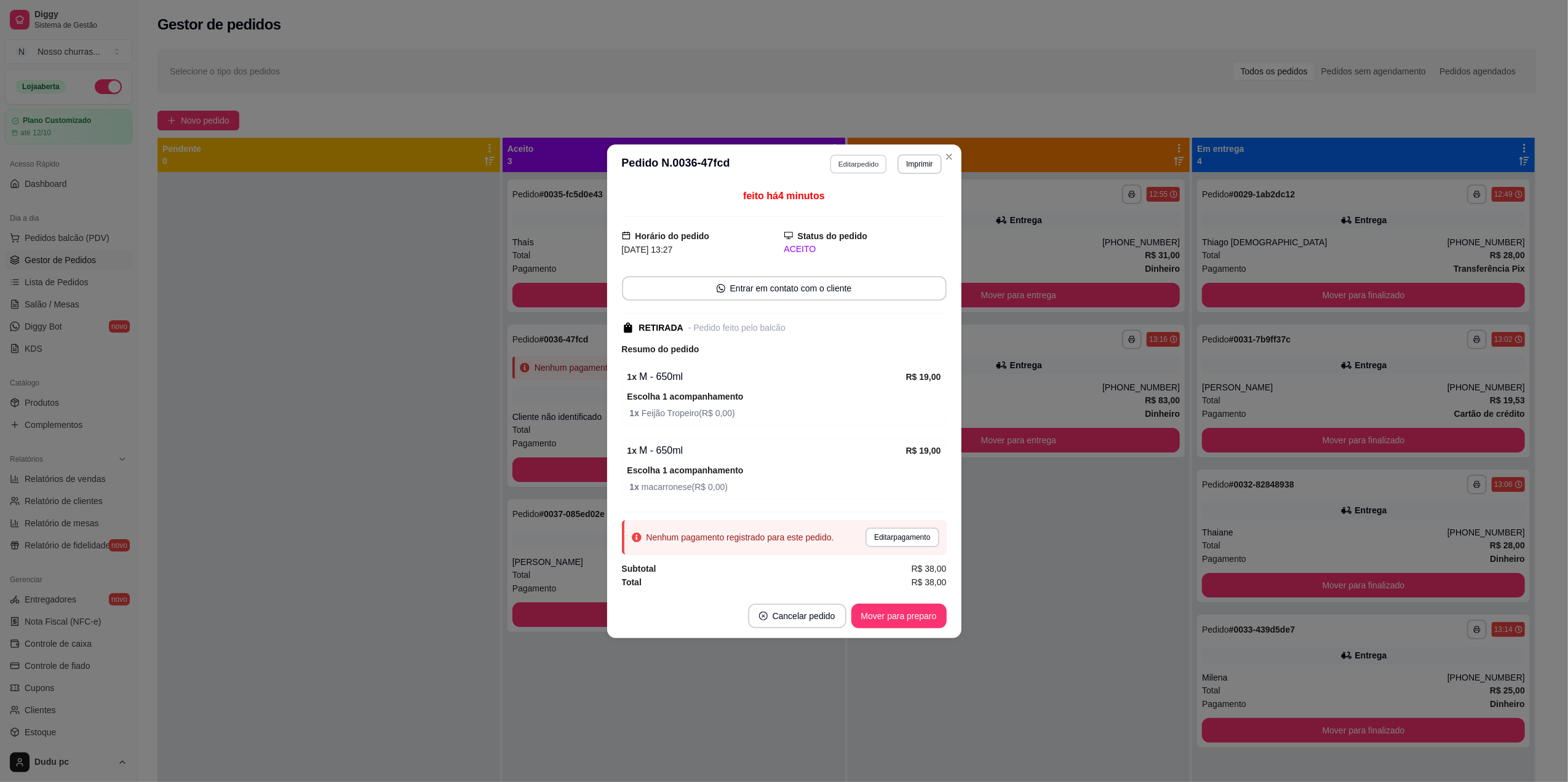
click at [857, 159] on button "Editar pedido" at bounding box center [859, 164] width 57 height 19
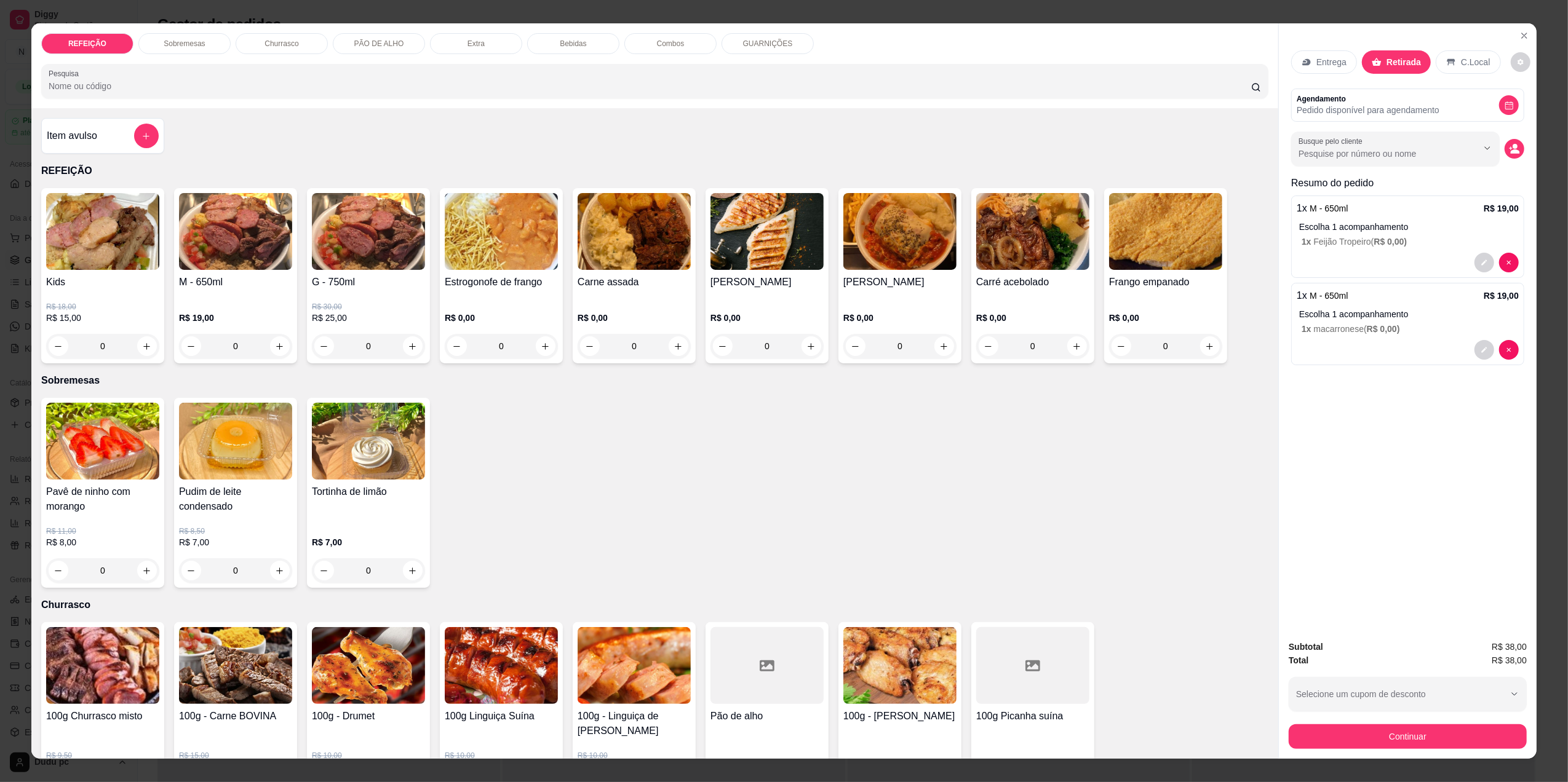
click at [225, 333] on div "R$ 19,00 0" at bounding box center [236, 335] width 113 height 47
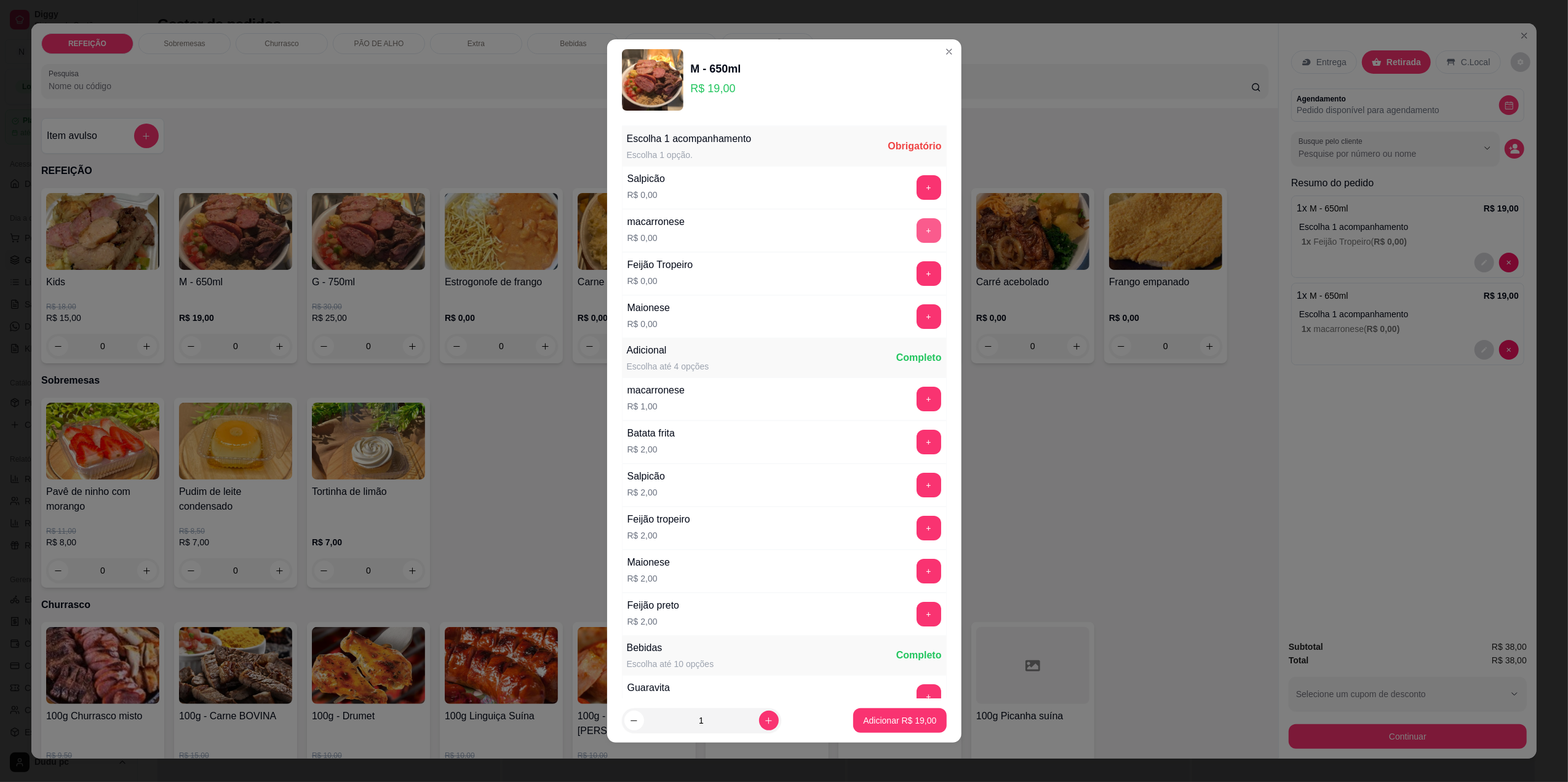
click at [916, 233] on button "+" at bounding box center [929, 231] width 25 height 25
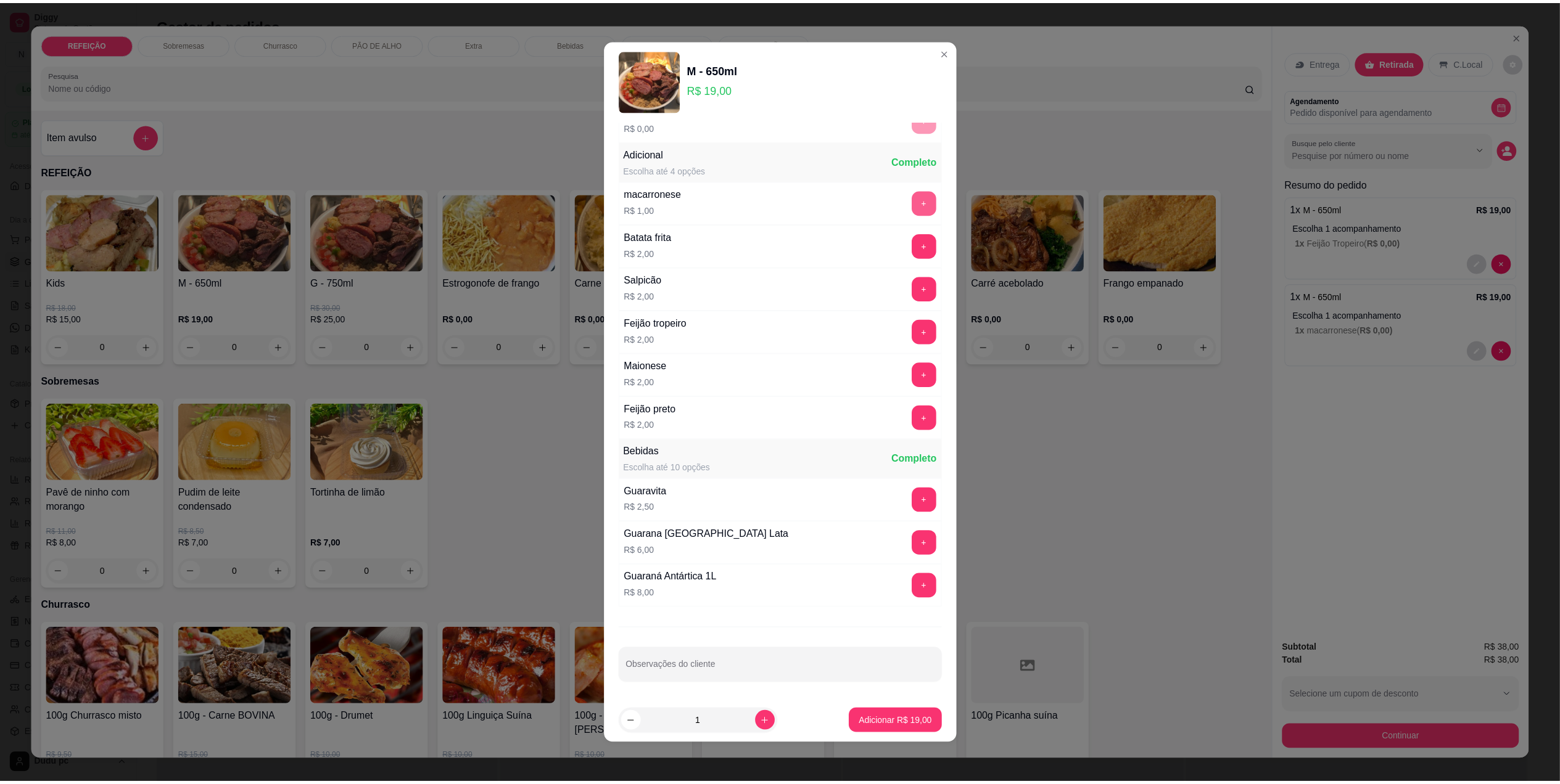
scroll to position [203, 0]
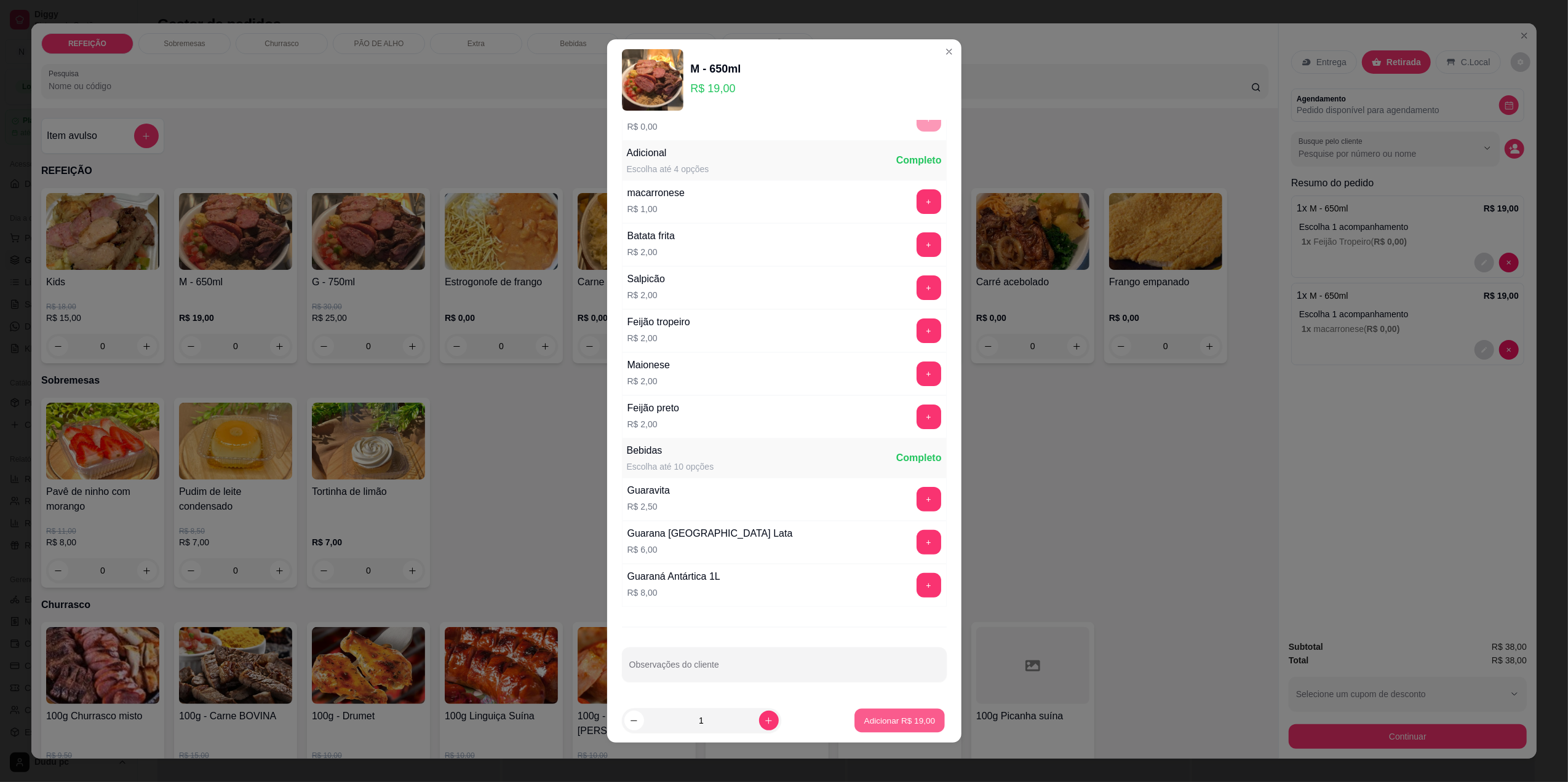
click at [894, 731] on button "Adicionar R$ 19,00" at bounding box center [900, 721] width 91 height 24
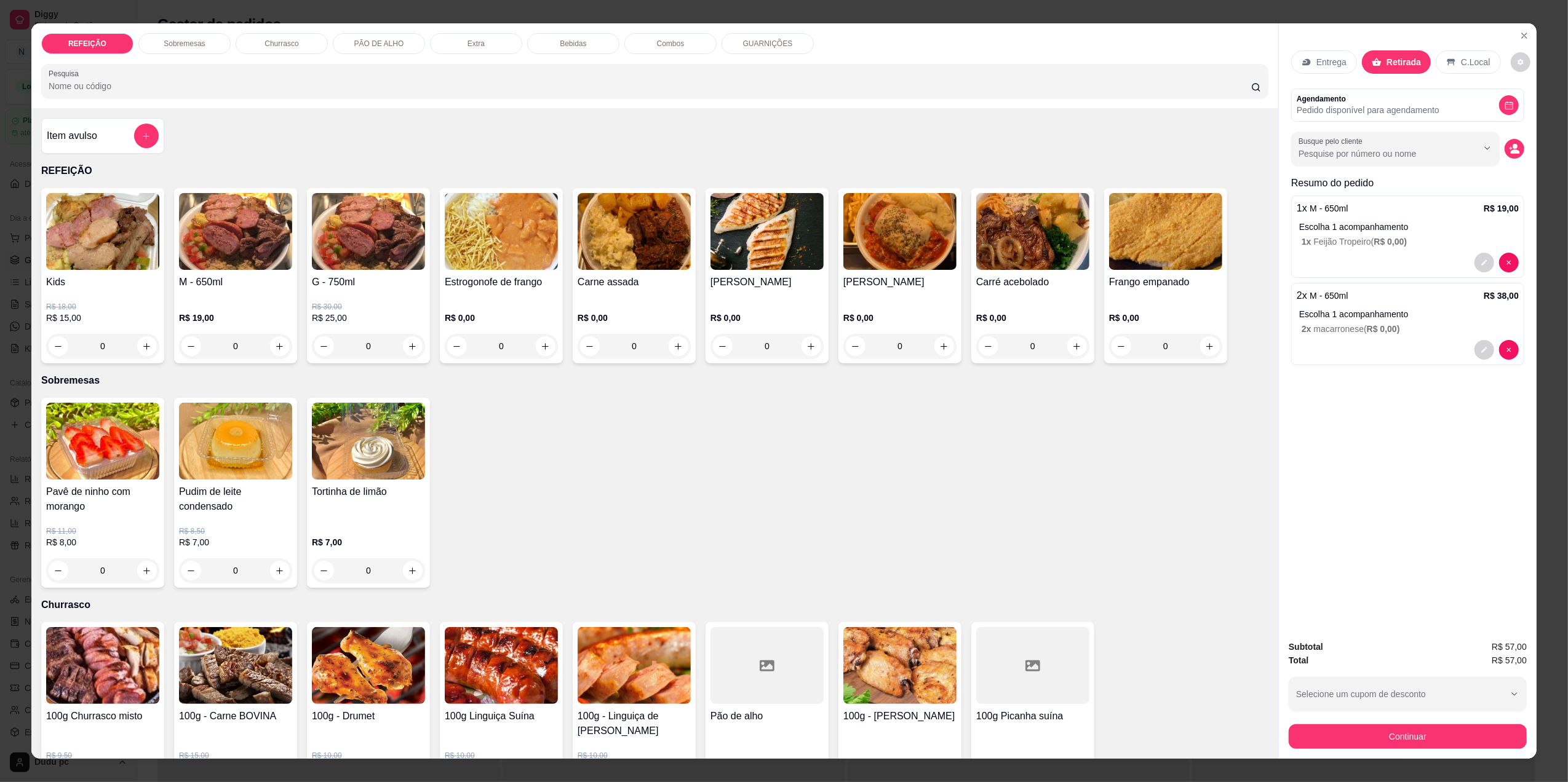
click at [1318, 62] on p "Entrega" at bounding box center [1332, 62] width 30 height 12
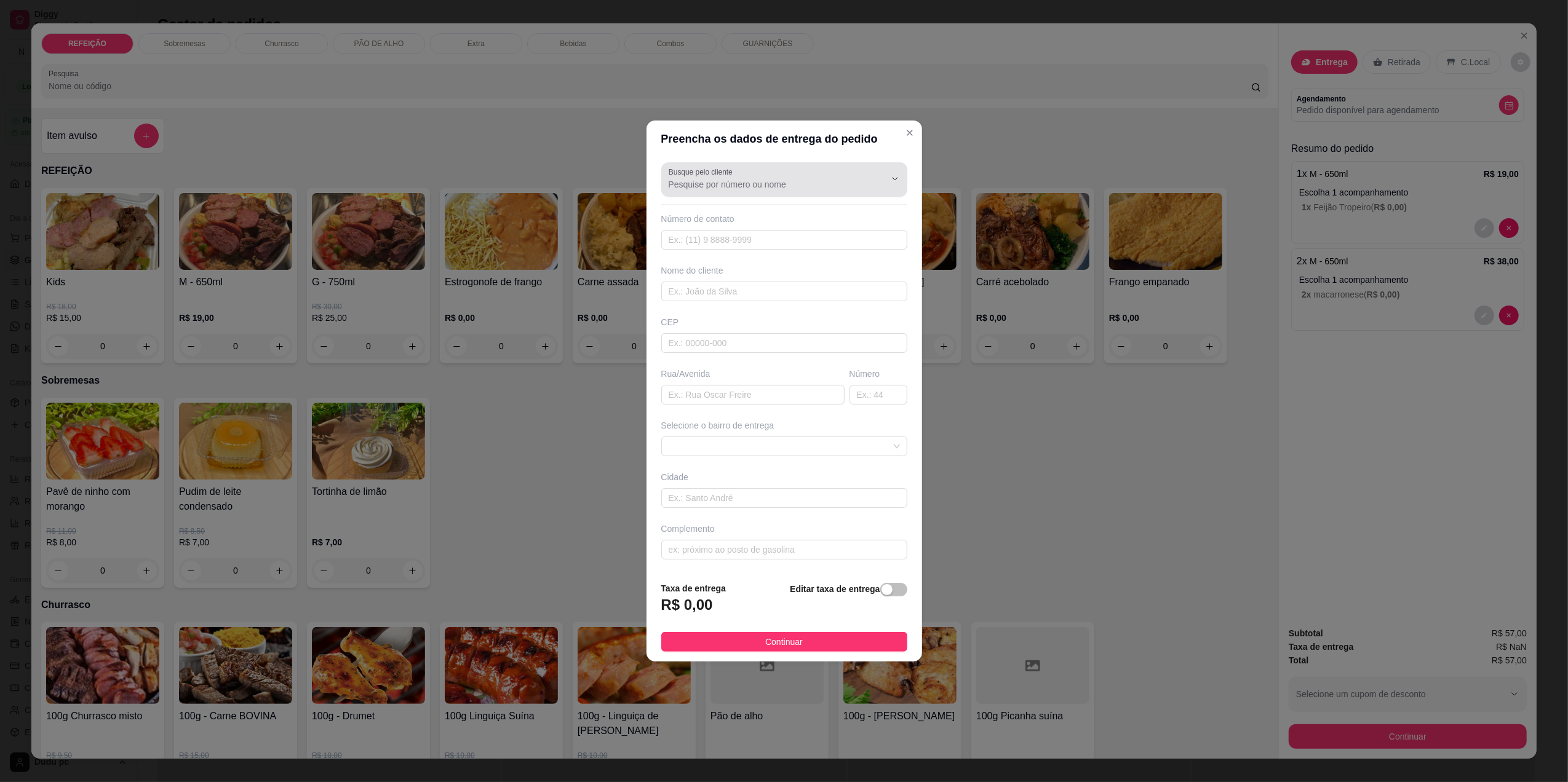
click at [852, 163] on div "Busque pelo cliente" at bounding box center [784, 180] width 246 height 35
click at [834, 220] on li "[PERSON_NAME]" at bounding box center [778, 212] width 224 height 20
type input "[PERSON_NAME]"
type input "21969249577"
type input "[PERSON_NAME]"
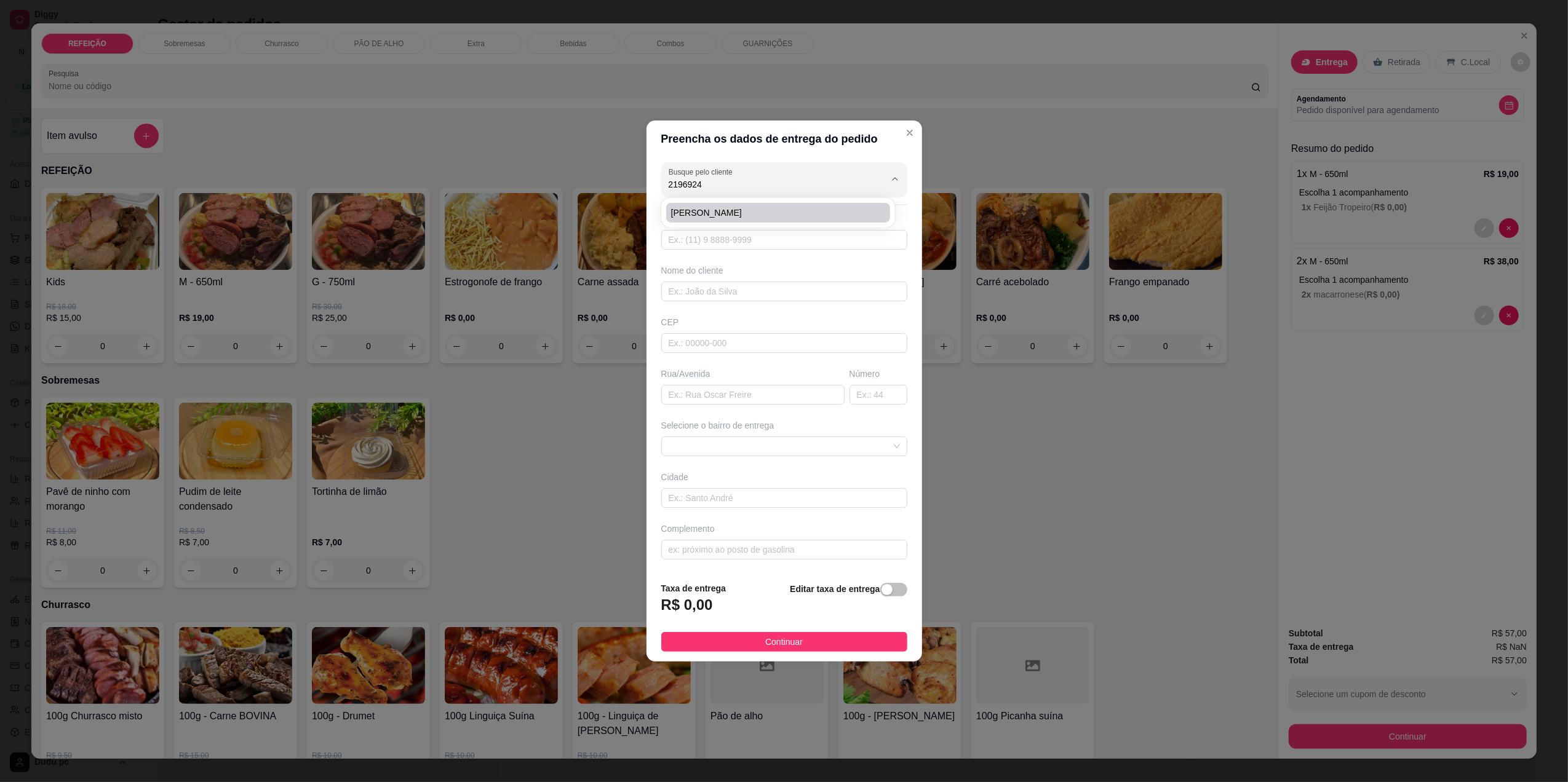
type input "26041474"
type input "Estrada Coronel [PERSON_NAME]"
type input "864"
type input "NOVA IGUAÇU"
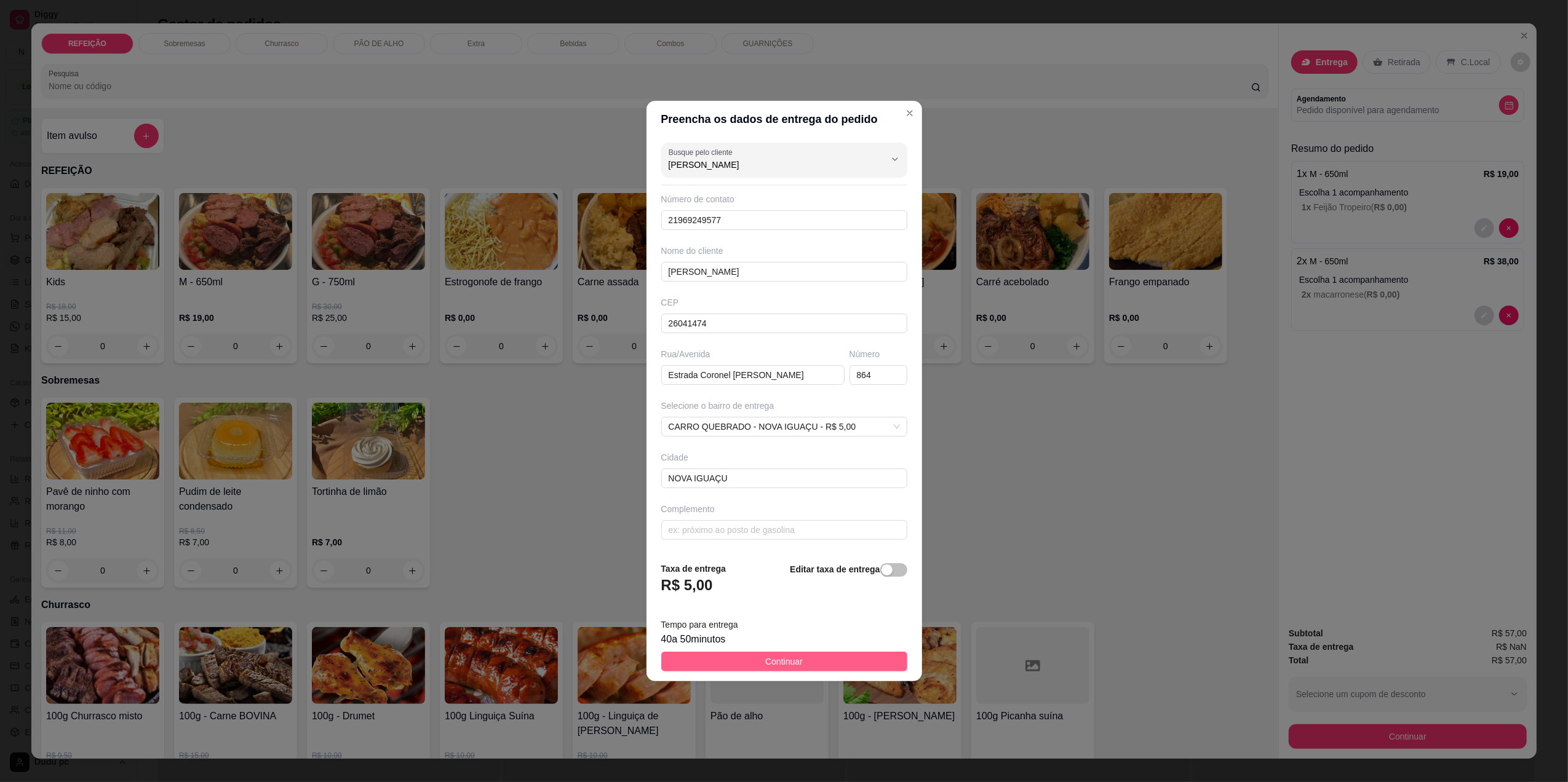
type input "[PERSON_NAME]"
click at [795, 670] on button "Continuar" at bounding box center [784, 662] width 246 height 20
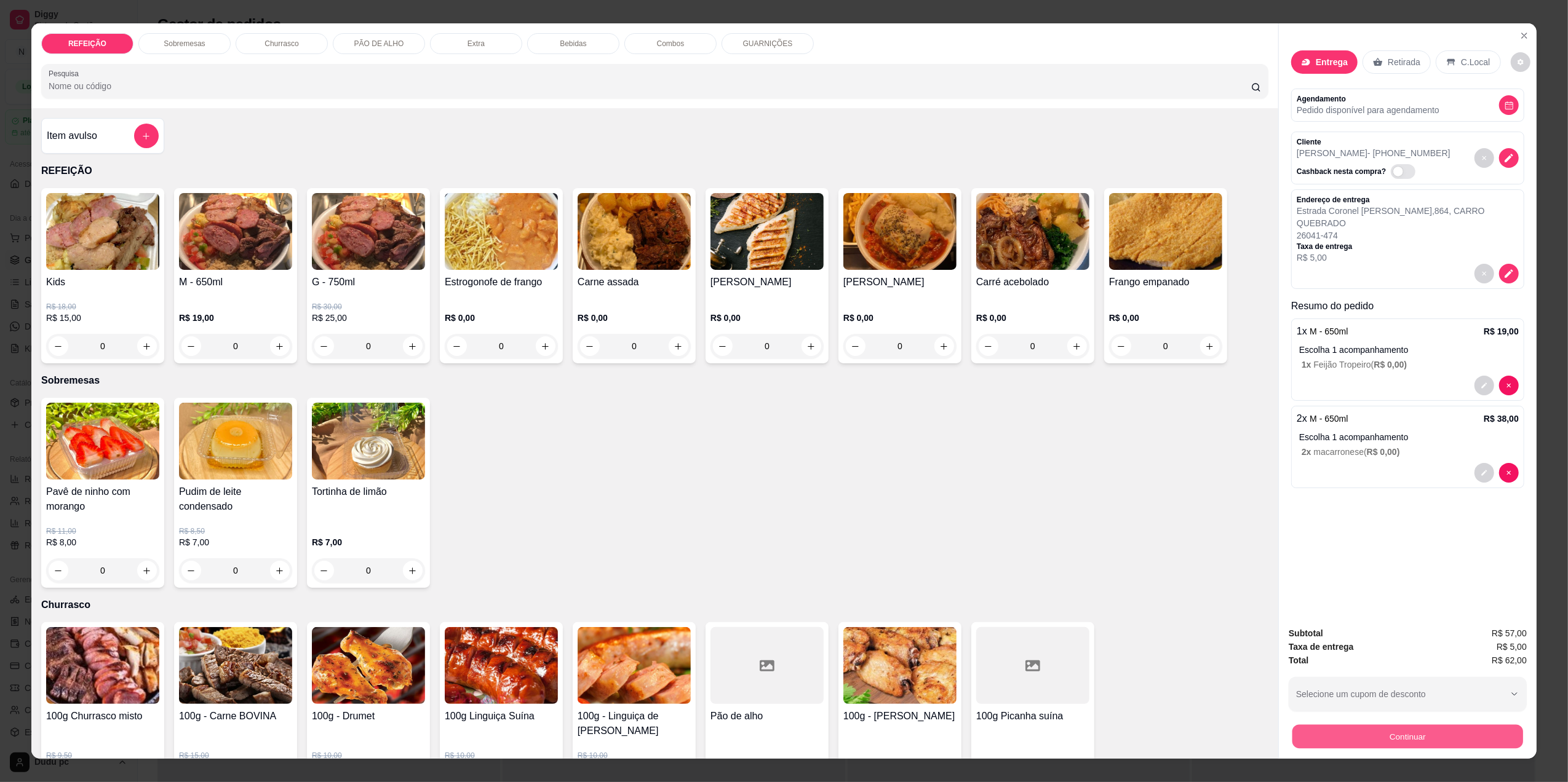
click at [1364, 737] on button "Continuar" at bounding box center [1408, 736] width 231 height 24
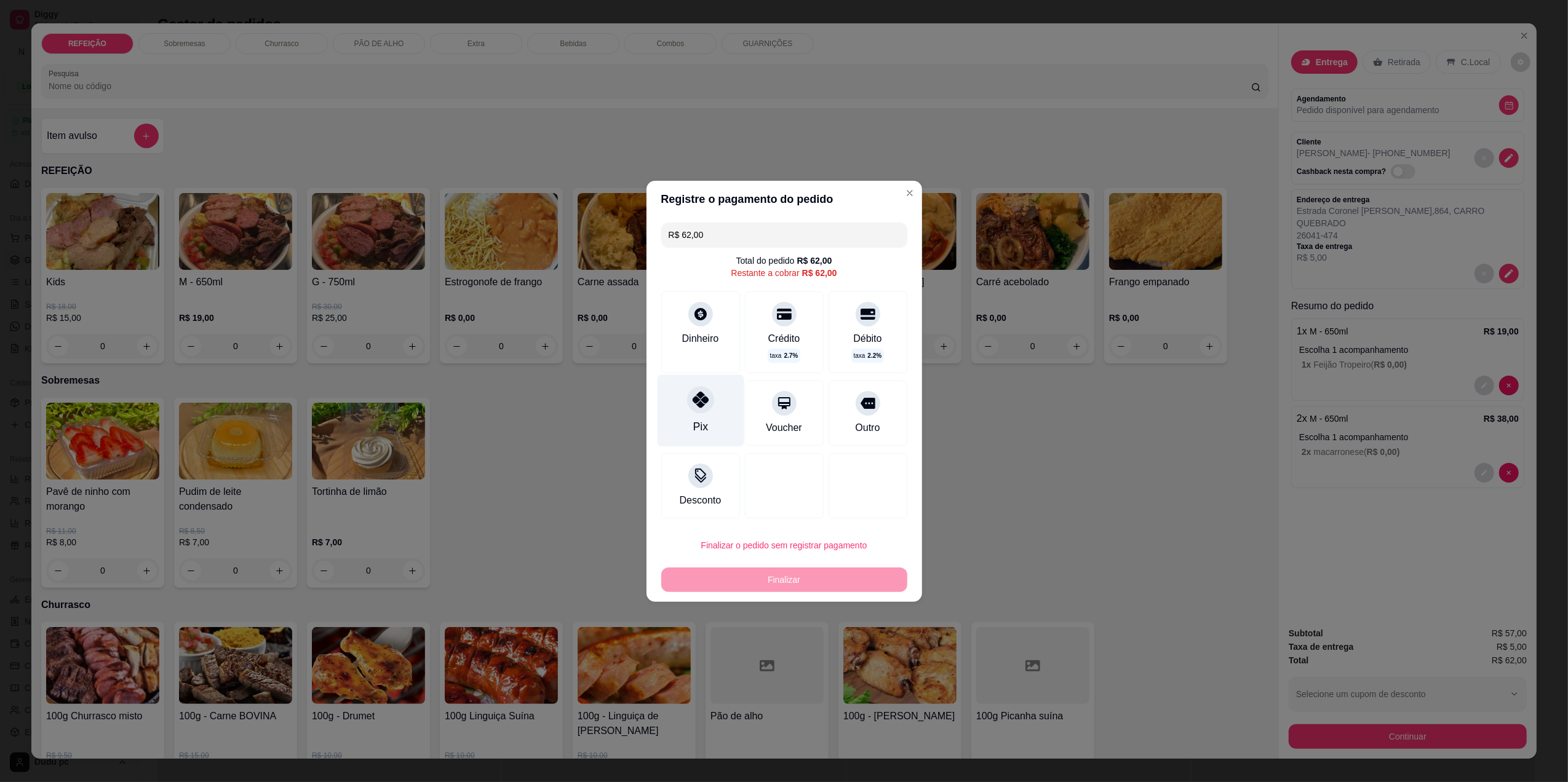
click at [707, 404] on div at bounding box center [701, 400] width 27 height 27
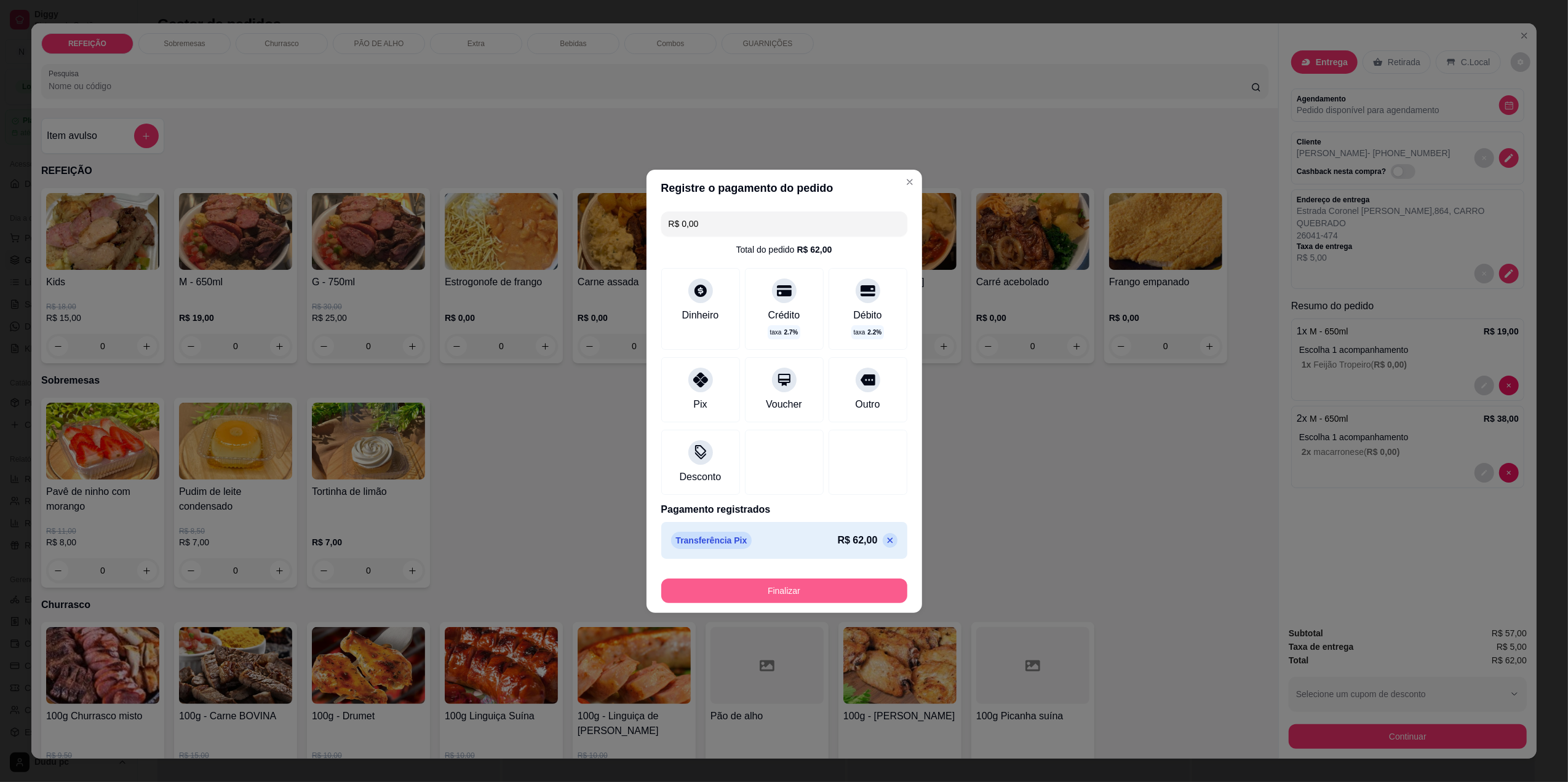
click at [769, 586] on button "Finalizar" at bounding box center [784, 591] width 246 height 25
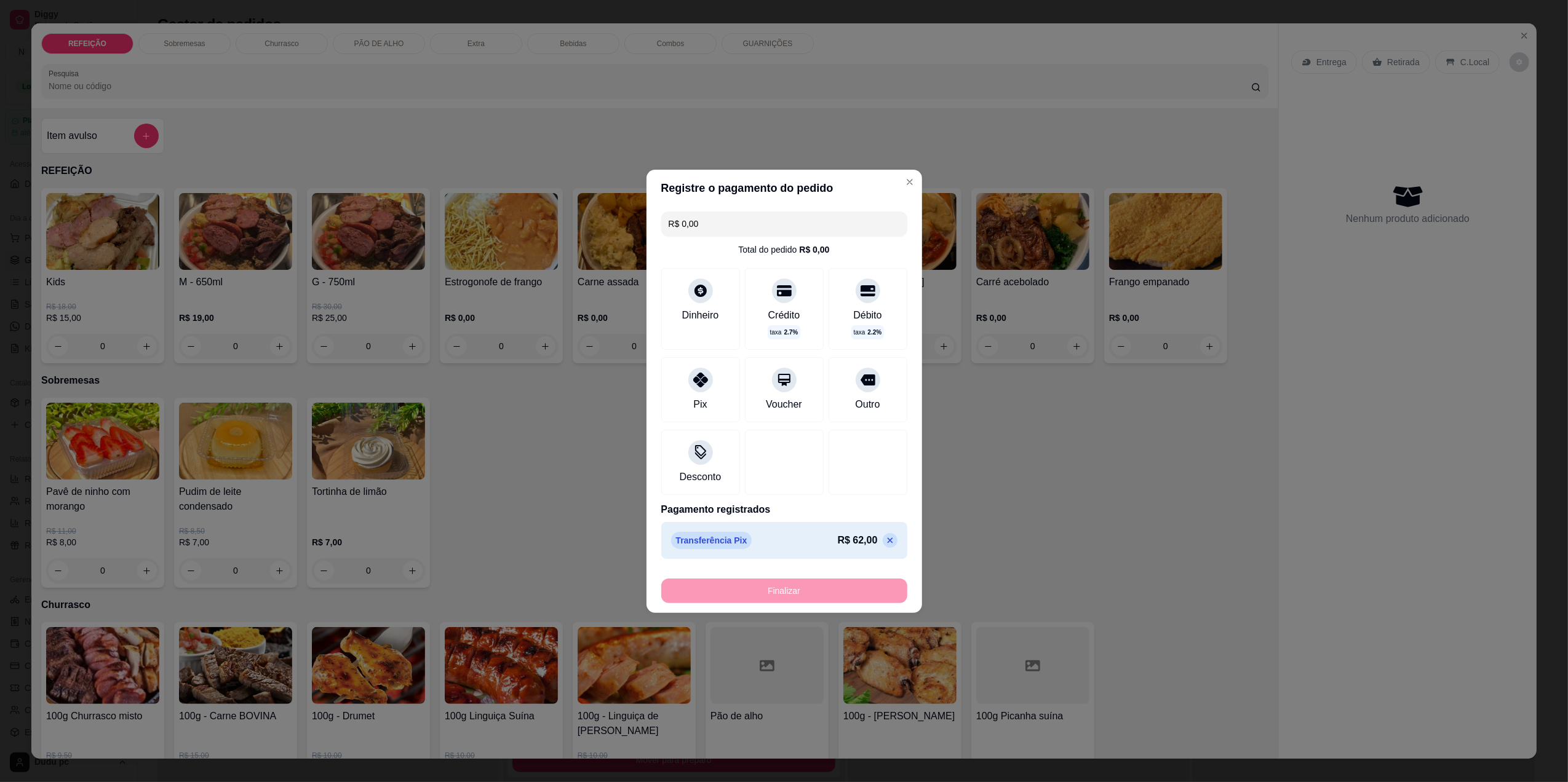
type input "-R$ 62,00"
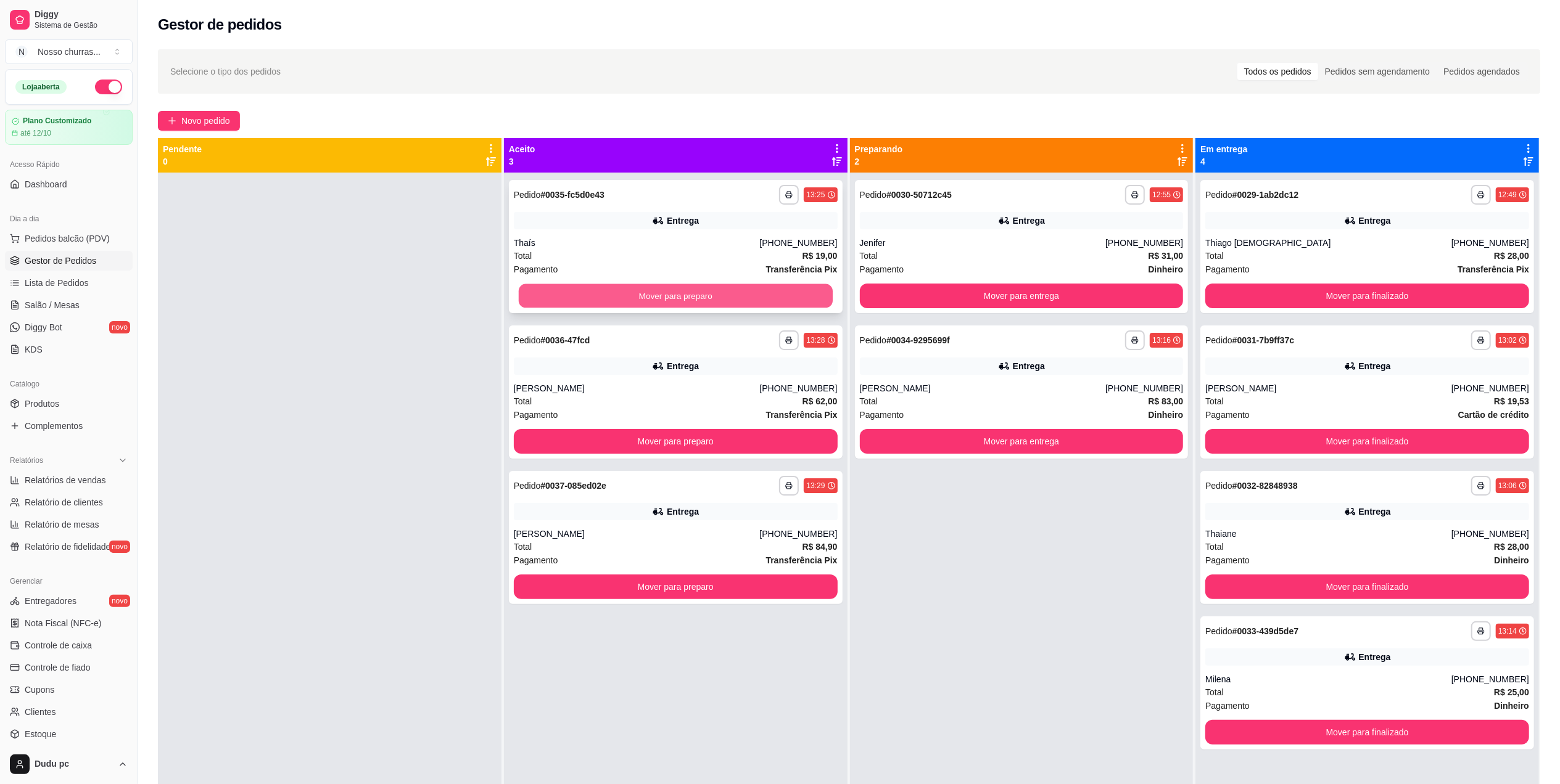
click at [551, 299] on button "Mover para preparo" at bounding box center [676, 296] width 314 height 24
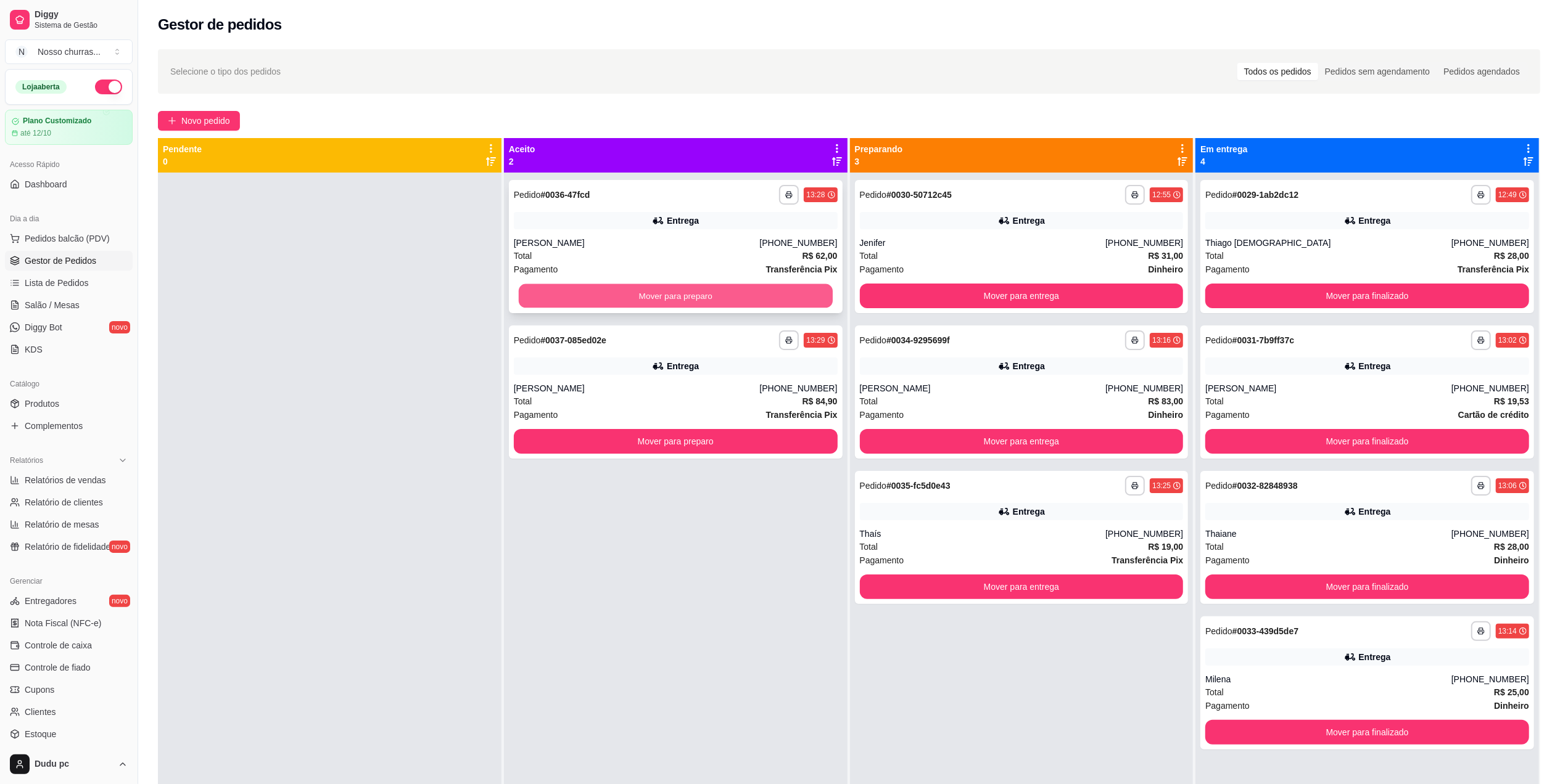
click at [548, 296] on button "Mover para preparo" at bounding box center [676, 296] width 314 height 24
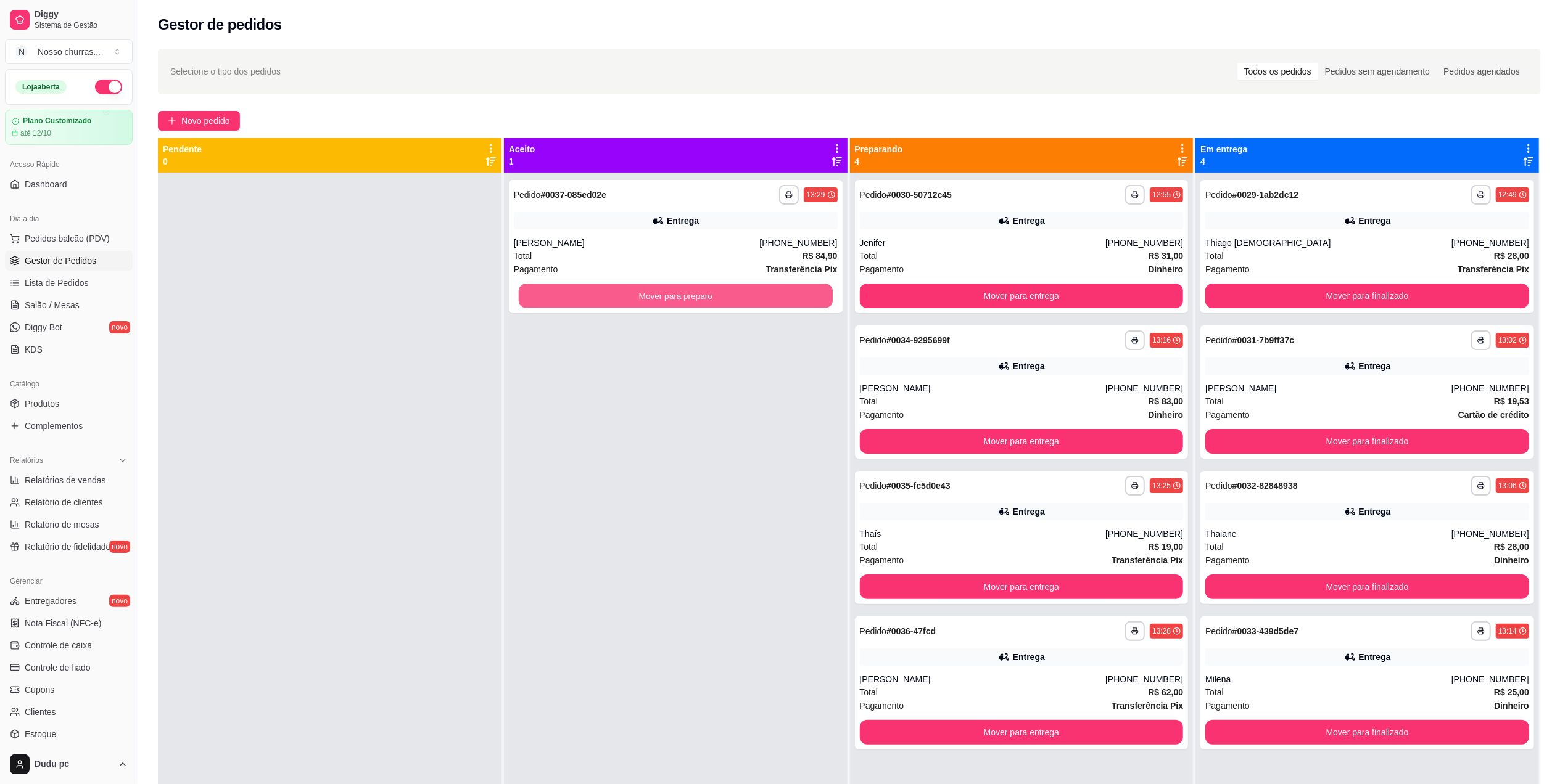
click at [548, 296] on button "Mover para preparo" at bounding box center [676, 296] width 314 height 24
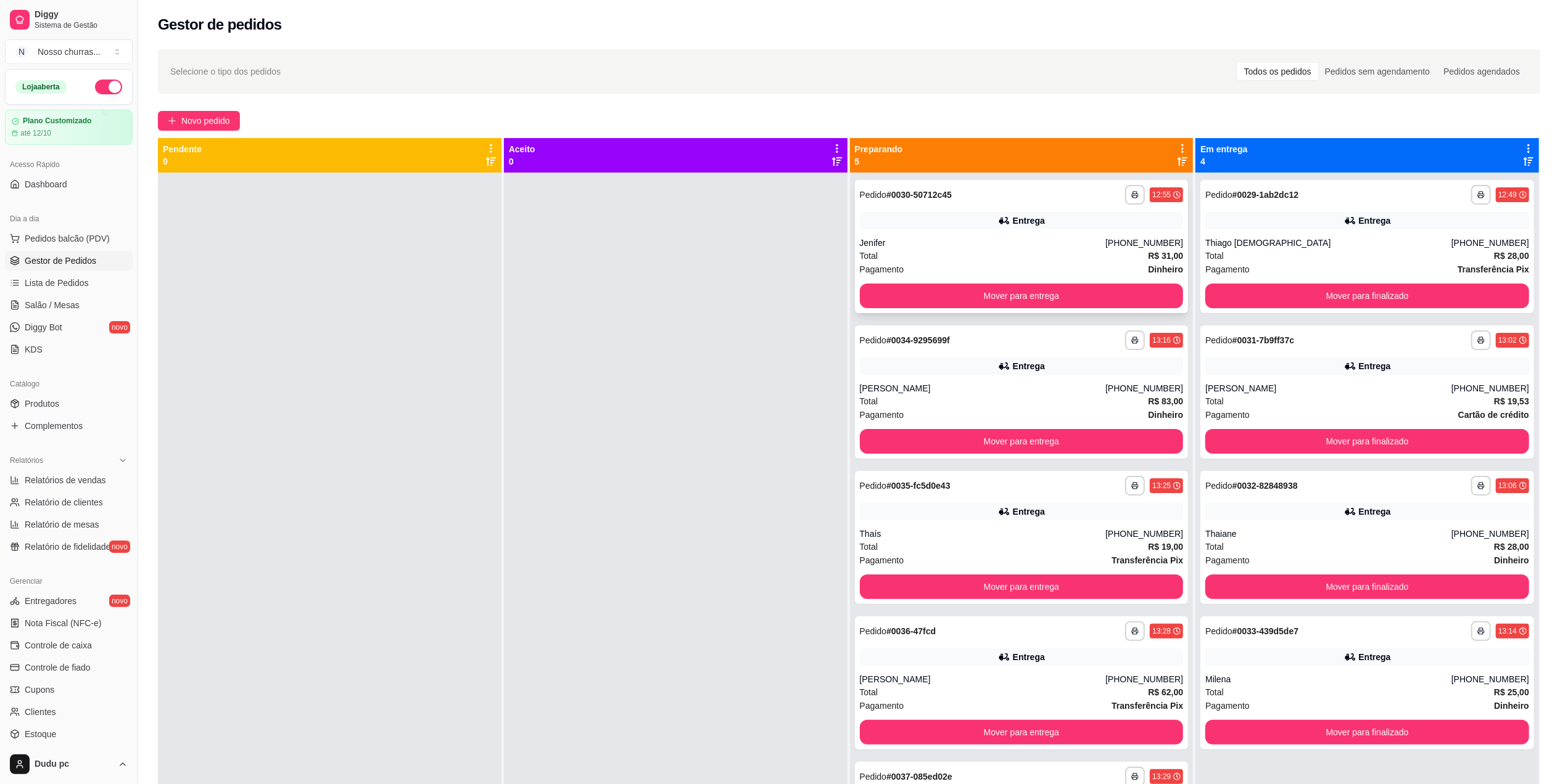
click at [959, 257] on div "Total R$ 31,00" at bounding box center [1022, 256] width 324 height 14
click at [92, 479] on span "Relatórios de vendas" at bounding box center [65, 480] width 81 height 12
select select "ALL"
select select "0"
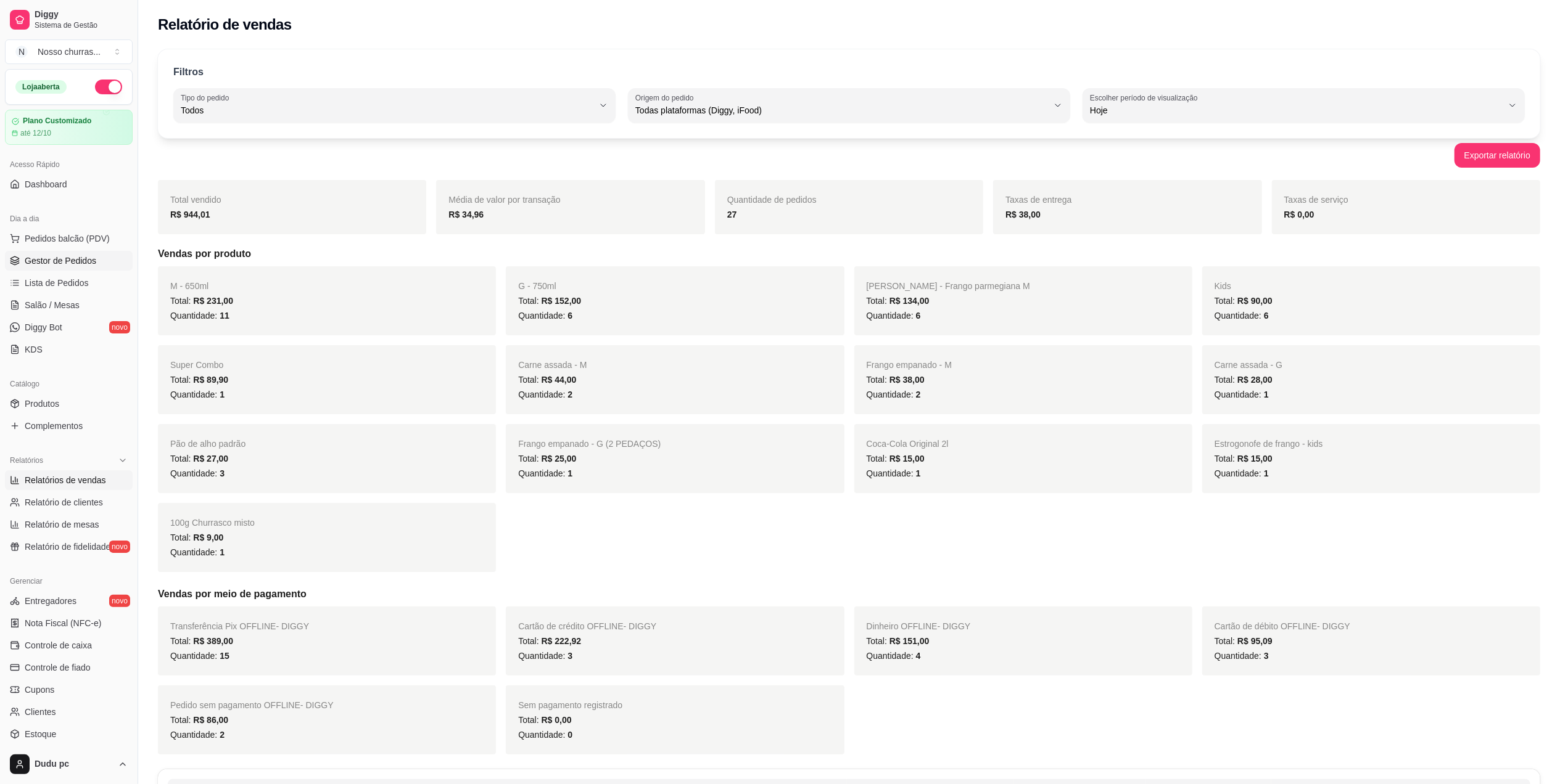
click at [60, 264] on span "Gestor de Pedidos" at bounding box center [60, 261] width 72 height 12
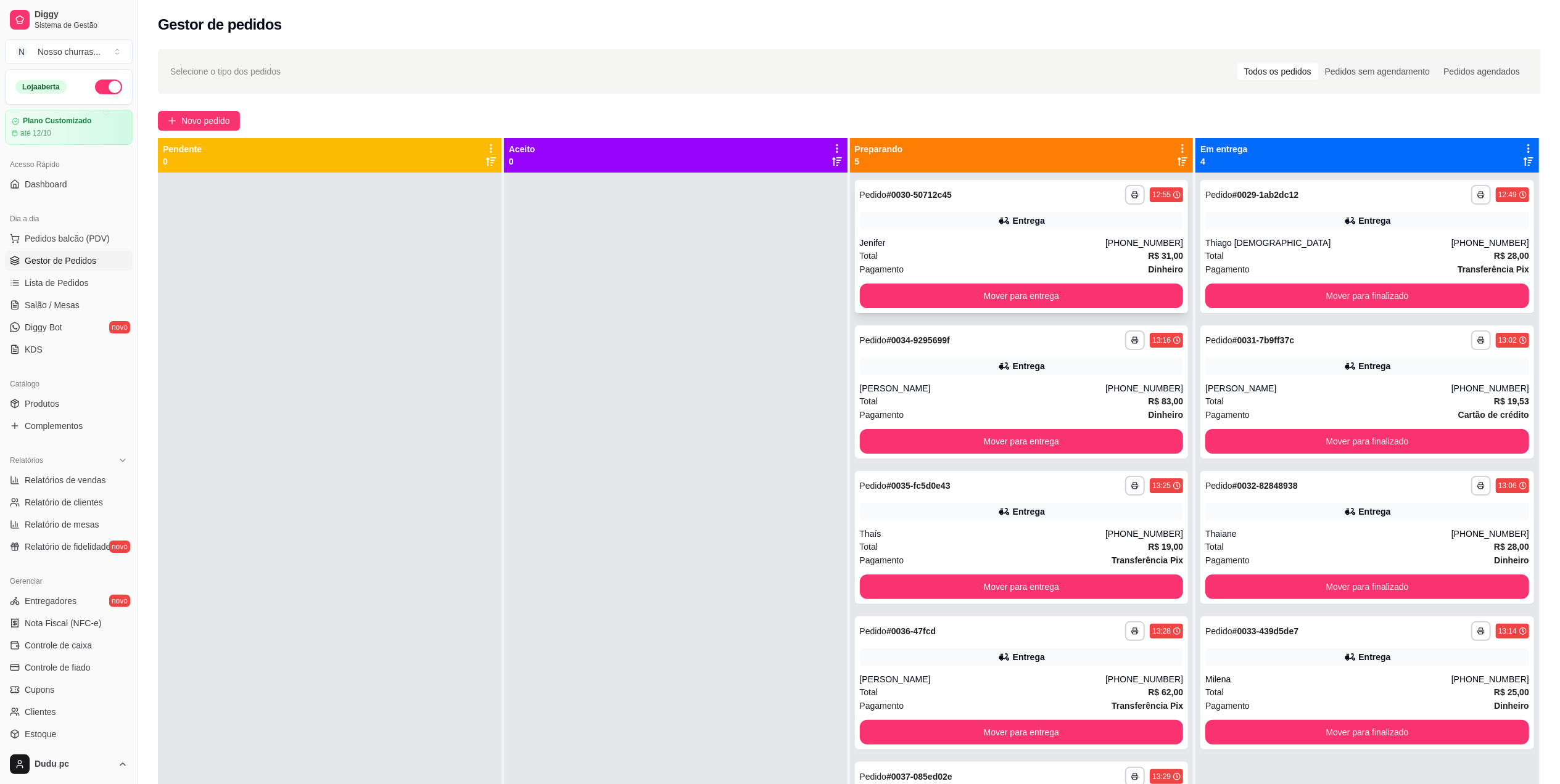
click at [890, 207] on div "**********" at bounding box center [1021, 246] width 334 height 133
click at [1267, 699] on div "Pagamento Dinheiro" at bounding box center [1367, 706] width 324 height 14
click at [38, 406] on span "Produtos" at bounding box center [42, 404] width 35 height 12
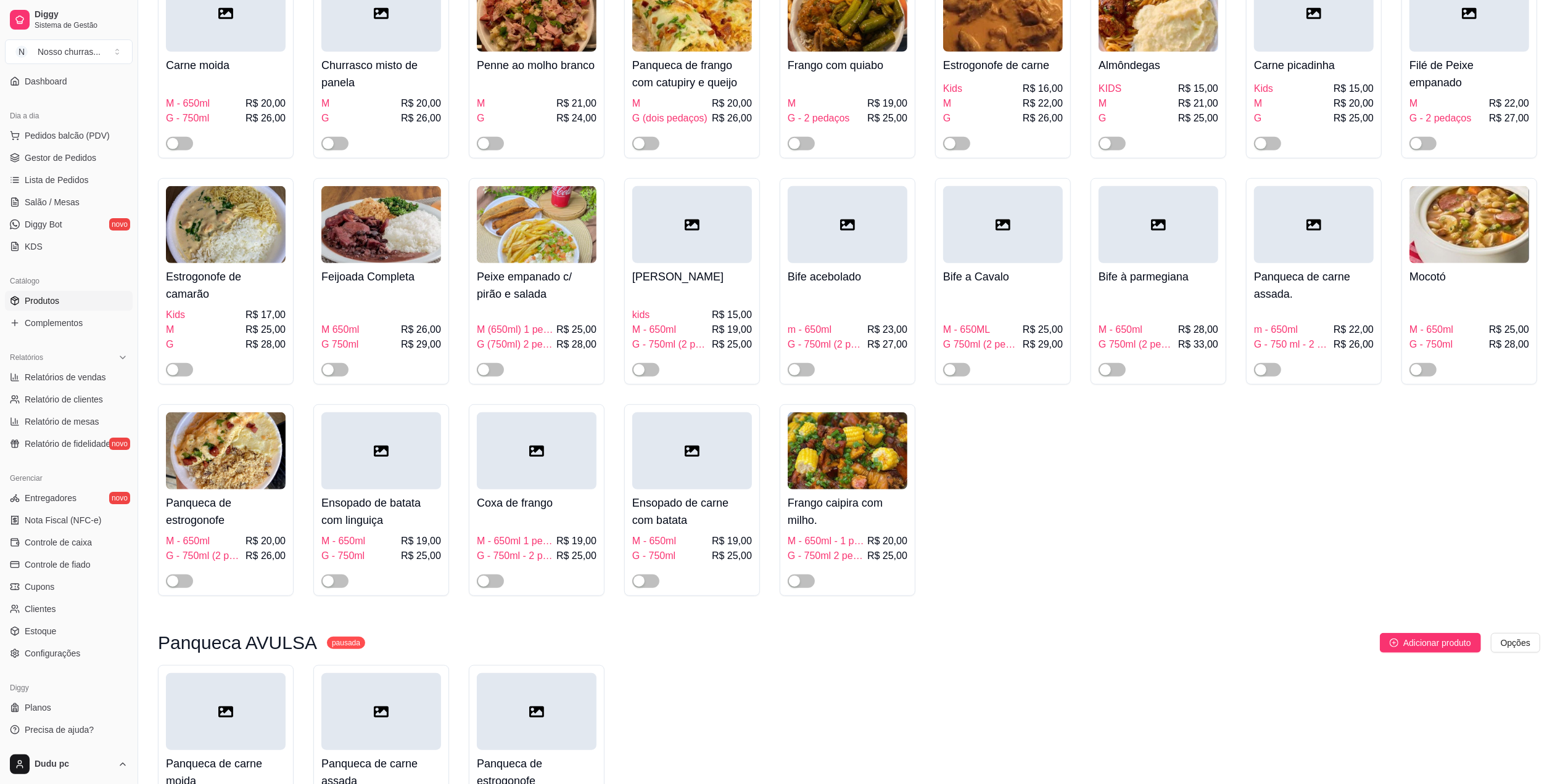
scroll to position [657, 0]
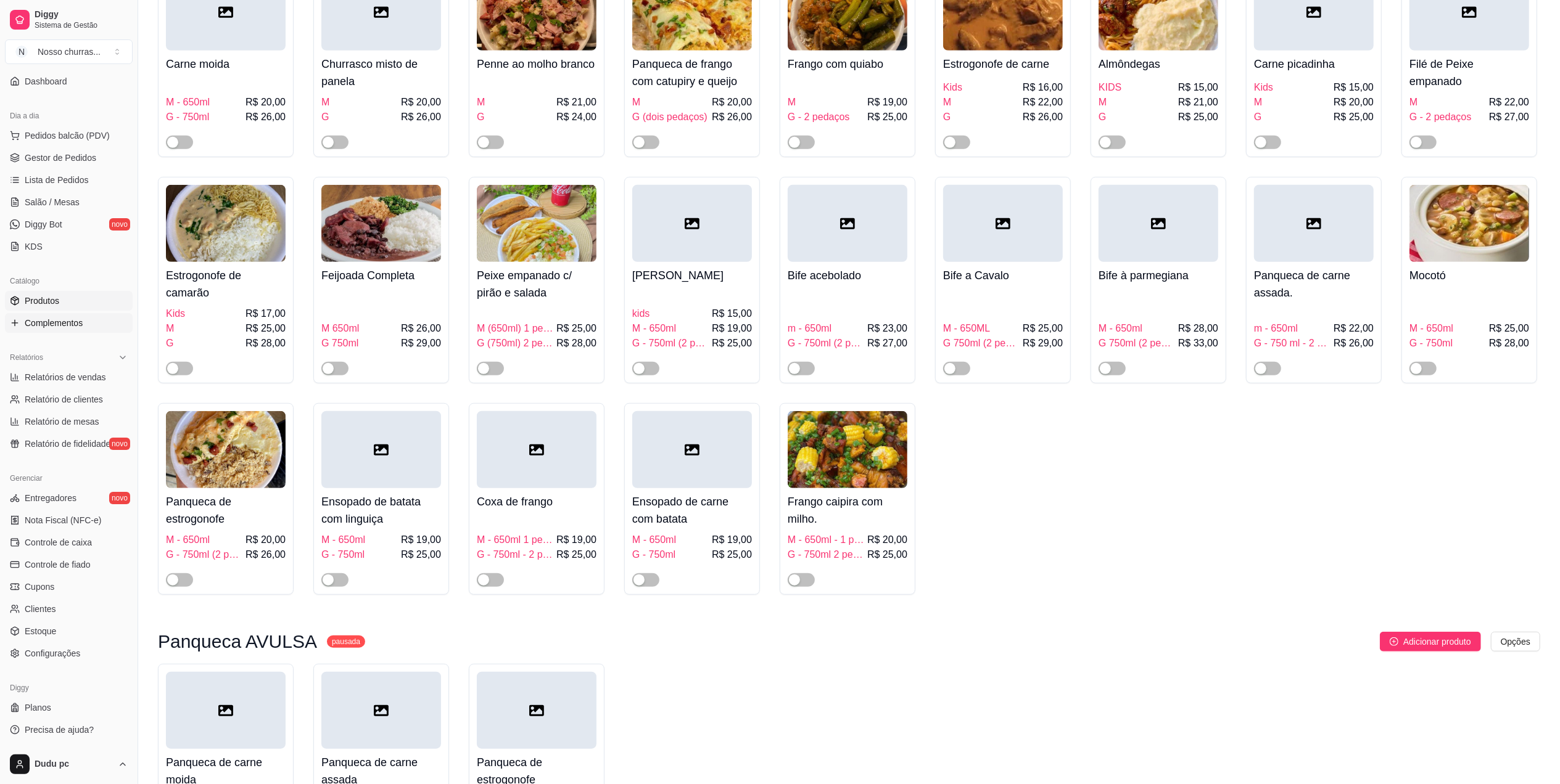
click at [89, 321] on link "Complementos" at bounding box center [68, 323] width 128 height 20
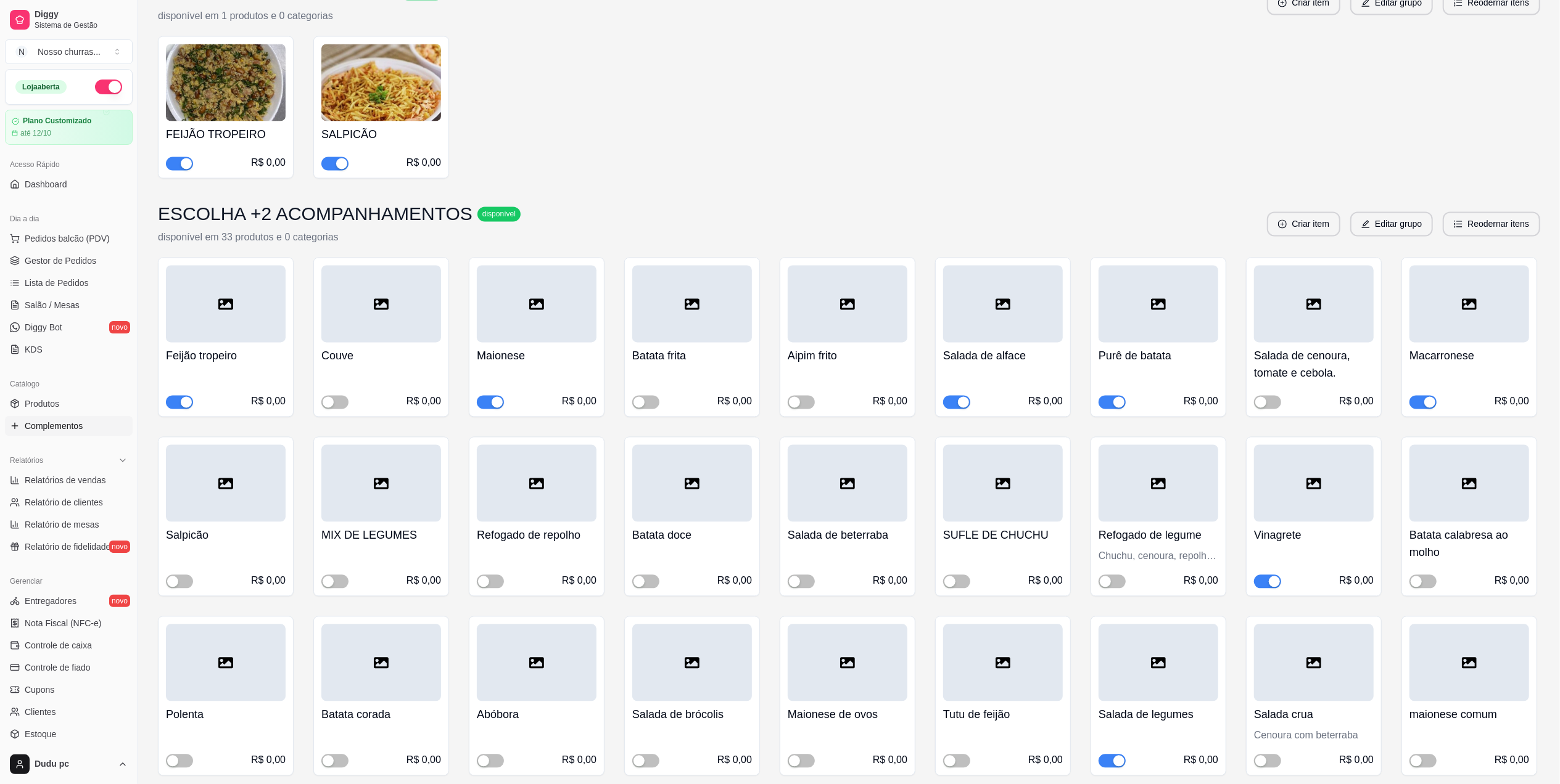
scroll to position [2433, 0]
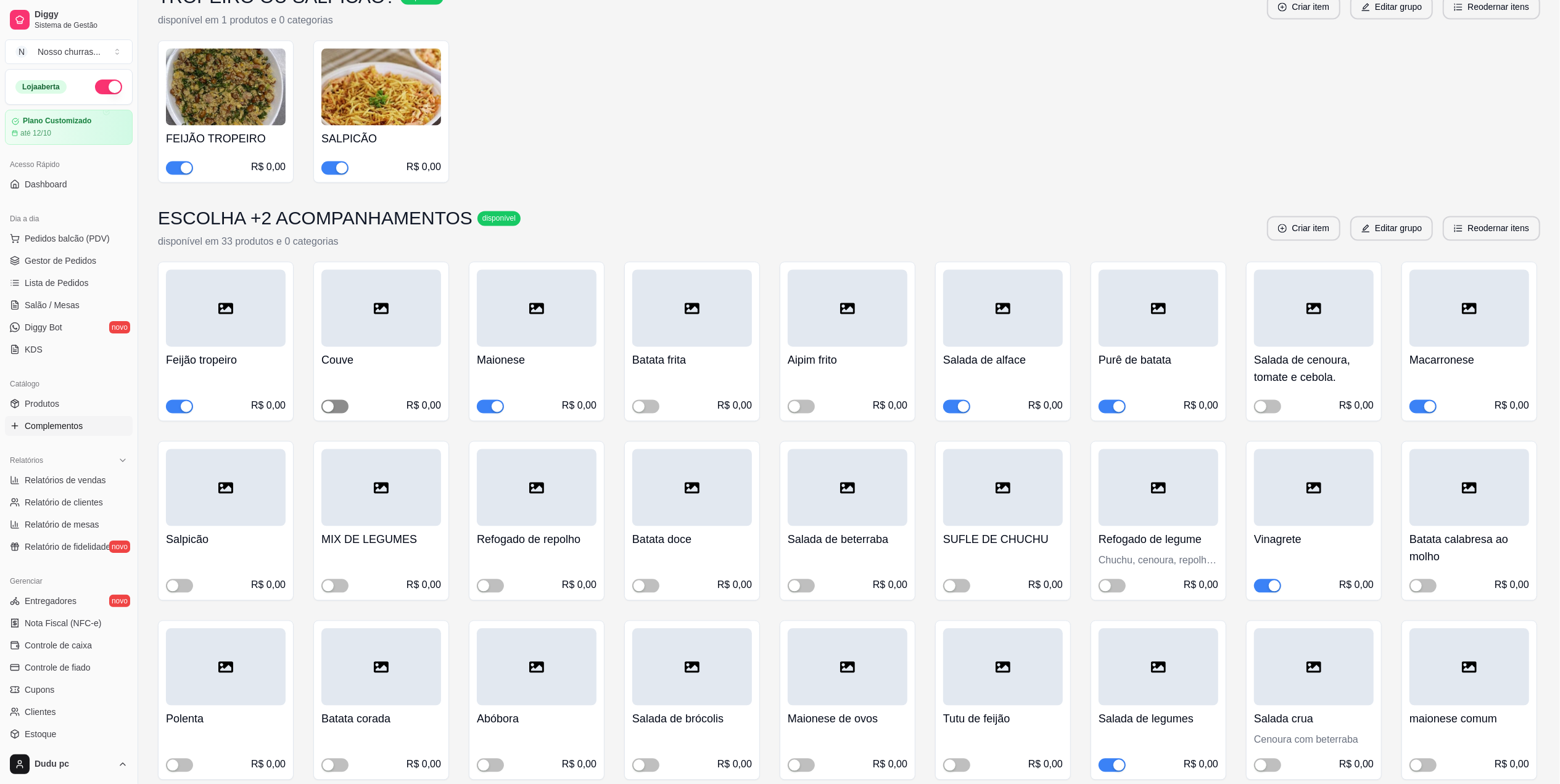
click at [339, 400] on span "button" at bounding box center [335, 407] width 27 height 14
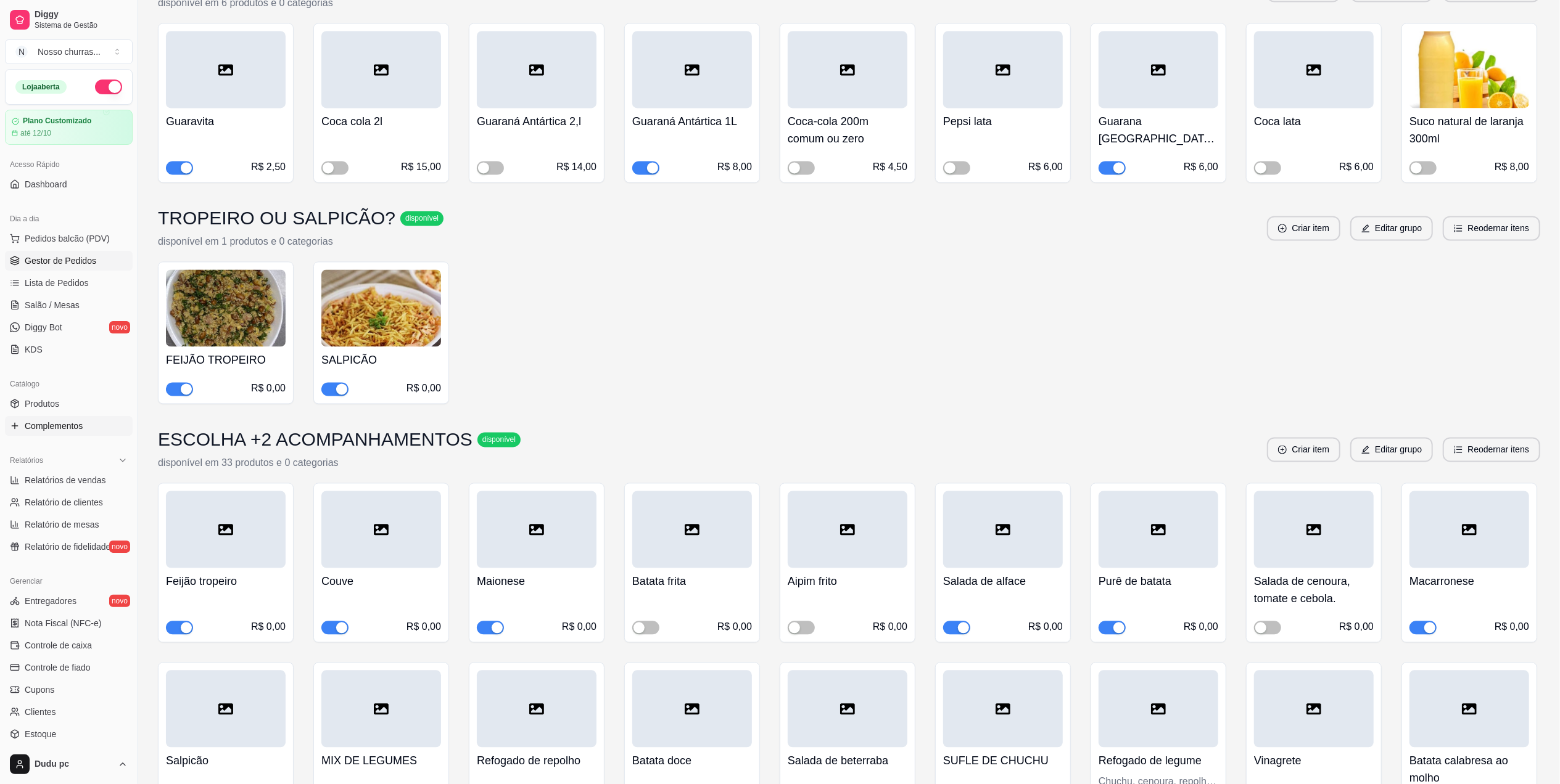
click at [37, 261] on span "Gestor de Pedidos" at bounding box center [60, 261] width 72 height 12
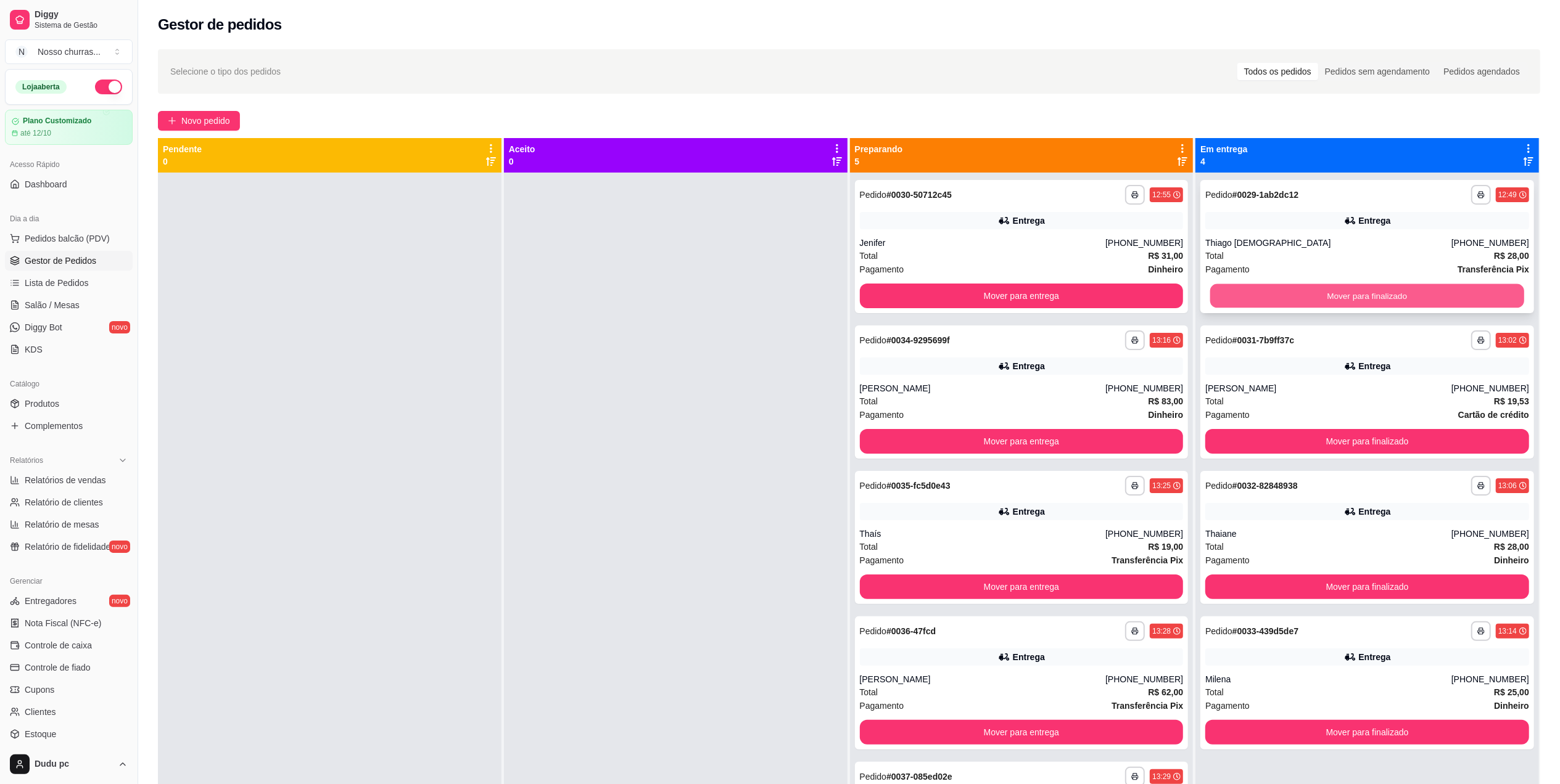
click at [1331, 295] on button "Mover para finalizado" at bounding box center [1367, 296] width 314 height 24
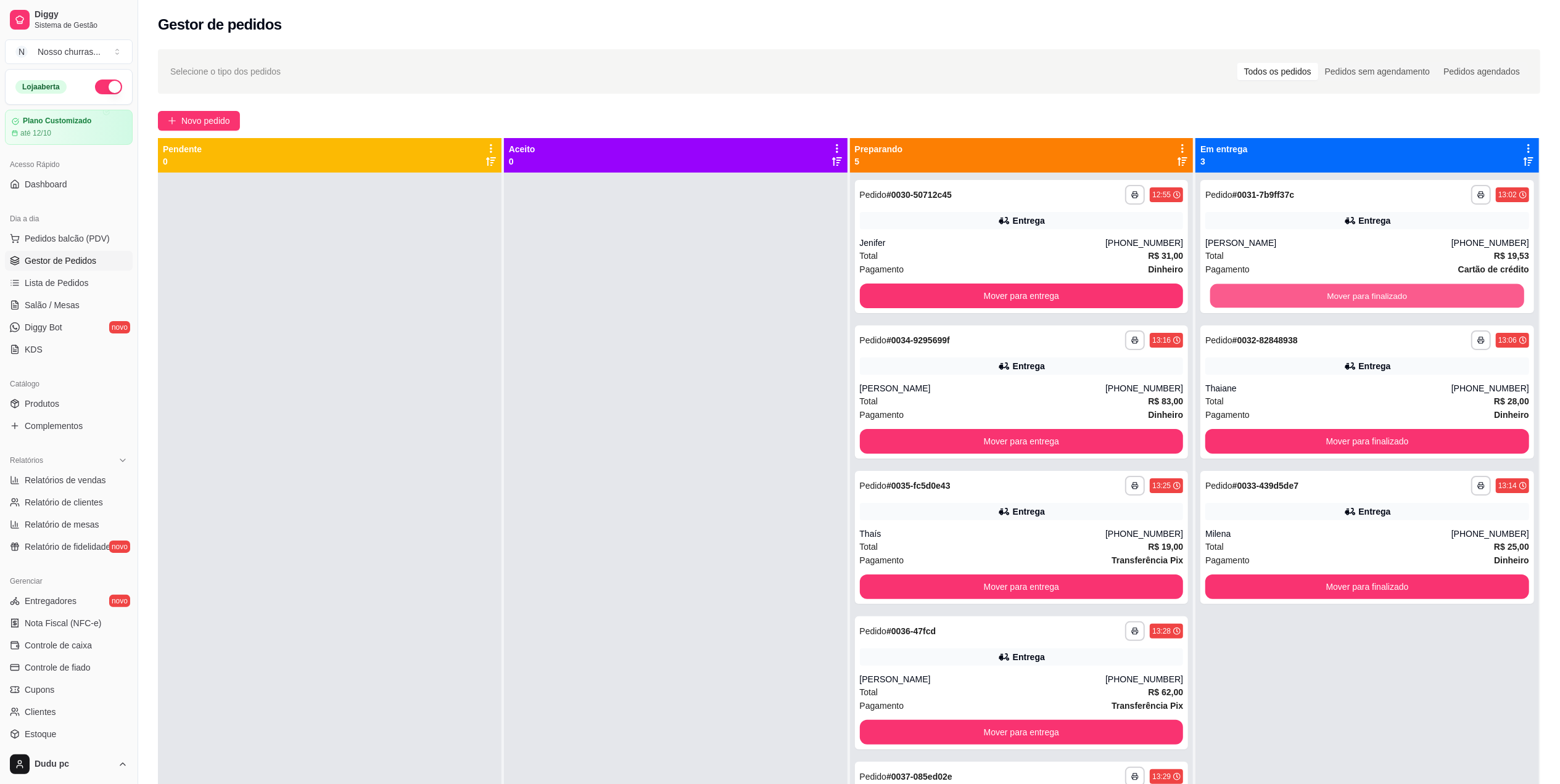
click at [1331, 295] on button "Mover para finalizado" at bounding box center [1367, 296] width 314 height 24
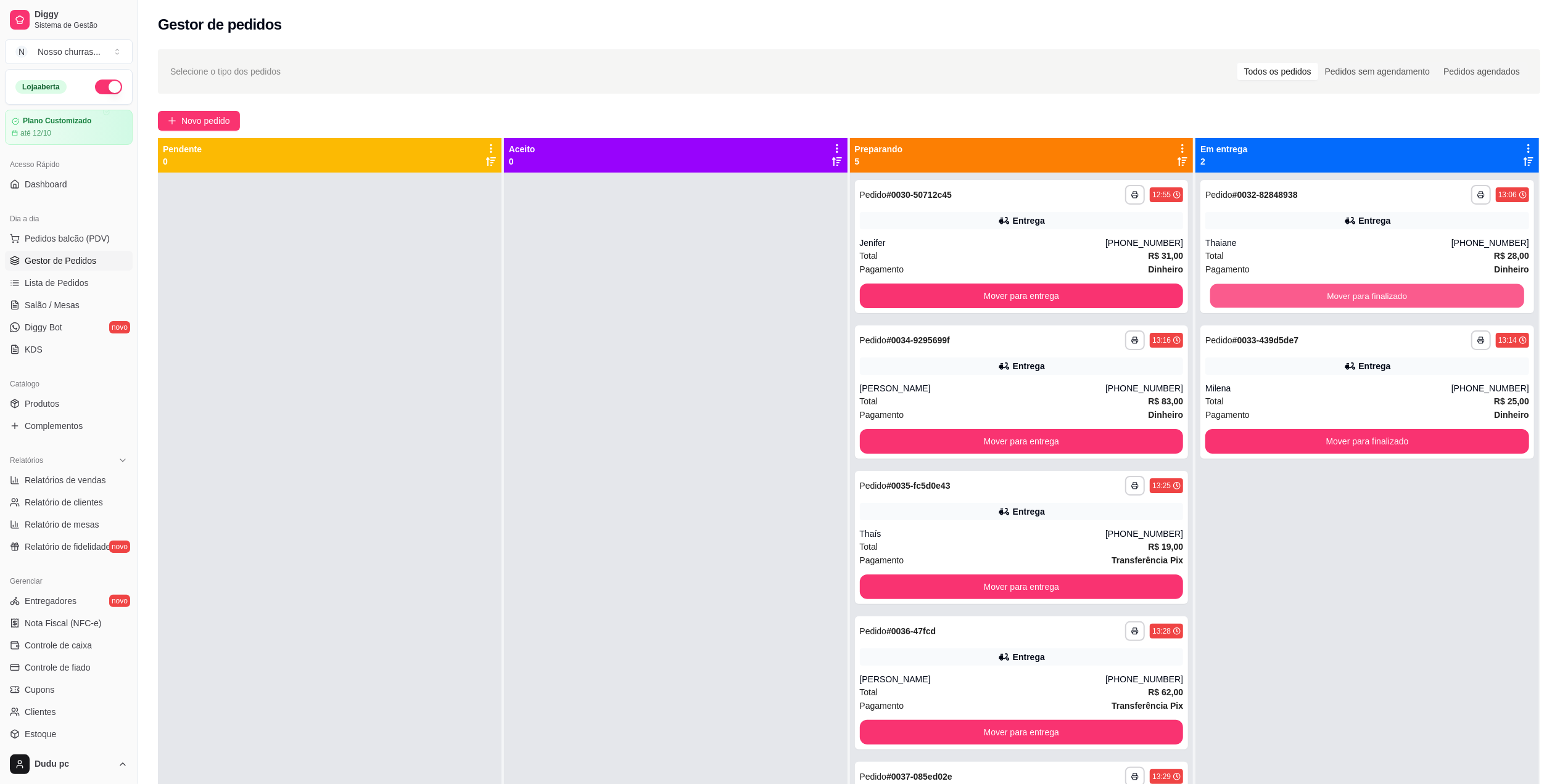
click at [1325, 304] on button "Mover para finalizado" at bounding box center [1367, 296] width 314 height 24
click at [1325, 304] on div "Mover para finalizado" at bounding box center [1367, 296] width 324 height 25
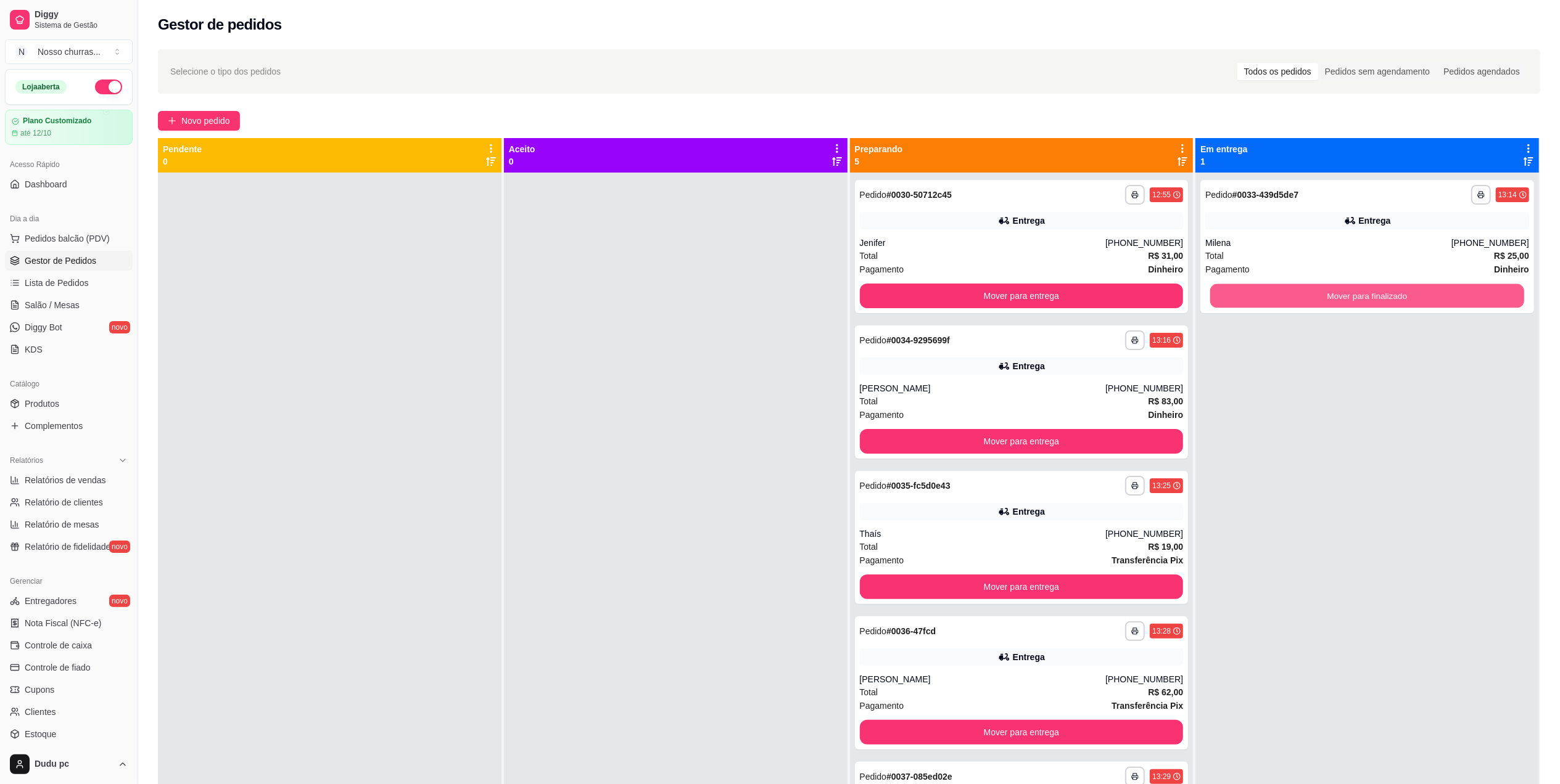
click at [1325, 304] on button "Mover para finalizado" at bounding box center [1367, 296] width 314 height 24
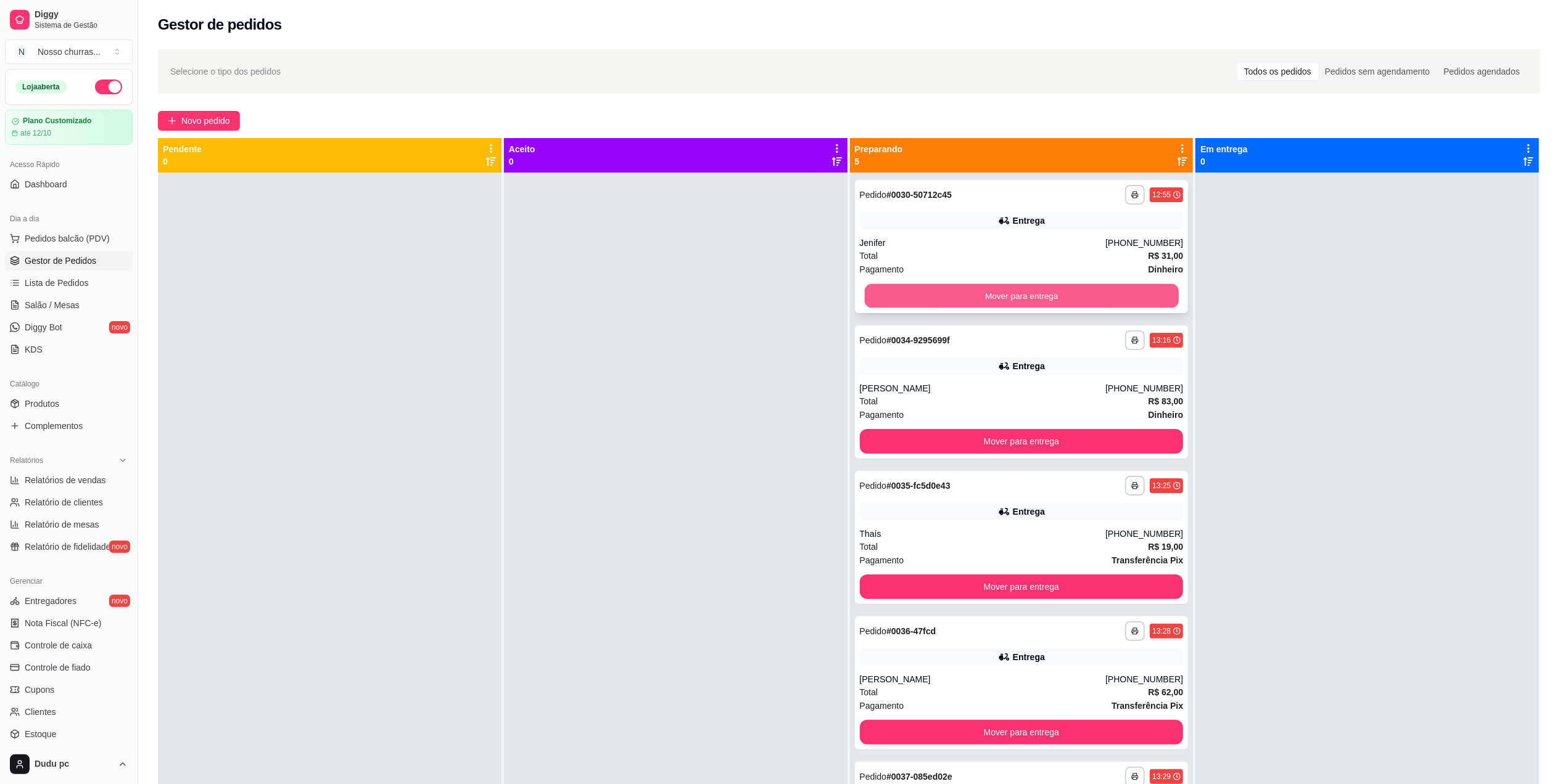
click at [1137, 301] on button "Mover para entrega" at bounding box center [1021, 296] width 314 height 24
